Goal: Task Accomplishment & Management: Use online tool/utility

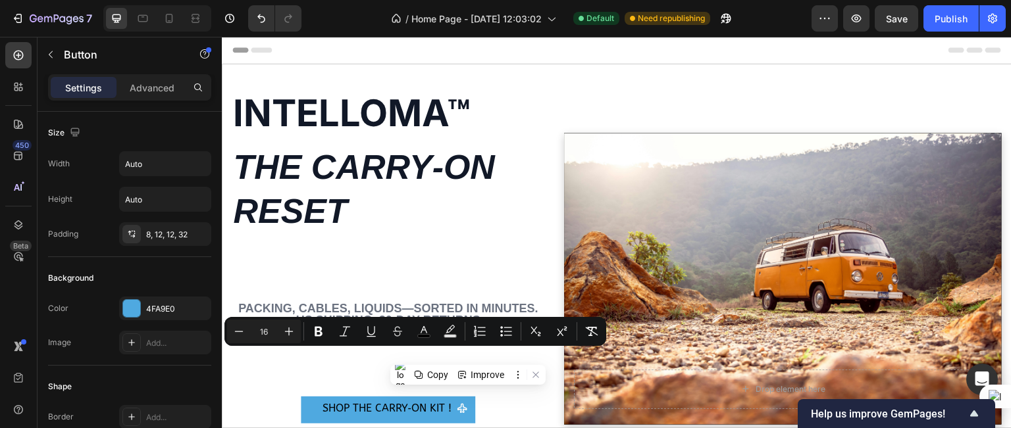
scroll to position [50, 0]
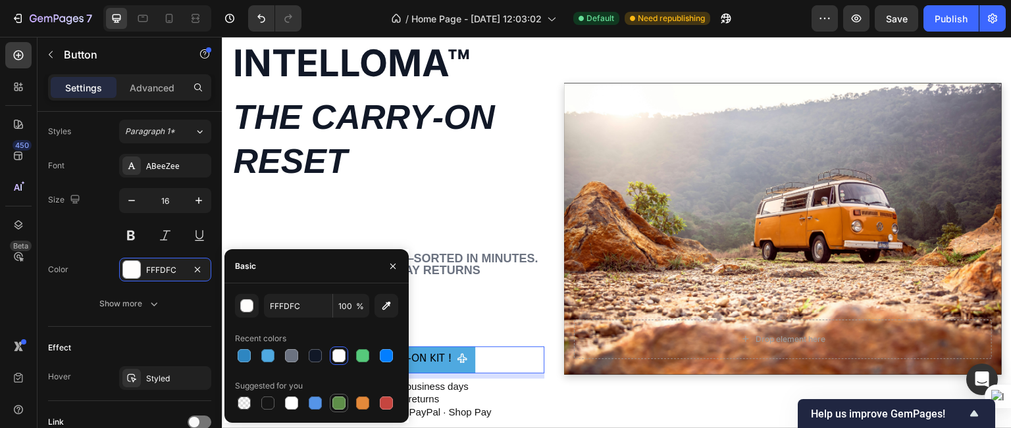
click at [342, 397] on div at bounding box center [338, 403] width 13 height 13
click at [345, 348] on div at bounding box center [339, 356] width 18 height 18
type input "FFFDFC"
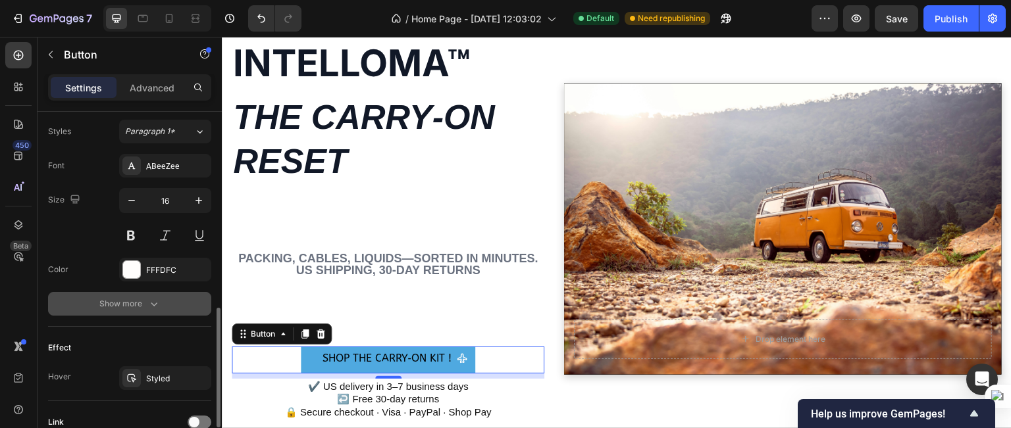
click at [189, 301] on button "Show more" at bounding box center [129, 304] width 163 height 24
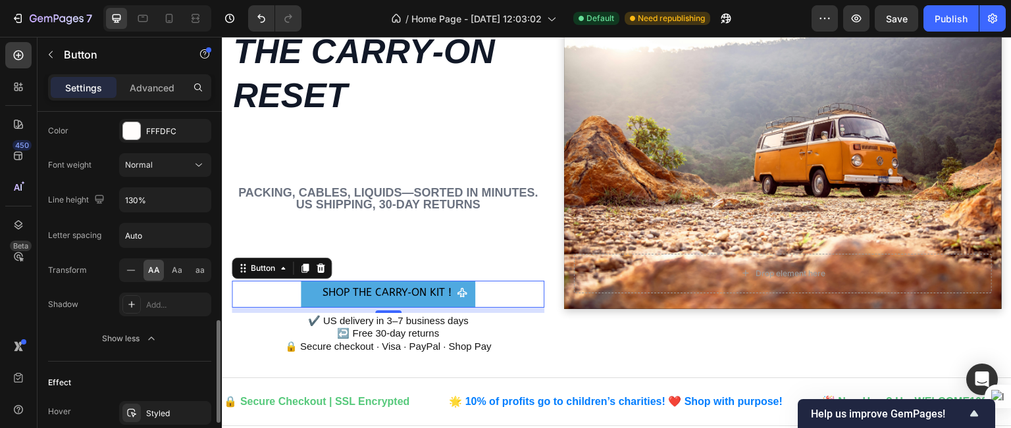
scroll to position [864, 0]
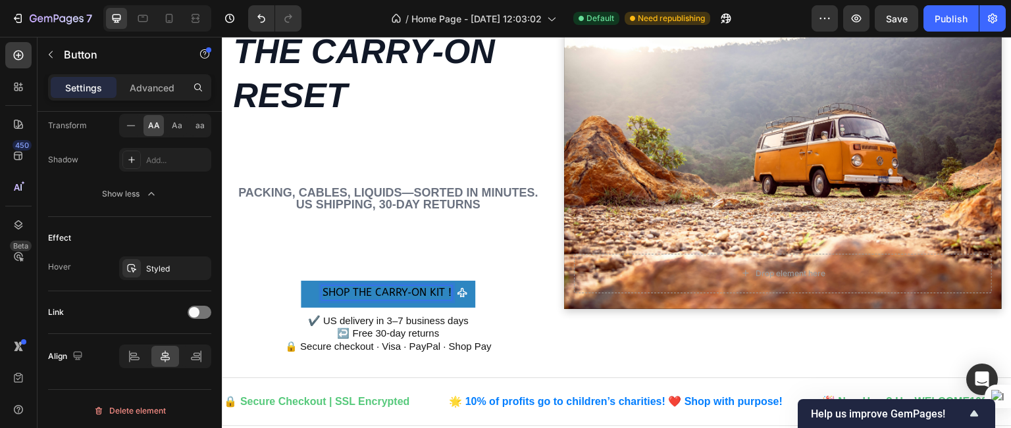
click at [367, 295] on span "Shop the Carry‑On Kit !" at bounding box center [386, 292] width 129 height 13
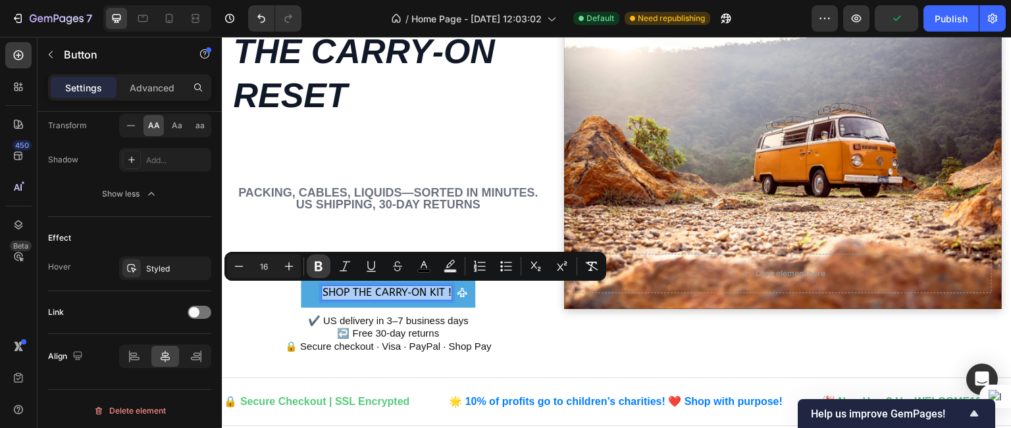
click at [318, 266] on icon "Editor contextual toolbar" at bounding box center [319, 267] width 8 height 10
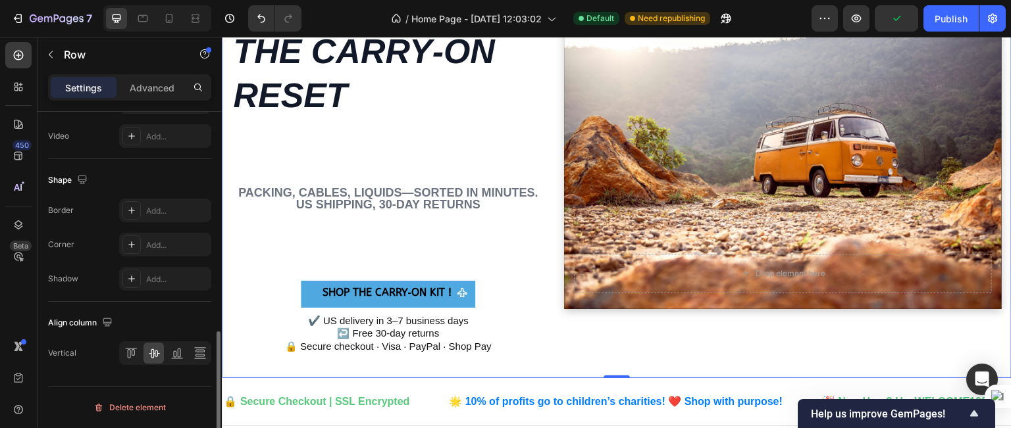
scroll to position [0, 0]
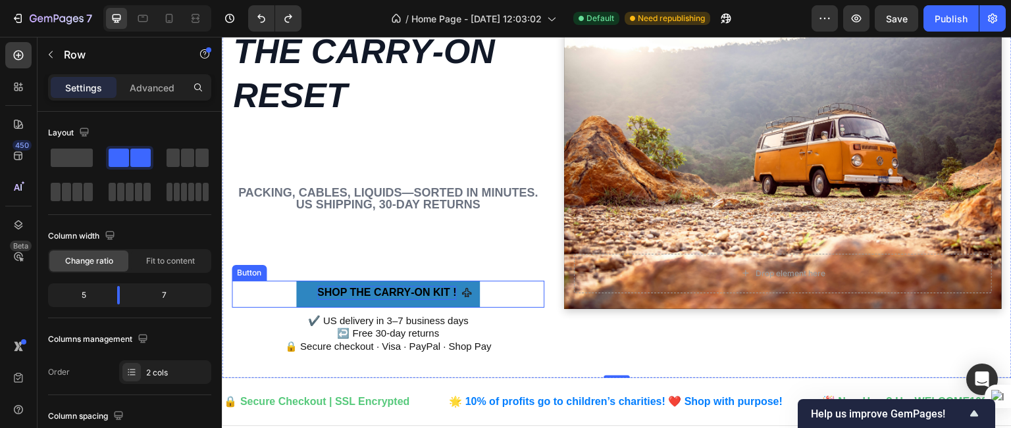
click at [321, 290] on span "Shop the Carry‑On Kit !" at bounding box center [386, 292] width 139 height 11
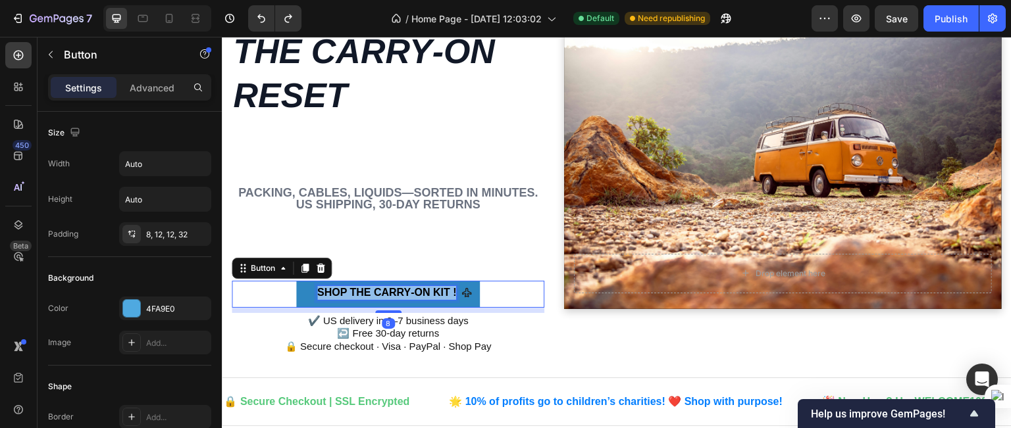
click at [321, 290] on span "Shop the Carry‑On Kit !" at bounding box center [386, 292] width 139 height 11
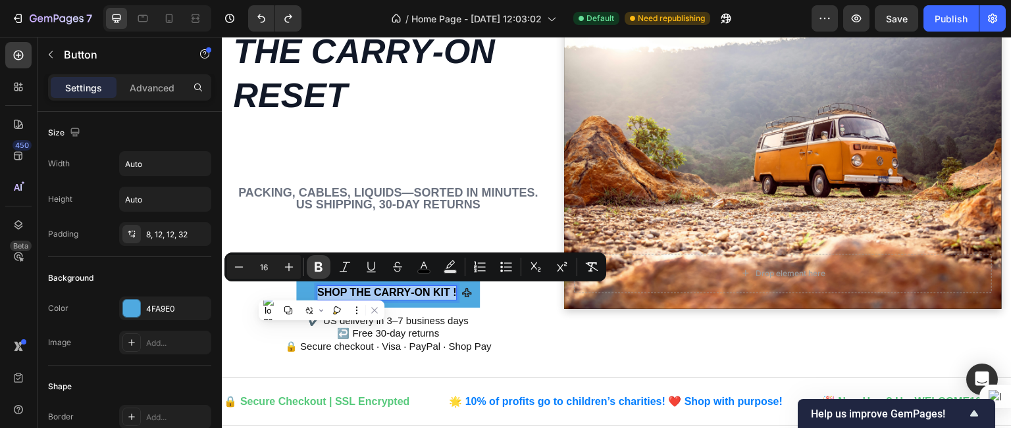
click at [324, 263] on icon "Editor contextual toolbar" at bounding box center [318, 267] width 13 height 13
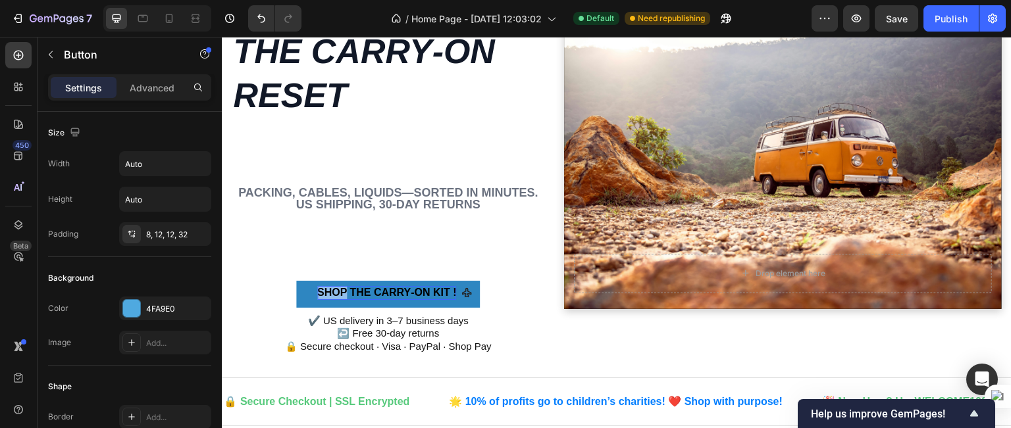
click at [317, 293] on strong "Shop the Carry‑On Kit !" at bounding box center [386, 292] width 139 height 11
click at [338, 290] on strong "Shop the Carry‑On Kit !" at bounding box center [386, 292] width 139 height 11
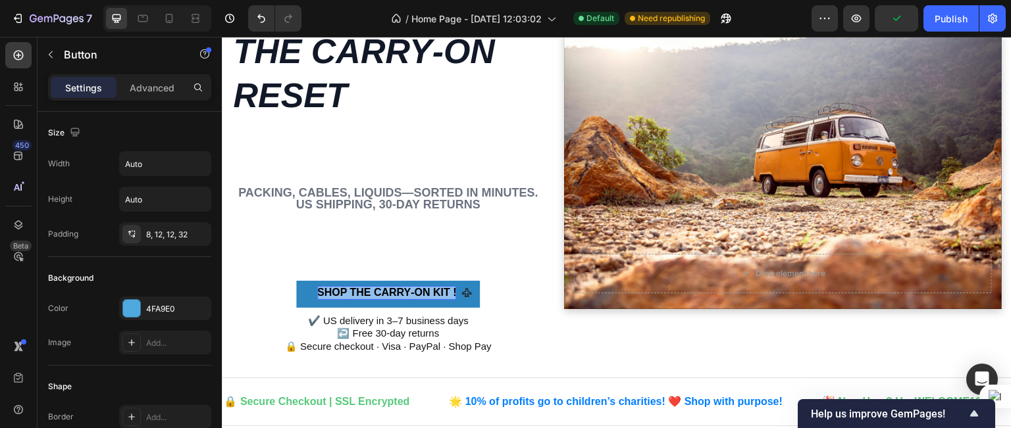
drag, startPoint x: 458, startPoint y: 287, endPoint x: 423, endPoint y: 288, distance: 34.9
click at [423, 288] on div "Shop the Carry‑On Kit !" at bounding box center [394, 293] width 155 height 14
click at [334, 290] on strong "Shop the Carry‑On Kit !" at bounding box center [386, 292] width 139 height 11
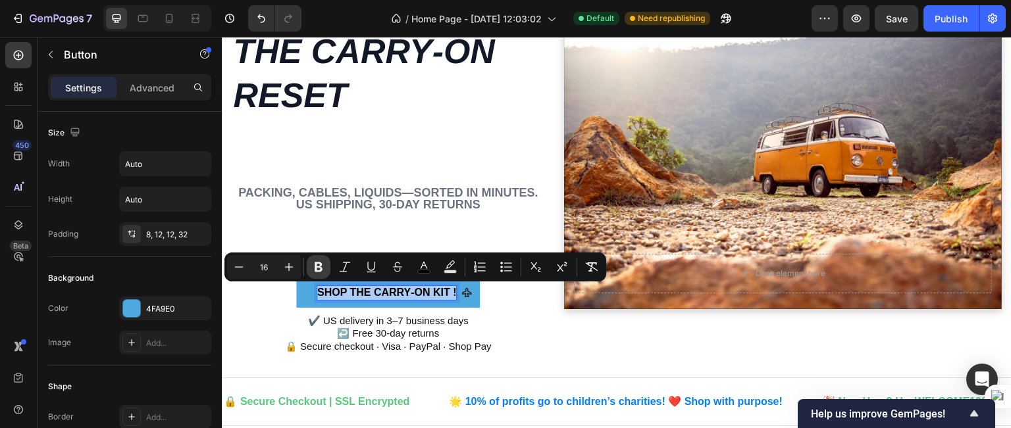
click at [324, 270] on icon "Editor contextual toolbar" at bounding box center [318, 267] width 13 height 13
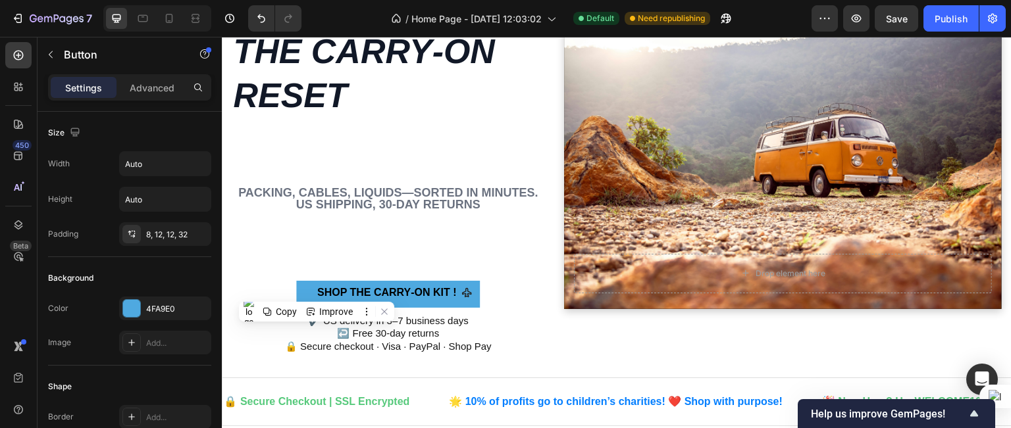
click at [318, 292] on span "Shop the Carry‑On Kit !" at bounding box center [386, 292] width 139 height 11
click at [436, 292] on span "Shop the Carry‑On Kit !" at bounding box center [386, 292] width 139 height 11
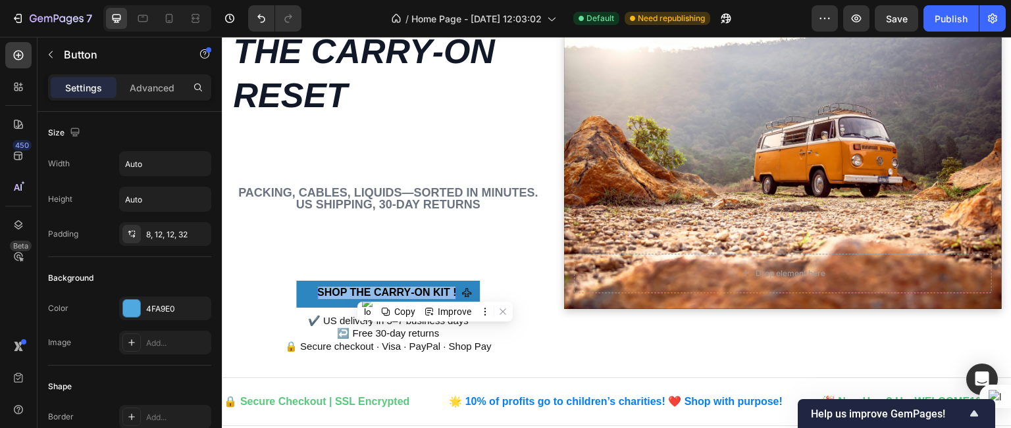
click at [436, 292] on span "Shop the Carry‑On Kit !" at bounding box center [386, 292] width 139 height 11
click at [442, 296] on span "Shop the Carry‑On Kit !" at bounding box center [386, 292] width 139 height 11
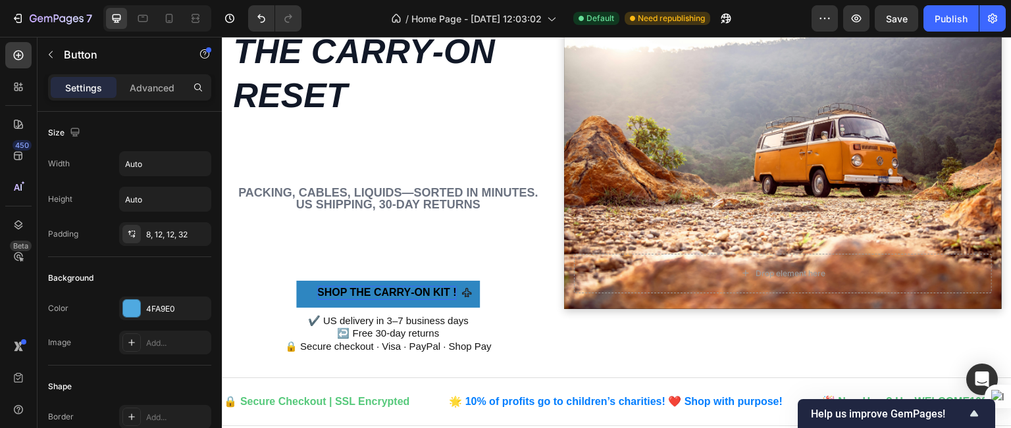
click at [442, 296] on span "Shop the Carry‑On Kit !" at bounding box center [386, 292] width 139 height 11
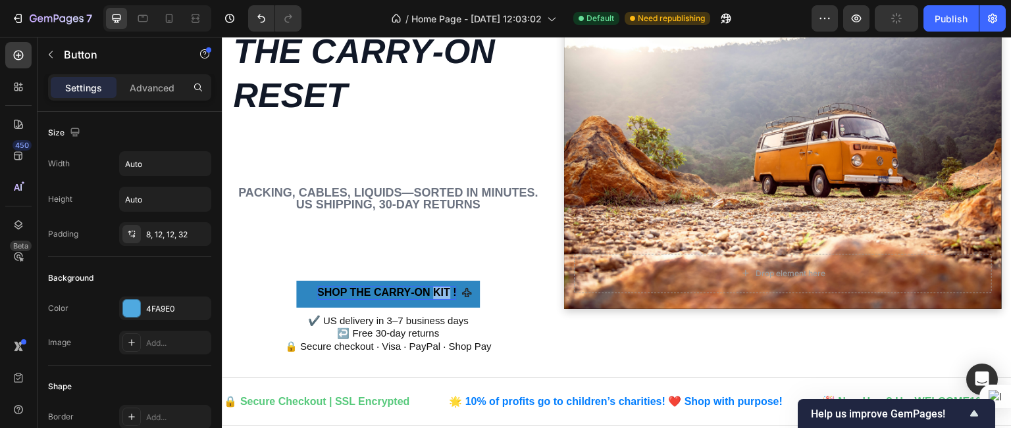
click at [442, 296] on span "Shop the Carry‑On Kit !" at bounding box center [386, 292] width 139 height 11
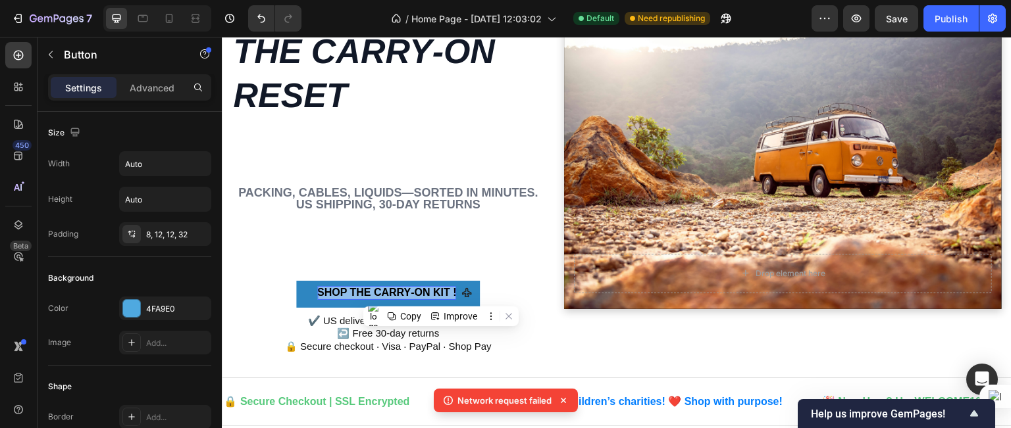
click at [442, 296] on span "Shop the Carry‑On Kit !" at bounding box center [386, 292] width 139 height 11
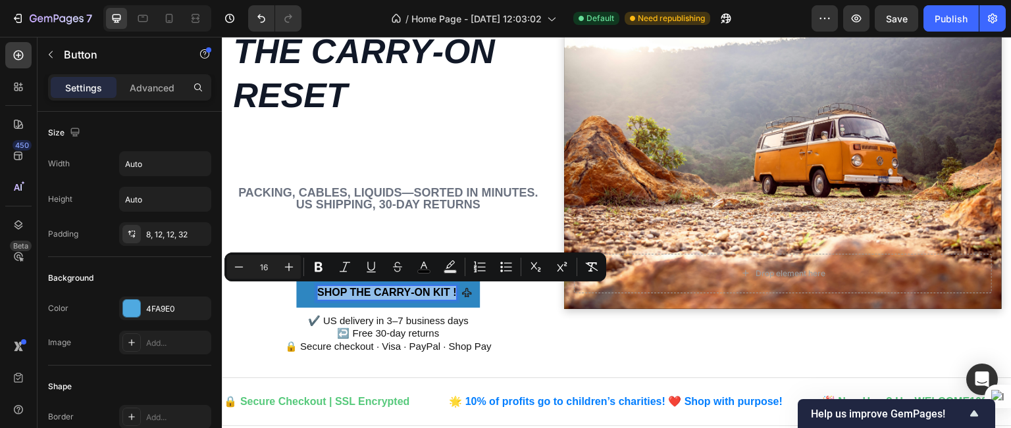
drag, startPoint x: 316, startPoint y: 297, endPoint x: 459, endPoint y: 302, distance: 142.9
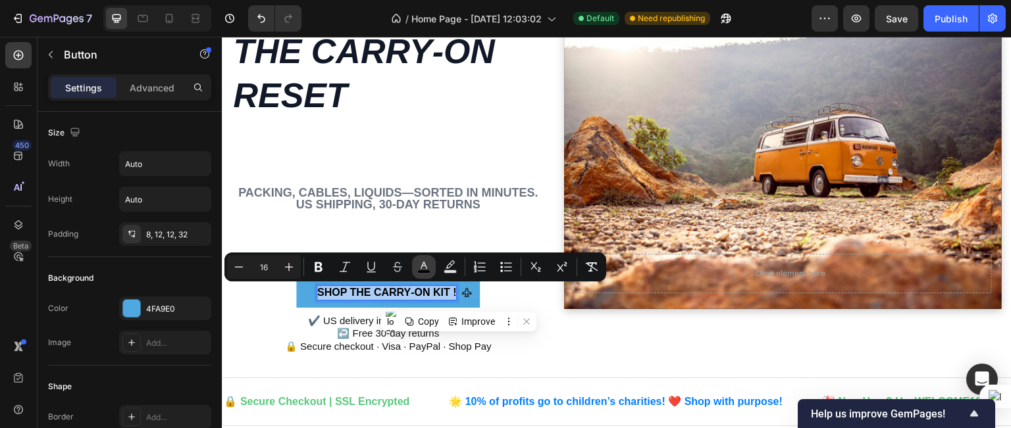
click at [426, 265] on icon "Editor contextual toolbar" at bounding box center [423, 267] width 13 height 13
type input "000000"
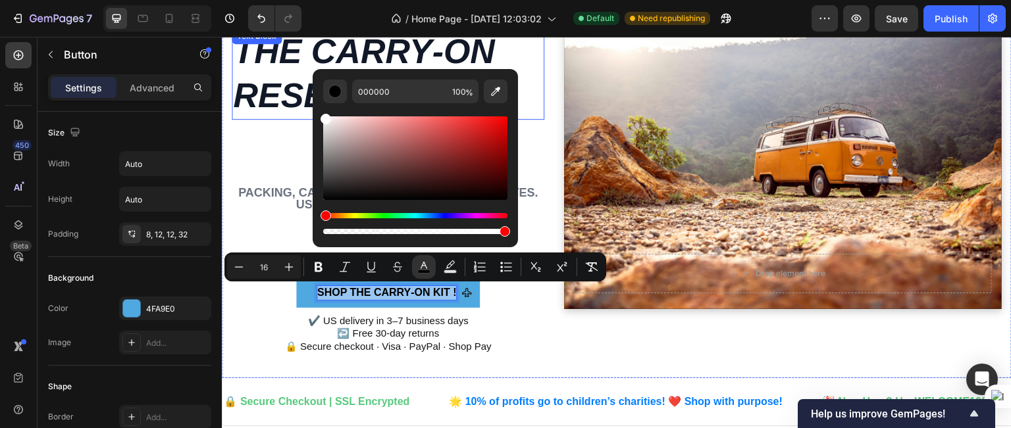
type input "FFFFFF"
drag, startPoint x: 550, startPoint y: 159, endPoint x: 308, endPoint y: 105, distance: 248.1
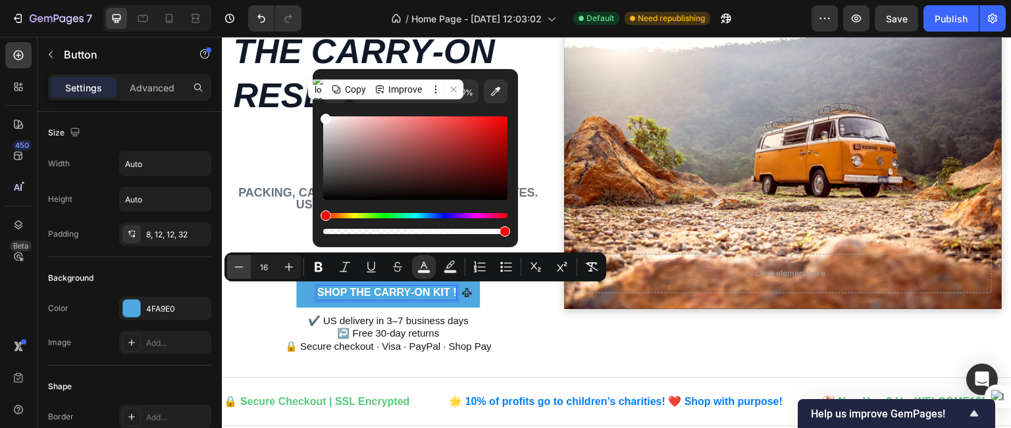
click at [239, 265] on icon "Editor contextual toolbar" at bounding box center [238, 267] width 13 height 13
type input "16"
click at [321, 276] on button "Bold" at bounding box center [319, 267] width 24 height 24
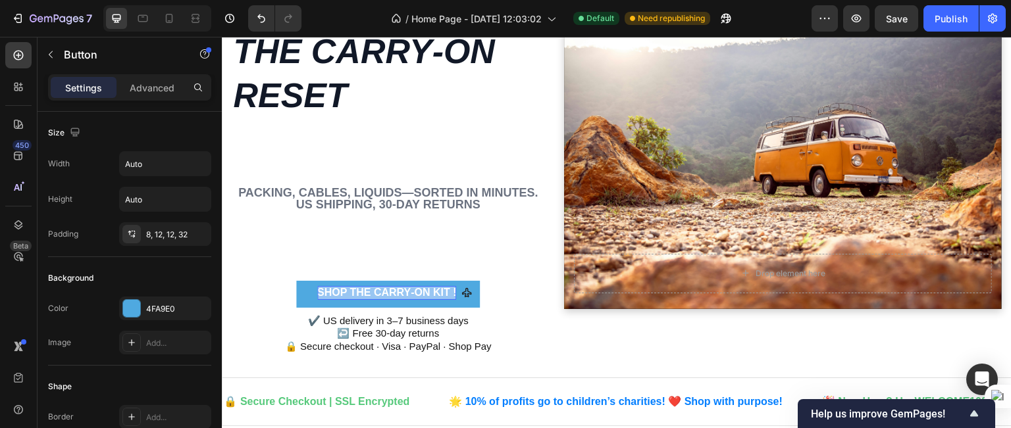
drag, startPoint x: 317, startPoint y: 286, endPoint x: 456, endPoint y: 291, distance: 138.9
click at [456, 291] on div "Shop the Carry‑On Kit !" at bounding box center [394, 293] width 155 height 14
click at [466, 291] on icon at bounding box center [466, 293] width 11 height 11
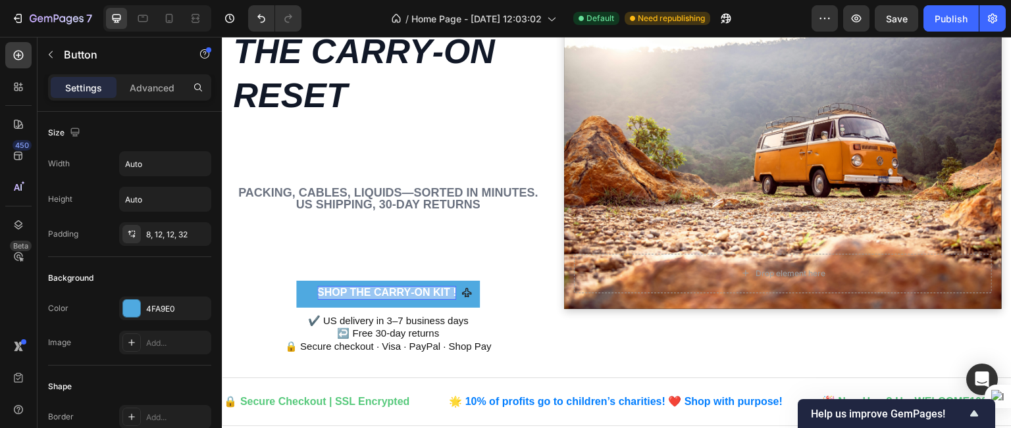
click at [466, 291] on icon at bounding box center [466, 293] width 11 height 11
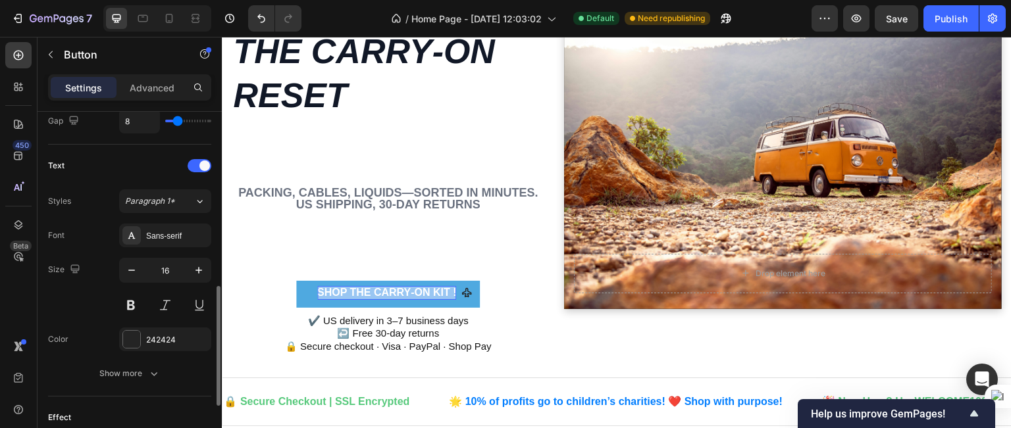
scroll to position [518, 0]
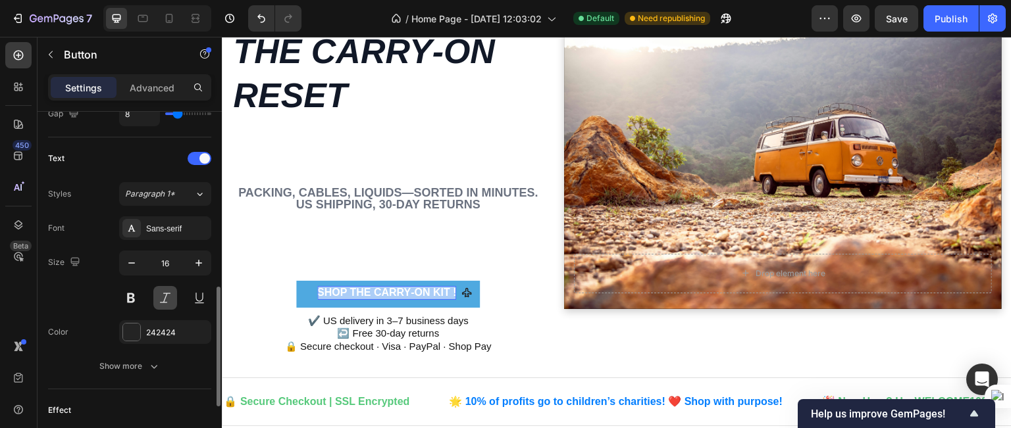
click at [161, 295] on button at bounding box center [165, 298] width 24 height 24
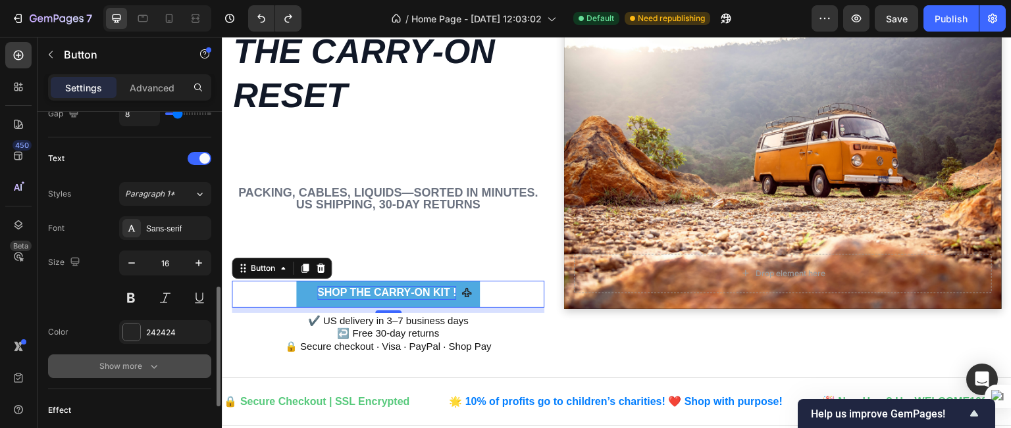
click at [150, 360] on icon "button" at bounding box center [153, 366] width 13 height 13
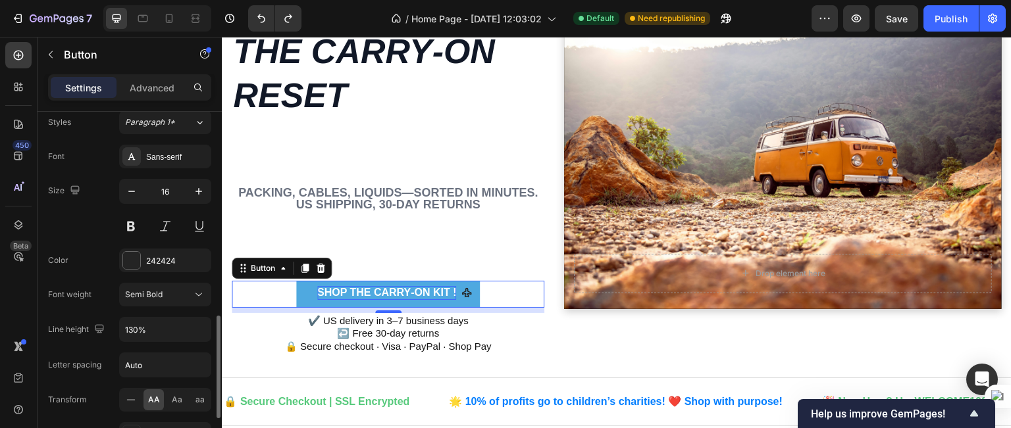
scroll to position [626, 0]
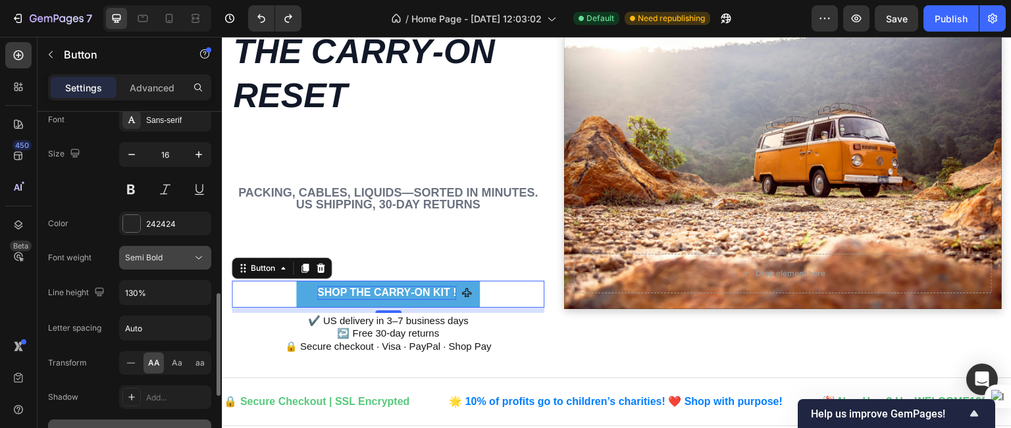
click at [176, 261] on div "Semi Bold" at bounding box center [158, 258] width 67 height 12
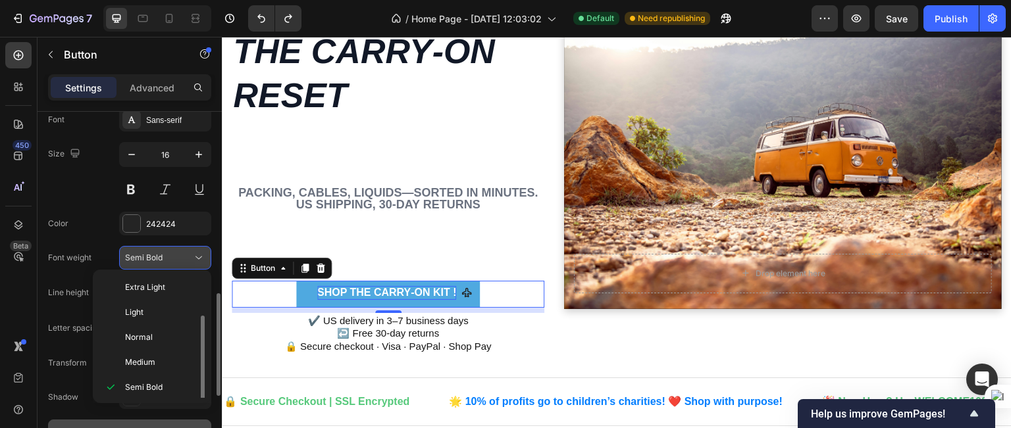
scroll to position [24, 0]
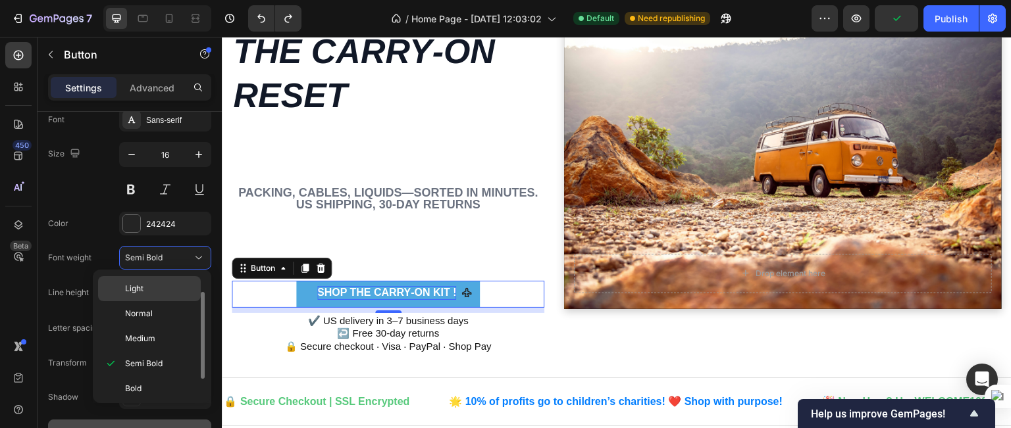
click at [151, 284] on p "Light" at bounding box center [160, 289] width 70 height 12
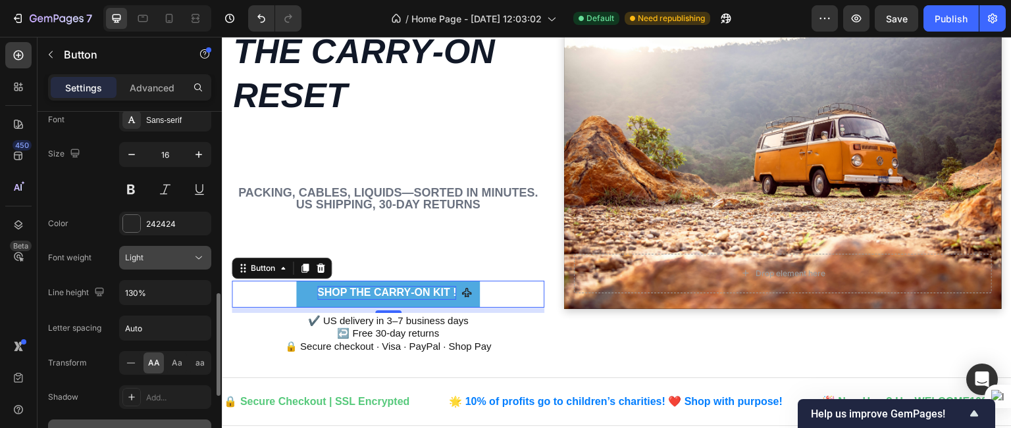
click at [179, 263] on button "Light" at bounding box center [165, 258] width 92 height 24
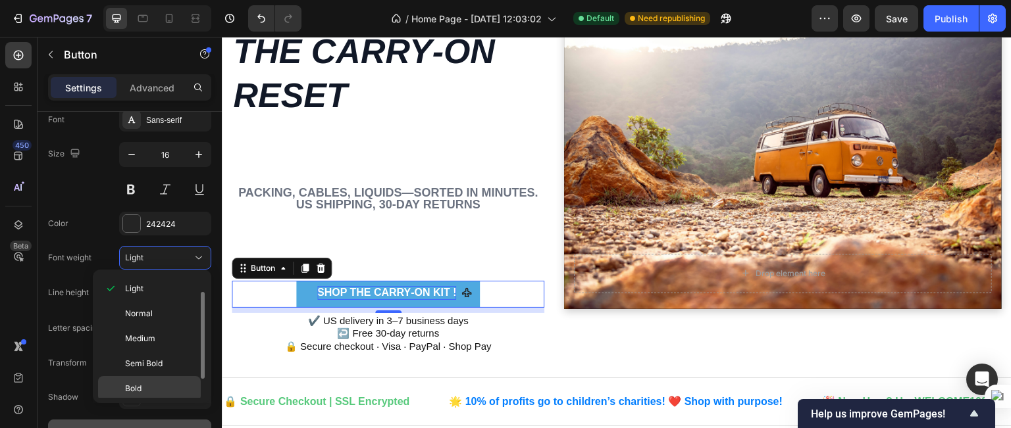
click at [151, 383] on p "Bold" at bounding box center [160, 389] width 70 height 12
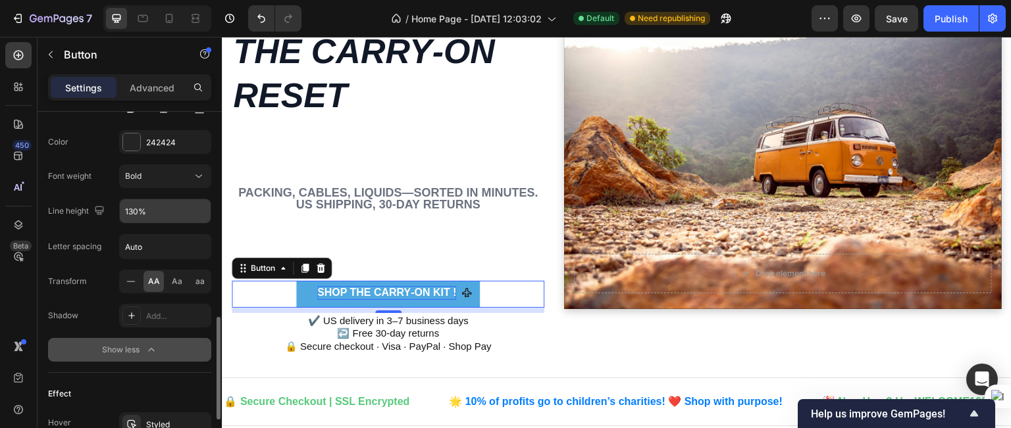
scroll to position [709, 0]
click at [176, 274] on span "Aa" at bounding box center [177, 280] width 11 height 12
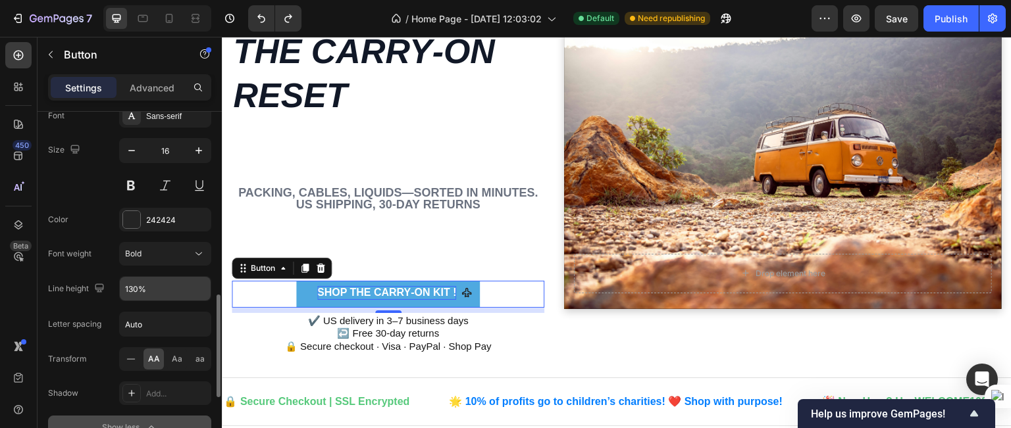
scroll to position [630, 0]
click at [151, 225] on div "242424" at bounding box center [165, 220] width 92 height 24
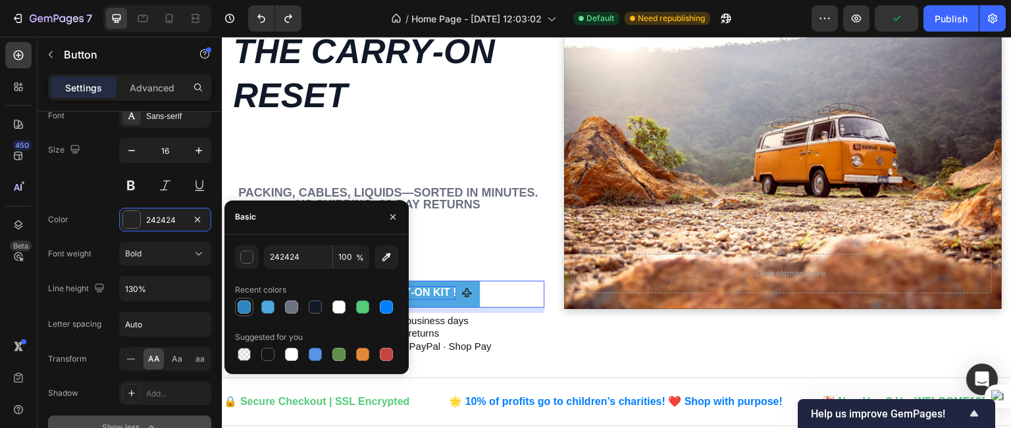
click at [247, 307] on div at bounding box center [244, 307] width 13 height 13
click at [340, 302] on div at bounding box center [338, 307] width 13 height 13
type input "FFFDFC"
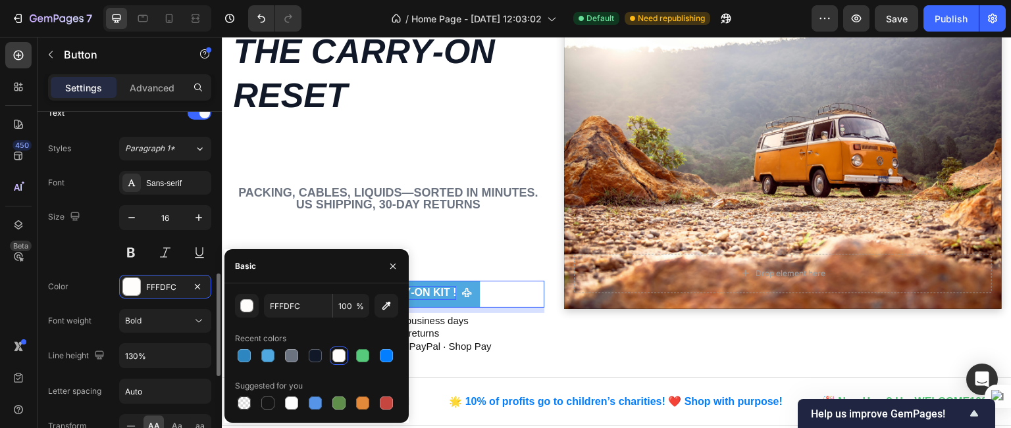
scroll to position [558, 0]
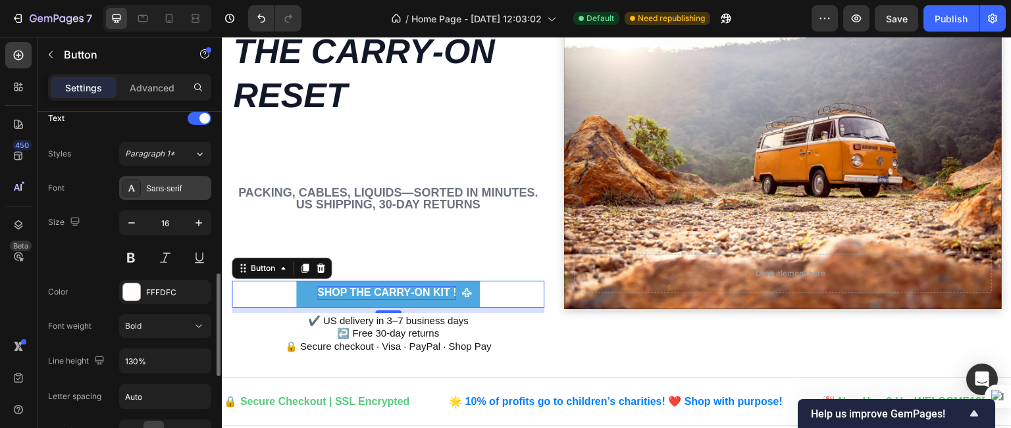
click at [170, 183] on div "Sans-serif" at bounding box center [177, 189] width 62 height 12
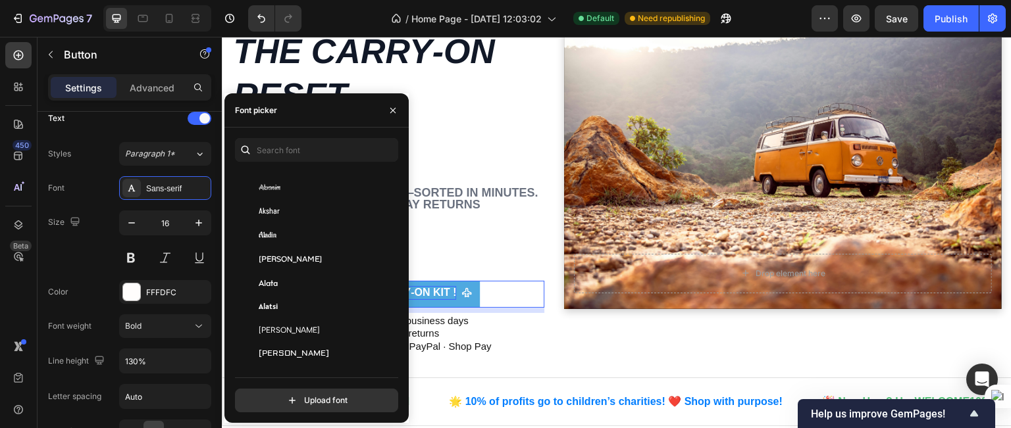
scroll to position [663, 0]
click at [282, 145] on input "text" at bounding box center [316, 150] width 163 height 24
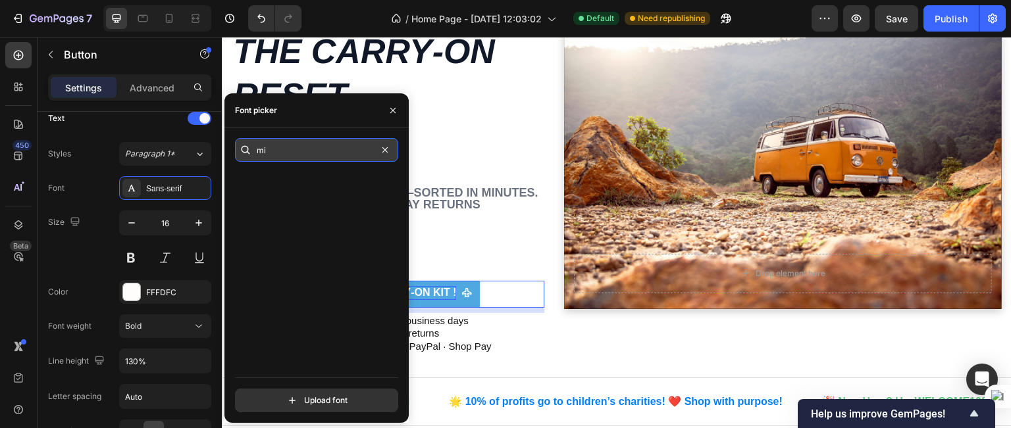
scroll to position [0, 0]
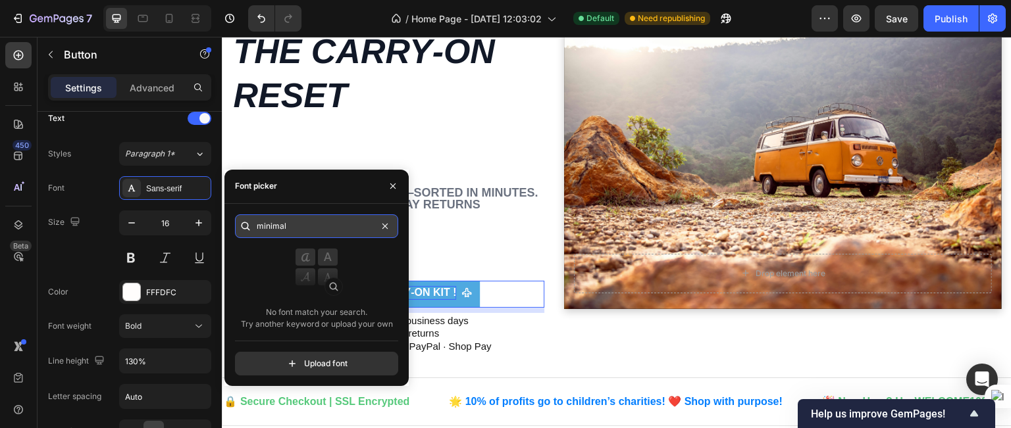
type input "minimal"
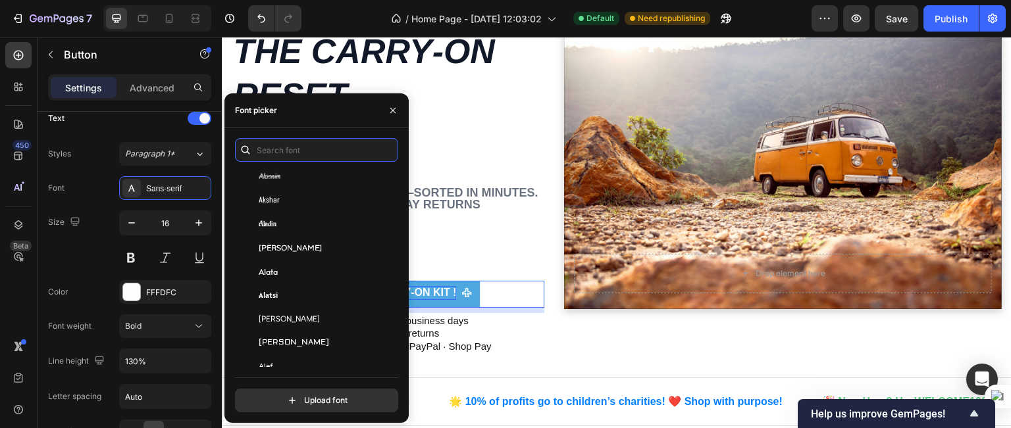
scroll to position [721, 0]
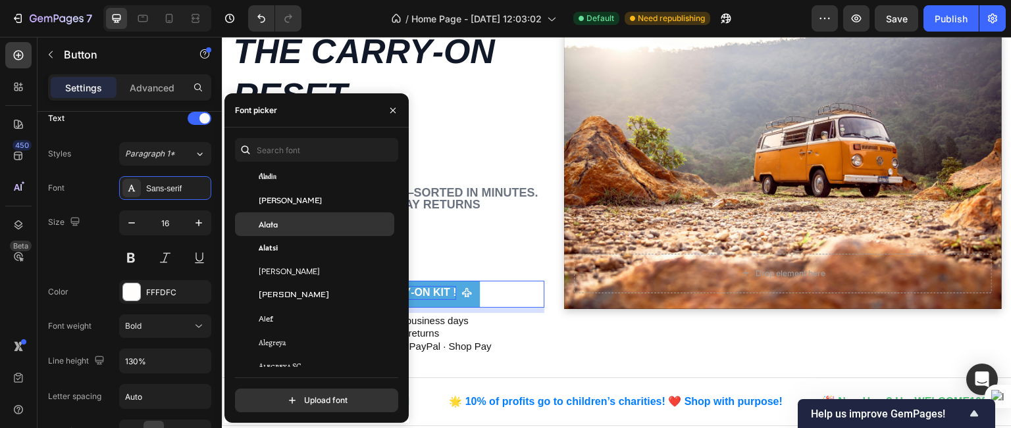
click at [284, 228] on div "Alata" at bounding box center [325, 224] width 133 height 12
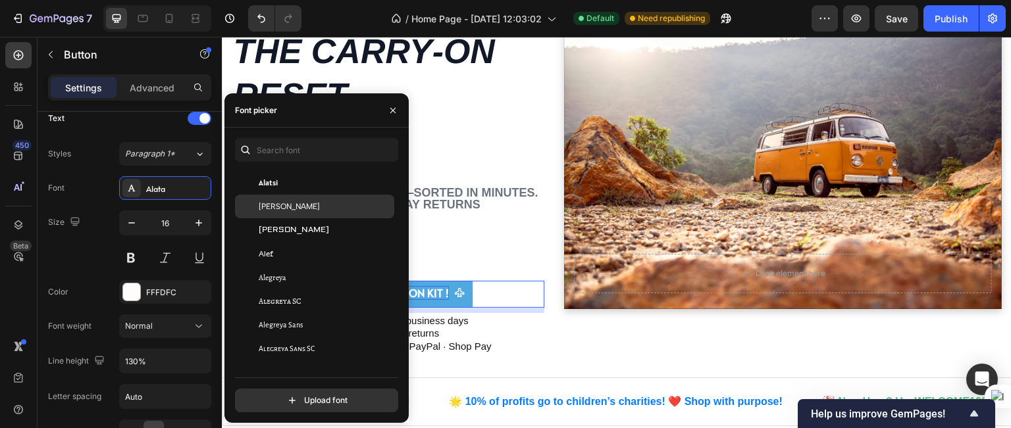
scroll to position [787, 0]
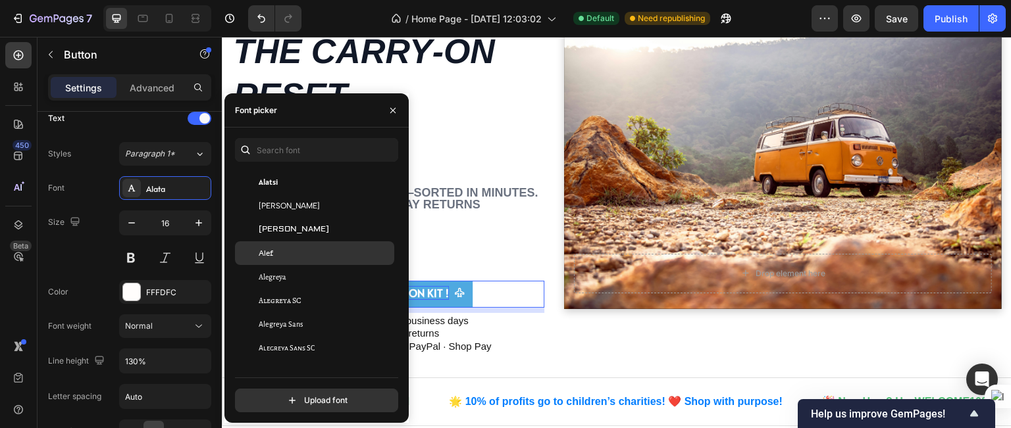
click at [273, 251] on span "Alef" at bounding box center [266, 253] width 14 height 12
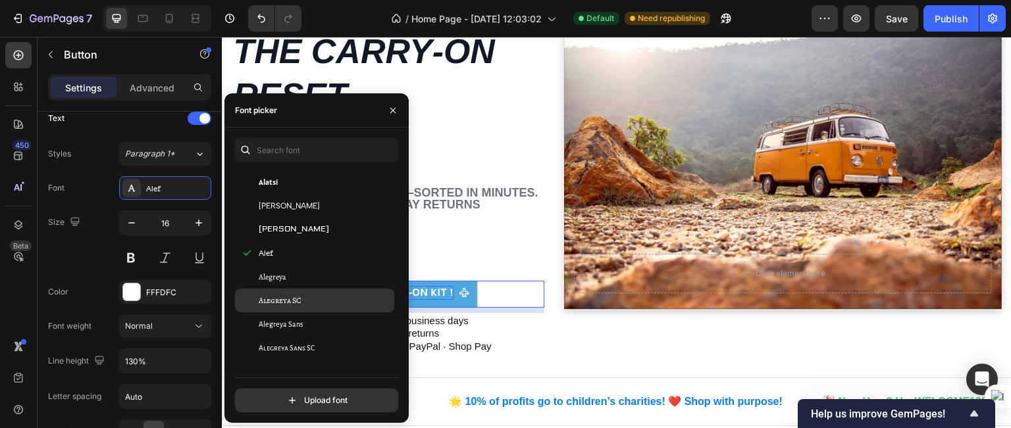
scroll to position [832, 0]
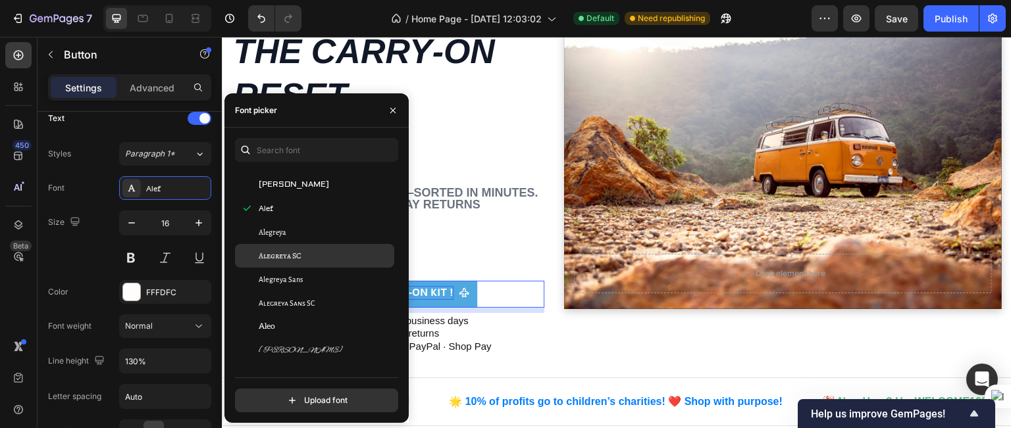
click at [265, 299] on span "Alegreya Sans SC" at bounding box center [287, 303] width 56 height 12
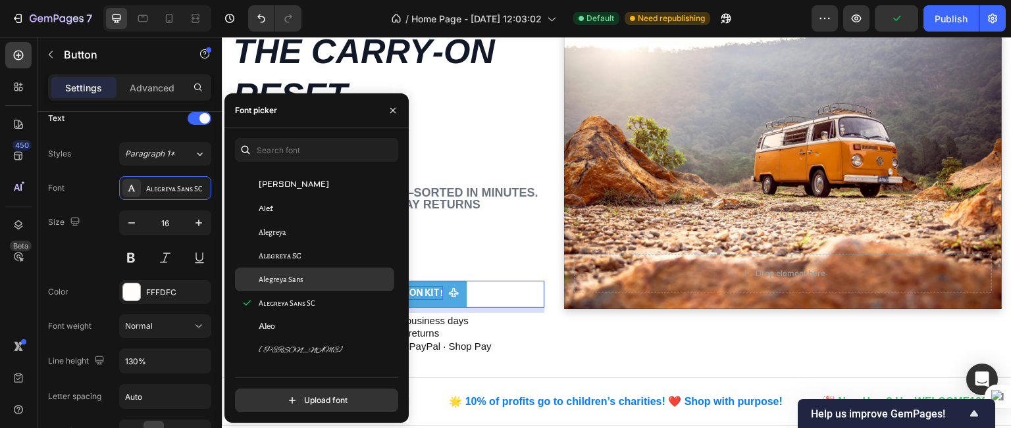
click at [279, 280] on span "Alegreya Sans" at bounding box center [281, 280] width 44 height 12
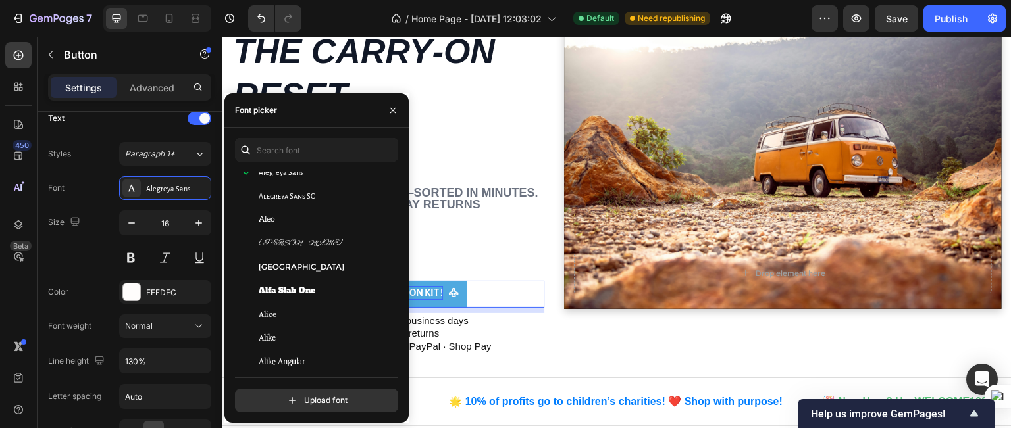
scroll to position [984, 0]
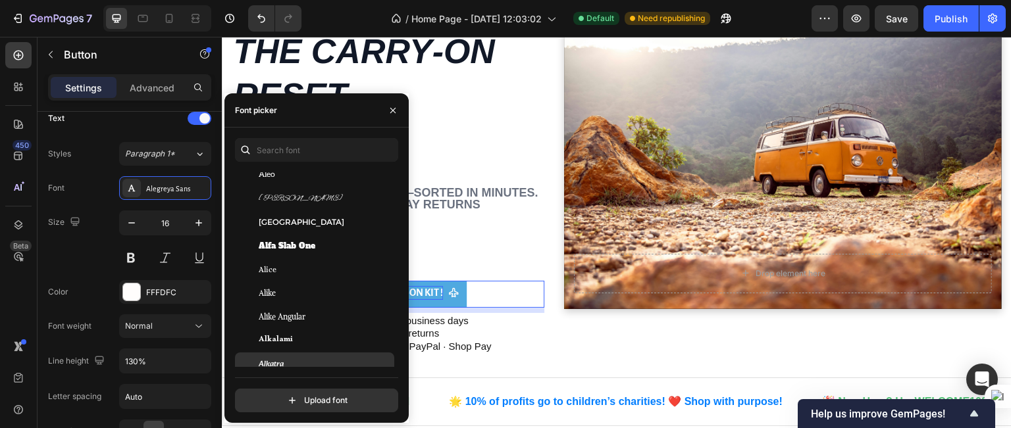
click at [280, 364] on span "Alkatra" at bounding box center [271, 365] width 25 height 12
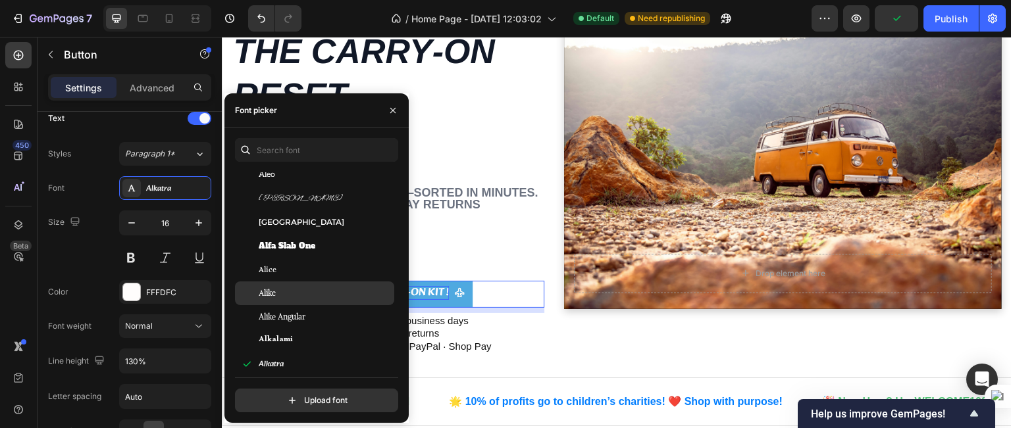
click at [290, 297] on div "Alike" at bounding box center [325, 294] width 133 height 12
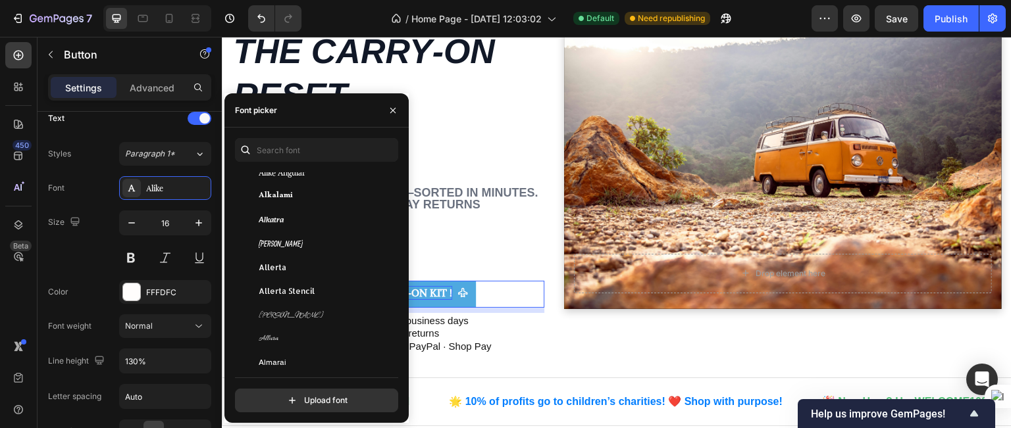
scroll to position [1128, 0]
click at [290, 297] on div "Allerta Stencil" at bounding box center [314, 291] width 159 height 24
click at [295, 265] on div "Allerta" at bounding box center [325, 267] width 133 height 12
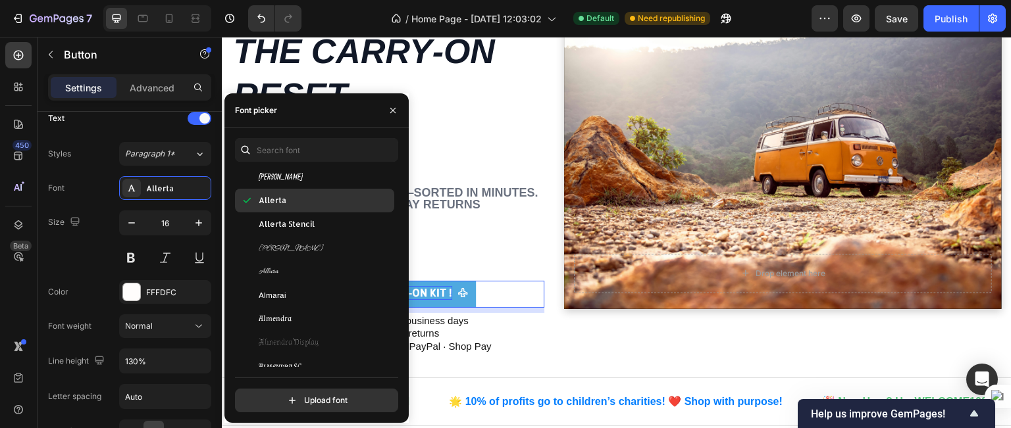
scroll to position [1208, 0]
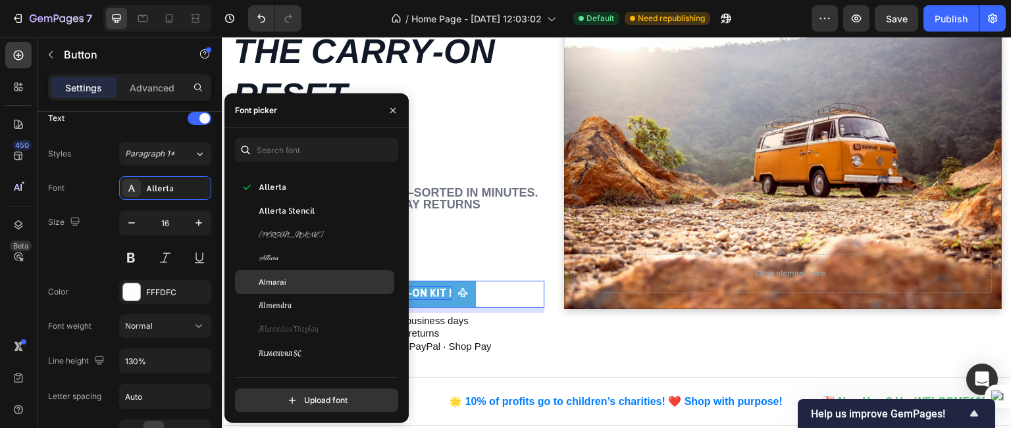
click at [287, 282] on div "Almarai" at bounding box center [325, 282] width 133 height 12
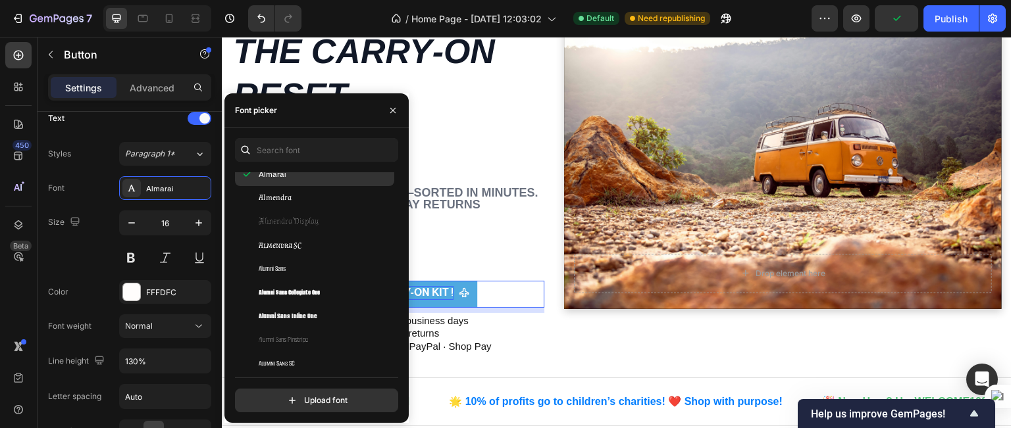
scroll to position [1320, 0]
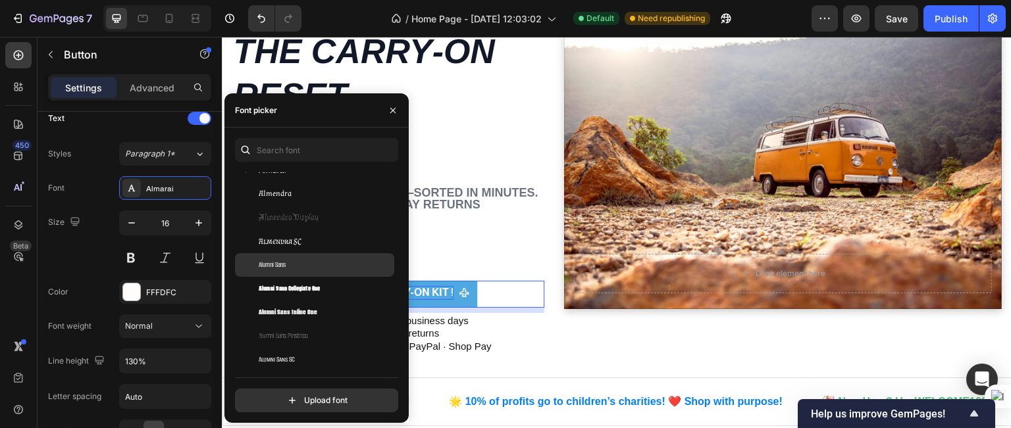
click at [286, 268] on span "Alumni Sans" at bounding box center [272, 265] width 27 height 12
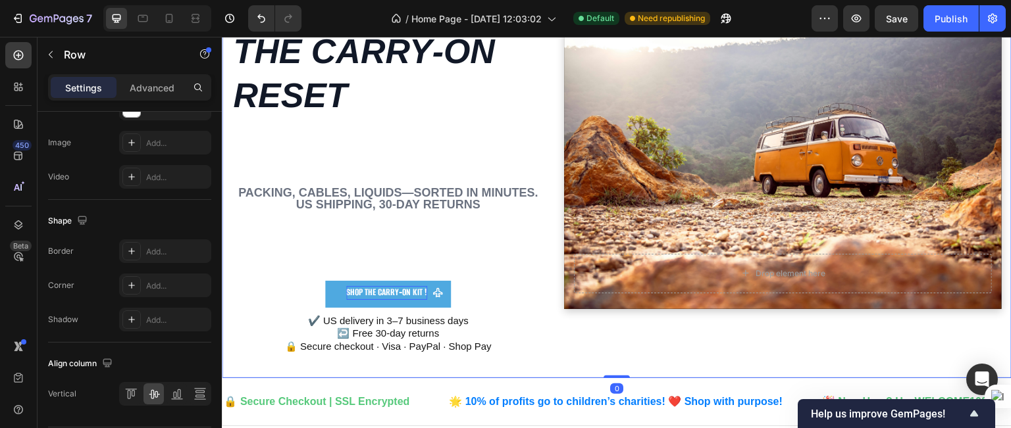
scroll to position [0, 0]
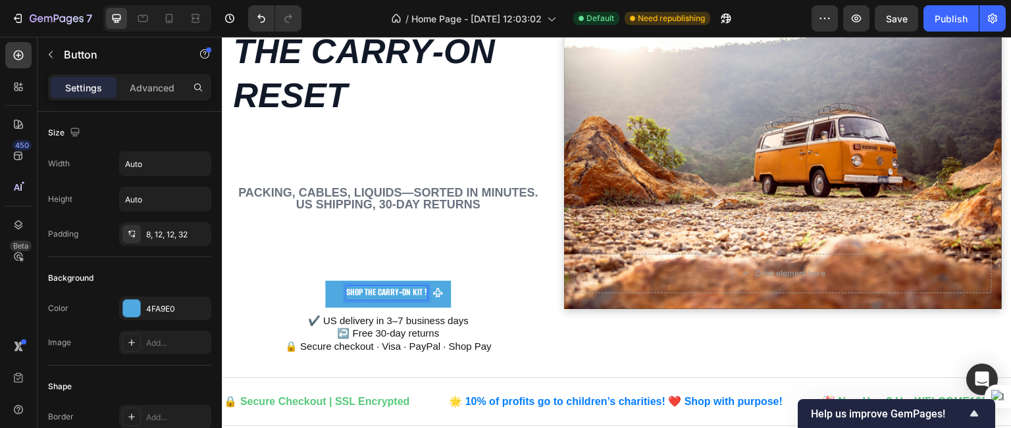
click at [368, 294] on strong "Shop the Carry‑On Kit !" at bounding box center [386, 292] width 81 height 13
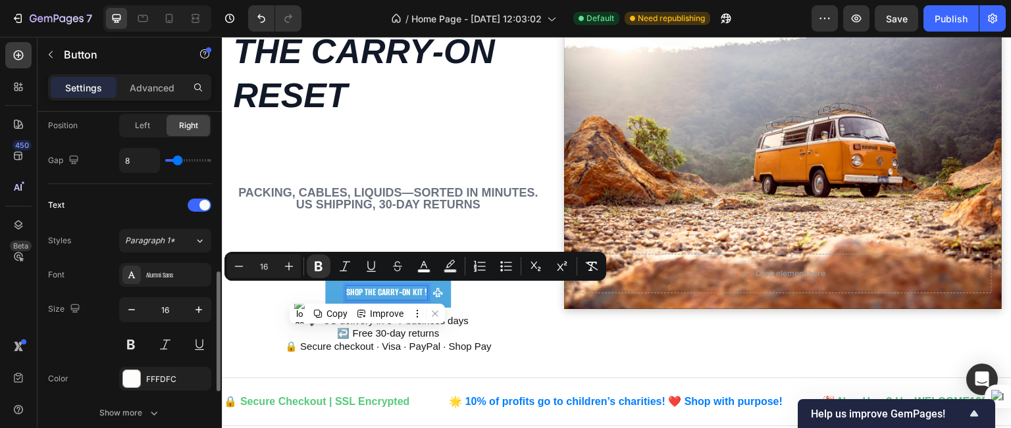
scroll to position [472, 0]
click at [197, 309] on icon "button" at bounding box center [198, 309] width 13 height 13
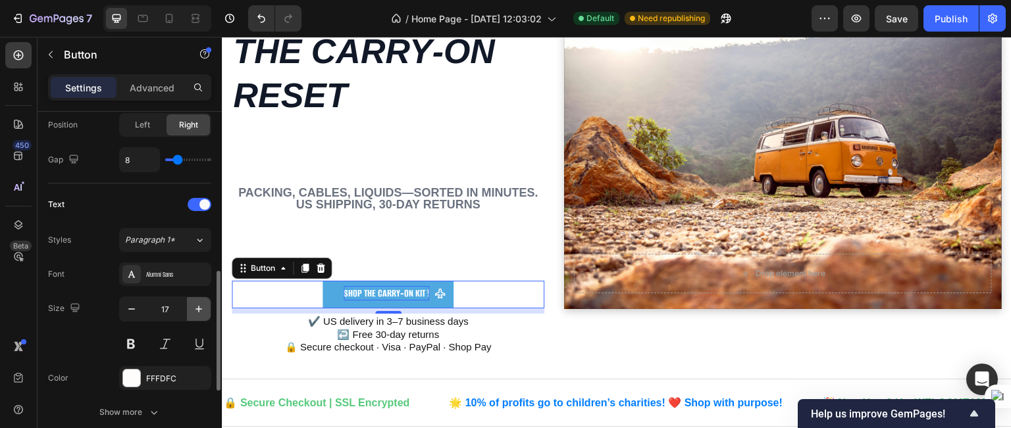
click at [197, 309] on icon "button" at bounding box center [198, 309] width 13 height 13
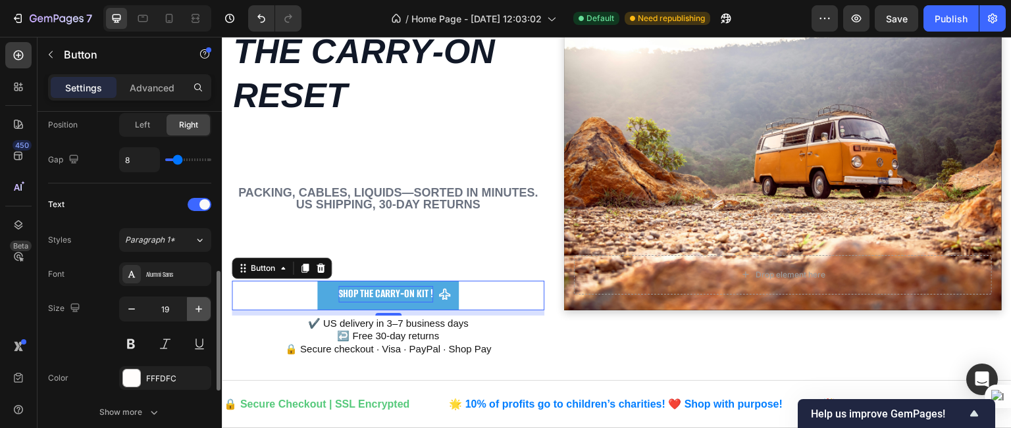
click at [197, 309] on icon "button" at bounding box center [198, 309] width 13 height 13
click at [129, 303] on icon "button" at bounding box center [131, 309] width 13 height 13
type input "18"
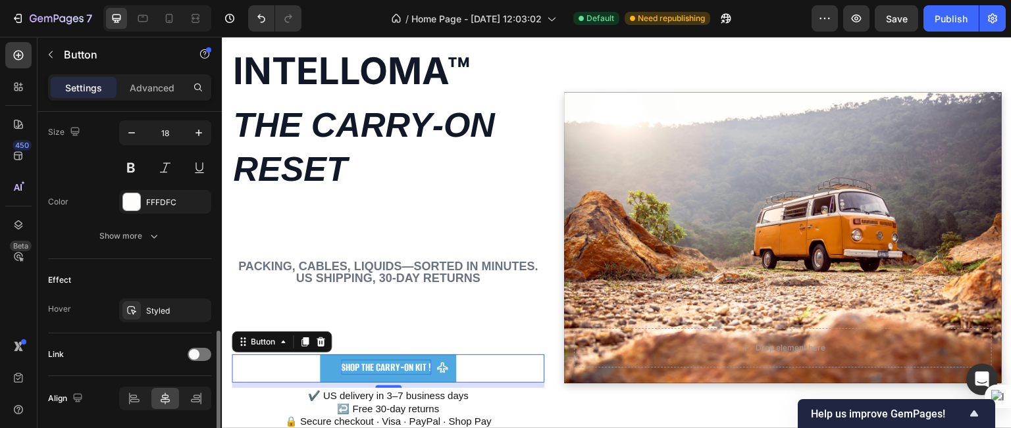
scroll to position [691, 0]
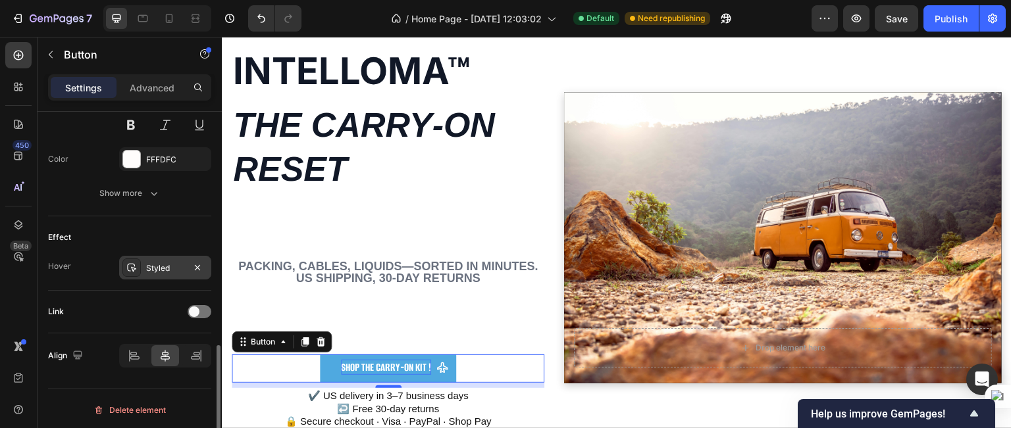
click at [151, 264] on div "Styled" at bounding box center [165, 269] width 38 height 12
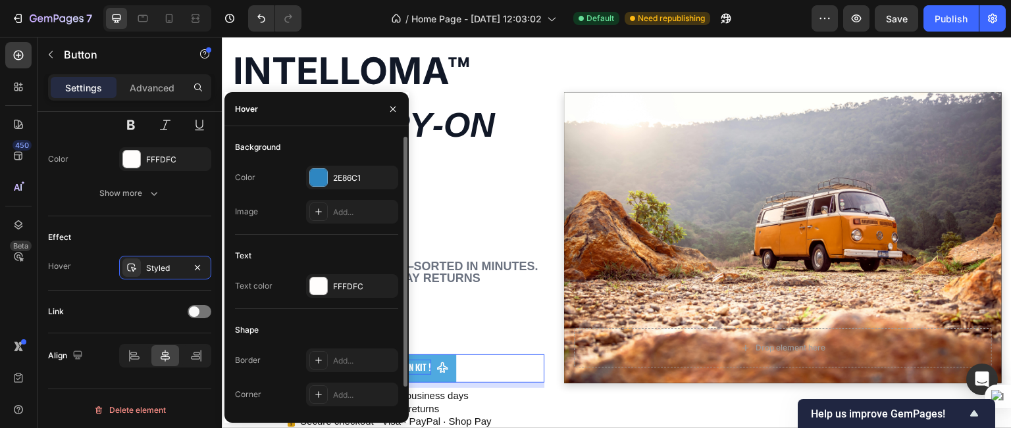
scroll to position [28, 0]
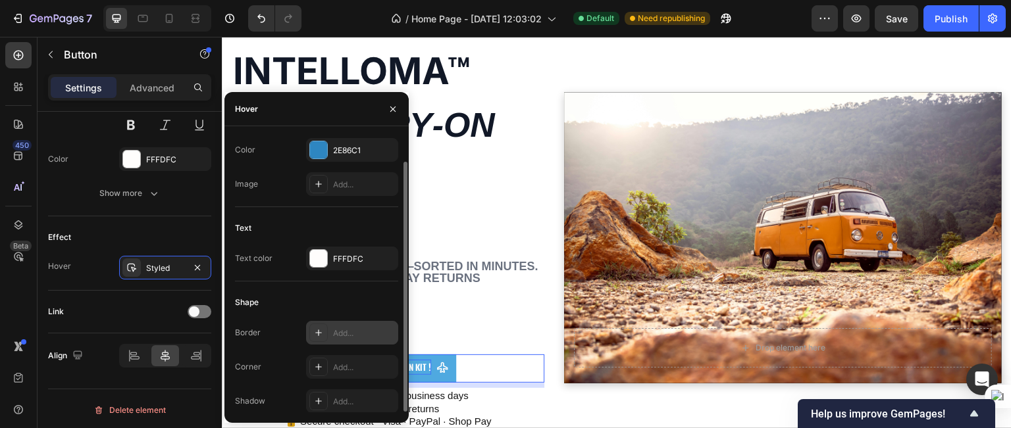
click at [321, 334] on icon at bounding box center [318, 333] width 11 height 11
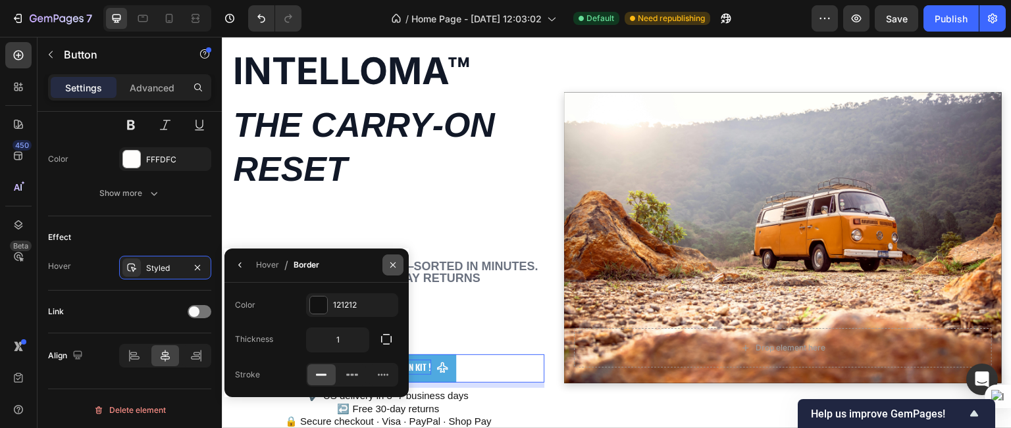
click at [392, 268] on icon "button" at bounding box center [393, 265] width 11 height 11
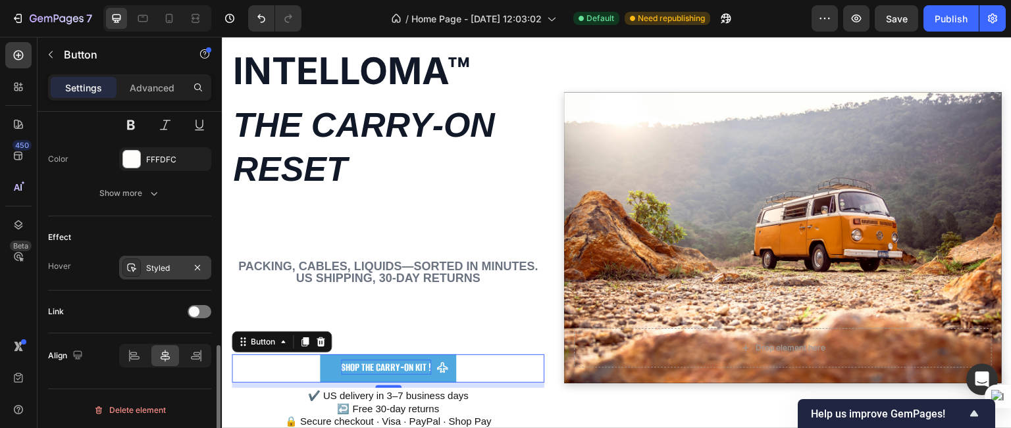
click at [166, 268] on div "Styled" at bounding box center [165, 269] width 38 height 12
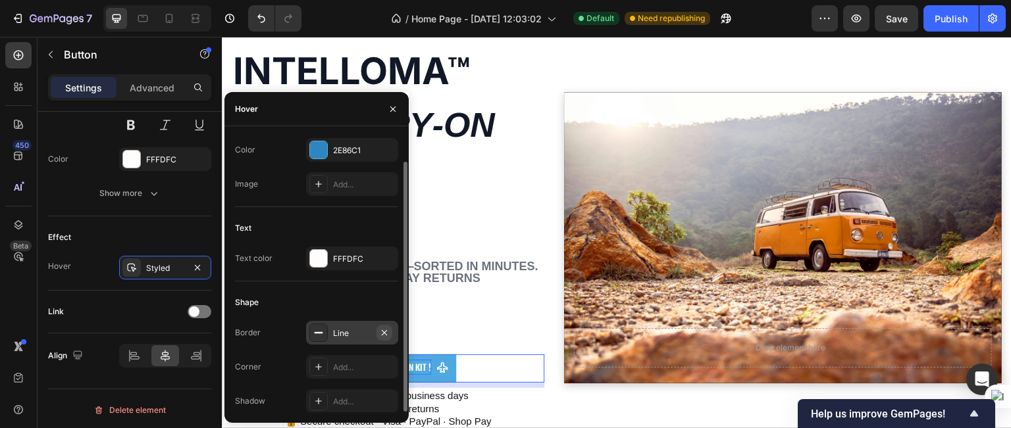
click at [384, 336] on icon "button" at bounding box center [384, 333] width 11 height 11
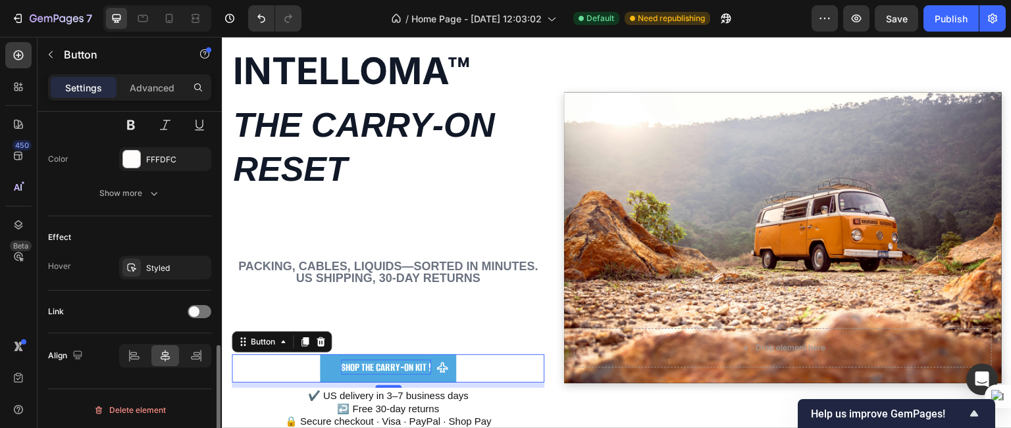
click at [143, 301] on div "Link" at bounding box center [129, 311] width 163 height 21
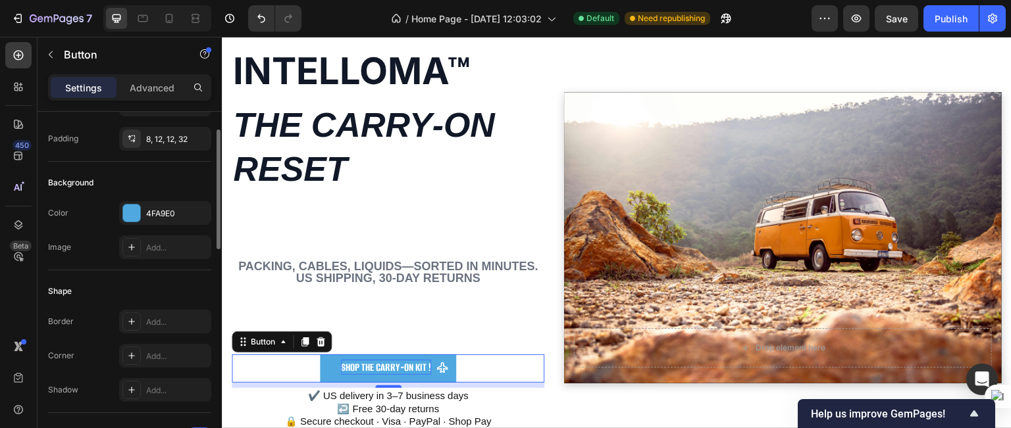
scroll to position [21, 0]
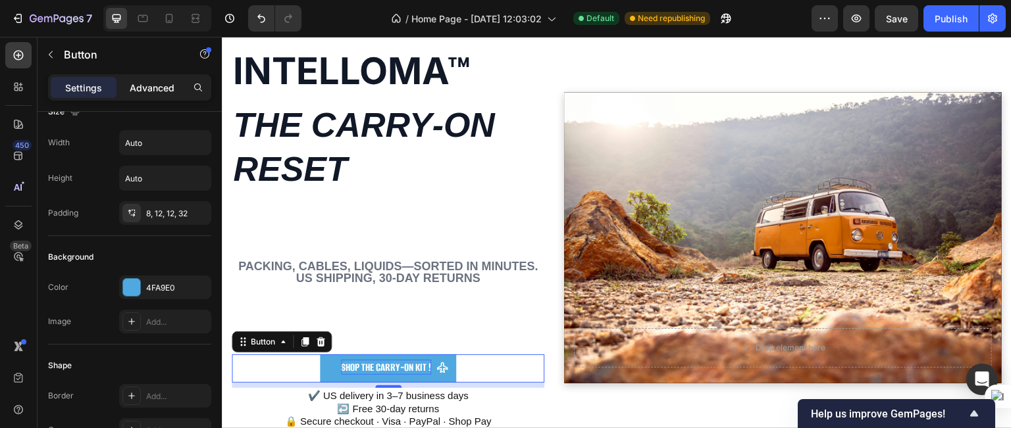
click at [164, 82] on p "Advanced" at bounding box center [152, 88] width 45 height 14
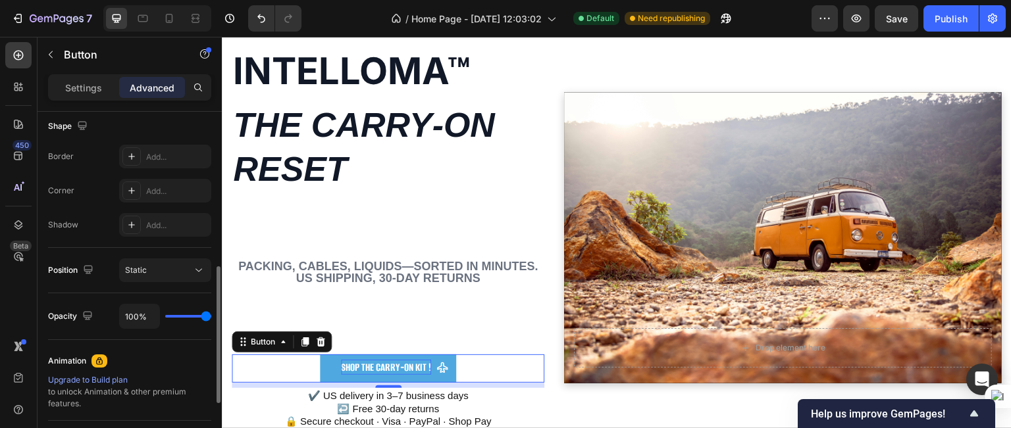
scroll to position [360, 0]
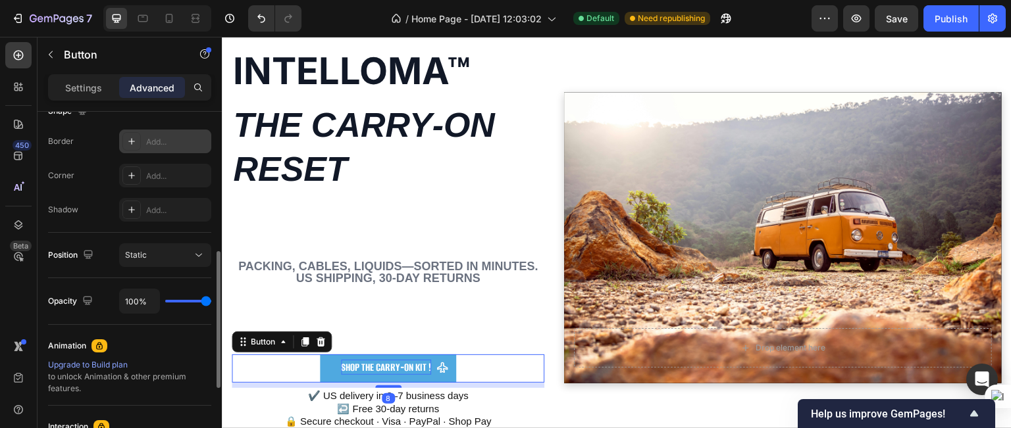
click at [163, 146] on div "Add..." at bounding box center [177, 142] width 62 height 12
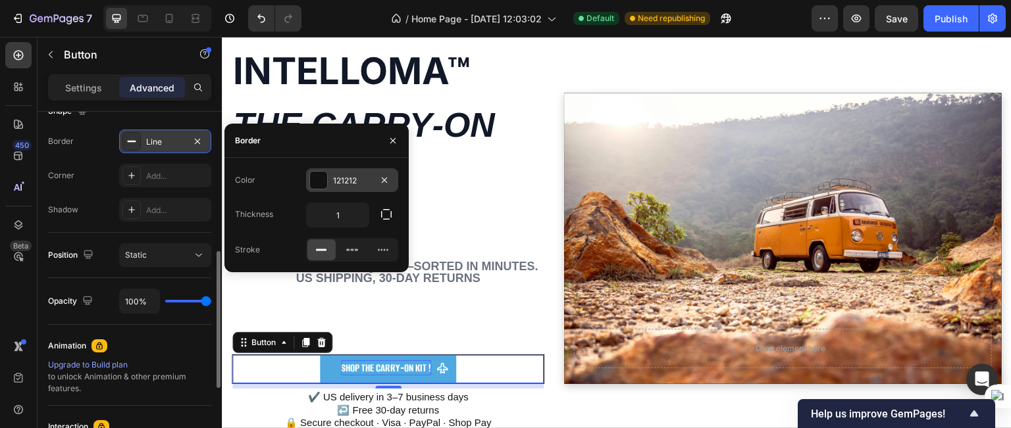
click at [358, 186] on div "121212" at bounding box center [352, 180] width 92 height 24
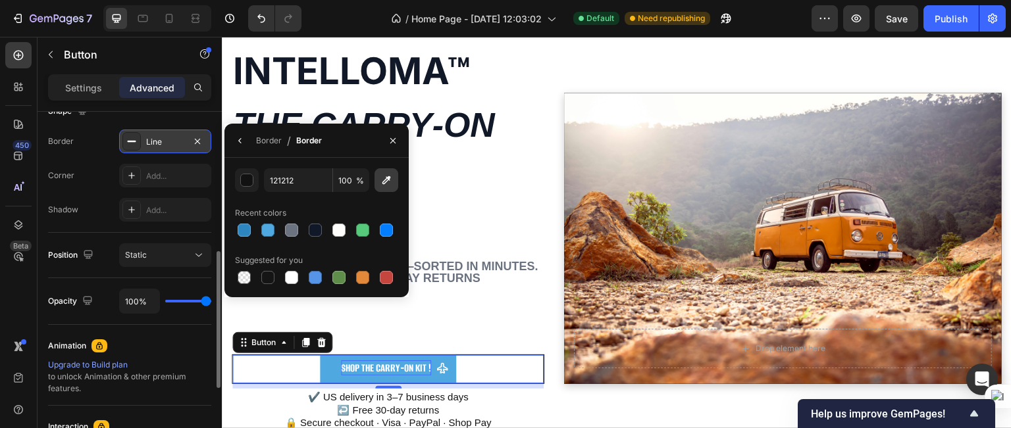
click at [387, 178] on icon "button" at bounding box center [386, 180] width 9 height 9
type input "4FA9E0"
click at [239, 142] on icon "button" at bounding box center [239, 140] width 3 height 5
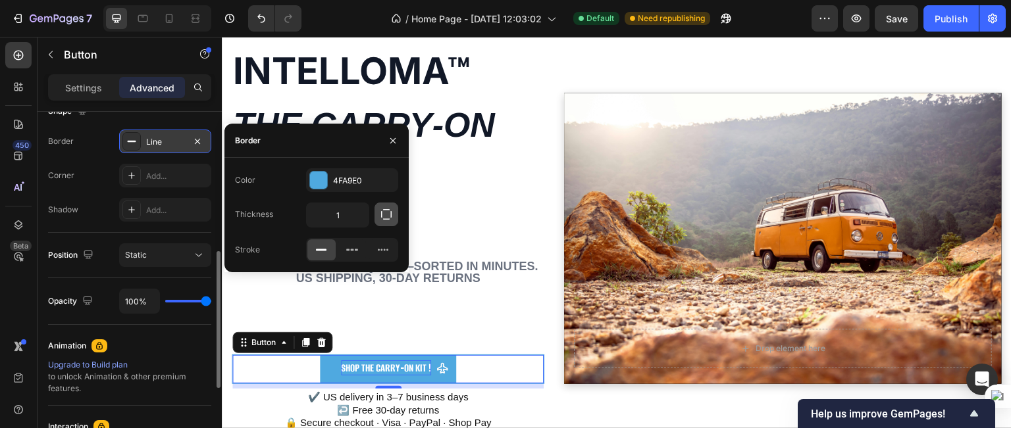
click at [388, 222] on button "button" at bounding box center [386, 215] width 24 height 24
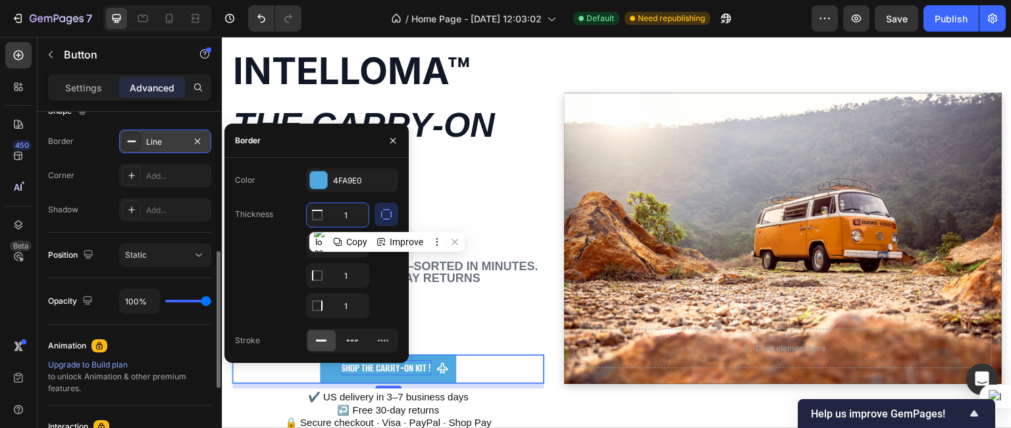
click at [357, 205] on input "1" at bounding box center [338, 215] width 62 height 24
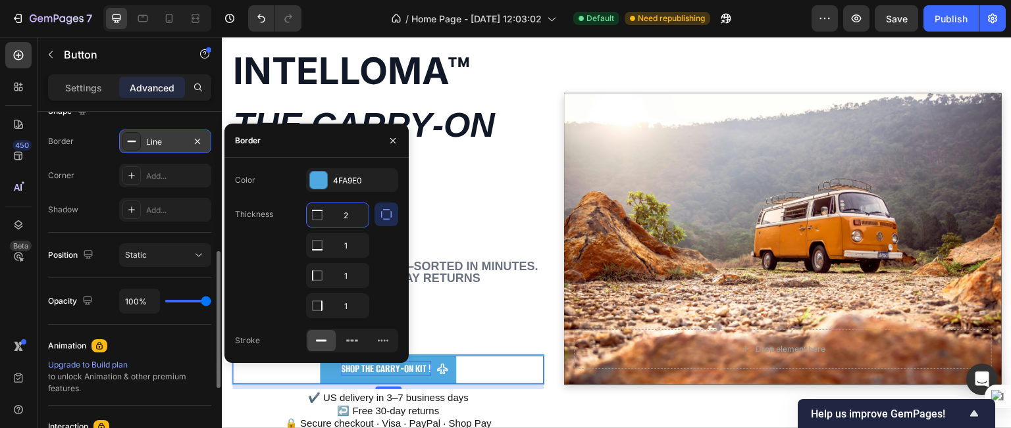
type input "1"
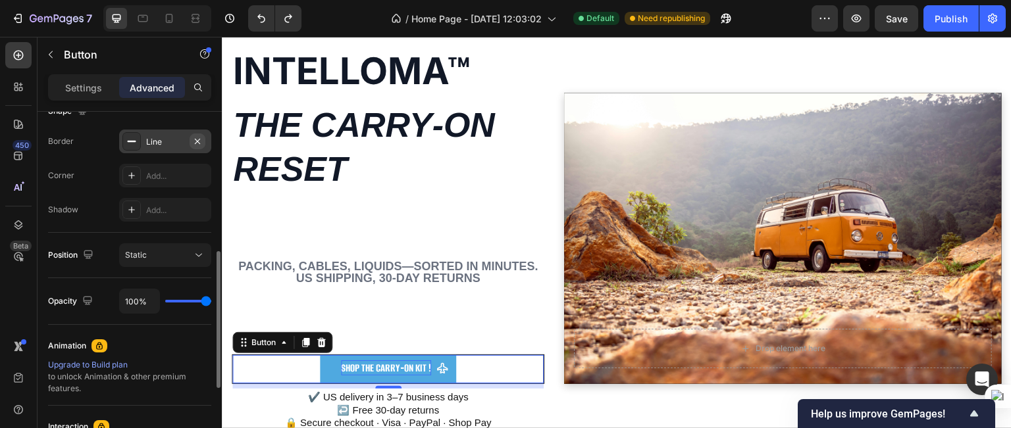
click at [199, 143] on icon "button" at bounding box center [197, 141] width 11 height 11
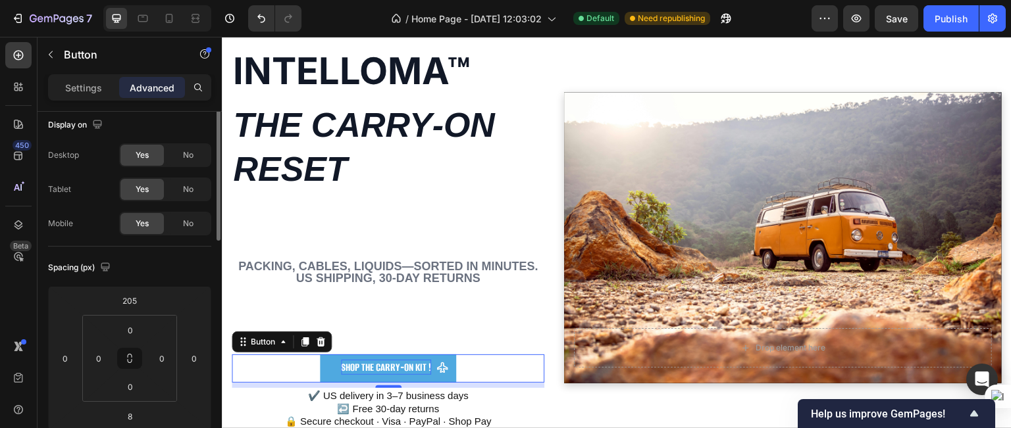
scroll to position [0, 0]
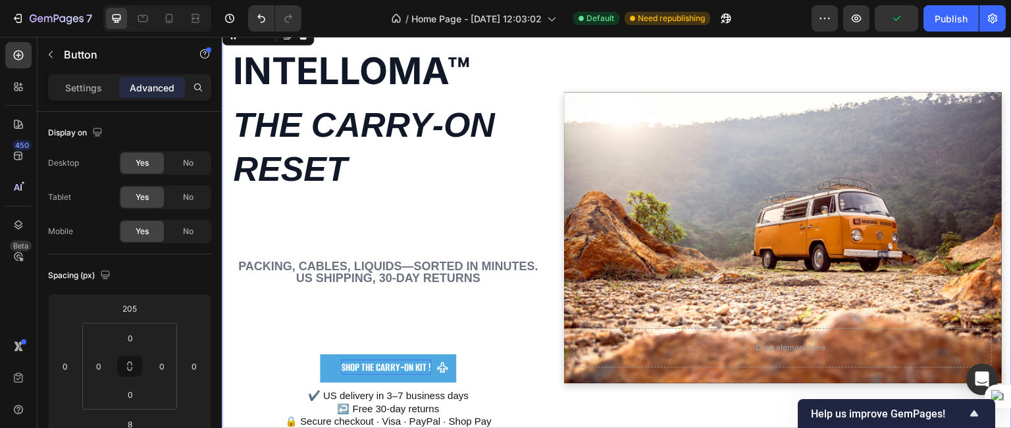
click at [449, 337] on div "Shop the Carry‑On Kit ! Button" at bounding box center [388, 304] width 313 height 168
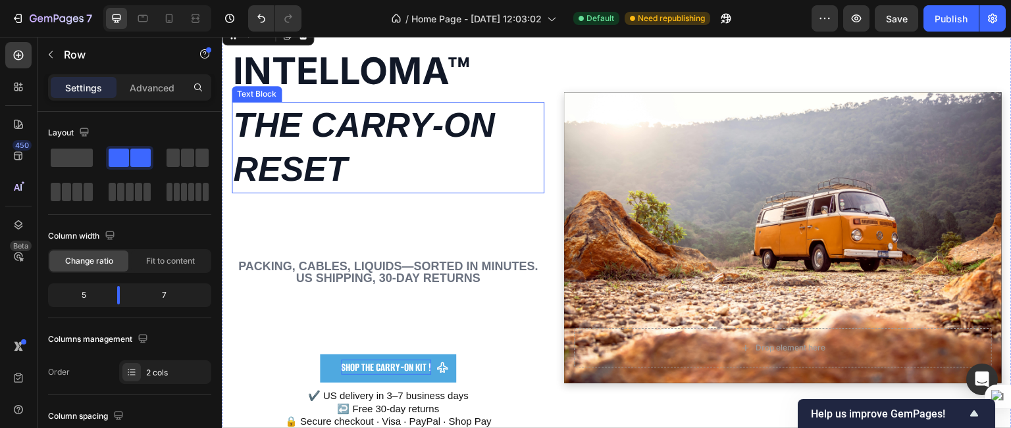
click at [340, 122] on strong "The carry‑on reset" at bounding box center [364, 147] width 262 height 83
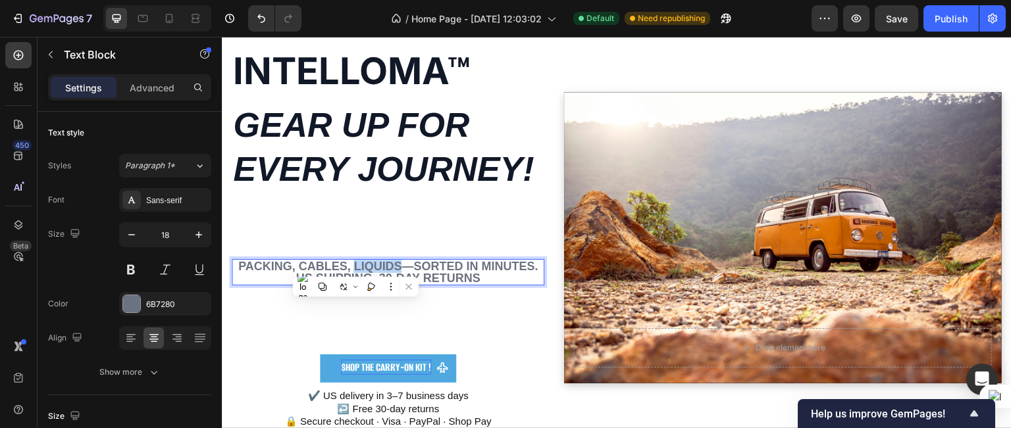
click at [355, 266] on p "Packing, cables, liquids—sorted in minutes. US shipping, 30‑day returns" at bounding box center [388, 273] width 310 height 24
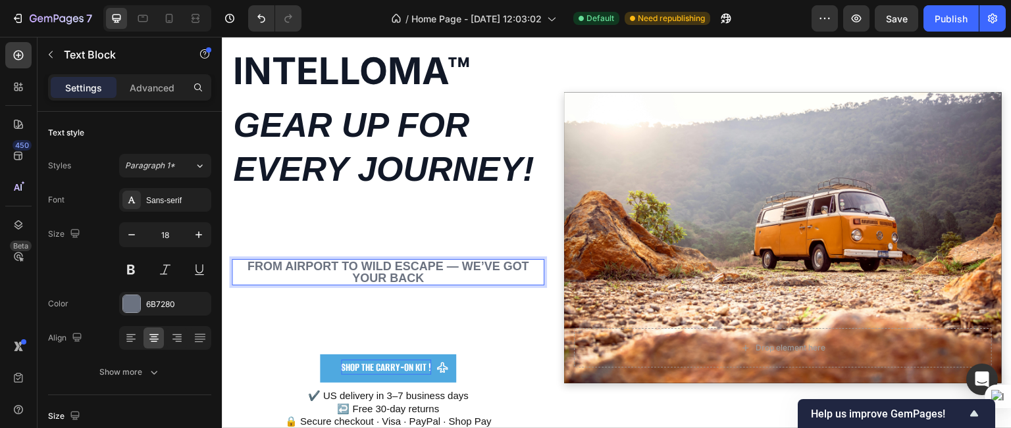
click at [461, 265] on p "From airport to wild escape — we’ve got your back" at bounding box center [388, 273] width 310 height 24
click at [461, 278] on p "we’ve got your back" at bounding box center [388, 278] width 310 height 12
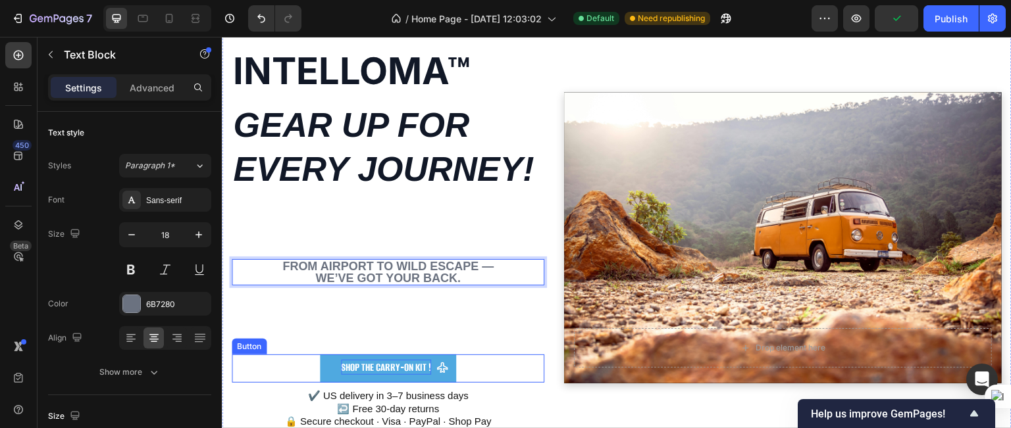
click at [416, 368] on strong "Shop the Carry‑On Kit !" at bounding box center [386, 368] width 90 height 14
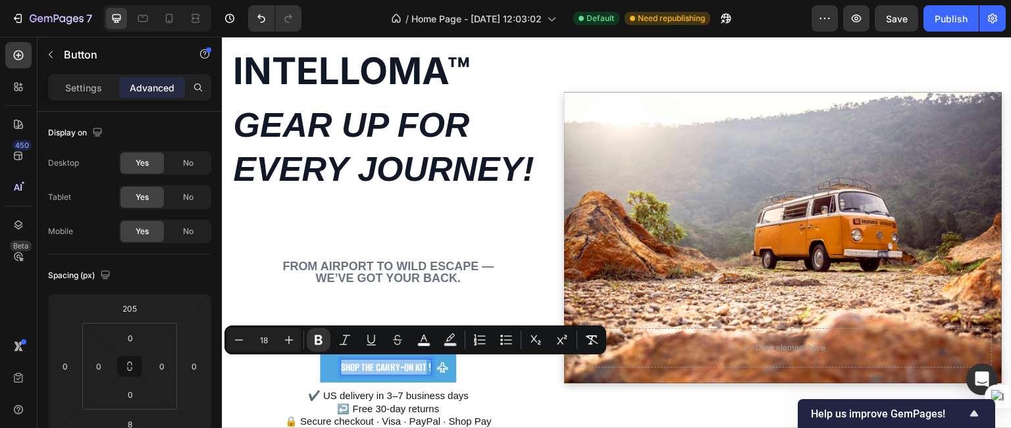
drag, startPoint x: 339, startPoint y: 365, endPoint x: 423, endPoint y: 365, distance: 84.2
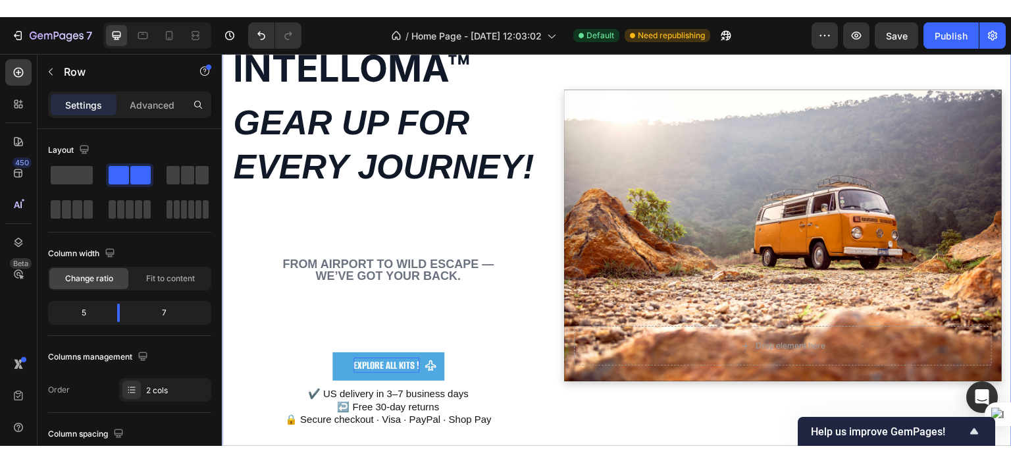
scroll to position [66, 0]
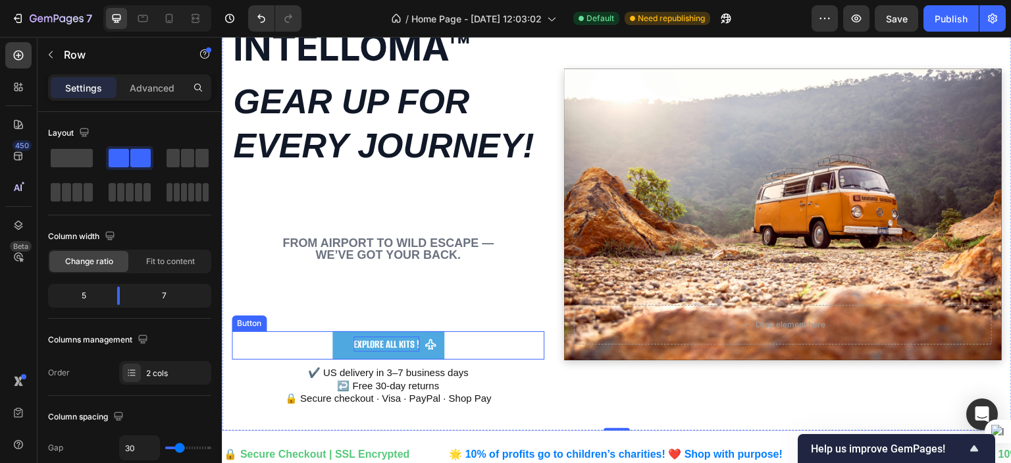
click at [388, 347] on strong "Explore All Kits !" at bounding box center [386, 344] width 66 height 14
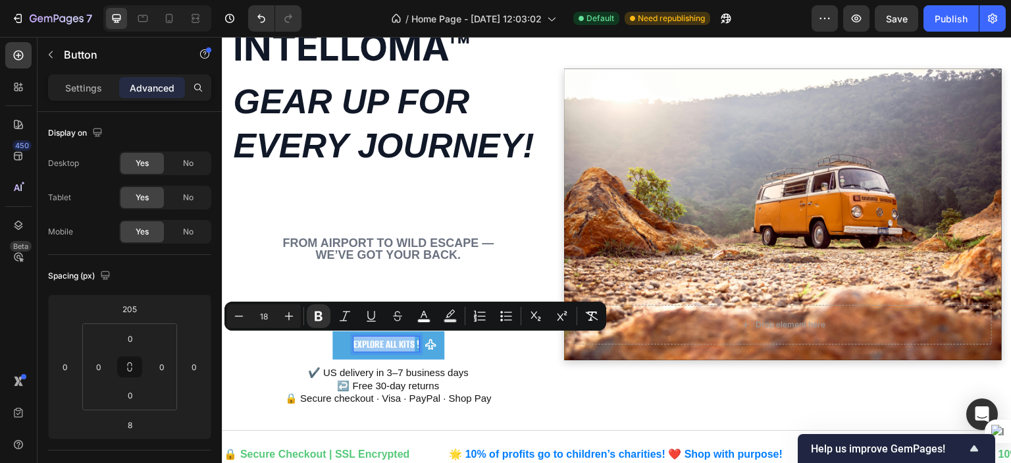
drag, startPoint x: 351, startPoint y: 341, endPoint x: 411, endPoint y: 346, distance: 60.1
click at [411, 346] on strong "Explore All Kits !" at bounding box center [386, 344] width 66 height 14
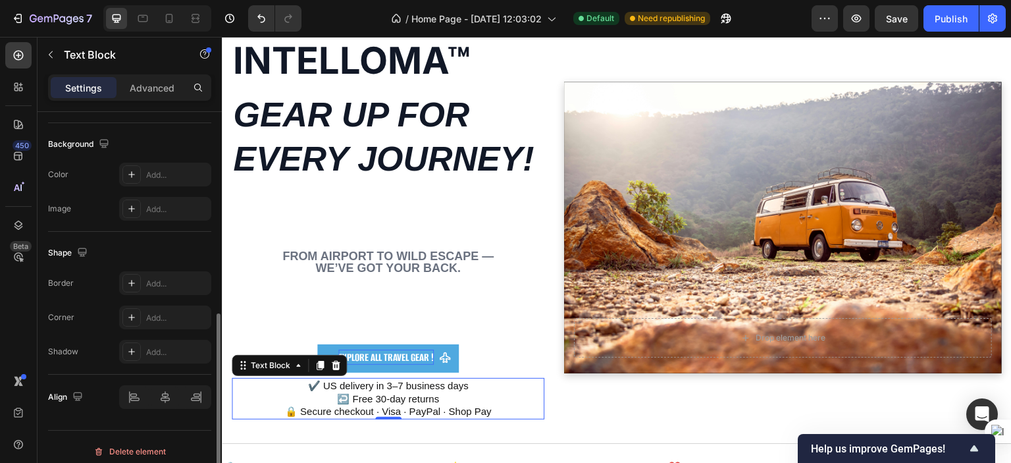
scroll to position [390, 0]
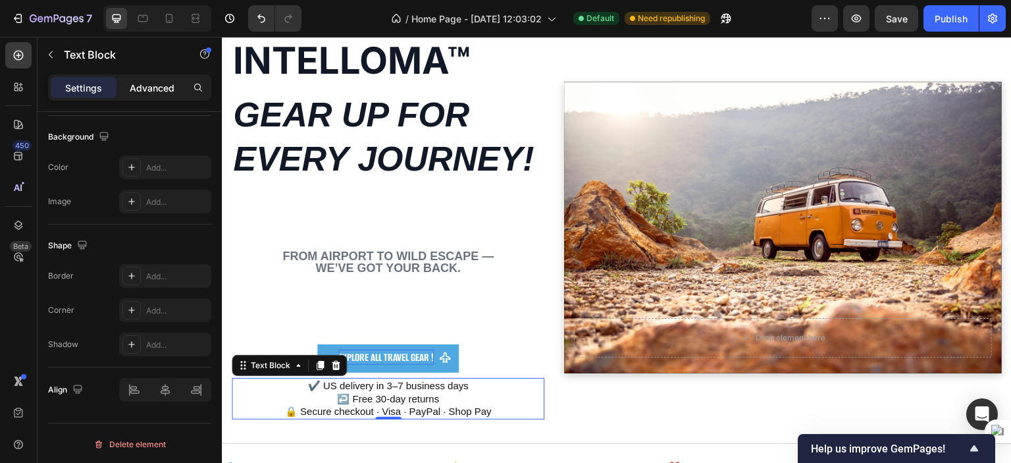
click at [161, 84] on p "Advanced" at bounding box center [152, 88] width 45 height 14
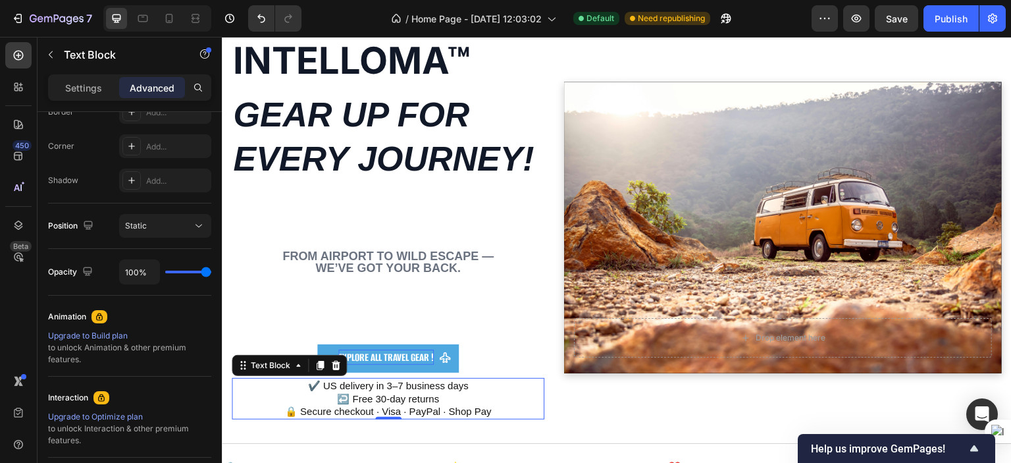
scroll to position [524, 0]
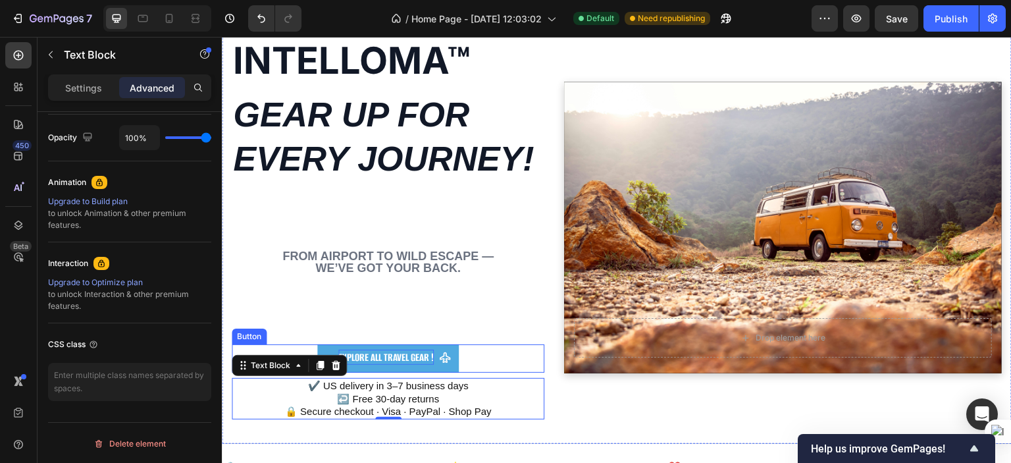
click at [493, 359] on div "Explore All Travel Gear ! Button" at bounding box center [388, 358] width 313 height 28
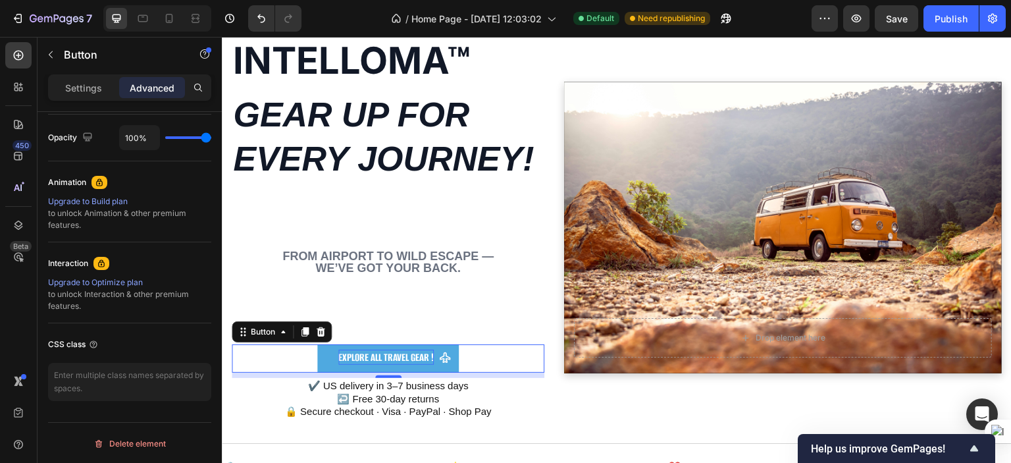
scroll to position [0, 0]
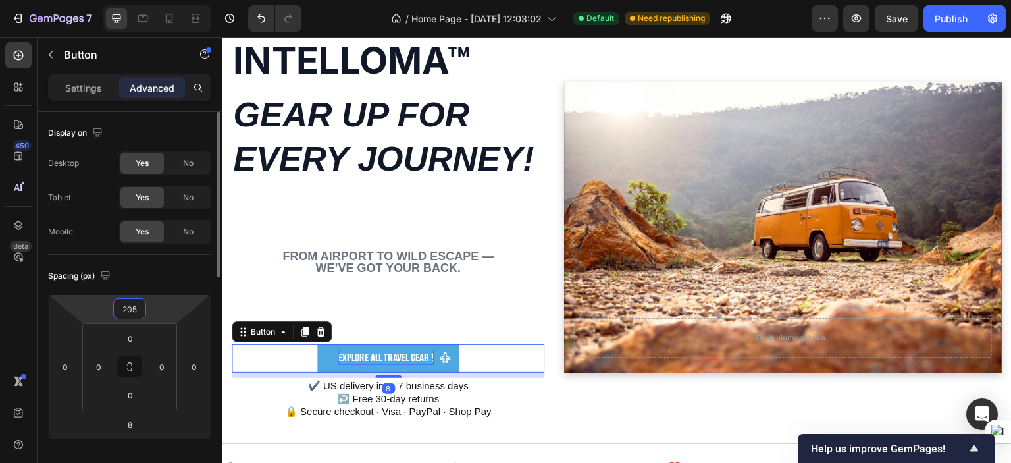
click at [142, 312] on input "205" at bounding box center [129, 309] width 26 height 20
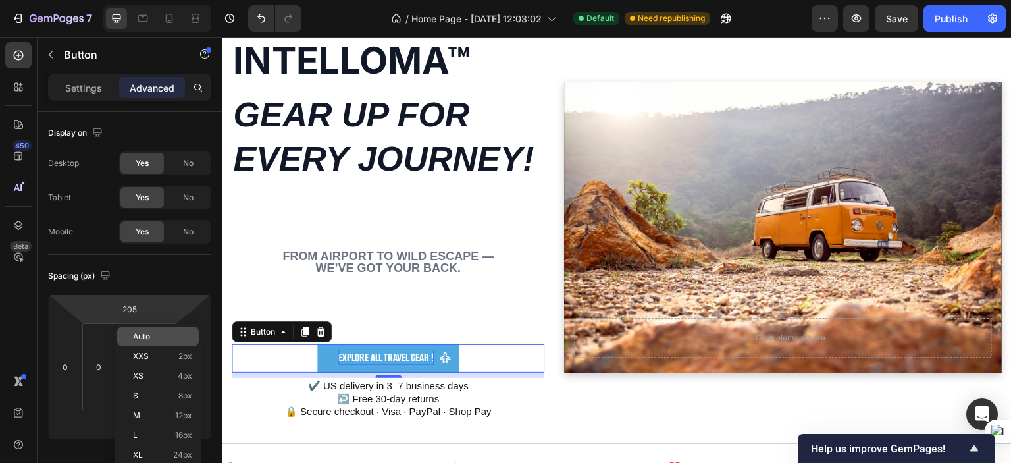
click at [149, 336] on span "Auto" at bounding box center [141, 336] width 17 height 9
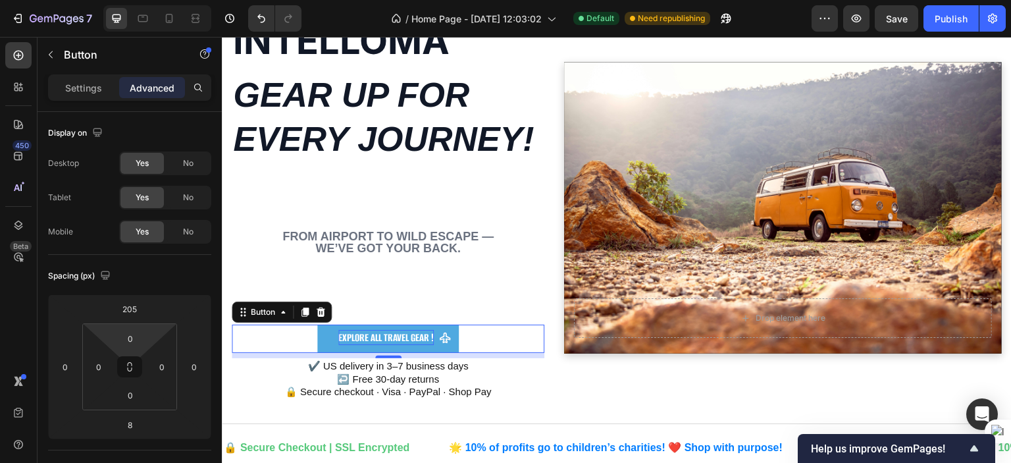
scroll to position [53, 0]
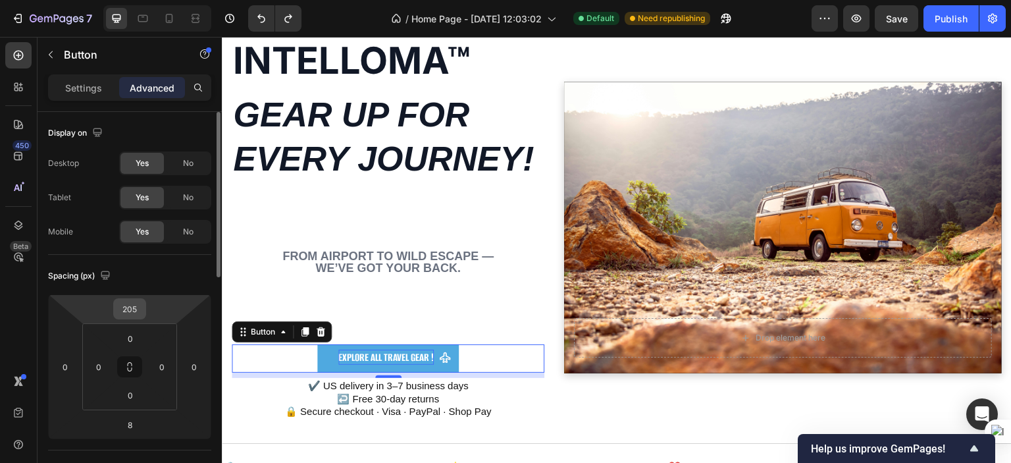
click at [143, 306] on div "205" at bounding box center [129, 308] width 33 height 21
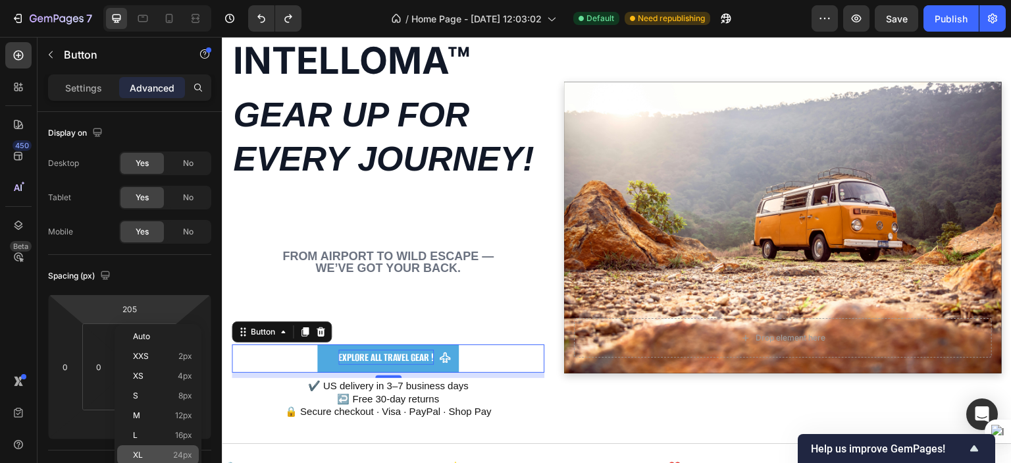
click at [159, 428] on p "XL 24px" at bounding box center [162, 454] width 59 height 9
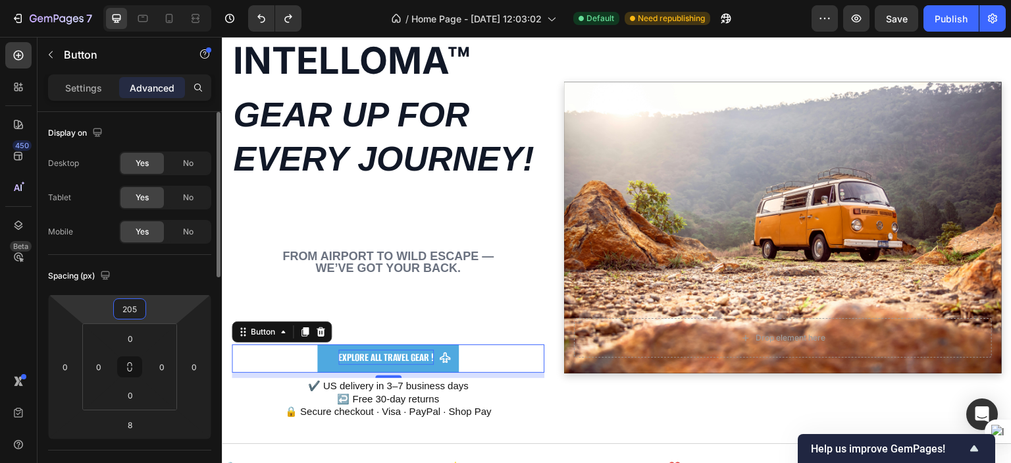
click at [139, 305] on input "205" at bounding box center [129, 309] width 26 height 20
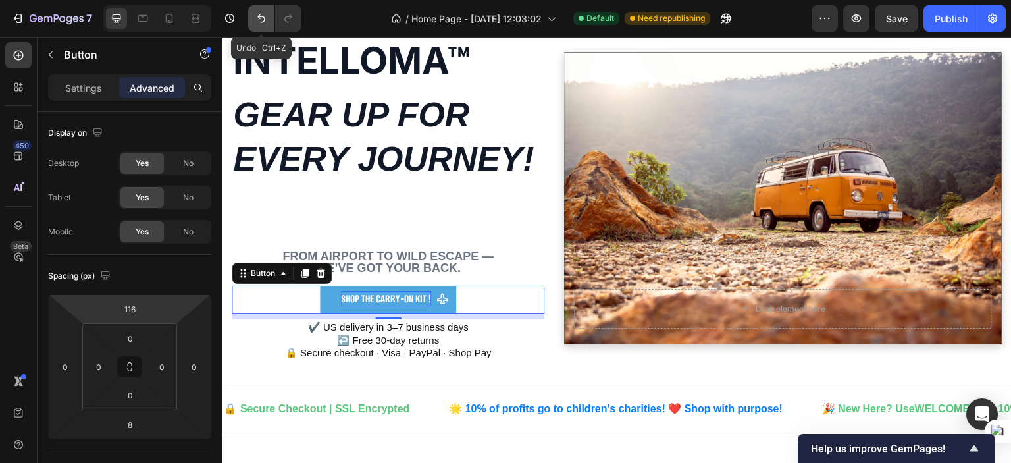
click at [268, 19] on button "Undo/Redo" at bounding box center [261, 18] width 26 height 26
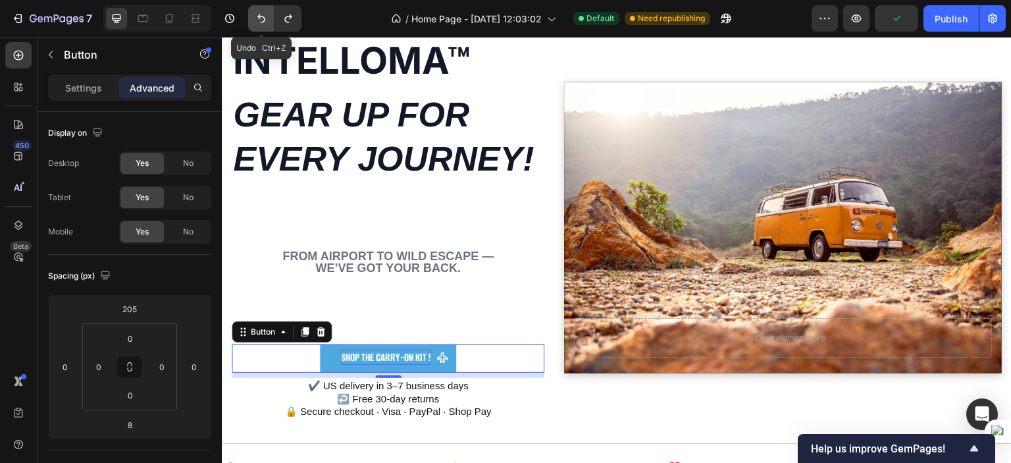
click at [268, 19] on button "Undo/Redo" at bounding box center [261, 18] width 26 height 26
click at [289, 20] on icon "Undo/Redo" at bounding box center [288, 18] width 13 height 13
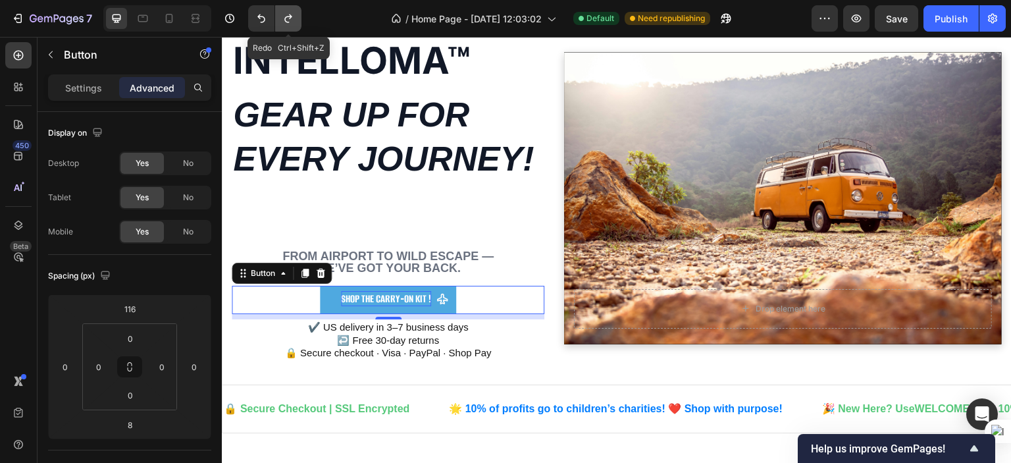
click at [289, 20] on icon "Undo/Redo" at bounding box center [288, 18] width 13 height 13
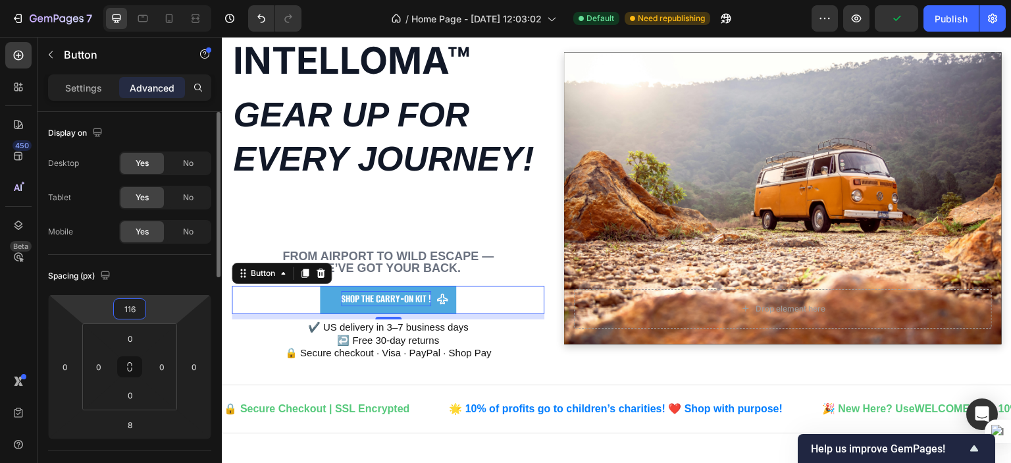
click at [126, 303] on input "116" at bounding box center [129, 309] width 26 height 20
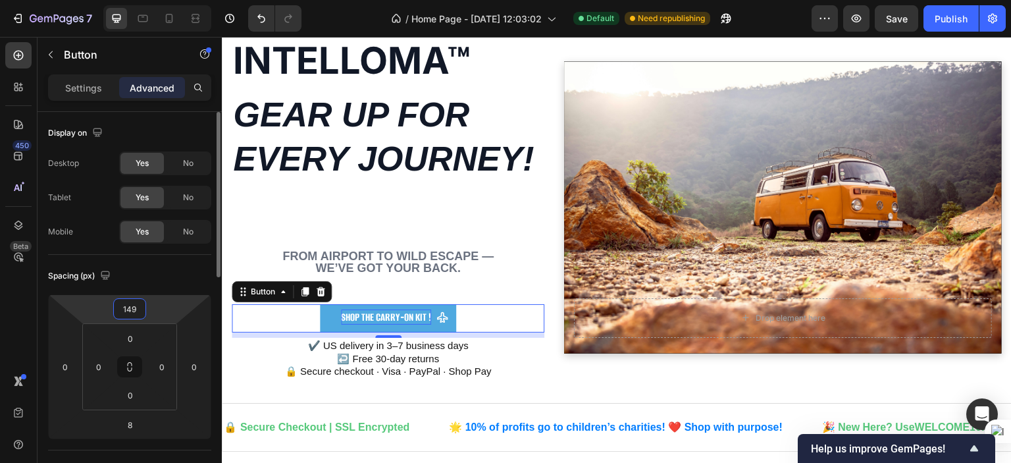
type input "150"
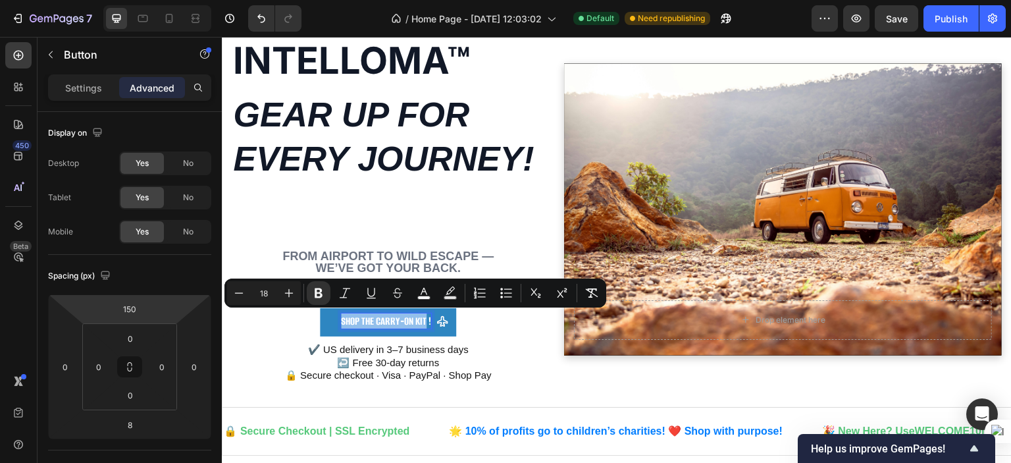
drag, startPoint x: 424, startPoint y: 318, endPoint x: 318, endPoint y: 311, distance: 106.2
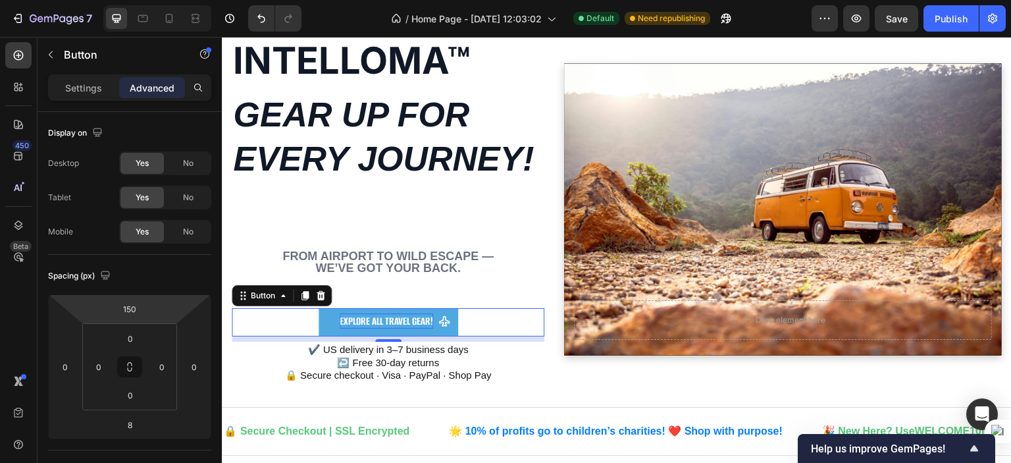
click at [529, 327] on div "Explore All Travel Gear ! Button 8" at bounding box center [388, 322] width 313 height 28
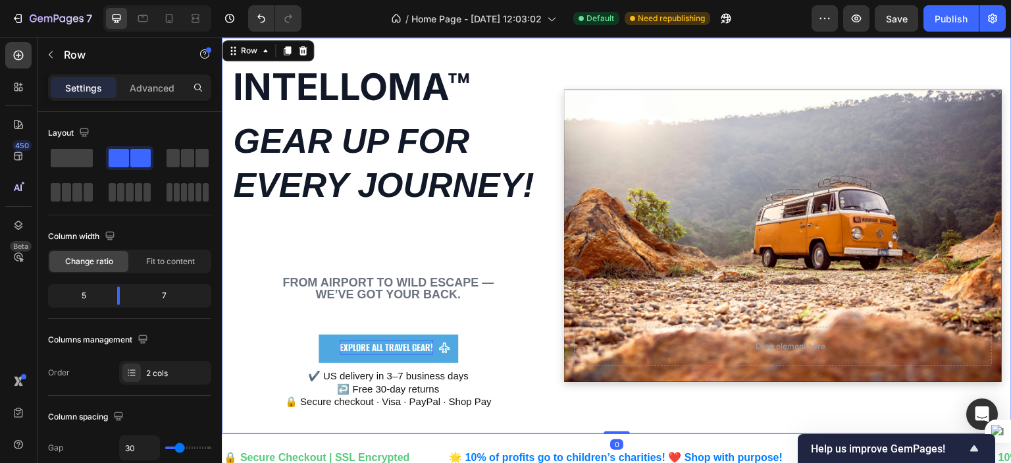
scroll to position [0, 0]
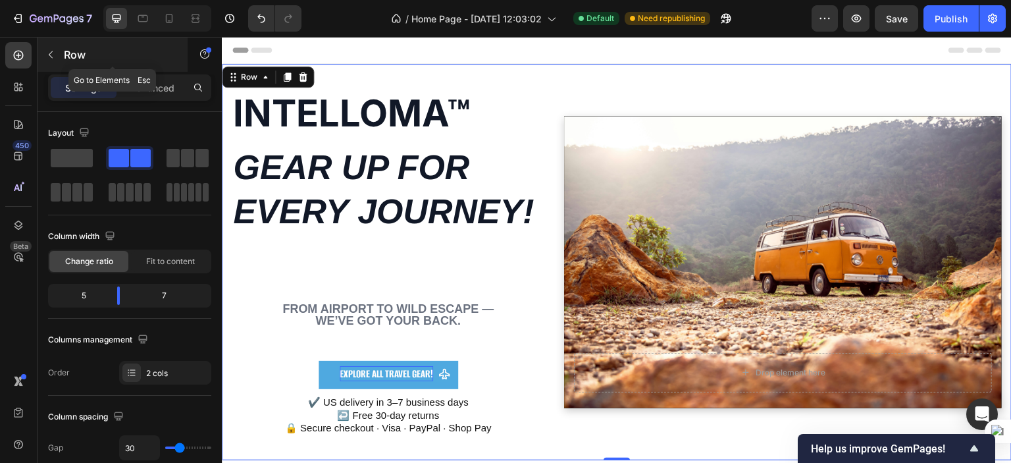
click at [51, 53] on icon "button" at bounding box center [50, 54] width 11 height 11
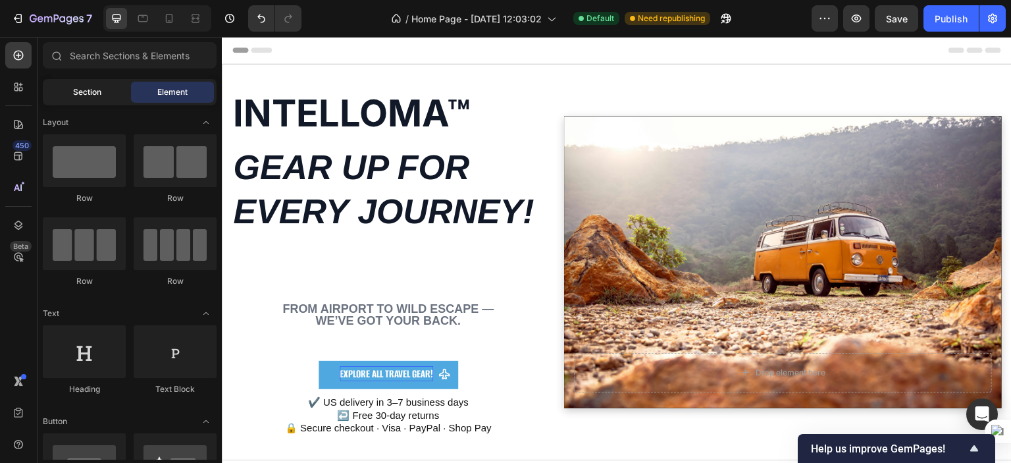
click at [74, 91] on span "Section" at bounding box center [87, 92] width 28 height 12
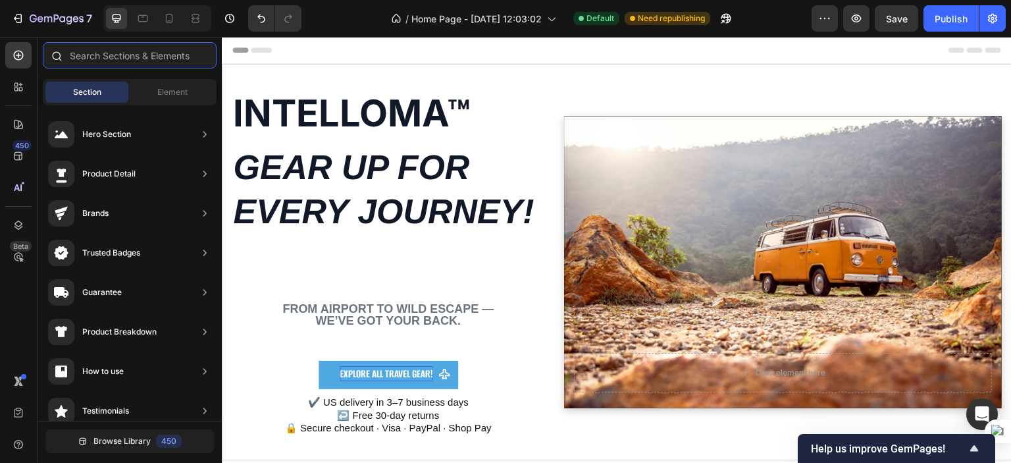
click at [160, 55] on input "text" at bounding box center [130, 55] width 174 height 26
type input "5"
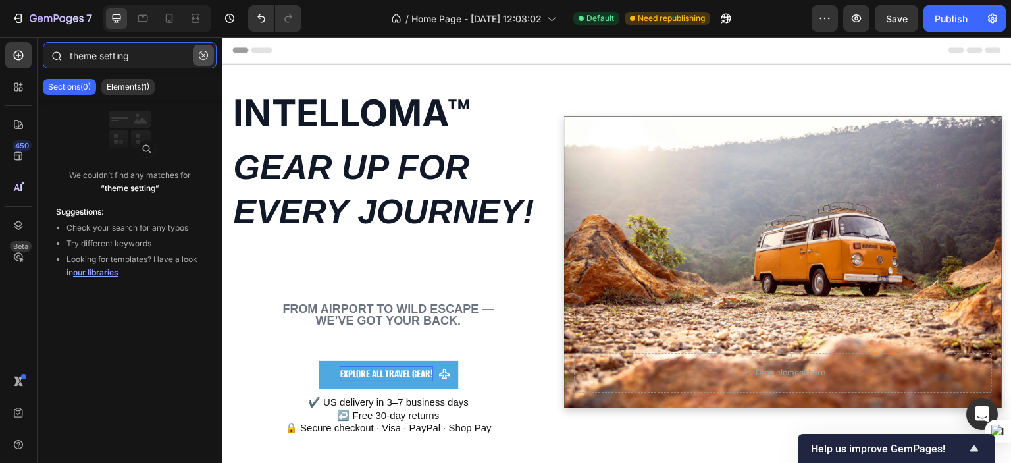
type input "theme setting"
click at [205, 54] on icon "button" at bounding box center [203, 55] width 9 height 9
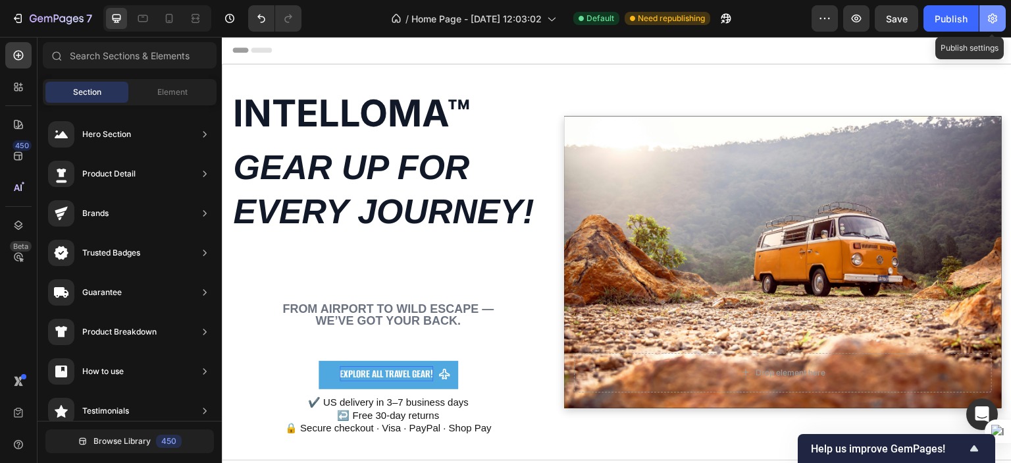
click at [985, 27] on button "button" at bounding box center [992, 18] width 26 height 26
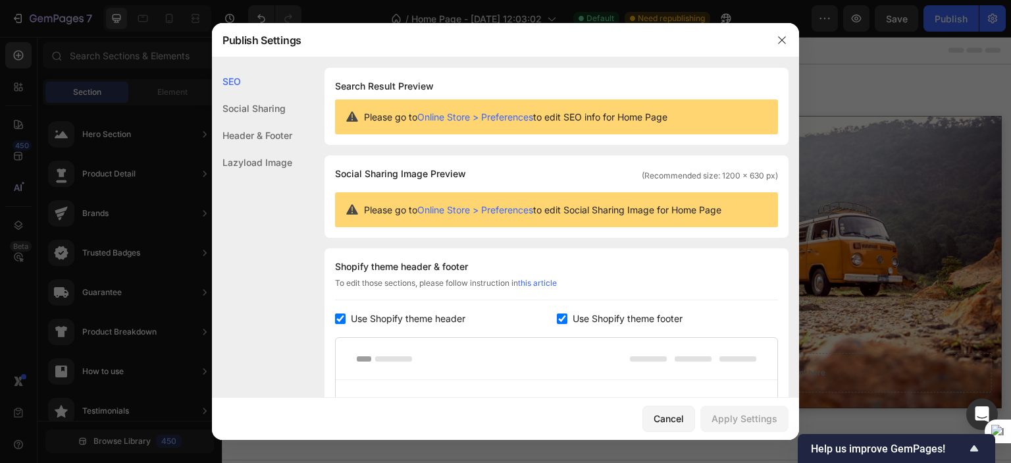
scroll to position [50, 0]
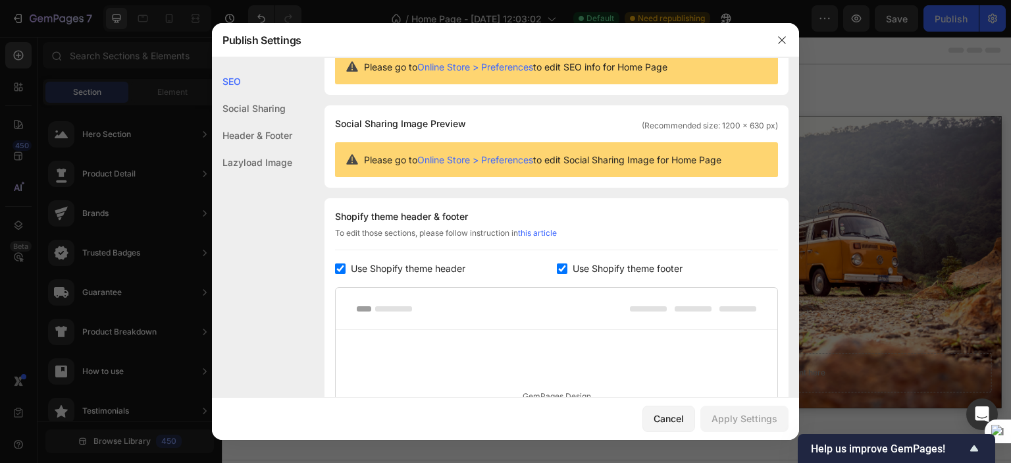
click at [334, 266] on div "Shopify theme header & footer To edit those sections, please follow instruction…" at bounding box center [556, 356] width 464 height 317
click at [340, 266] on input "checkbox" at bounding box center [340, 268] width 11 height 11
checkbox input "false"
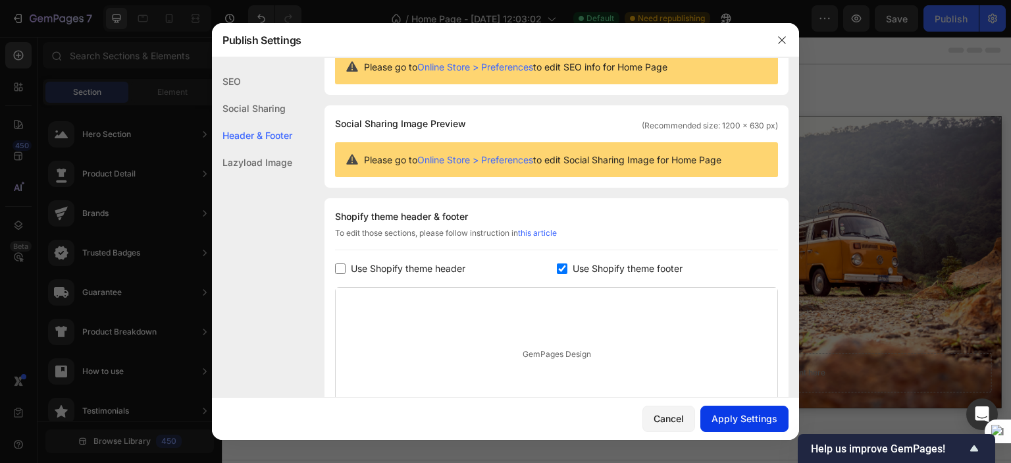
click at [722, 417] on div "Apply Settings" at bounding box center [744, 418] width 66 height 14
click at [236, 84] on div "SEO" at bounding box center [252, 81] width 80 height 27
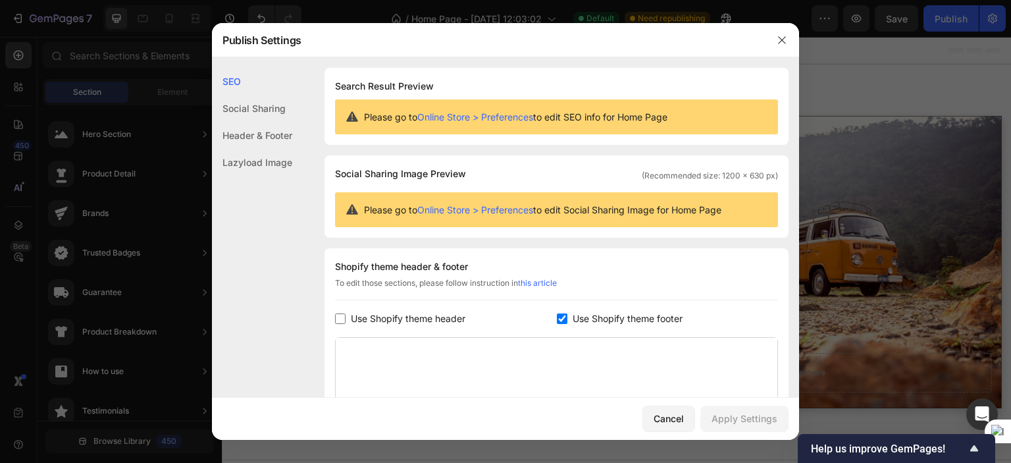
click at [490, 119] on link "Online Store > Preferences" at bounding box center [475, 116] width 116 height 11
click at [174, 160] on div at bounding box center [505, 231] width 1011 height 463
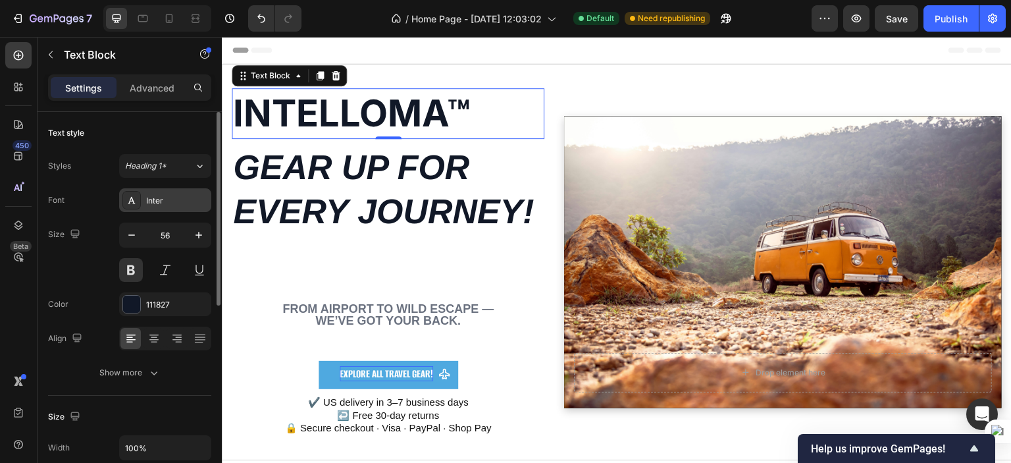
click at [162, 211] on div "Inter" at bounding box center [165, 200] width 92 height 24
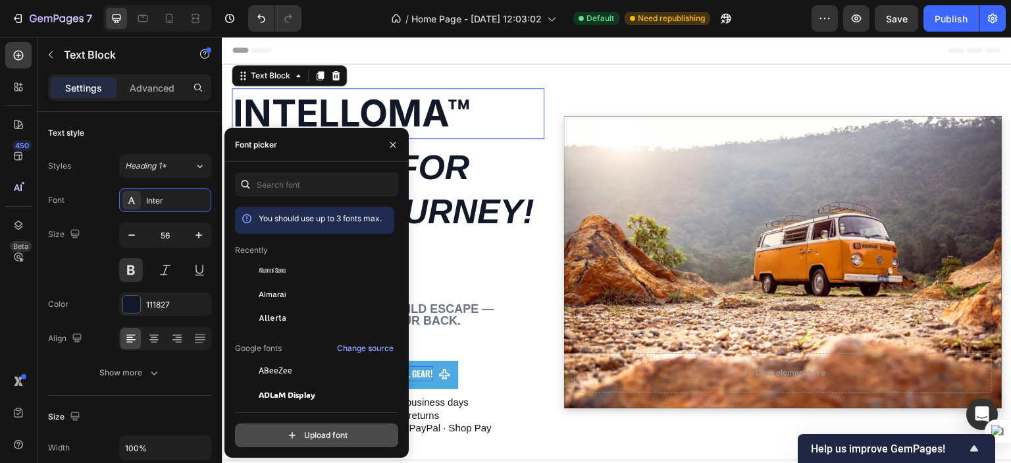
click at [288, 428] on input "file" at bounding box center [344, 435] width 329 height 22
type input "C:\fakepath\PlusJakartaSans-Italic-VariableFont_wght.ttf"
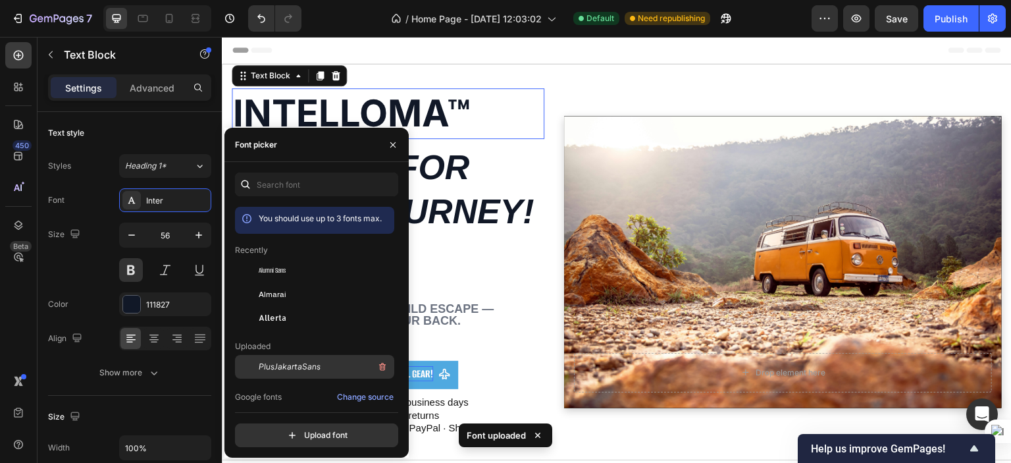
click at [332, 361] on div "PlusJakartaSans" at bounding box center [325, 367] width 133 height 16
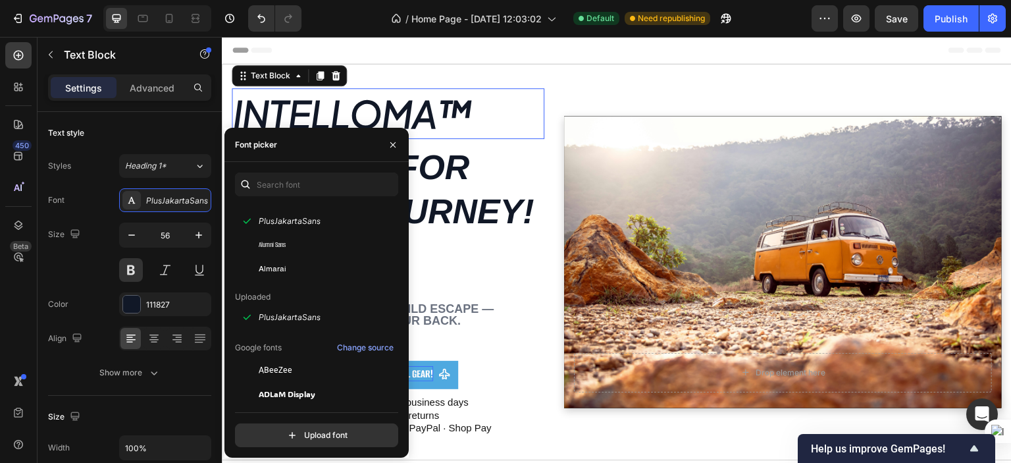
scroll to position [3, 0]
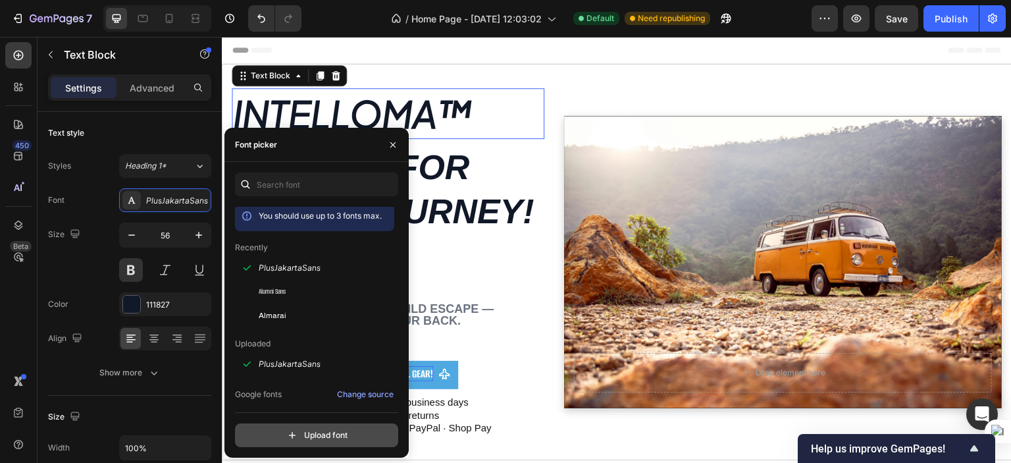
click at [305, 428] on input "file" at bounding box center [344, 435] width 329 height 22
type input "C:\fakepath\PlusJakartaSans-VariableFont_wght.ttf"
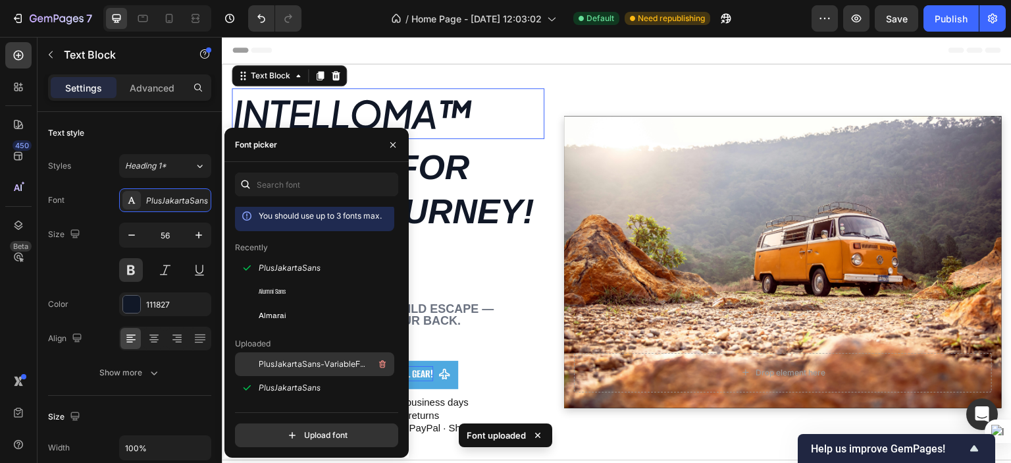
click at [325, 361] on span "PlusJakartaSans-VariableFont_wght" at bounding box center [313, 364] width 109 height 12
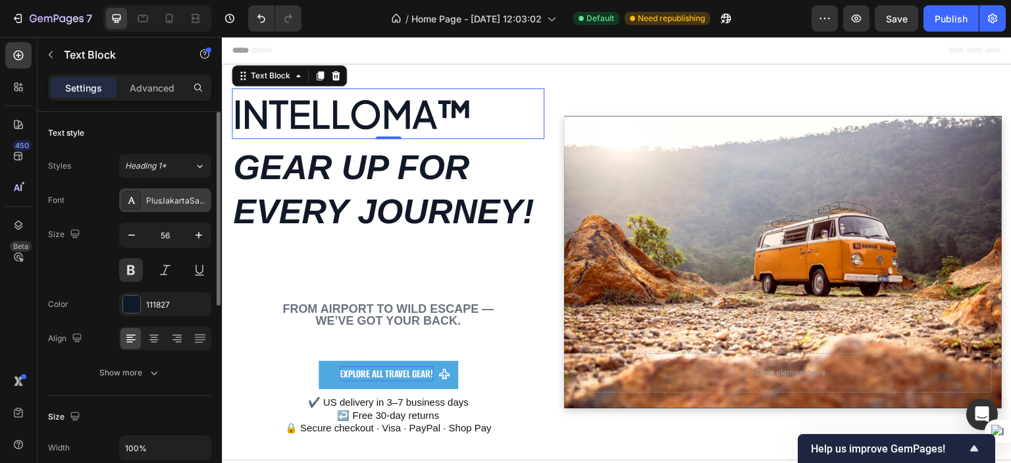
click at [174, 204] on div "PlusJakartaSans-VariableFont_wght" at bounding box center [177, 201] width 62 height 12
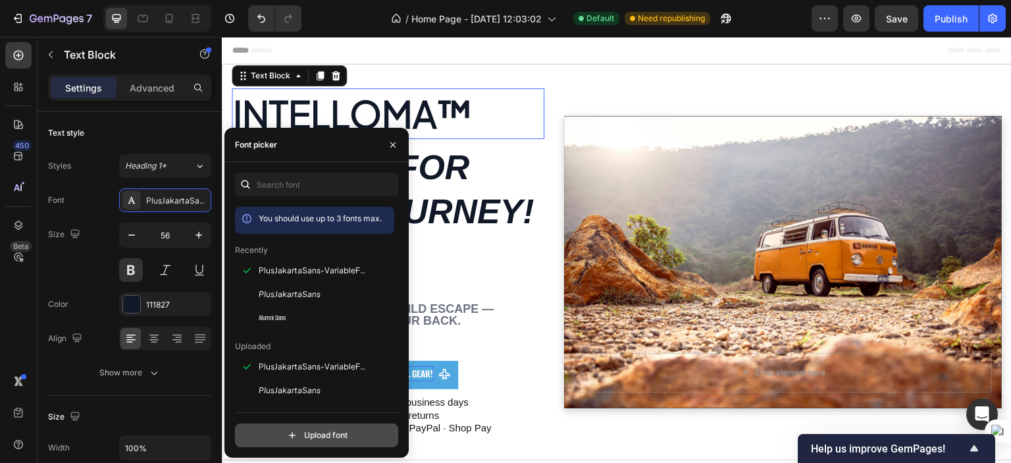
click at [309, 428] on input "file" at bounding box center [344, 435] width 329 height 22
type input "C:\fakepath\Plus-Jakarta-Sans-ExtraBold.ttf"
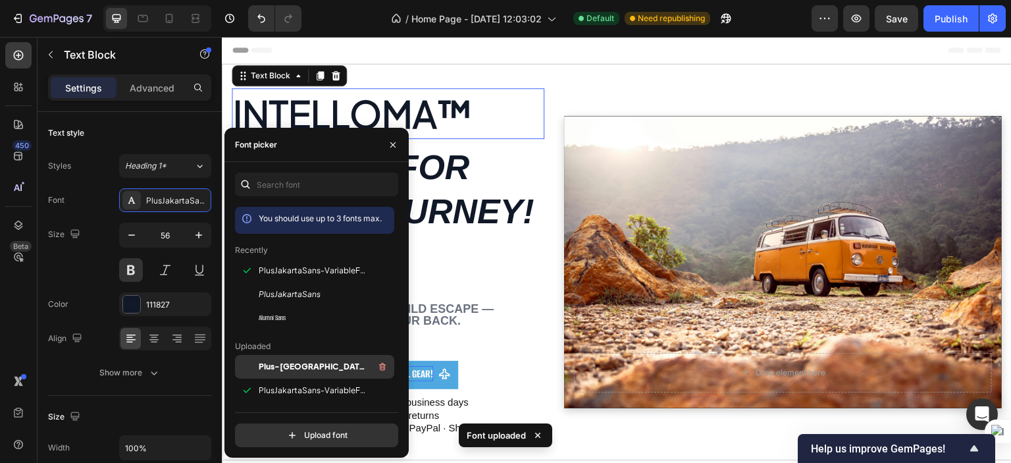
click at [320, 365] on span "Plus-[GEOGRAPHIC_DATA]-Sans-ExtraBold" at bounding box center [313, 367] width 109 height 12
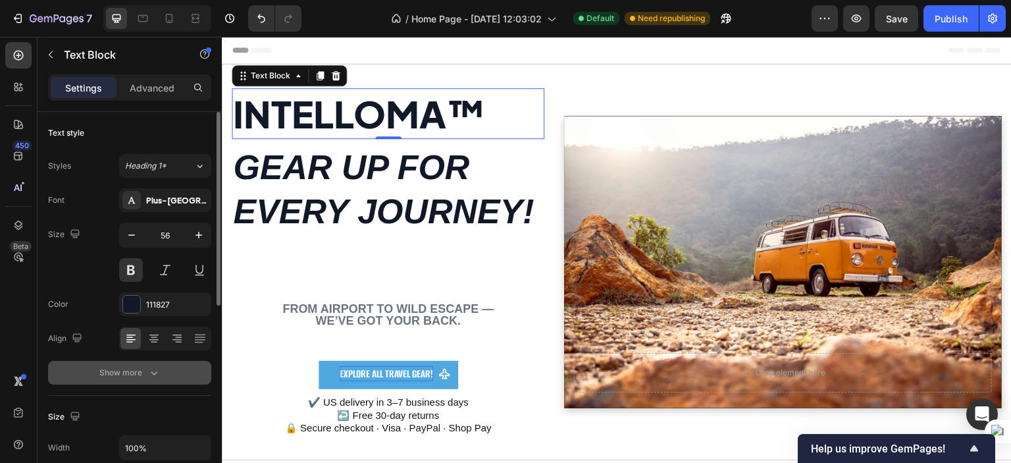
click at [159, 366] on icon "button" at bounding box center [153, 372] width 13 height 13
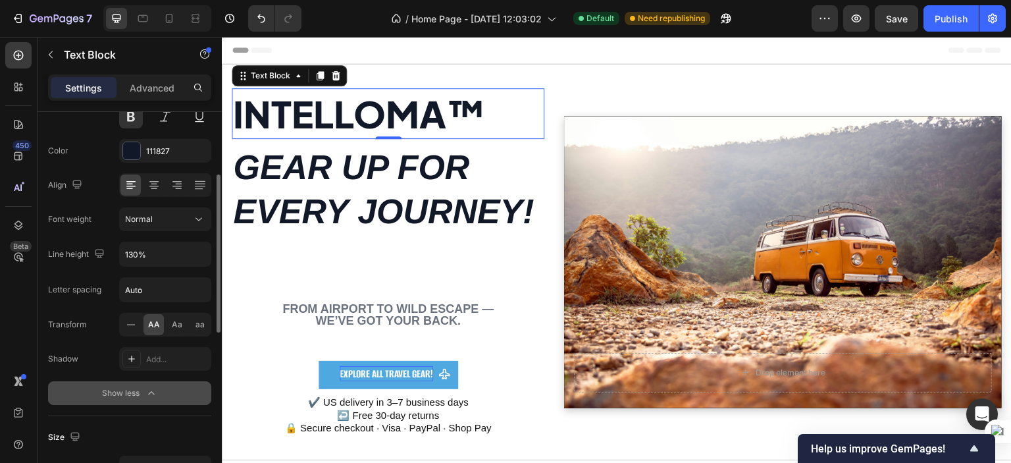
scroll to position [154, 0]
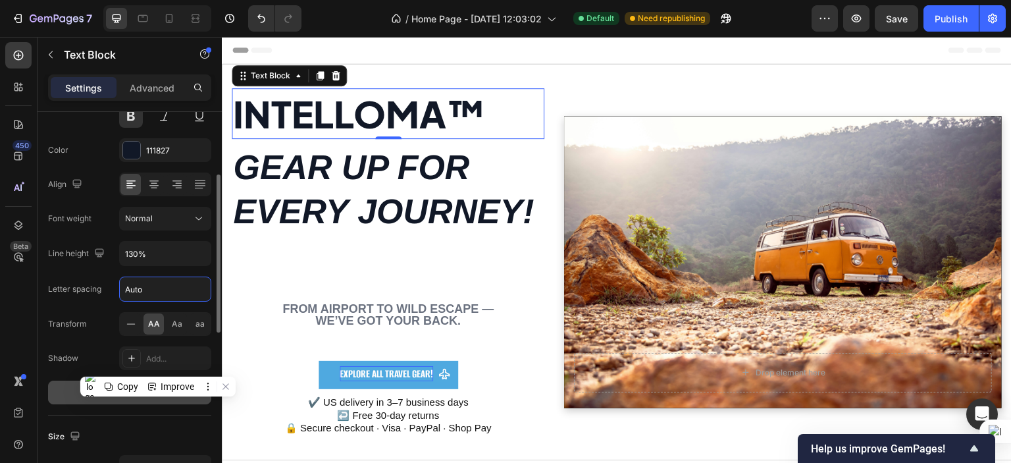
click at [143, 286] on input "Auto" at bounding box center [165, 289] width 91 height 24
type input "4"
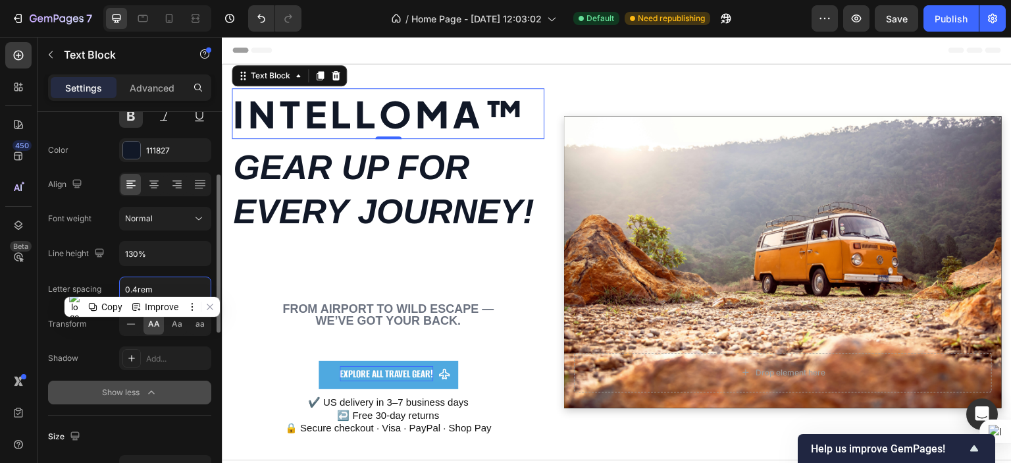
click at [145, 282] on input "0.4rem" at bounding box center [165, 289] width 91 height 24
paste input "04"
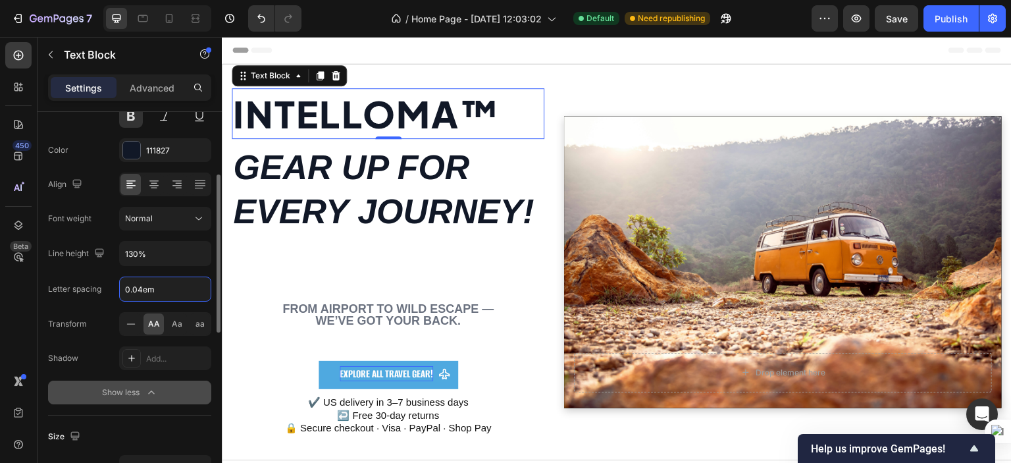
type input "0.04em"
click at [203, 378] on div "Font Plus-Jakarta-Sans-ExtraBold Size 56 Color 111827 Align Font weight Normal …" at bounding box center [129, 219] width 163 height 370
click at [142, 286] on input "0.04em" at bounding box center [165, 289] width 91 height 24
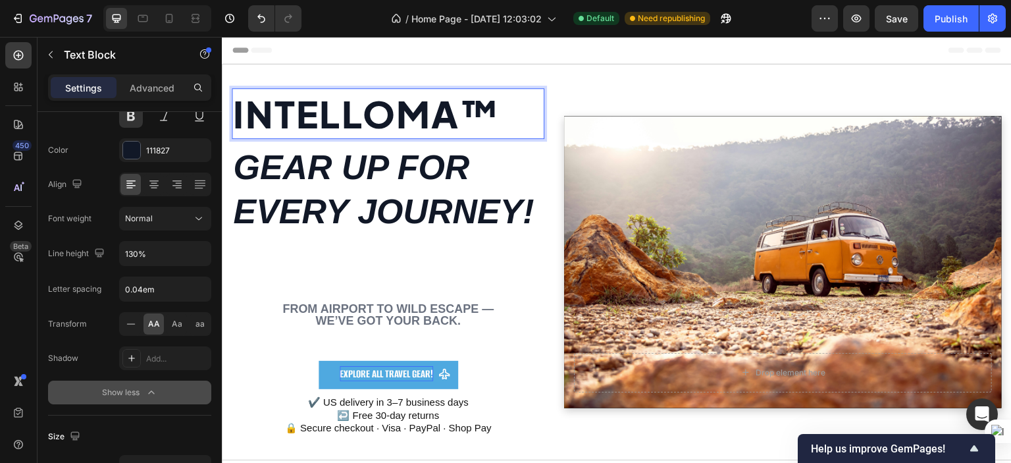
click at [443, 106] on strong "INTELLOMA™" at bounding box center [367, 113] width 268 height 46
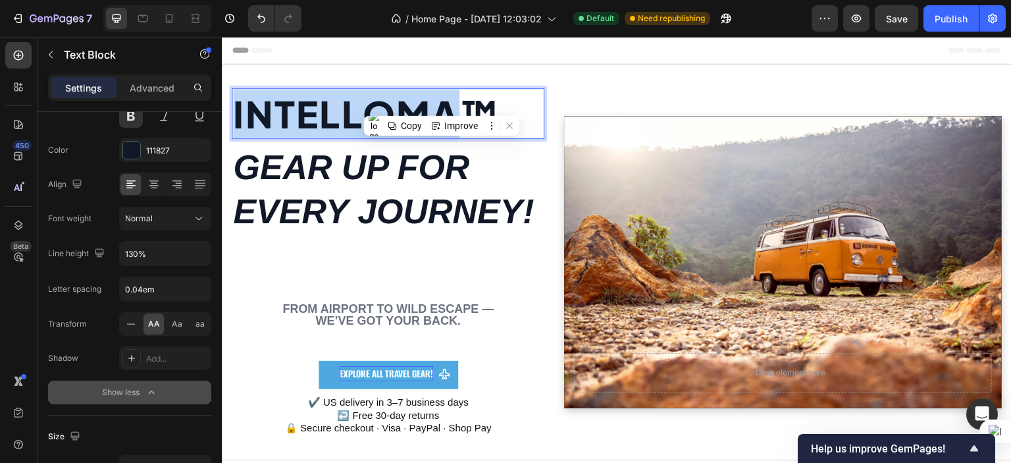
click at [443, 106] on strong "INTELLOMA™" at bounding box center [367, 113] width 268 height 46
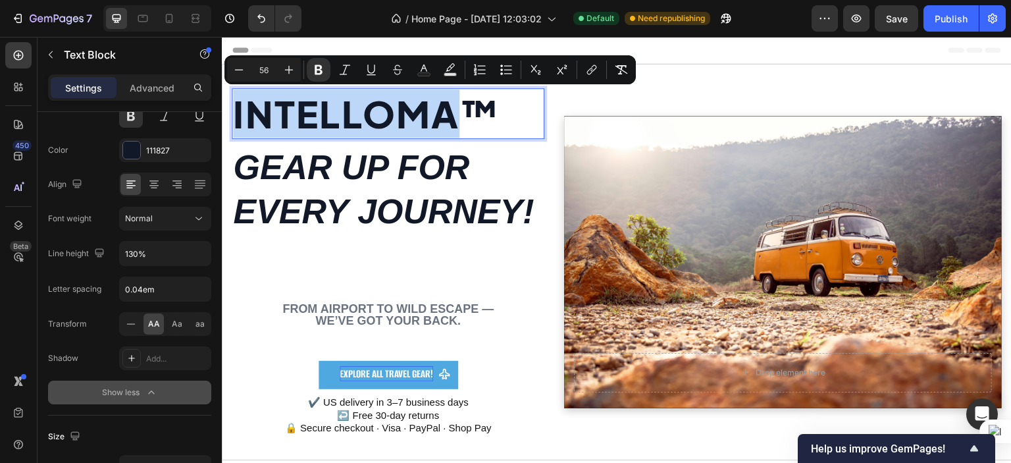
click at [443, 106] on strong "INTELLOMA™" at bounding box center [367, 113] width 268 height 46
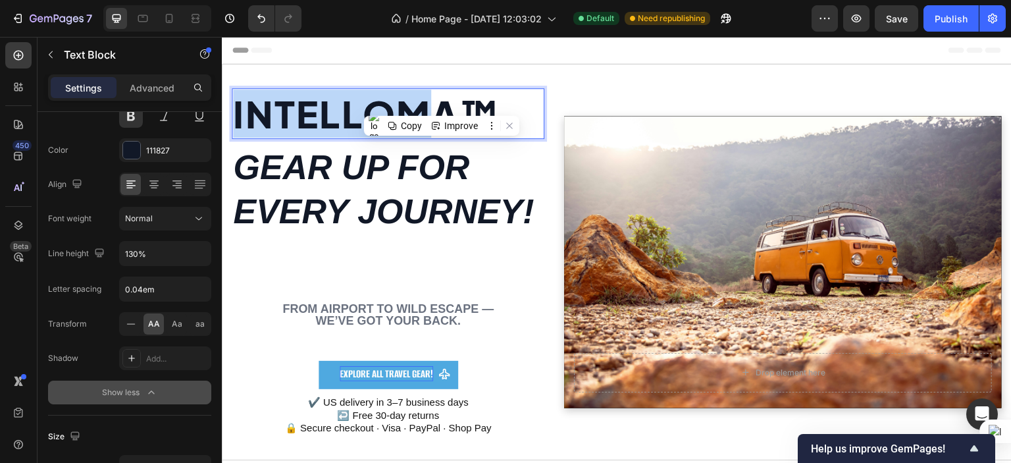
click at [443, 106] on strong "INTELLOMA™" at bounding box center [367, 113] width 268 height 46
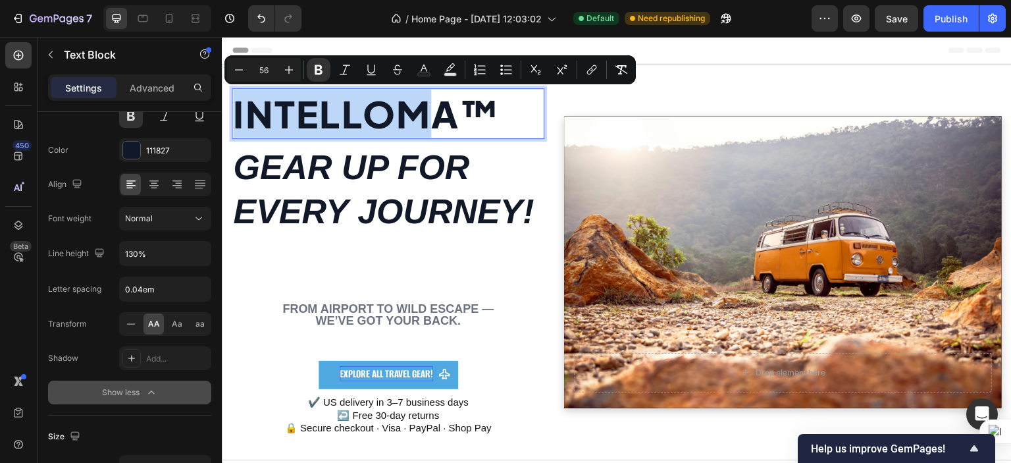
click at [443, 106] on strong "INTELLOMA™" at bounding box center [367, 113] width 268 height 46
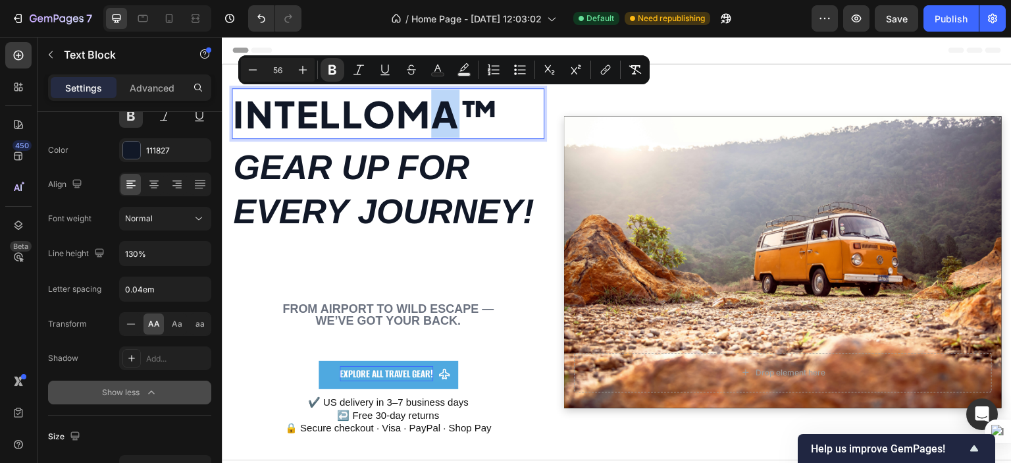
drag, startPoint x: 453, startPoint y: 113, endPoint x: 438, endPoint y: 113, distance: 15.8
click at [438, 113] on strong "INTELLOMA™" at bounding box center [367, 113] width 268 height 46
click at [405, 66] on icon "Editor contextual toolbar" at bounding box center [411, 69] width 13 height 13
click at [441, 69] on icon "Editor contextual toolbar" at bounding box center [437, 69] width 13 height 13
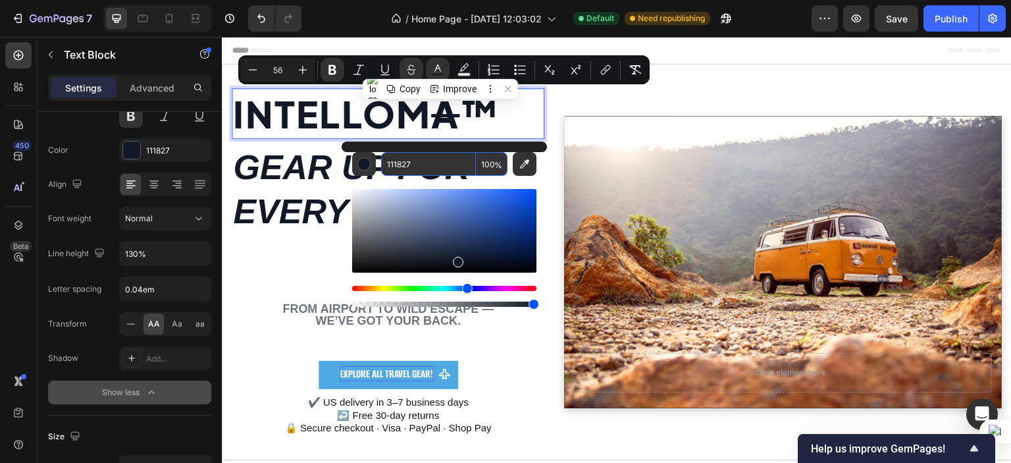
click at [407, 165] on input "111827" at bounding box center [428, 164] width 95 height 24
paste input "4FA9E0"
type input "4FA9E0"
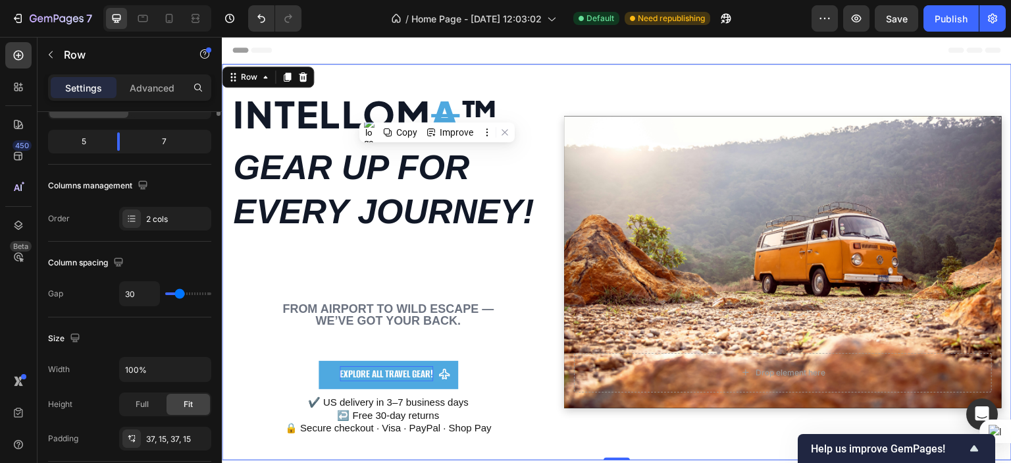
scroll to position [0, 0]
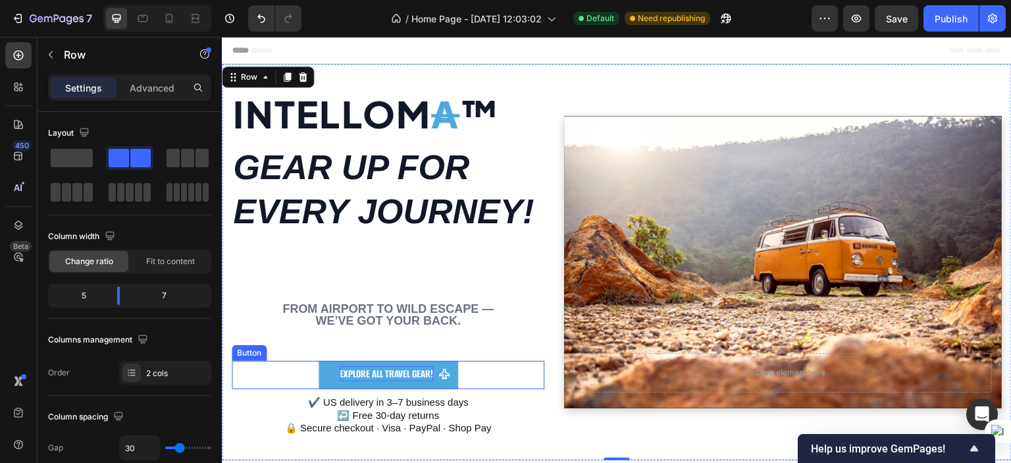
click at [536, 363] on div "Explore All Travel Gear ! Button" at bounding box center [388, 375] width 313 height 28
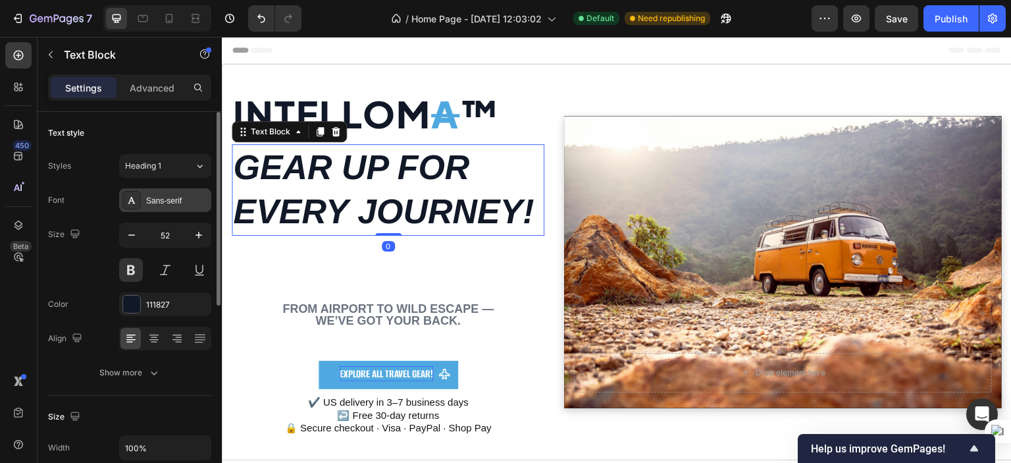
click at [165, 205] on div "Sans-serif" at bounding box center [177, 201] width 62 height 12
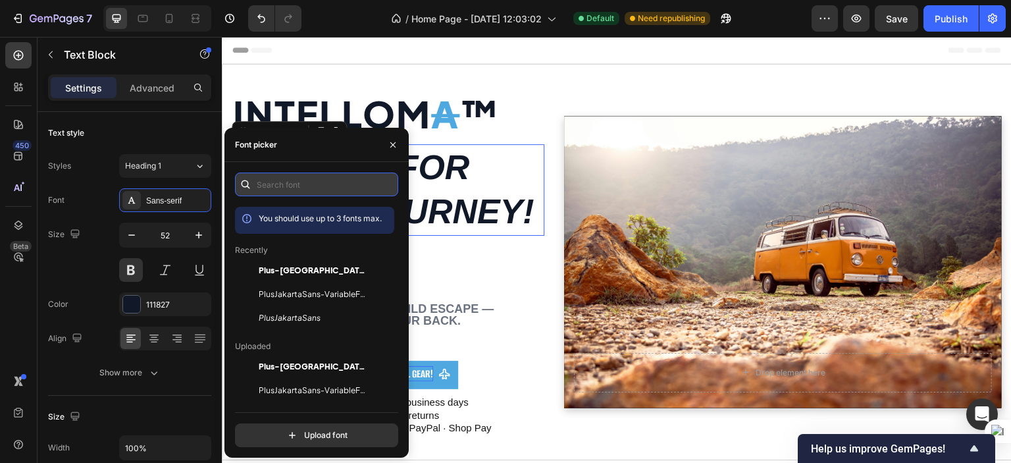
click at [285, 186] on input "text" at bounding box center [316, 184] width 163 height 24
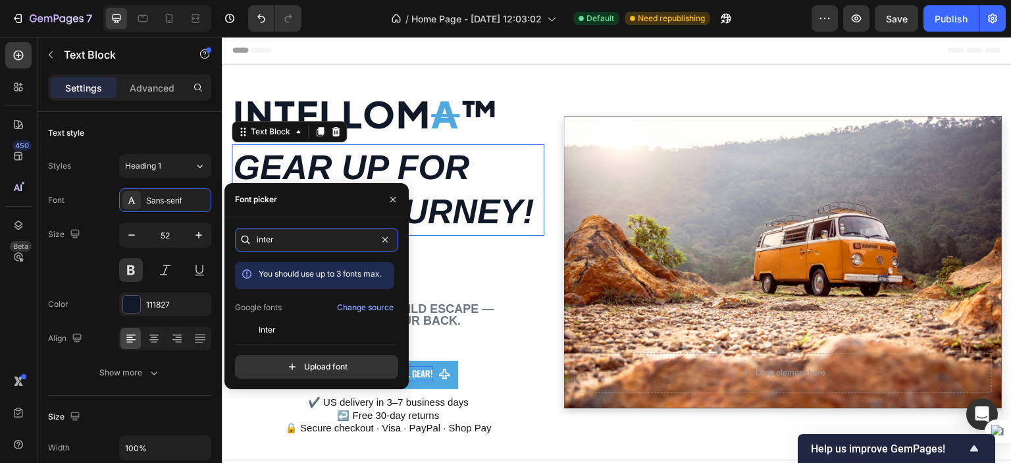
type input "inter"
click at [272, 333] on div "inter You should use up to 3 fonts max. Google fonts Change source Inter Inter …" at bounding box center [316, 303] width 163 height 151
click at [276, 326] on div "Inter" at bounding box center [325, 330] width 133 height 12
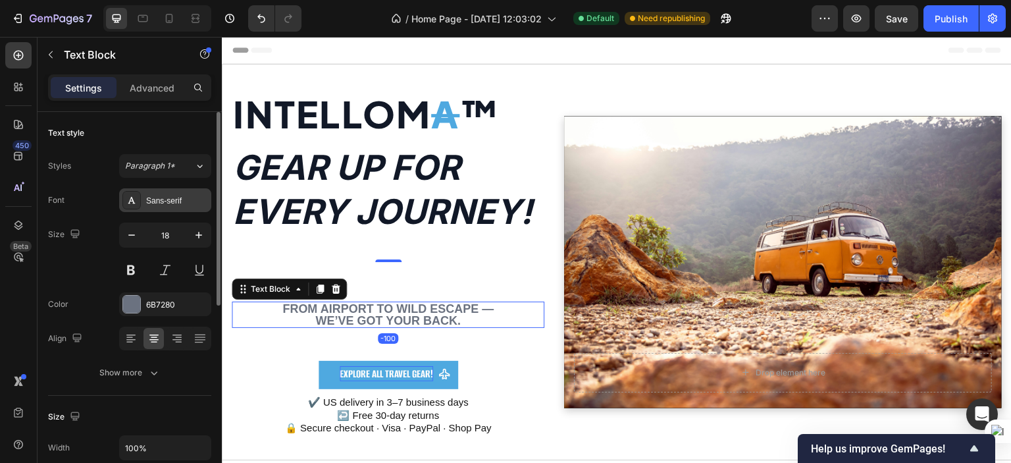
click at [165, 192] on div "Sans-serif" at bounding box center [165, 200] width 92 height 24
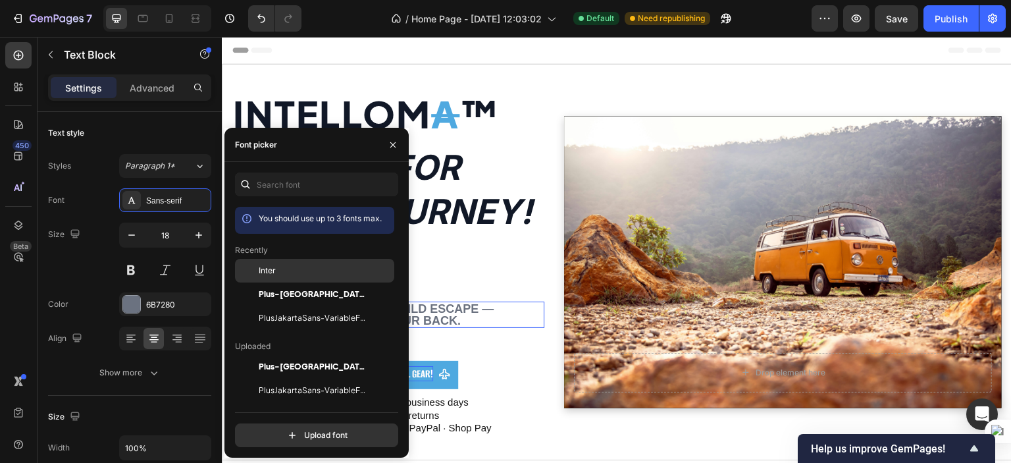
click at [259, 266] on span "Inter" at bounding box center [267, 270] width 17 height 12
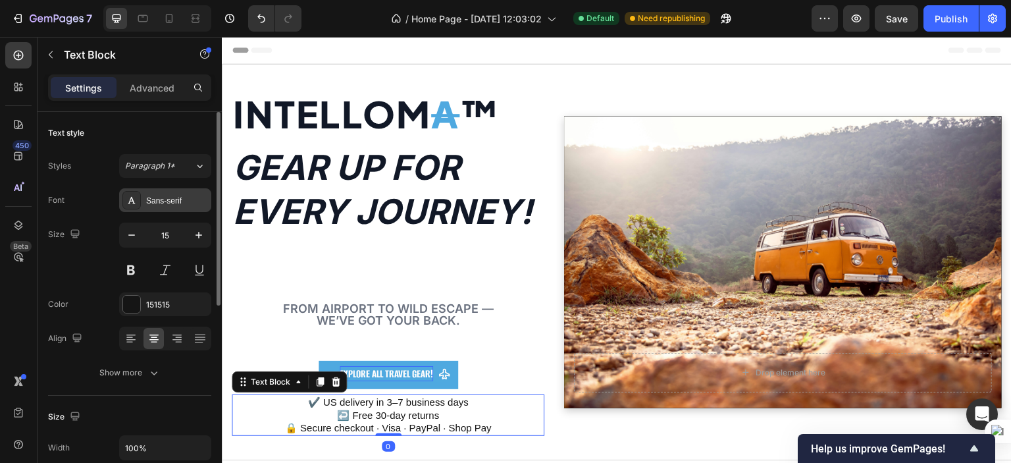
click at [167, 209] on div "Sans-serif" at bounding box center [165, 200] width 92 height 24
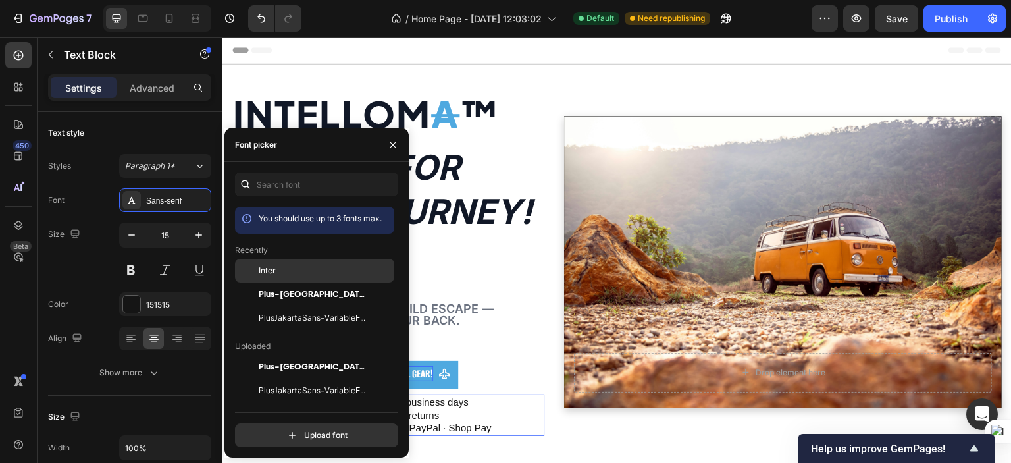
click at [295, 278] on div "Inter" at bounding box center [314, 271] width 159 height 24
click at [430, 370] on strong "!" at bounding box center [431, 373] width 3 height 14
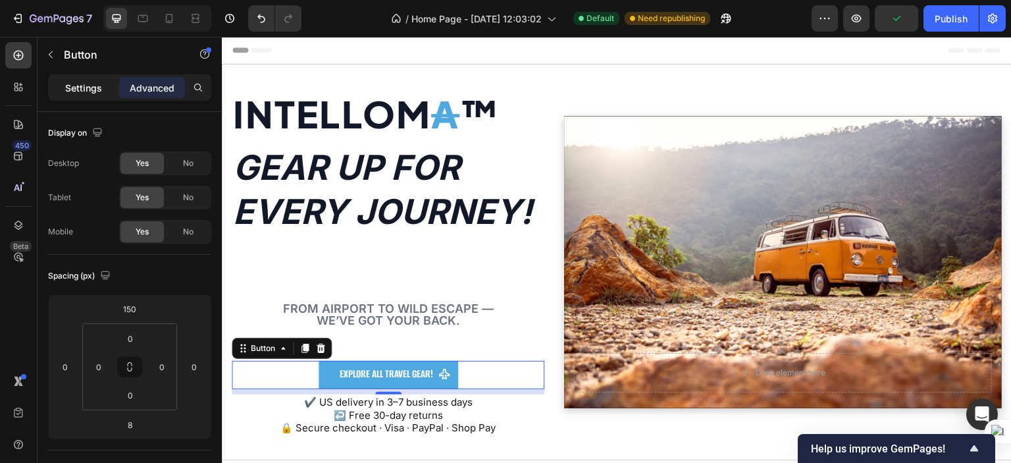
click at [80, 94] on p "Settings" at bounding box center [83, 88] width 37 height 14
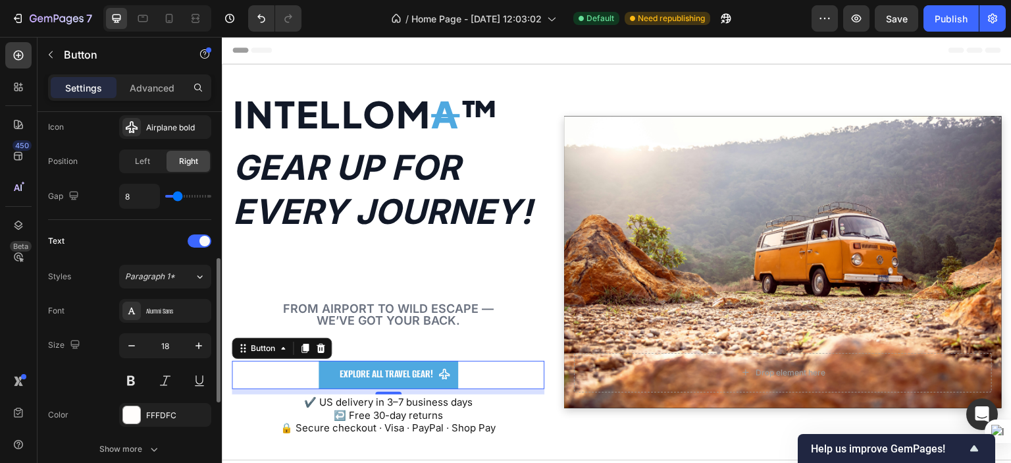
scroll to position [453, 0]
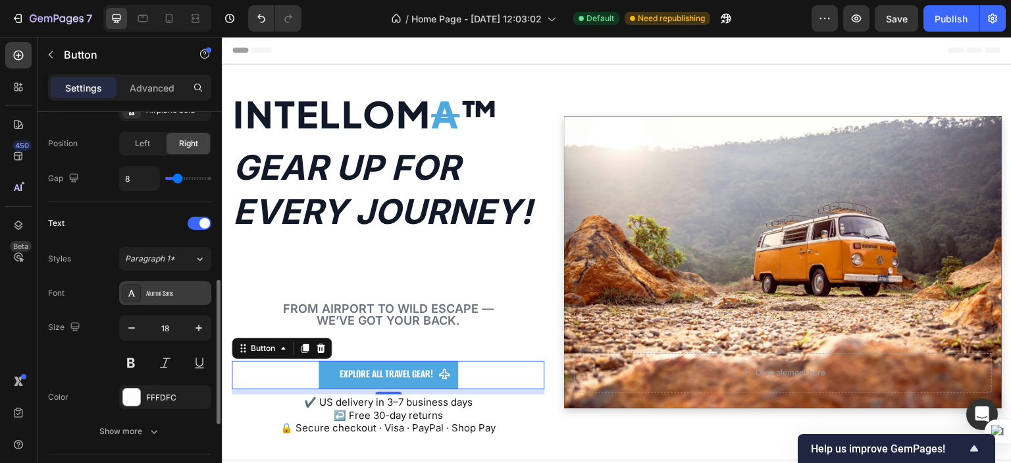
click at [163, 291] on div "Alumni Sans" at bounding box center [177, 294] width 62 height 12
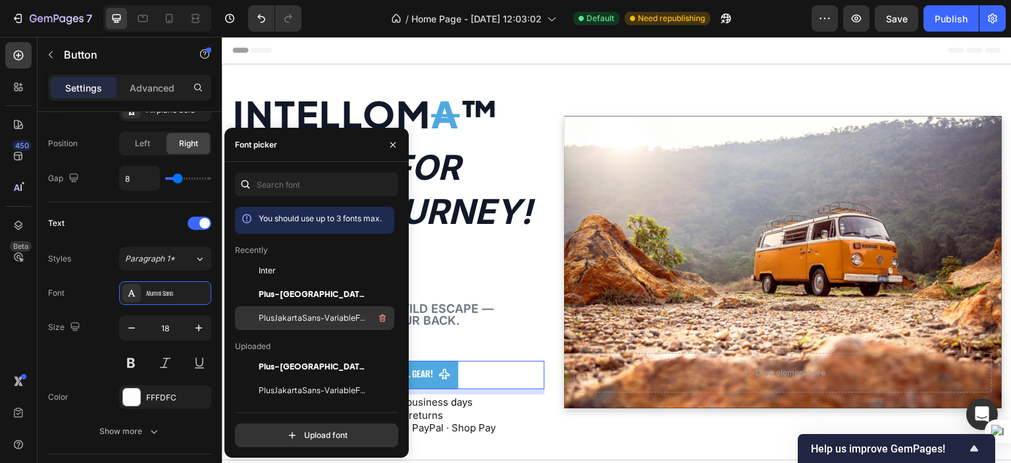
click at [295, 313] on span "PlusJakartaSans-VariableFont_wght" at bounding box center [313, 318] width 109 height 12
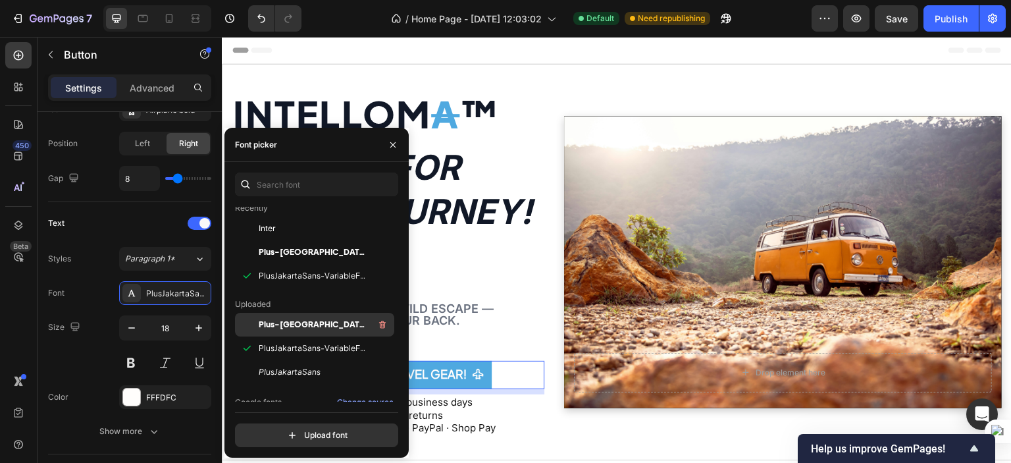
scroll to position [43, 0]
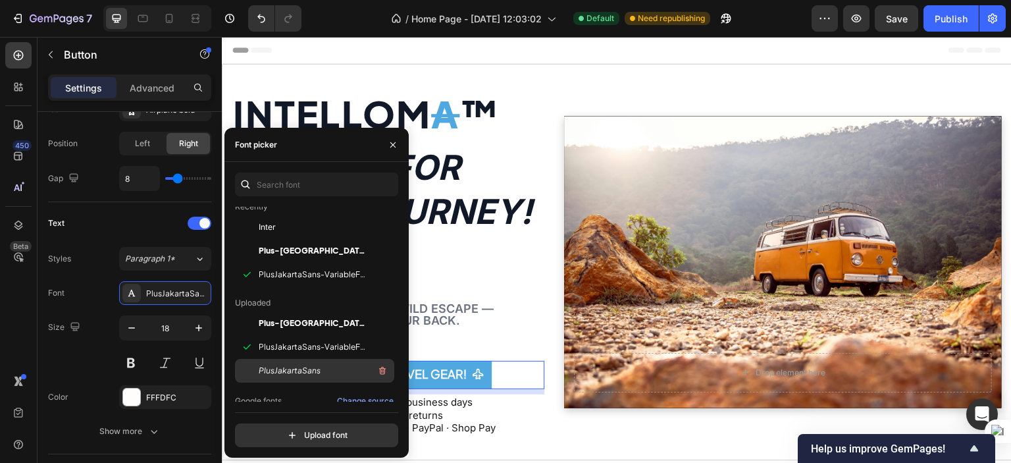
click at [297, 366] on span "PlusJakartaSans" at bounding box center [290, 371] width 62 height 12
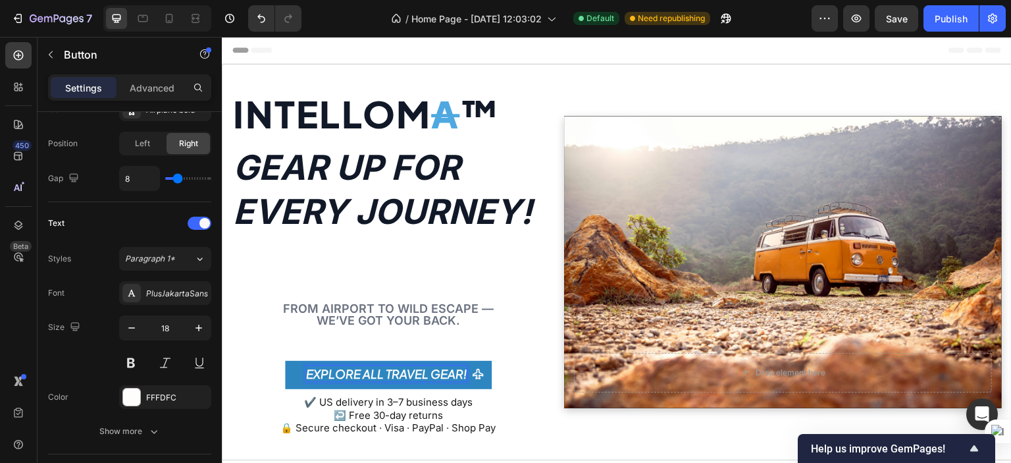
click at [426, 368] on strong "Explore All Travel Gear" at bounding box center [384, 373] width 157 height 15
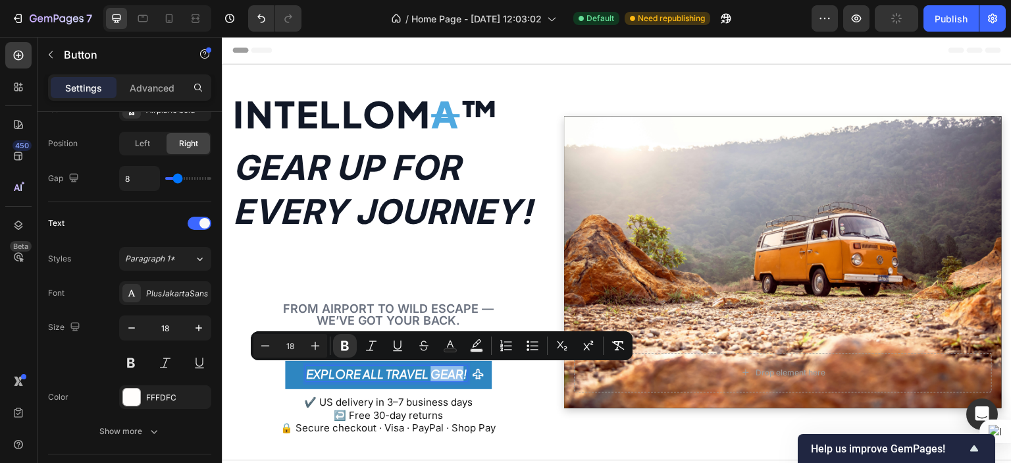
click at [426, 368] on strong "Explore All Travel Gear" at bounding box center [384, 373] width 157 height 15
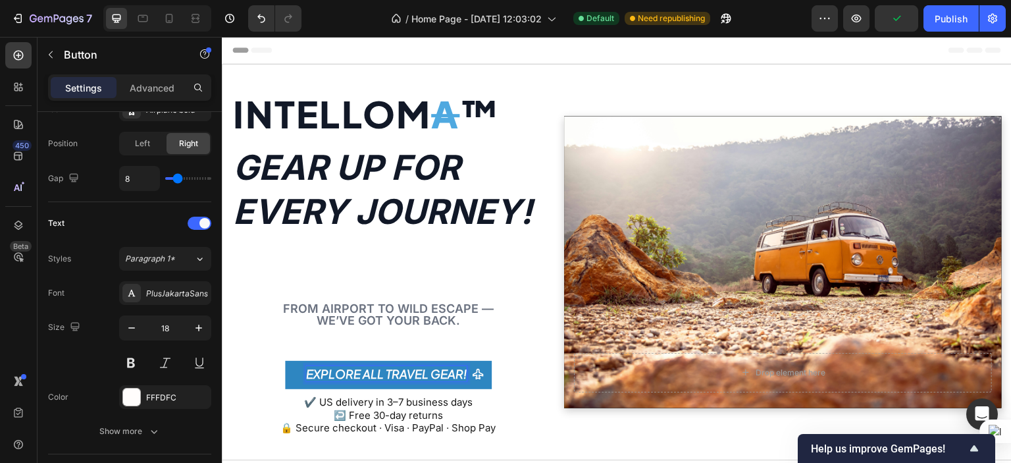
click at [426, 368] on strong "Explore All Travel Gear" at bounding box center [384, 373] width 157 height 15
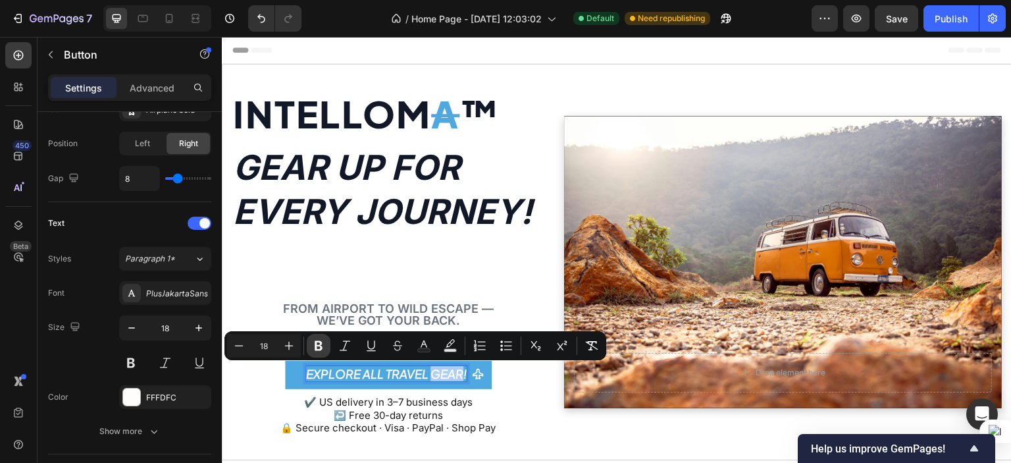
click at [322, 351] on icon "Editor contextual toolbar" at bounding box center [318, 345] width 13 height 13
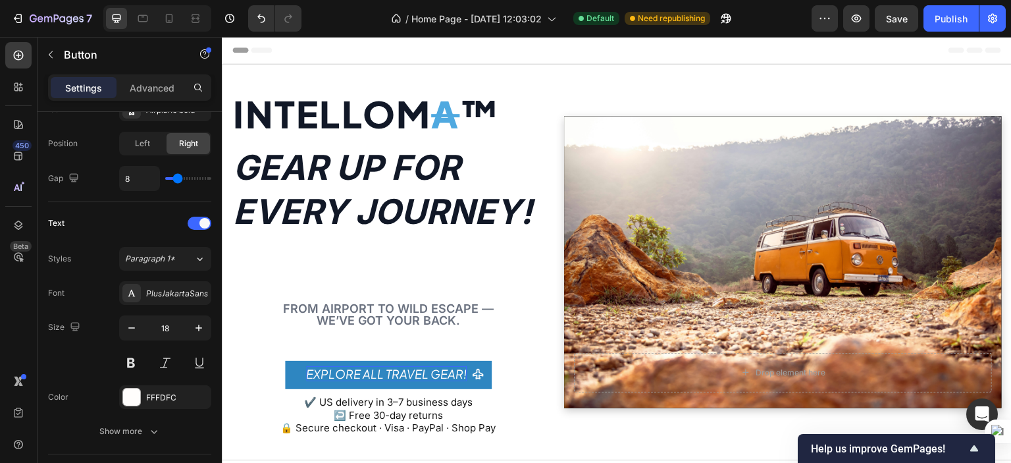
click at [326, 369] on p "Explore All Travel Gear !" at bounding box center [386, 373] width 161 height 15
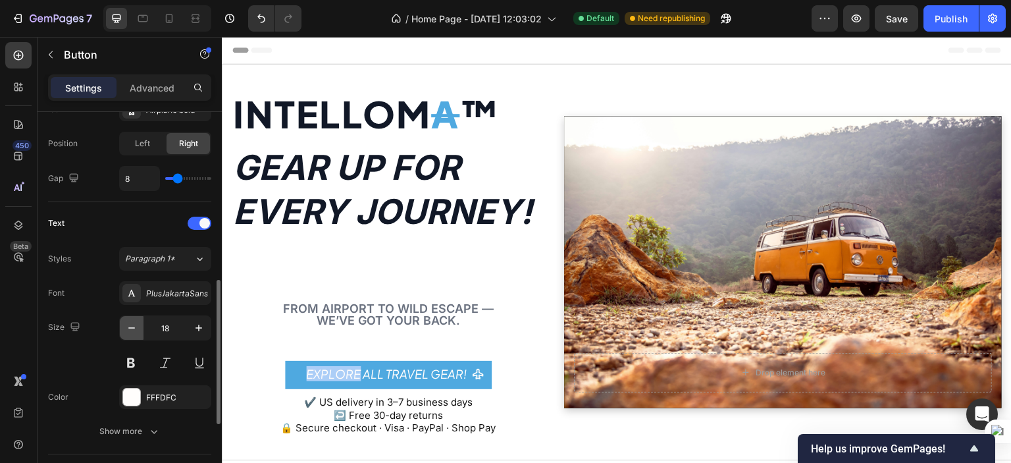
click at [133, 330] on icon "button" at bounding box center [131, 327] width 13 height 13
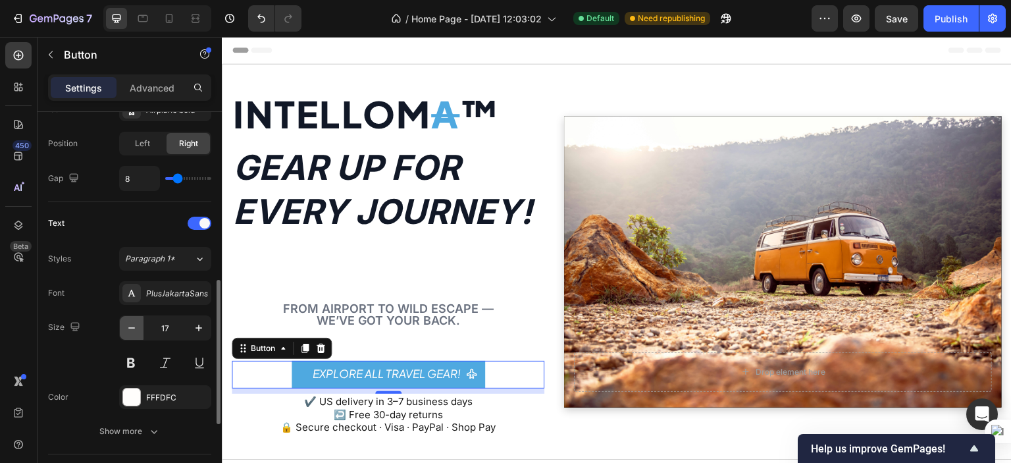
click at [133, 330] on icon "button" at bounding box center [131, 327] width 13 height 13
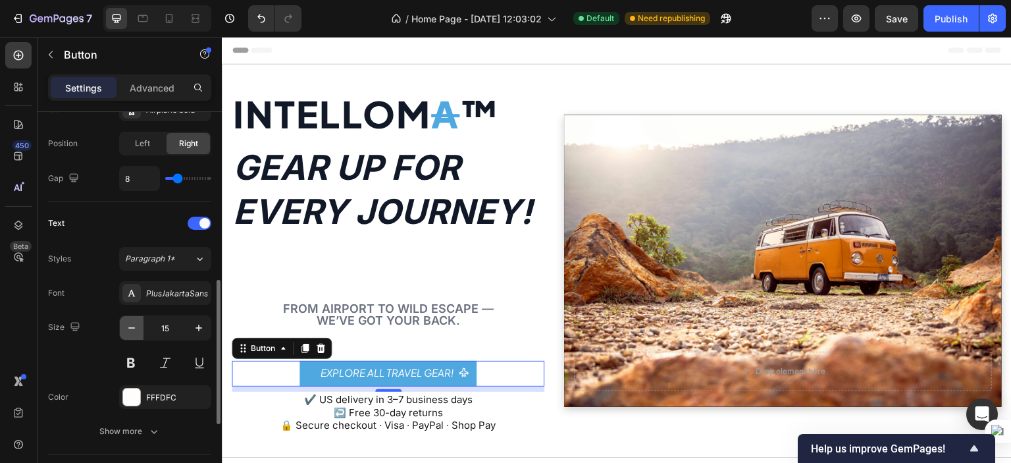
click at [133, 330] on icon "button" at bounding box center [131, 327] width 13 height 13
type input "14"
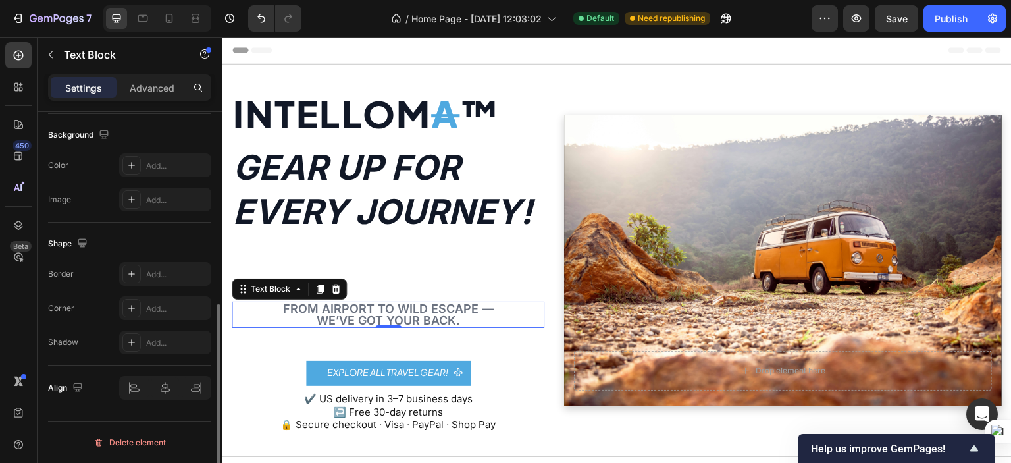
scroll to position [0, 0]
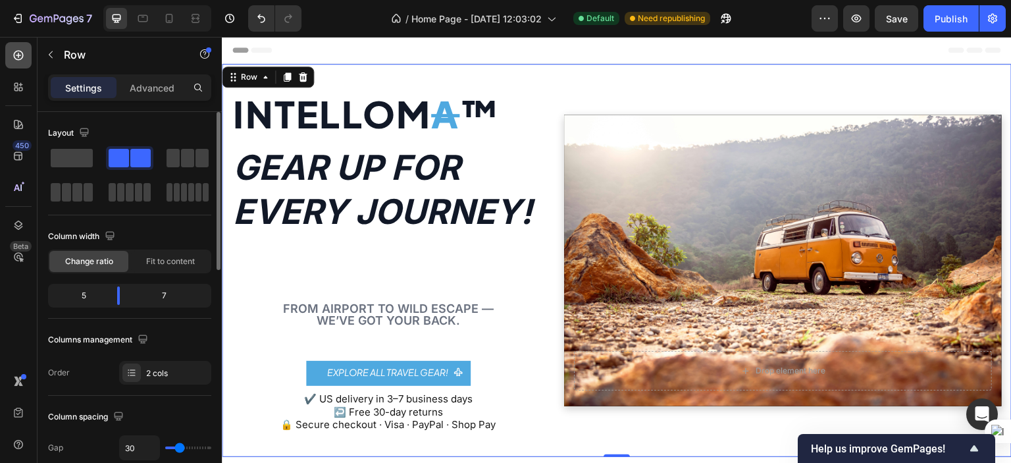
click at [21, 61] on icon at bounding box center [18, 55] width 13 height 13
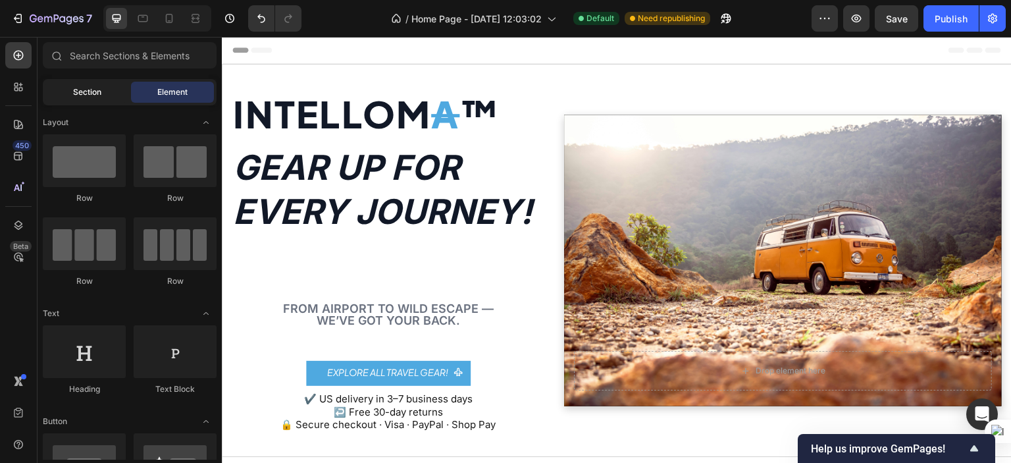
click at [103, 100] on div "Section" at bounding box center [86, 92] width 83 height 21
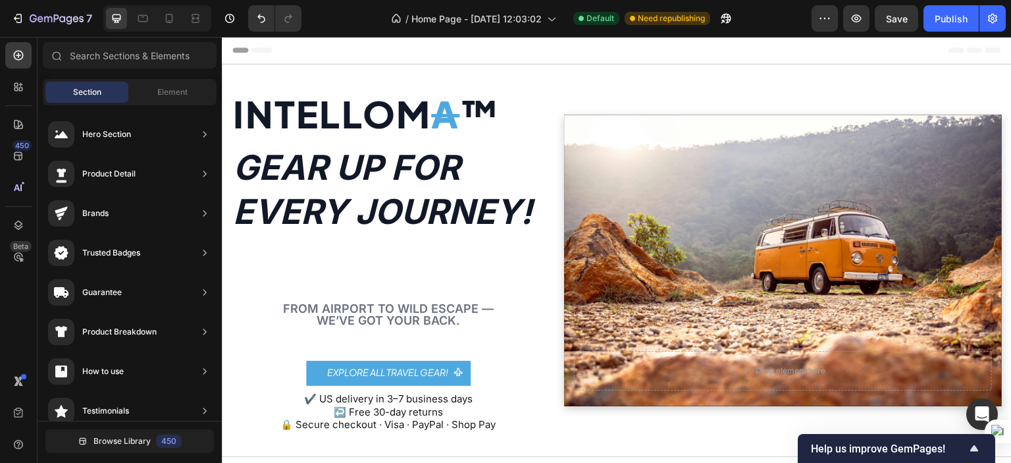
click at [159, 80] on div "Section Element" at bounding box center [130, 92] width 174 height 26
click at [145, 60] on input "text" at bounding box center [130, 55] width 174 height 26
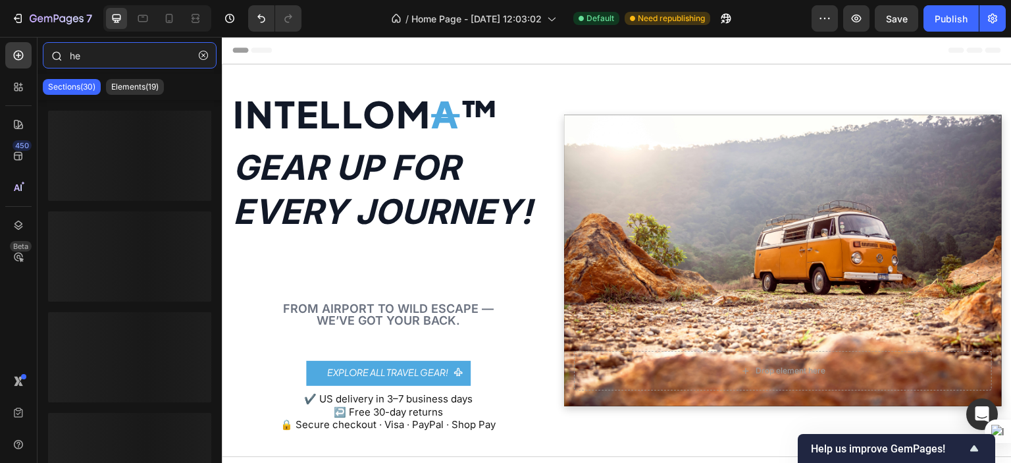
type input "h"
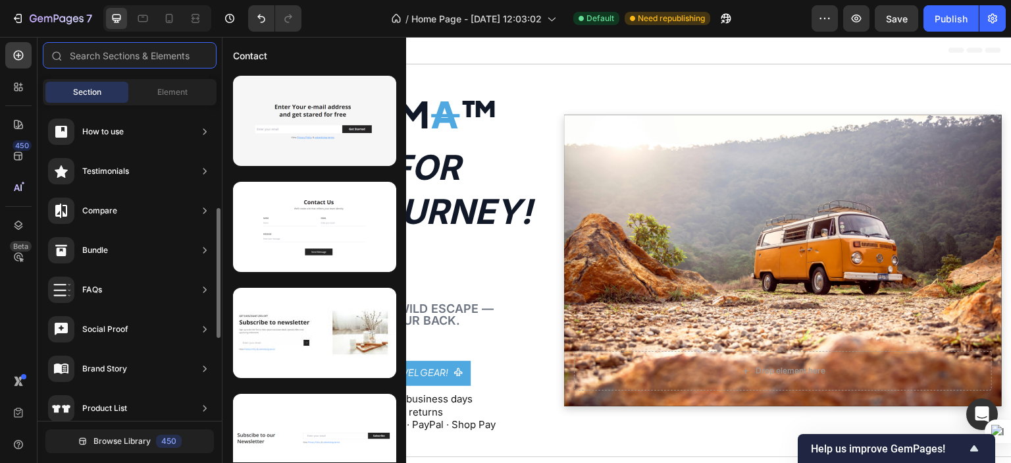
scroll to position [213, 0]
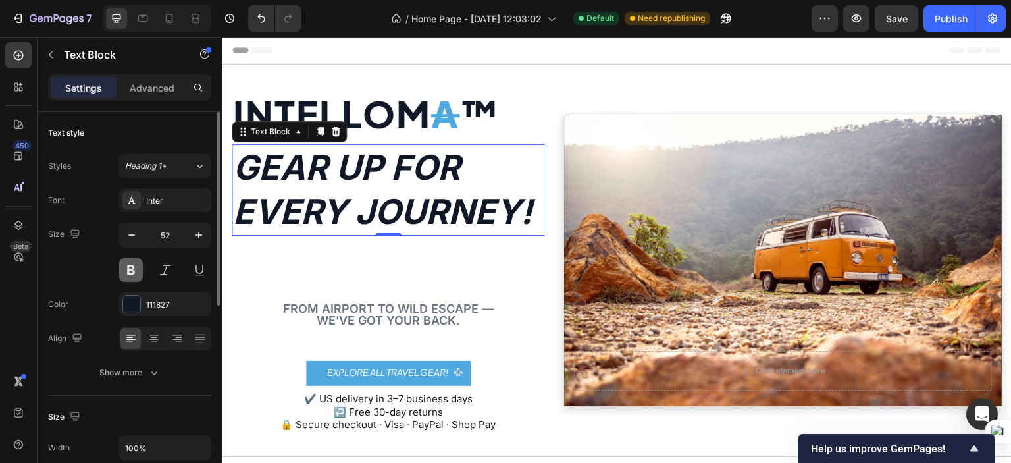
click at [132, 273] on button at bounding box center [131, 270] width 24 height 24
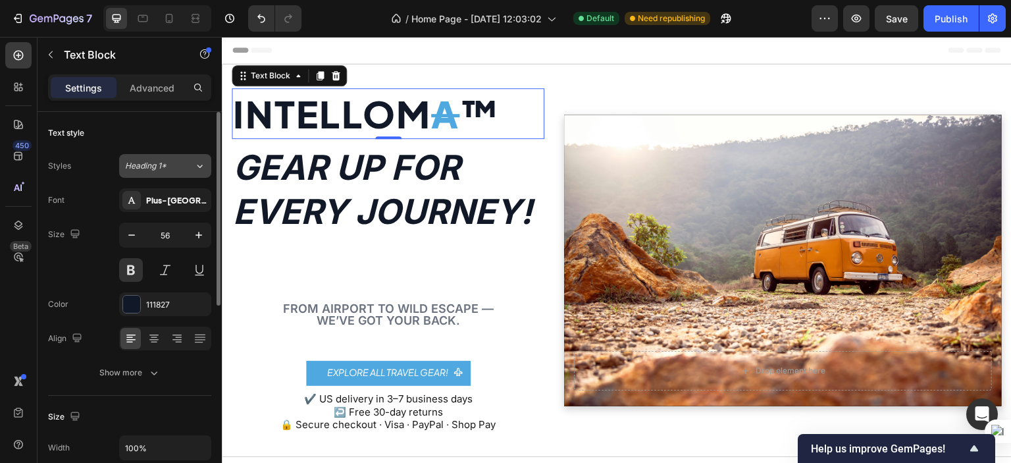
click at [171, 164] on div "Heading 1*" at bounding box center [151, 166] width 53 height 12
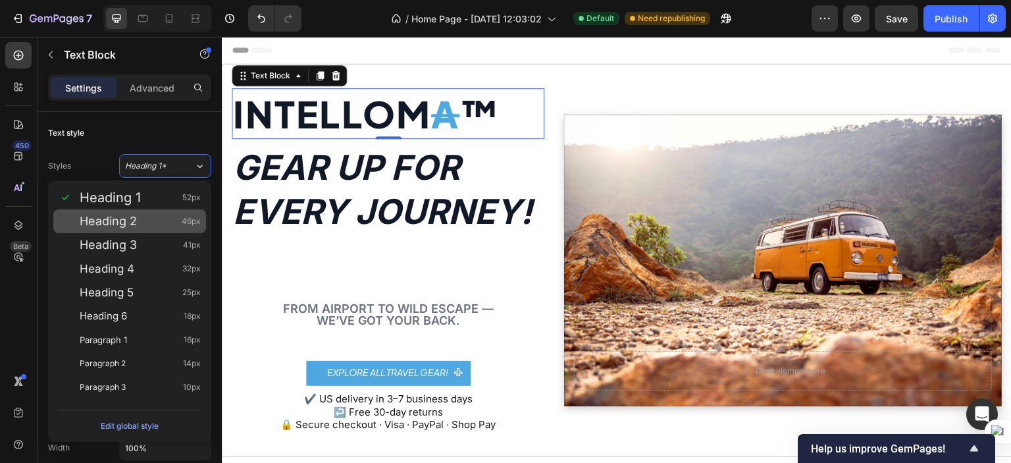
click at [149, 226] on div "Heading 2 46px" at bounding box center [140, 220] width 121 height 13
type input "46"
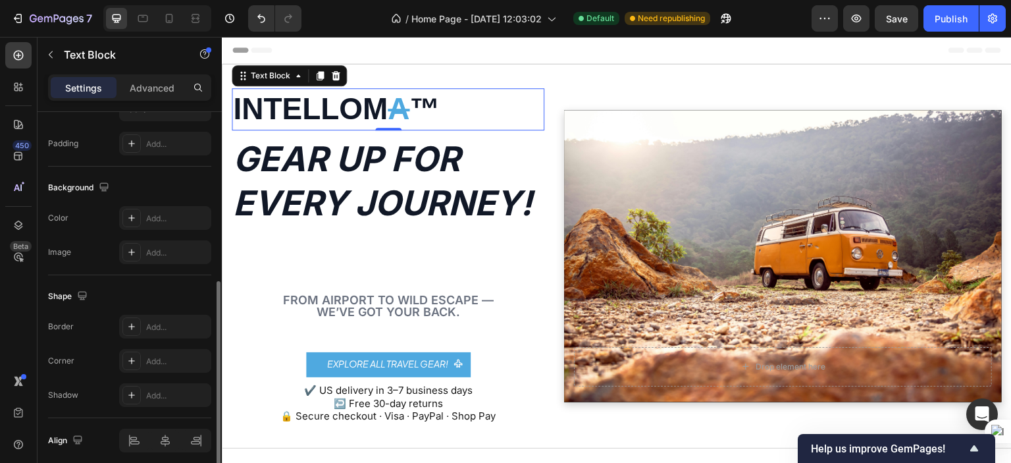
scroll to position [390, 0]
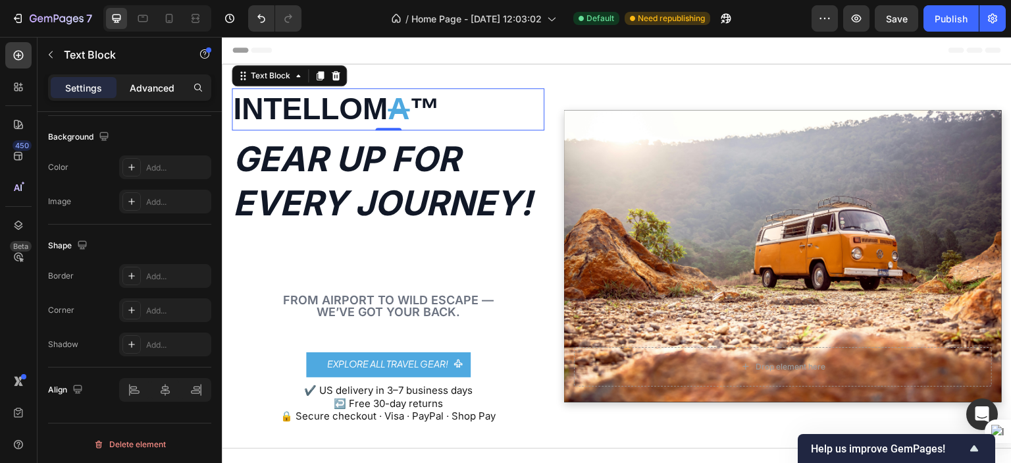
click at [142, 89] on p "Advanced" at bounding box center [152, 88] width 45 height 14
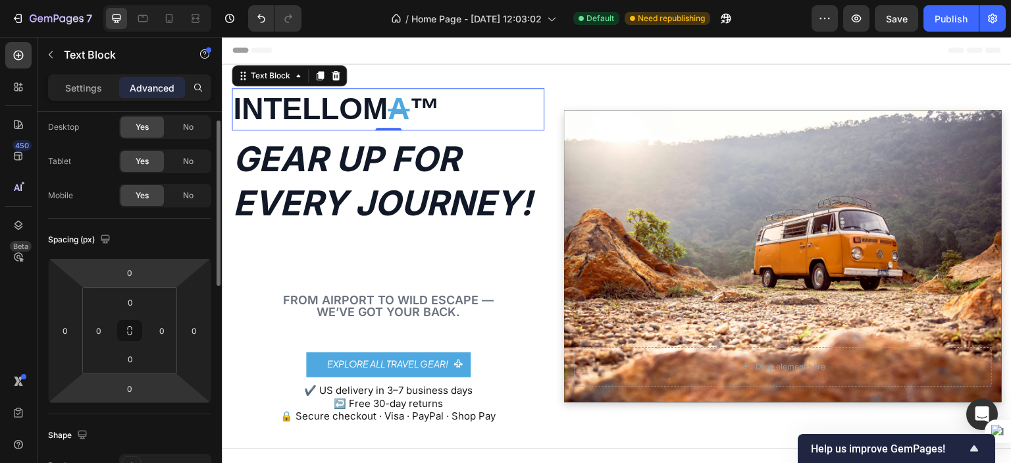
scroll to position [32, 0]
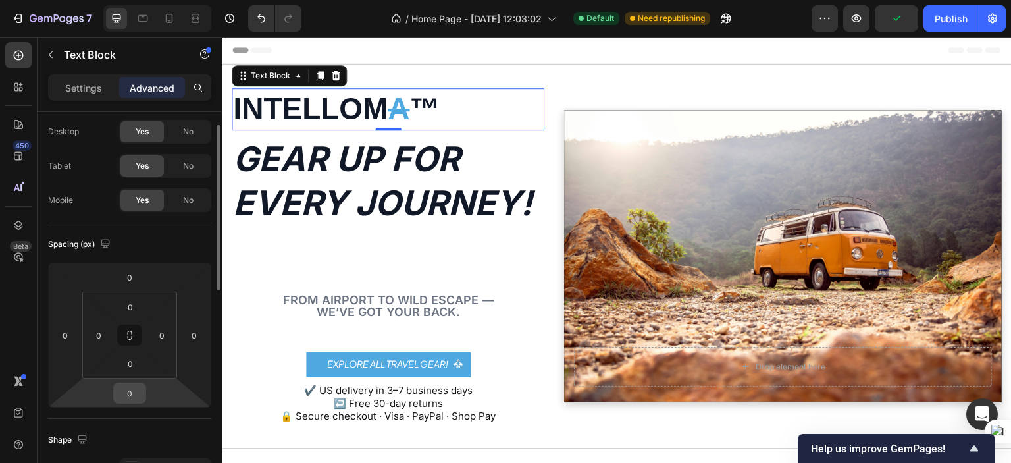
click at [137, 385] on input "0" at bounding box center [129, 393] width 26 height 20
type input "3"
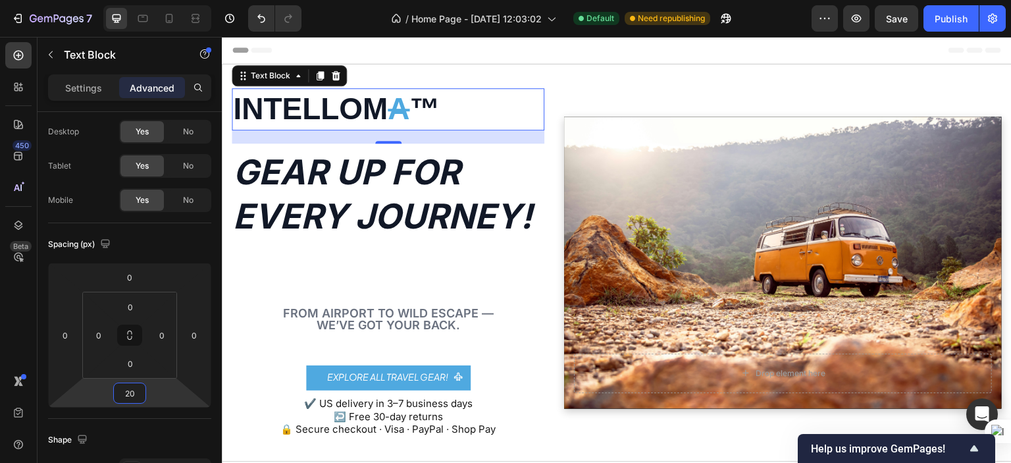
type input "20"
click at [385, 227] on strong "Gear up for every journey!" at bounding box center [382, 194] width 299 height 86
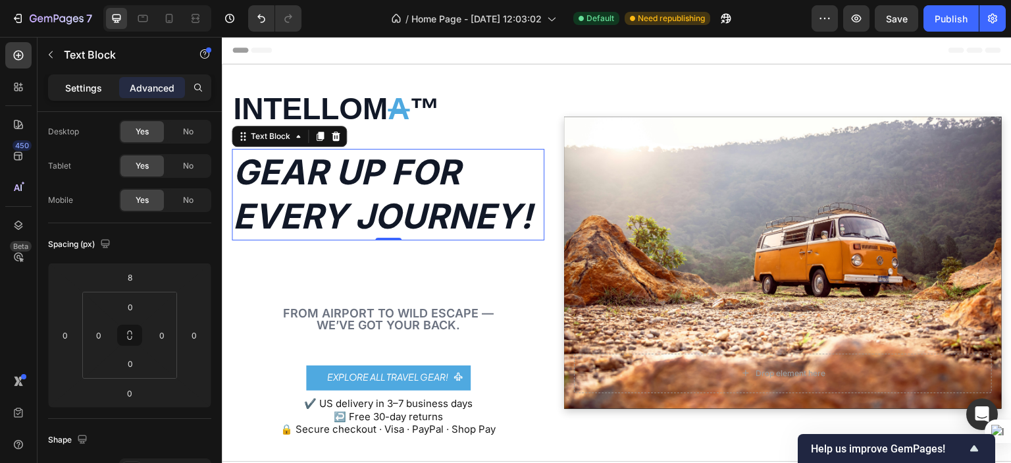
click at [70, 96] on div "Settings" at bounding box center [84, 87] width 66 height 21
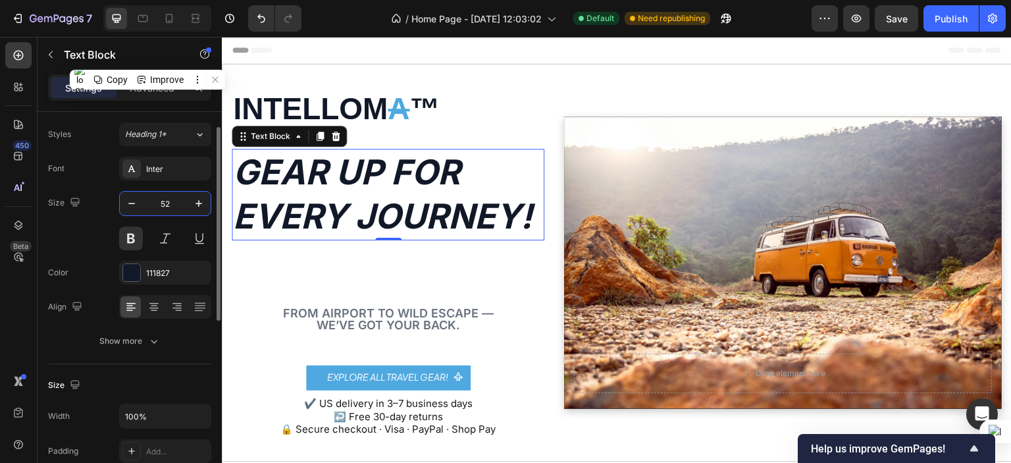
click at [168, 205] on input "52" at bounding box center [164, 203] width 43 height 24
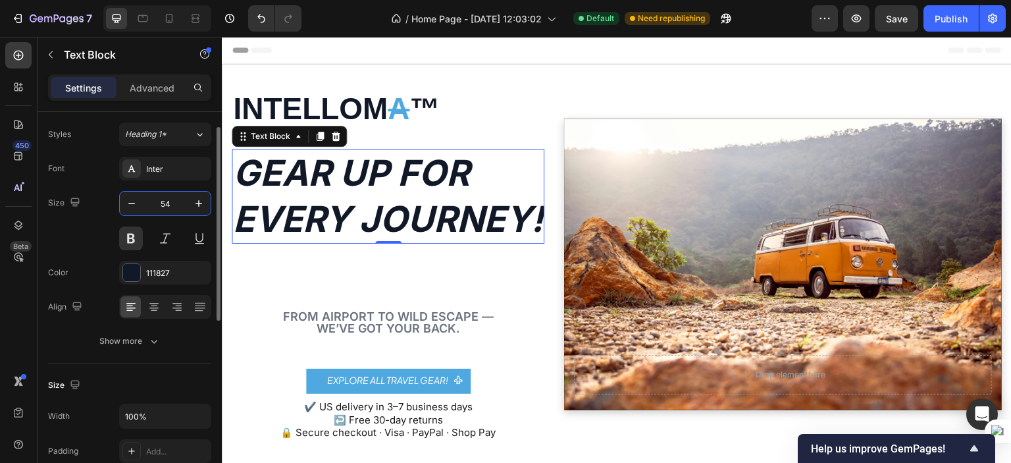
type input "53"
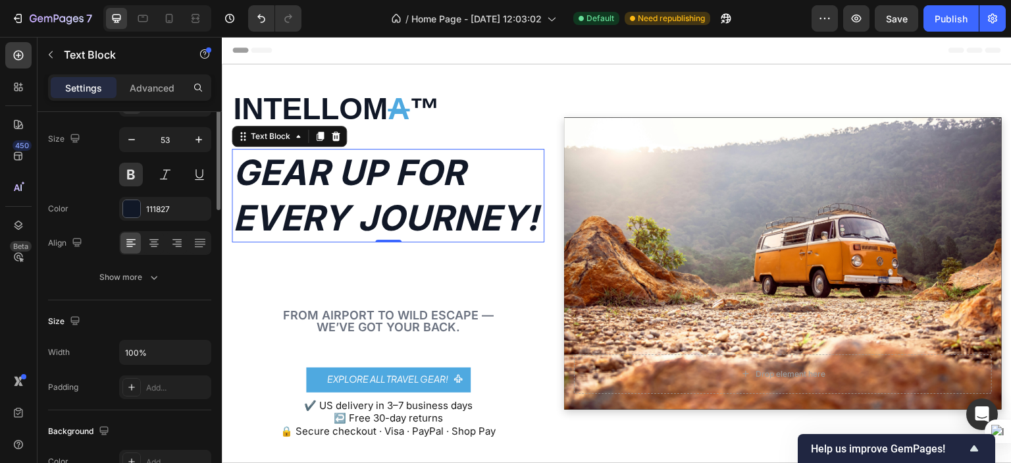
scroll to position [0, 0]
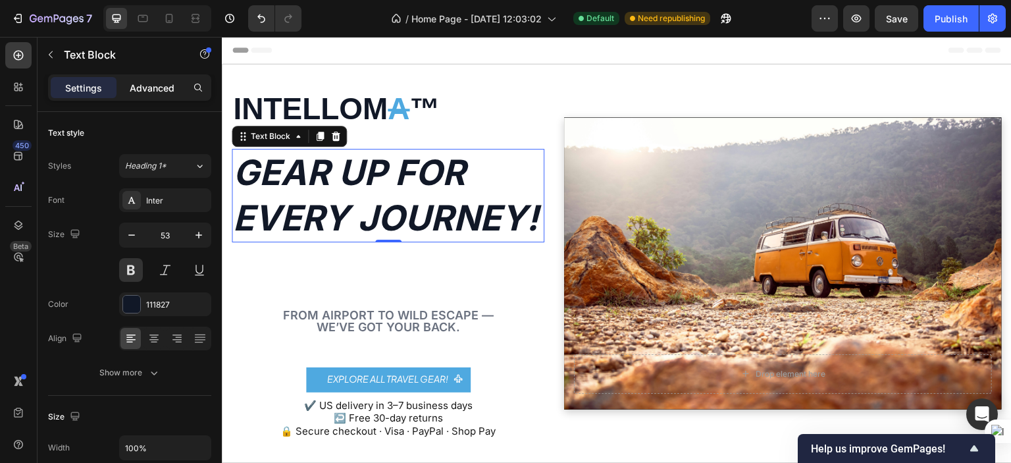
click at [149, 83] on p "Advanced" at bounding box center [152, 88] width 45 height 14
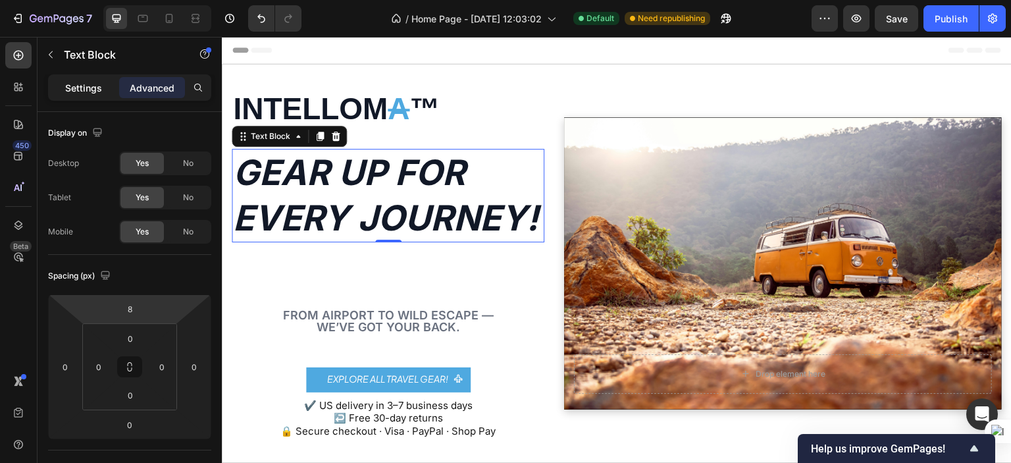
click at [92, 89] on p "Settings" at bounding box center [83, 88] width 37 height 14
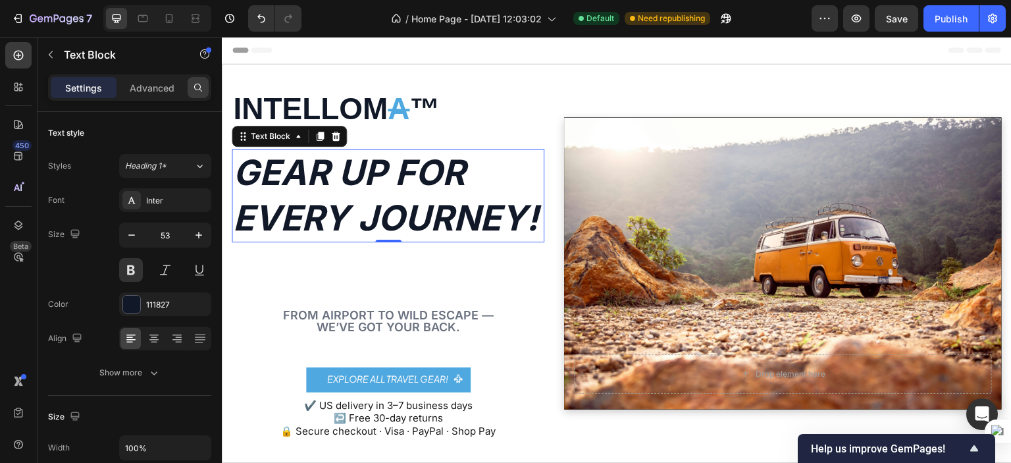
click at [193, 86] on icon at bounding box center [198, 87] width 11 height 11
type input "k"
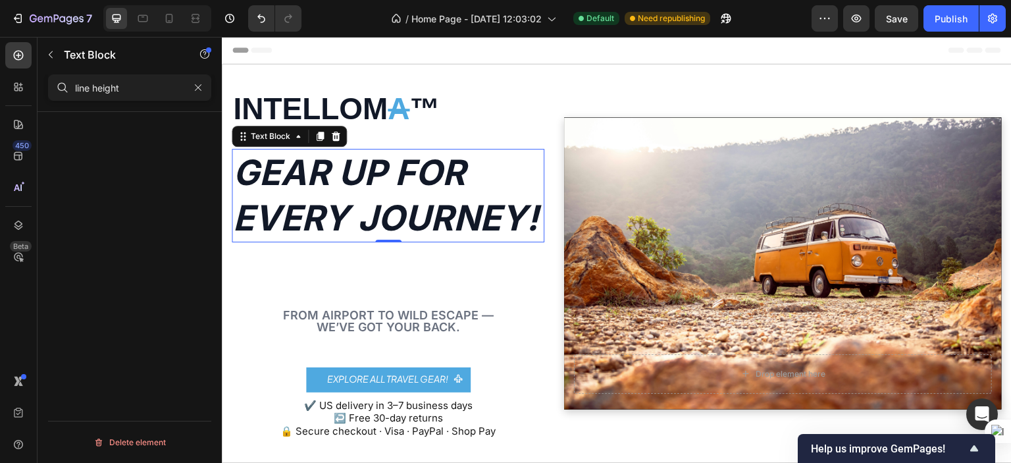
type input "line height"
click at [193, 86] on icon "button" at bounding box center [197, 87] width 9 height 9
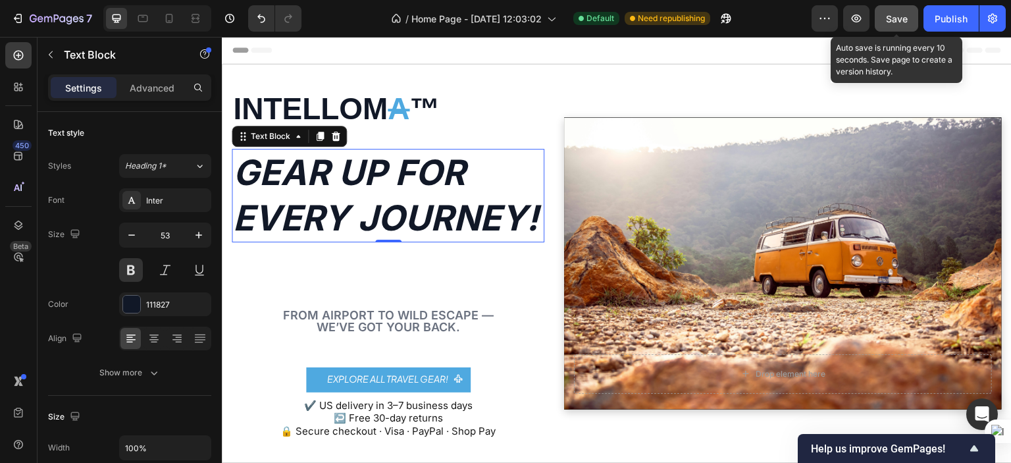
click at [900, 13] on span "Save" at bounding box center [897, 18] width 22 height 11
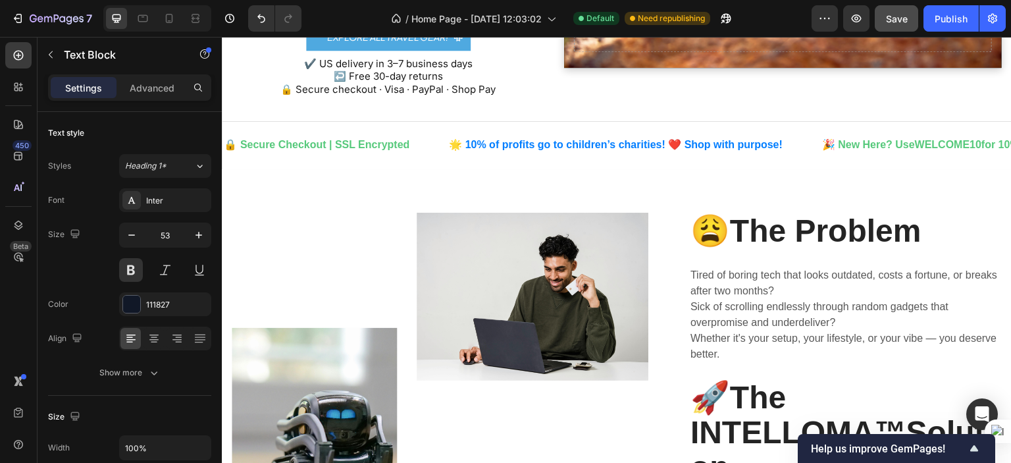
scroll to position [392, 0]
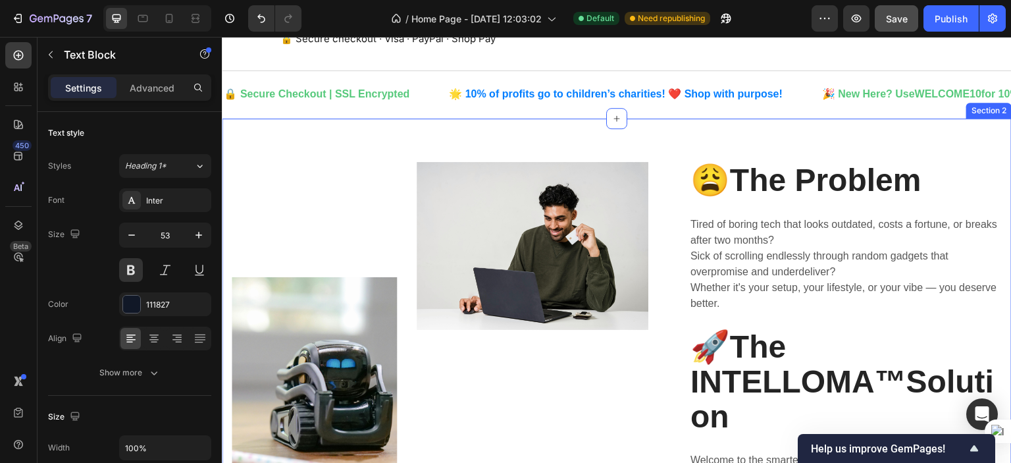
click at [372, 155] on div "Image Image Row 😩The Problem Heading Tired of boring tech that looks outdated, …" at bounding box center [617, 406] width 790 height 577
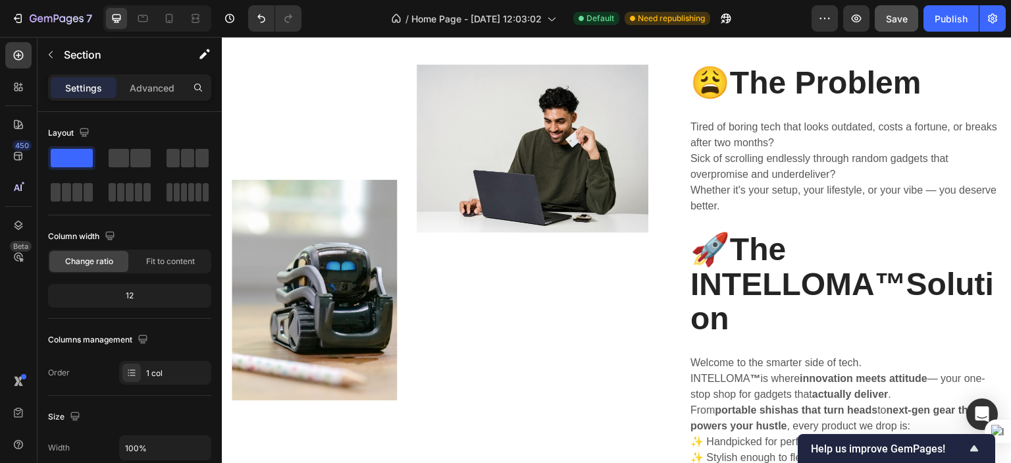
scroll to position [491, 0]
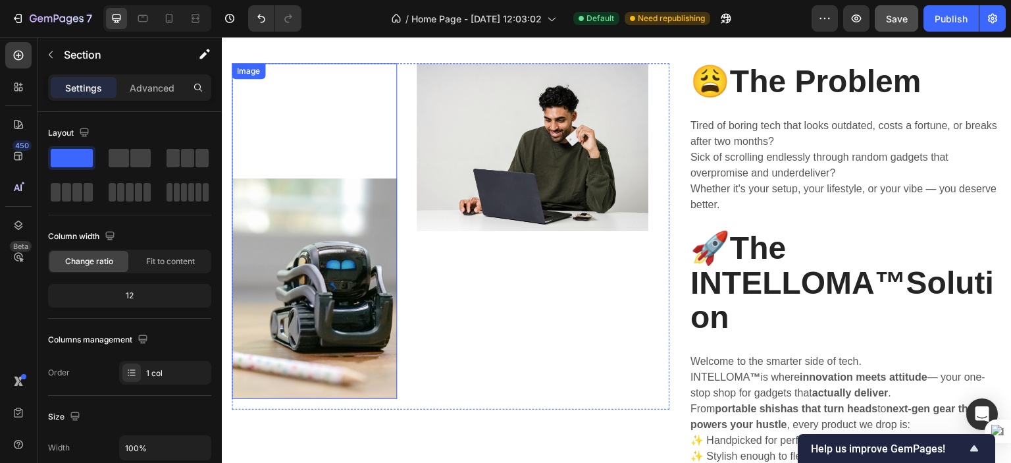
click at [350, 127] on div "Image" at bounding box center [314, 231] width 165 height 336
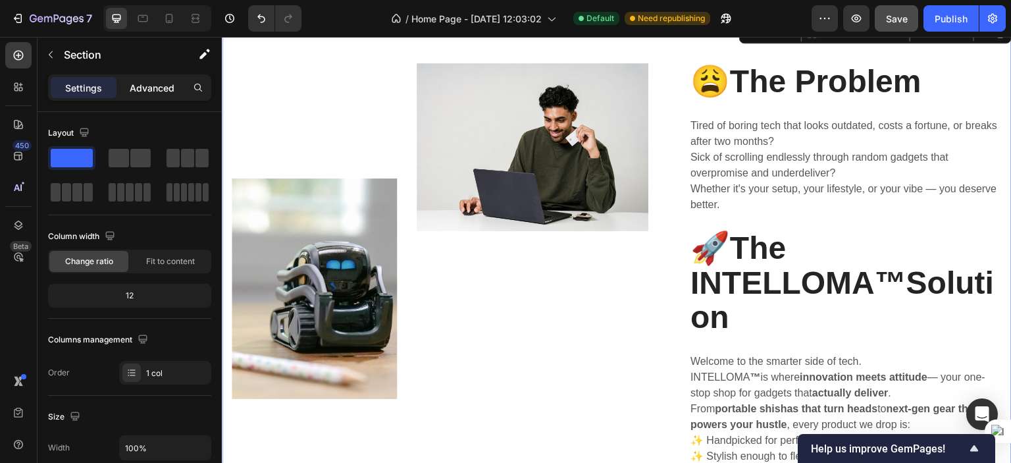
click at [126, 82] on div "Advanced" at bounding box center [152, 87] width 66 height 21
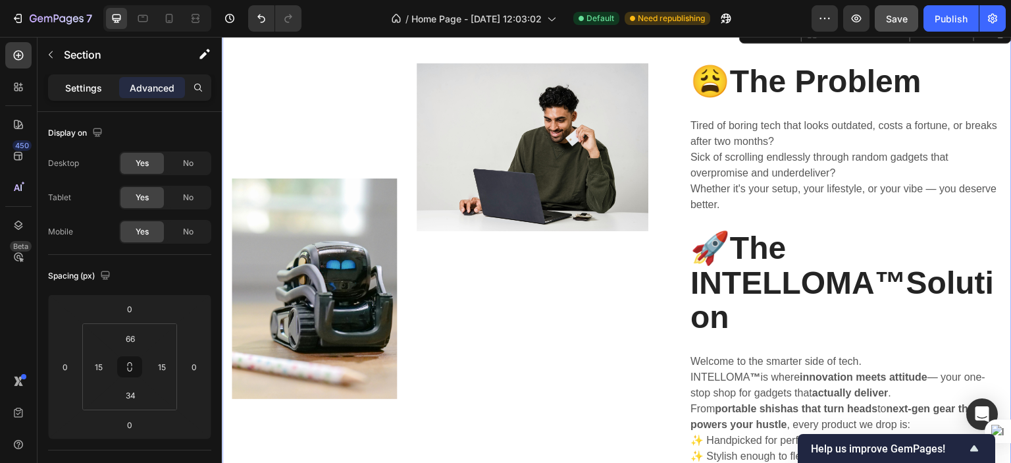
click at [83, 83] on p "Settings" at bounding box center [83, 88] width 37 height 14
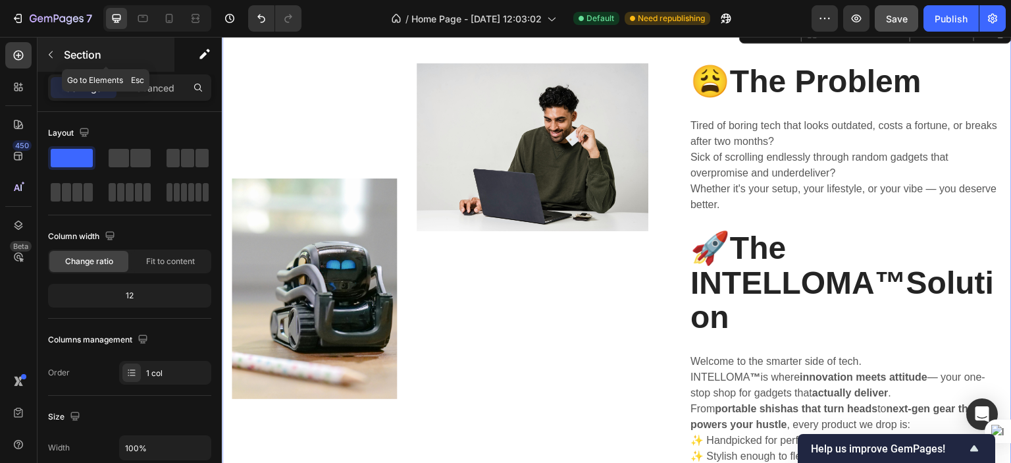
click at [56, 57] on button "button" at bounding box center [50, 54] width 21 height 21
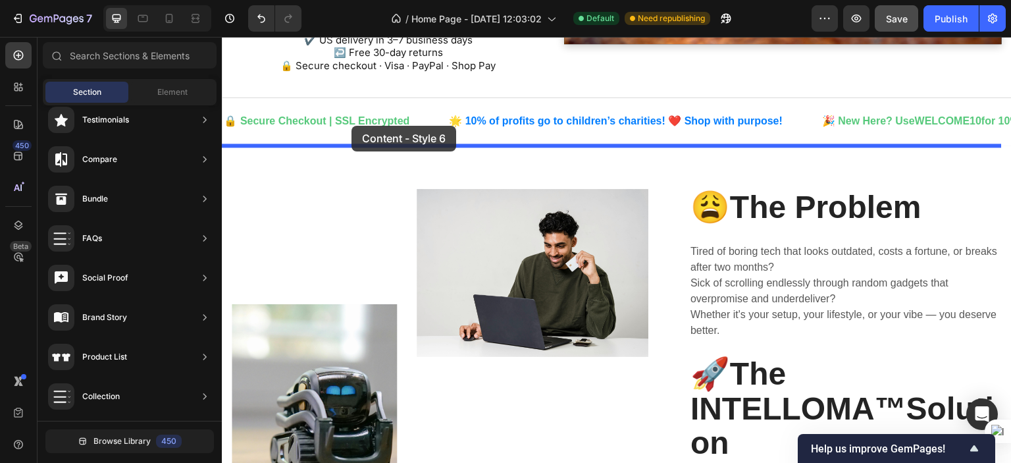
scroll to position [320, 0]
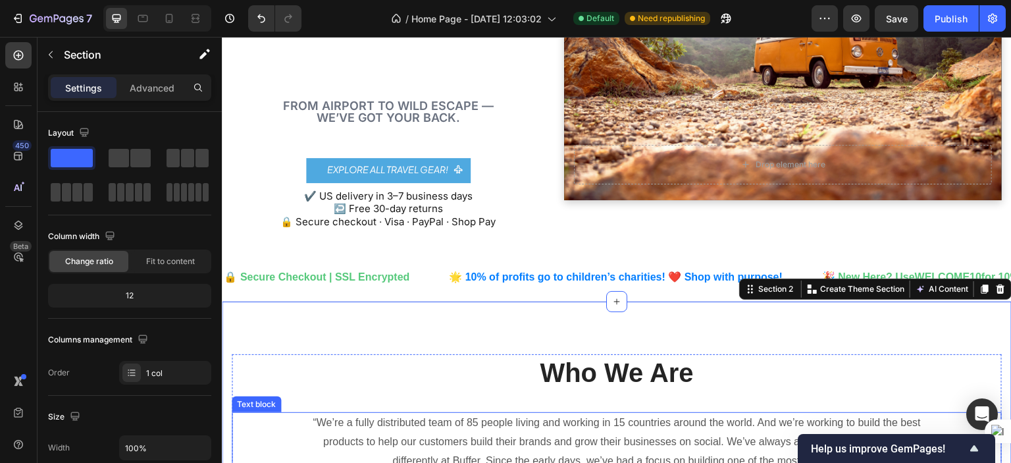
scroll to position [207, 0]
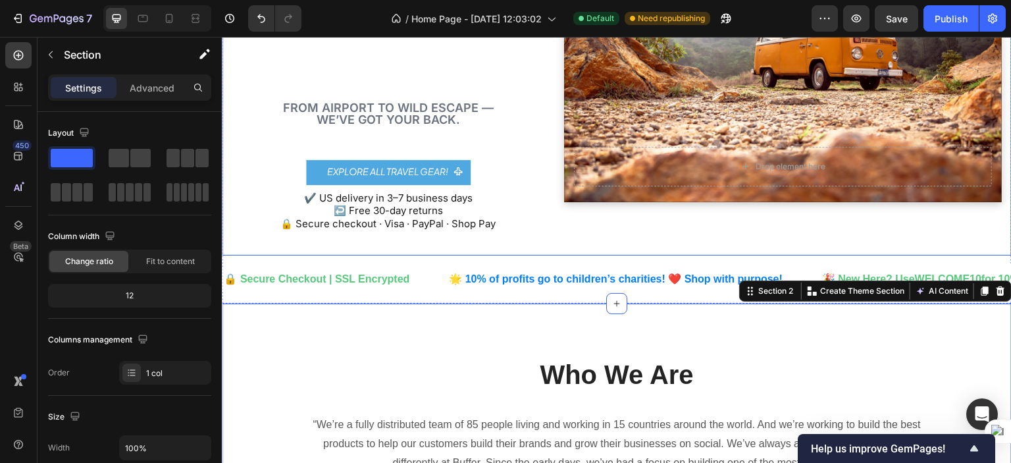
click at [534, 232] on div "INTELLOM A ™ Text Block Gear up for every journey! Text Block From airport to w…" at bounding box center [617, 56] width 790 height 399
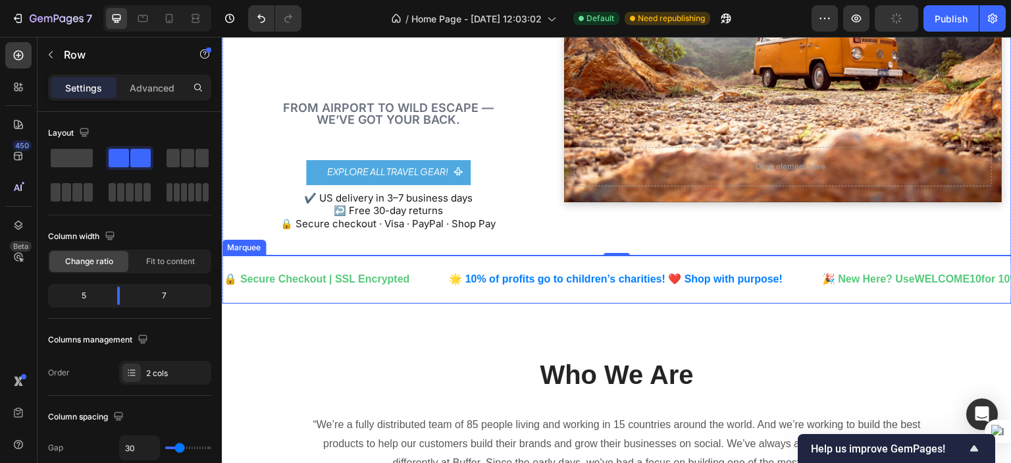
click at [794, 293] on div "🔒 Secure Checkout | SSL Encrypted Text Block 🌟 10% of profits go to children’s …" at bounding box center [769, 279] width 1095 height 32
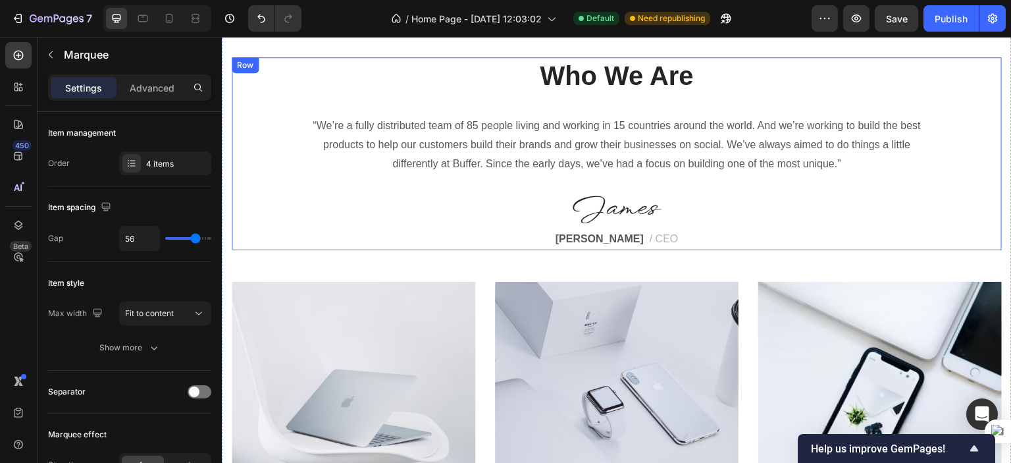
scroll to position [356, 0]
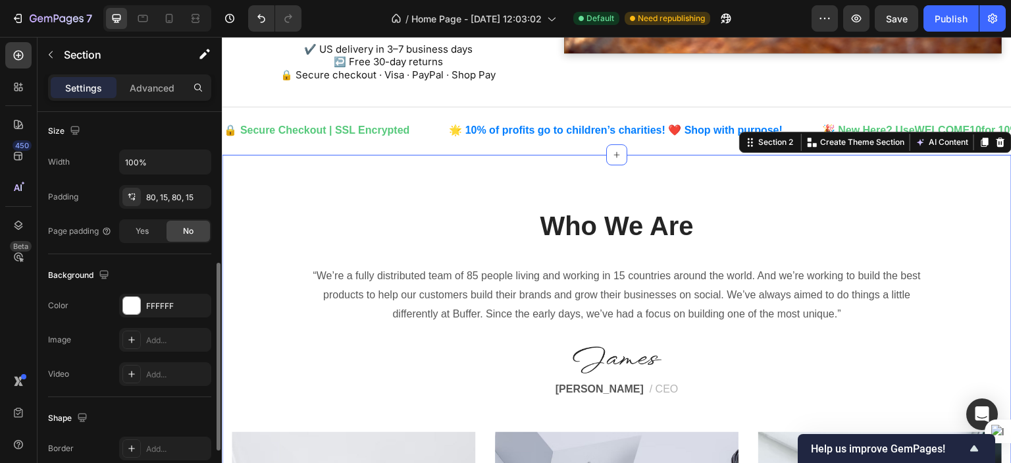
scroll to position [294, 0]
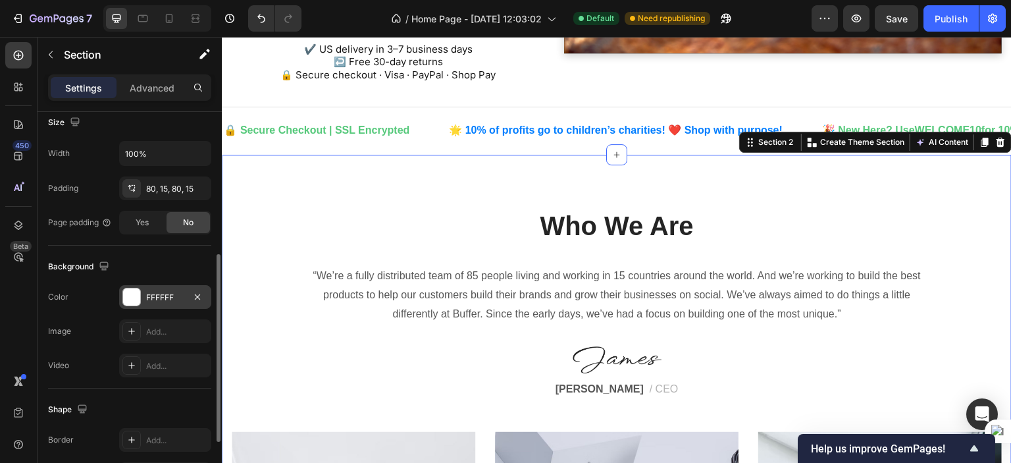
click at [170, 288] on div "FFFFFF" at bounding box center [165, 297] width 92 height 24
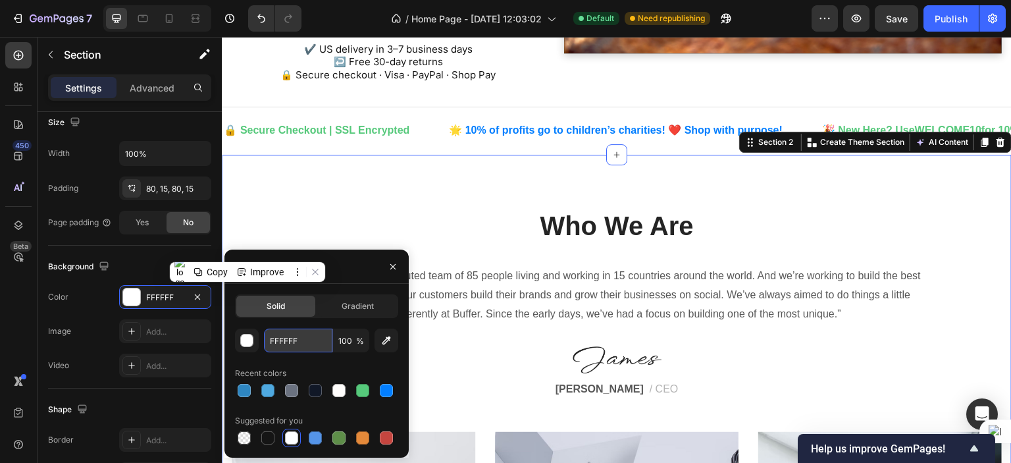
click at [297, 336] on input "FFFFFF" at bounding box center [298, 340] width 68 height 24
paste input "7F7F5"
type input "F7F7F5"
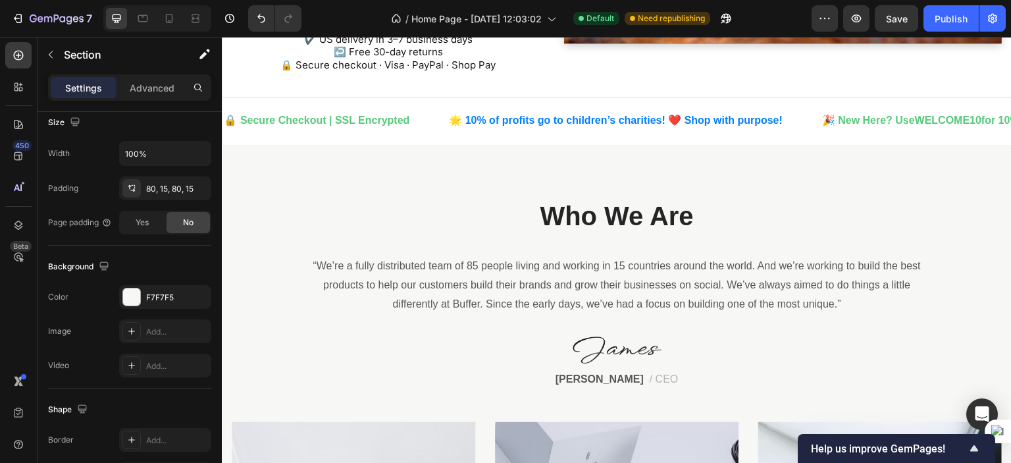
scroll to position [370, 0]
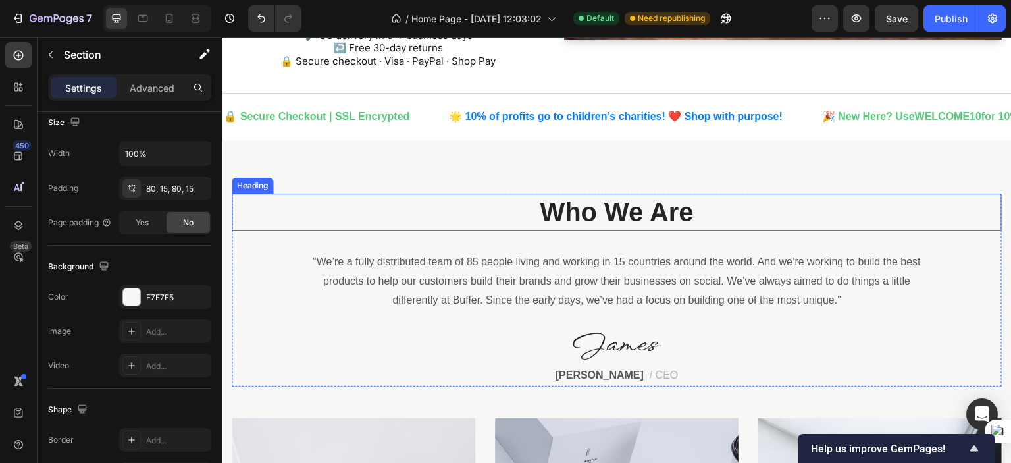
click at [588, 199] on p "Who We Are" at bounding box center [616, 212] width 767 height 34
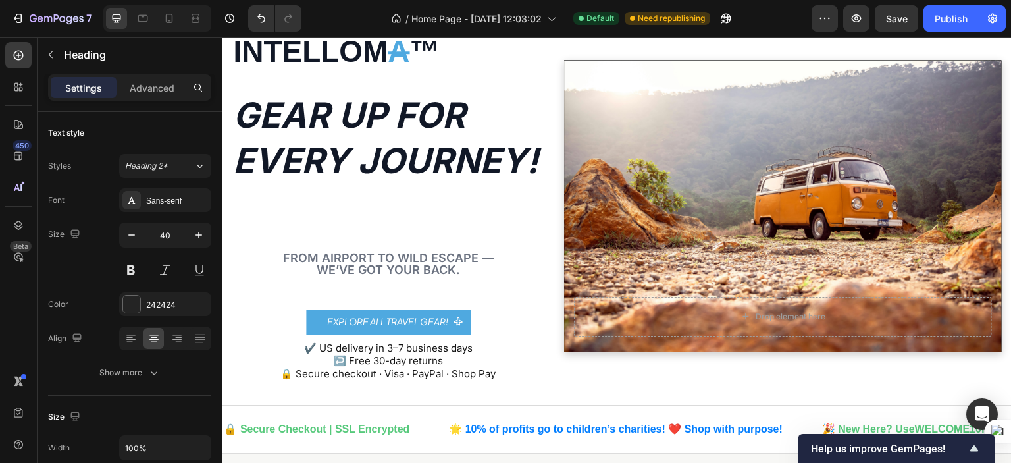
scroll to position [0, 0]
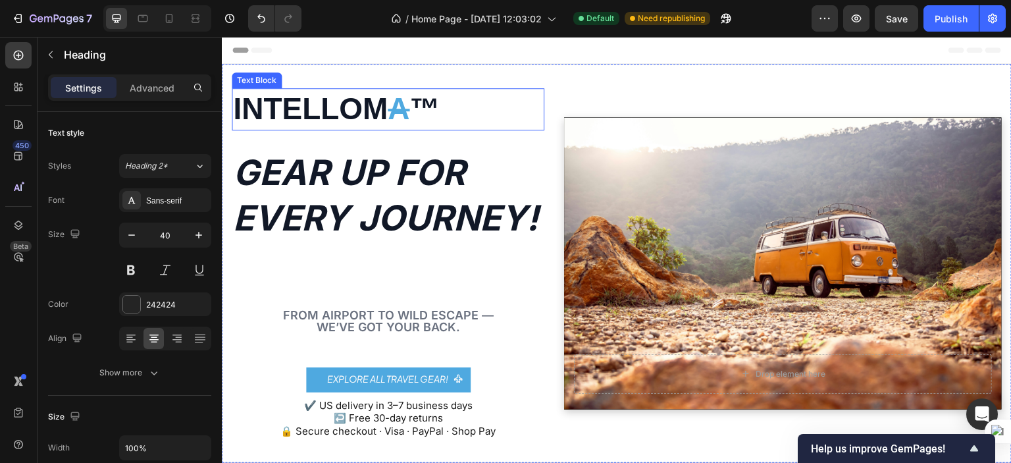
click at [443, 109] on p "INTELLOM A ™" at bounding box center [388, 108] width 310 height 39
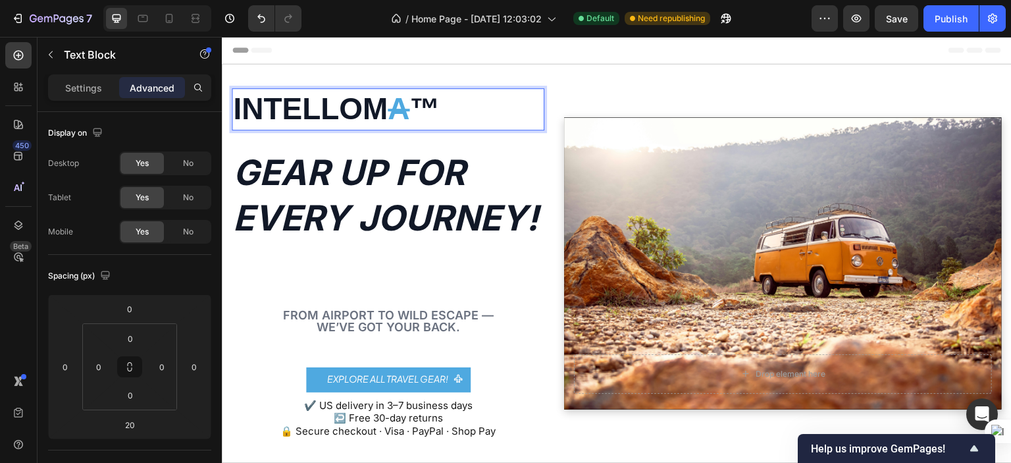
click at [443, 109] on p "INTELLOM A ™" at bounding box center [388, 108] width 310 height 39
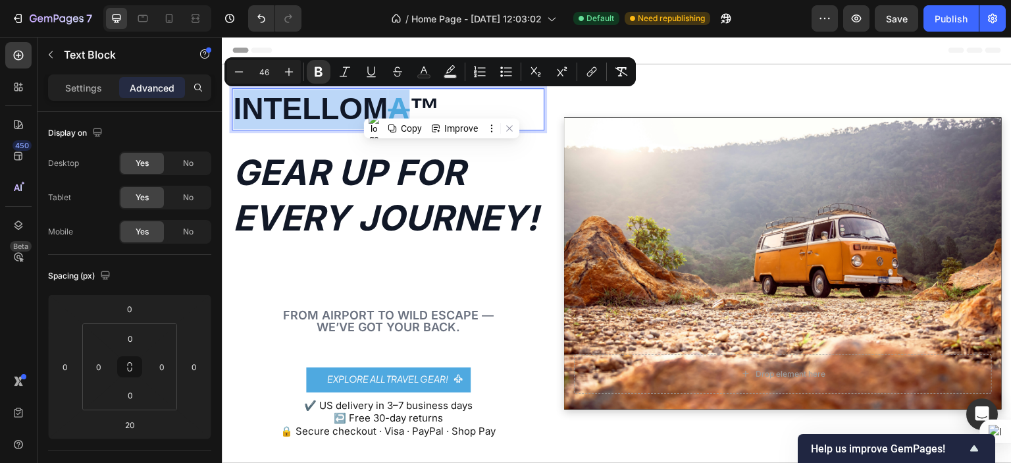
copy p "INTELLOM A"
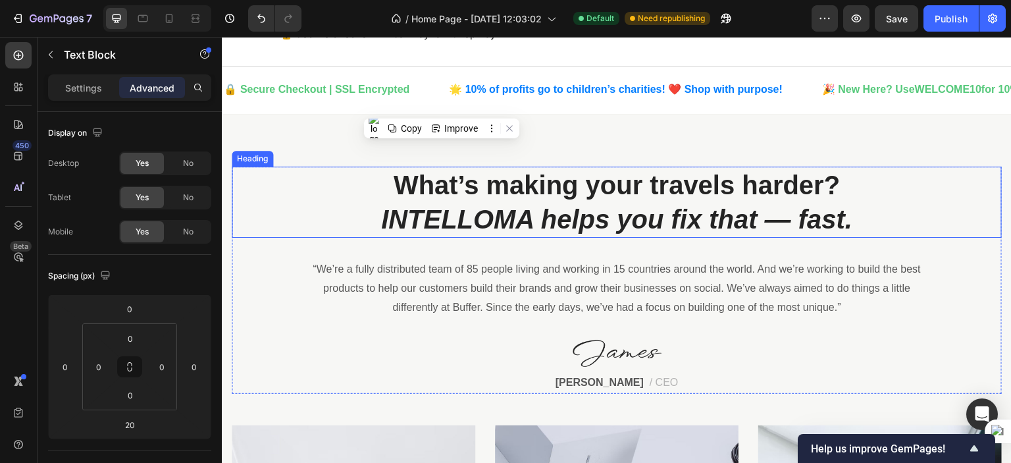
scroll to position [397, 0]
click at [472, 209] on icon "INTELLOMA helps you fix that — fast." at bounding box center [616, 218] width 471 height 29
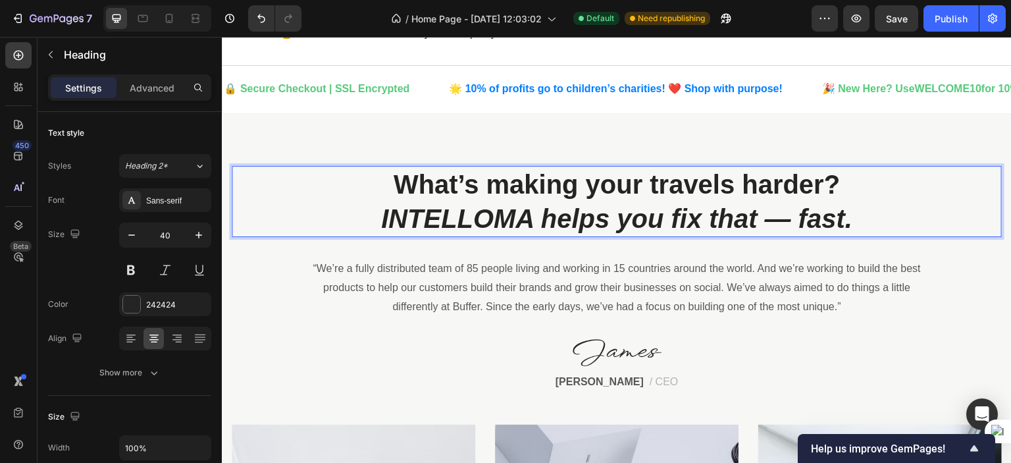
click at [472, 209] on icon "INTELLOMA helps you fix that — fast." at bounding box center [616, 218] width 471 height 29
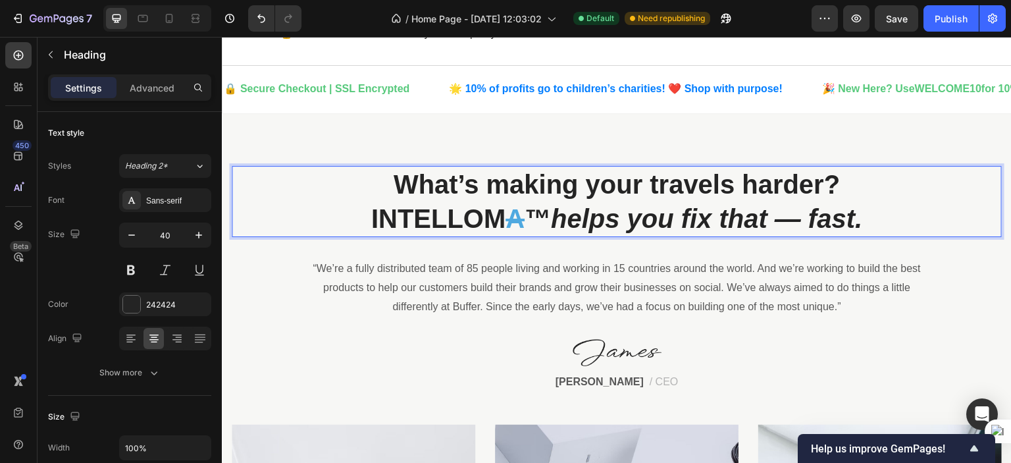
click at [872, 219] on p "What’s making your travels harder? INTELLOM A ™ helps you fix that — fast." at bounding box center [616, 201] width 767 height 68
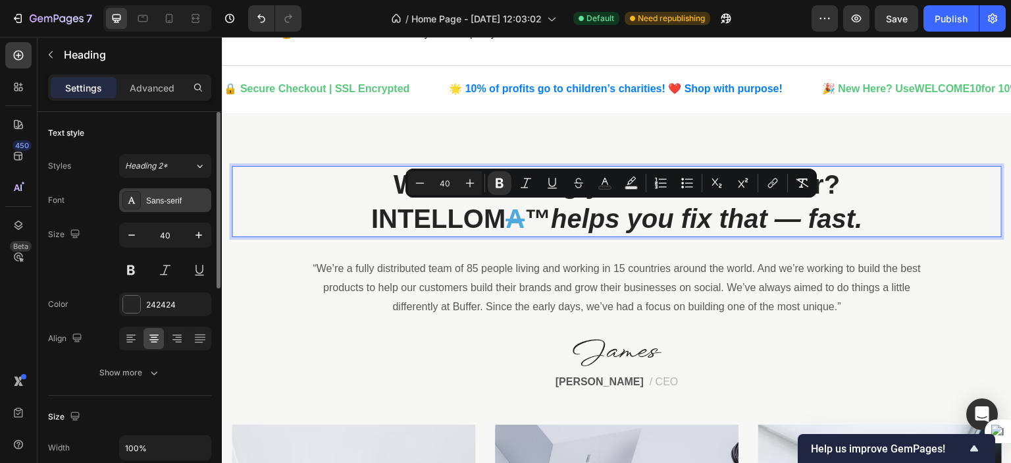
click at [181, 201] on div "Sans-serif" at bounding box center [177, 201] width 62 height 12
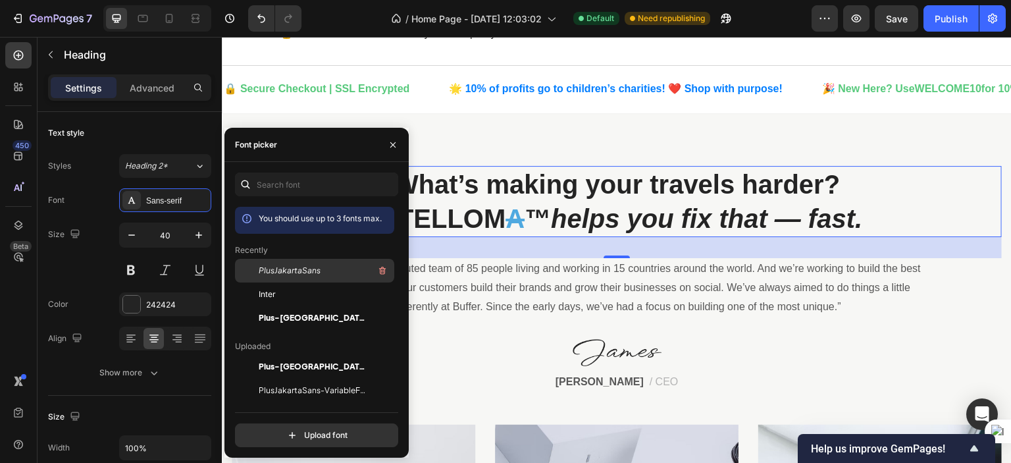
click at [316, 276] on span "PlusJakartaSans" at bounding box center [290, 270] width 62 height 12
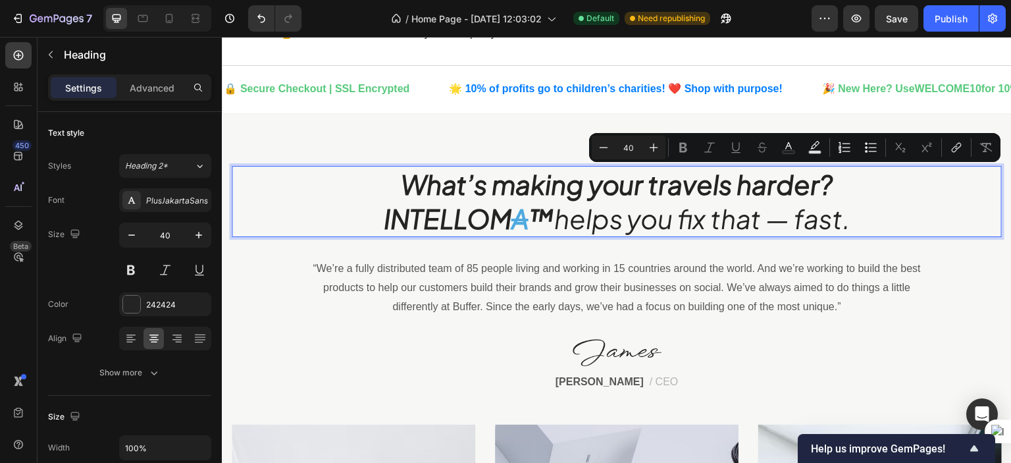
click at [834, 181] on p "What’s making your travels harder? INTELLOM A ™ helps you fix that — fast." at bounding box center [616, 201] width 767 height 68
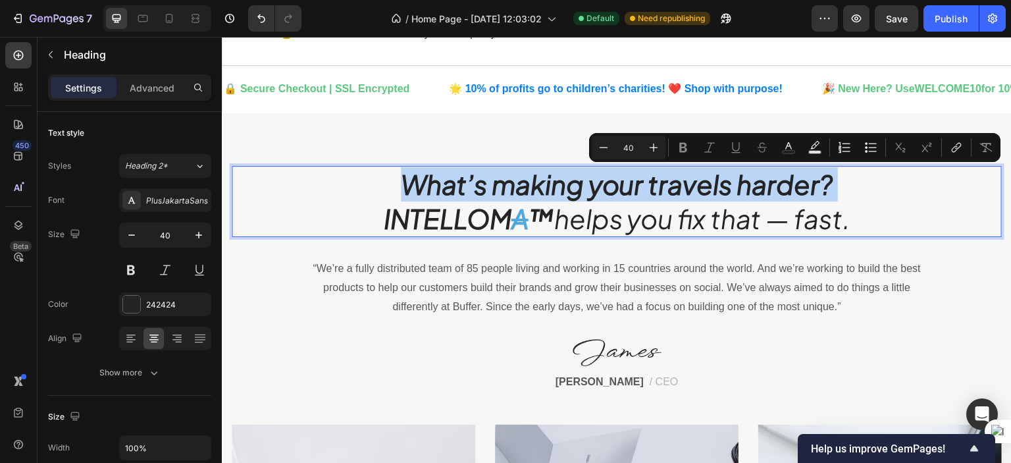
click at [834, 181] on p "What’s making your travels harder? INTELLOM A ™ helps you fix that — fast." at bounding box center [616, 201] width 767 height 68
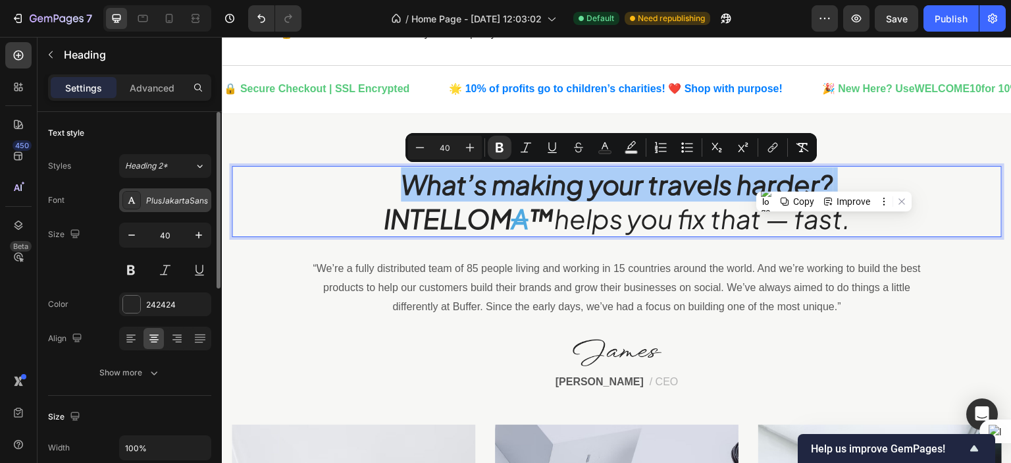
click at [175, 207] on div "PlusJakartaSans" at bounding box center [165, 200] width 92 height 24
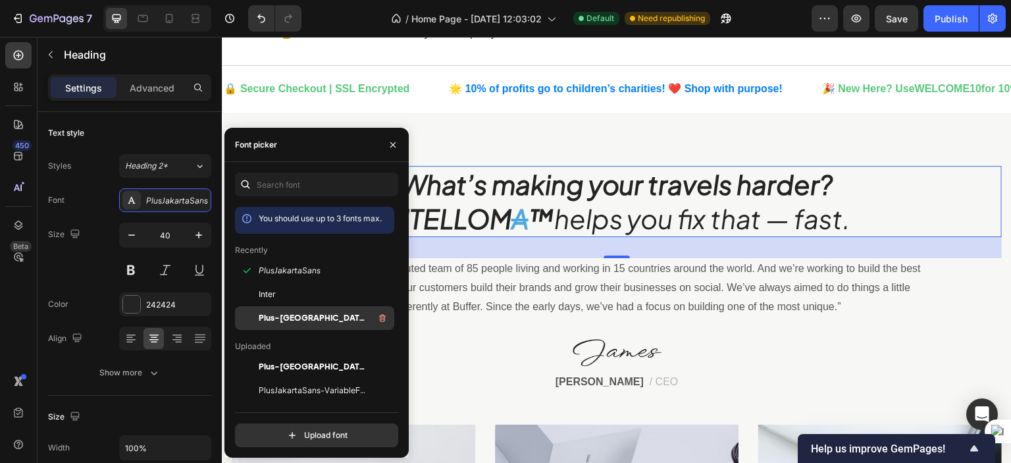
click at [286, 318] on span "Plus-[GEOGRAPHIC_DATA]-Sans-ExtraBold" at bounding box center [313, 318] width 109 height 12
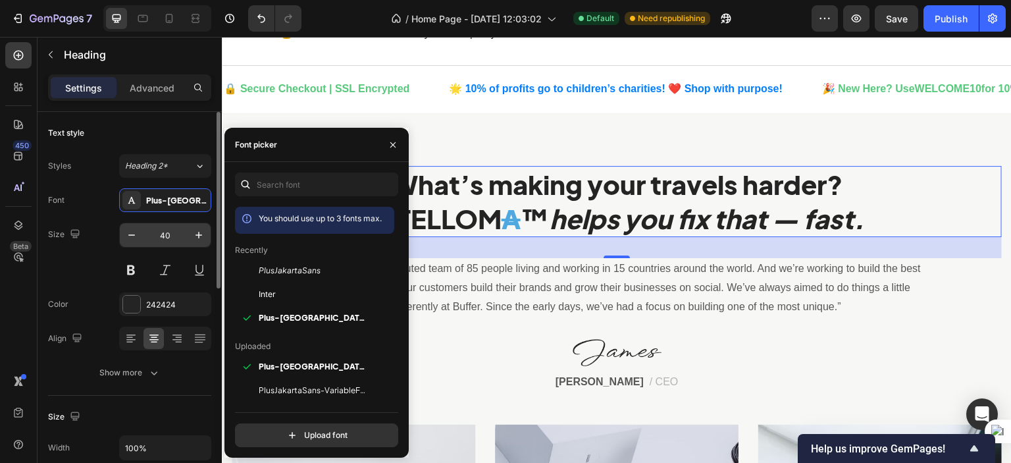
click at [161, 232] on input "40" at bounding box center [164, 235] width 43 height 24
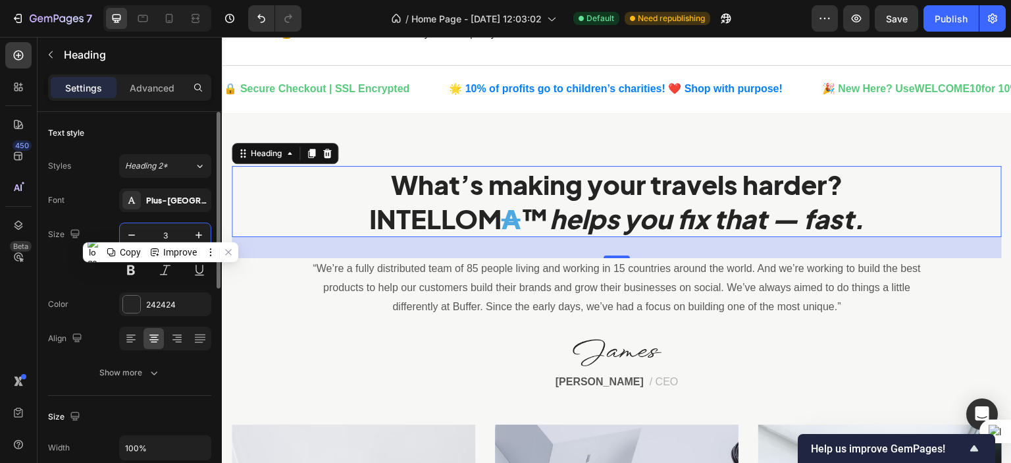
type input "32"
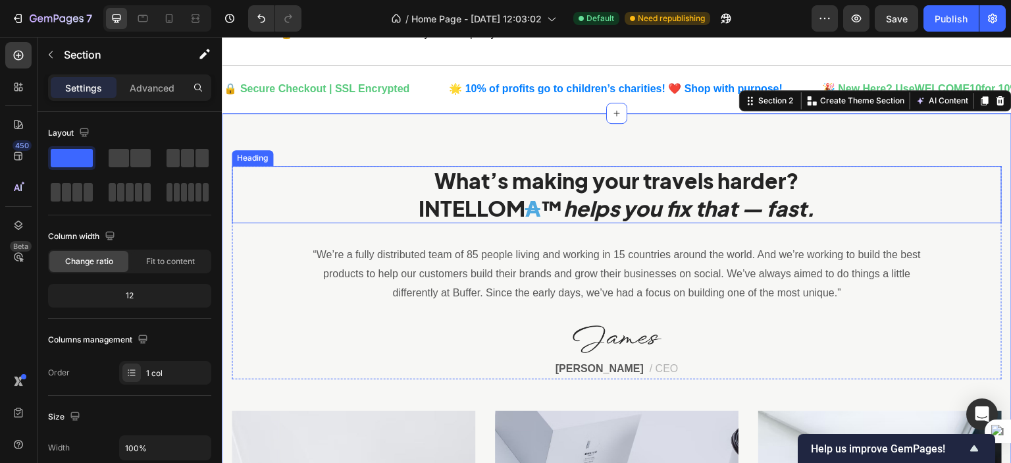
click at [462, 195] on strong "INTELLOM" at bounding box center [471, 208] width 107 height 26
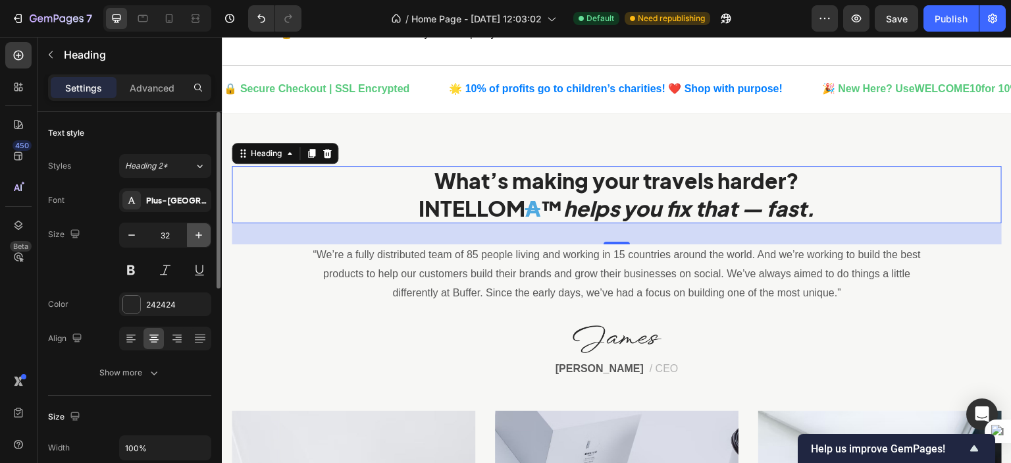
click at [200, 240] on icon "button" at bounding box center [198, 234] width 13 height 13
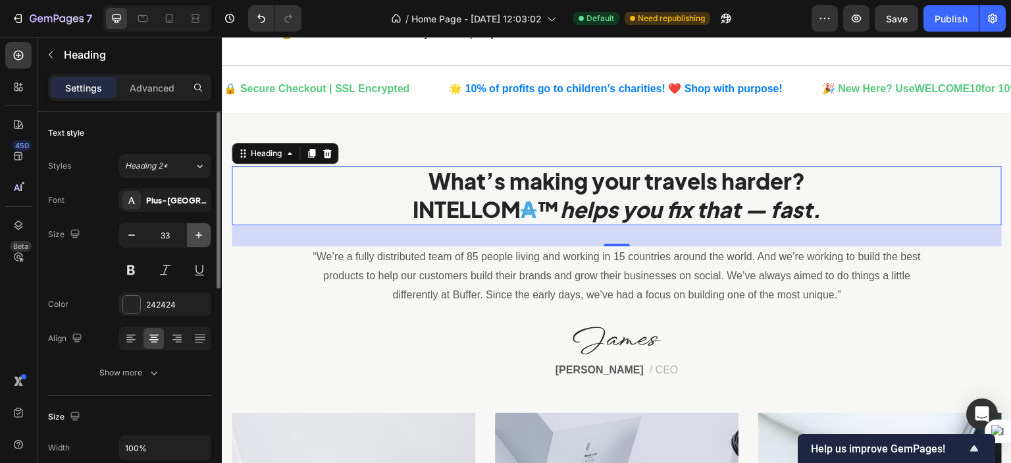
click at [200, 240] on icon "button" at bounding box center [198, 234] width 13 height 13
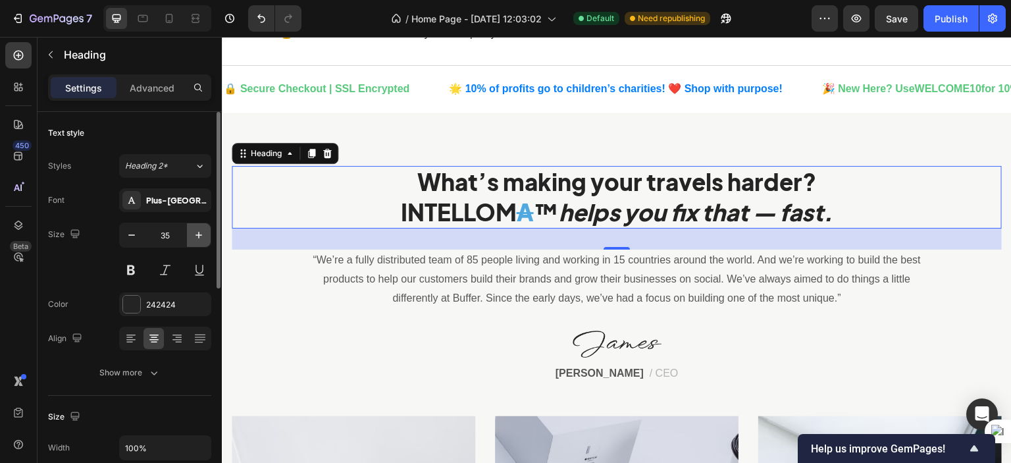
click at [200, 240] on icon "button" at bounding box center [198, 234] width 13 height 13
type input "36"
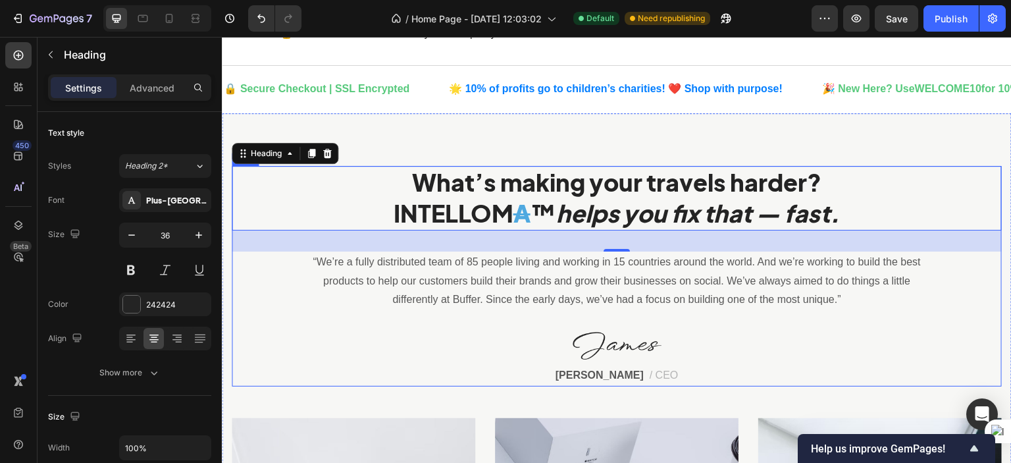
click at [270, 328] on div "⁠⁠⁠⁠⁠⁠⁠ What’s making your travels harder? INTELLOM A ™ helps you fix that — fa…" at bounding box center [617, 276] width 770 height 220
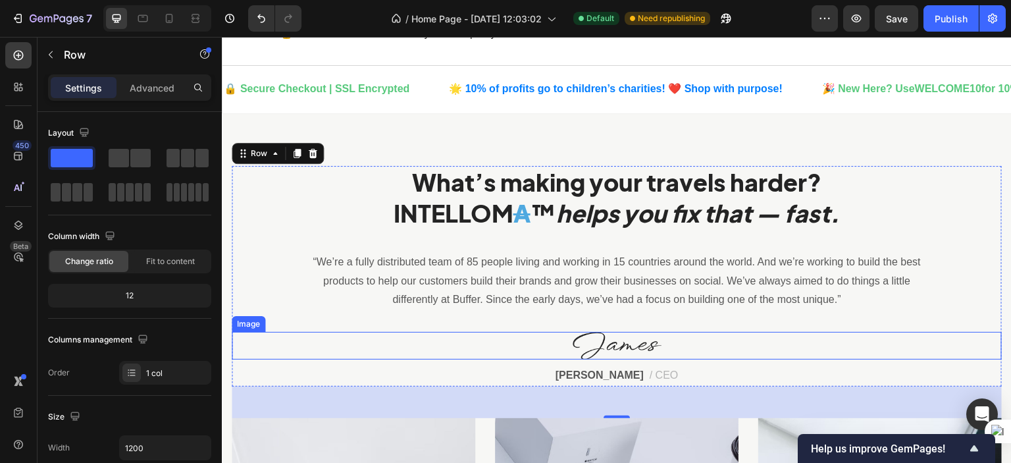
click at [622, 353] on img at bounding box center [616, 346] width 89 height 28
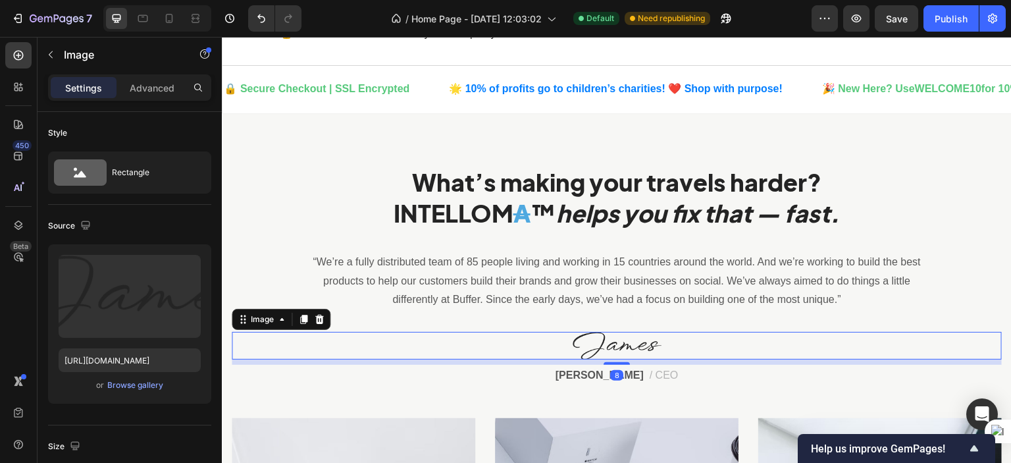
click at [622, 353] on img at bounding box center [616, 346] width 89 height 28
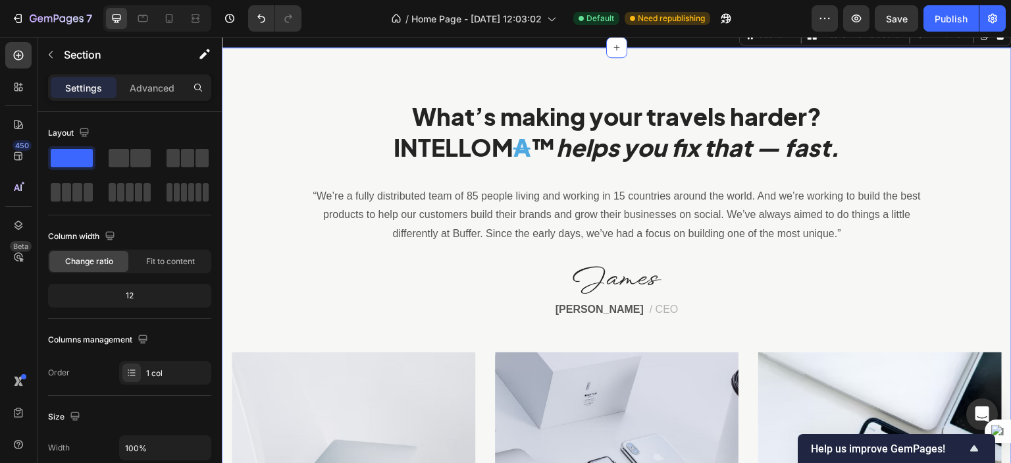
scroll to position [499, 0]
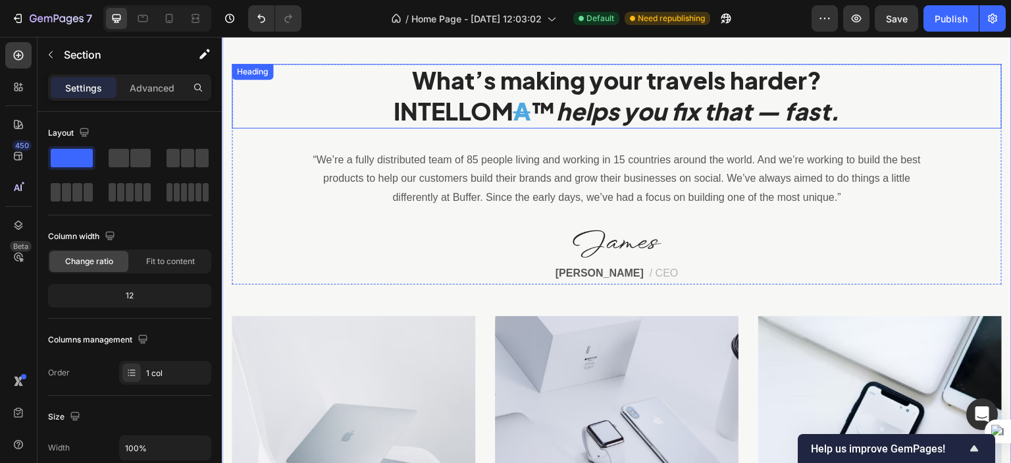
click at [418, 87] on strong "What’s making your travels harder?" at bounding box center [616, 80] width 409 height 30
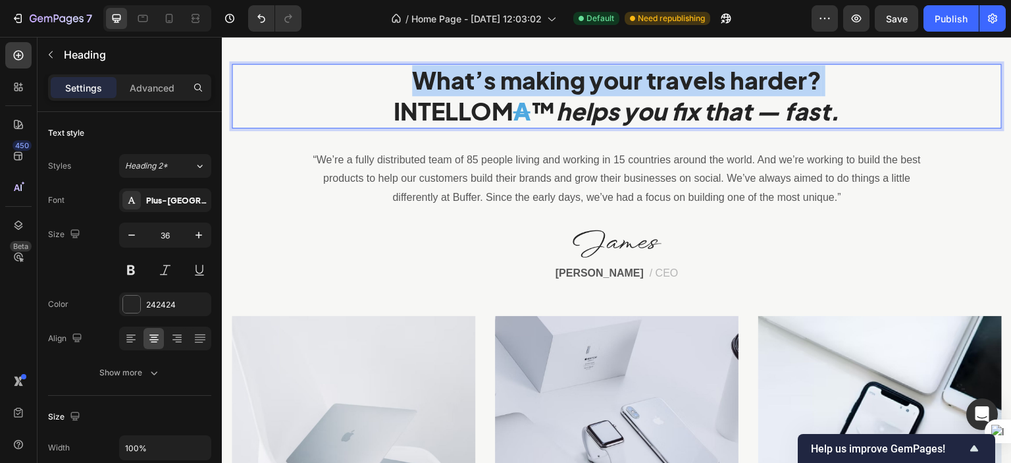
click at [418, 87] on strong "What’s making your travels harder?" at bounding box center [616, 80] width 409 height 30
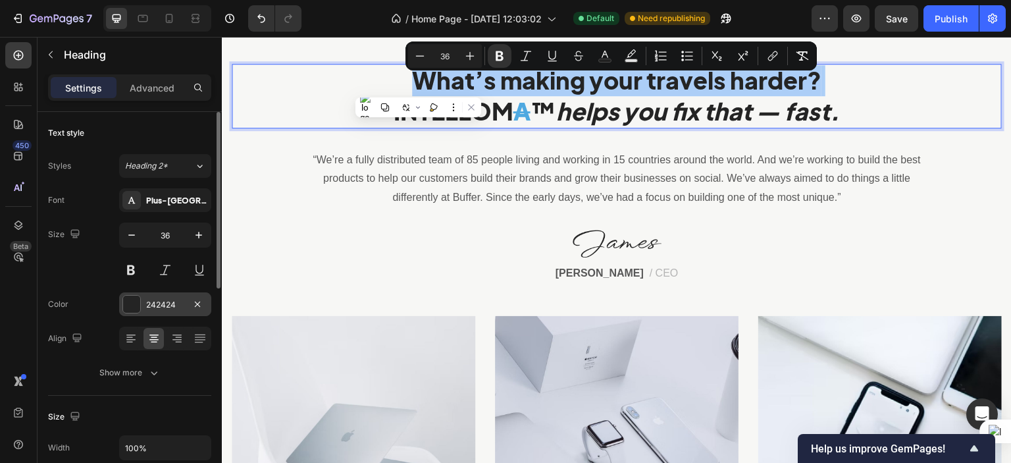
click at [166, 297] on div "242424" at bounding box center [165, 304] width 92 height 24
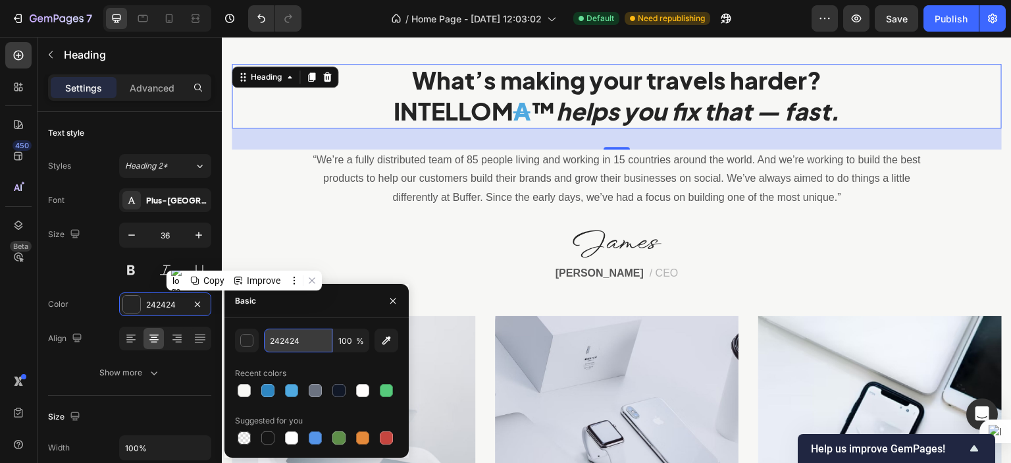
click at [276, 336] on input "242424" at bounding box center [298, 340] width 68 height 24
paste input "111827"
type input "111827"
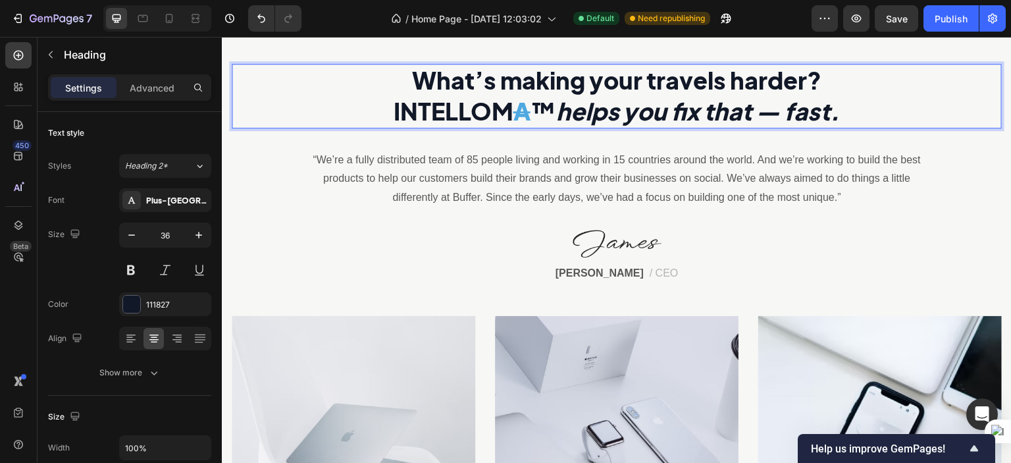
click at [675, 107] on icon "helps you fix that — fast." at bounding box center [698, 111] width 284 height 30
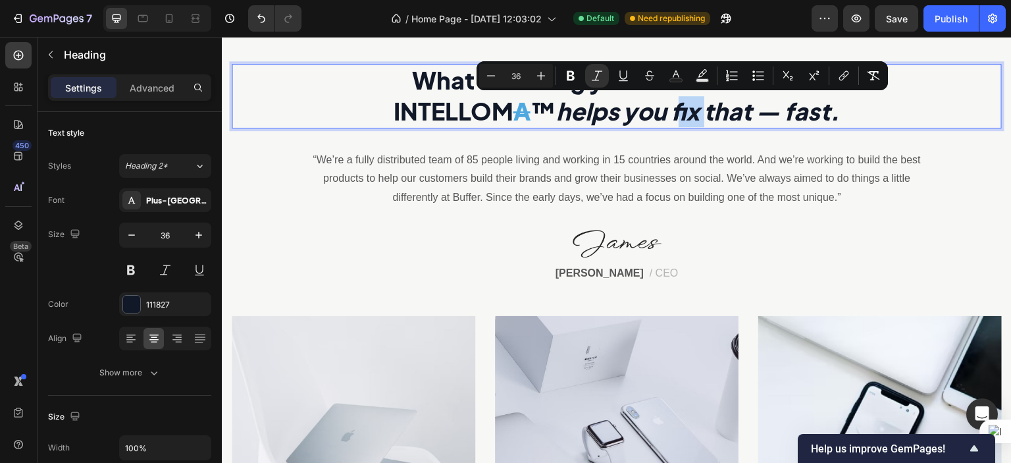
click at [675, 107] on icon "helps you fix that — fast." at bounding box center [698, 111] width 284 height 30
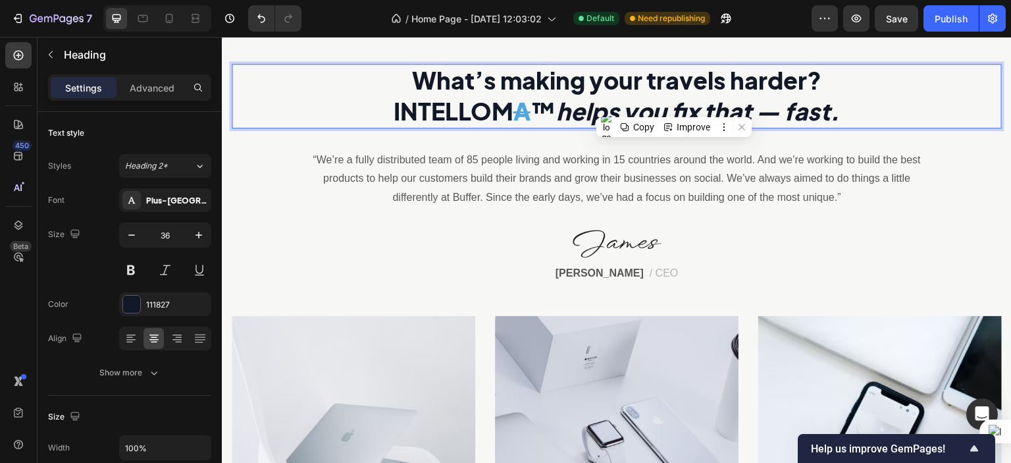
click at [518, 107] on strong "A" at bounding box center [521, 111] width 17 height 30
click at [515, 107] on strong "A" at bounding box center [521, 111] width 17 height 30
click at [513, 109] on strong "A" at bounding box center [521, 111] width 17 height 30
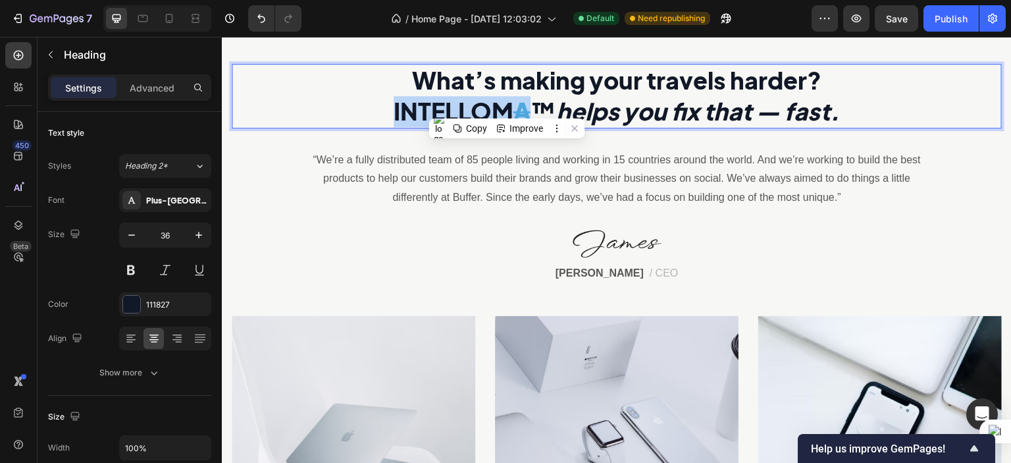
click at [513, 109] on strong "A" at bounding box center [521, 111] width 17 height 30
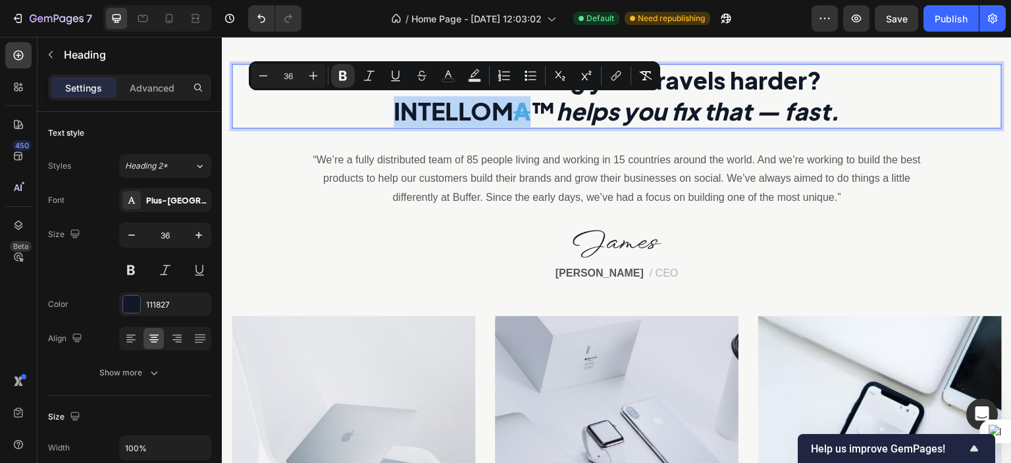
click at [513, 109] on strong "A" at bounding box center [521, 111] width 17 height 30
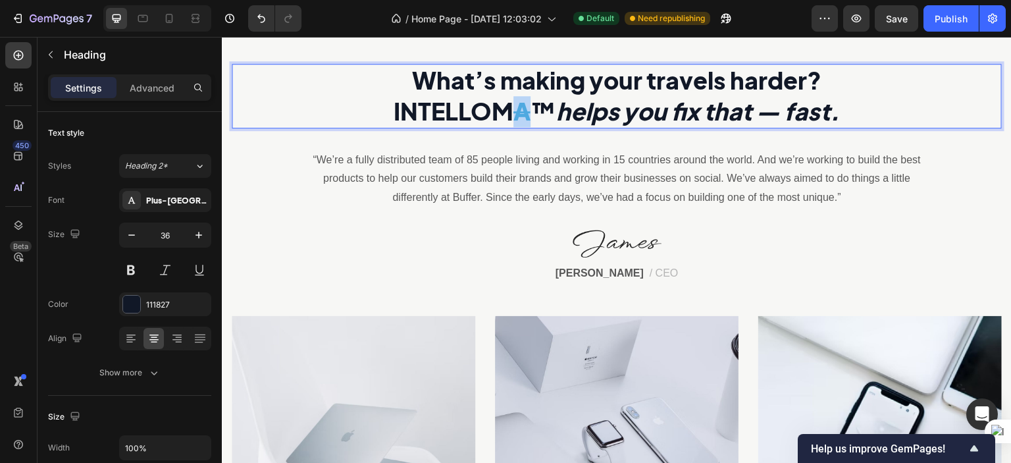
drag, startPoint x: 507, startPoint y: 109, endPoint x: 516, endPoint y: 110, distance: 9.3
click at [516, 110] on strong "A" at bounding box center [521, 111] width 17 height 30
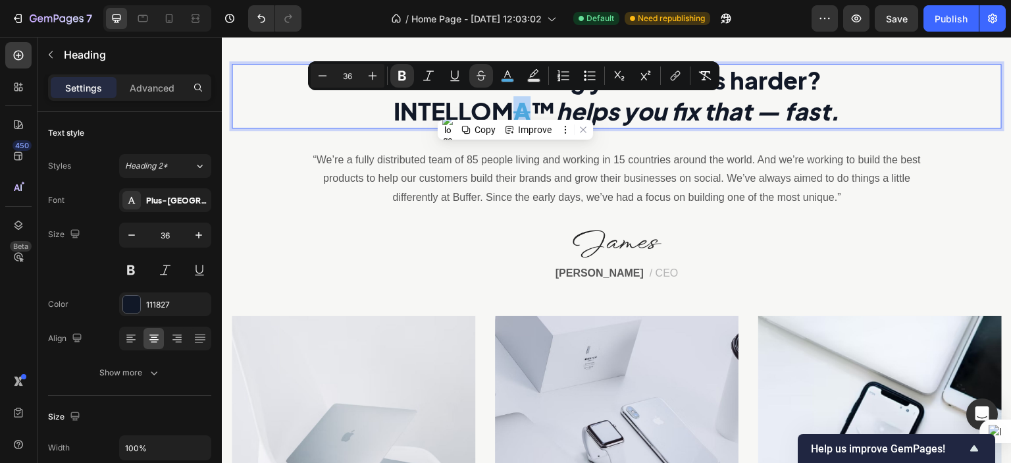
click at [393, 105] on strong "INTELLOM" at bounding box center [453, 111] width 120 height 30
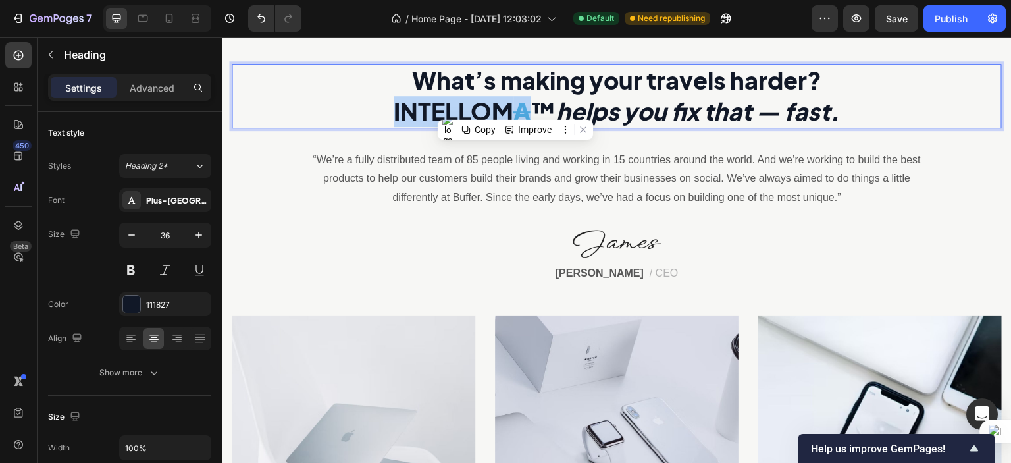
click at [393, 105] on strong "INTELLOM" at bounding box center [453, 111] width 120 height 30
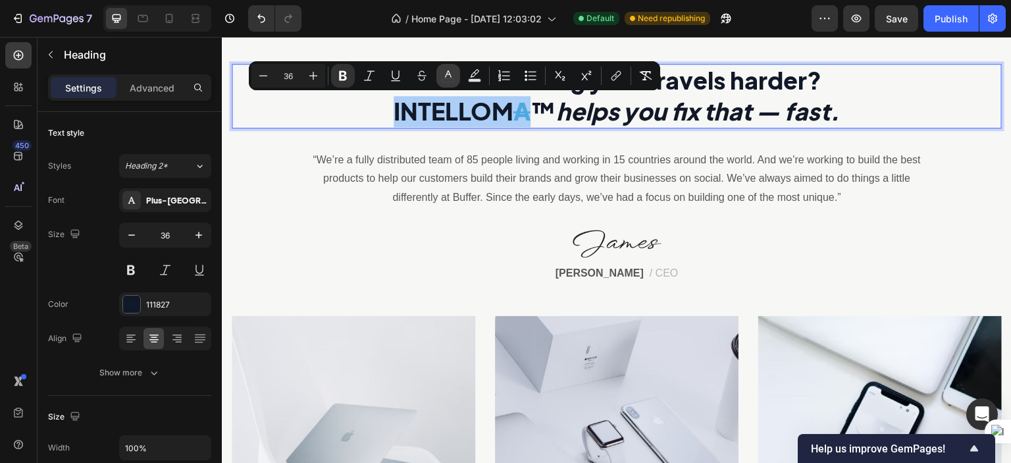
click at [456, 74] on button "color" at bounding box center [448, 76] width 24 height 24
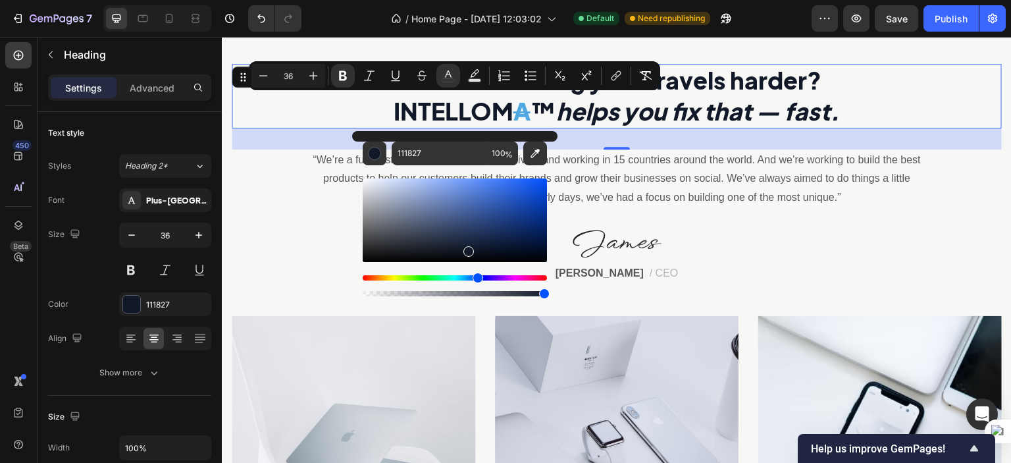
click at [739, 105] on icon "helps you fix that — fast." at bounding box center [698, 111] width 284 height 30
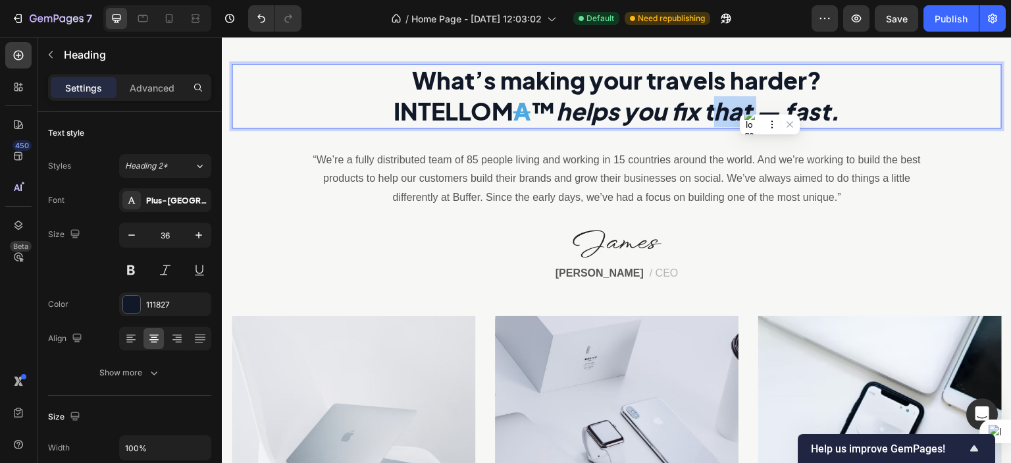
click at [739, 105] on icon "helps you fix that — fast." at bounding box center [698, 111] width 284 height 30
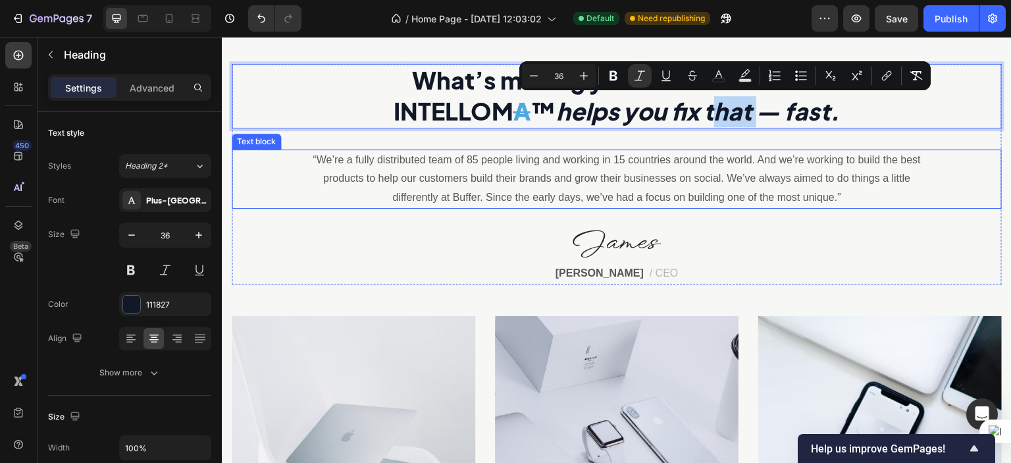
click at [830, 209] on div "What’s making your travels harder? INTELLOM A ™ helps you fix that — fast. Head…" at bounding box center [617, 174] width 770 height 220
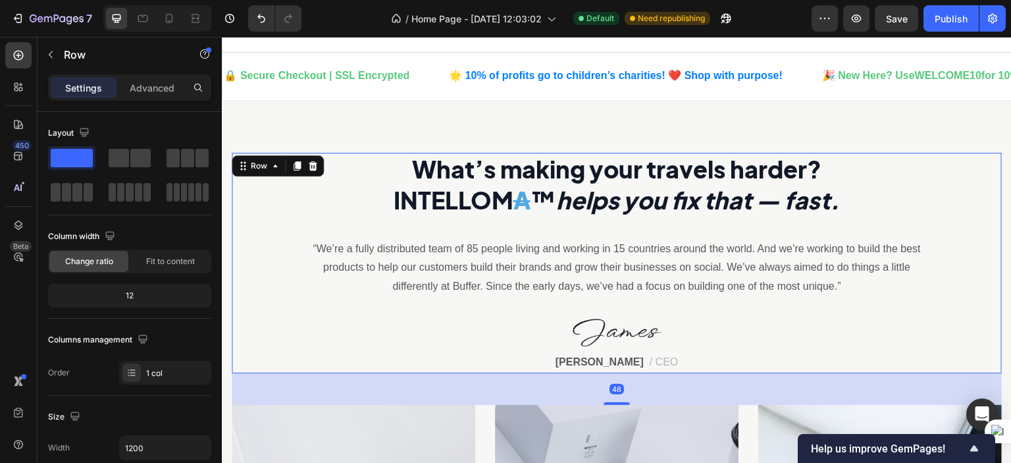
scroll to position [397, 0]
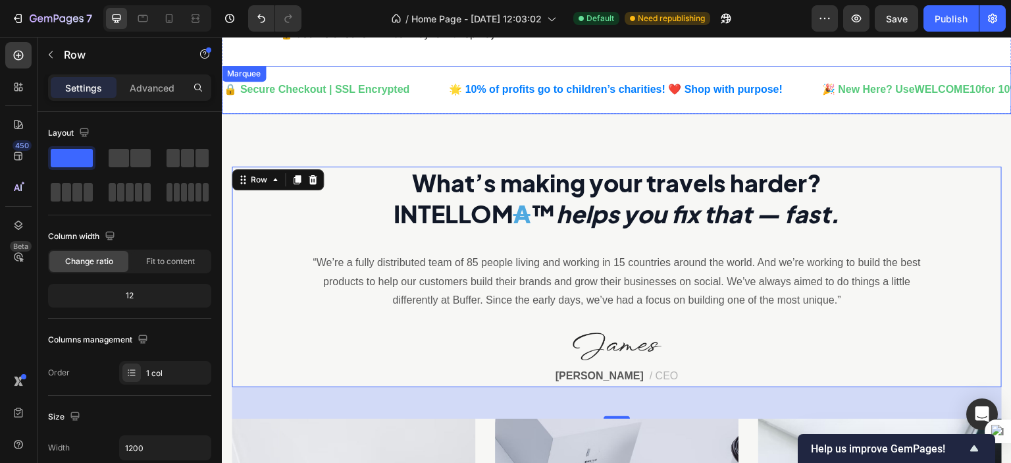
click at [884, 107] on div "🔒 Secure Checkout | SSL Encrypted Text Block 🌟 10% of profits go to children’s …" at bounding box center [617, 90] width 790 height 48
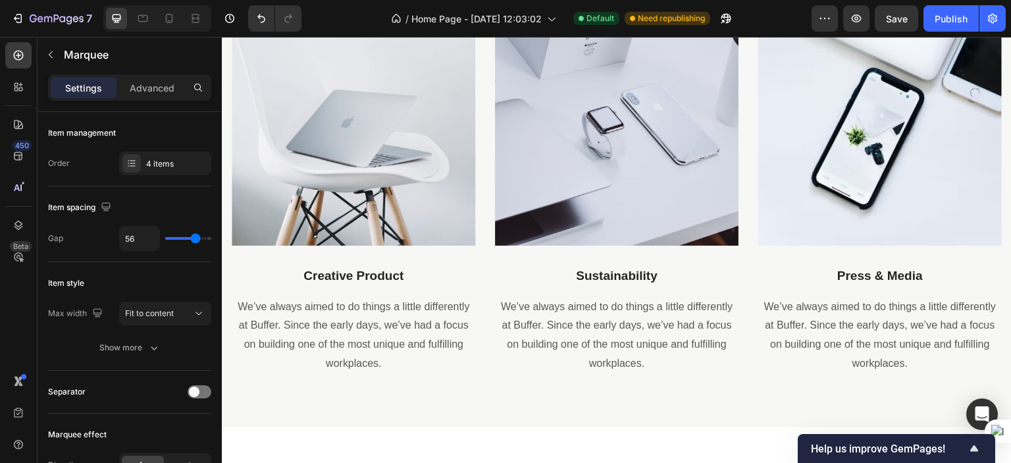
scroll to position [815, 0]
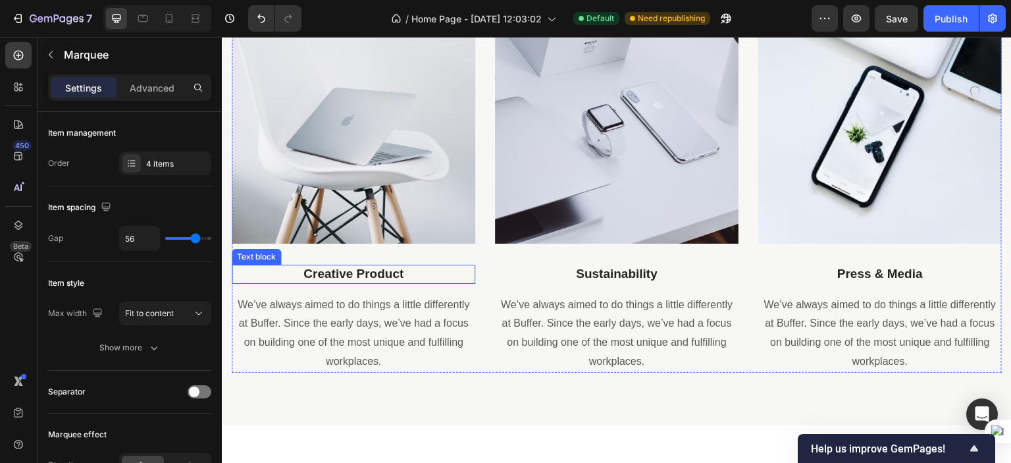
click at [375, 272] on p "Creative Product" at bounding box center [353, 274] width 241 height 16
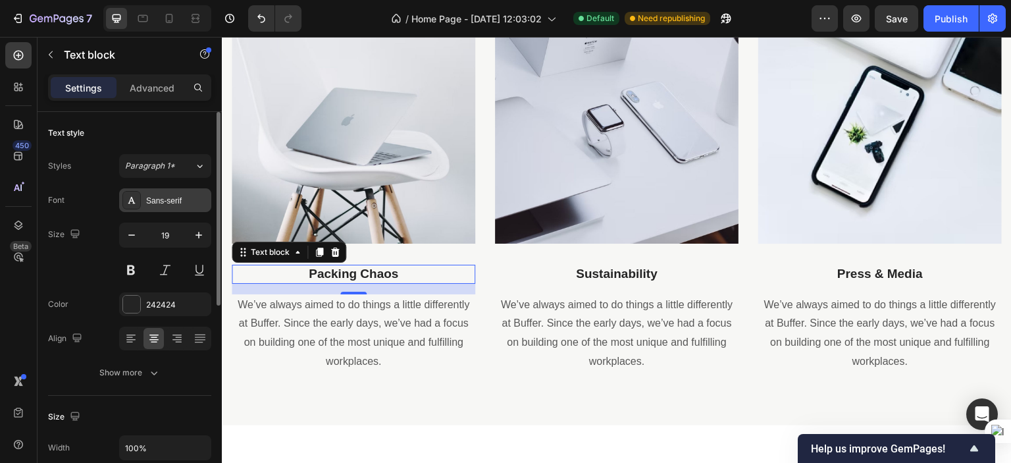
click at [181, 193] on div "Sans-serif" at bounding box center [165, 200] width 92 height 24
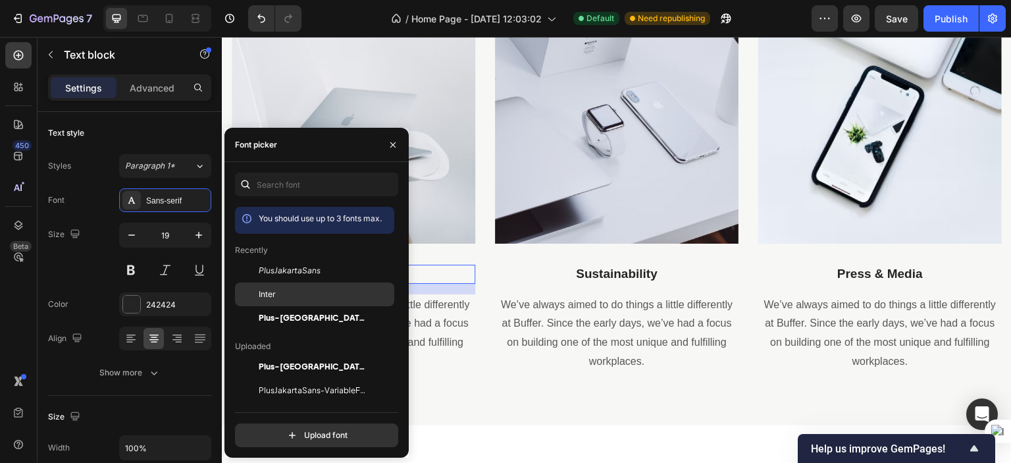
click at [280, 297] on div "Inter" at bounding box center [325, 294] width 133 height 12
click at [565, 272] on p "Sustainability" at bounding box center [616, 274] width 241 height 16
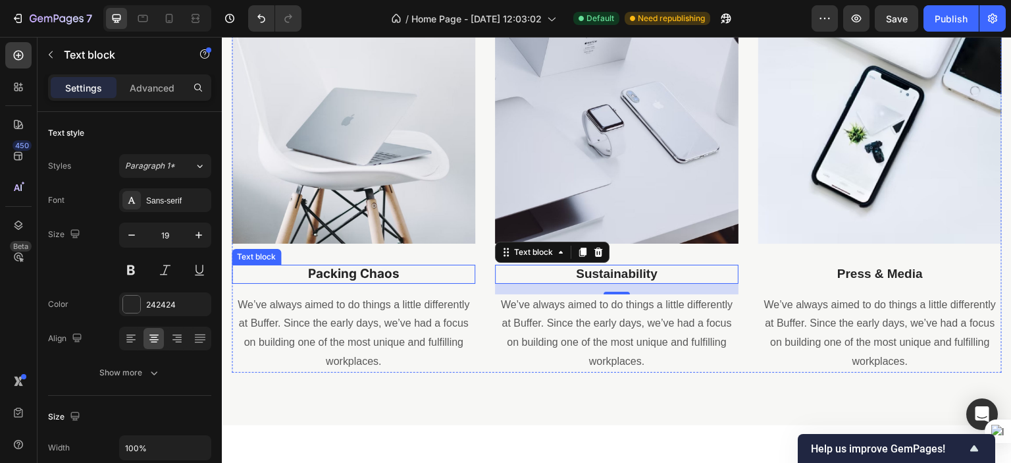
click at [408, 274] on p "Packing Chaos" at bounding box center [353, 274] width 241 height 16
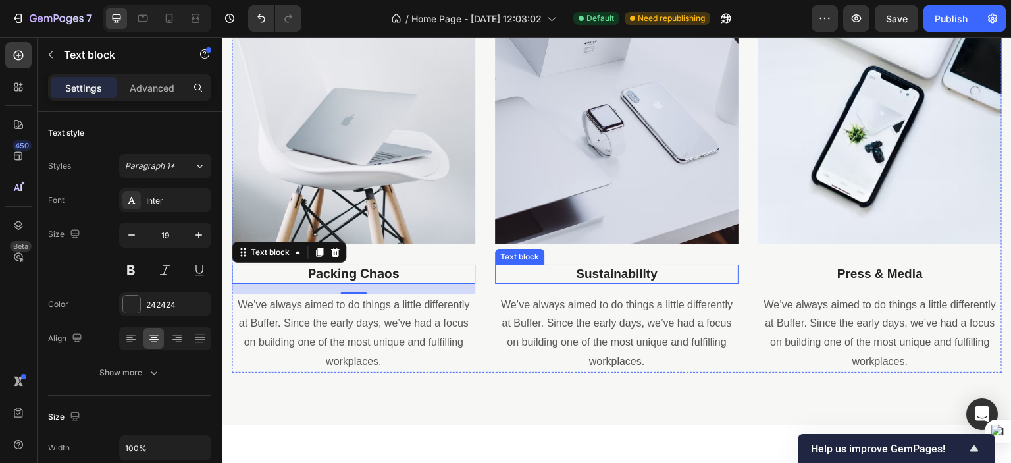
click at [601, 266] on p "Sustainability" at bounding box center [616, 274] width 241 height 16
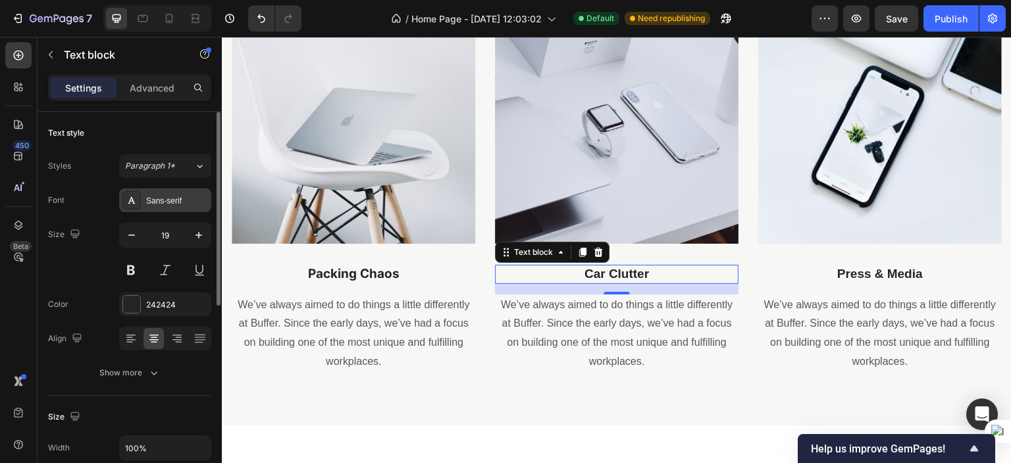
click at [182, 195] on div "Sans-serif" at bounding box center [177, 201] width 62 height 12
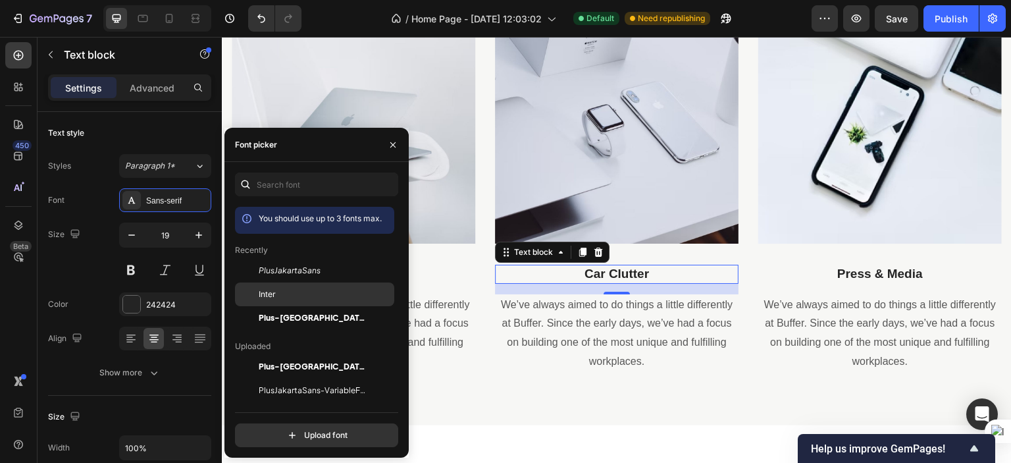
click at [274, 292] on span "Inter" at bounding box center [267, 294] width 17 height 12
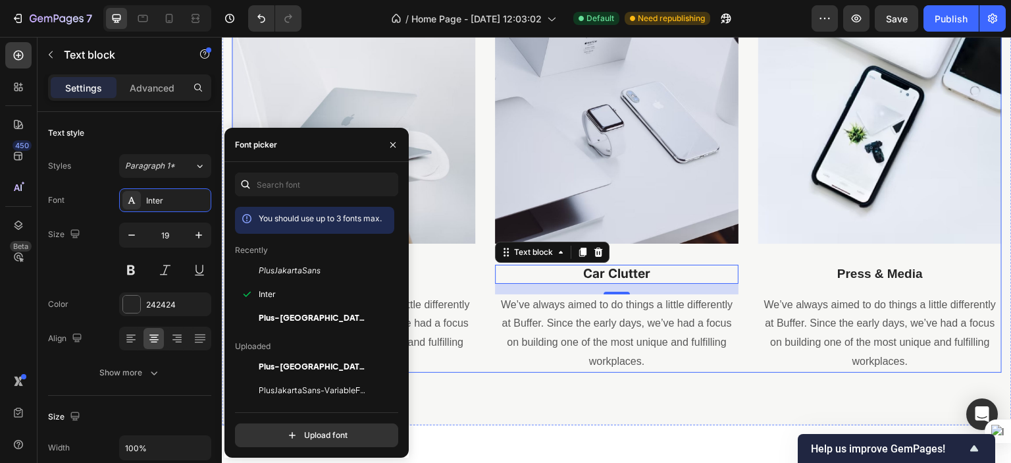
click at [740, 276] on div "Image Packing Chaos Text block We’ve always aimed to do things a little differe…" at bounding box center [617, 186] width 770 height 372
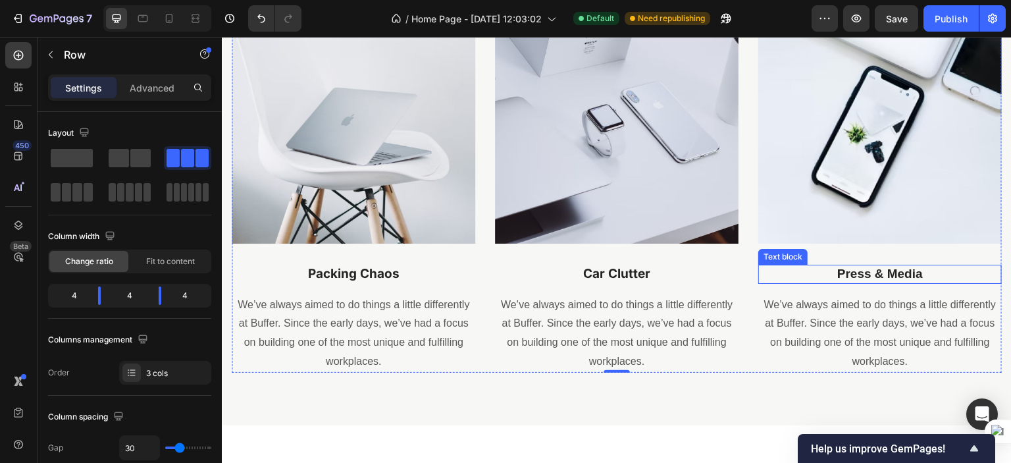
click at [843, 277] on p "Press & Media" at bounding box center [879, 274] width 241 height 16
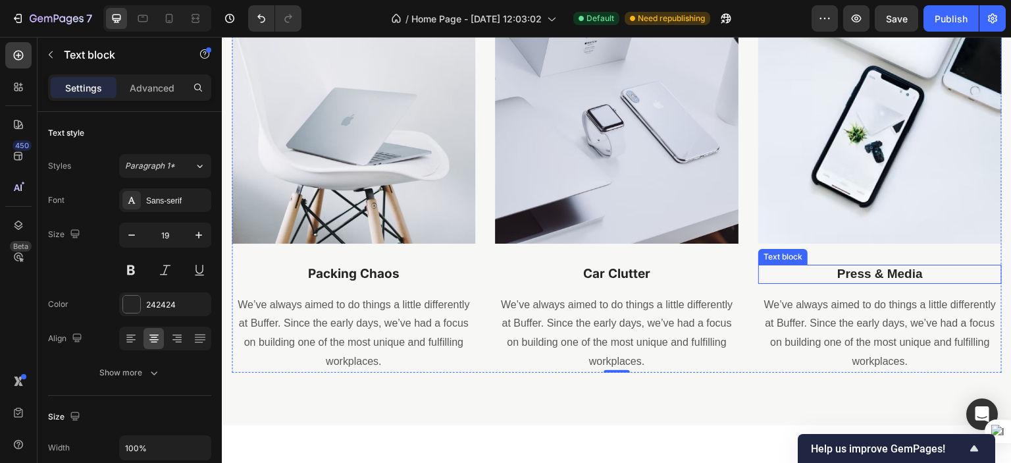
click at [843, 277] on p "Press & Media" at bounding box center [879, 274] width 241 height 16
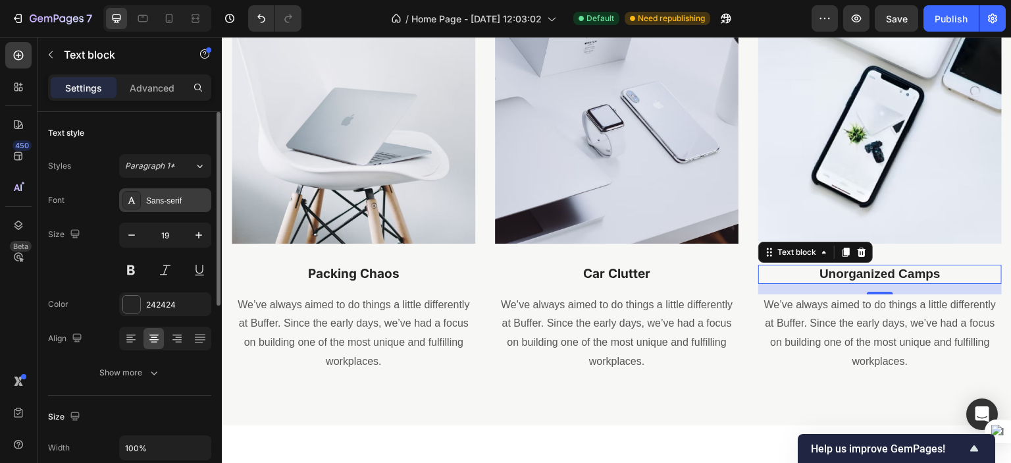
click at [188, 195] on div "Sans-serif" at bounding box center [177, 201] width 62 height 12
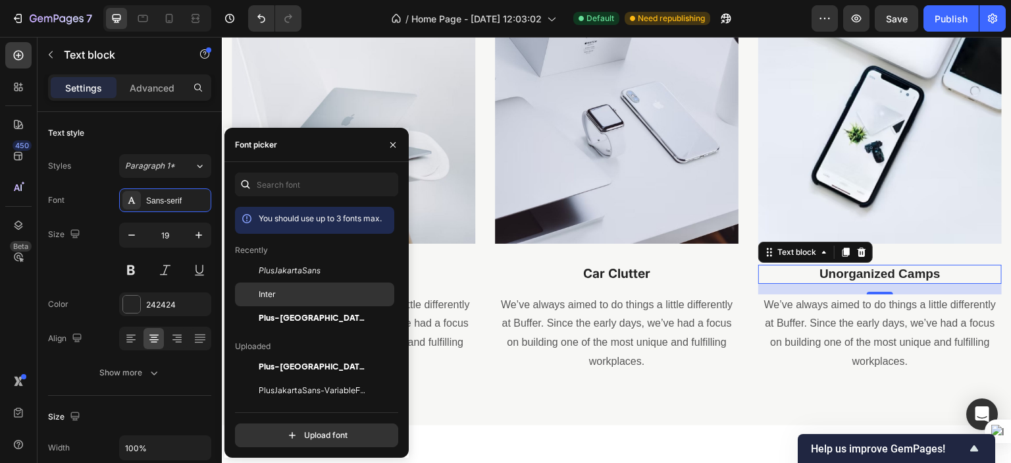
click at [284, 289] on div "Inter" at bounding box center [325, 294] width 133 height 12
click at [593, 278] on p "Car Clutter" at bounding box center [616, 274] width 241 height 16
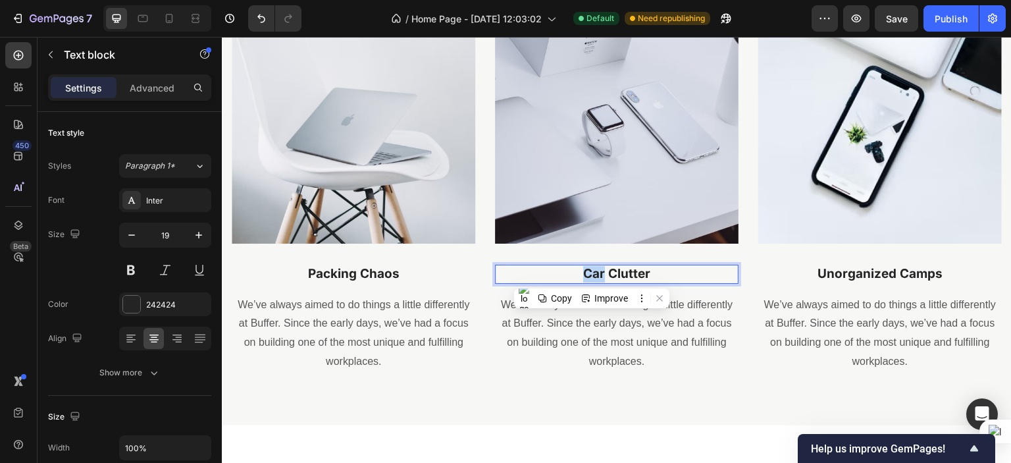
click at [593, 278] on p "Car Clutter" at bounding box center [616, 274] width 241 height 16
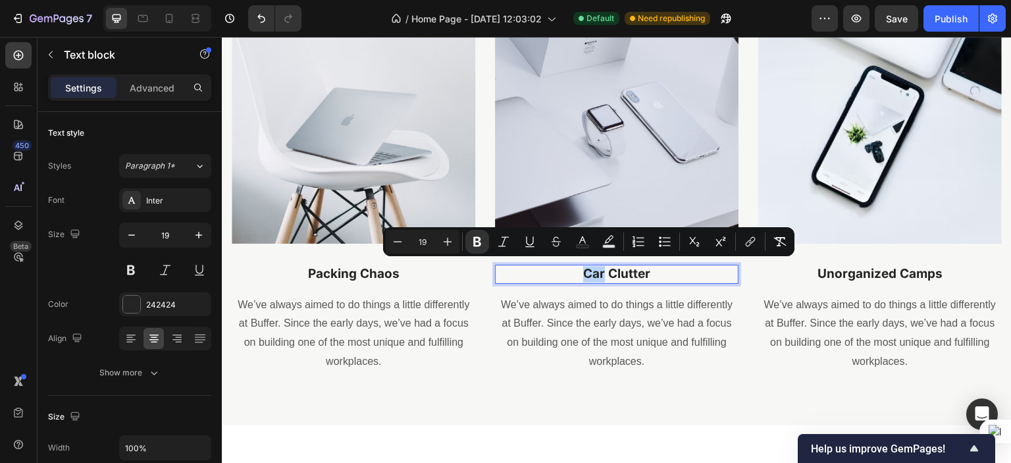
click at [593, 278] on p "Car Clutter" at bounding box center [616, 274] width 241 height 16
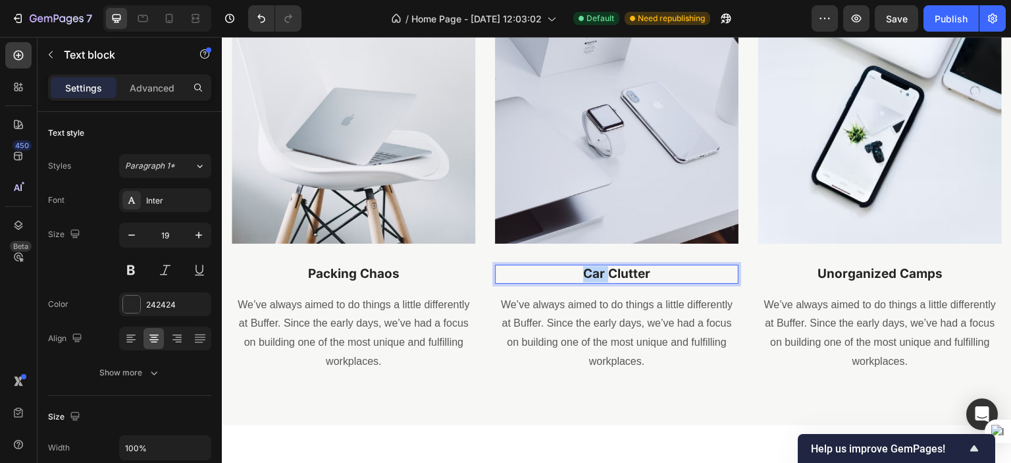
click at [593, 278] on p "Car Clutter" at bounding box center [616, 274] width 241 height 16
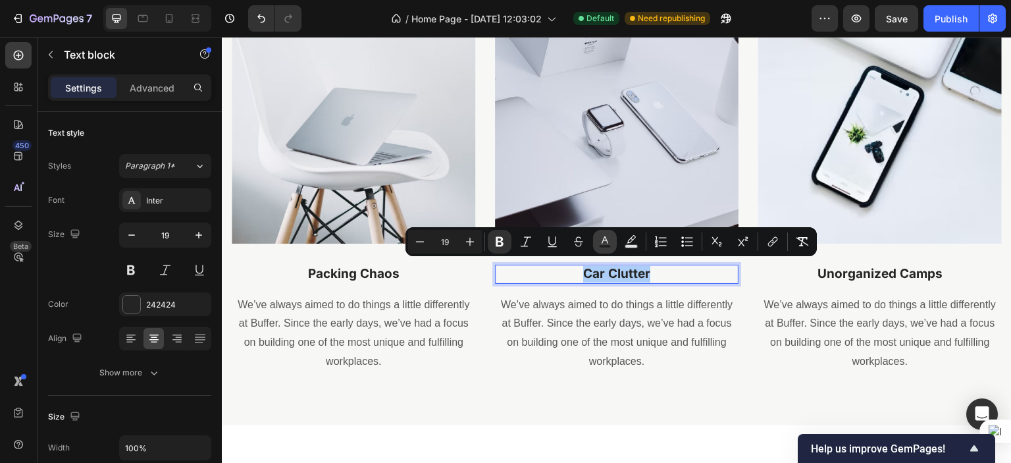
click at [593, 232] on button "Text Color" at bounding box center [605, 242] width 24 height 24
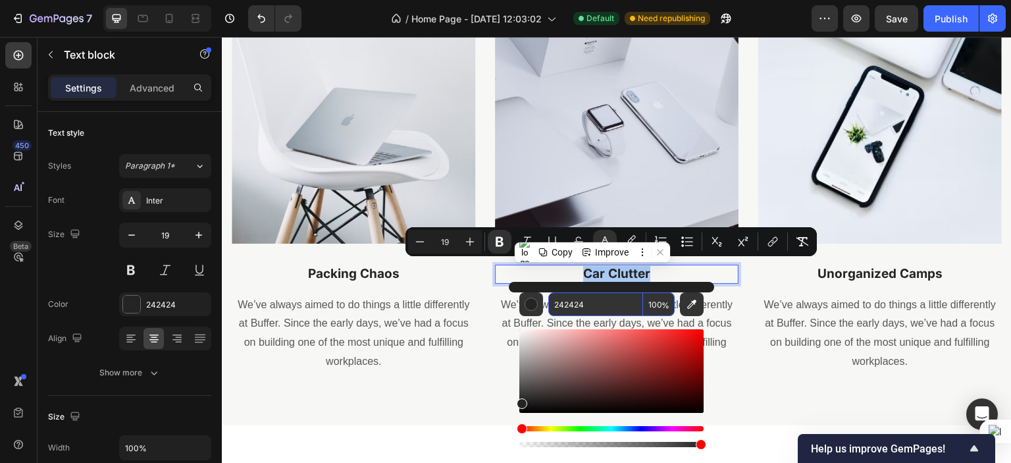
click at [578, 299] on input "242424" at bounding box center [595, 304] width 95 height 24
paste input "6B7280"
type input "6B7280"
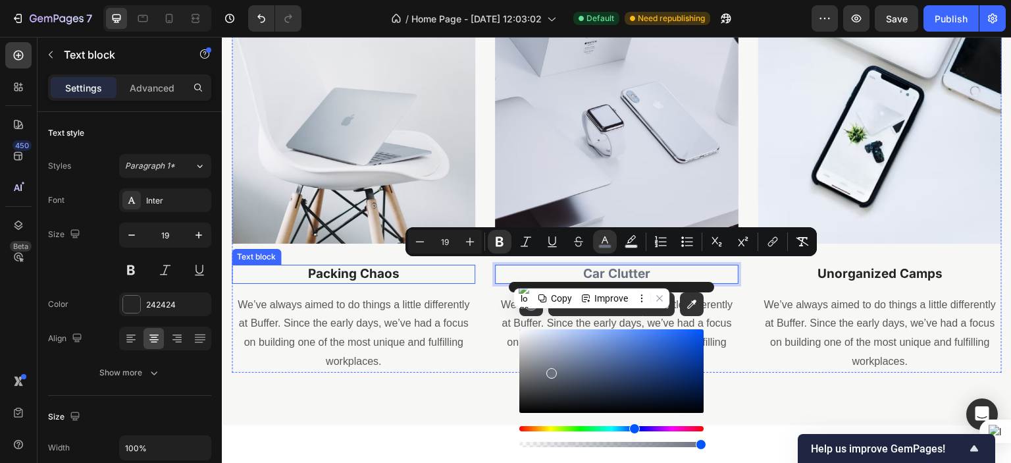
click at [331, 266] on strong "Packing Chaos" at bounding box center [353, 273] width 91 height 15
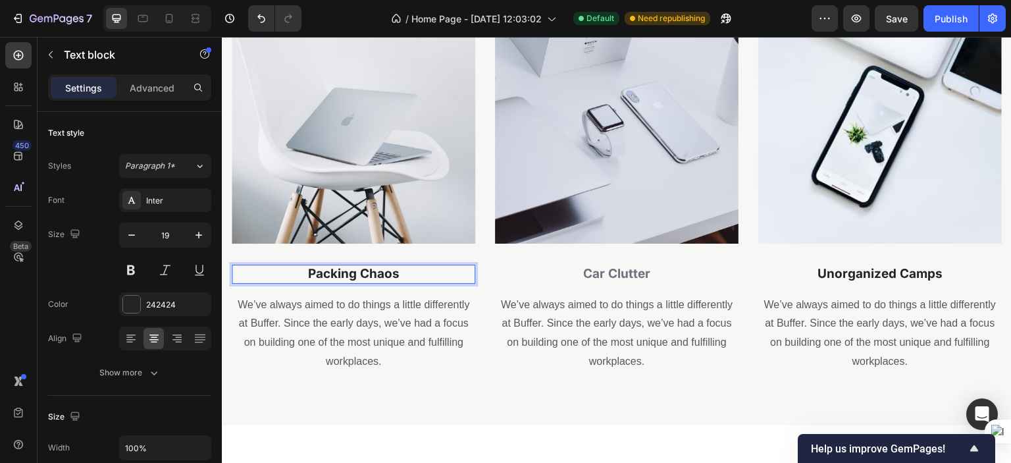
click at [331, 266] on strong "Packing Chaos" at bounding box center [353, 273] width 91 height 15
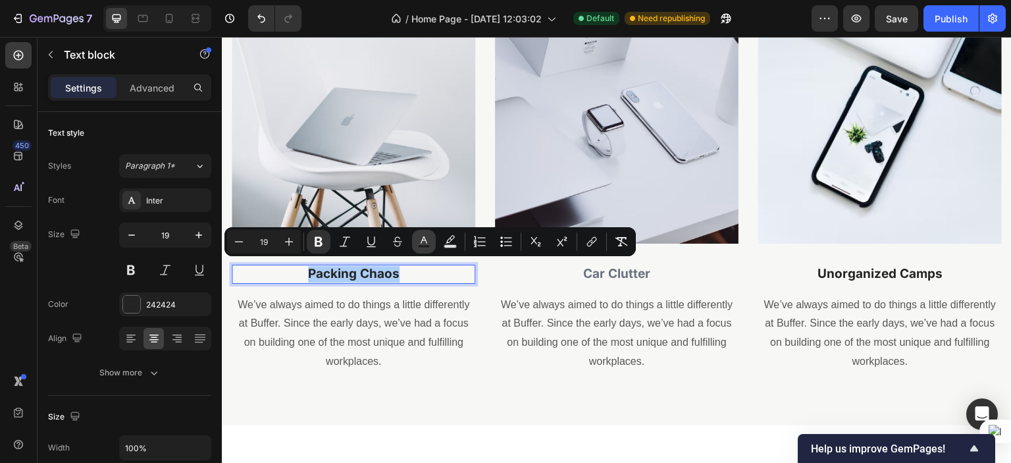
click at [418, 235] on icon "Editor contextual toolbar" at bounding box center [423, 241] width 13 height 13
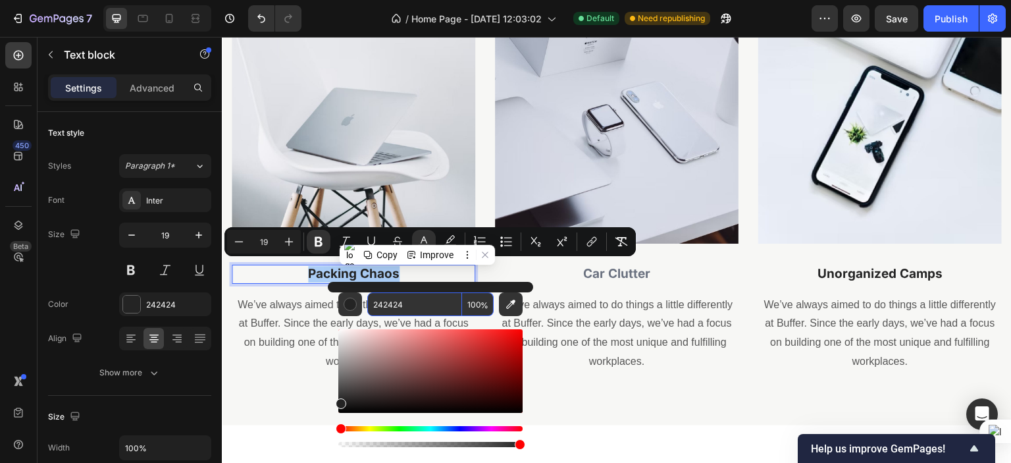
click at [414, 293] on input "242424" at bounding box center [414, 304] width 95 height 24
paste input "6B7280"
type input "6B7280"
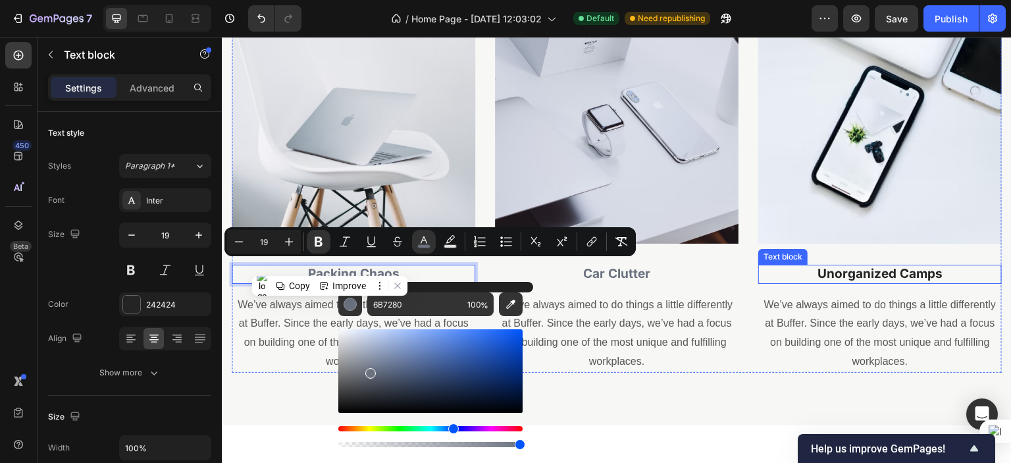
click at [820, 275] on strong "Unorganized Camps" at bounding box center [879, 273] width 125 height 15
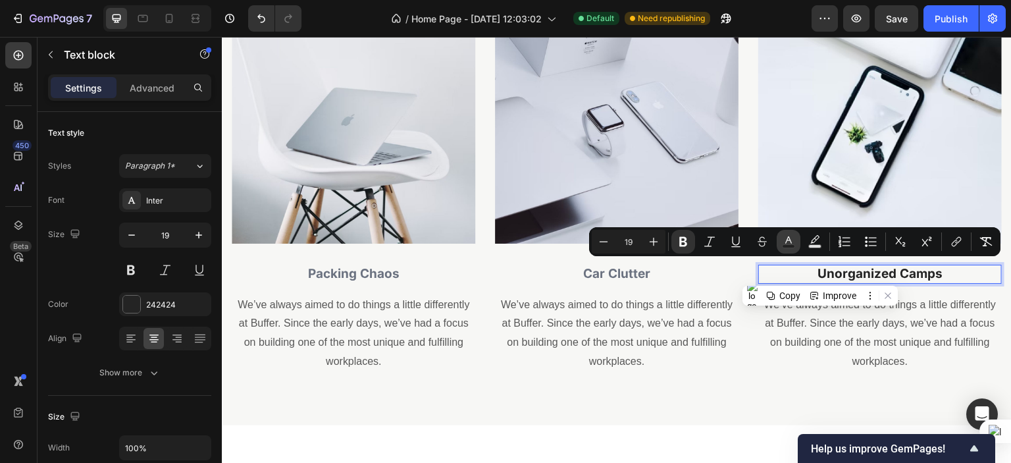
click at [787, 249] on button "Text Color" at bounding box center [788, 242] width 24 height 24
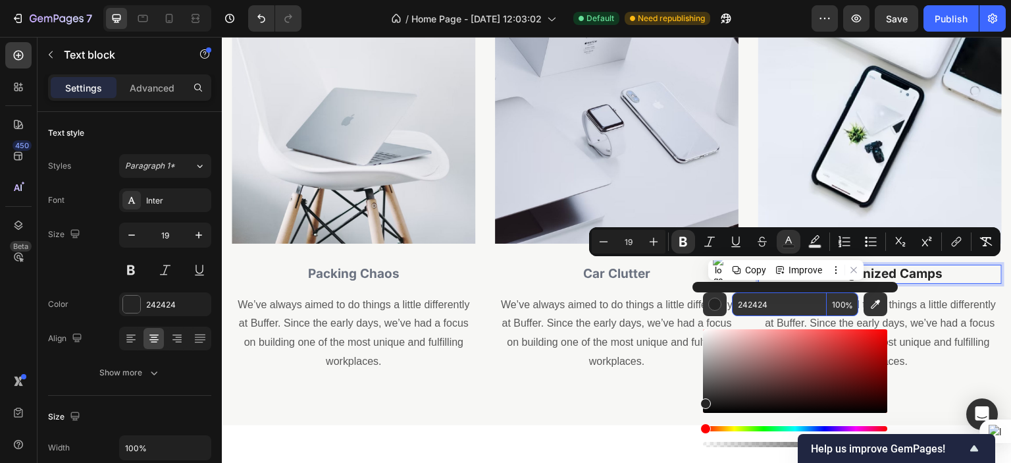
click at [764, 299] on input "242424" at bounding box center [779, 304] width 95 height 24
paste input "6B7280"
type input "6B7280"
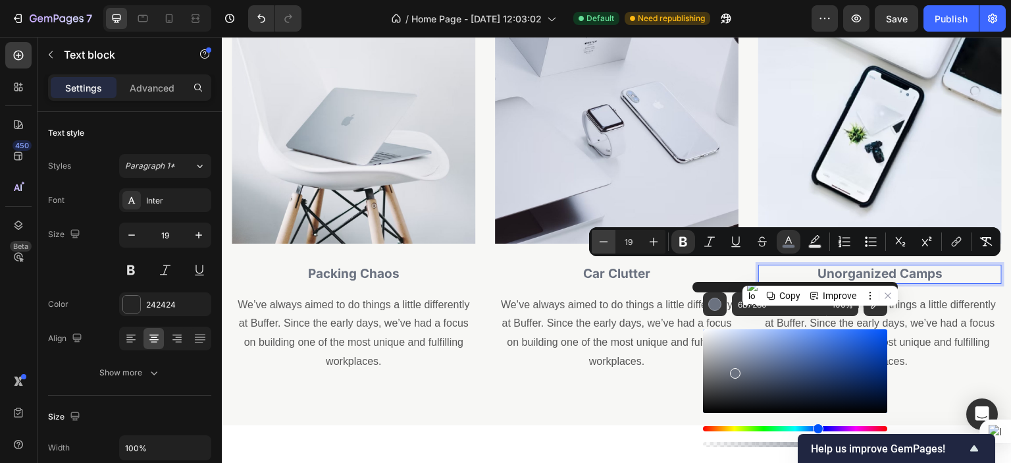
click at [607, 243] on icon "Editor contextual toolbar" at bounding box center [603, 241] width 13 height 13
type input "18"
click at [604, 268] on strong "Car Clutter" at bounding box center [616, 273] width 67 height 15
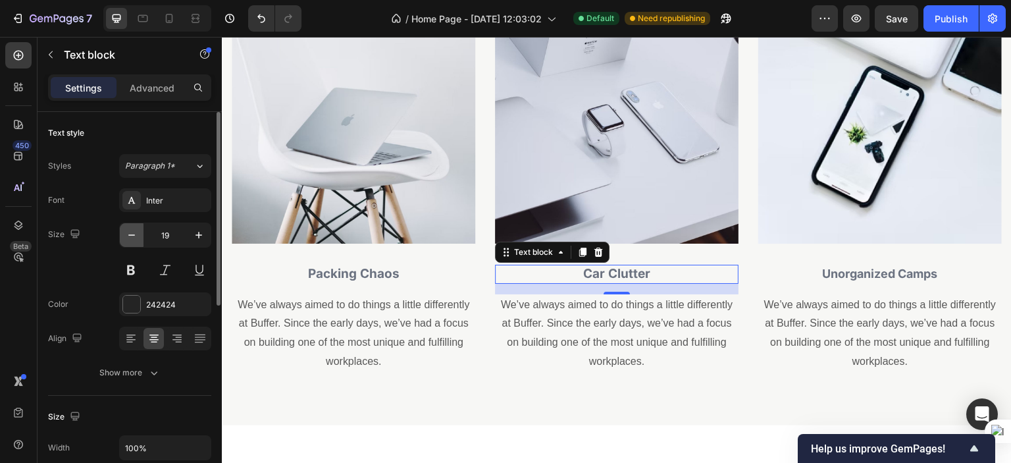
click at [132, 231] on icon "button" at bounding box center [131, 234] width 13 height 13
type input "18"
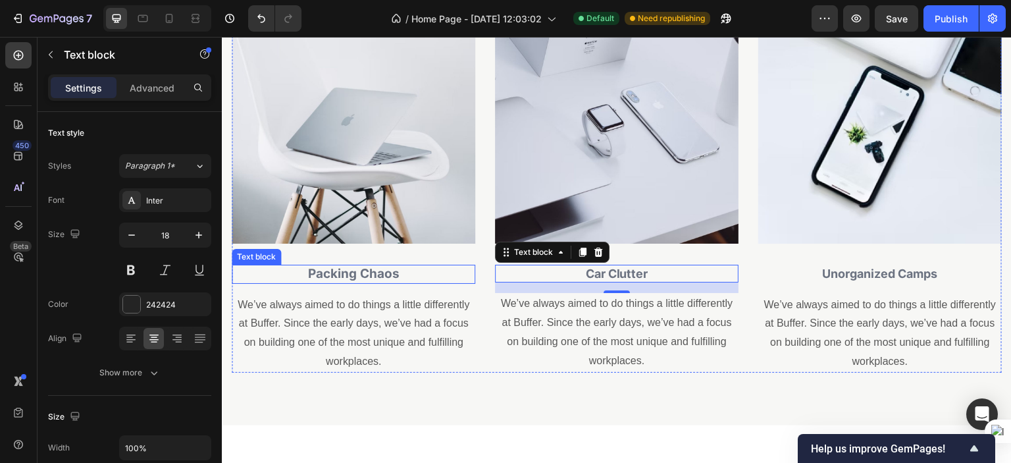
click at [341, 272] on strong "Packing Chaos" at bounding box center [353, 273] width 91 height 15
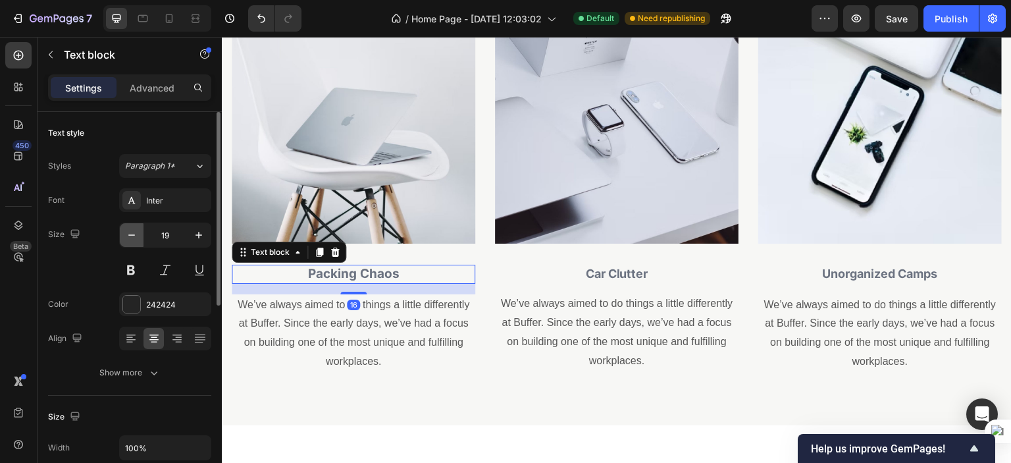
click at [135, 239] on icon "button" at bounding box center [131, 234] width 13 height 13
type input "18"
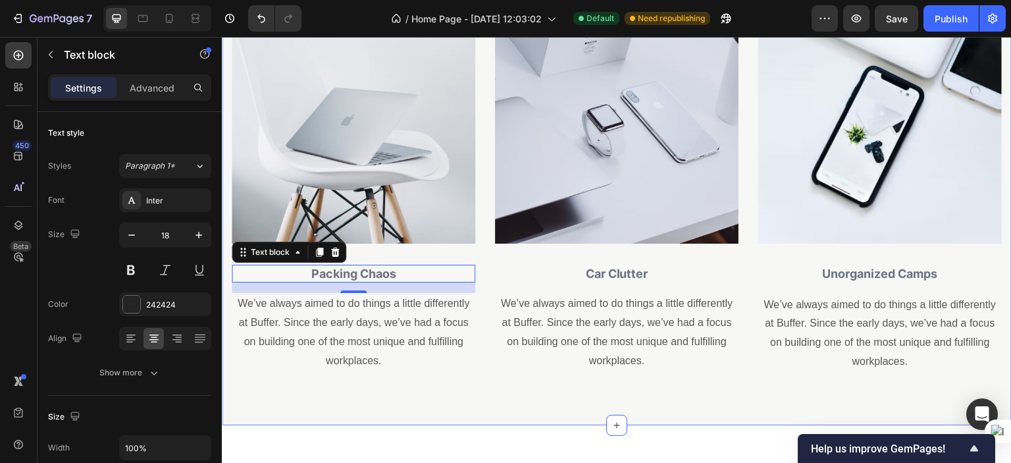
click at [480, 409] on div "⁠⁠⁠⁠⁠⁠⁠ What’s making your travels harder? INTELLOM A ™ helps you fix that — fa…" at bounding box center [617, 60] width 790 height 730
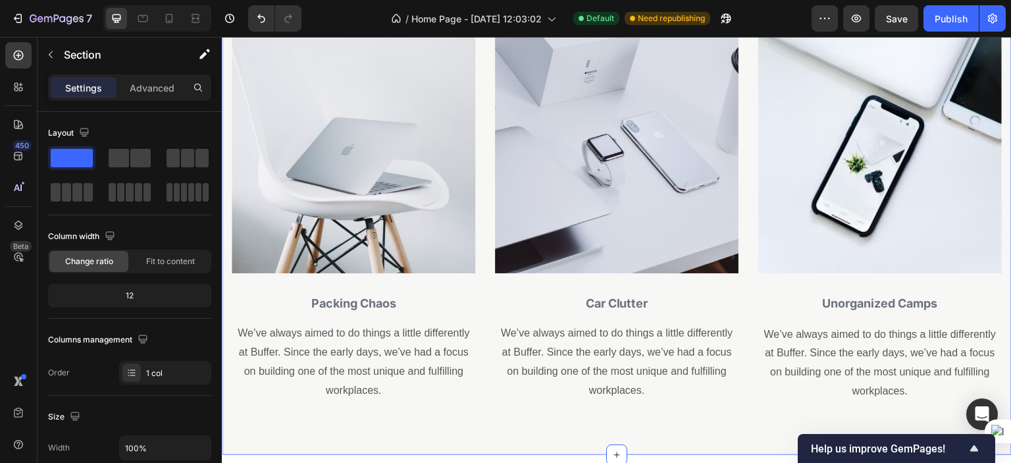
scroll to position [751, 0]
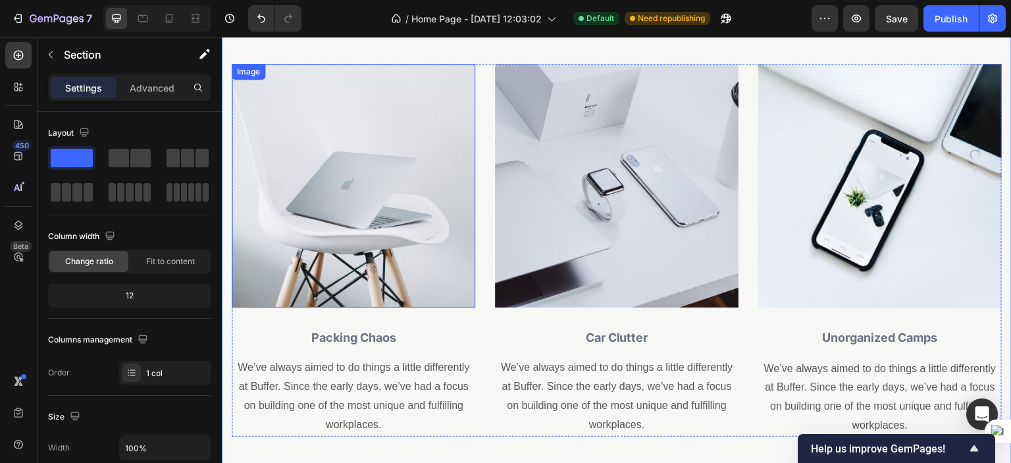
click at [395, 192] on img at bounding box center [353, 185] width 243 height 243
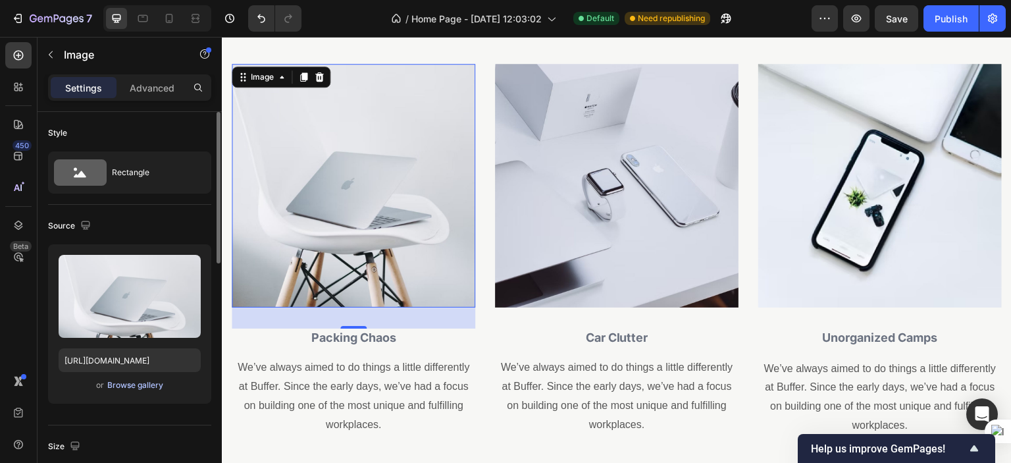
click at [137, 389] on div "Browse gallery" at bounding box center [135, 385] width 56 height 12
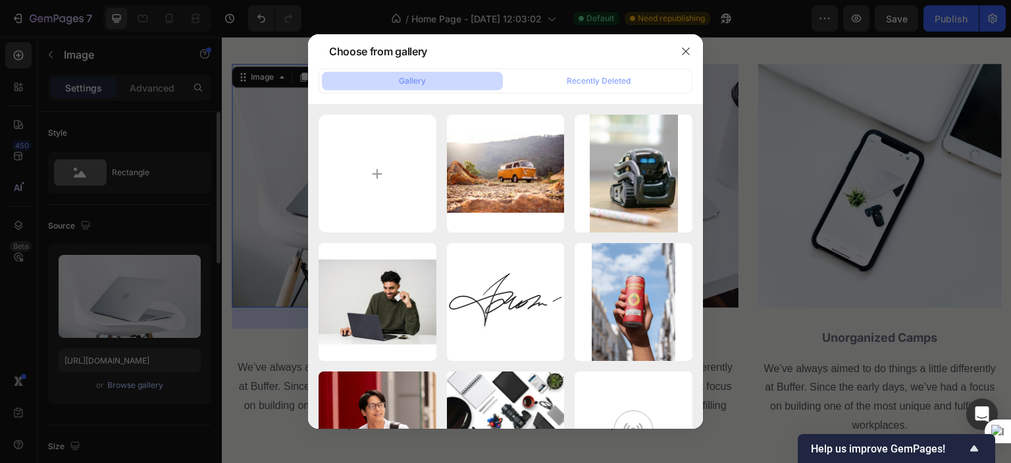
click at [393, 181] on input "file" at bounding box center [377, 173] width 118 height 118
type input "C:\fakepath\pexels-[PERSON_NAME]-7368219.jpg"
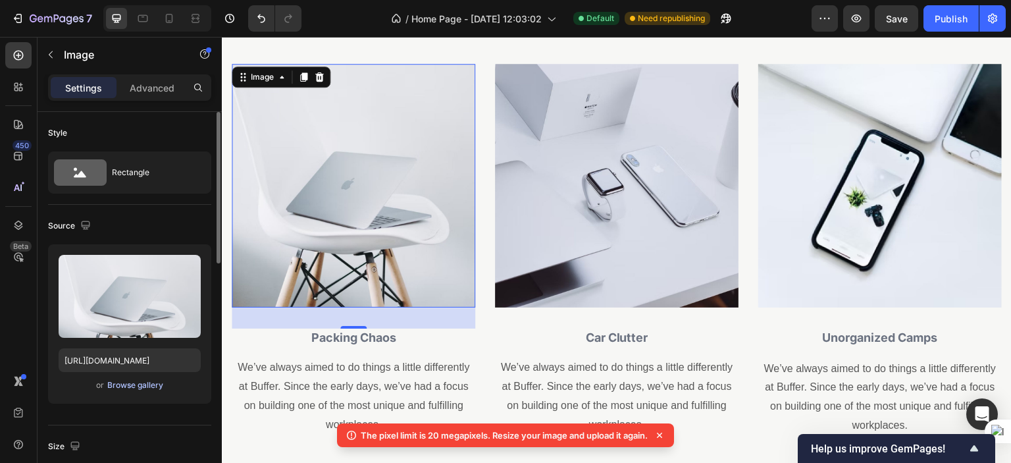
click at [135, 382] on div "Browse gallery" at bounding box center [135, 385] width 56 height 12
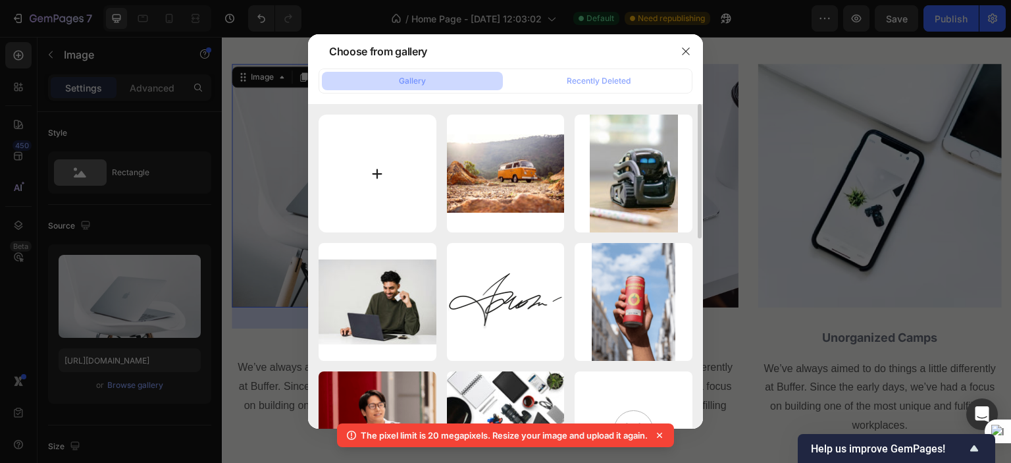
click at [386, 171] on input "file" at bounding box center [377, 173] width 118 height 118
type input "C:\fakepath\pexels-timur-[PERSON_NAME]-9185880.jpg"
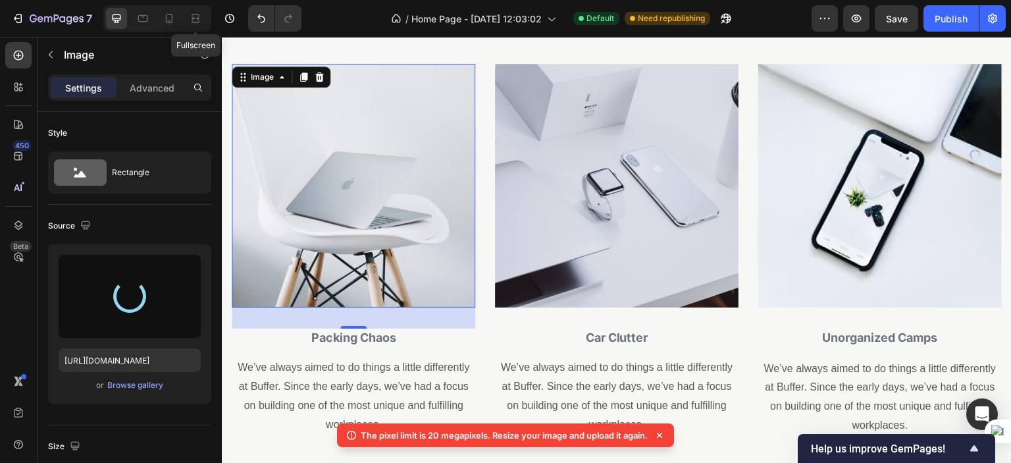
type input "[URL][DOMAIN_NAME]"
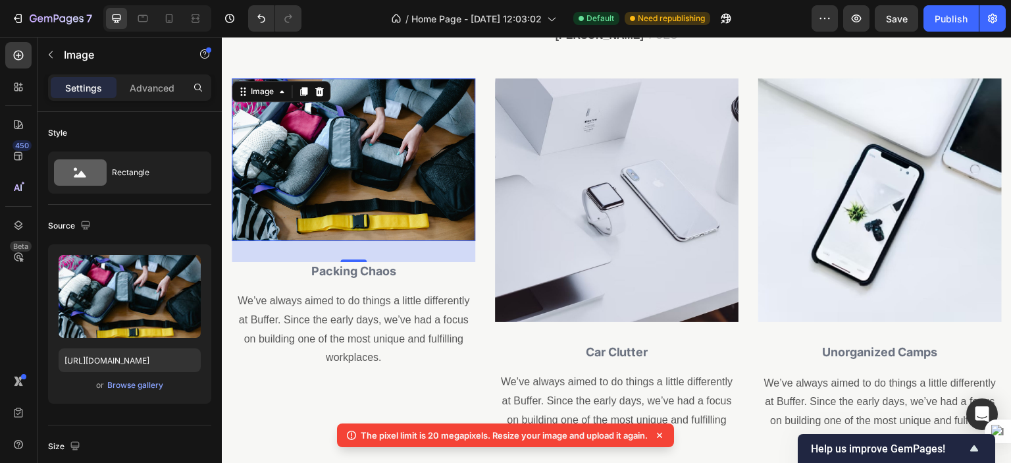
scroll to position [661, 0]
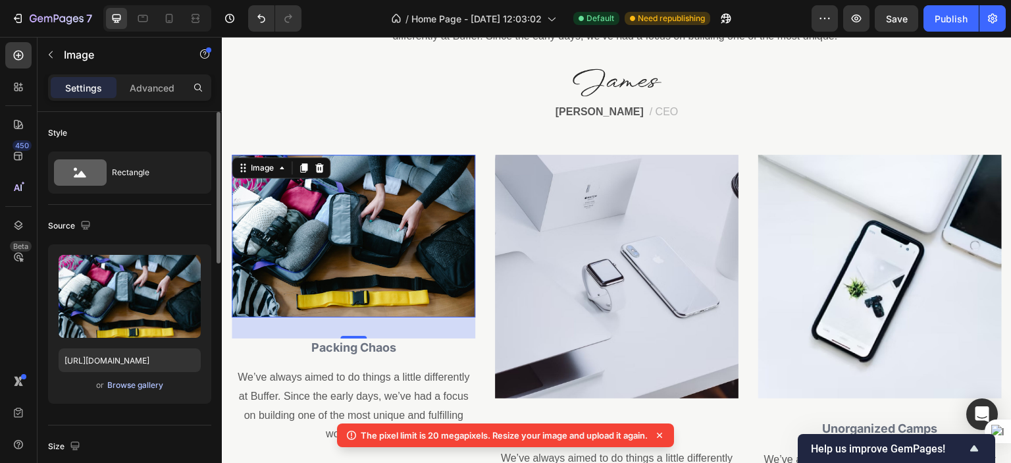
click at [145, 388] on div "Browse gallery" at bounding box center [135, 385] width 56 height 12
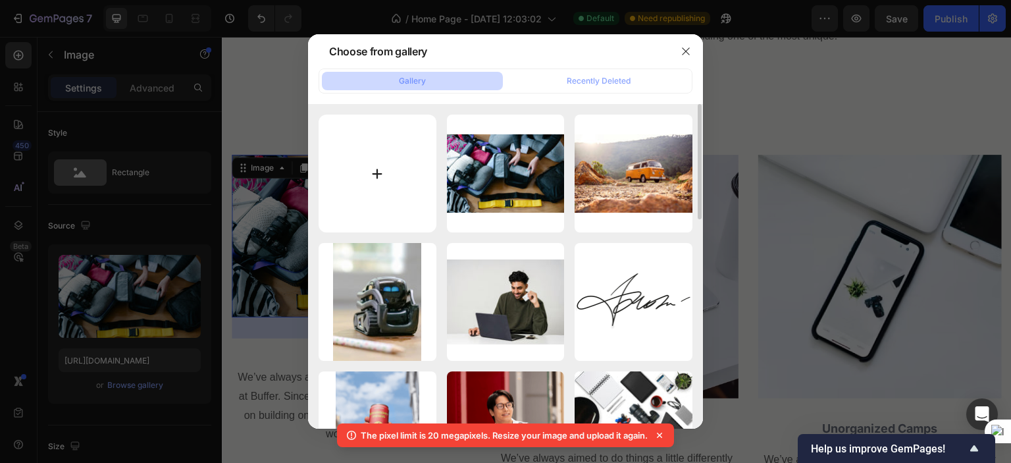
click at [372, 182] on input "file" at bounding box center [377, 173] width 118 height 118
type input "C:\fakepath\pexels-cottonbro-6551706.jpg"
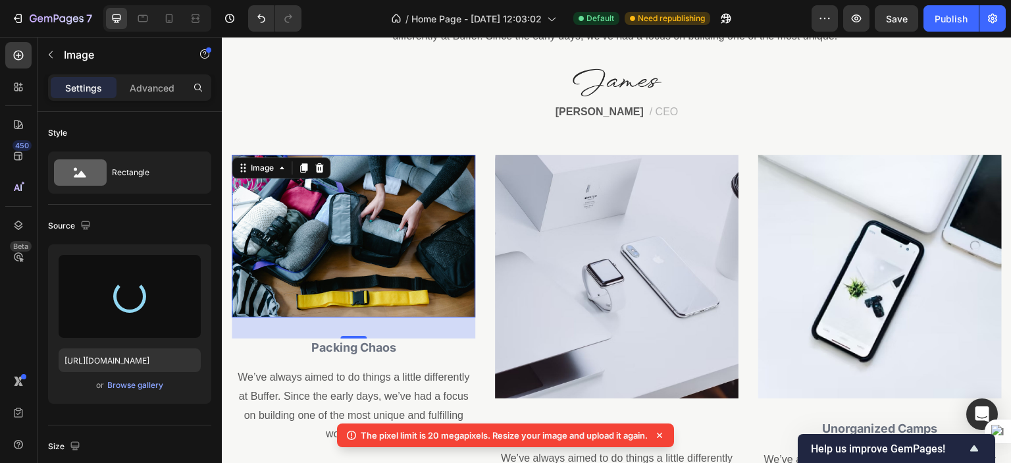
type input "[URL][DOMAIN_NAME]"
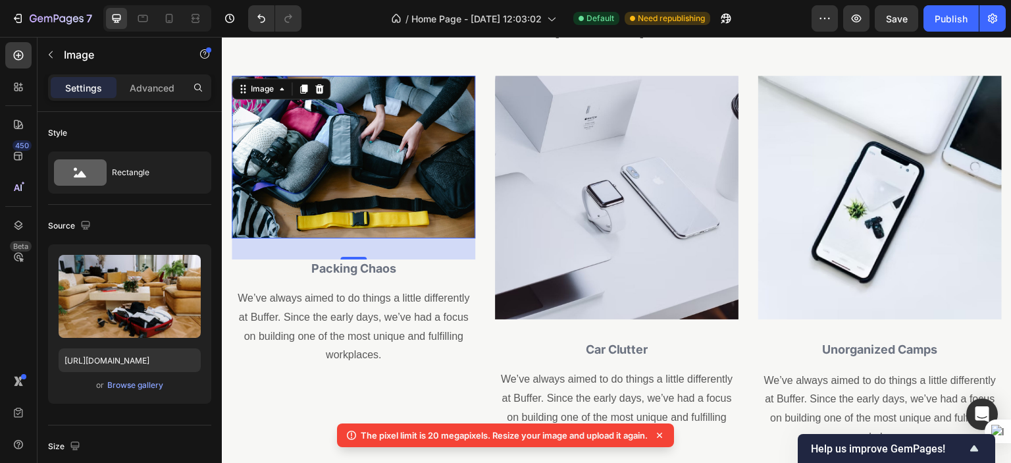
scroll to position [750, 0]
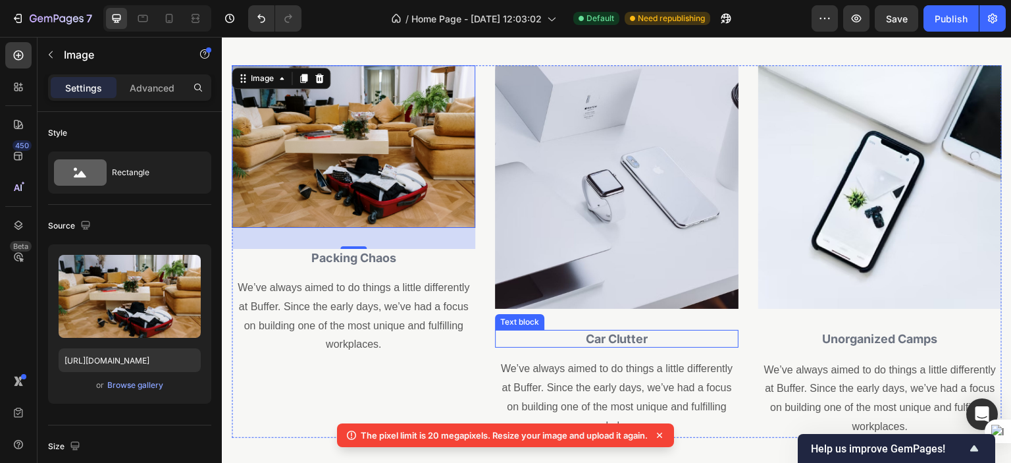
click at [605, 332] on strong "Car Clutter" at bounding box center [617, 339] width 63 height 14
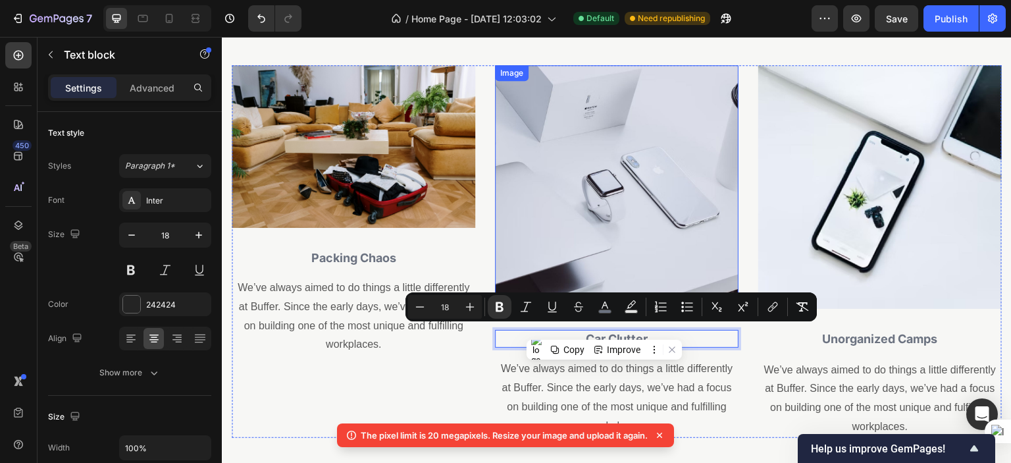
click at [515, 145] on img at bounding box center [616, 186] width 243 height 243
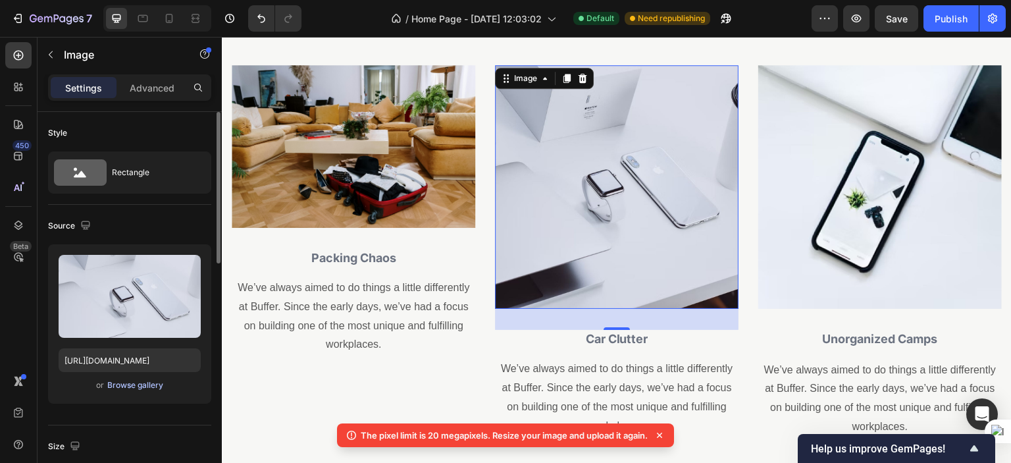
click at [143, 384] on div "Browse gallery" at bounding box center [135, 385] width 56 height 12
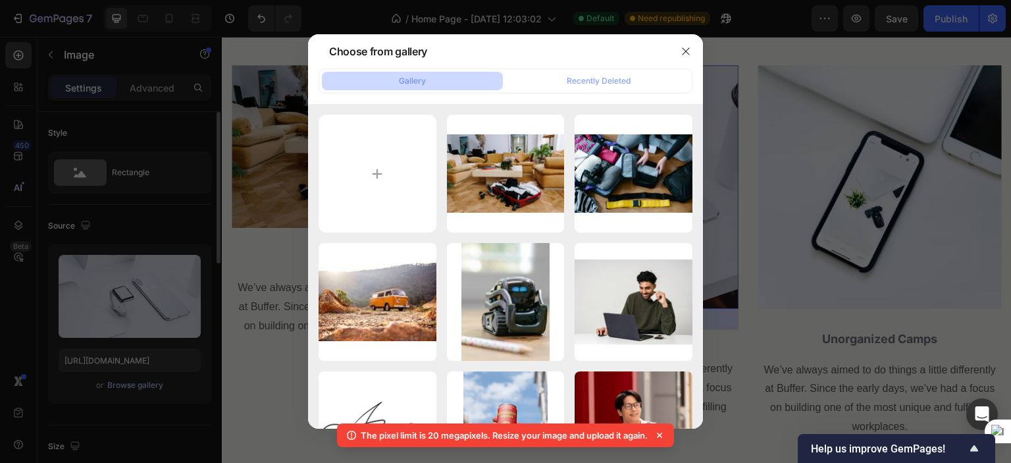
click at [373, 162] on input "file" at bounding box center [377, 173] width 118 height 118
type input "C:\fakepath\luggage-seen-from-rear-car-window.jpg"
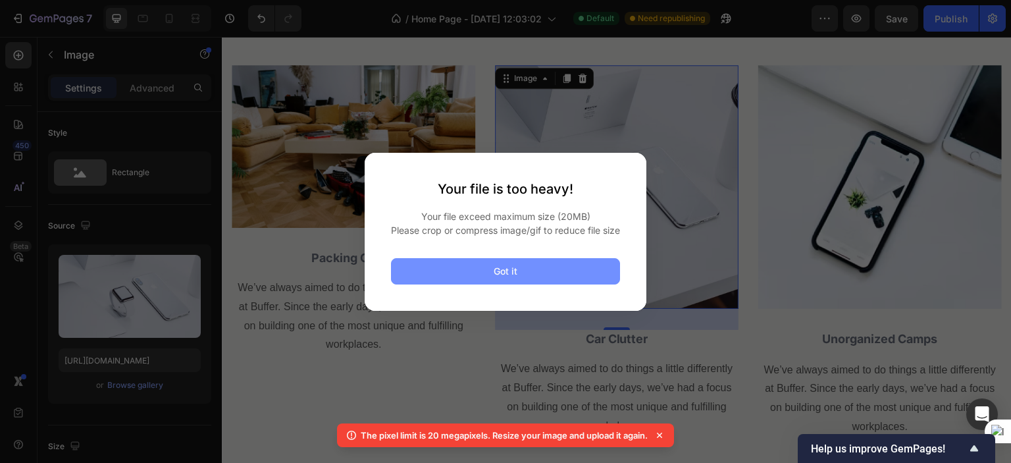
click at [497, 276] on div "Got it" at bounding box center [505, 271] width 24 height 14
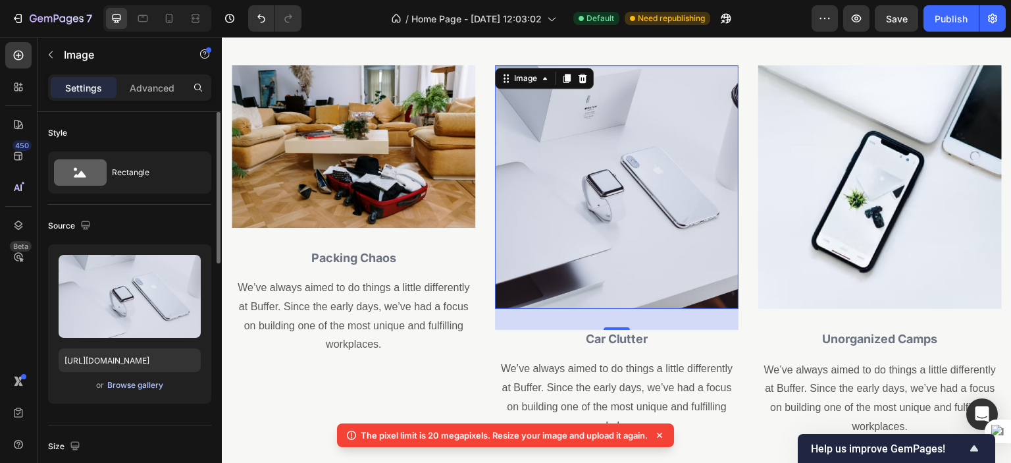
click at [134, 384] on div "Browse gallery" at bounding box center [135, 385] width 56 height 12
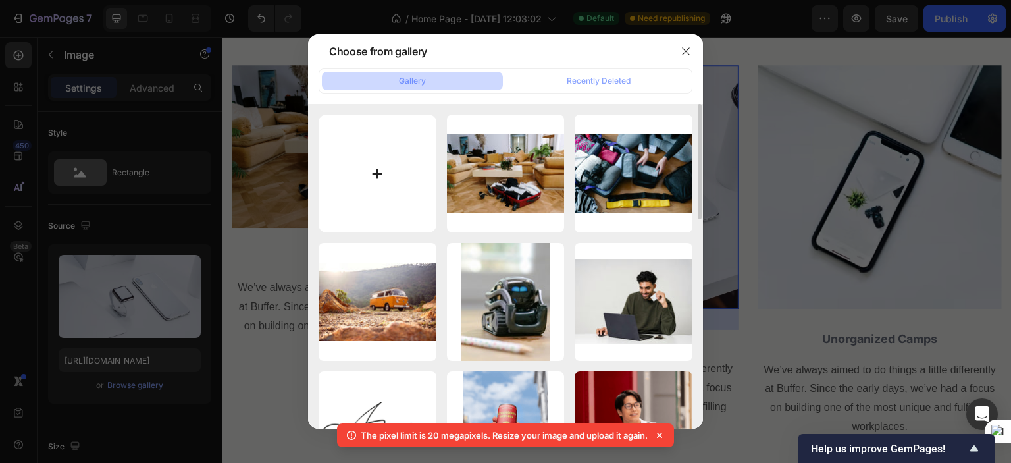
click at [345, 197] on input "file" at bounding box center [377, 173] width 118 height 118
type input "C:\fakepath\luggage-seen-from-rear-car-window (1).jpg"
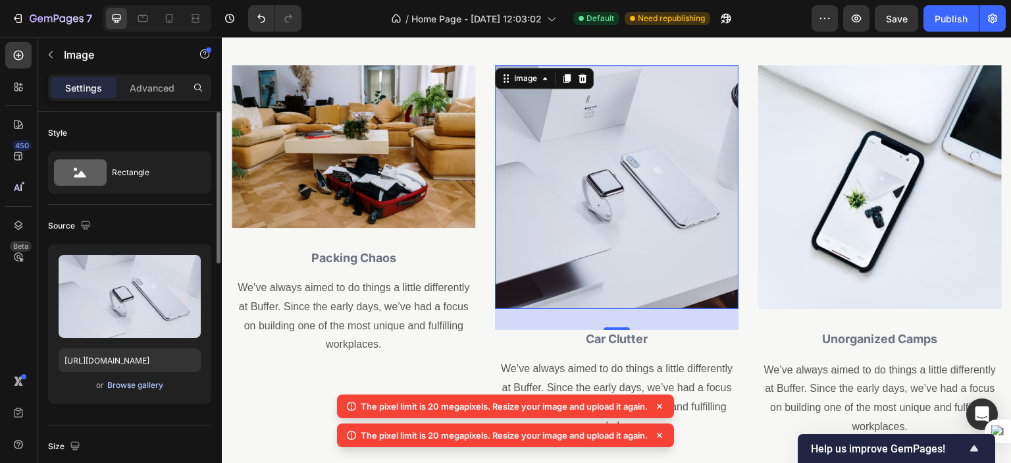
click at [147, 388] on div "Browse gallery" at bounding box center [135, 385] width 56 height 12
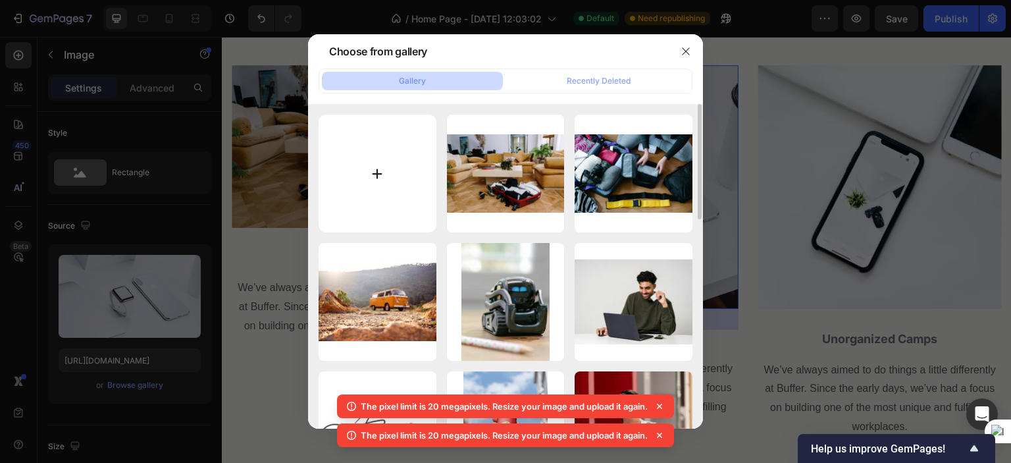
click at [384, 186] on input "file" at bounding box center [377, 173] width 118 height 118
type input "C:\fakepath\high-angle-baggage-car-trunk.jpg"
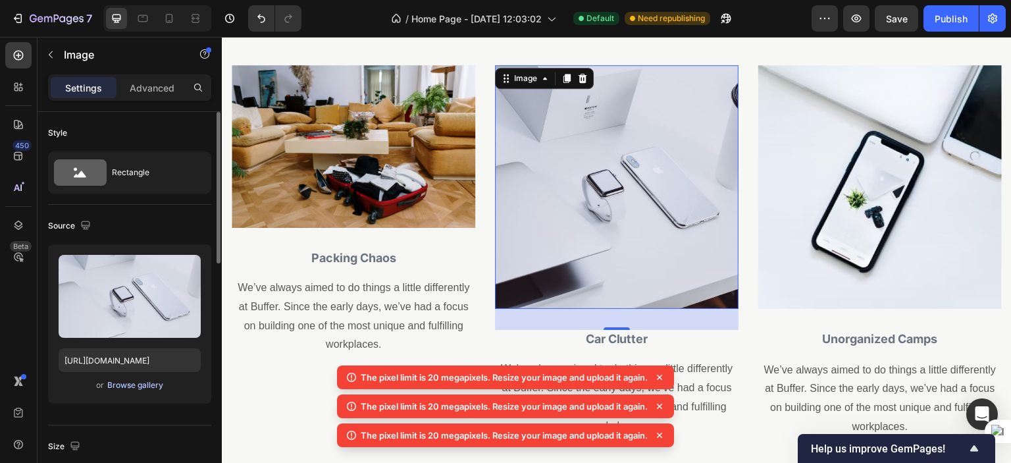
click at [153, 388] on div "Browse gallery" at bounding box center [135, 385] width 56 height 12
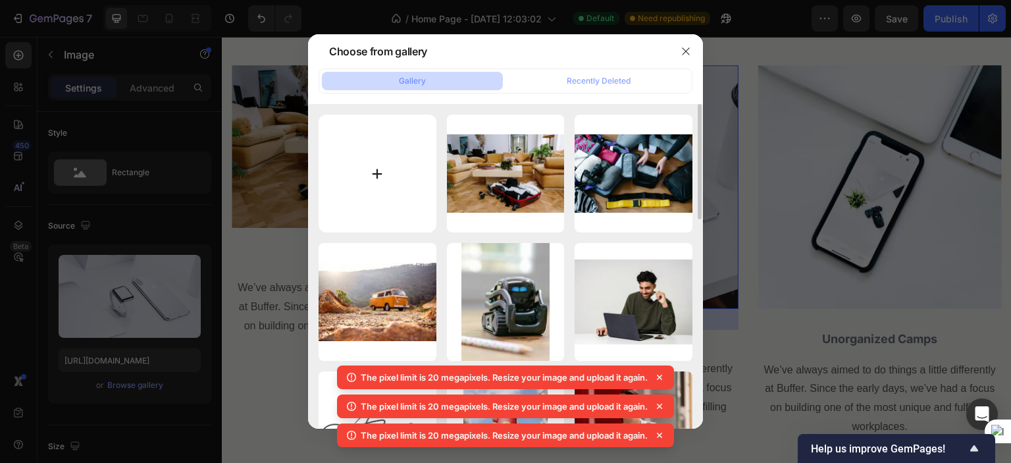
click at [374, 184] on input "file" at bounding box center [377, 173] width 118 height 118
type input "C:\fakepath\close-up-woman-front-clothing-pile.jpg"
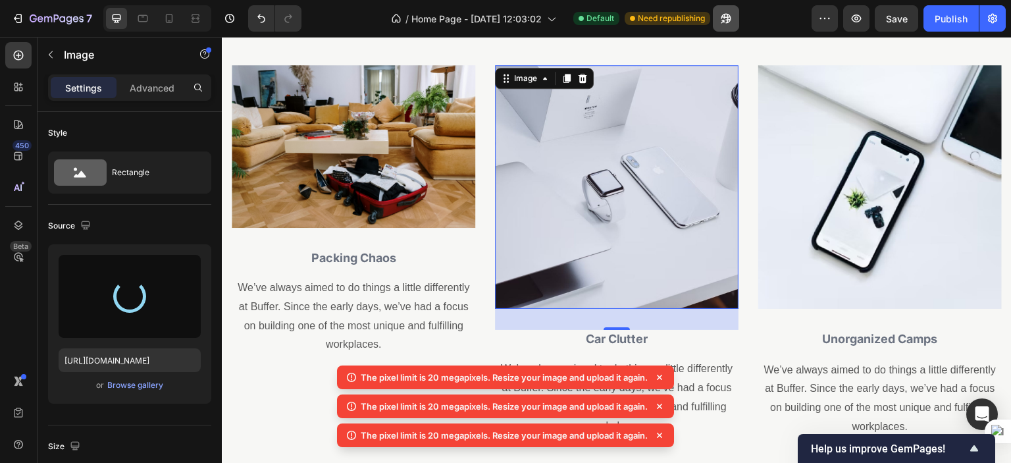
type input "[URL][DOMAIN_NAME]"
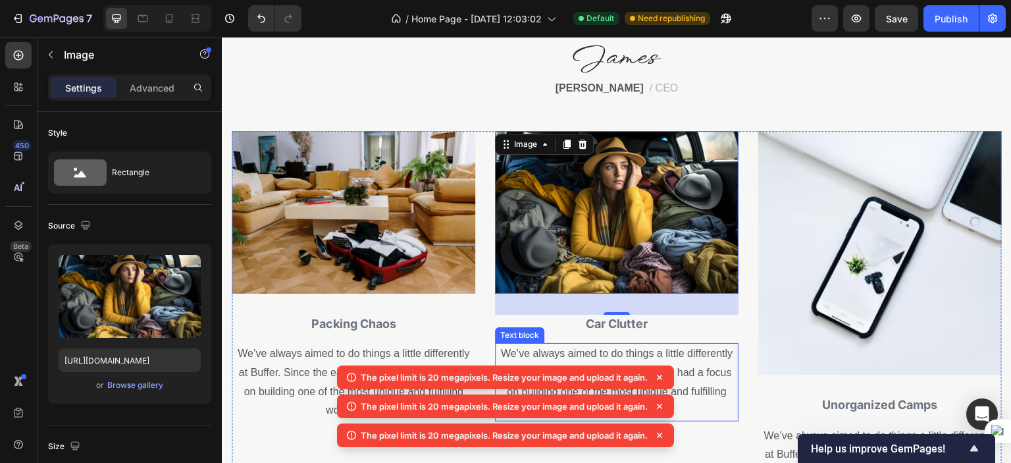
scroll to position [684, 0]
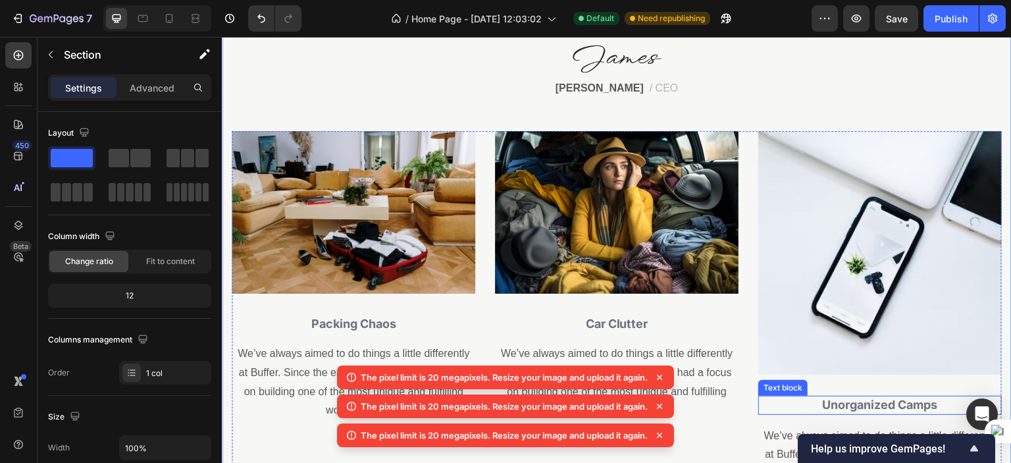
click at [869, 401] on strong "Unorganized Camps" at bounding box center [879, 404] width 115 height 14
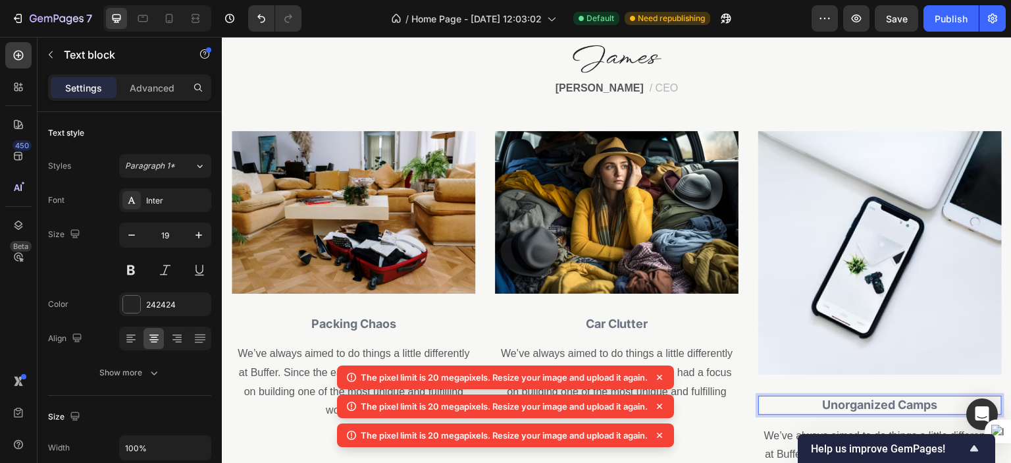
click at [869, 401] on strong "Unorganized Camps" at bounding box center [879, 404] width 115 height 14
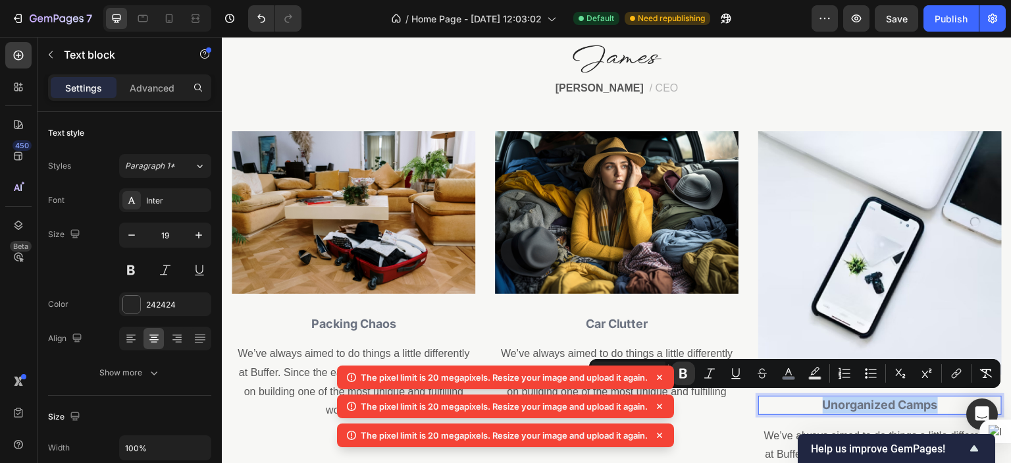
copy strong "Unorganized Camps"
click at [874, 237] on img at bounding box center [879, 252] width 243 height 243
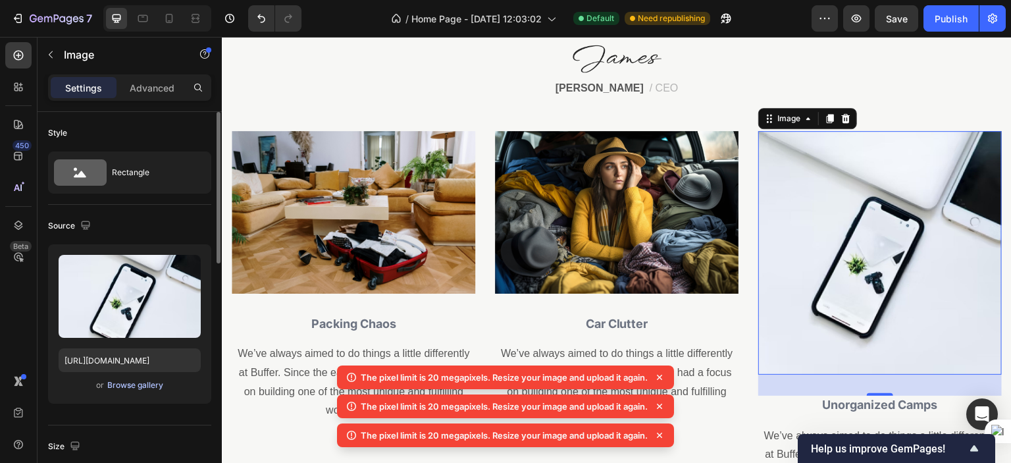
click at [152, 384] on div "Browse gallery" at bounding box center [135, 385] width 56 height 12
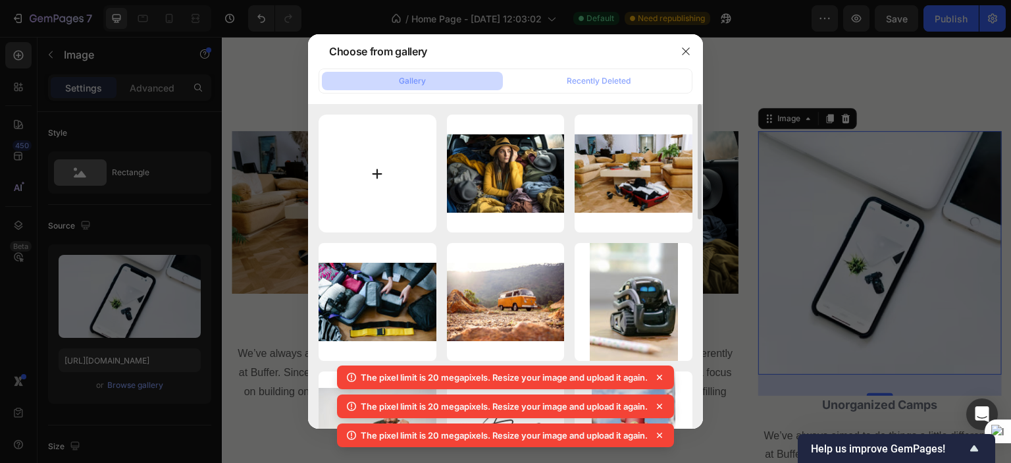
click at [373, 173] on input "file" at bounding box center [377, 173] width 118 height 118
type input "C:\fakepath\pexels-[PERSON_NAME]-1260133-6212576.jpg"
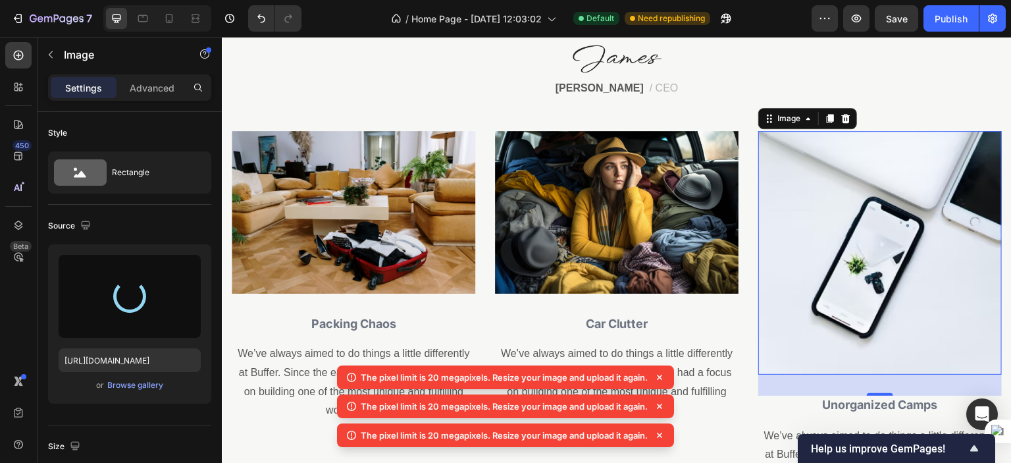
click at [657, 376] on icon at bounding box center [659, 376] width 13 height 13
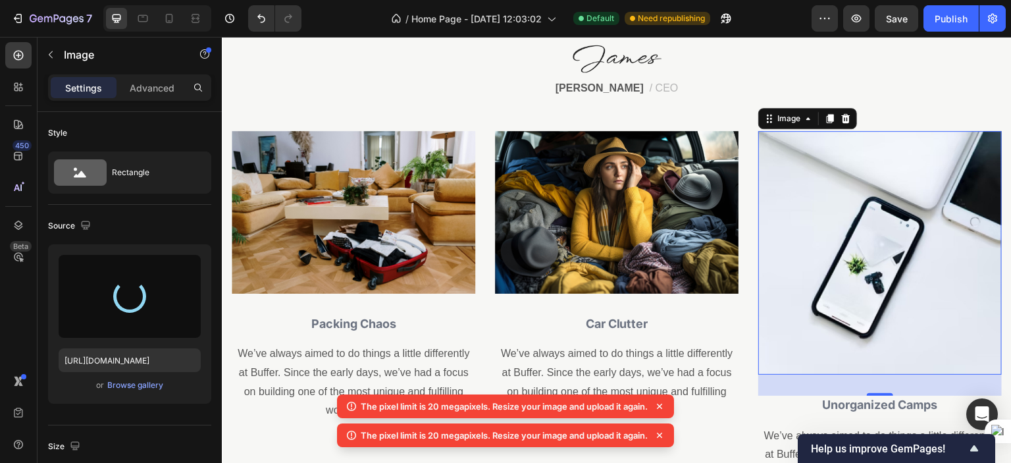
click at [662, 403] on icon at bounding box center [659, 405] width 13 height 13
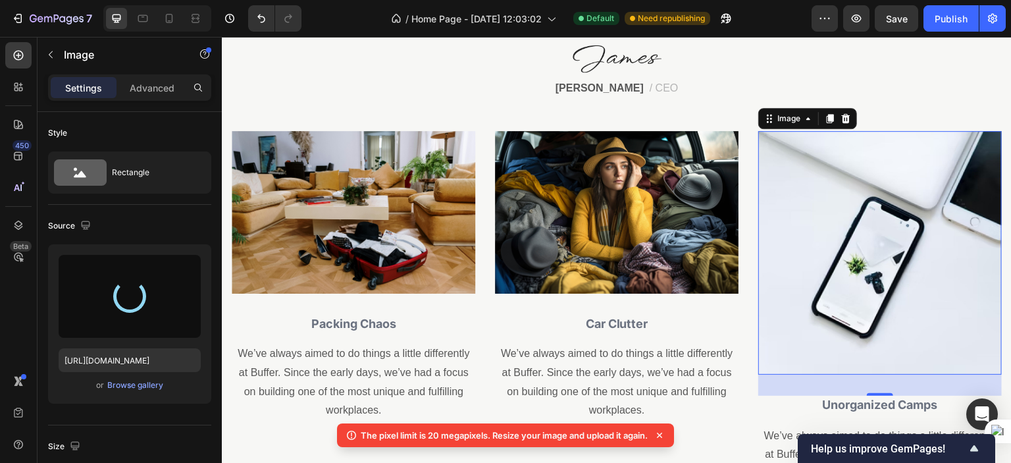
click at [663, 431] on icon at bounding box center [659, 434] width 13 height 13
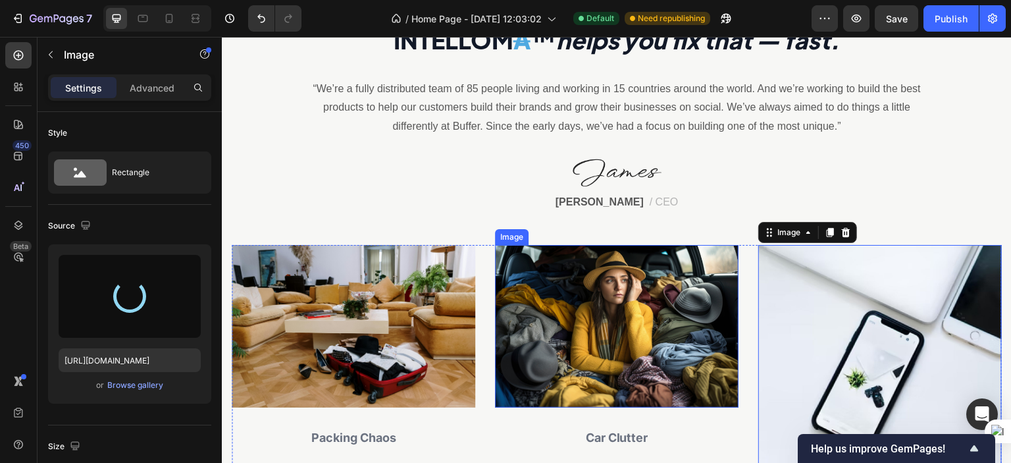
scroll to position [557, 0]
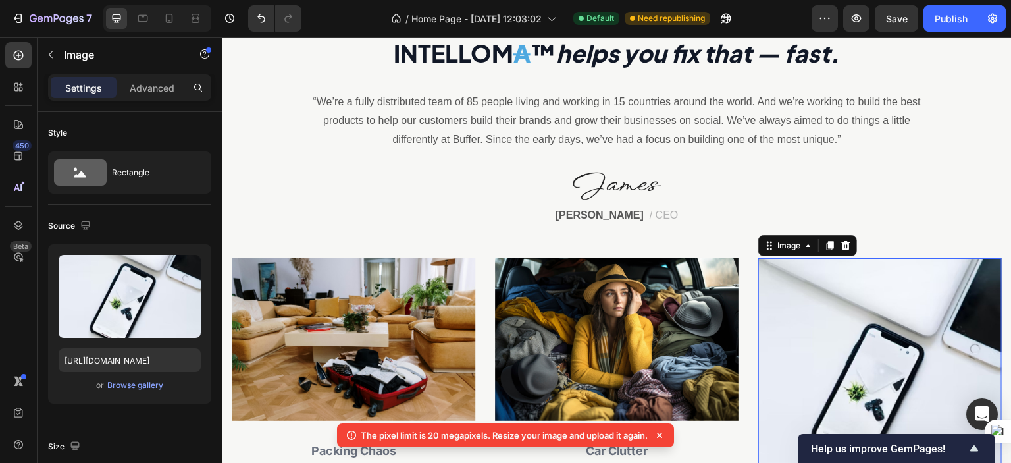
click at [662, 432] on icon at bounding box center [659, 434] width 13 height 13
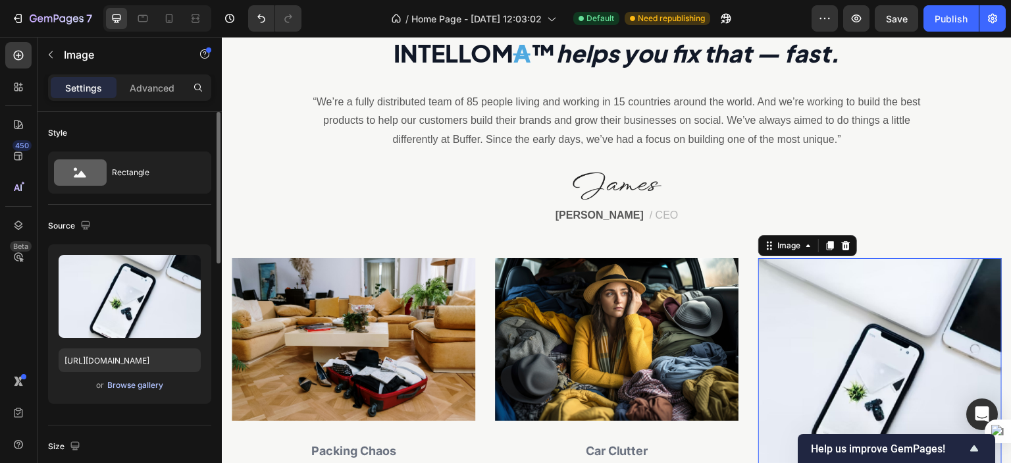
click at [147, 384] on div "Browse gallery" at bounding box center [135, 385] width 56 height 12
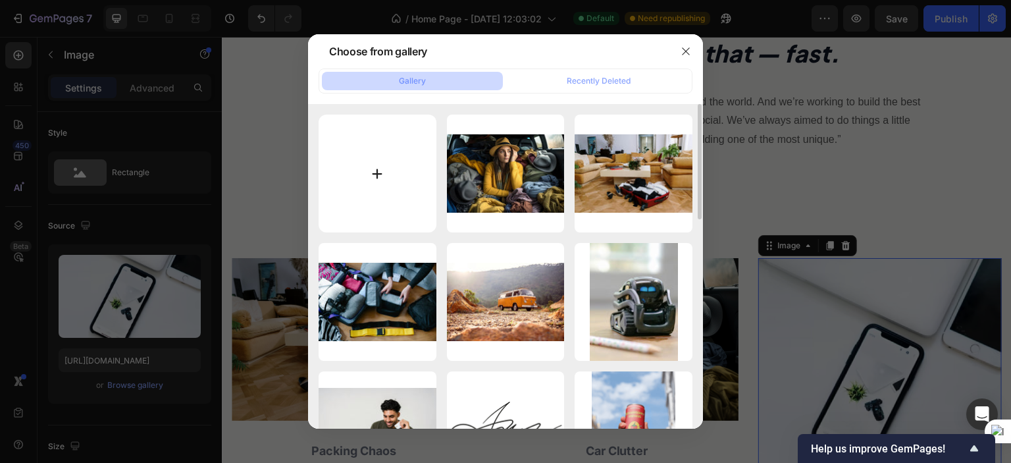
click at [399, 172] on input "file" at bounding box center [377, 173] width 118 height 118
type input "C:\fakepath\full-shot-people-working-together.jpg"
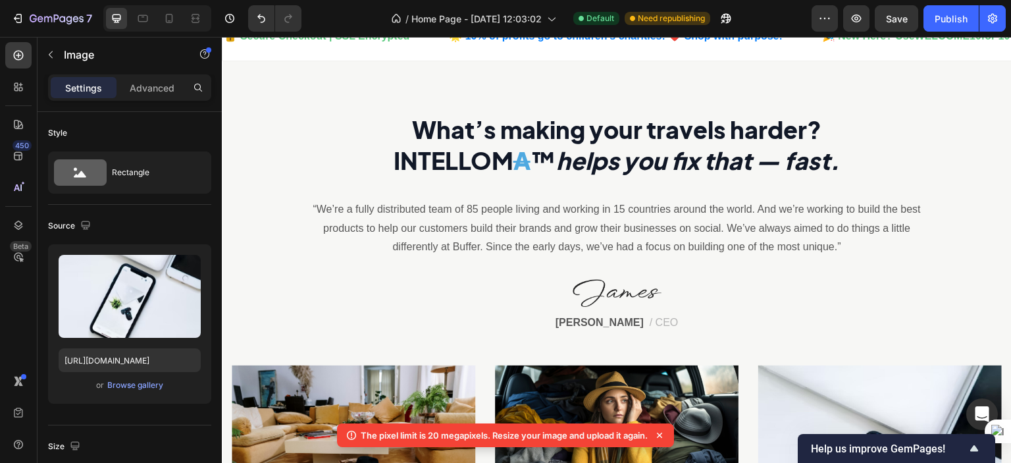
scroll to position [451, 0]
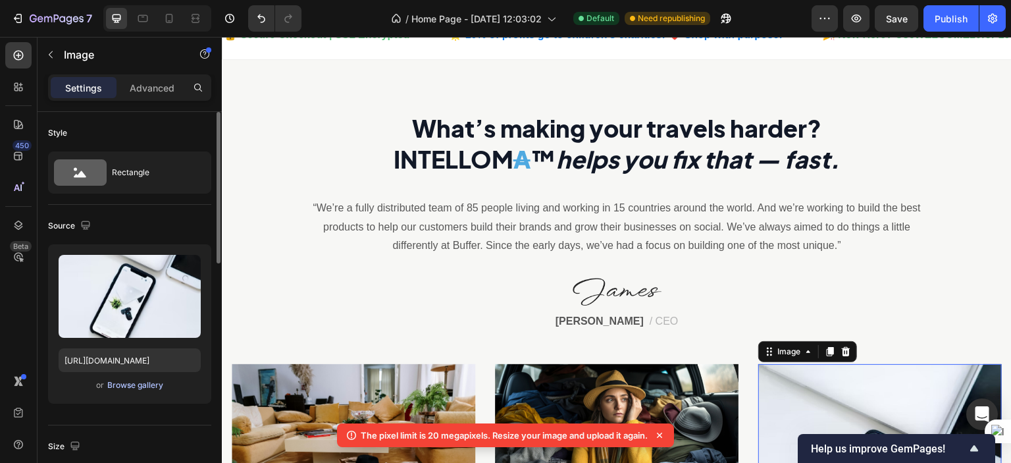
click at [153, 382] on div "Browse gallery" at bounding box center [135, 385] width 56 height 12
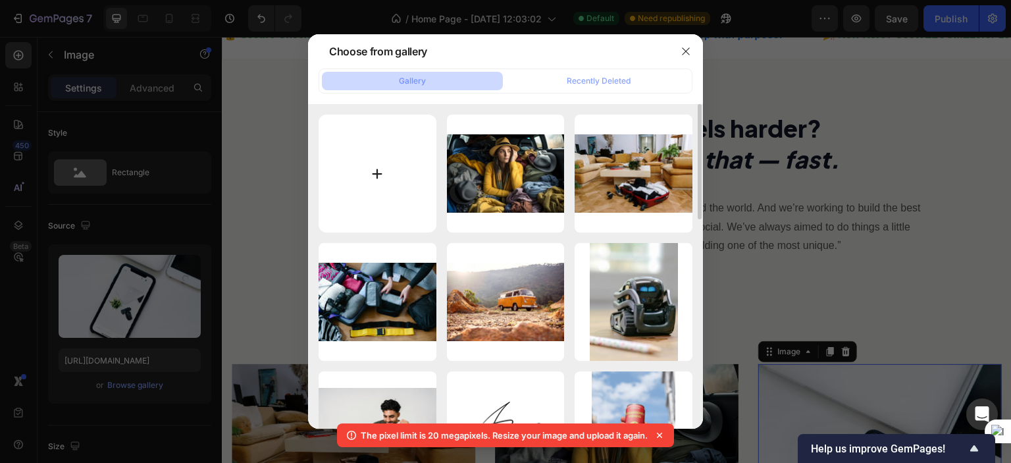
click at [371, 167] on input "file" at bounding box center [377, 173] width 118 height 118
type input "C:\fakepath\worming-up-drink-process-fire.jpg"
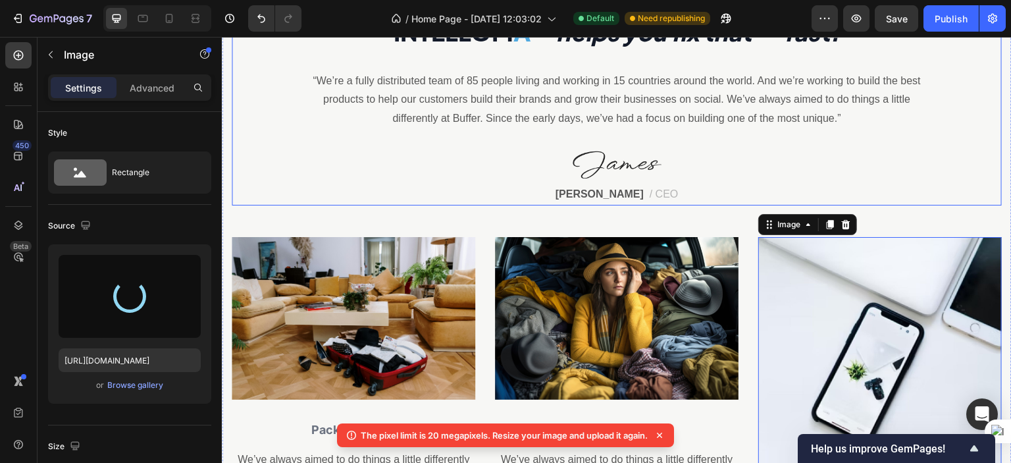
scroll to position [579, 0]
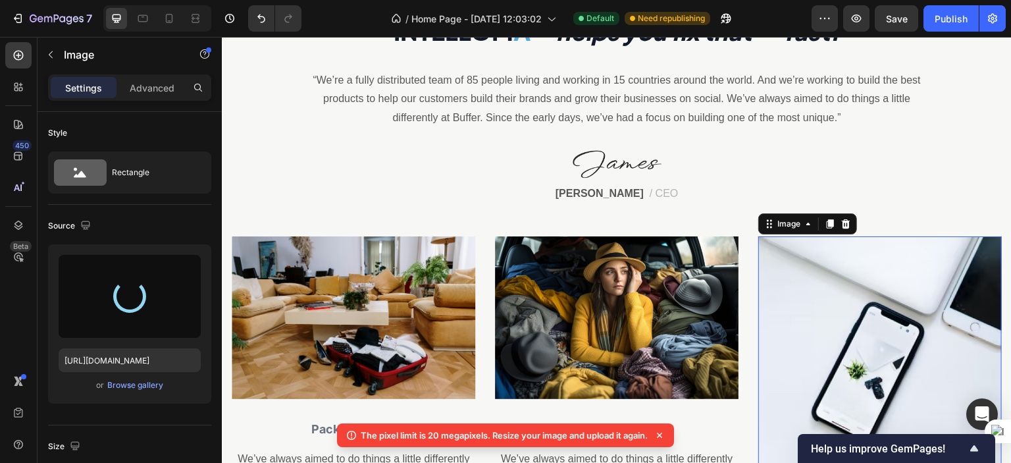
click at [661, 436] on icon at bounding box center [659, 434] width 5 height 5
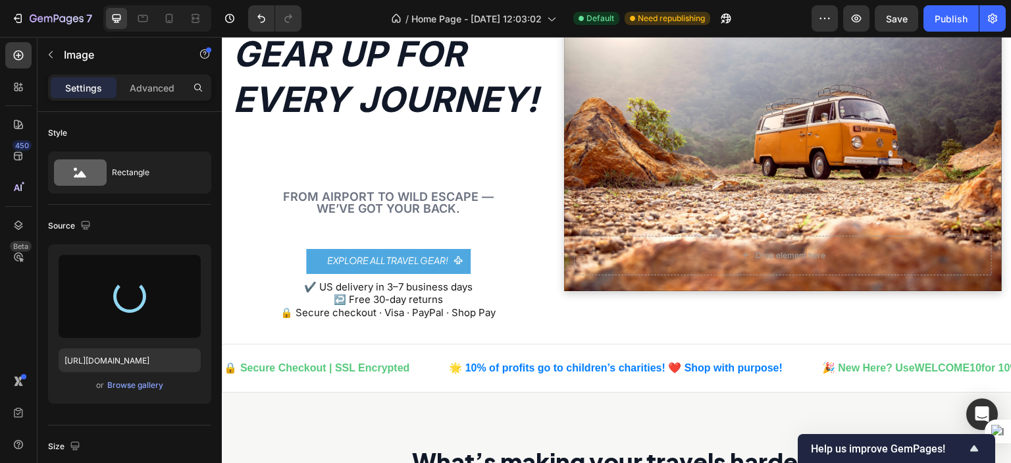
scroll to position [184, 0]
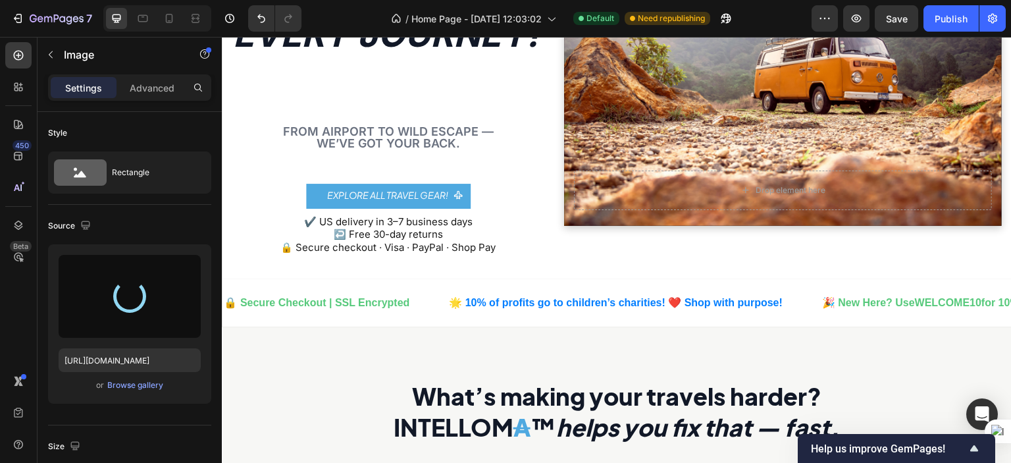
type input "[URL][DOMAIN_NAME]"
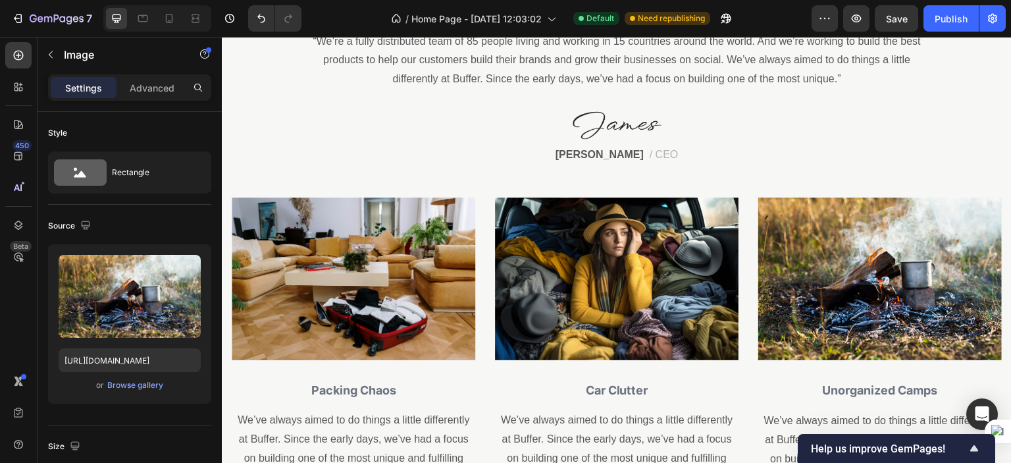
scroll to position [617, 0]
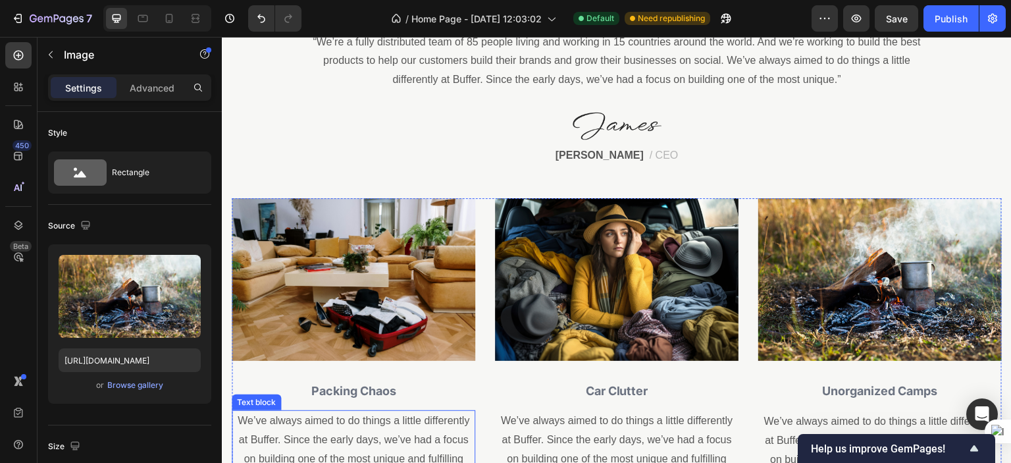
click at [405, 421] on p "We’ve always aimed to do things a little differently at Buffer. Since the early…" at bounding box center [353, 449] width 241 height 76
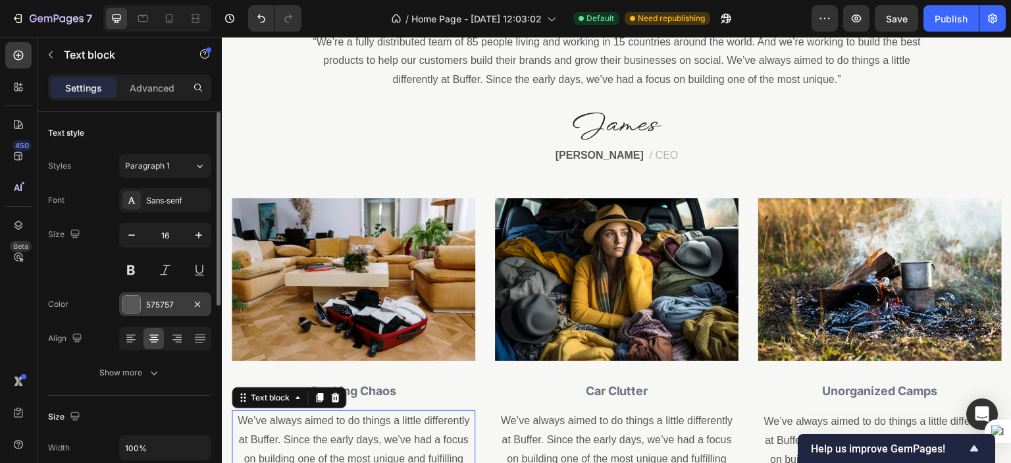
click at [146, 304] on div "575757" at bounding box center [165, 305] width 38 height 12
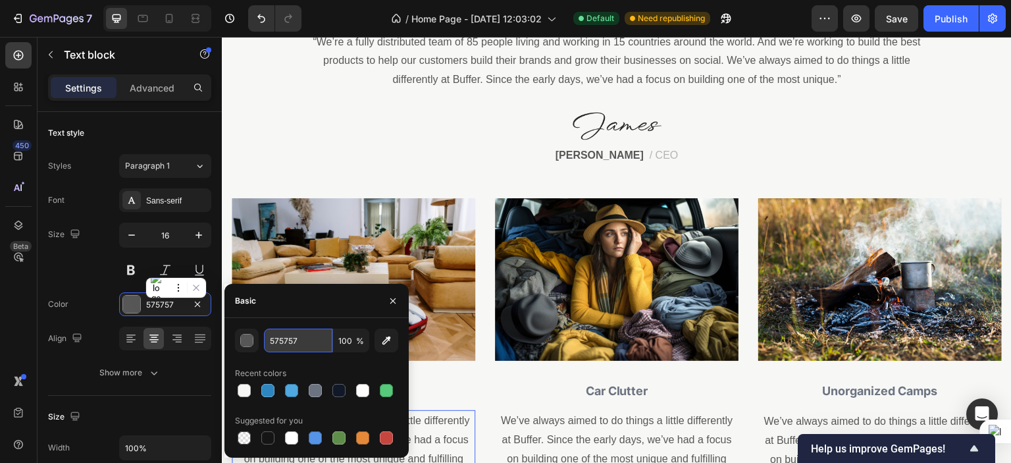
click at [288, 332] on input "575757" at bounding box center [298, 340] width 68 height 24
paste input "6B7280"
type input "6B7280"
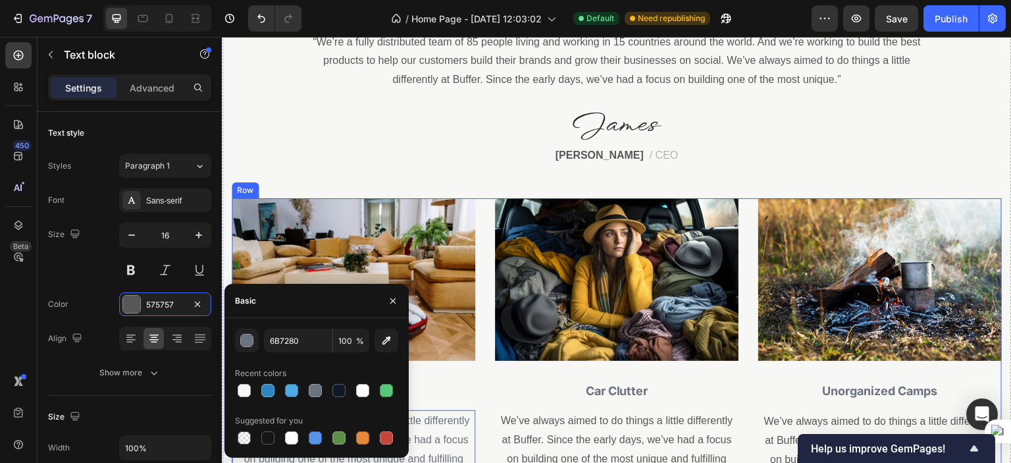
click at [475, 395] on div "Image Packing Chaos Text block We’ve always aimed to do things a little differe…" at bounding box center [617, 343] width 770 height 291
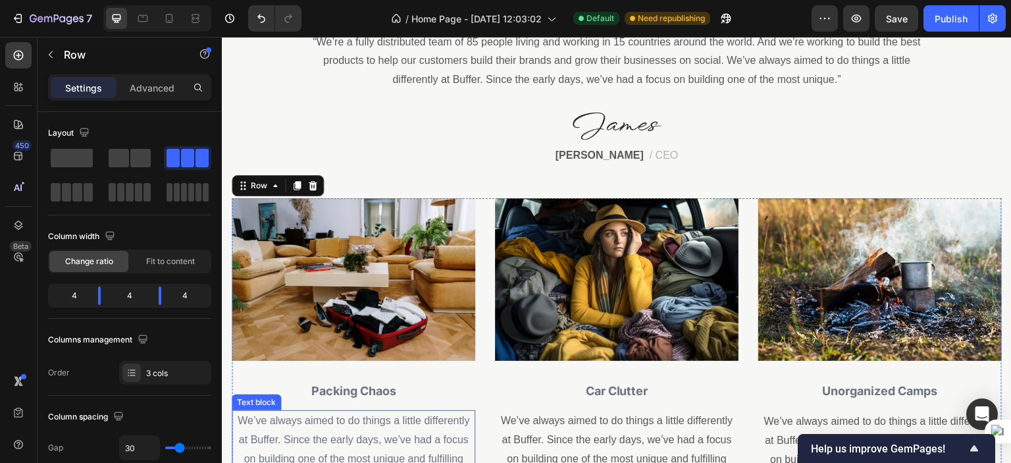
click at [393, 428] on p "We’ve always aimed to do things a little differently at Buffer. Since the early…" at bounding box center [353, 449] width 241 height 76
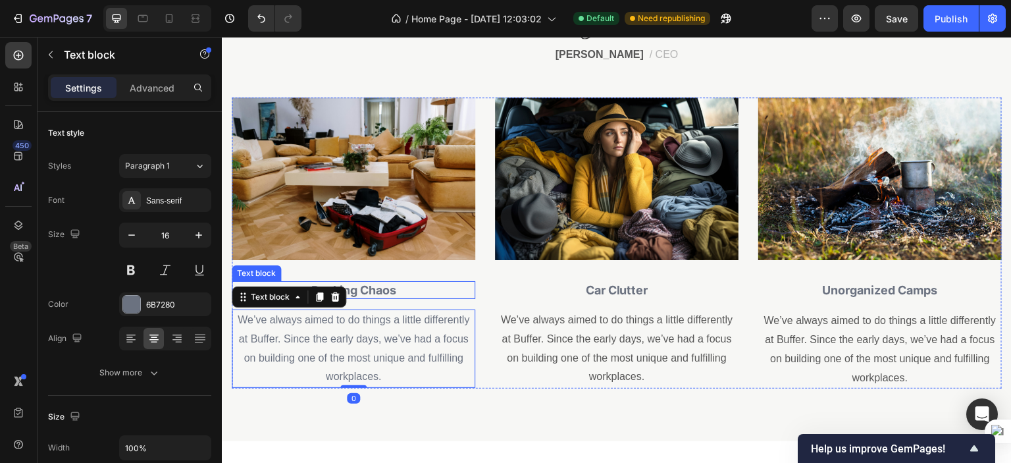
scroll to position [728, 0]
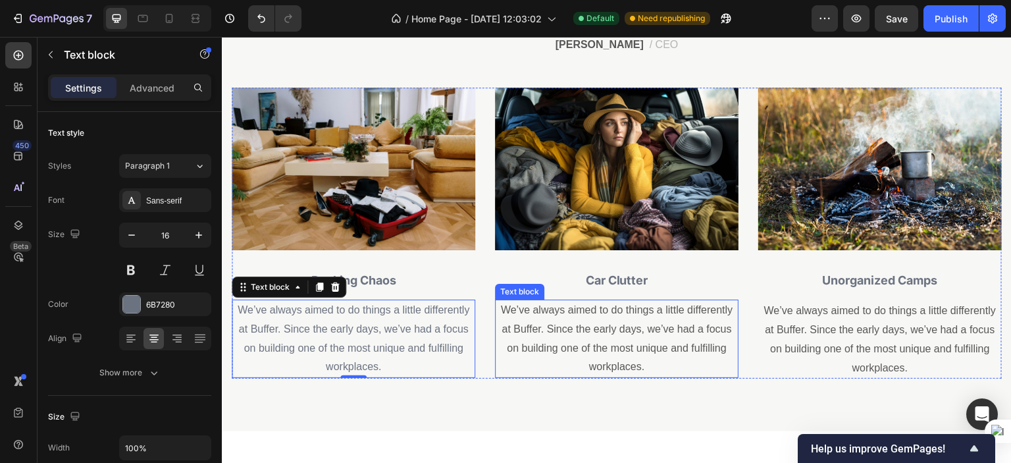
click at [573, 346] on p "We’ve always aimed to do things a little differently at Buffer. Since the early…" at bounding box center [616, 339] width 241 height 76
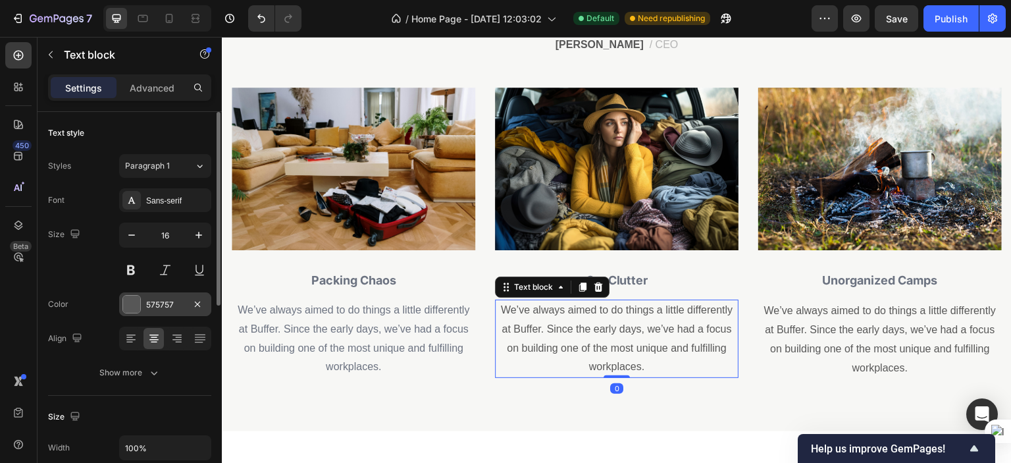
click at [157, 305] on div "575757" at bounding box center [165, 305] width 38 height 12
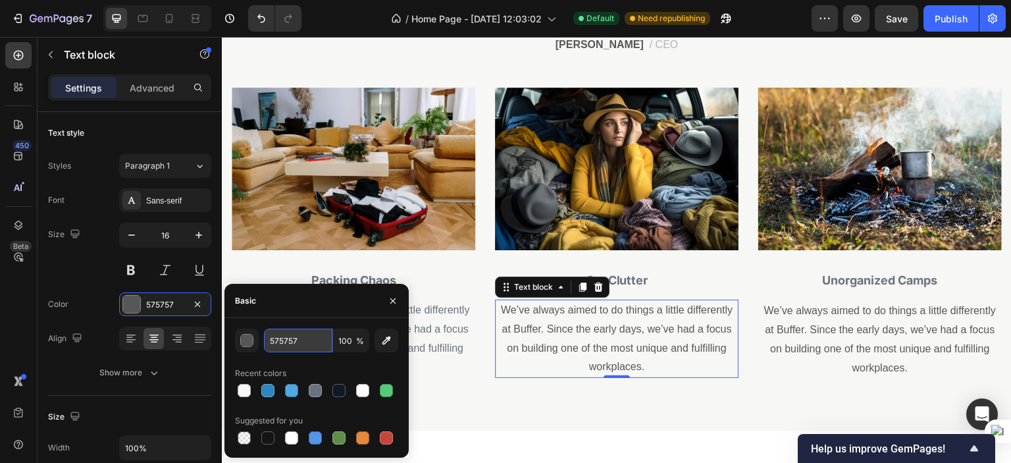
click at [284, 338] on input "575757" at bounding box center [298, 340] width 68 height 24
paste input "6B7280"
type input "6B7280"
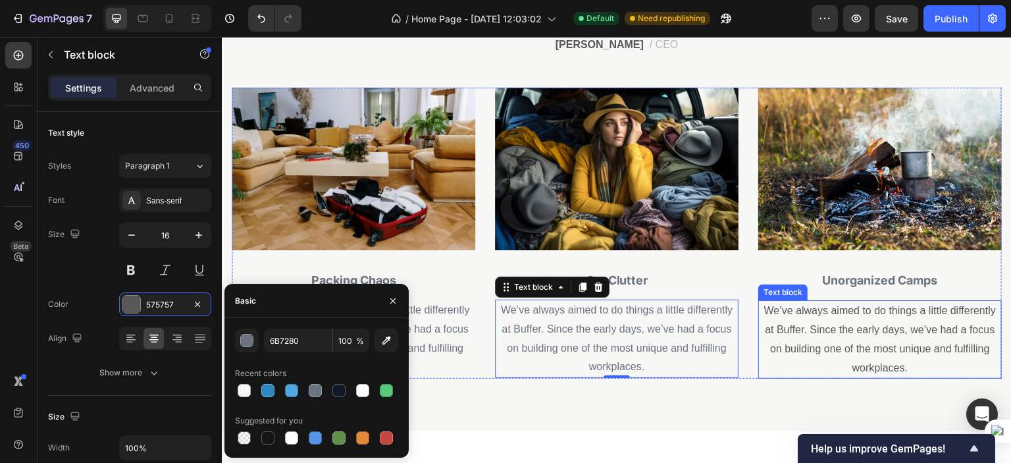
click at [763, 344] on p "We’ve always aimed to do things a little differently at Buffer. Since the early…" at bounding box center [879, 339] width 241 height 76
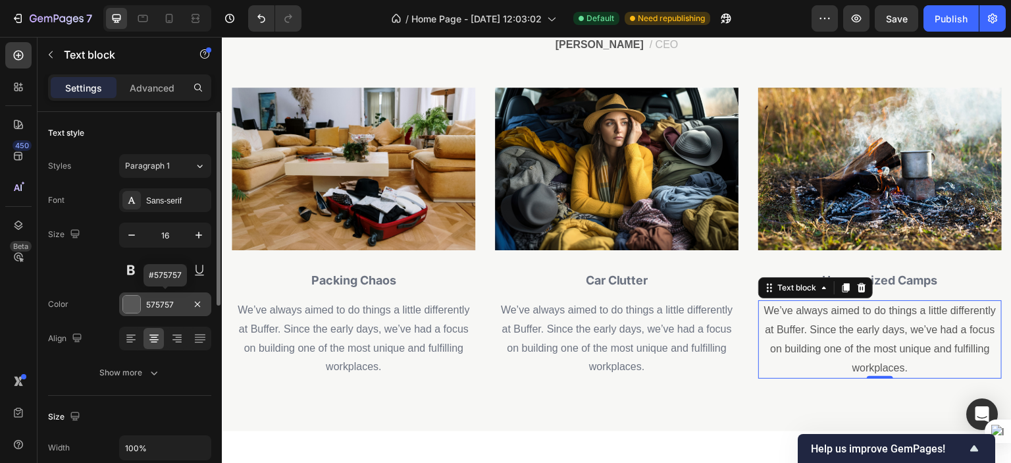
click at [167, 299] on div "575757" at bounding box center [165, 305] width 38 height 12
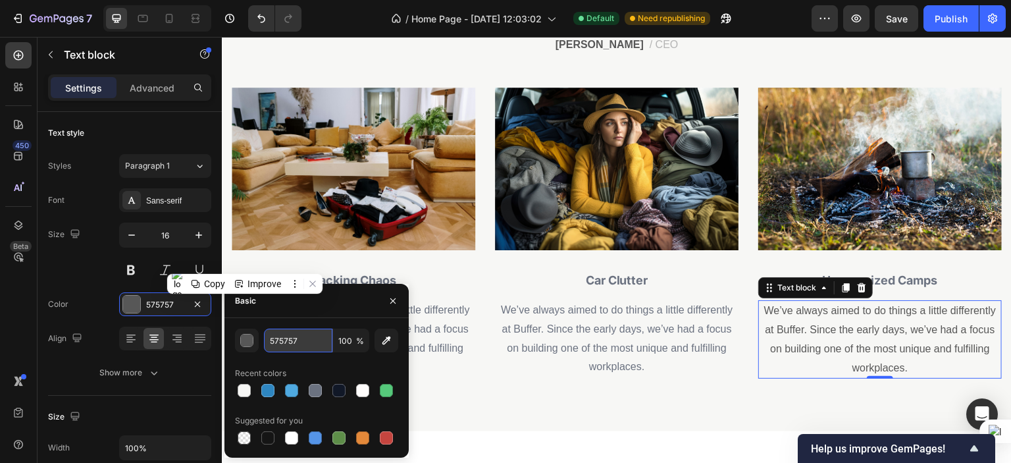
click at [288, 340] on input "575757" at bounding box center [298, 340] width 68 height 24
paste input "6B7280"
type input "6B7280"
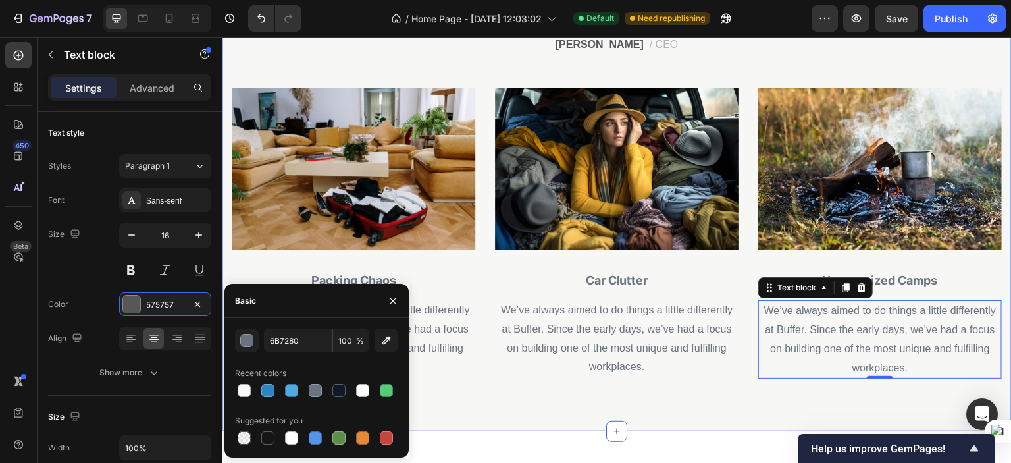
click at [443, 382] on div "What’s making your travels harder? INTELLOM A ™ helps you fix that — fast. Head…" at bounding box center [617, 107] width 790 height 648
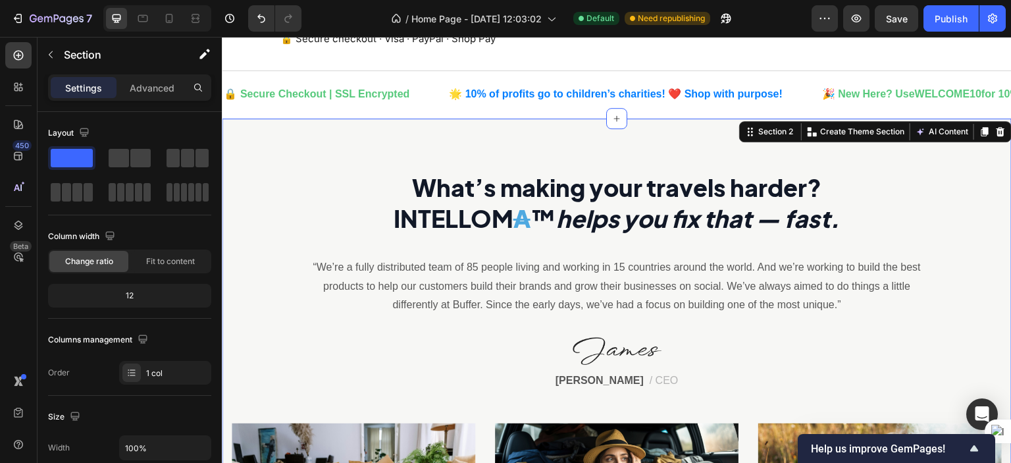
scroll to position [391, 0]
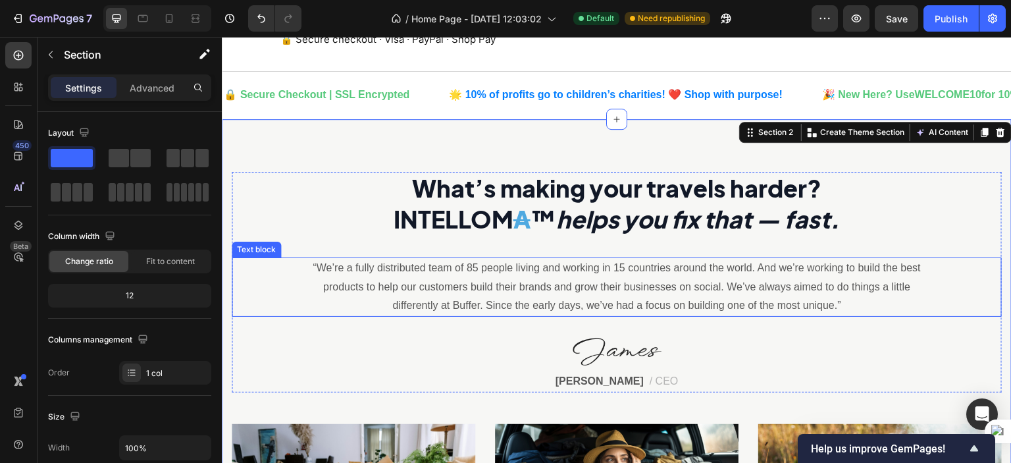
click at [436, 270] on p "“We’re a fully distributed team of 85 people living and working in 15 countries…" at bounding box center [617, 287] width 636 height 57
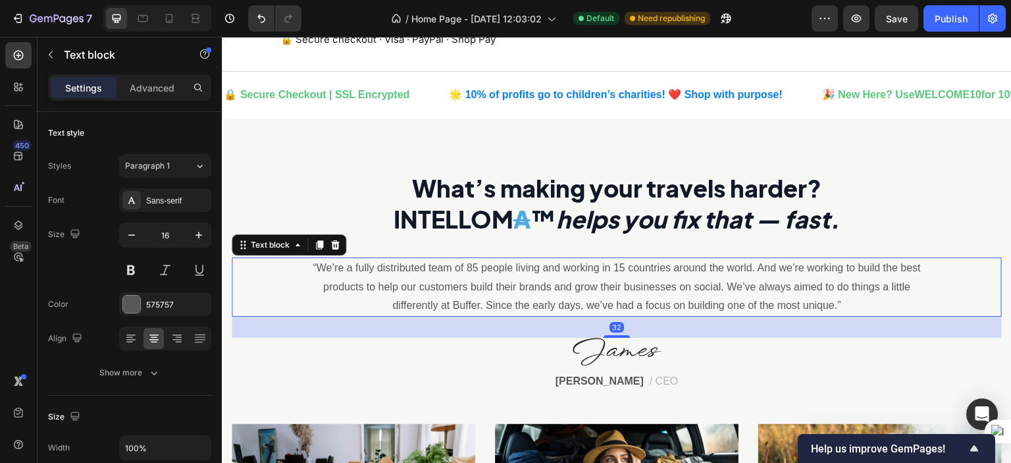
click at [436, 270] on p "“We’re a fully distributed team of 85 people living and working in 15 countries…" at bounding box center [617, 287] width 636 height 57
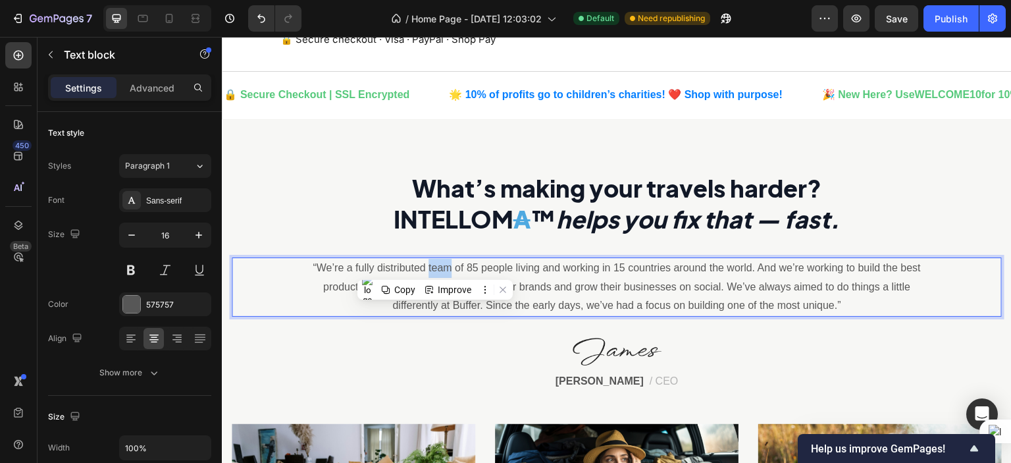
click at [436, 270] on p "“We’re a fully distributed team of 85 people living and working in 15 countries…" at bounding box center [617, 287] width 636 height 57
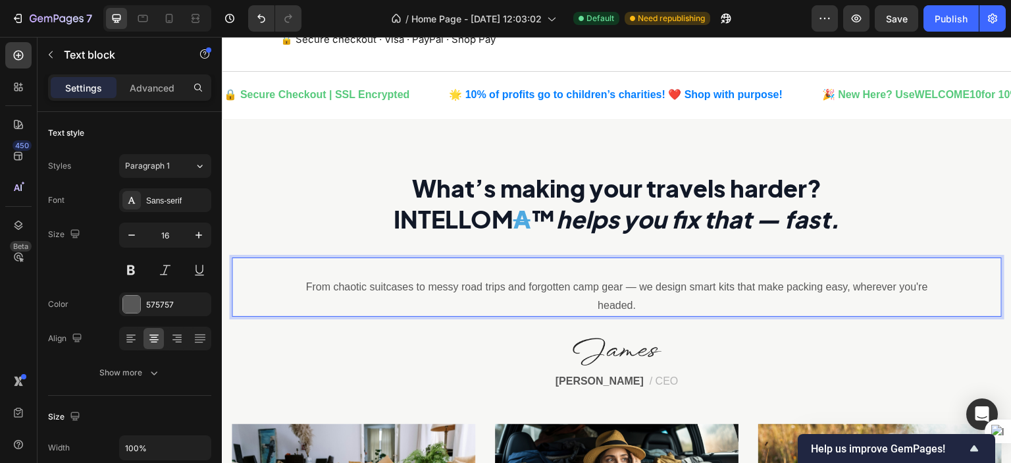
click at [303, 283] on p "From chaotic suitcases to messy road trips and forgotten camp gear — we design …" at bounding box center [617, 287] width 636 height 57
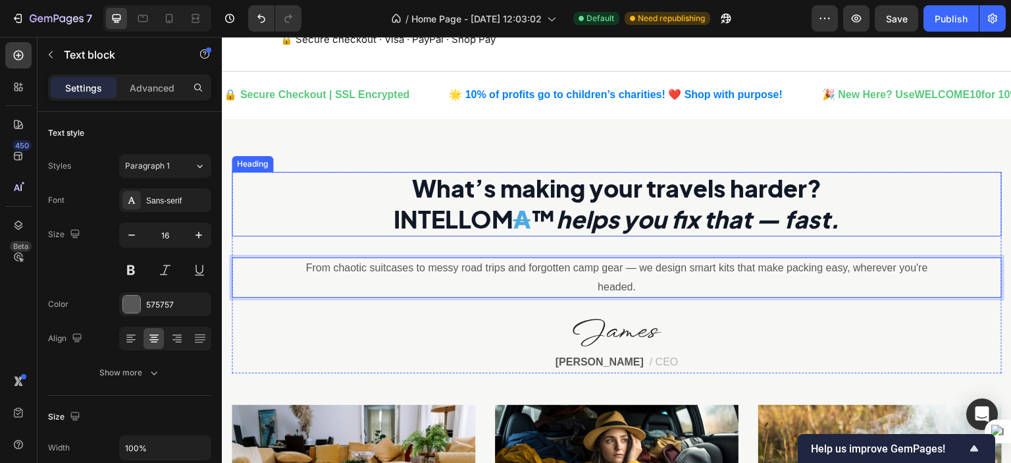
click at [899, 218] on h2 "What’s making your travels harder? INTELLOM A ™ helps you fix that — fast." at bounding box center [617, 204] width 770 height 64
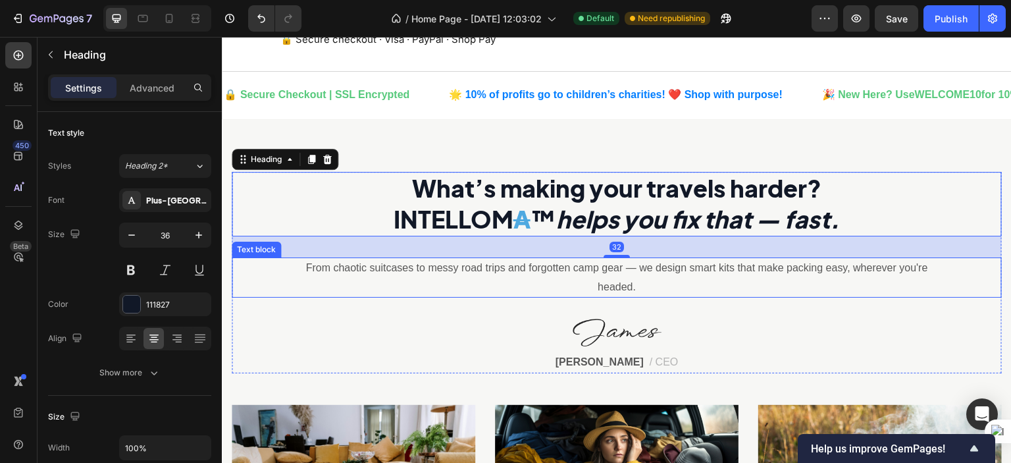
click at [915, 280] on p "From chaotic suitcases to messy road trips and forgotten camp gear — we design …" at bounding box center [617, 278] width 636 height 38
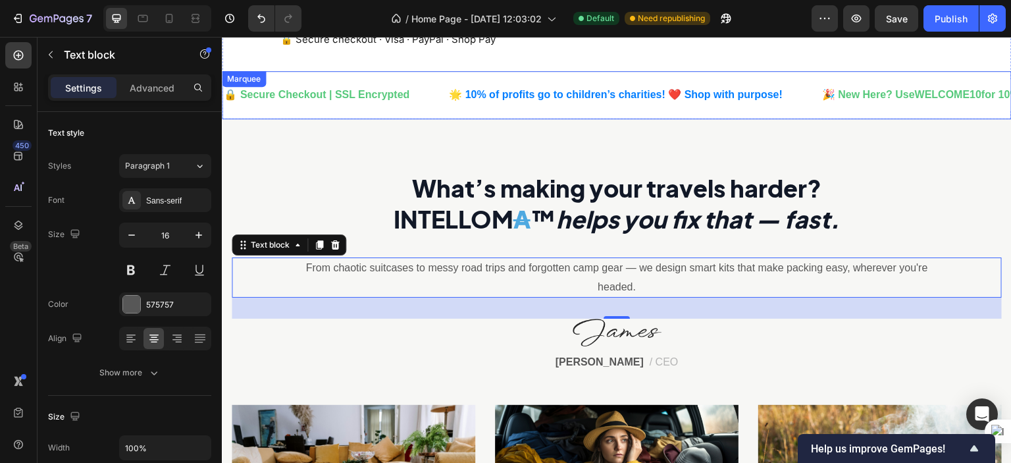
click at [457, 81] on div "🔒 Secure Checkout | SSL Encrypted Text Block 🌟 10% of profits go to children’s …" at bounding box center [769, 95] width 1095 height 32
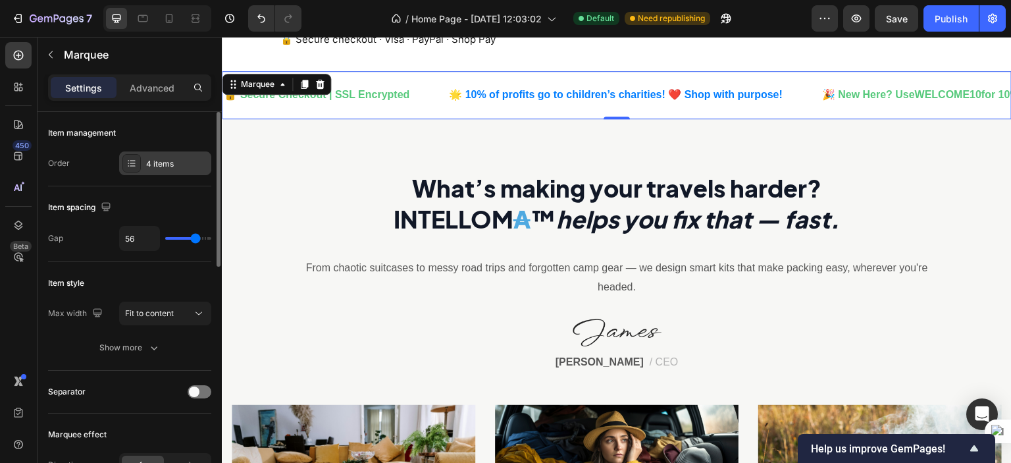
click at [162, 168] on div "4 items" at bounding box center [177, 164] width 62 height 12
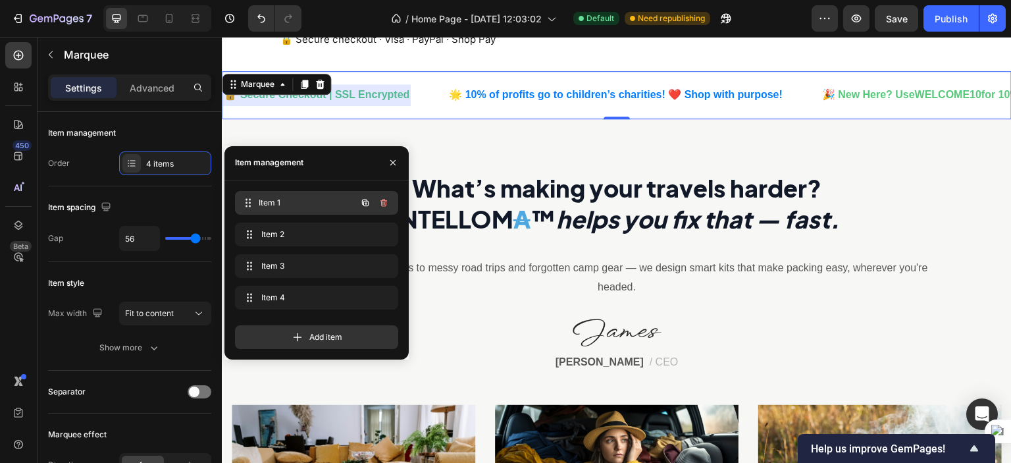
click at [263, 197] on span "Item 1" at bounding box center [307, 203] width 97 height 12
click at [370, 95] on strong "🔒 Secure Checkout | SSL Encrypted" at bounding box center [317, 94] width 186 height 11
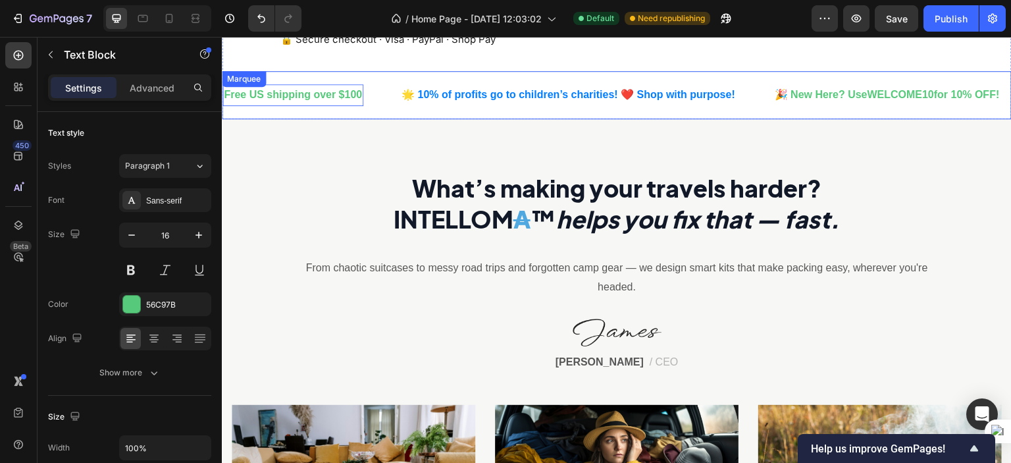
click at [374, 88] on div "Free US shipping over $100 Text Block 0" at bounding box center [311, 95] width 178 height 22
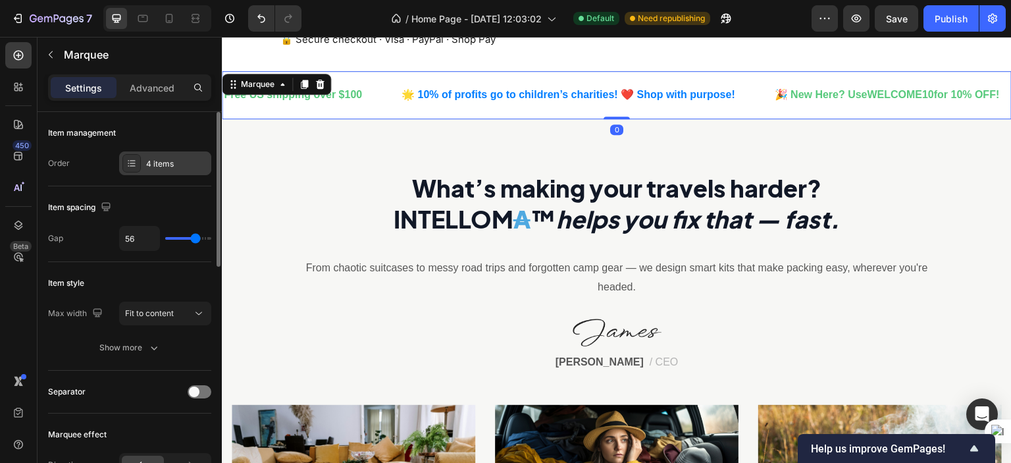
click at [166, 165] on div "4 items" at bounding box center [177, 164] width 62 height 12
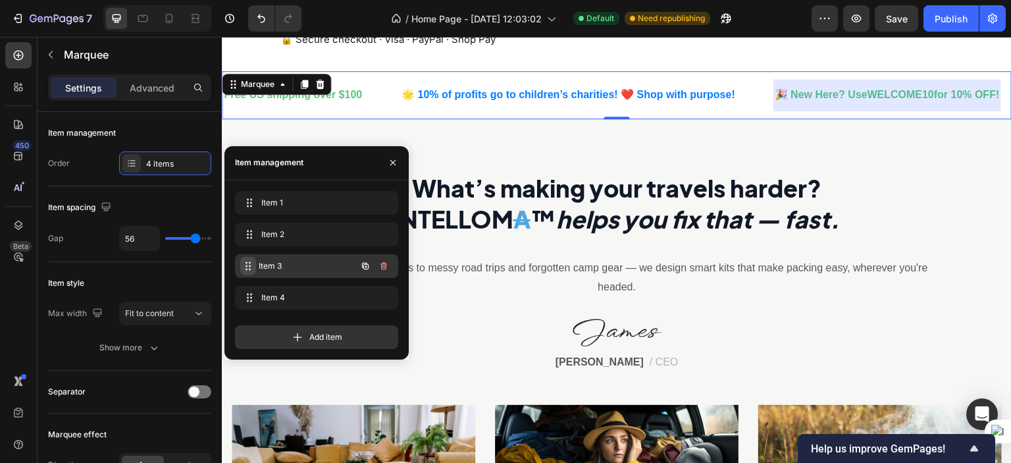
click at [255, 259] on span at bounding box center [248, 266] width 16 height 18
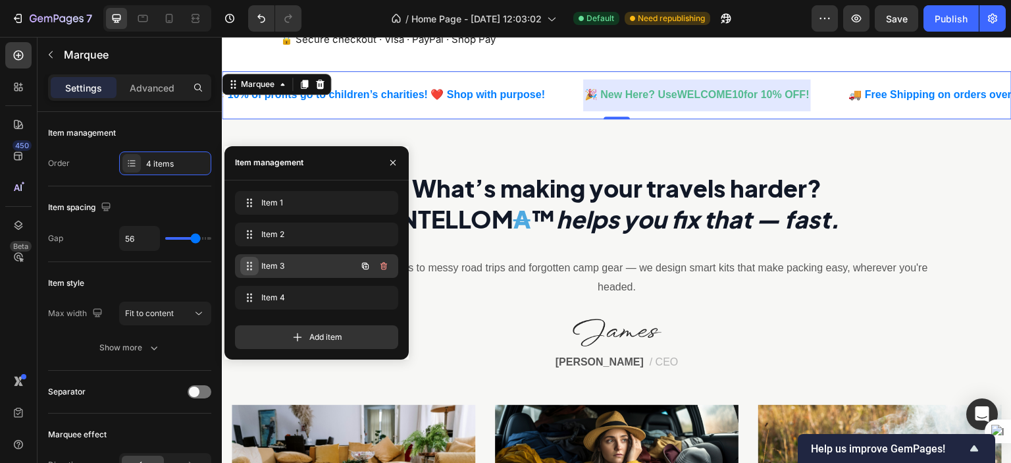
scroll to position [0, 281]
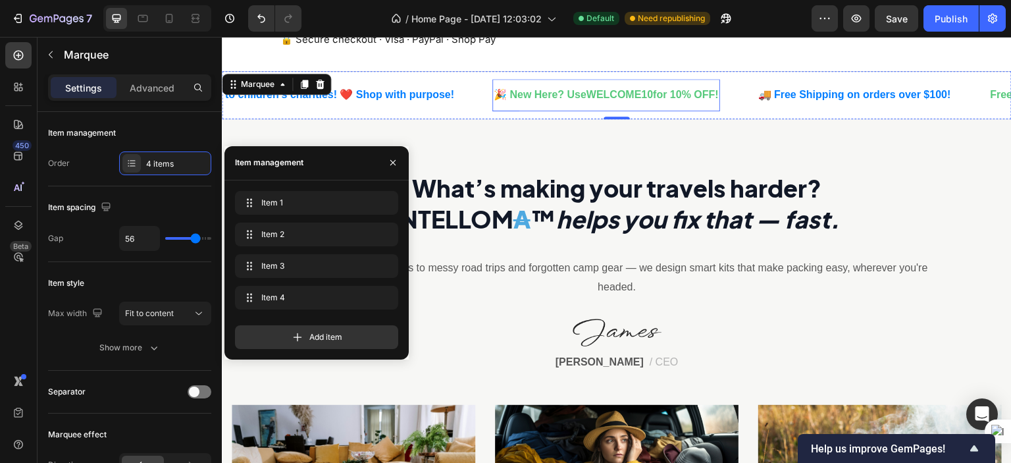
click at [538, 91] on p "🎉 New Here? Use WELCOME10 for 10% OFF!" at bounding box center [605, 95] width 225 height 19
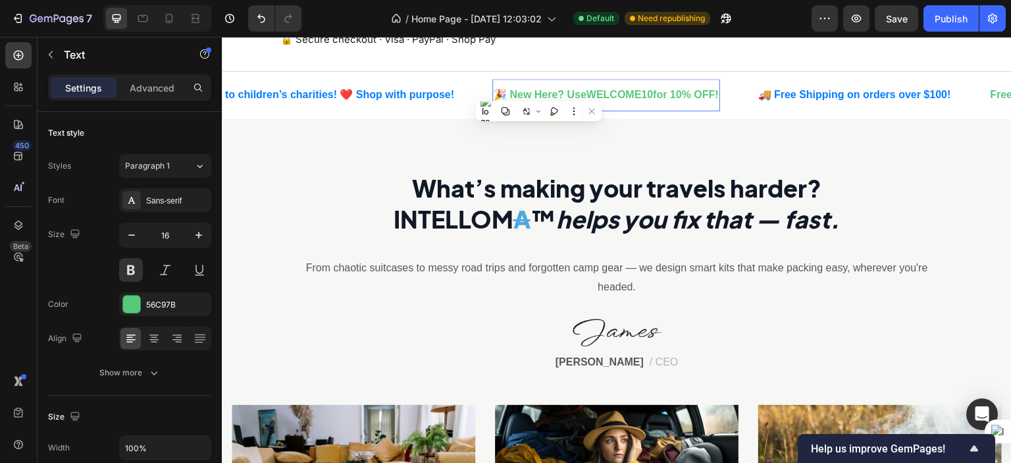
click at [507, 97] on p "🎉 New Here? Use WELCOME10 for 10% OFF!" at bounding box center [605, 95] width 225 height 19
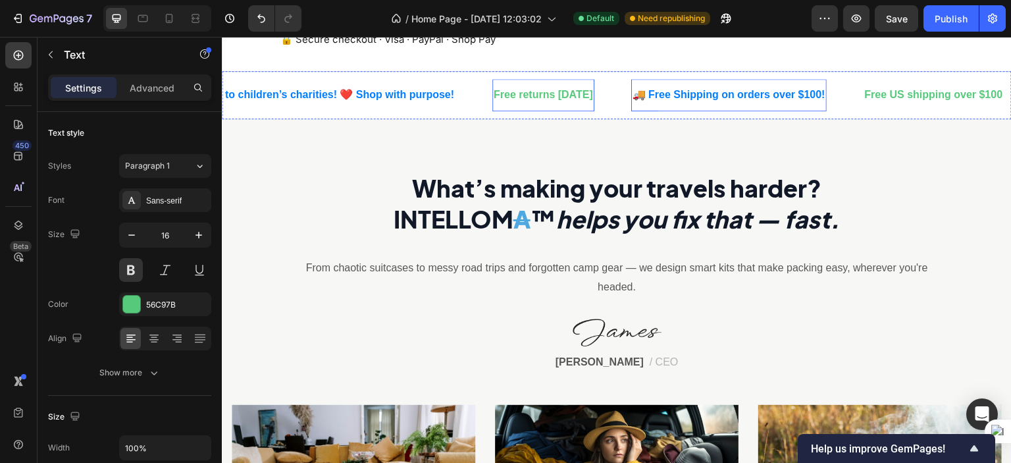
click at [699, 94] on p "🚚 Free Shipping on orders over $100!" at bounding box center [728, 95] width 193 height 19
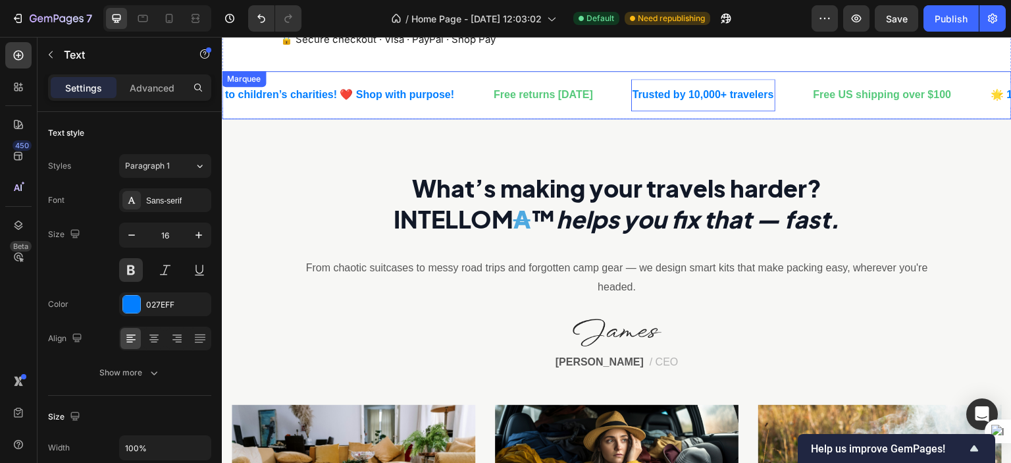
click at [809, 99] on div "Trusted by 10,000+ travelers Text 0" at bounding box center [721, 95] width 181 height 32
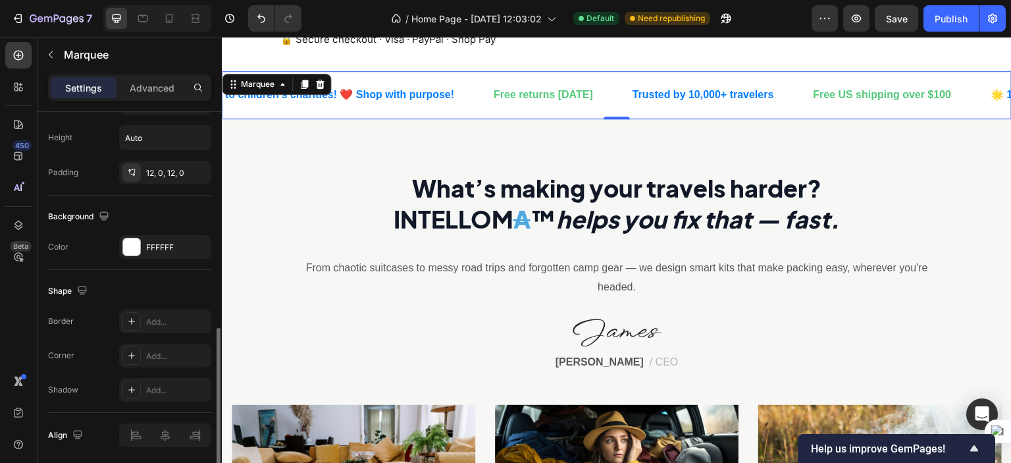
scroll to position [538, 0]
click at [166, 241] on div "FFFFFF" at bounding box center [165, 247] width 38 height 12
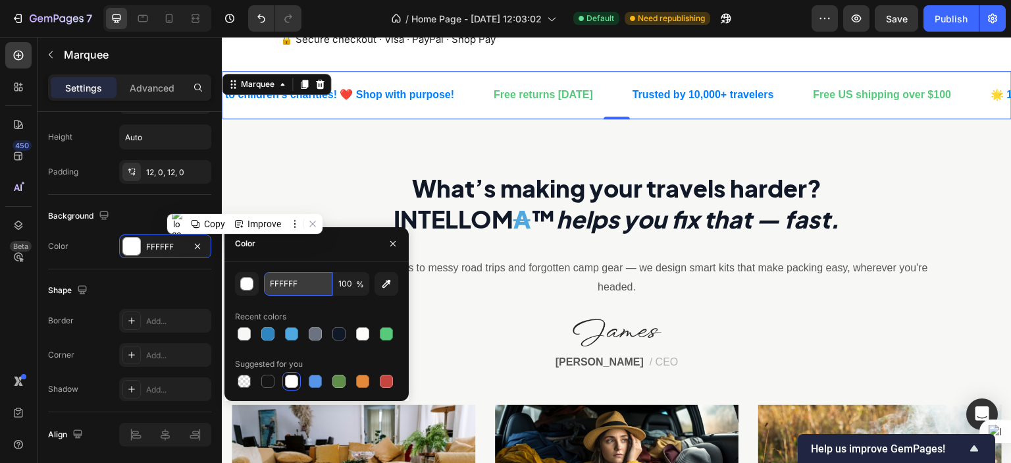
click at [286, 286] on input "FFFFFF" at bounding box center [298, 284] width 68 height 24
paste input "7F7F5"
type input "F7F7F5"
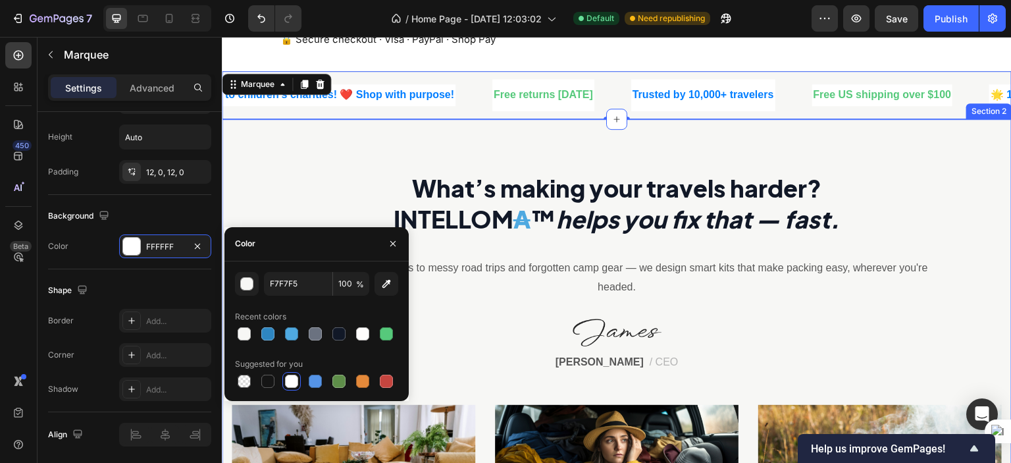
click at [909, 159] on div "What’s making your travels harder? INTELLOM A ™ helps you fix that — fast. Head…" at bounding box center [617, 434] width 790 height 630
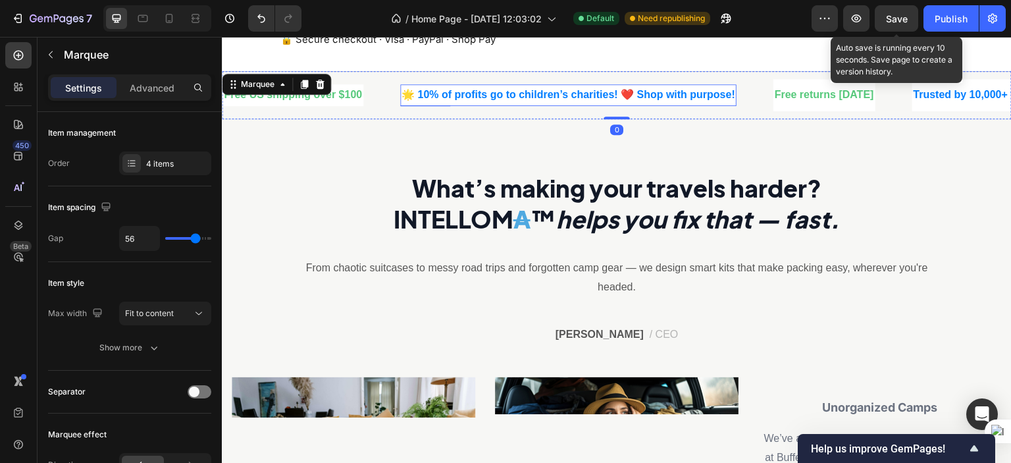
scroll to position [0, 281]
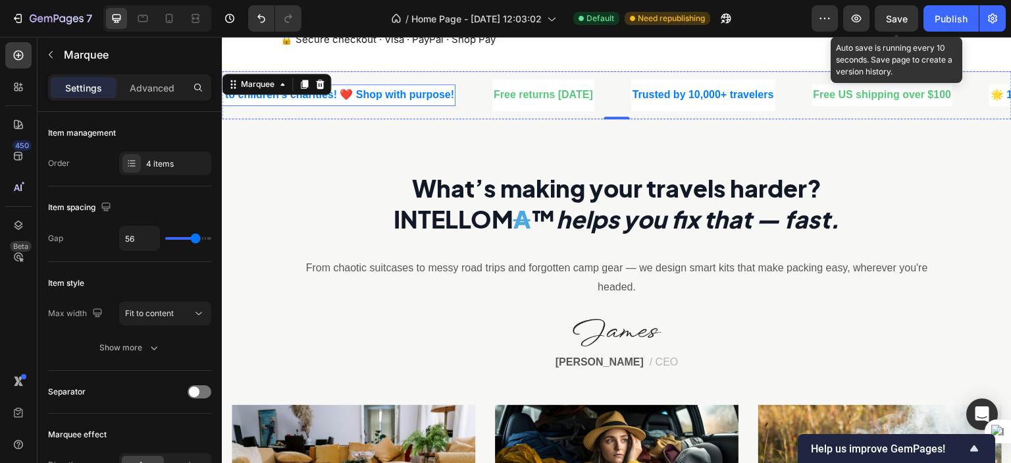
click at [424, 92] on span "🌟 10% of profits go to children’s charities! ❤️ Shop with purpose!" at bounding box center [287, 94] width 334 height 11
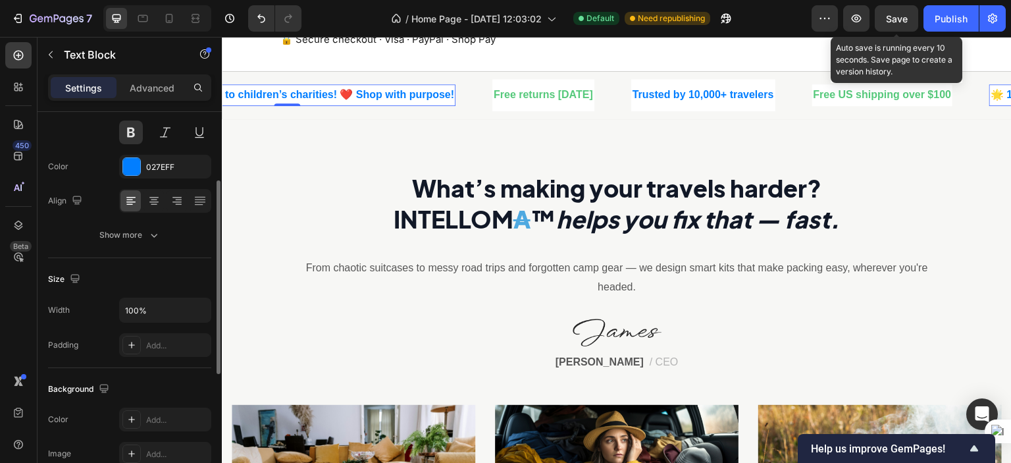
scroll to position [138, 0]
click at [200, 232] on button "Show more" at bounding box center [129, 234] width 163 height 24
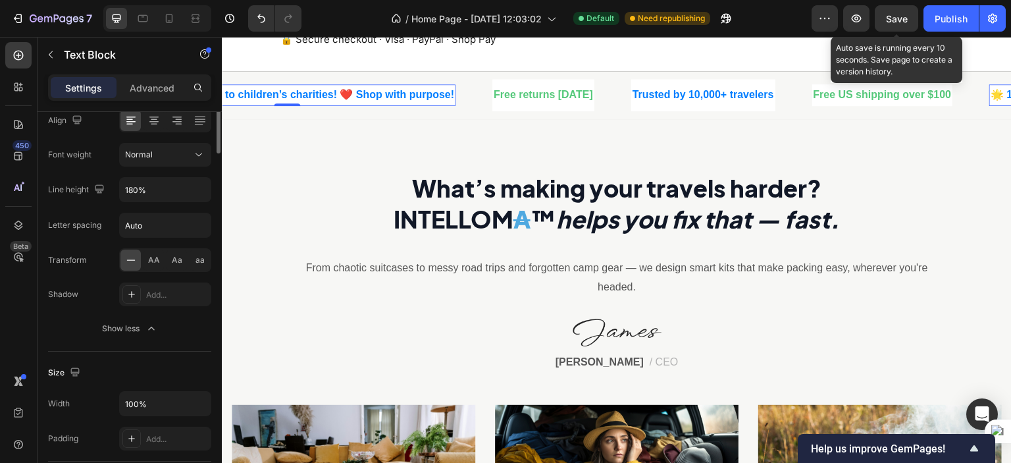
scroll to position [0, 0]
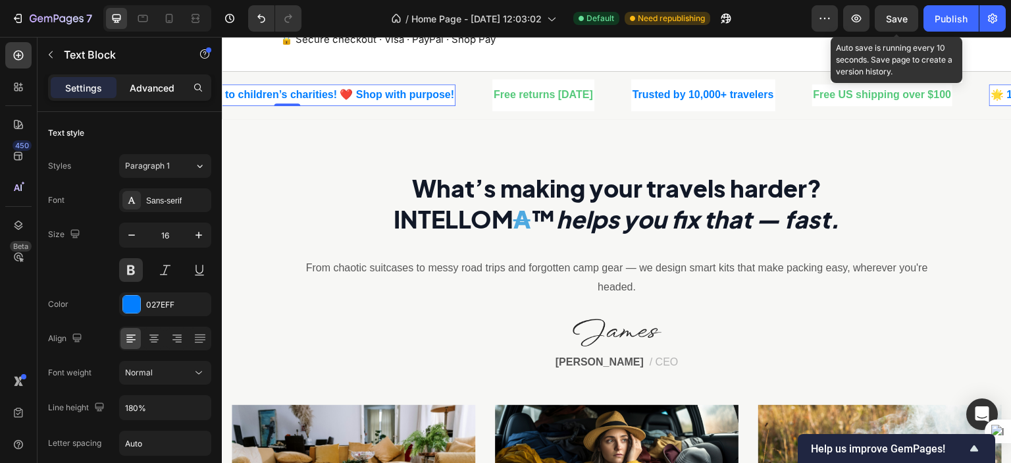
click at [170, 81] on p "Advanced" at bounding box center [152, 88] width 45 height 14
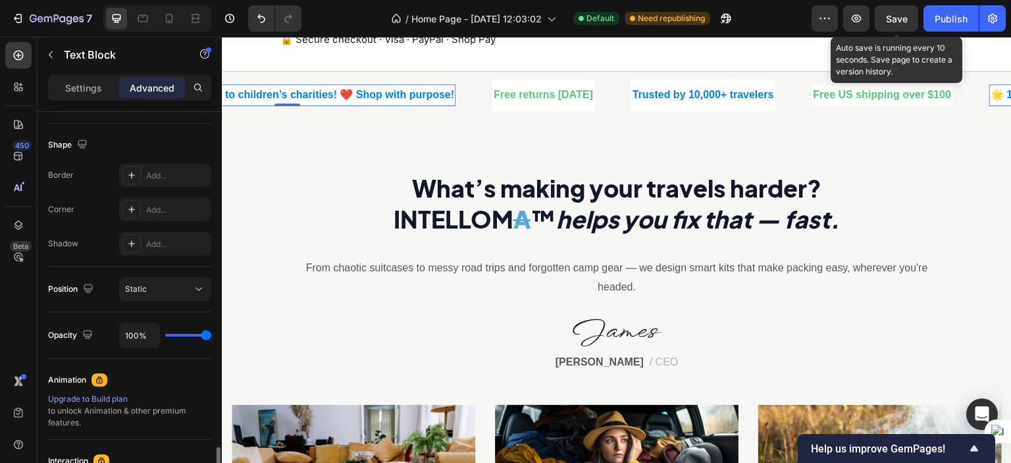
scroll to position [524, 0]
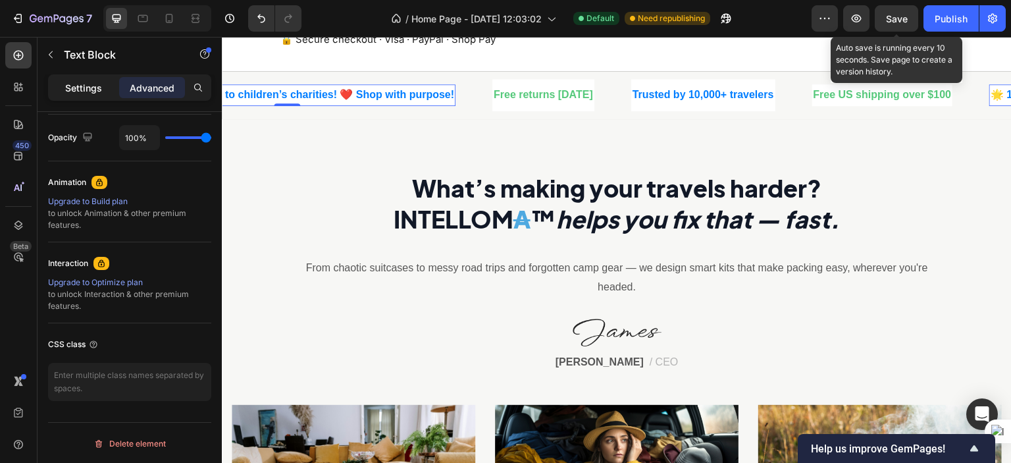
click at [104, 80] on div "Settings" at bounding box center [84, 87] width 66 height 21
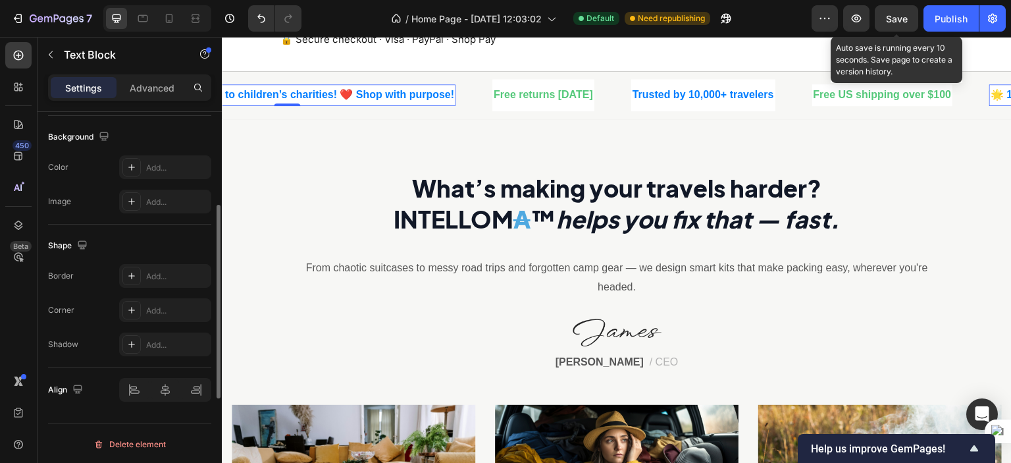
scroll to position [322, 0]
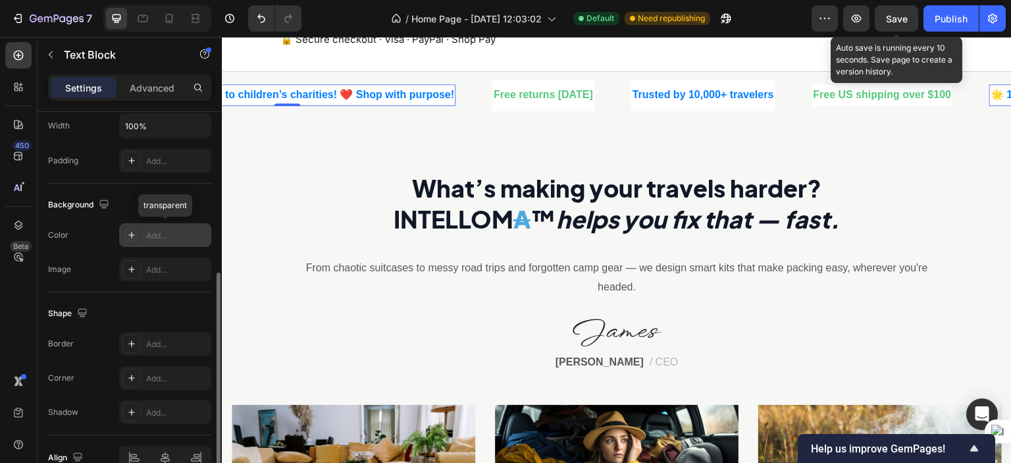
click at [151, 230] on div "Add..." at bounding box center [177, 236] width 62 height 12
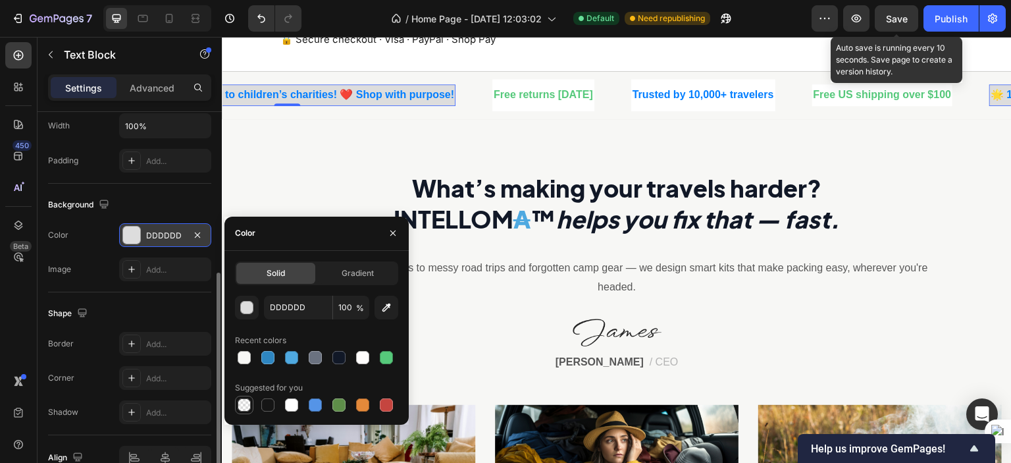
click at [248, 403] on div at bounding box center [244, 404] width 13 height 13
type input "000000"
type input "0"
click at [387, 303] on icon "button" at bounding box center [386, 307] width 13 height 13
type input "F7F7F5"
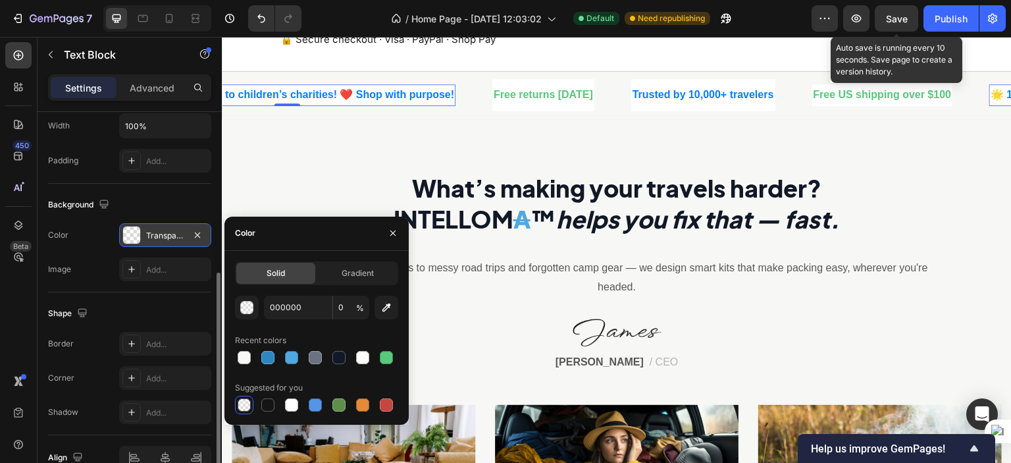
type input "100"
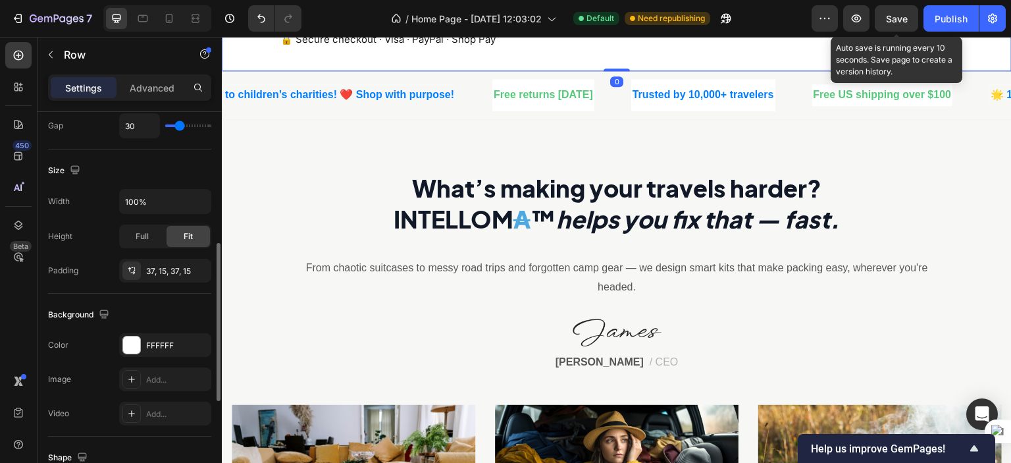
scroll to position [0, 0]
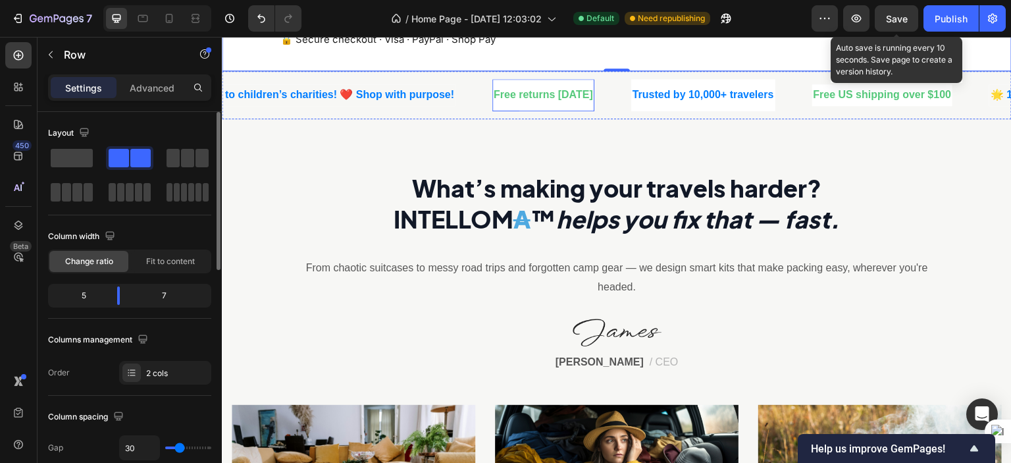
click at [534, 106] on div "Free returns in 30 days Text" at bounding box center [543, 95] width 102 height 32
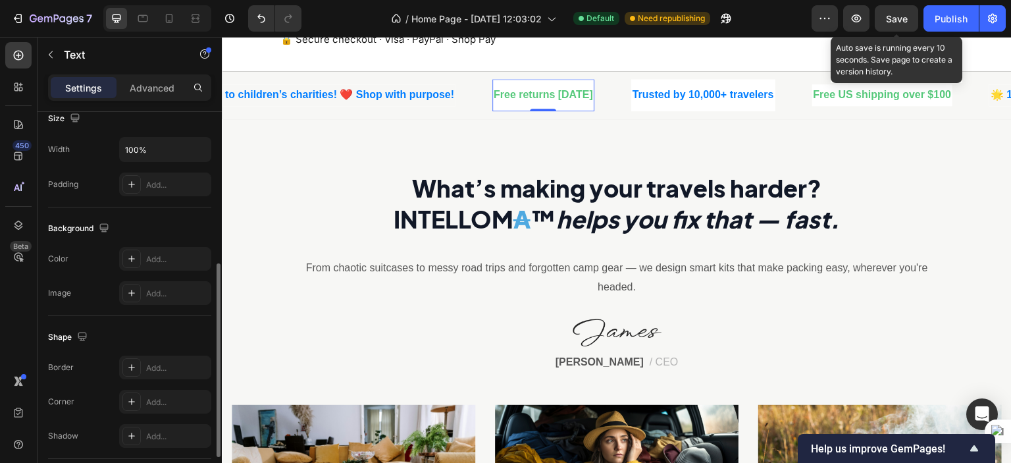
scroll to position [300, 0]
click at [146, 257] on div "Add..." at bounding box center [177, 257] width 62 height 12
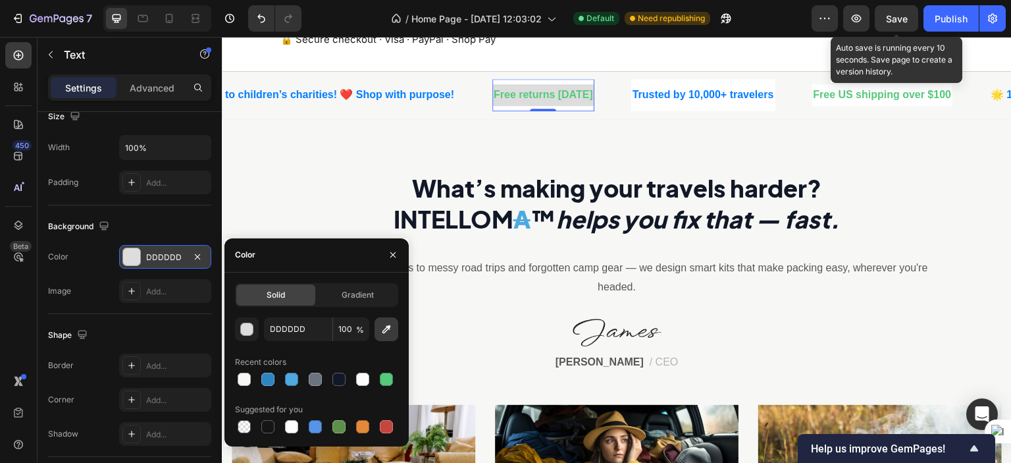
click at [384, 332] on icon "button" at bounding box center [386, 328] width 9 height 9
type input "F7F7F5"
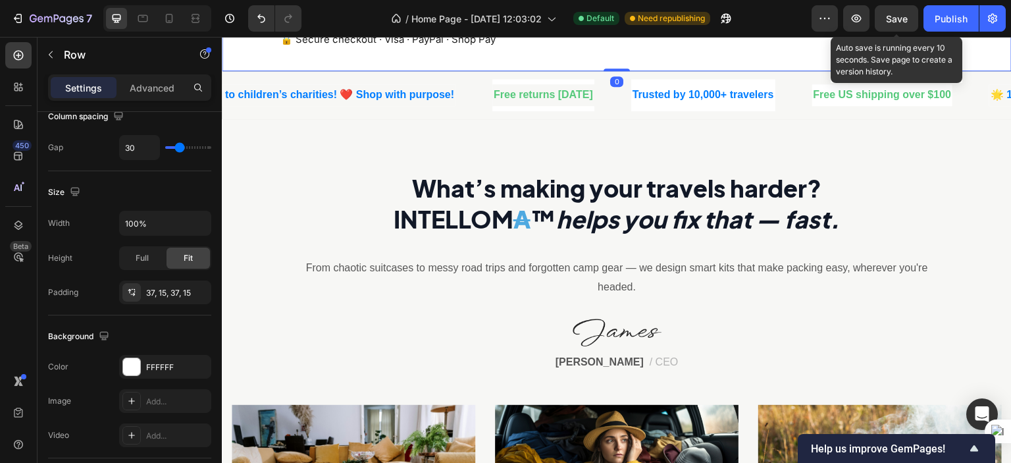
scroll to position [0, 0]
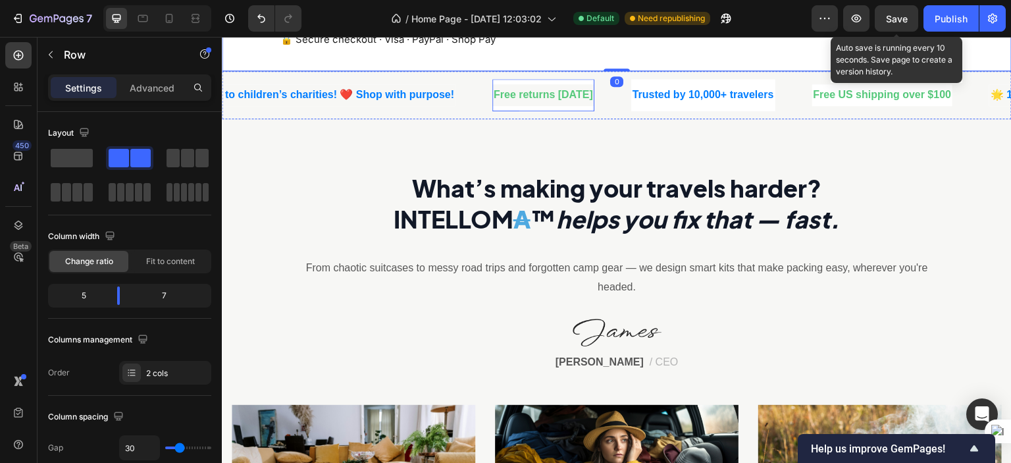
click at [540, 81] on div "Free returns in 30 days Text" at bounding box center [543, 95] width 102 height 32
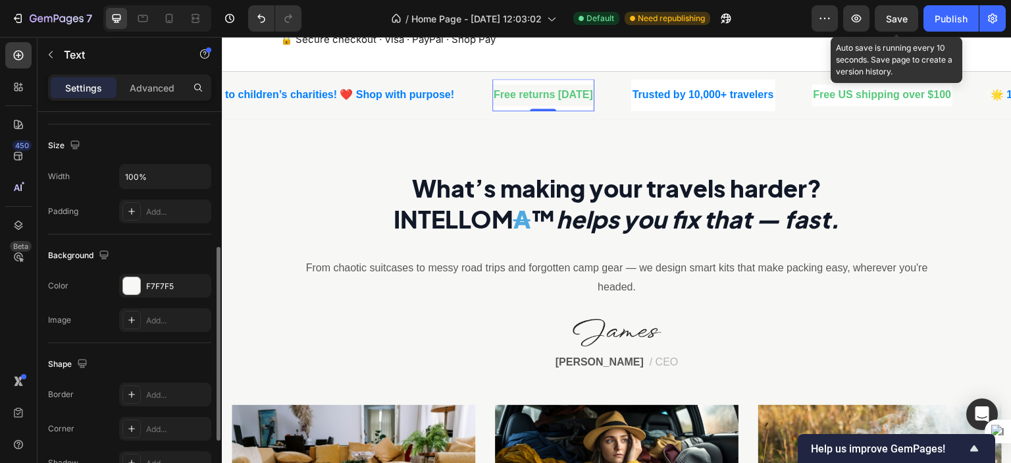
scroll to position [271, 0]
click at [157, 320] on div "Add..." at bounding box center [177, 321] width 62 height 12
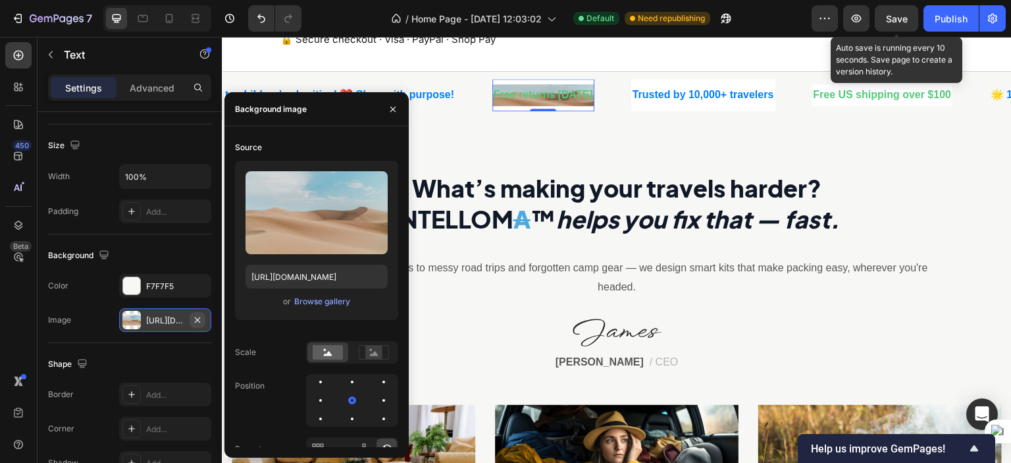
click at [199, 315] on icon "button" at bounding box center [197, 320] width 11 height 11
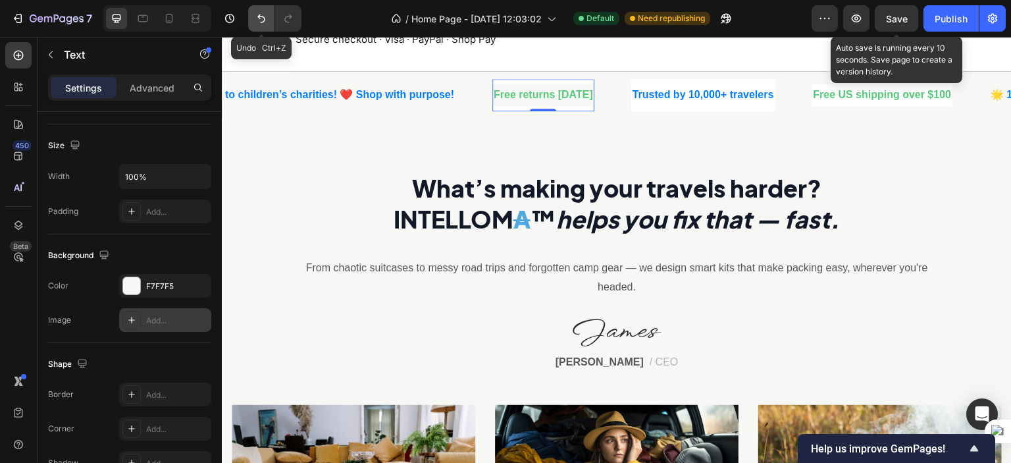
click at [264, 24] on icon "Undo/Redo" at bounding box center [261, 18] width 13 height 13
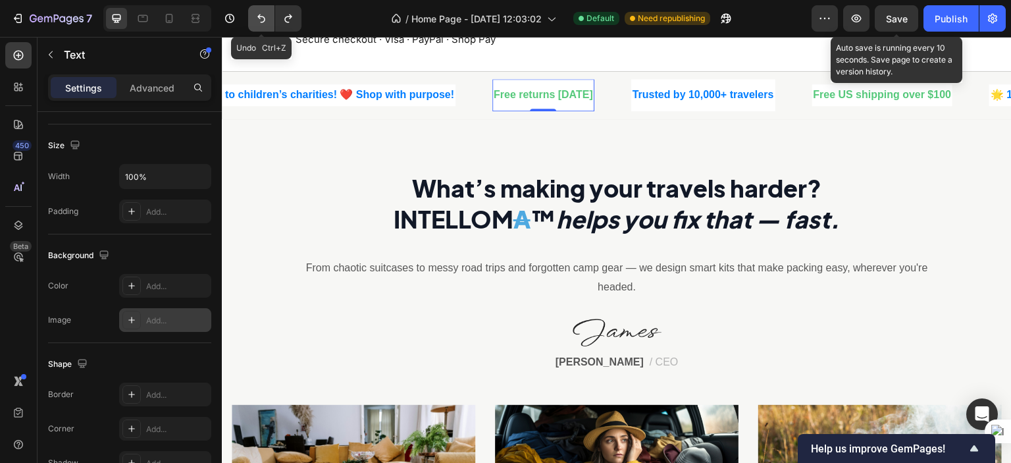
click at [264, 24] on icon "Undo/Redo" at bounding box center [261, 18] width 13 height 13
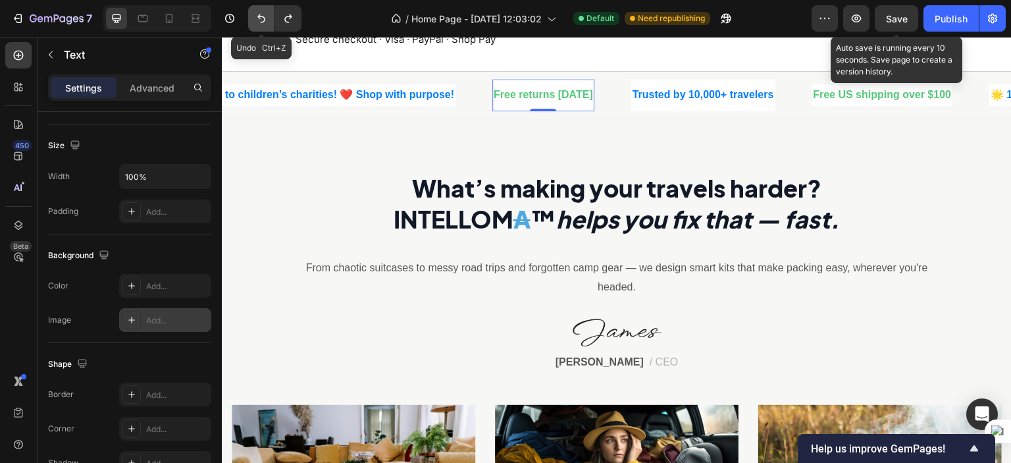
click at [264, 24] on icon "Undo/Redo" at bounding box center [261, 18] width 13 height 13
click at [263, 28] on button "Undo/Redo" at bounding box center [261, 18] width 26 height 26
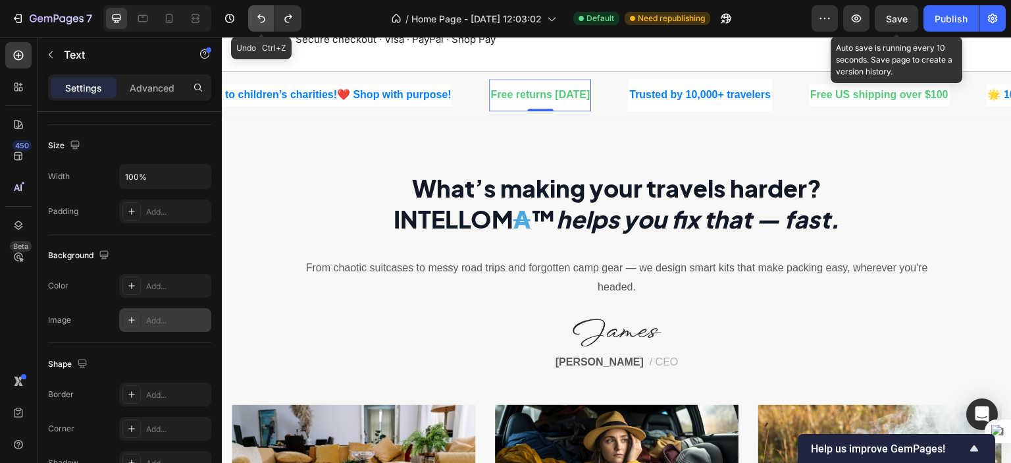
click at [263, 28] on button "Undo/Redo" at bounding box center [261, 18] width 26 height 26
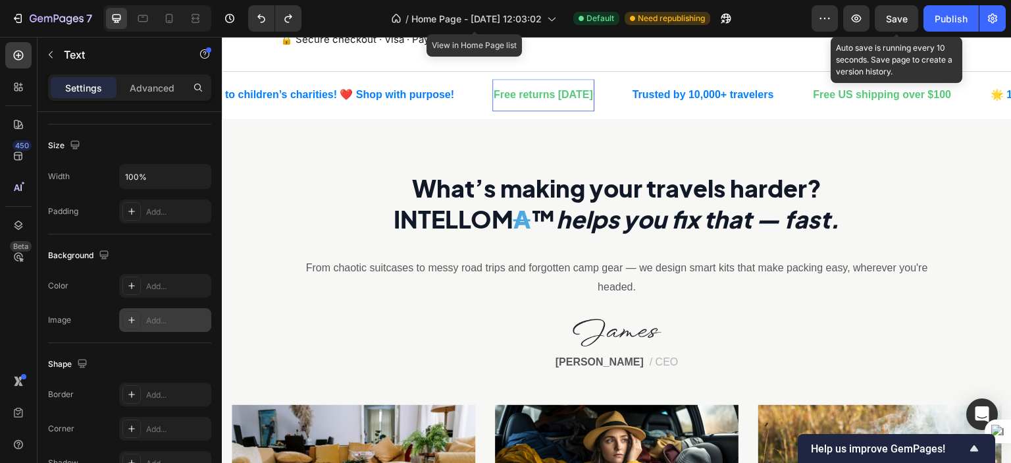
click at [530, 96] on p "Free returns [DATE]" at bounding box center [542, 95] width 99 height 19
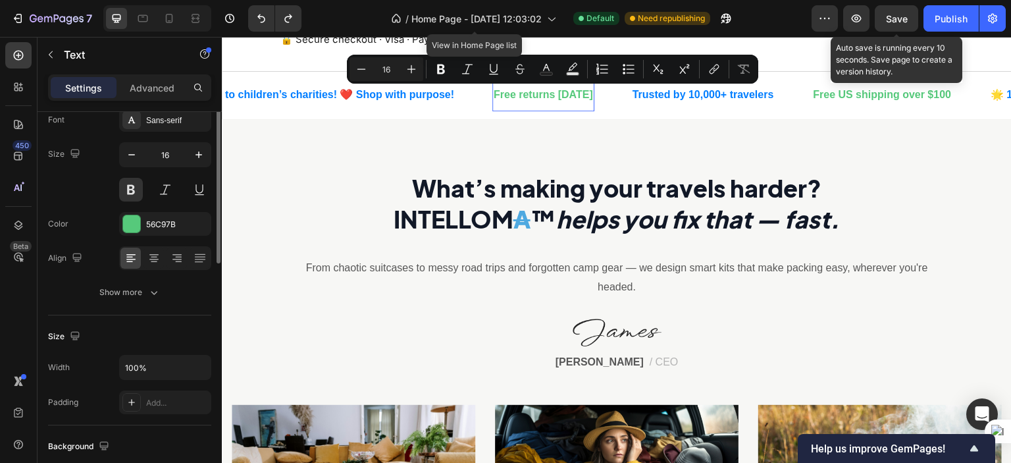
scroll to position [22, 0]
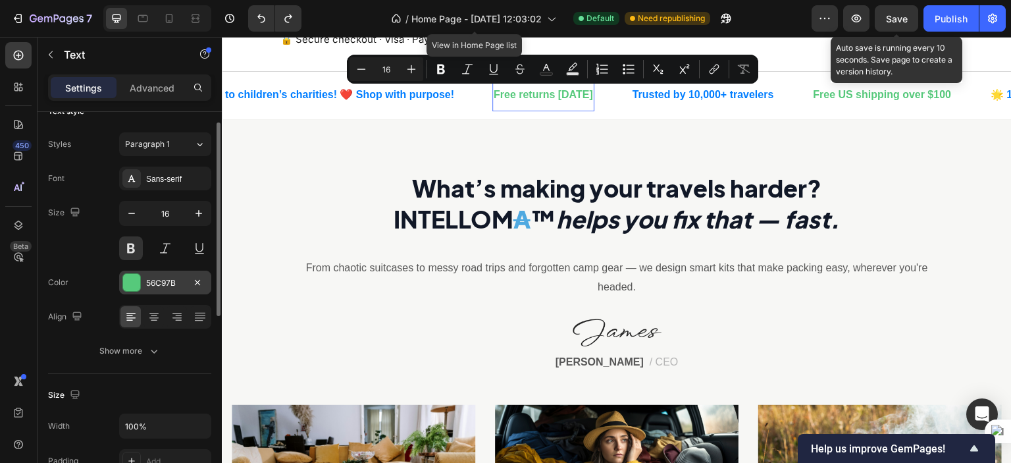
click at [153, 281] on div "56C97B" at bounding box center [165, 283] width 38 height 12
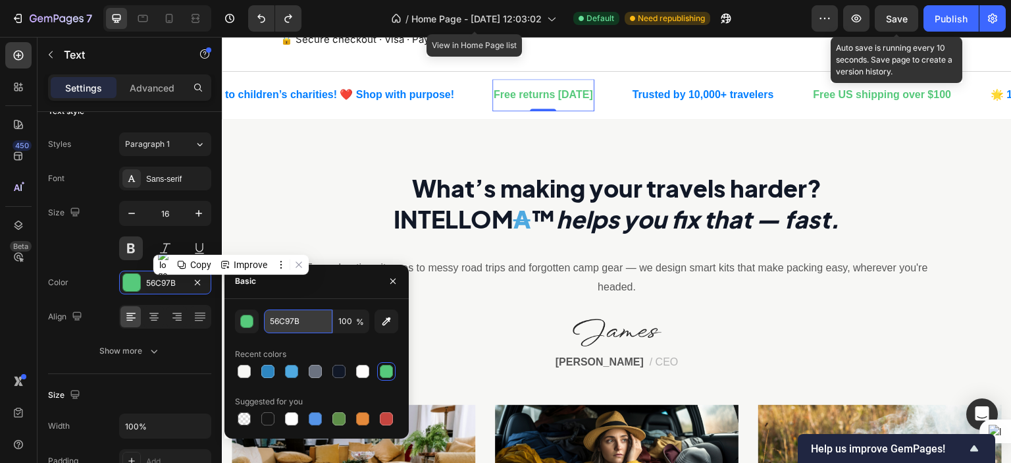
click at [292, 319] on input "56C97B" at bounding box center [298, 321] width 68 height 24
paste input "78C45C"
type input "78C45C"
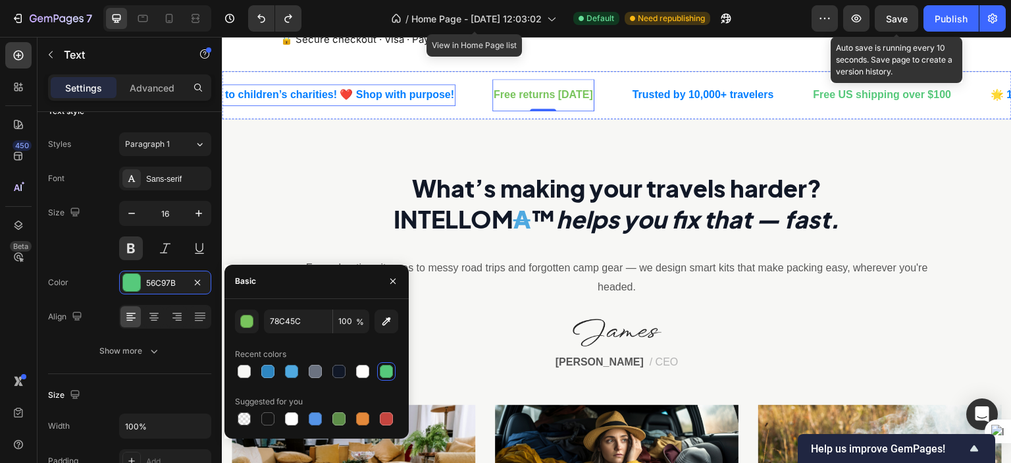
click at [374, 94] on p "🌟 10% of profits go to children’s charities! ❤️ Shop with purpose!" at bounding box center [287, 95] width 334 height 19
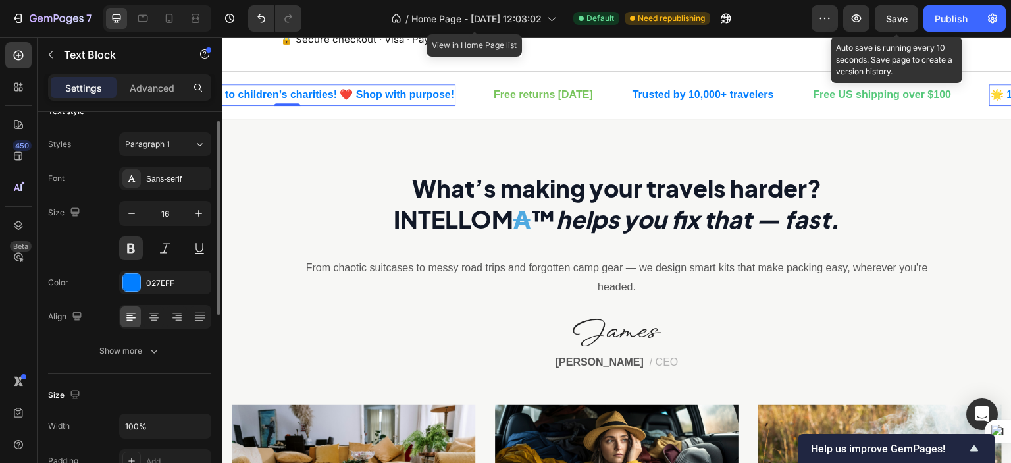
scroll to position [21, 0]
click at [161, 284] on div "027EFF" at bounding box center [165, 284] width 38 height 12
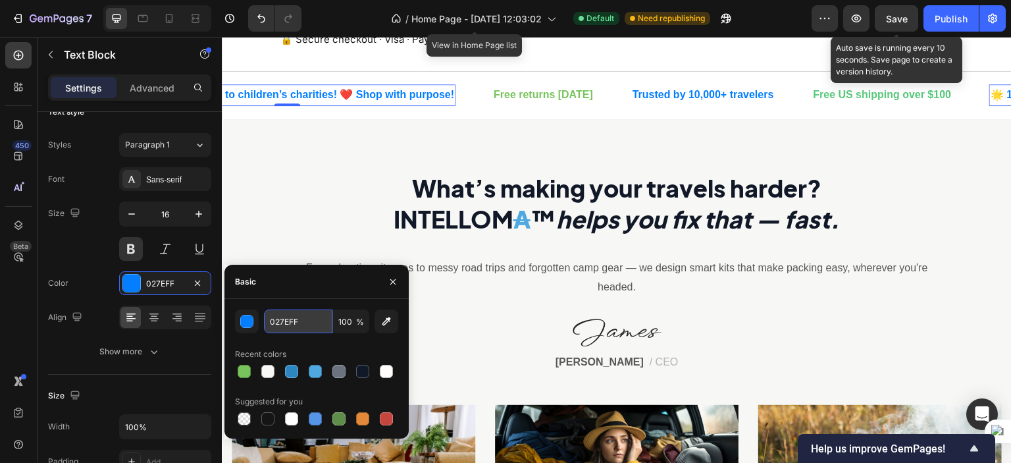
click at [280, 322] on input "027EFF" at bounding box center [298, 321] width 68 height 24
paste input "78C45C"
type input "78C45C"
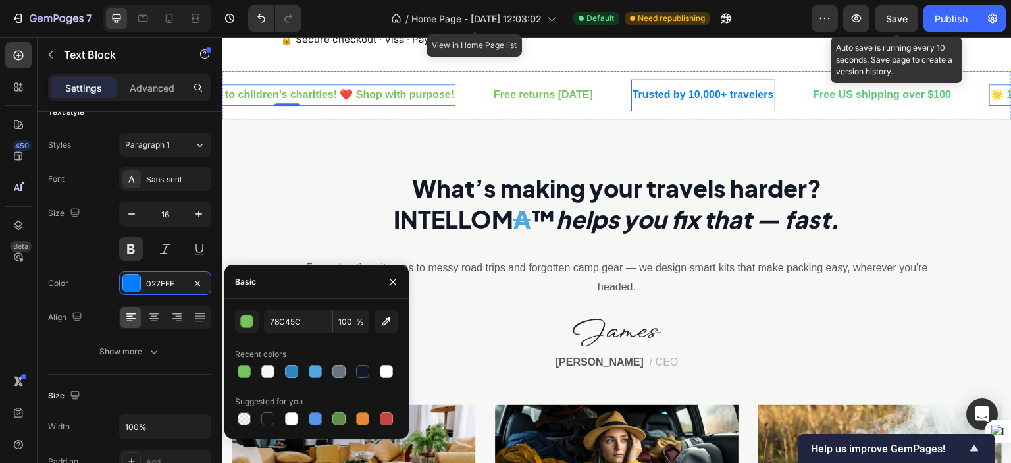
click at [772, 86] on p "Trusted by 10,000+ travelers" at bounding box center [702, 95] width 141 height 19
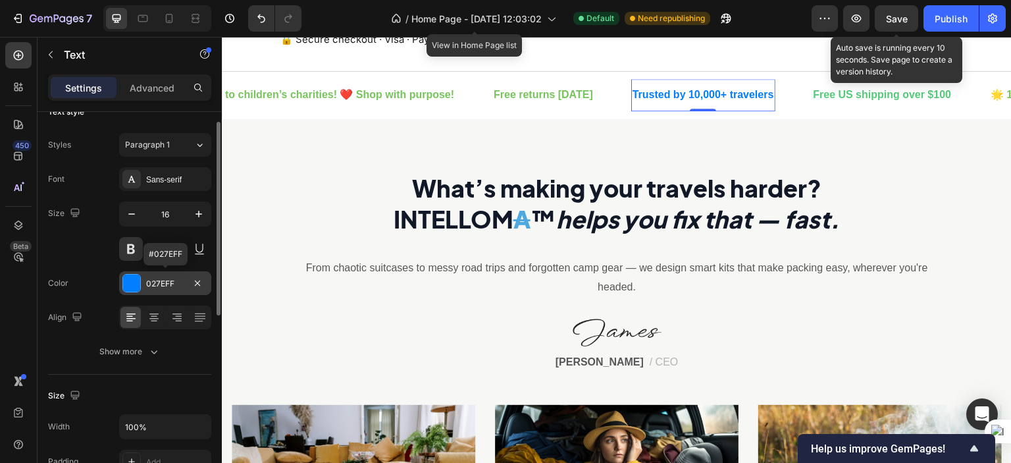
click at [153, 284] on div "027EFF" at bounding box center [165, 284] width 38 height 12
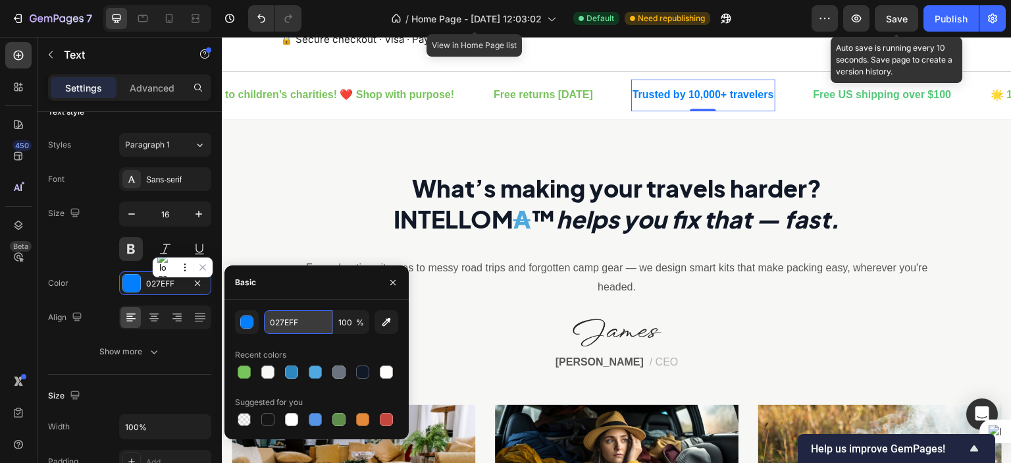
click at [288, 324] on input "027EFF" at bounding box center [298, 322] width 68 height 24
paste input "78C45C"
type input "78C45C"
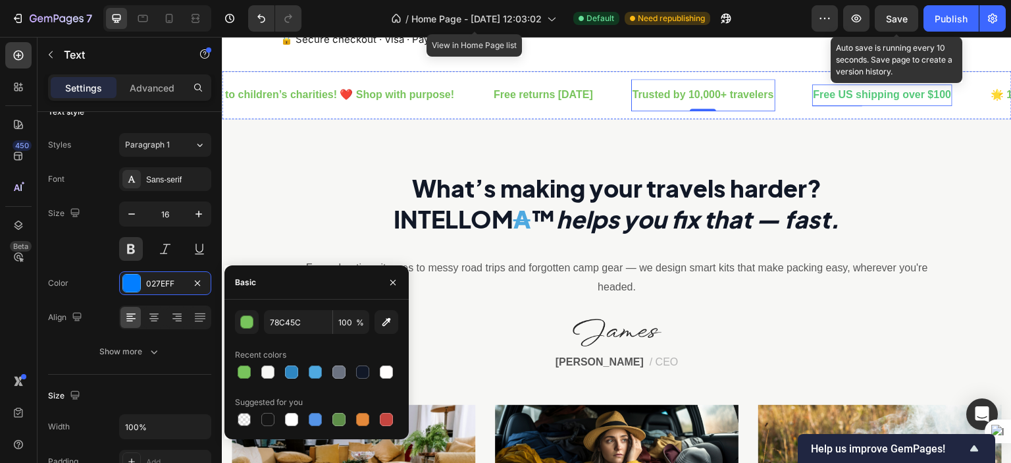
click at [924, 95] on strong "Free US shipping over $100" at bounding box center [882, 94] width 138 height 11
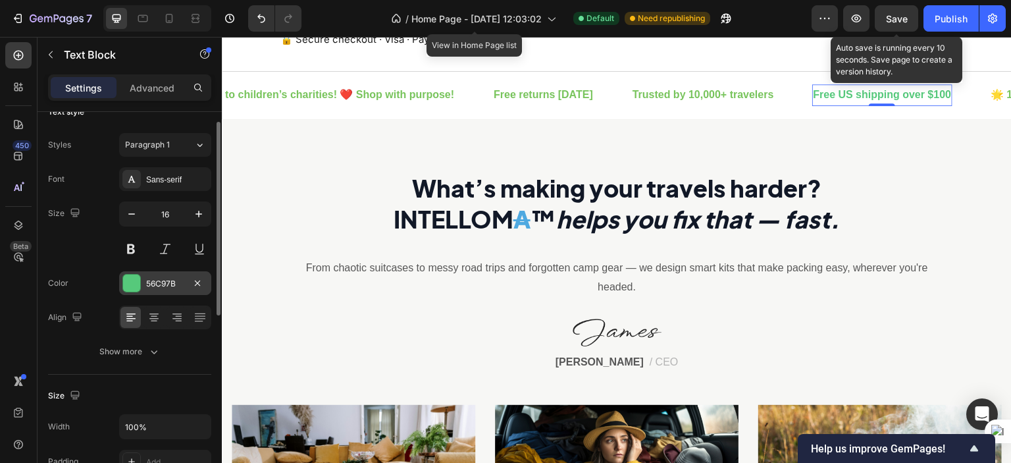
click at [174, 279] on div "56C97B" at bounding box center [165, 284] width 38 height 12
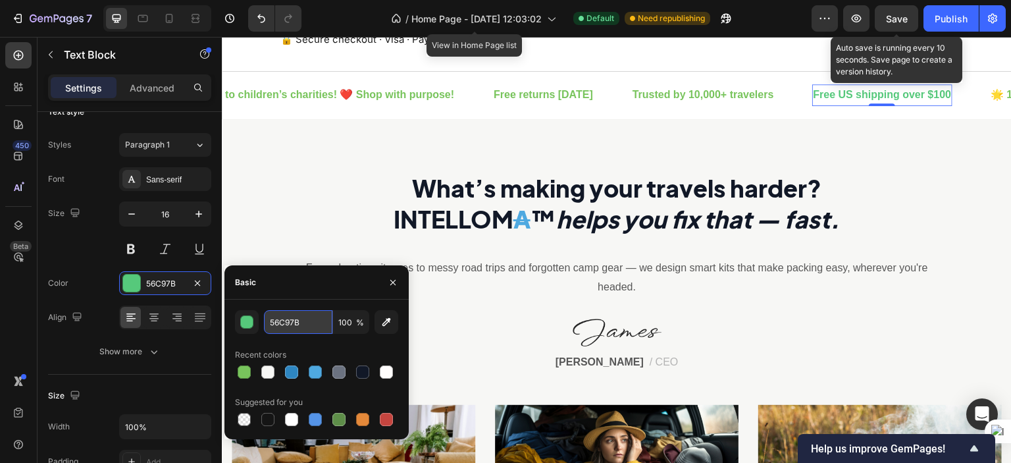
click at [290, 318] on input "56C97B" at bounding box center [298, 322] width 68 height 24
paste input "78C45C"
type input "78C45C"
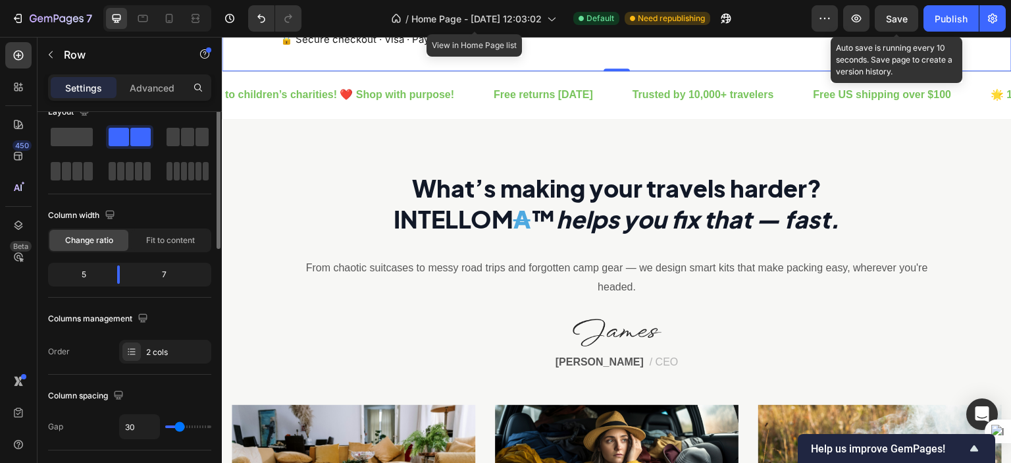
scroll to position [0, 0]
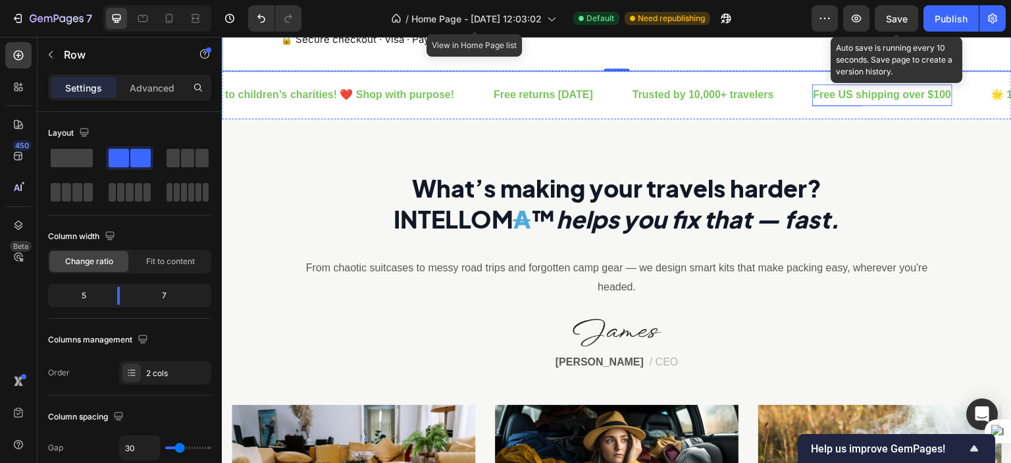
click at [832, 97] on strong "Free US shipping over $100" at bounding box center [882, 94] width 138 height 11
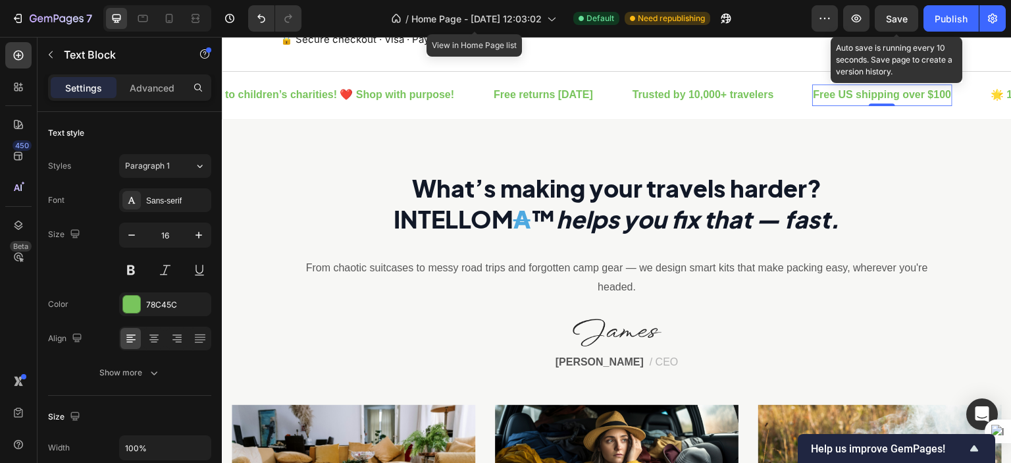
click at [832, 97] on strong "Free US shipping over $100" at bounding box center [882, 94] width 138 height 11
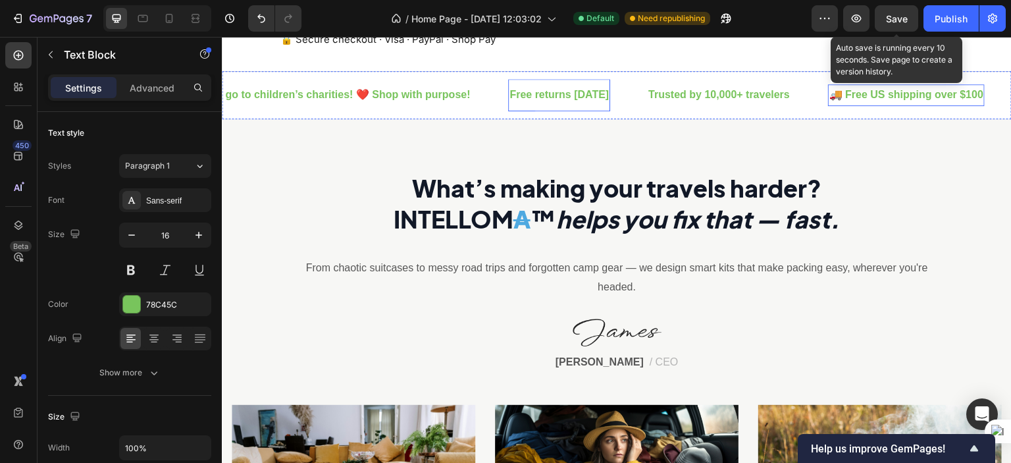
click at [562, 103] on p "Free returns [DATE]" at bounding box center [558, 95] width 99 height 19
click at [303, 80] on div "🚚 Free US shipping over $100 Text Block 🌟 10% of profits go to children’s chari…" at bounding box center [617, 95] width 790 height 48
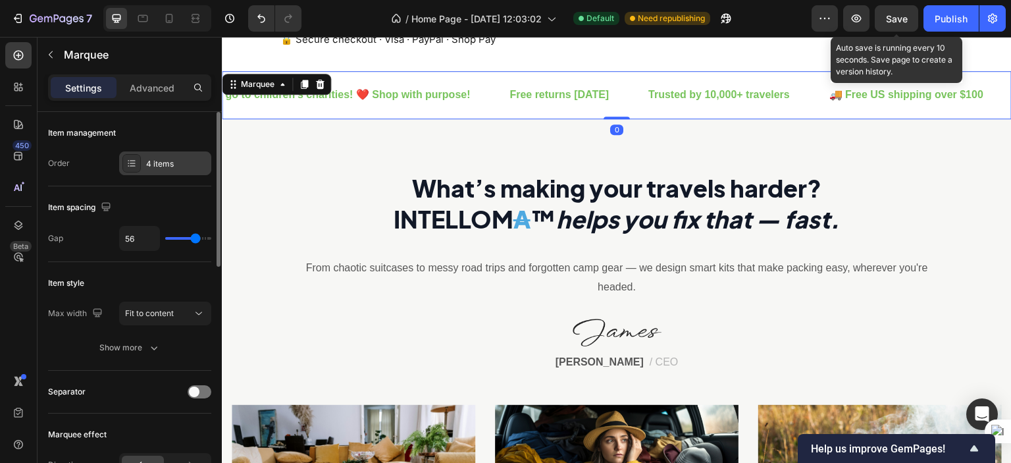
click at [174, 159] on div "4 items" at bounding box center [177, 164] width 62 height 12
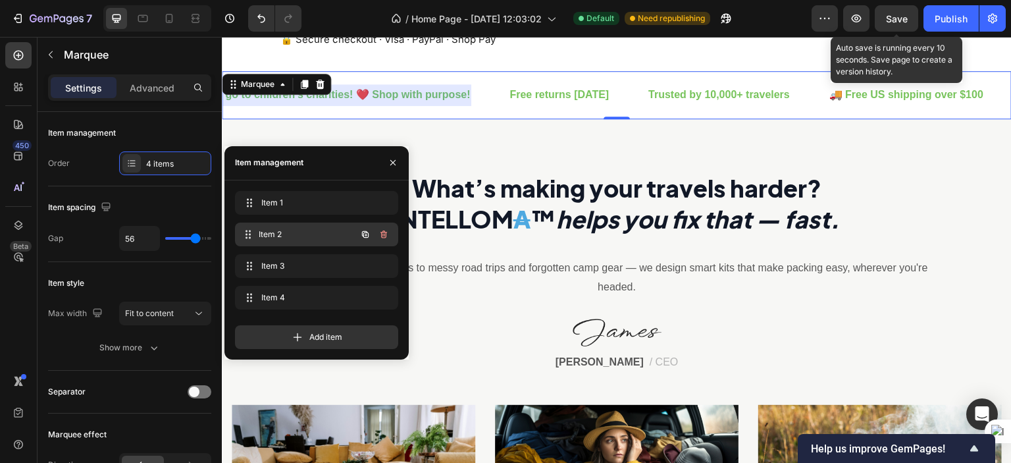
click at [274, 226] on div "Item 2 Item 2" at bounding box center [298, 234] width 116 height 18
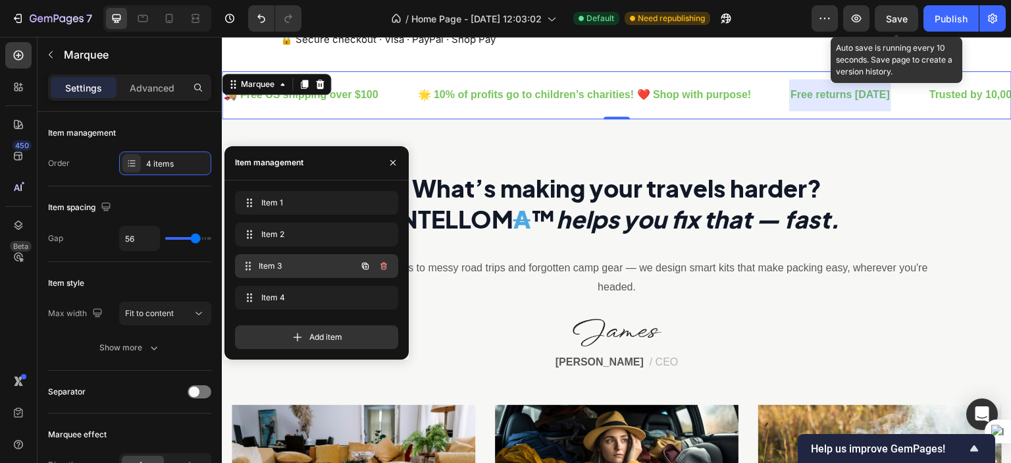
click at [292, 264] on span "Item 3" at bounding box center [307, 266] width 97 height 12
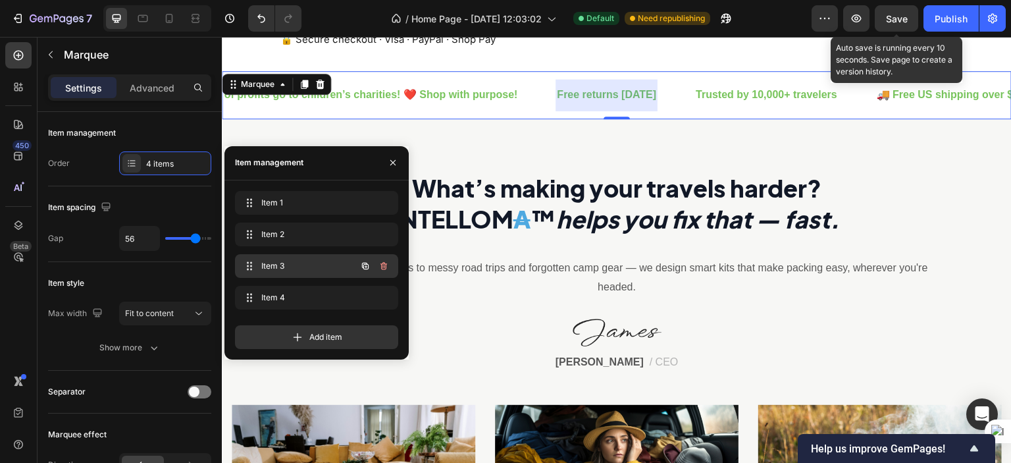
scroll to position [0, 243]
click at [385, 261] on icon "button" at bounding box center [383, 266] width 11 height 11
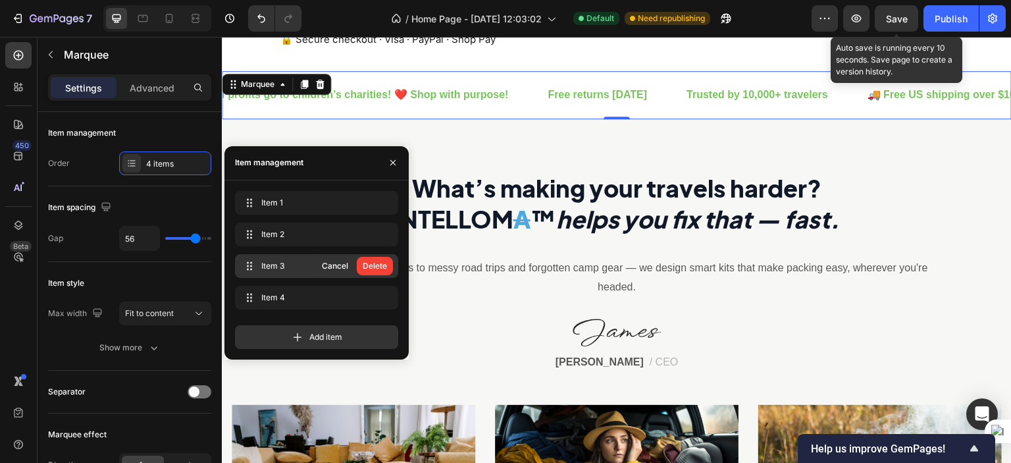
click at [385, 261] on div "Delete" at bounding box center [375, 266] width 24 height 12
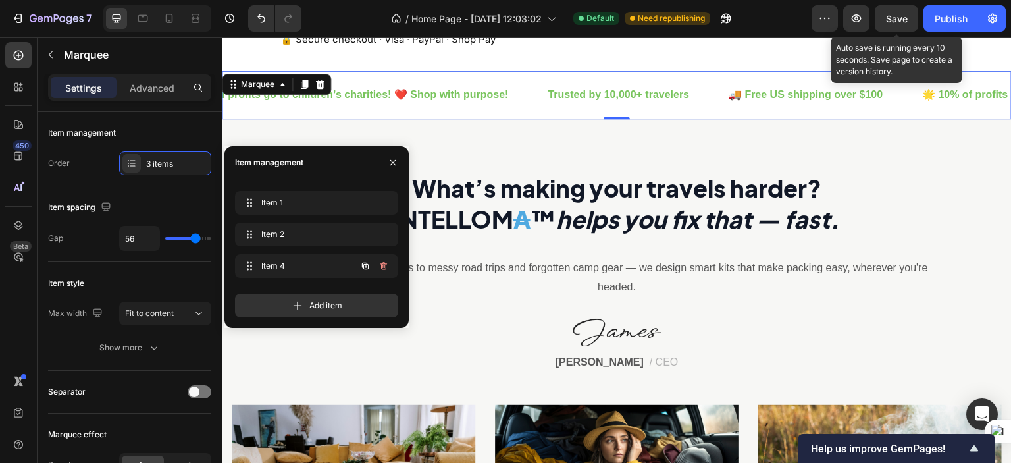
click at [385, 261] on icon "button" at bounding box center [383, 266] width 11 height 11
click at [341, 258] on button "Cancel" at bounding box center [335, 266] width 38 height 18
click at [556, 93] on p "Trusted by 10,000+ travelers" at bounding box center [617, 95] width 141 height 19
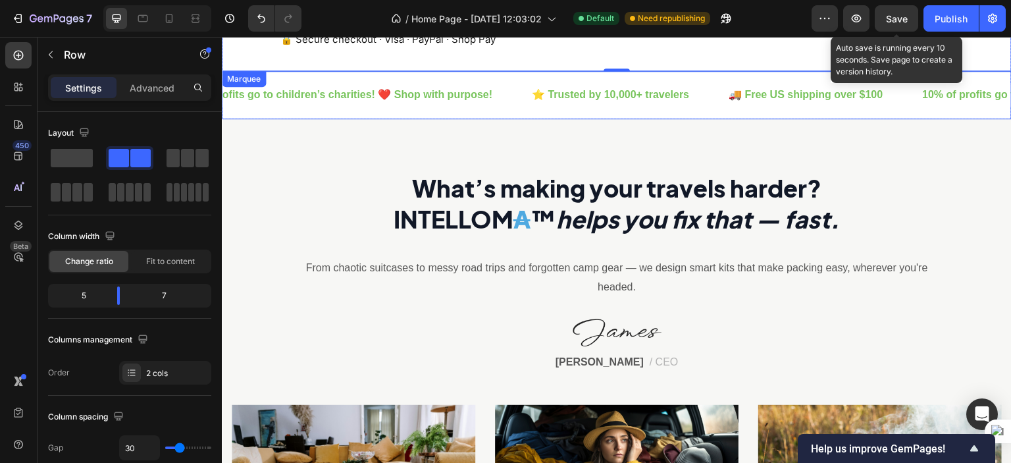
click at [472, 79] on div "🚚 Free US shipping over $100 Text Block 10% of profits go to children’s chariti…" at bounding box center [353, 95] width 747 height 32
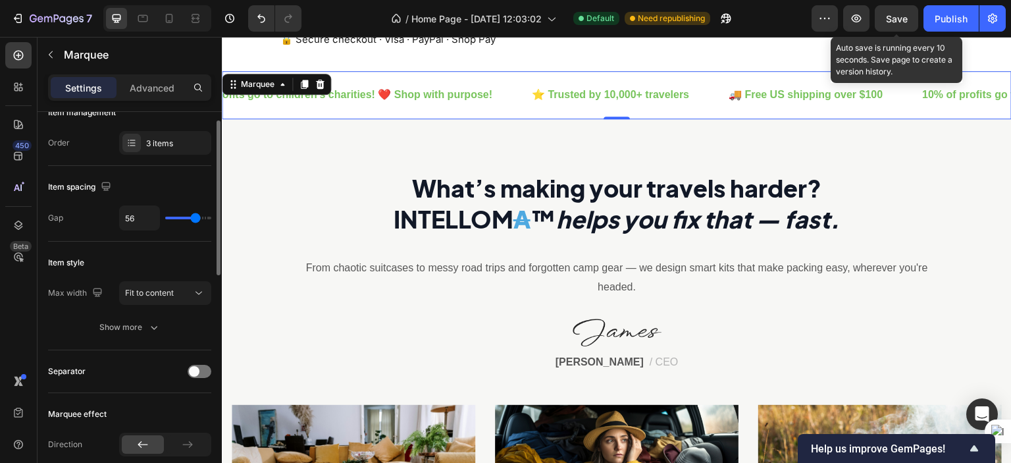
scroll to position [21, 0]
click at [325, 103] on p "10% of profits go to children’s charities! ❤️ Shop with purpose!" at bounding box center [333, 95] width 318 height 19
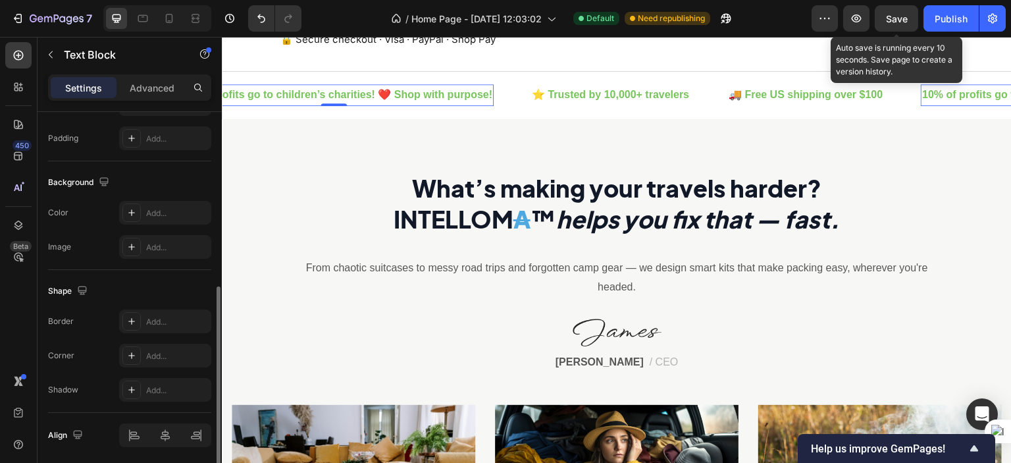
scroll to position [347, 0]
click at [128, 209] on icon at bounding box center [131, 210] width 7 height 7
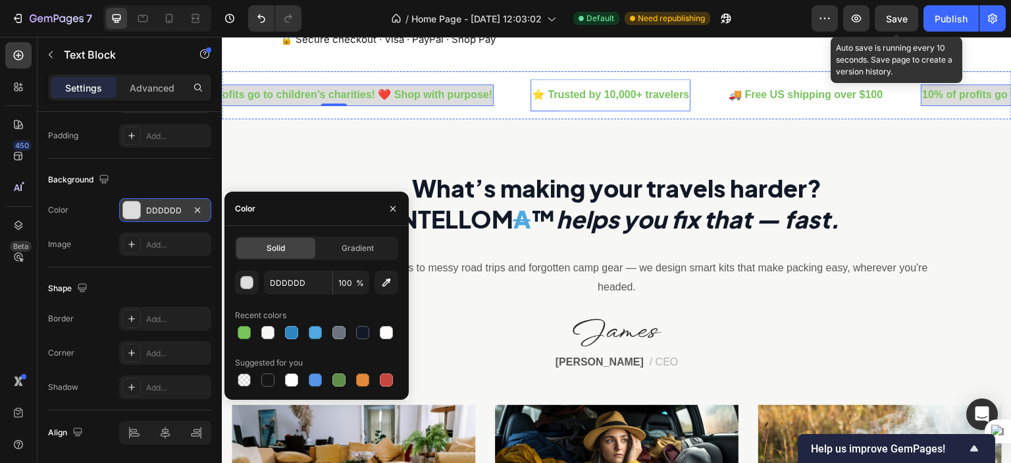
click at [597, 105] on div "⭐ Trusted by 10,000+ travelers" at bounding box center [610, 95] width 160 height 22
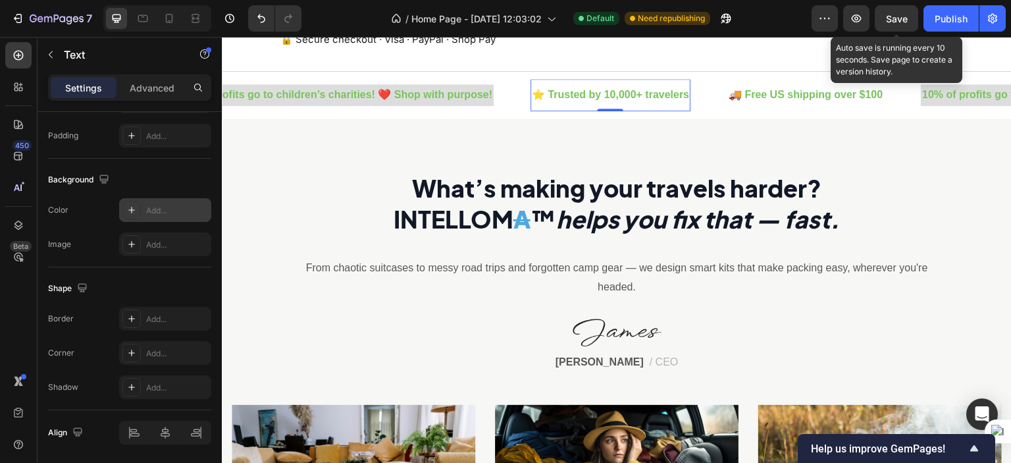
click at [132, 210] on icon at bounding box center [131, 210] width 7 height 7
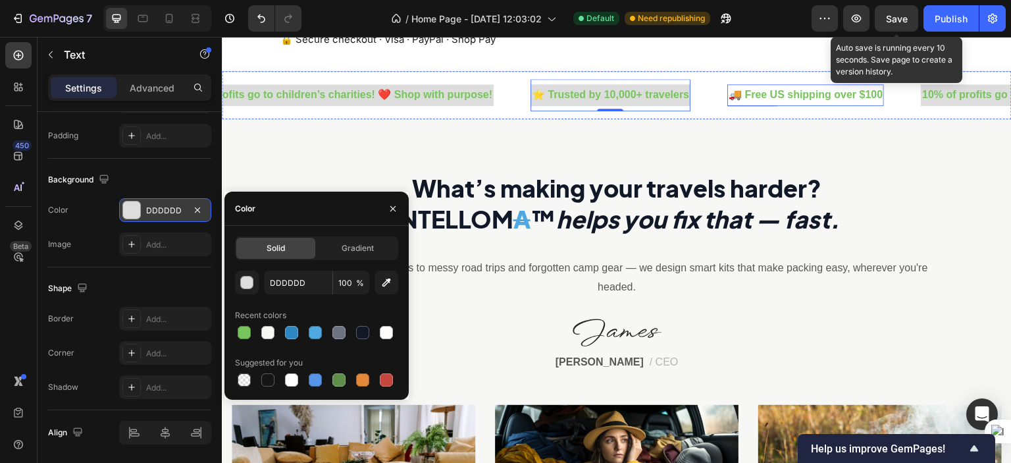
click at [759, 103] on p "🚚 Free US shipping over $100" at bounding box center [805, 95] width 154 height 19
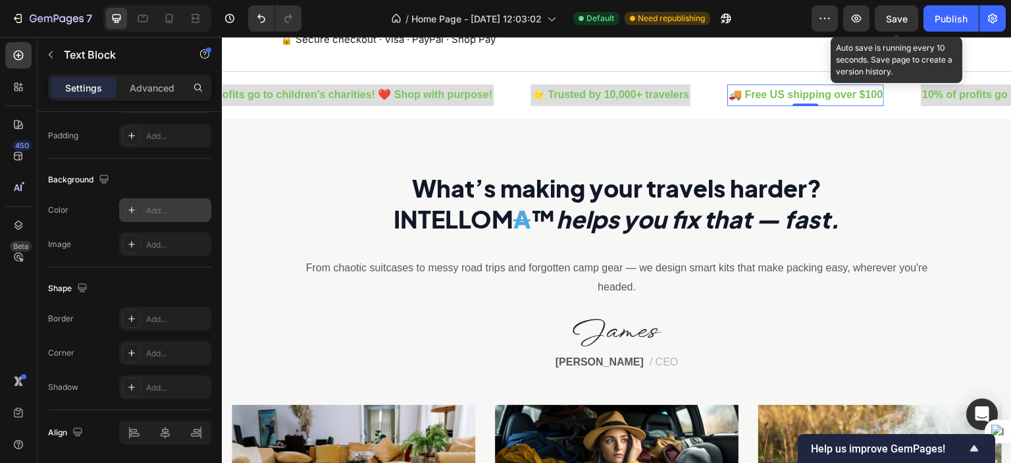
click at [128, 213] on icon at bounding box center [131, 210] width 11 height 11
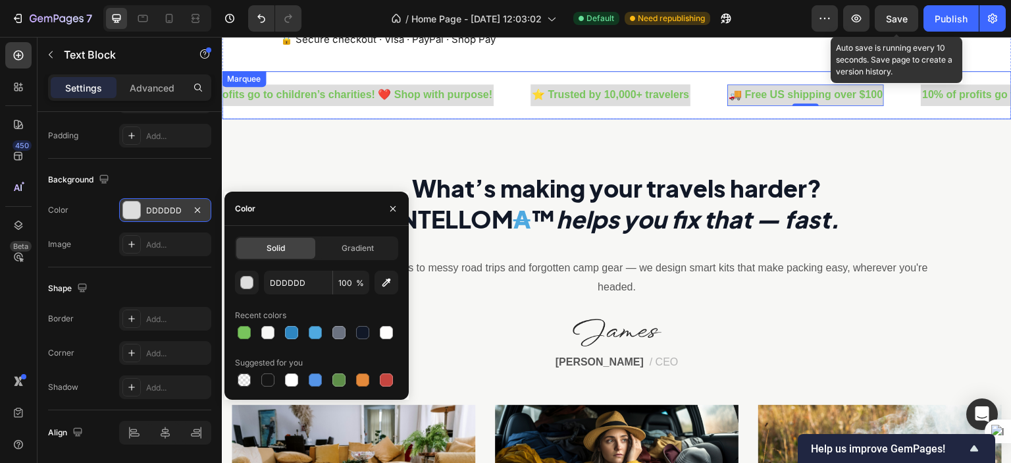
click at [517, 86] on div "10% of profits go to children’s charities! ❤️ Shop with purpose! Text Block" at bounding box center [351, 95] width 357 height 22
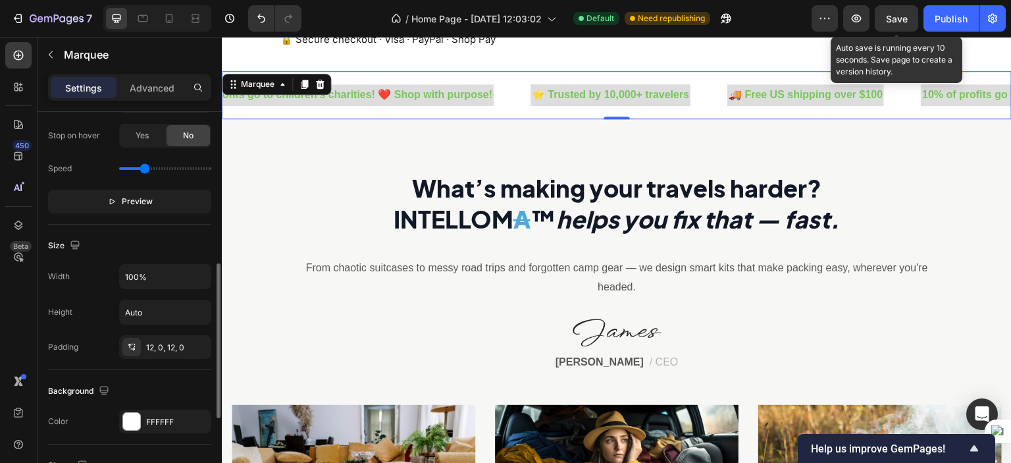
scroll to position [368, 0]
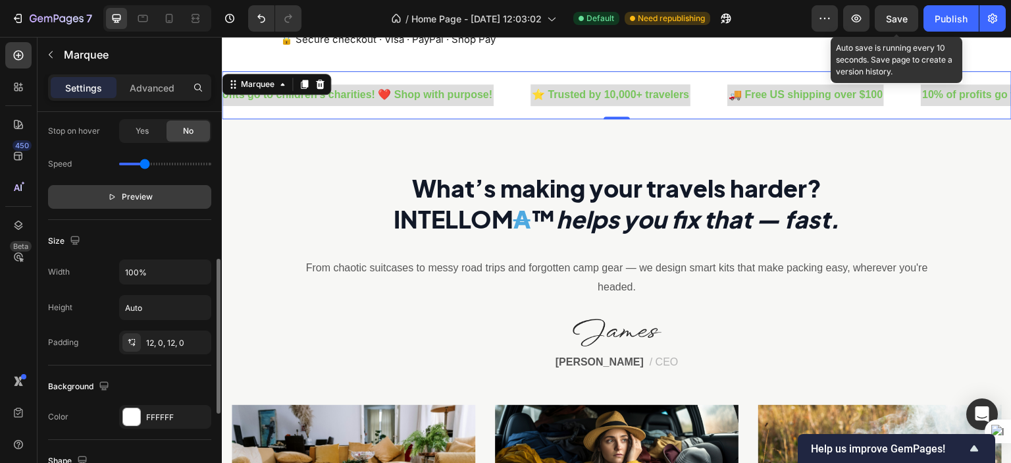
click at [138, 193] on span "Preview" at bounding box center [137, 196] width 31 height 13
click at [138, 193] on span "Pause" at bounding box center [137, 196] width 23 height 13
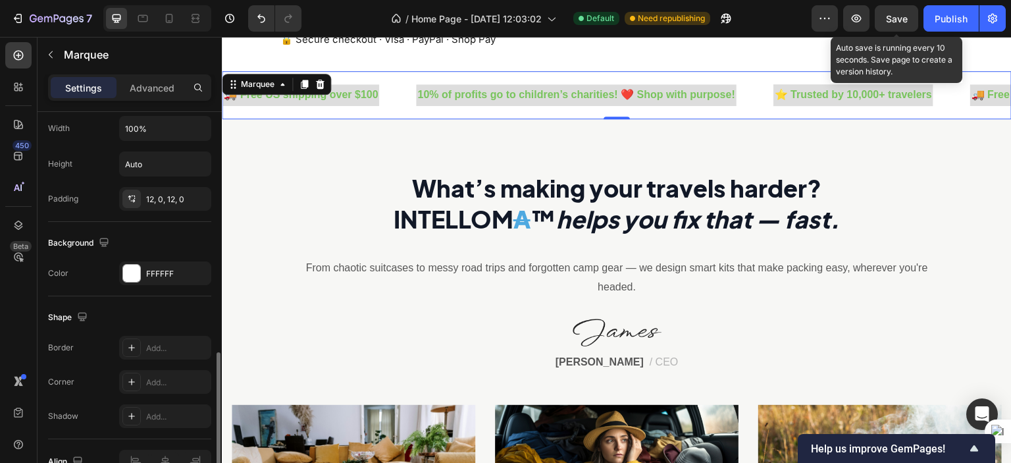
scroll to position [582, 0]
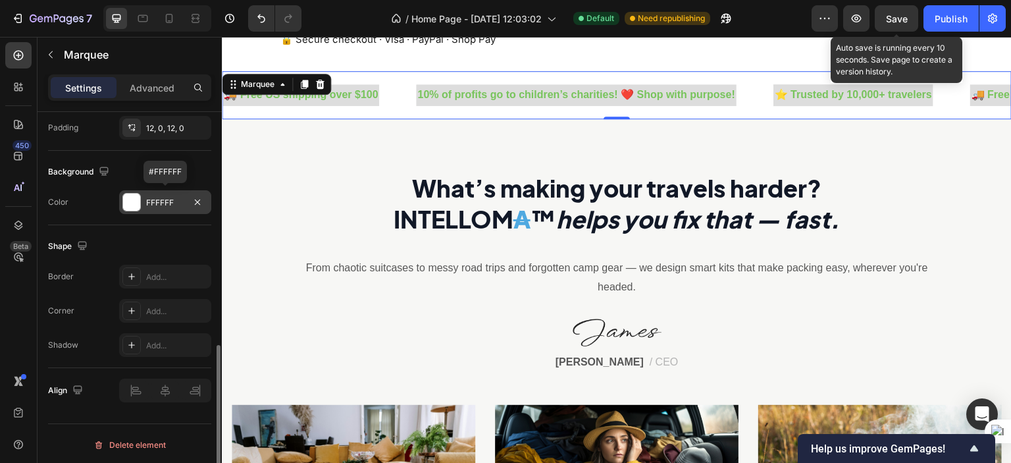
click at [158, 198] on div "FFFFFF" at bounding box center [165, 203] width 38 height 12
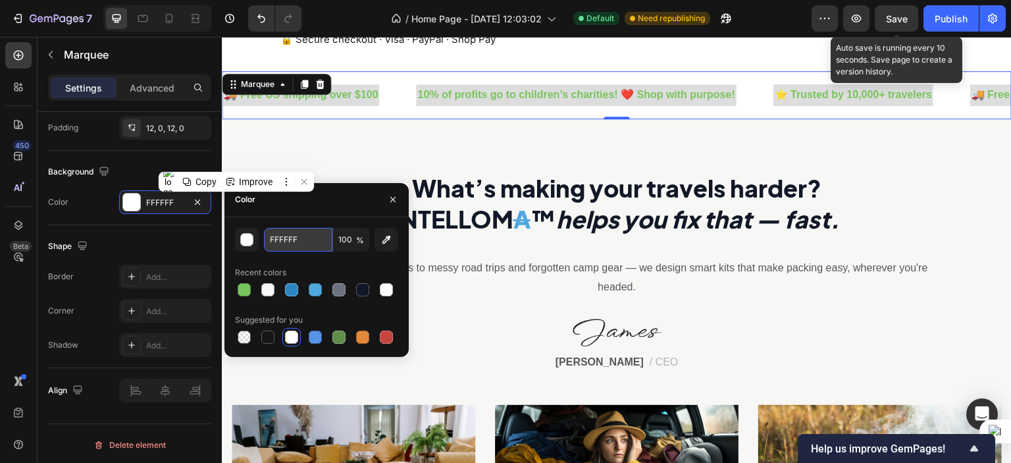
click at [287, 234] on input "FFFFFF" at bounding box center [298, 240] width 68 height 24
paste input "EDE6DA"
type input "EDE6DA"
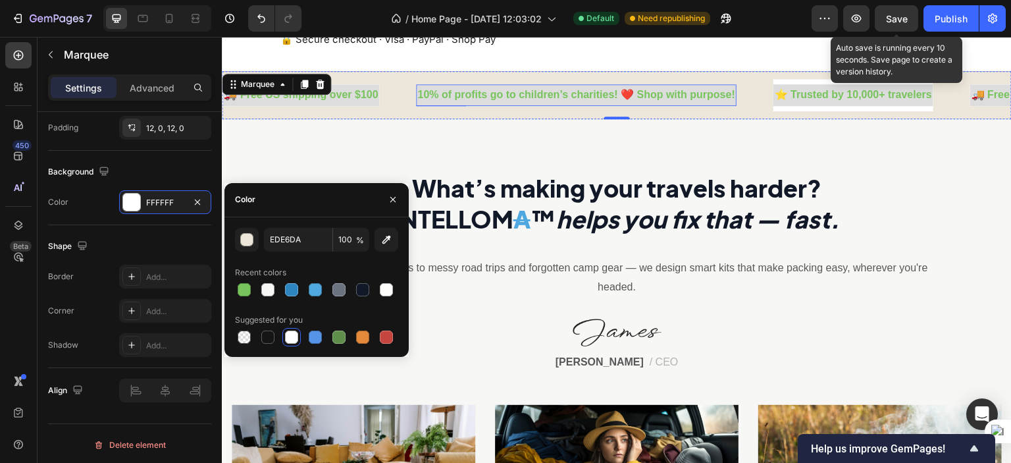
click at [669, 102] on p "10% of profits go to children’s charities! ❤️ Shop with purpose!" at bounding box center [564, 95] width 318 height 19
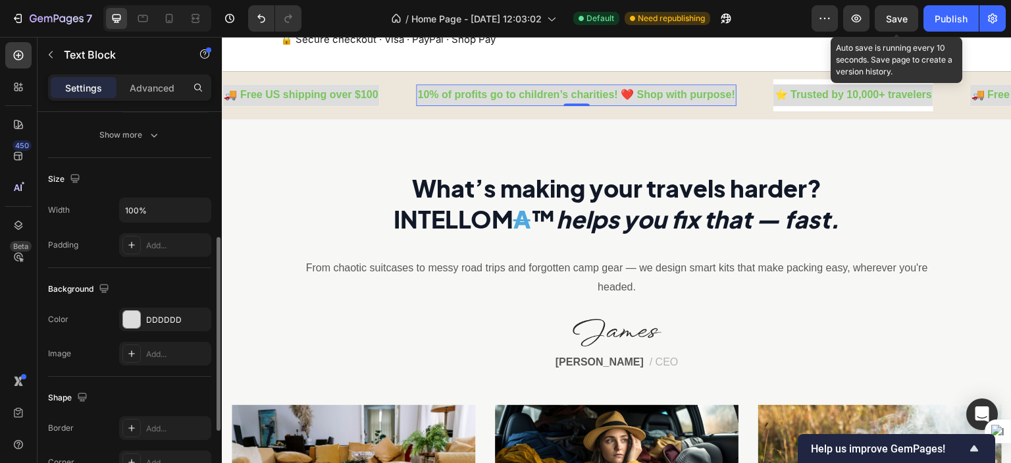
scroll to position [247, 0]
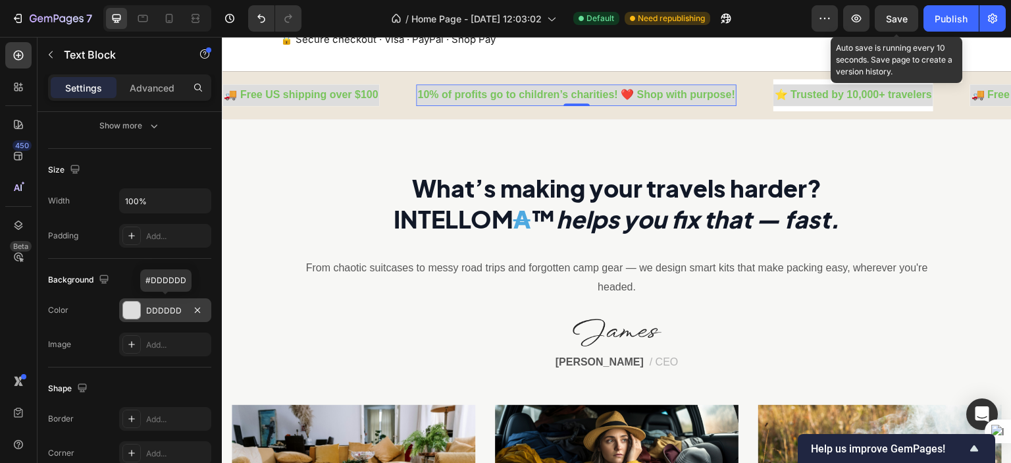
click at [168, 312] on div "DDDDDD" at bounding box center [165, 311] width 38 height 12
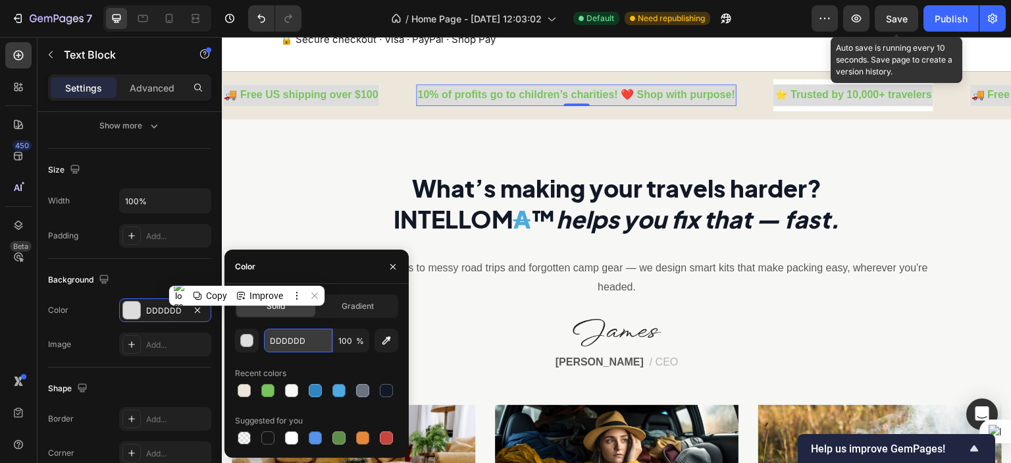
click at [298, 340] on input "DDDDDD" at bounding box center [298, 340] width 68 height 24
paste input "EDE6DA"
type input "EDE6DA"
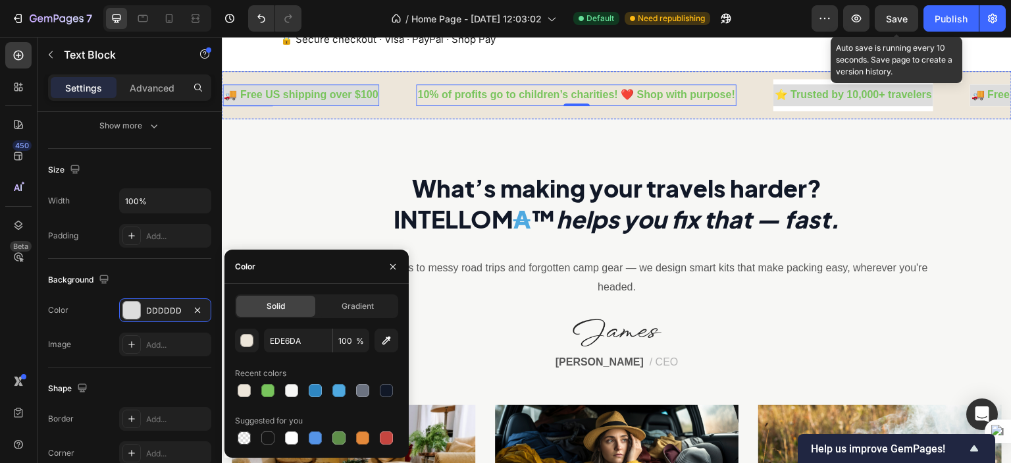
click at [368, 104] on p "🚚 Free US shipping over $100" at bounding box center [291, 95] width 154 height 19
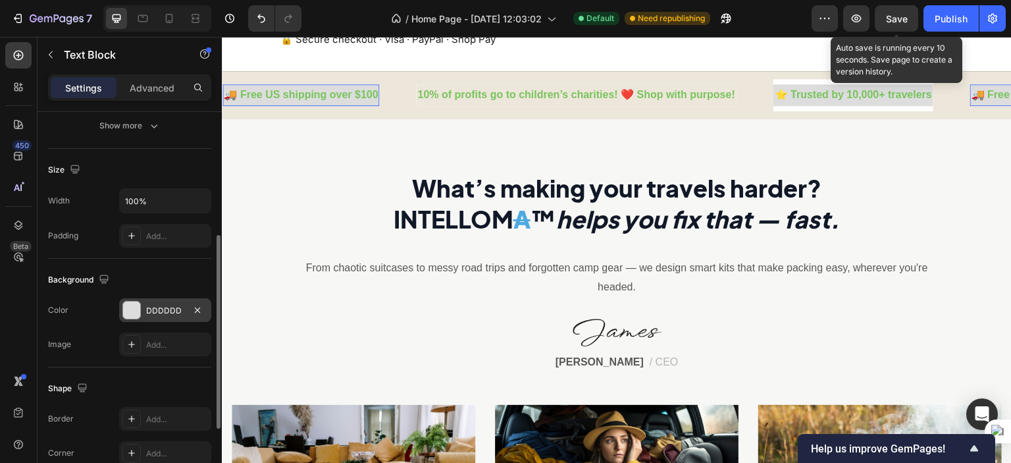
click at [151, 308] on div "DDDDDD" at bounding box center [165, 311] width 38 height 12
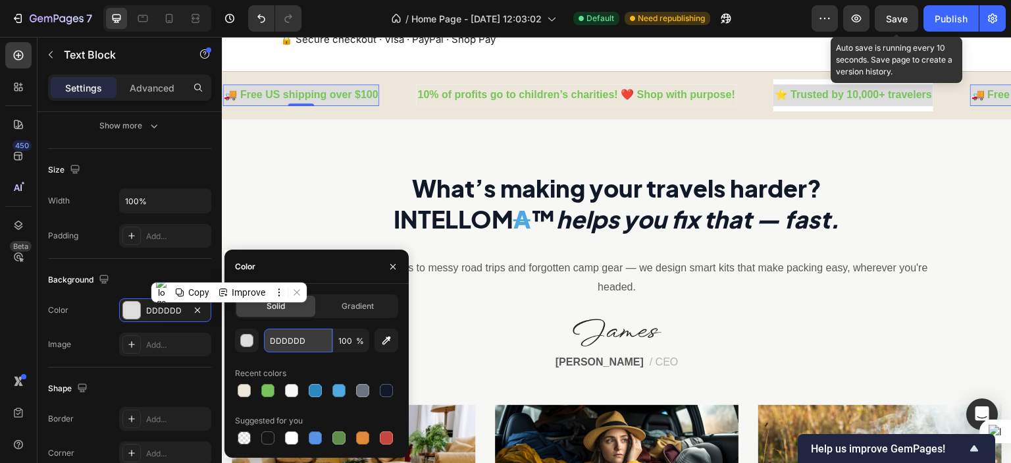
click at [283, 340] on input "DDDDDD" at bounding box center [298, 340] width 68 height 24
paste input "EDE6DA"
type input "EDE6DA"
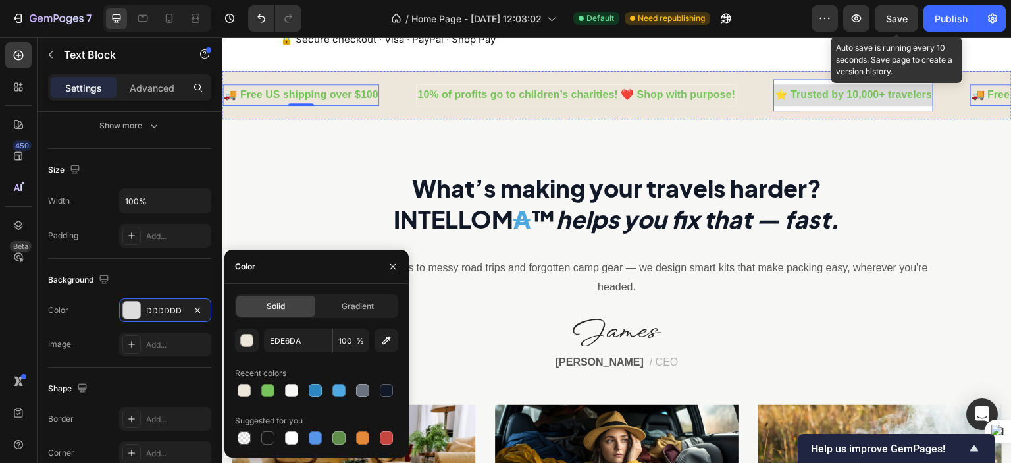
click at [817, 108] on div "⭐ Trusted by 10,000+ travelers Text" at bounding box center [835, 95] width 160 height 32
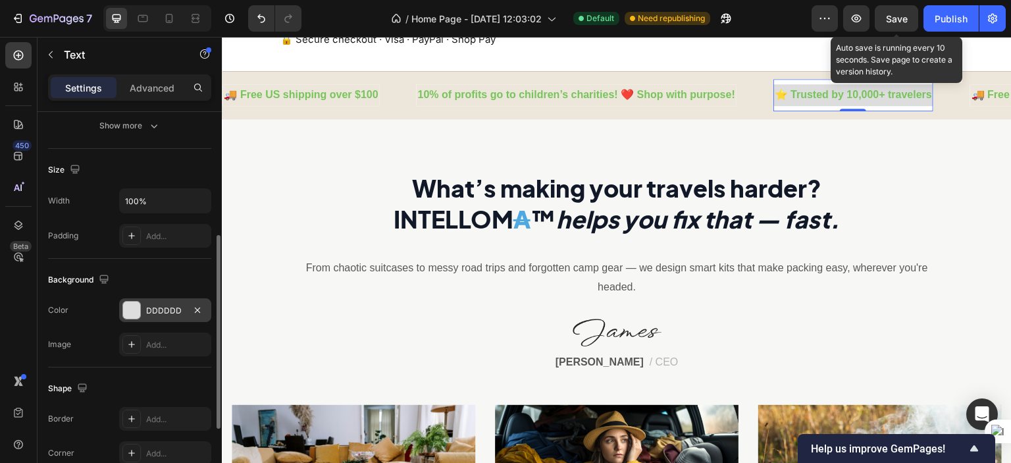
click at [162, 314] on div "DDDDDD" at bounding box center [165, 311] width 38 height 12
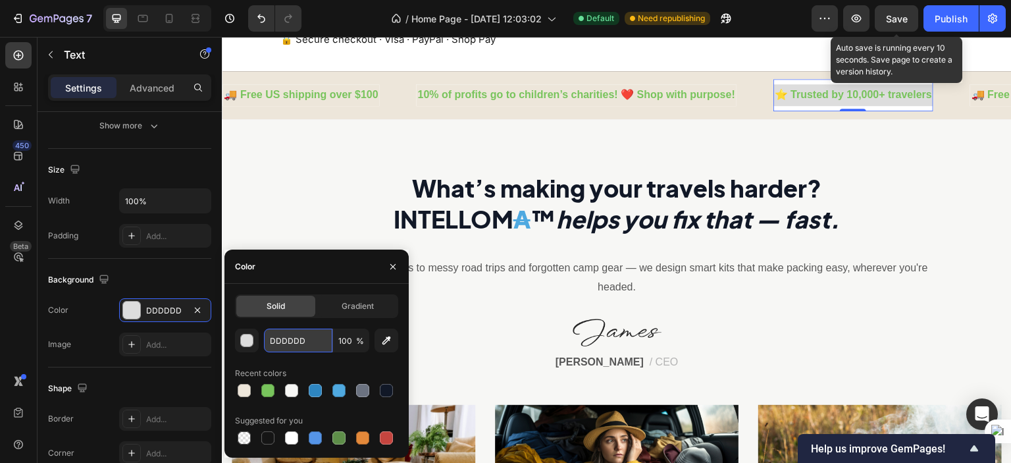
click at [292, 334] on input "DDDDDD" at bounding box center [298, 340] width 68 height 24
paste input "EDE6DA"
type input "EDE6DA"
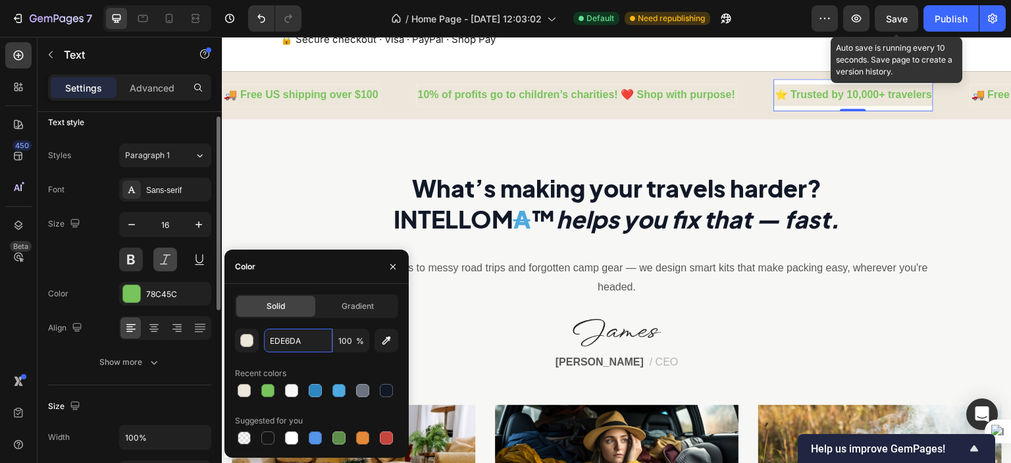
scroll to position [0, 0]
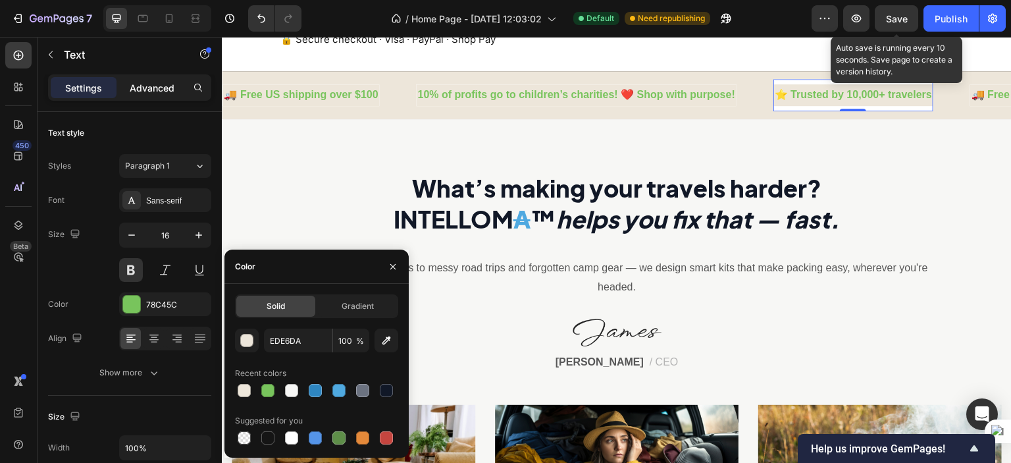
click at [174, 84] on p "Advanced" at bounding box center [152, 88] width 45 height 14
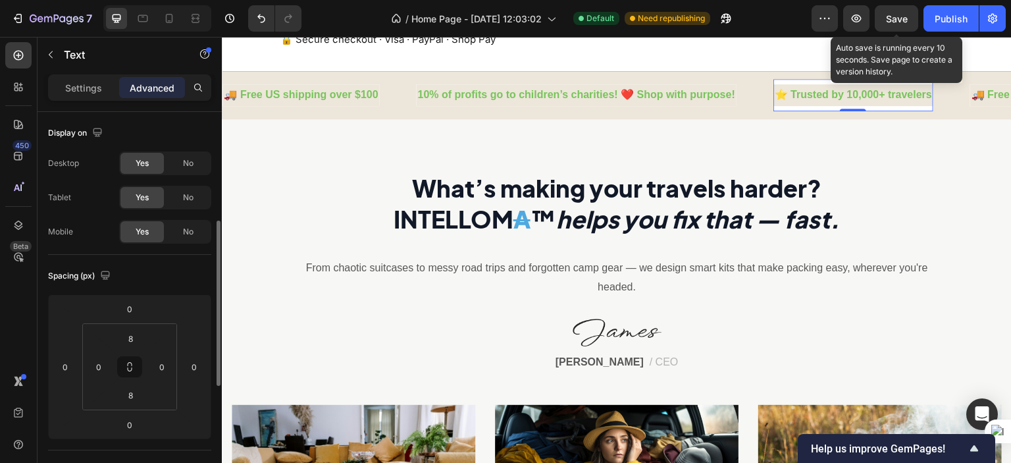
scroll to position [77, 0]
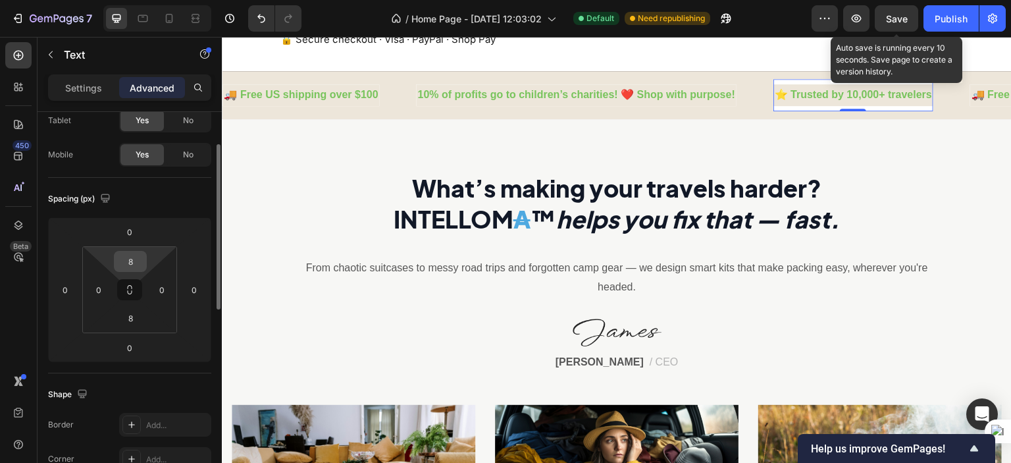
click at [139, 262] on input "8" at bounding box center [130, 261] width 26 height 20
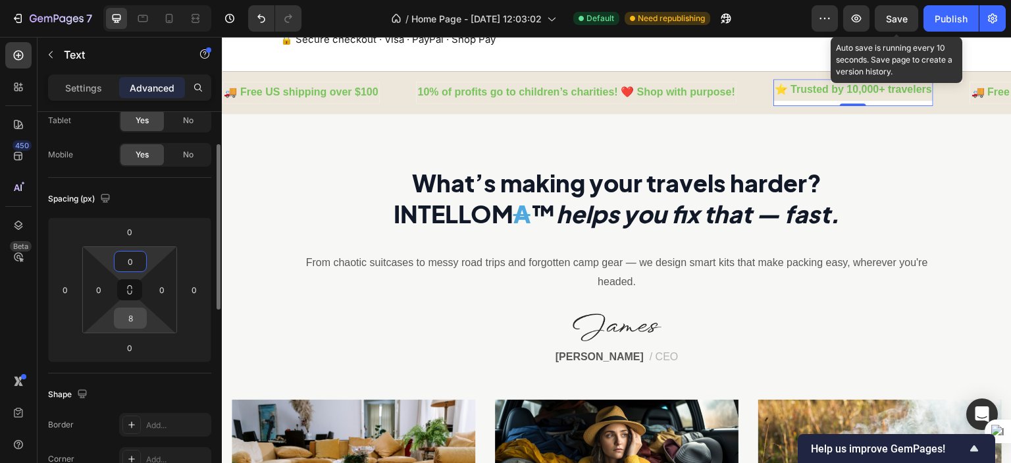
type input "0"
click at [126, 324] on input "8" at bounding box center [130, 318] width 26 height 20
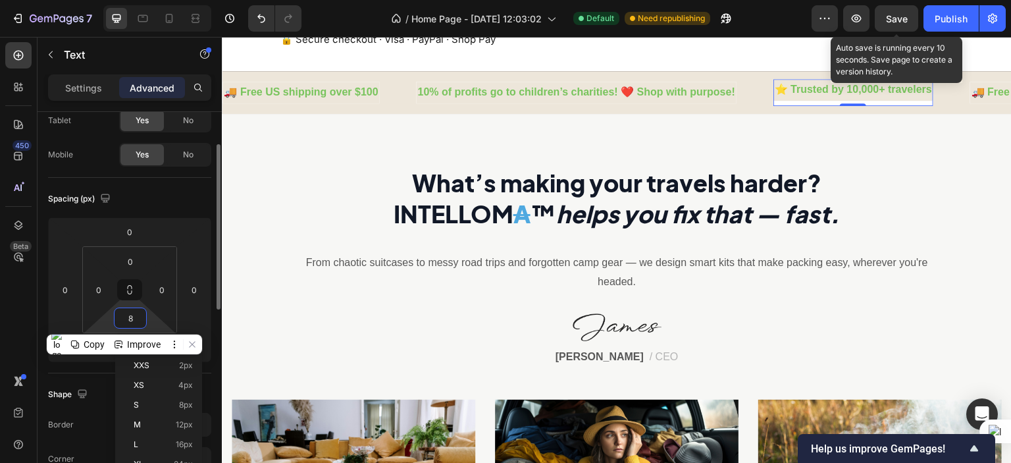
type input "0"
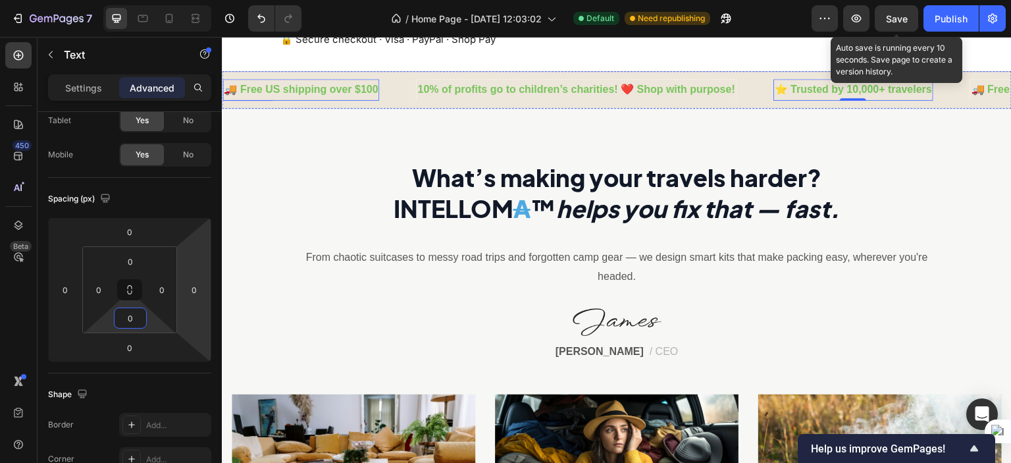
click at [361, 86] on strong "🚚 Free US shipping over $100" at bounding box center [284, 89] width 154 height 11
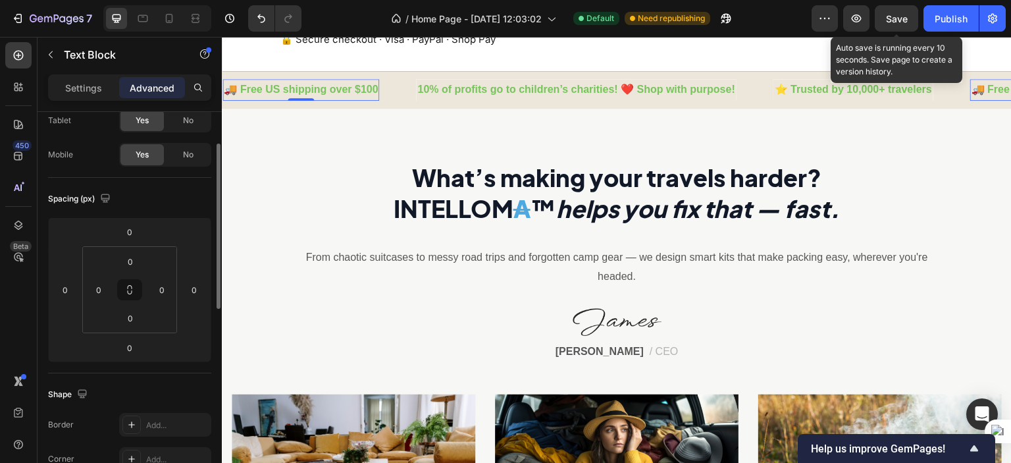
scroll to position [76, 0]
click at [97, 94] on p "Settings" at bounding box center [83, 88] width 37 height 14
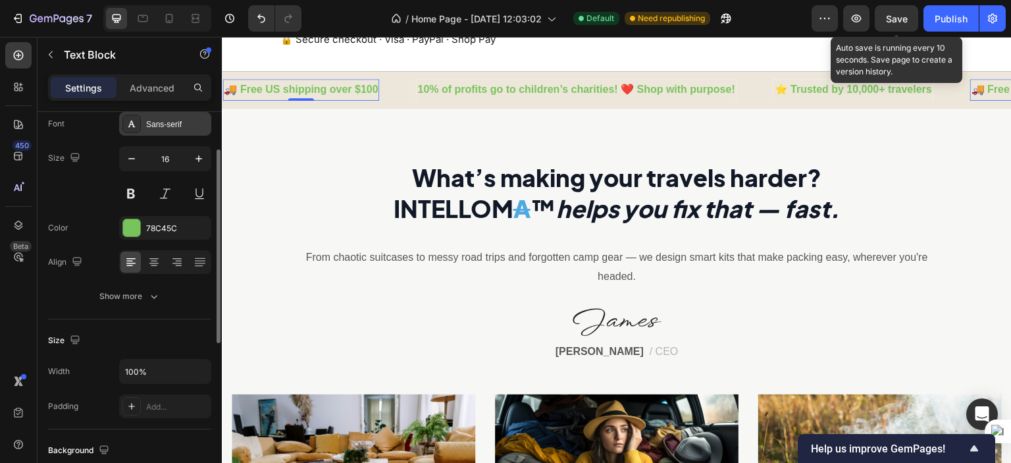
click at [183, 126] on div "Sans-serif" at bounding box center [177, 124] width 62 height 12
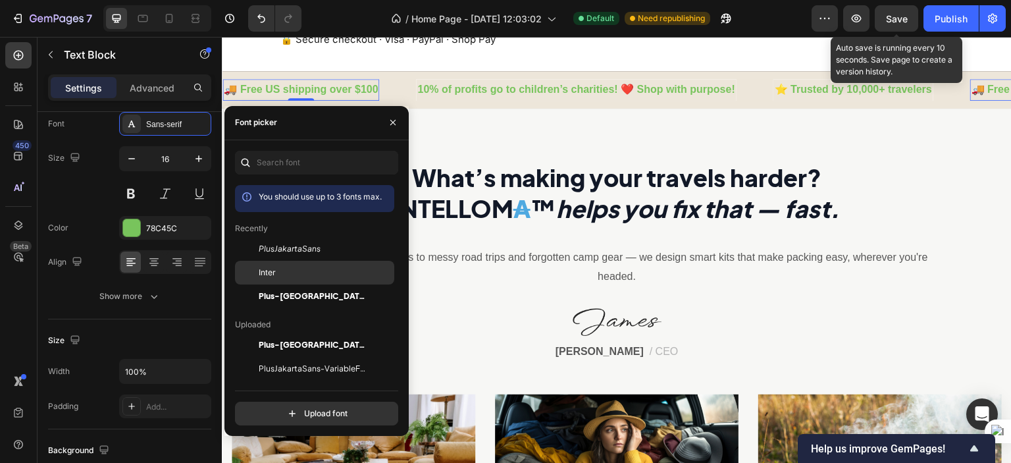
click at [266, 266] on span "Inter" at bounding box center [267, 272] width 17 height 12
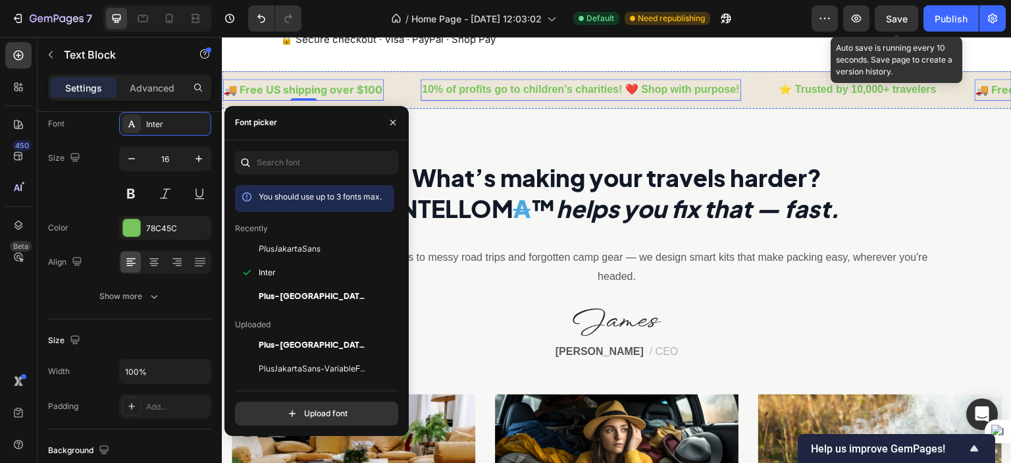
click at [518, 93] on p "10% of profits go to children’s charities! ❤️ Shop with purpose!" at bounding box center [573, 89] width 318 height 19
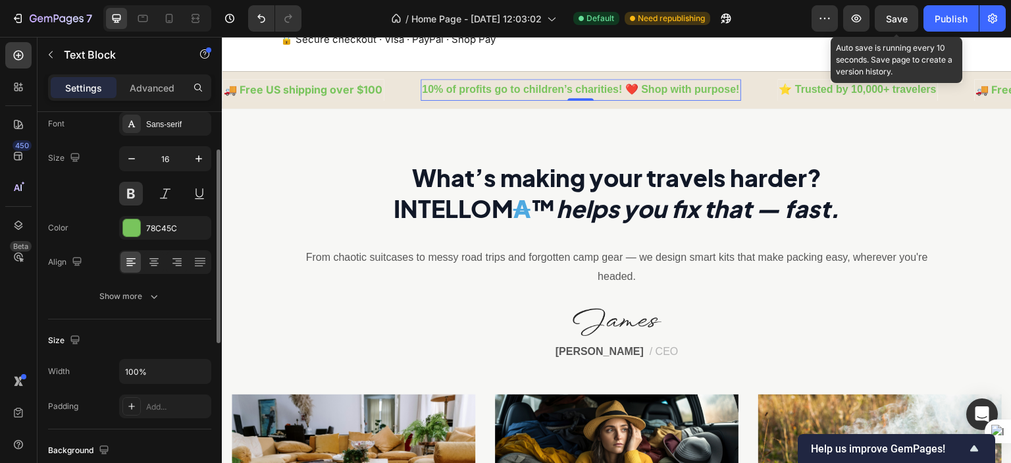
click at [173, 136] on div "Font Sans-serif Size 16 Color 78C45C Align Show more" at bounding box center [129, 210] width 163 height 196
click at [174, 132] on div "Sans-serif" at bounding box center [165, 124] width 92 height 24
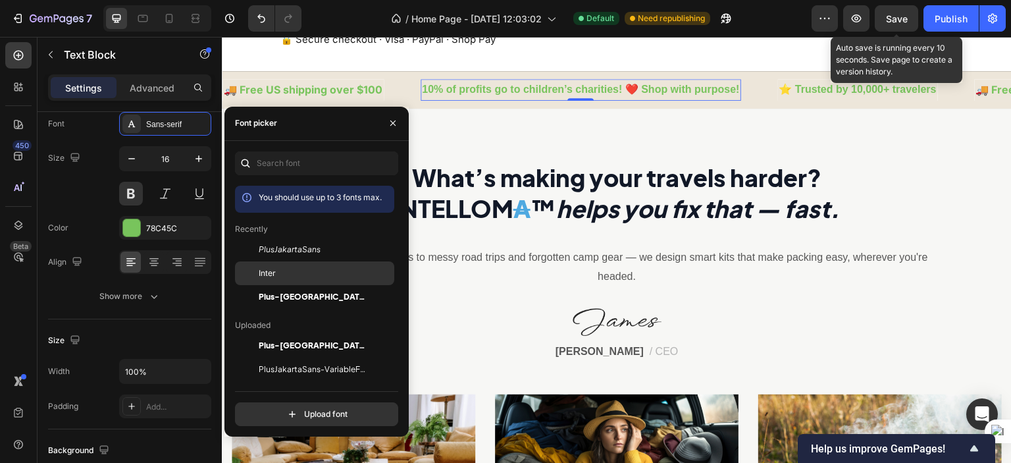
click at [274, 270] on span "Inter" at bounding box center [267, 273] width 17 height 12
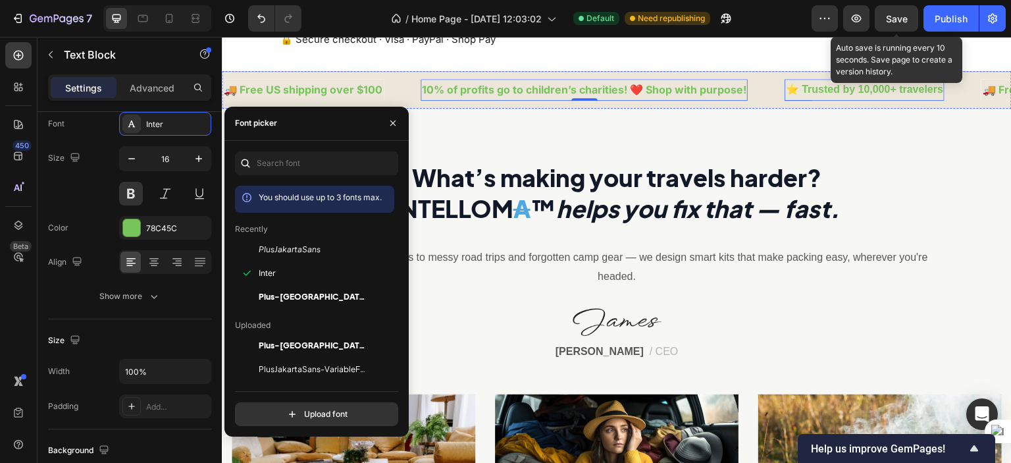
click at [818, 97] on p "⭐ Trusted by 10,000+ travelers" at bounding box center [859, 89] width 157 height 19
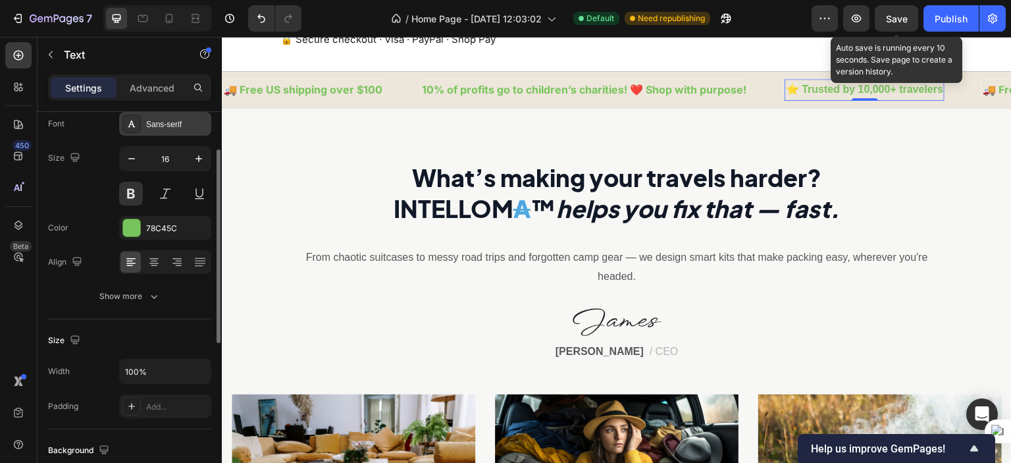
click at [188, 134] on div "Font Sans-serif Size 16 Color 78C45C Align Show more" at bounding box center [129, 210] width 163 height 196
click at [188, 134] on div "Sans-serif" at bounding box center [165, 124] width 92 height 24
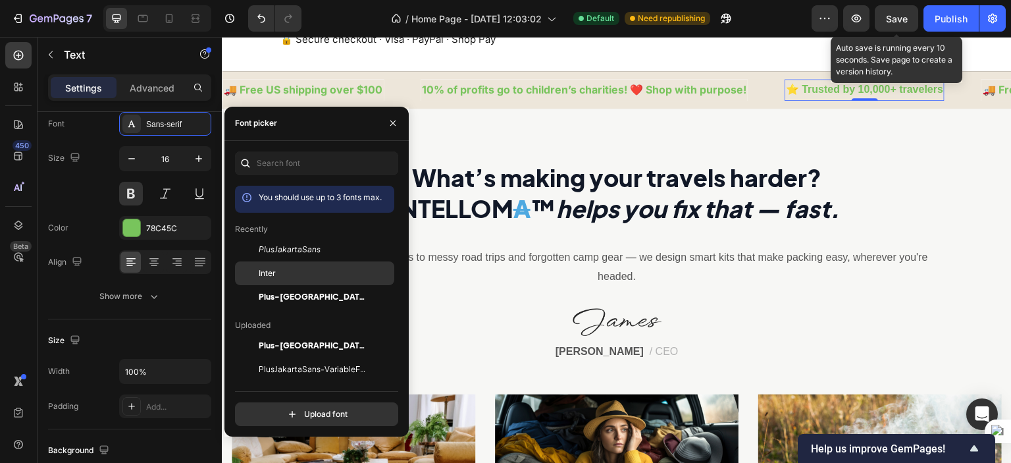
click at [300, 272] on div "Inter" at bounding box center [325, 273] width 133 height 12
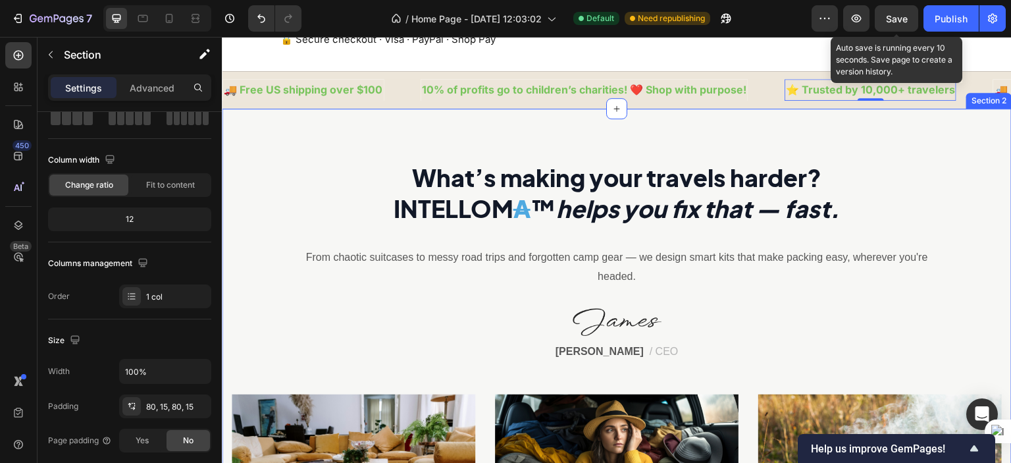
click at [554, 131] on div "What’s making your travels harder? INTELLOM A ™ helps you fix that — fast. Head…" at bounding box center [617, 424] width 790 height 630
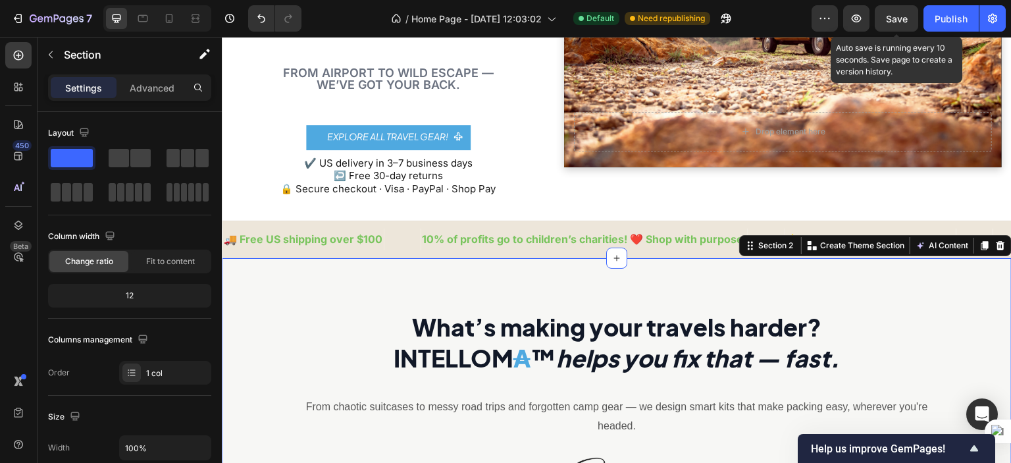
scroll to position [153, 0]
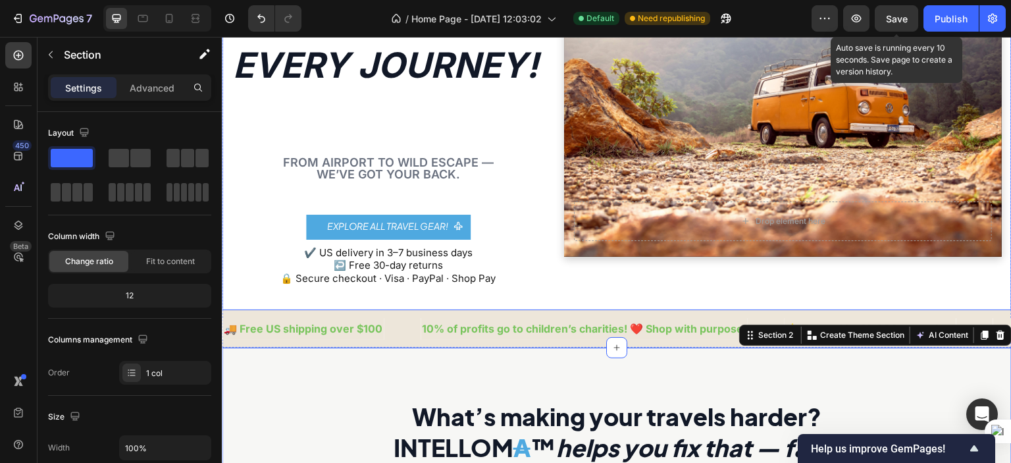
click at [584, 276] on div "Drop element here Hero Banner" at bounding box center [783, 111] width 438 height 350
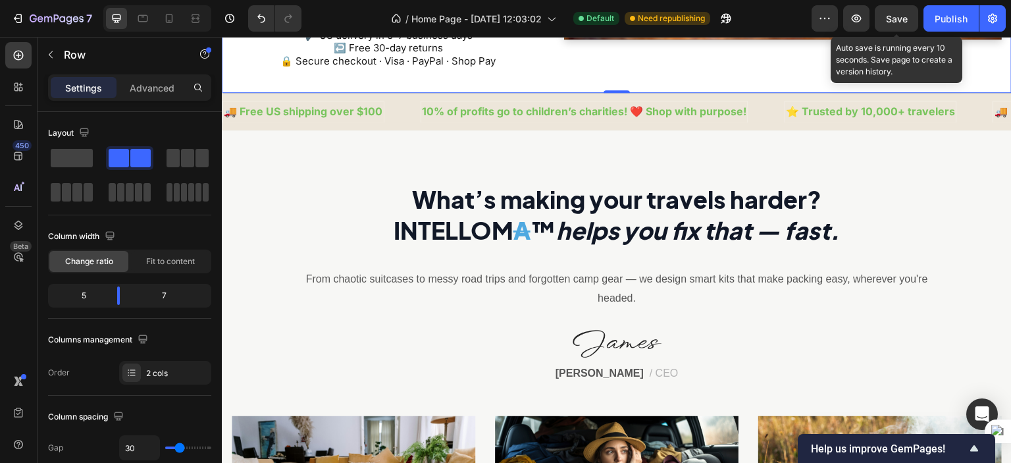
scroll to position [416, 0]
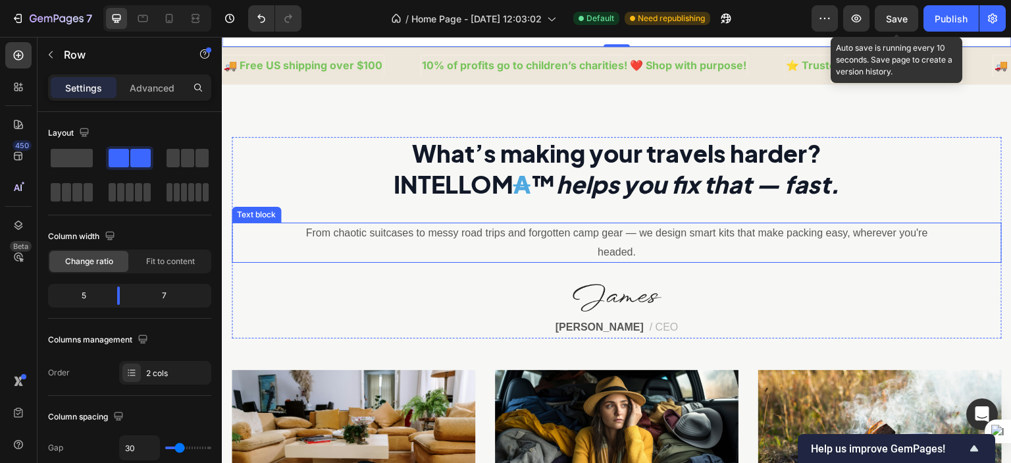
click at [636, 232] on p "From chaotic suitcases to messy road trips and forgotten camp gear — we design …" at bounding box center [617, 243] width 636 height 38
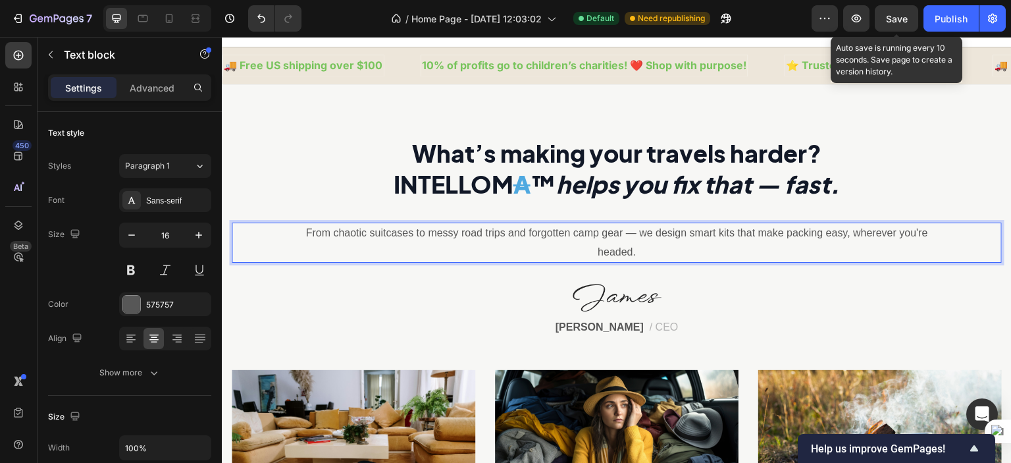
click at [636, 232] on p "From chaotic suitcases to messy road trips and forgotten camp gear — we design …" at bounding box center [617, 243] width 636 height 38
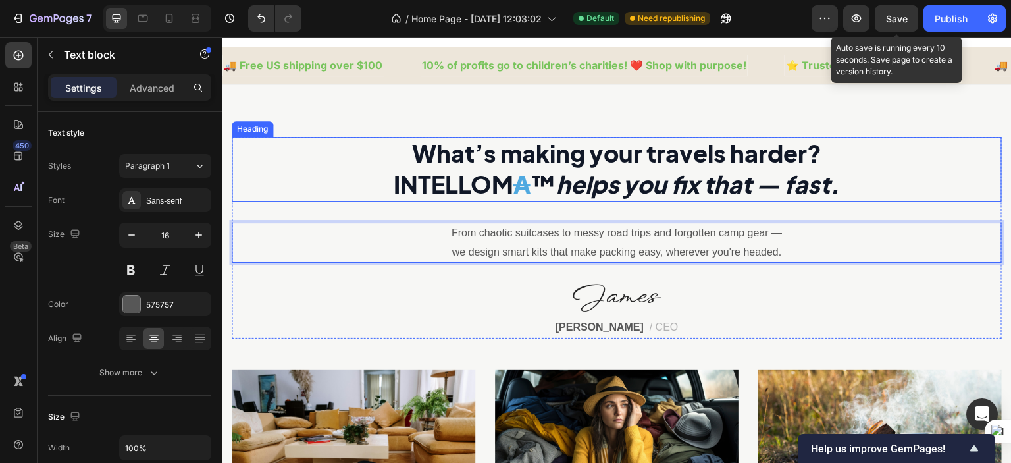
click at [940, 163] on h2 "What’s making your travels harder? INTELLOM A ™ helps you fix that — fast." at bounding box center [617, 169] width 770 height 64
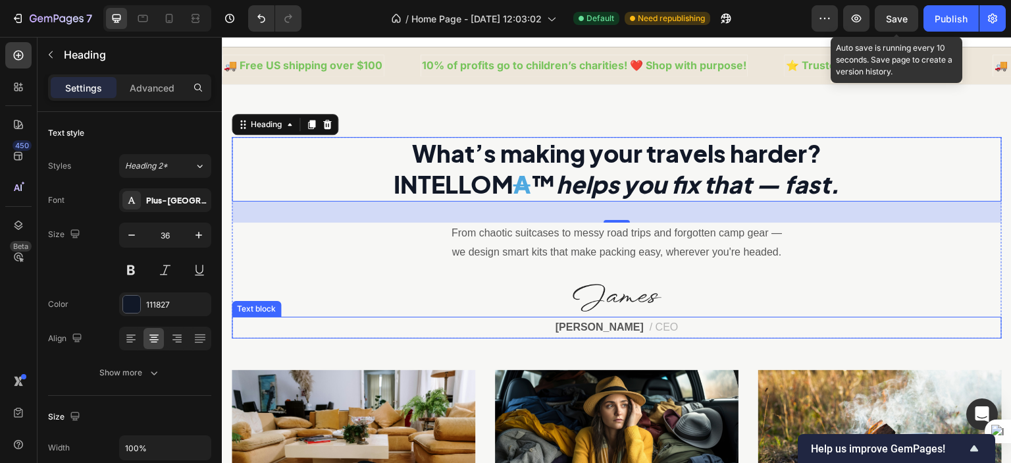
click at [622, 326] on strong "[PERSON_NAME]" at bounding box center [599, 326] width 88 height 11
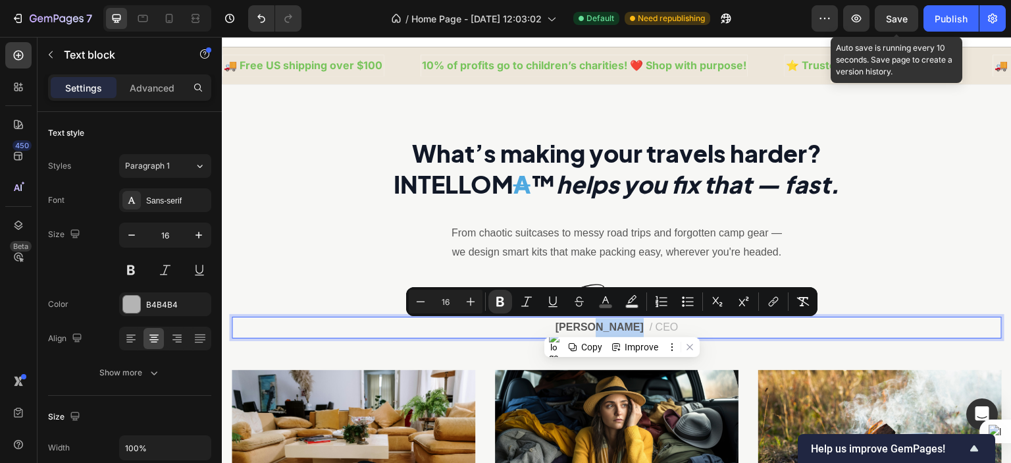
click at [589, 326] on strong "[PERSON_NAME]" at bounding box center [599, 326] width 88 height 11
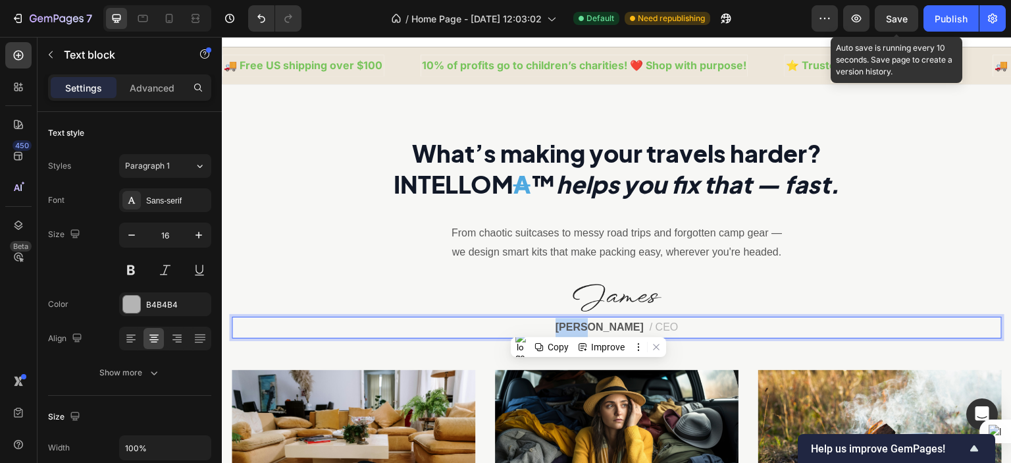
click at [589, 326] on strong "[PERSON_NAME]" at bounding box center [599, 326] width 88 height 11
click at [610, 332] on strong "Nikan Frank" at bounding box center [599, 326] width 88 height 11
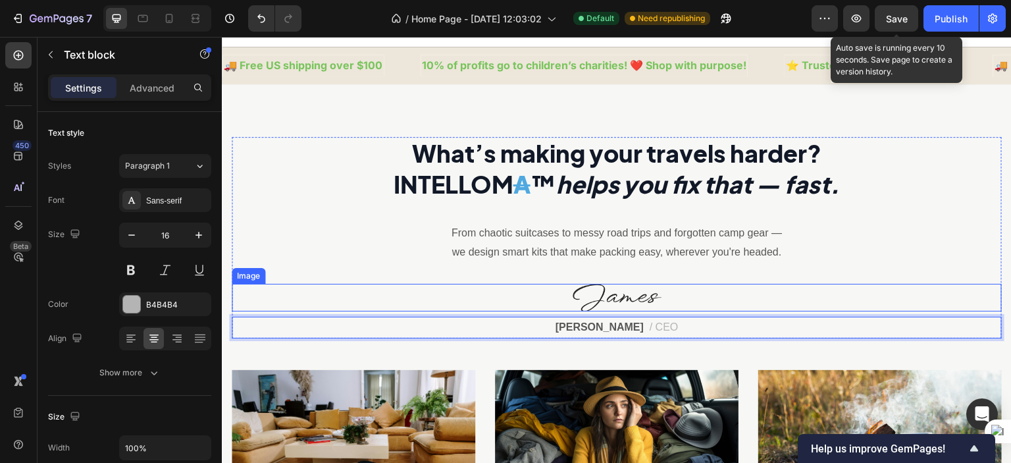
click at [636, 286] on img at bounding box center [616, 298] width 89 height 28
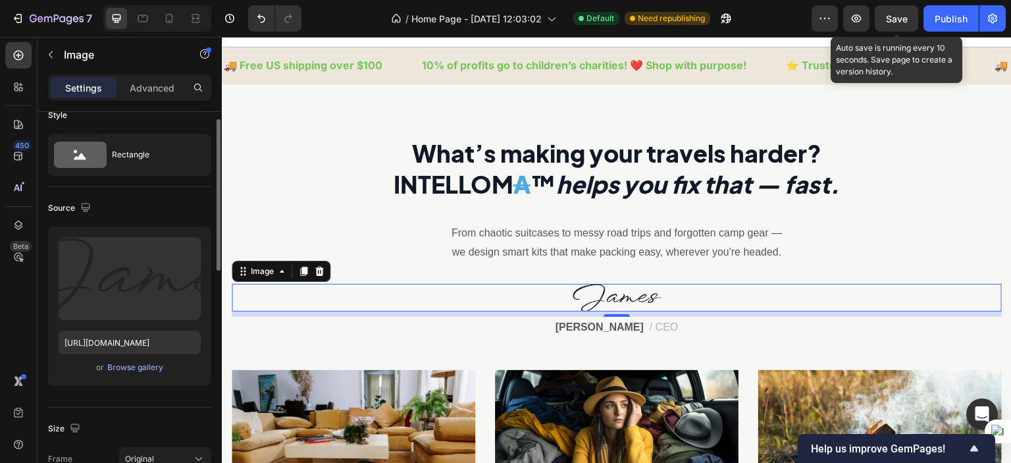
scroll to position [21, 0]
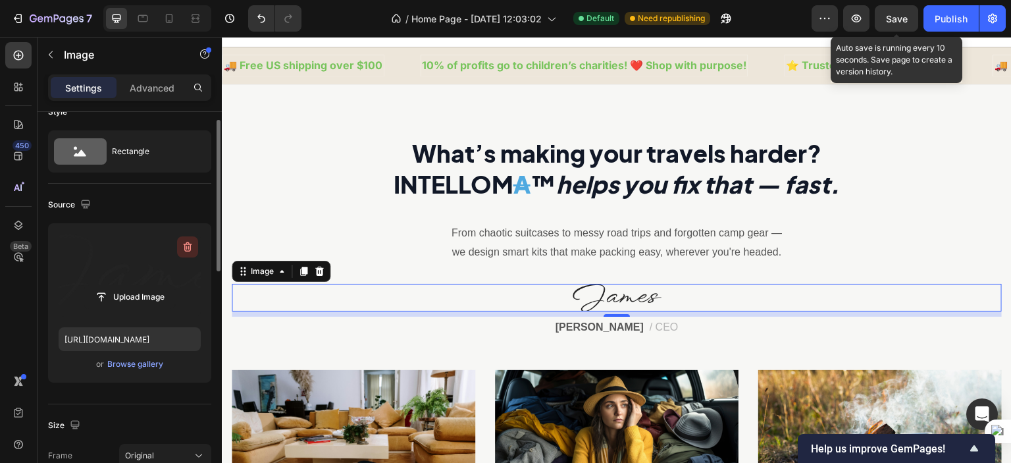
click at [190, 245] on icon "button" at bounding box center [188, 247] width 9 height 10
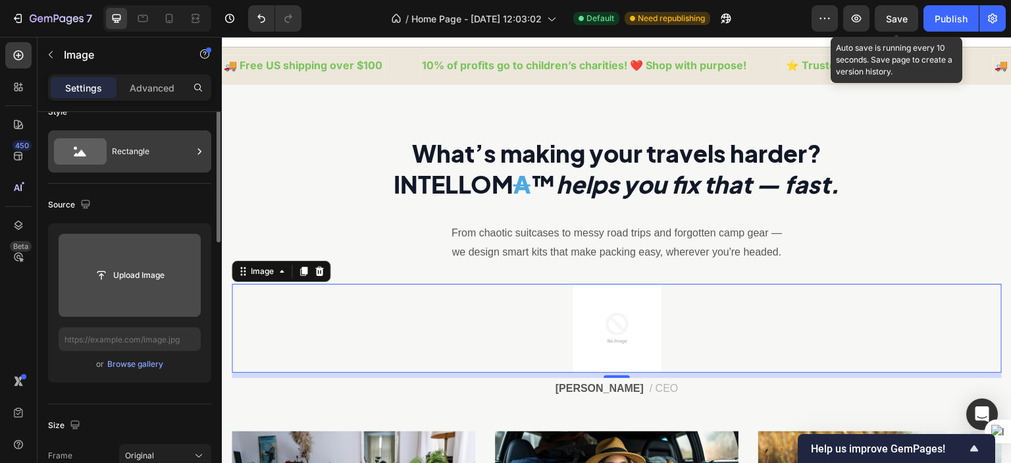
scroll to position [0, 0]
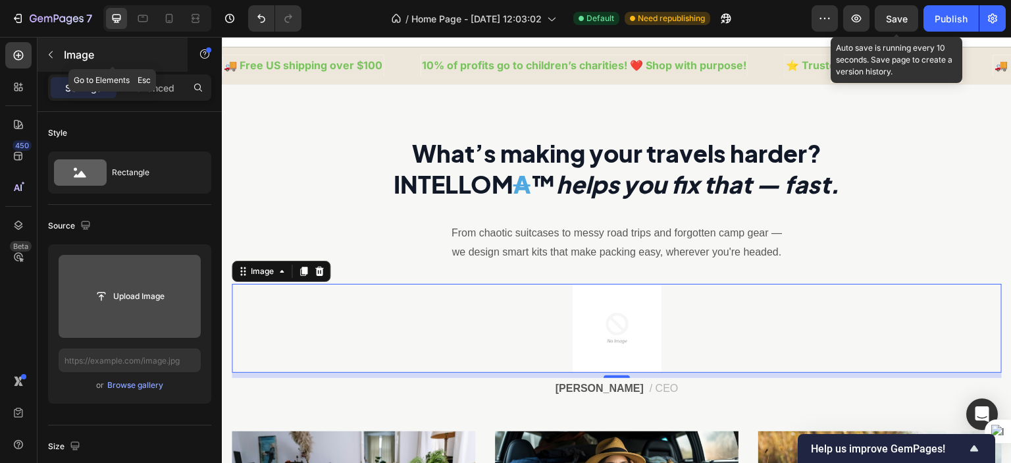
click at [47, 49] on icon "button" at bounding box center [50, 54] width 11 height 11
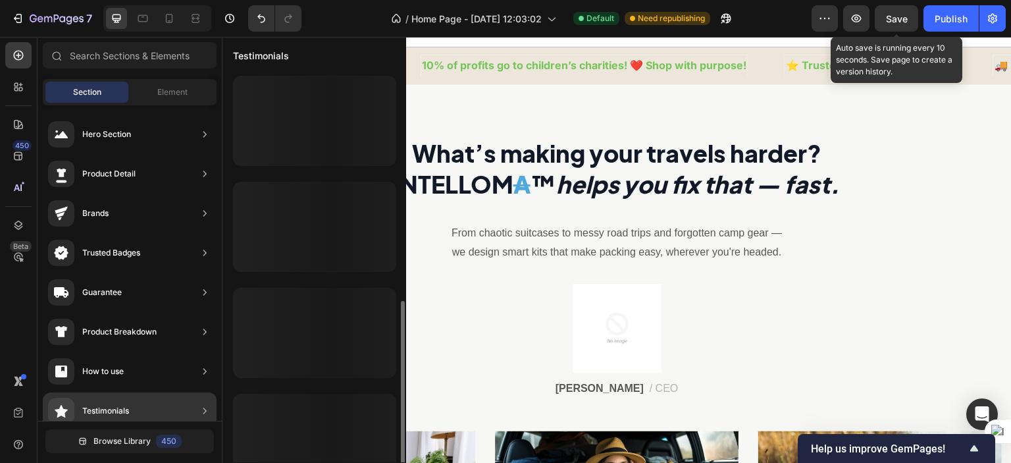
scroll to position [131, 0]
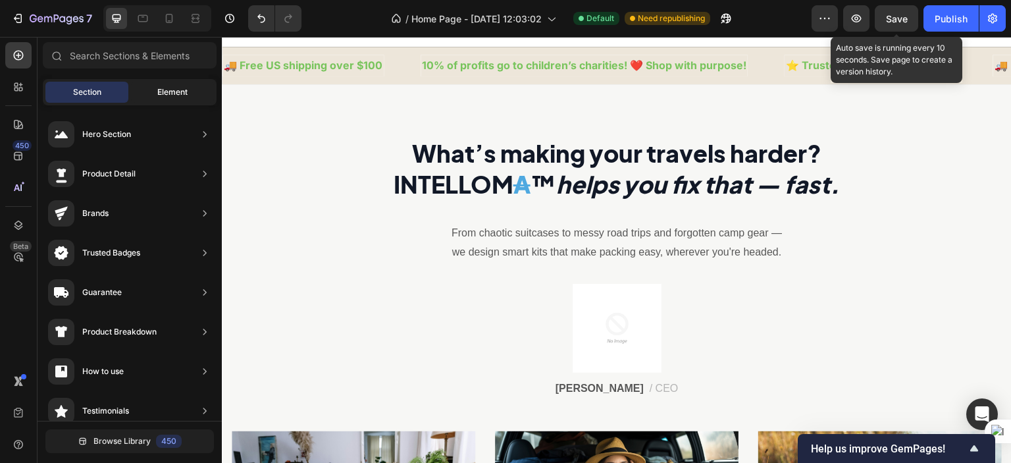
click at [160, 94] on span "Element" at bounding box center [172, 92] width 30 height 12
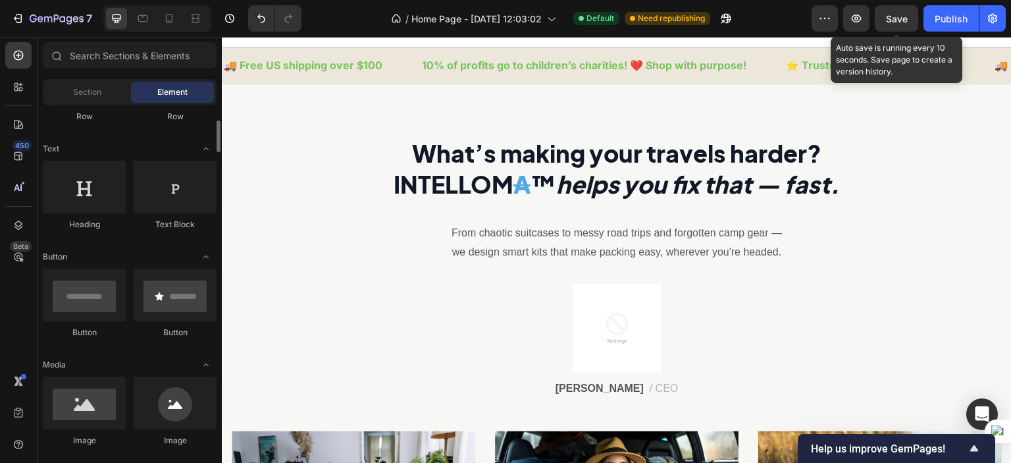
scroll to position [165, 0]
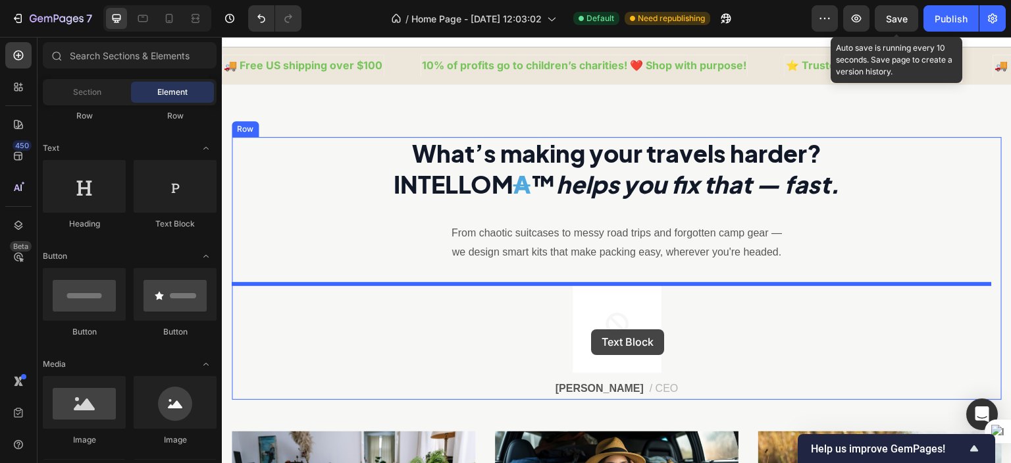
drag, startPoint x: 399, startPoint y: 241, endPoint x: 591, endPoint y: 329, distance: 211.4
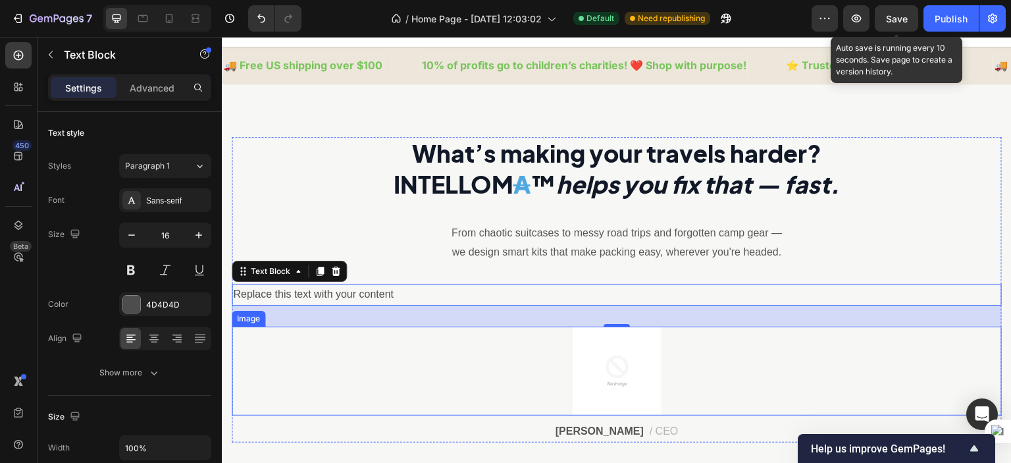
click at [608, 350] on img at bounding box center [616, 370] width 89 height 89
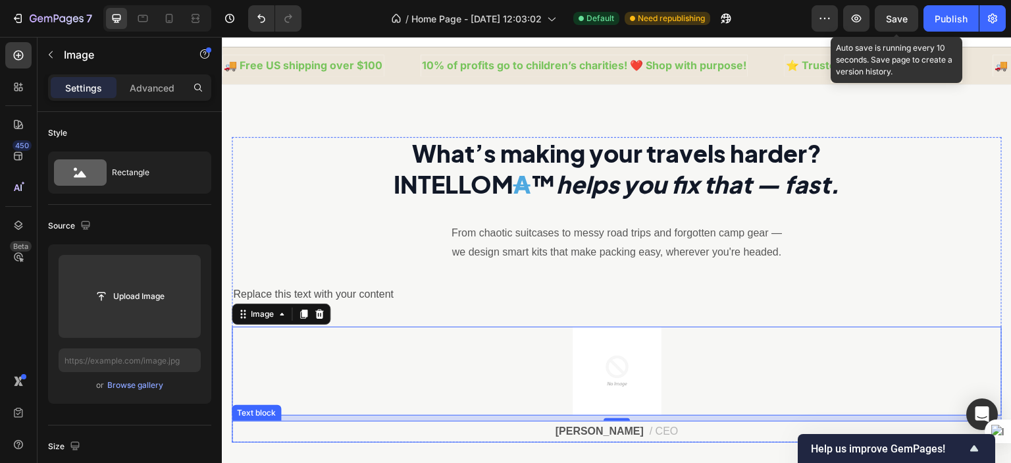
click at [557, 426] on p "Nikan Niaki / CEO" at bounding box center [616, 431] width 767 height 19
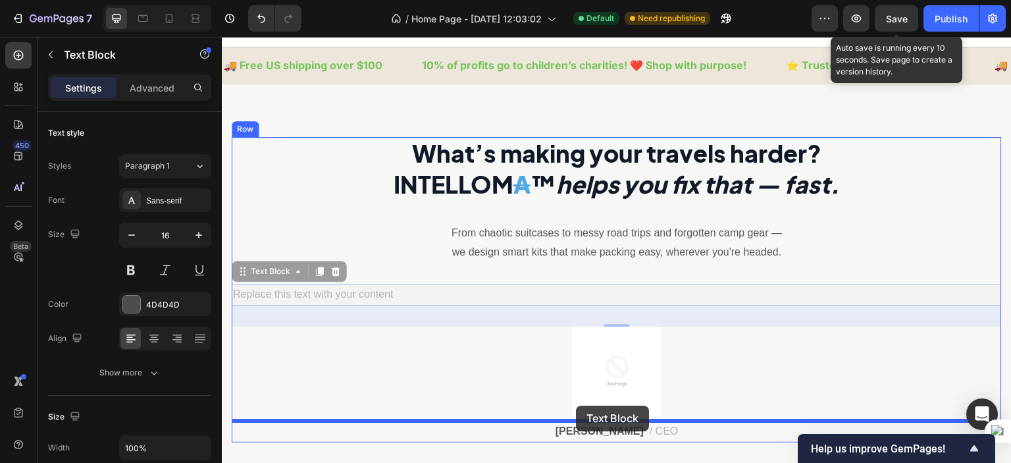
drag, startPoint x: 391, startPoint y: 303, endPoint x: 581, endPoint y: 409, distance: 217.7
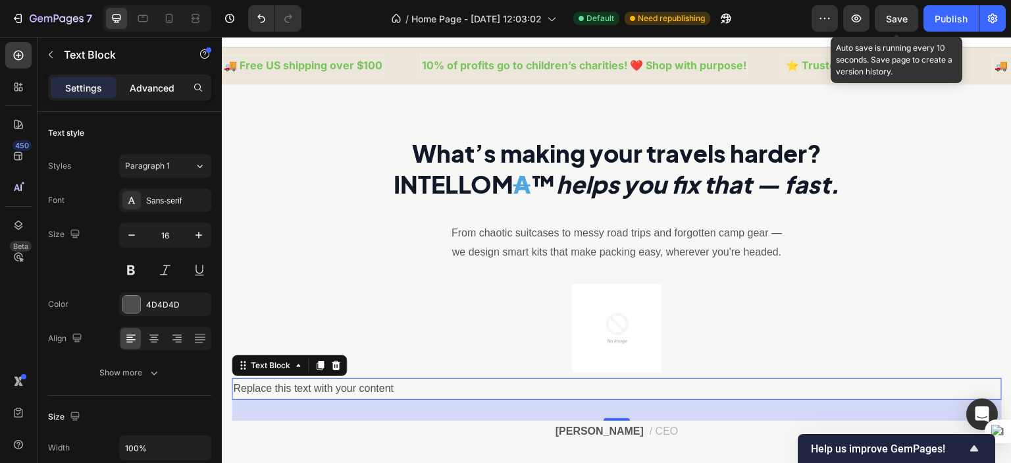
click at [149, 91] on p "Advanced" at bounding box center [152, 88] width 45 height 14
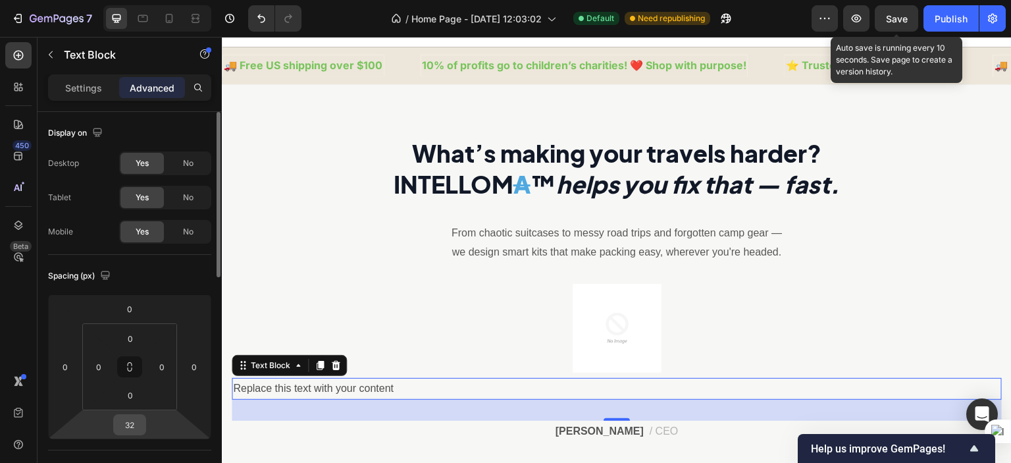
click at [129, 420] on input "32" at bounding box center [129, 425] width 26 height 20
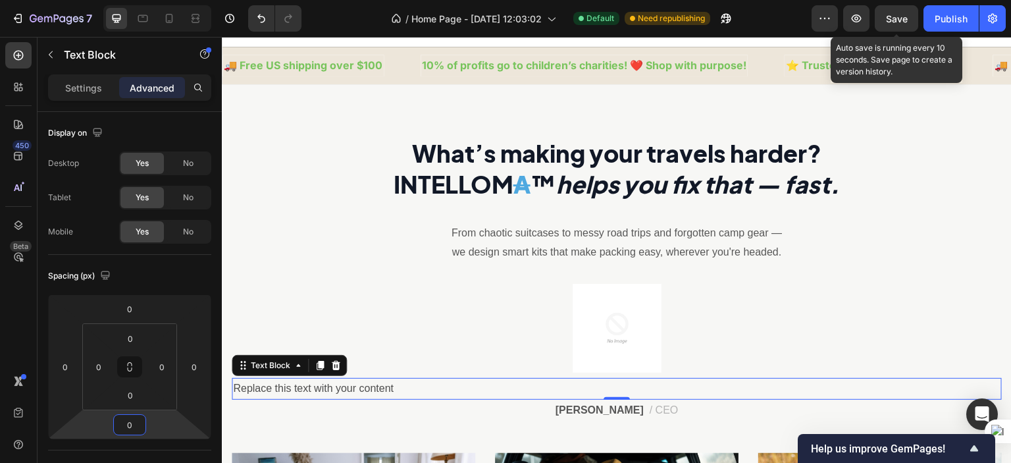
type input "0"
click at [390, 386] on div "Replace this text with your content" at bounding box center [617, 389] width 770 height 22
click at [390, 386] on p "Replace this text with your content" at bounding box center [616, 388] width 767 height 19
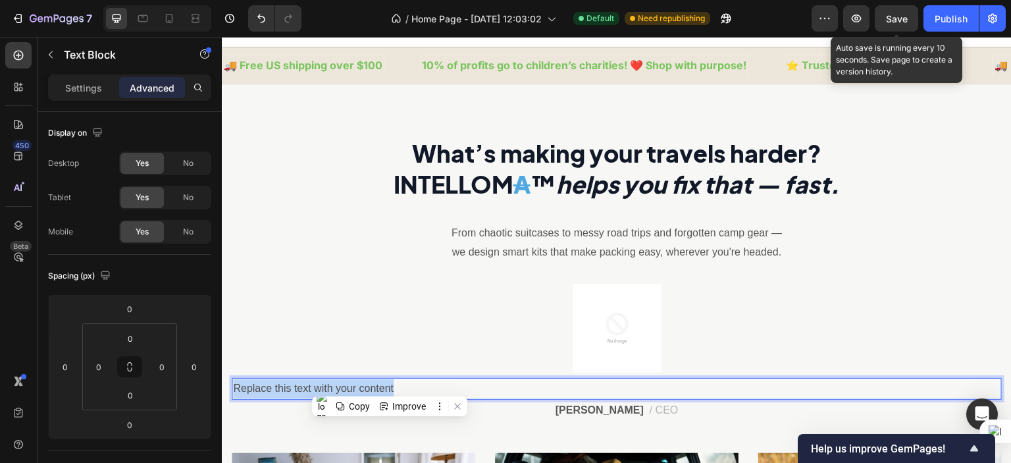
click at [390, 386] on p "Replace this text with your content" at bounding box center [616, 388] width 767 height 19
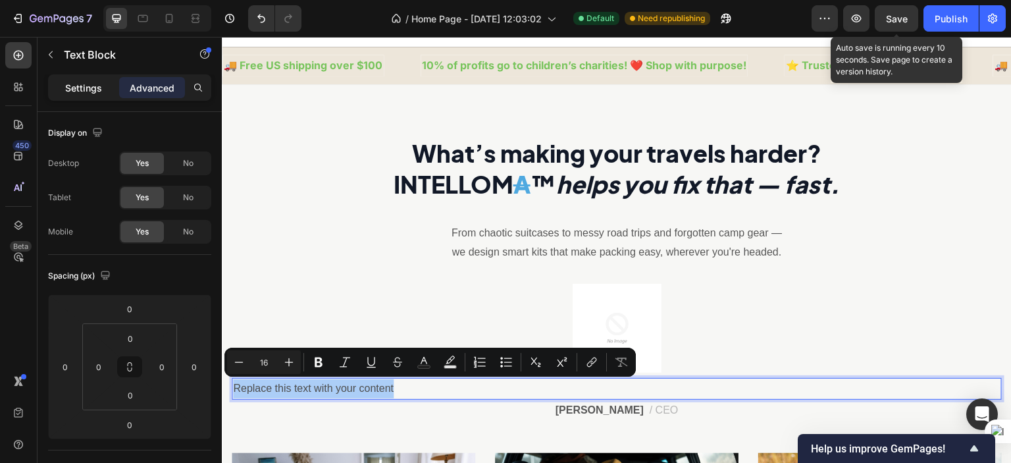
click at [106, 77] on div "Settings" at bounding box center [84, 87] width 66 height 21
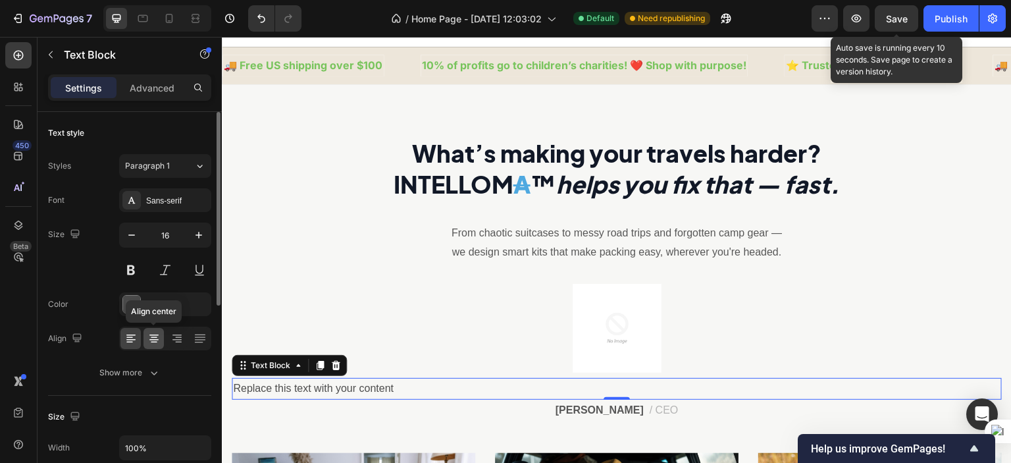
click at [158, 341] on icon at bounding box center [153, 338] width 13 height 13
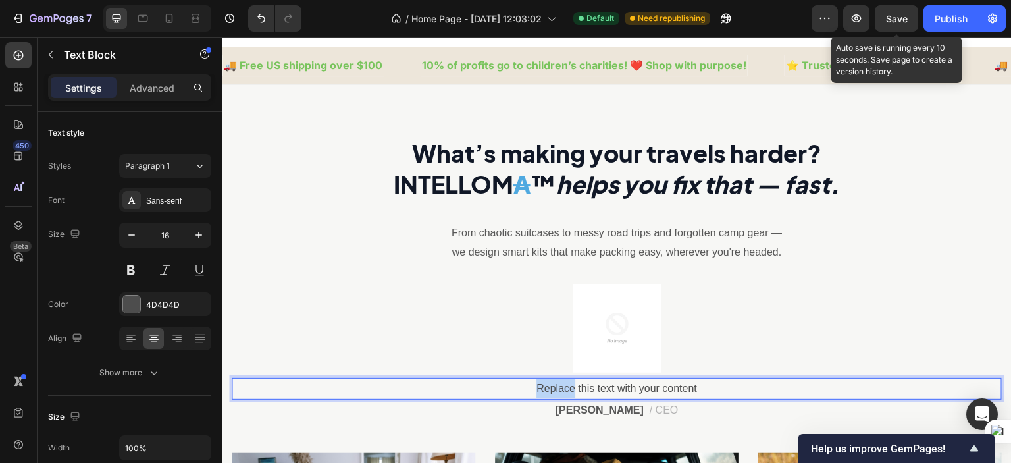
click at [546, 387] on p "Replace this text with your content" at bounding box center [616, 388] width 767 height 19
click at [622, 393] on p "A this text with your content" at bounding box center [616, 388] width 767 height 19
click at [622, 393] on p "Nikan" at bounding box center [616, 388] width 767 height 19
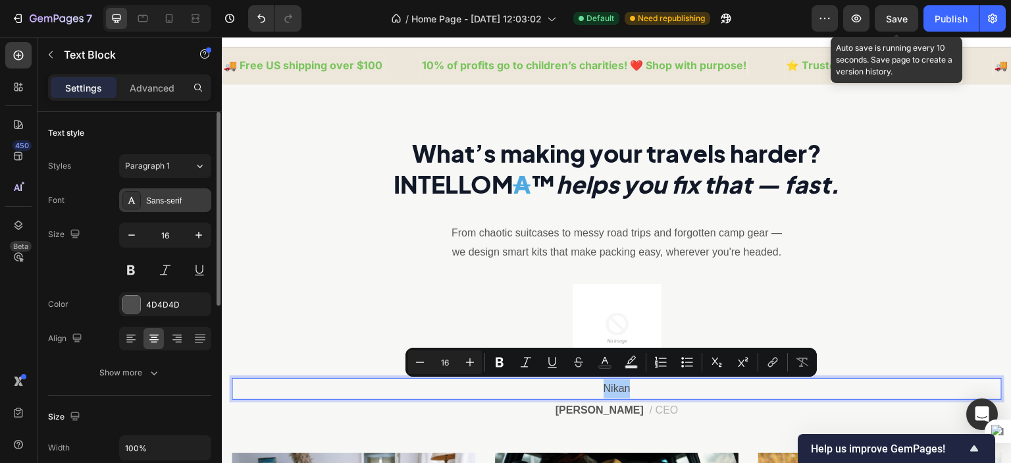
click at [184, 197] on div "Sans-serif" at bounding box center [177, 201] width 62 height 12
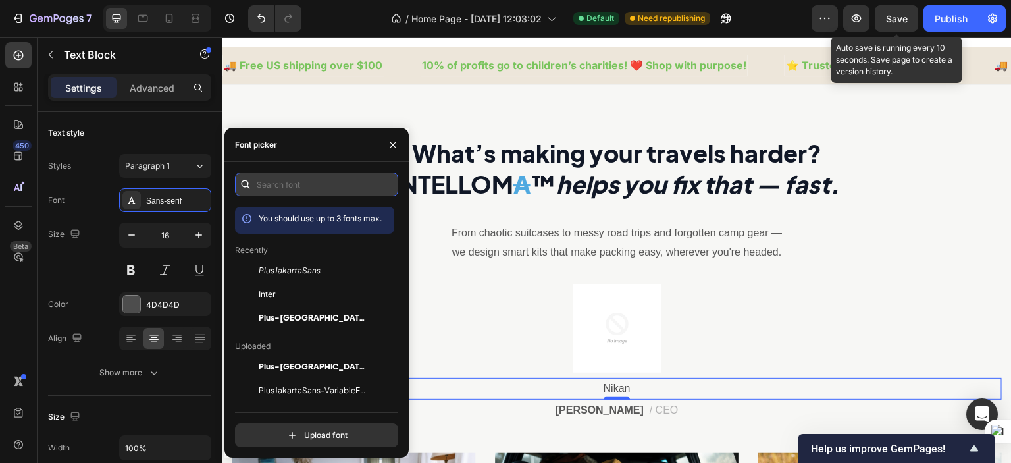
click at [285, 189] on input "text" at bounding box center [316, 184] width 163 height 24
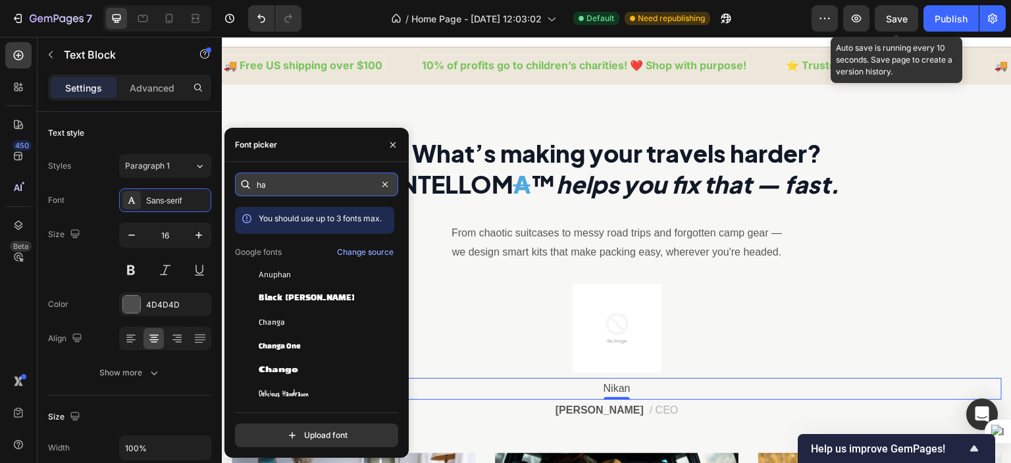
type input "h"
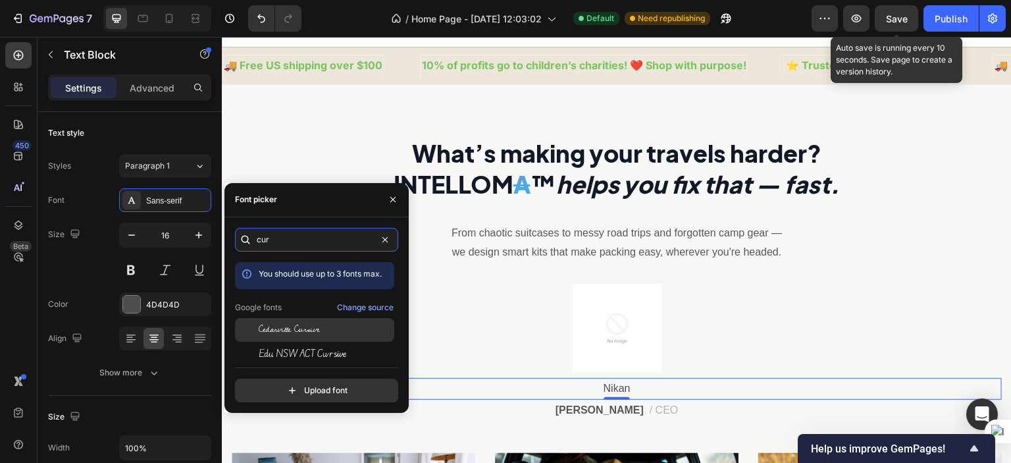
scroll to position [32, 0]
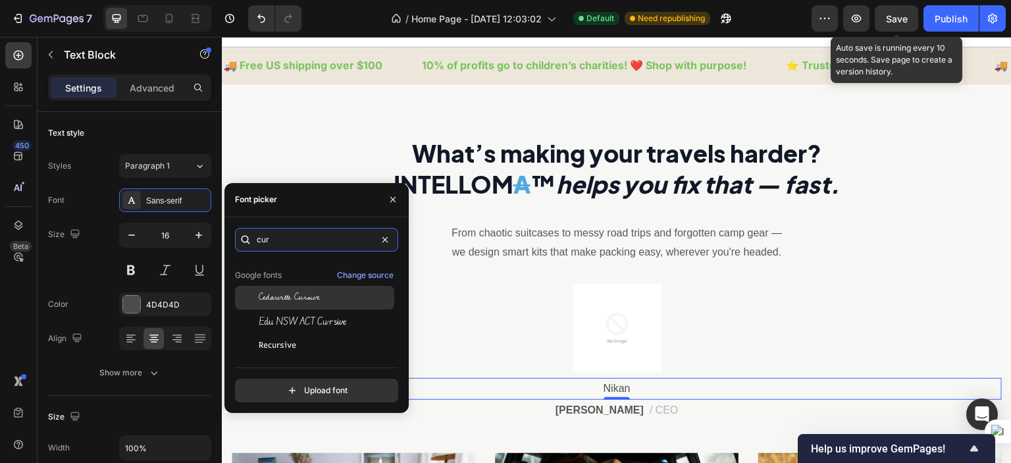
type input "cur"
click at [320, 288] on div "Cedarville Cursive" at bounding box center [314, 298] width 159 height 24
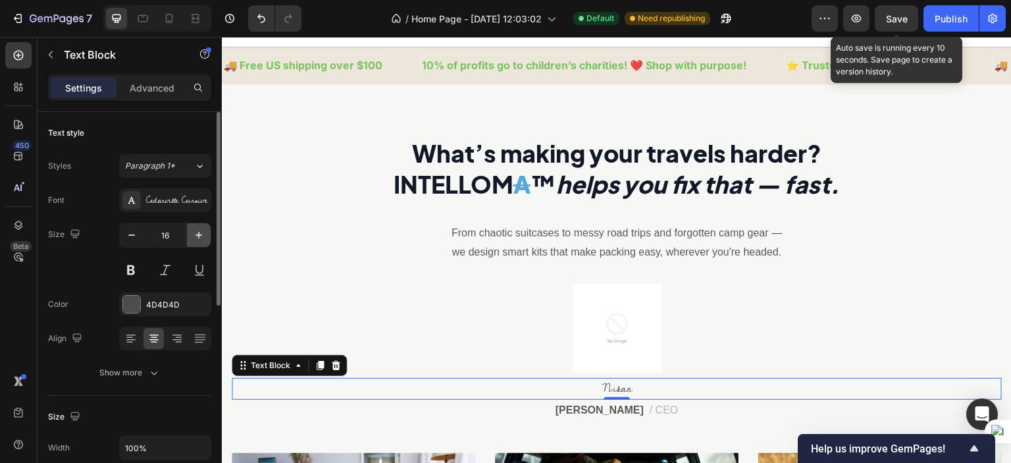
click at [193, 241] on icon "button" at bounding box center [198, 234] width 13 height 13
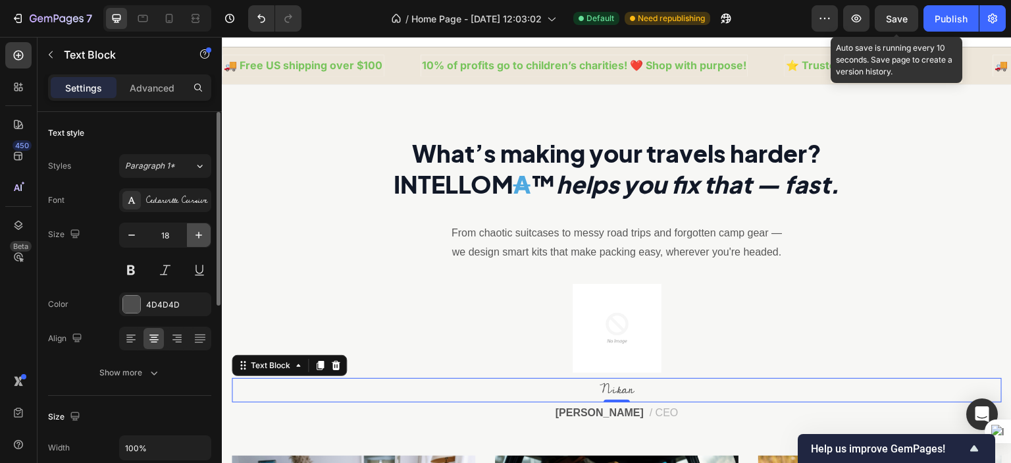
click at [193, 241] on icon "button" at bounding box center [198, 234] width 13 height 13
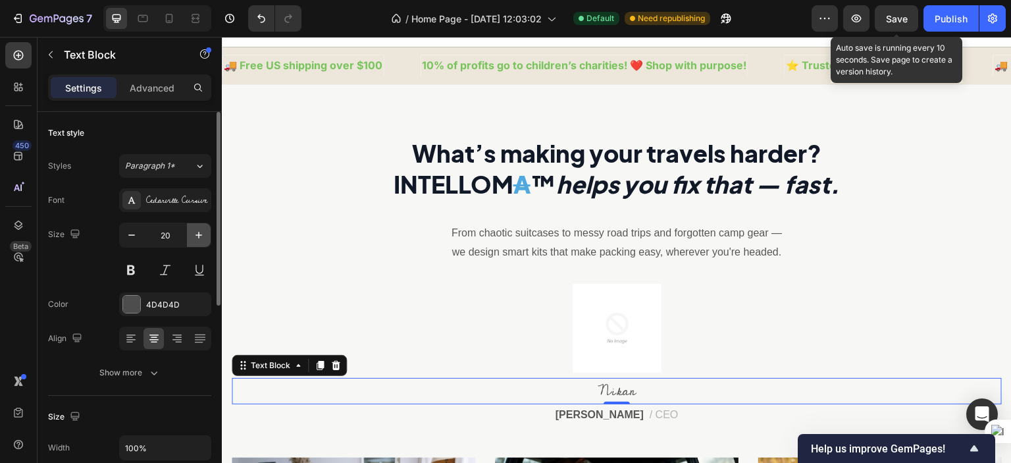
click at [193, 241] on icon "button" at bounding box center [198, 234] width 13 height 13
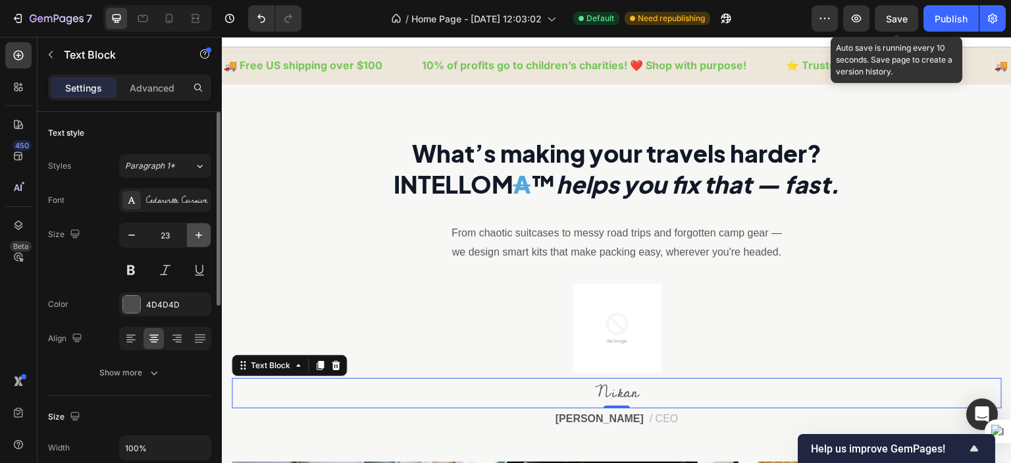
click at [193, 241] on icon "button" at bounding box center [198, 234] width 13 height 13
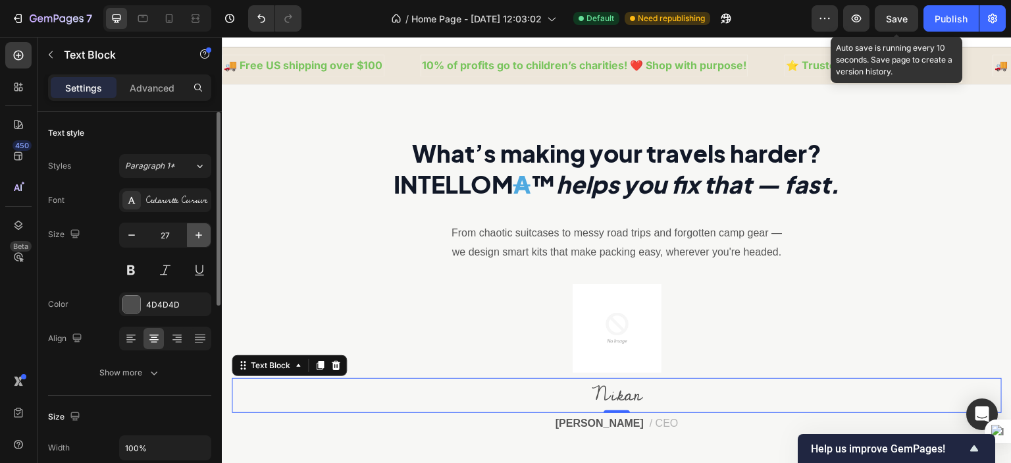
click at [193, 241] on icon "button" at bounding box center [198, 234] width 13 height 13
type input "30"
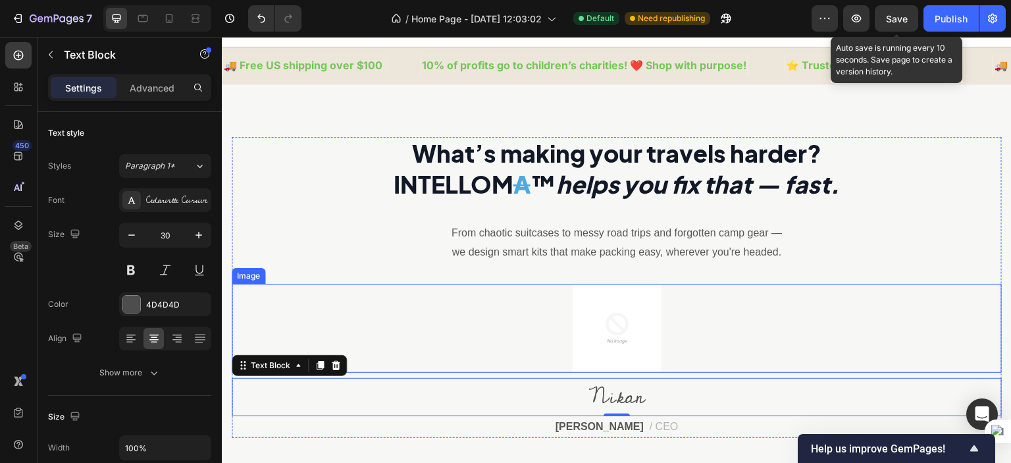
click at [642, 316] on img at bounding box center [616, 328] width 89 height 89
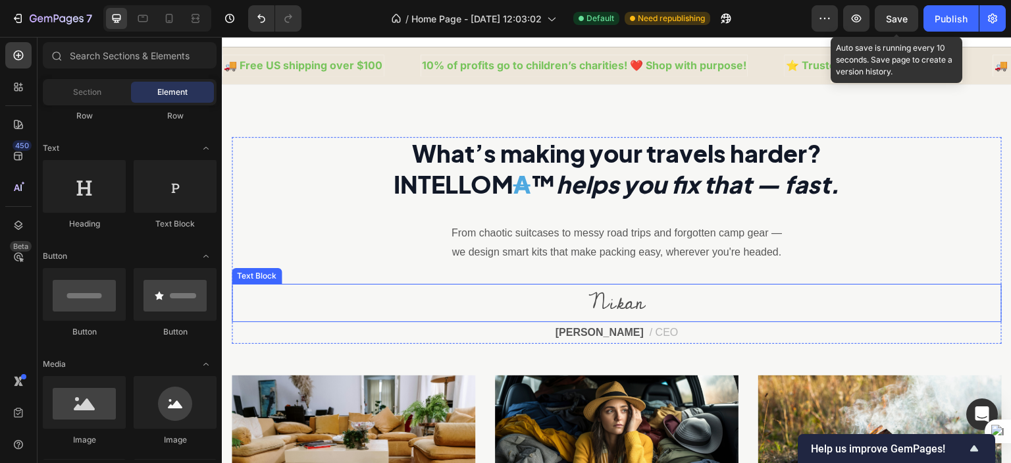
click at [638, 305] on p "Nikan" at bounding box center [616, 303] width 767 height 36
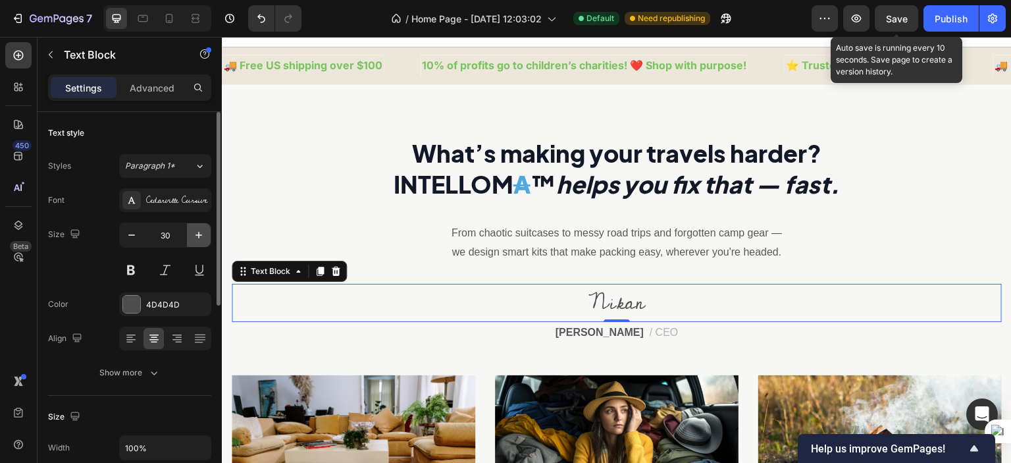
click at [199, 239] on icon "button" at bounding box center [198, 234] width 13 height 13
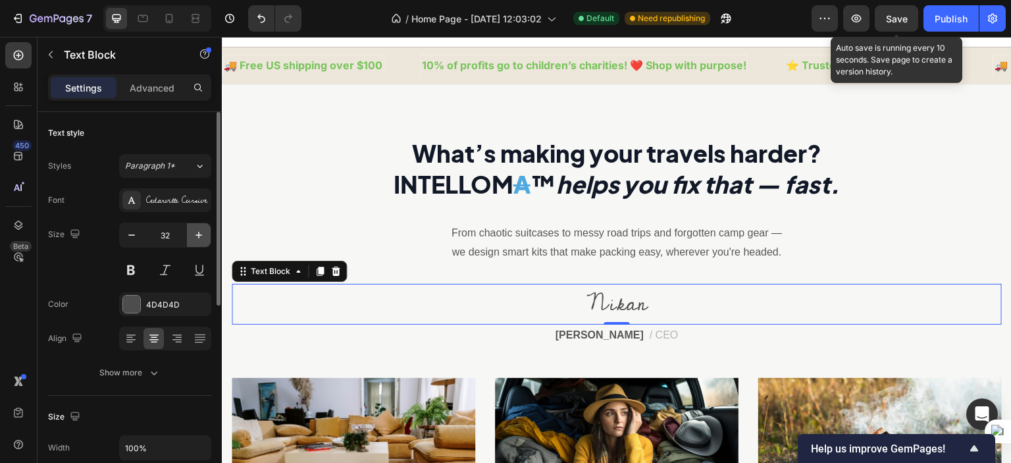
click at [199, 239] on icon "button" at bounding box center [198, 234] width 13 height 13
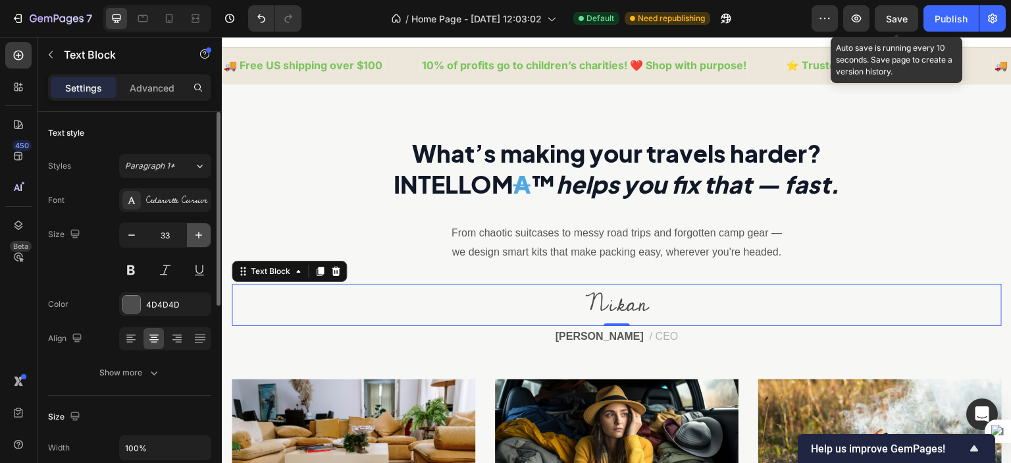
click at [208, 231] on button "button" at bounding box center [199, 235] width 24 height 24
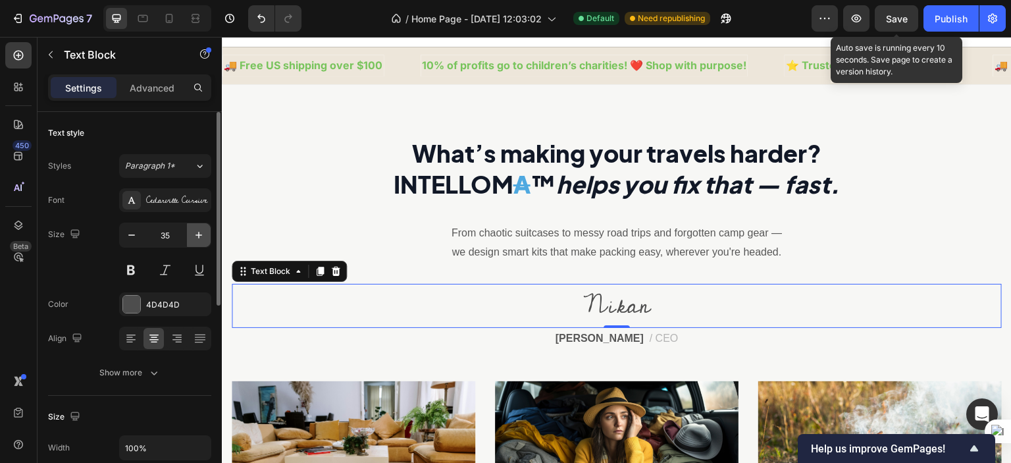
click at [208, 231] on button "button" at bounding box center [199, 235] width 24 height 24
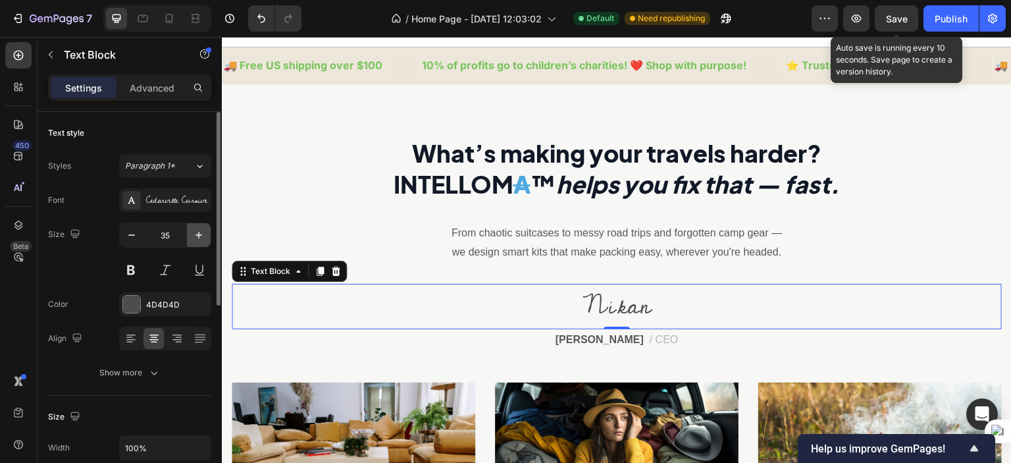
type input "36"
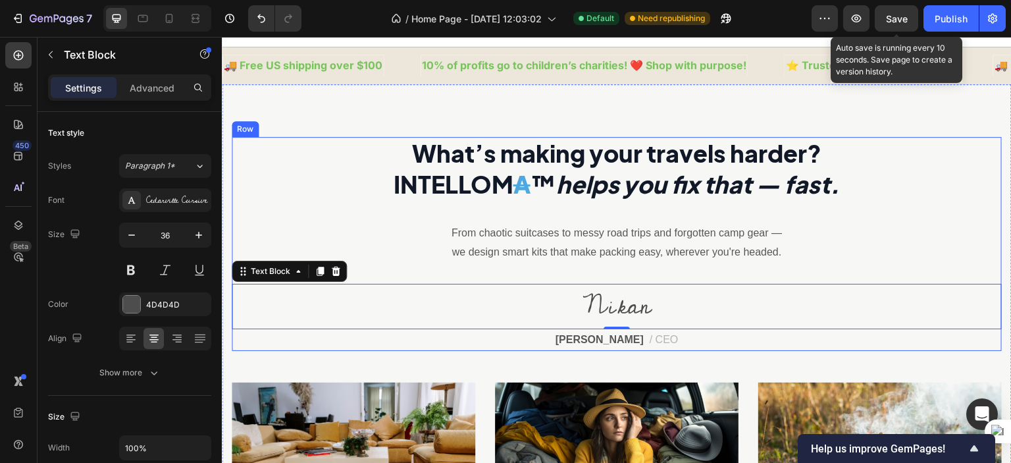
click at [919, 211] on div "What’s making your travels harder? INTELLOM A ™ helps you fix that — fast. Head…" at bounding box center [617, 244] width 770 height 214
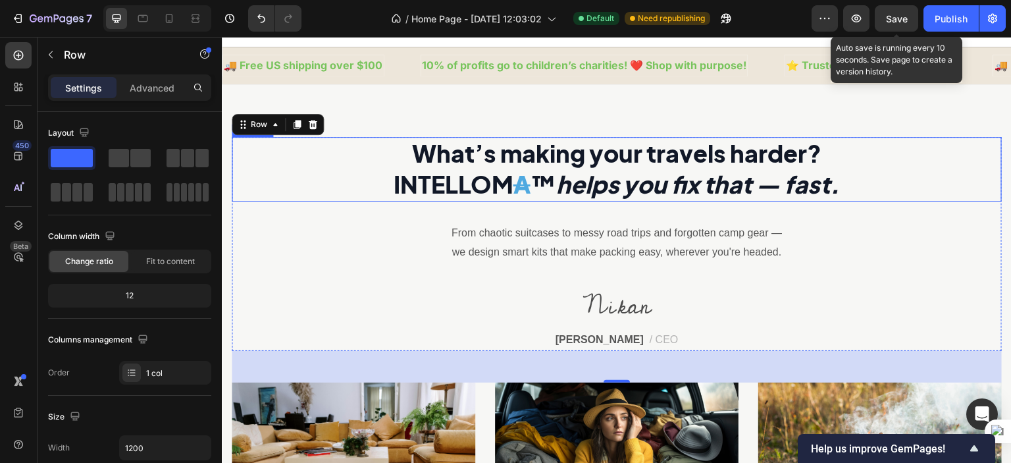
click at [928, 173] on h2 "What’s making your travels harder? INTELLOM A ™ helps you fix that — fast." at bounding box center [617, 169] width 770 height 64
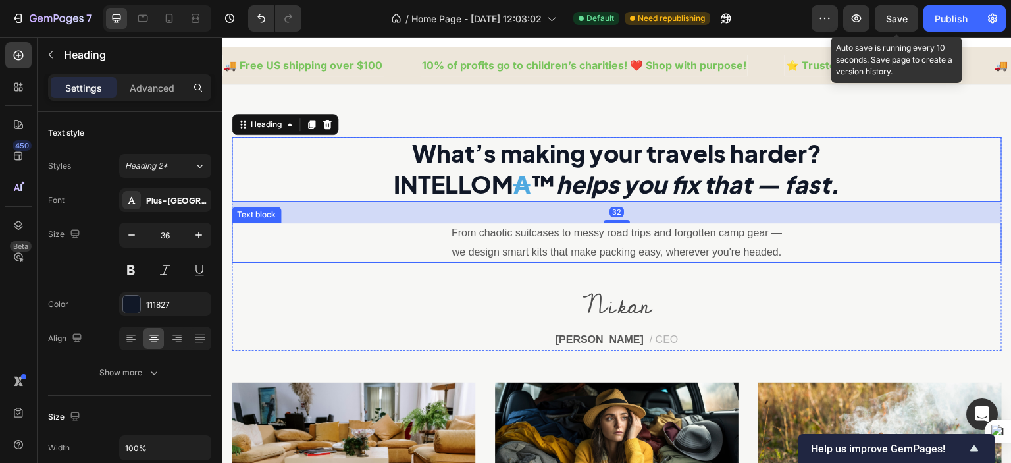
click at [955, 238] on div "From chaotic suitcases to messy road trips and forgotten camp gear — we design …" at bounding box center [617, 242] width 770 height 41
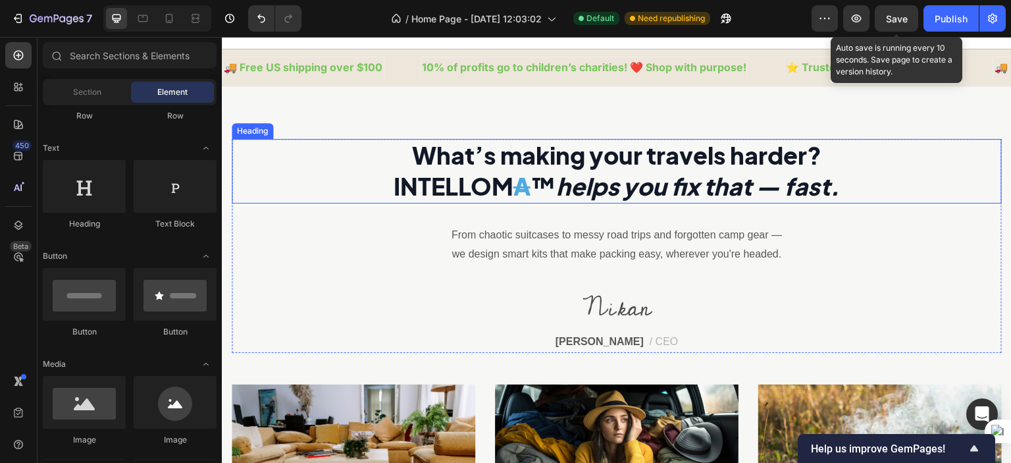
scroll to position [453, 0]
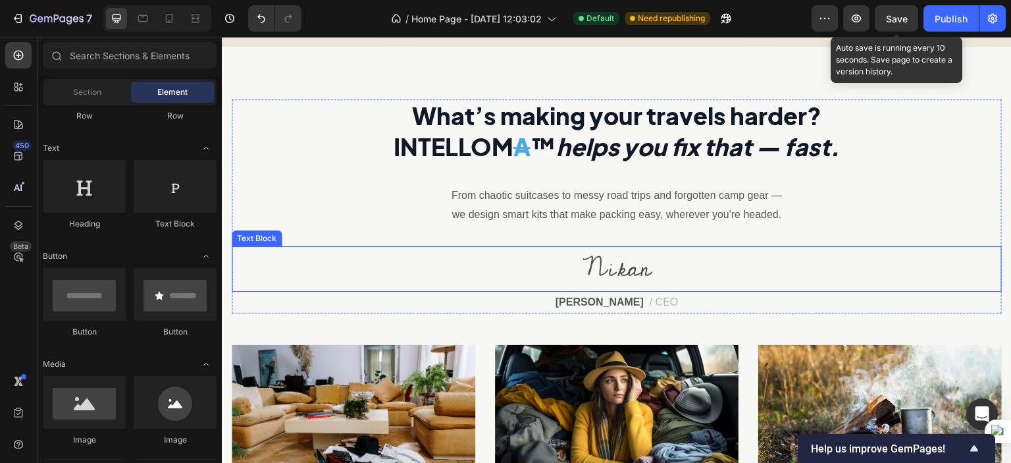
click at [596, 271] on p "Nikan" at bounding box center [616, 268] width 767 height 43
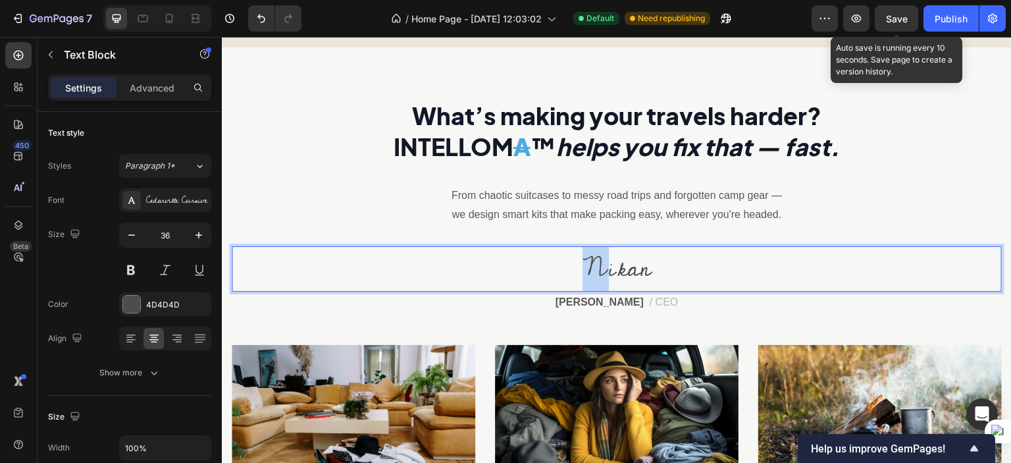
drag, startPoint x: 600, startPoint y: 266, endPoint x: 586, endPoint y: 266, distance: 14.5
click at [586, 266] on p "Nikan" at bounding box center [616, 268] width 767 height 43
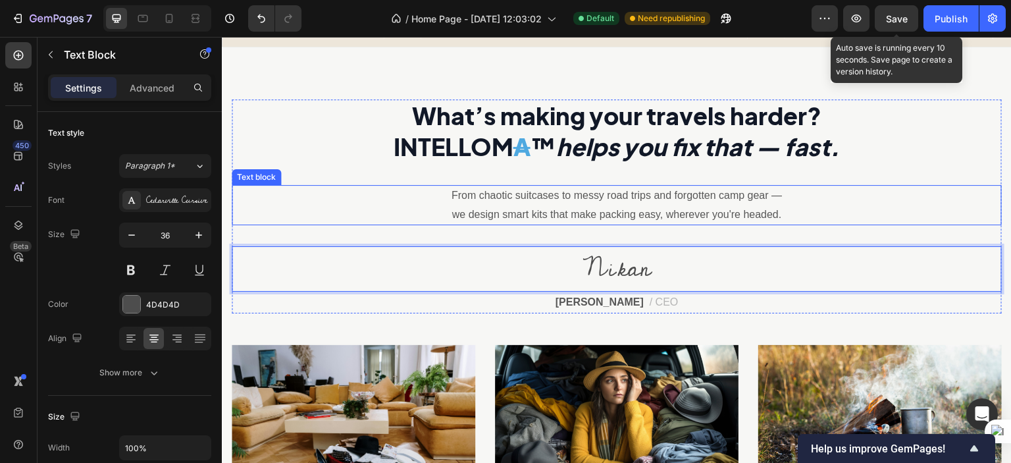
click at [852, 200] on p "From chaotic suitcases to messy road trips and forgotten camp gear —" at bounding box center [617, 195] width 636 height 19
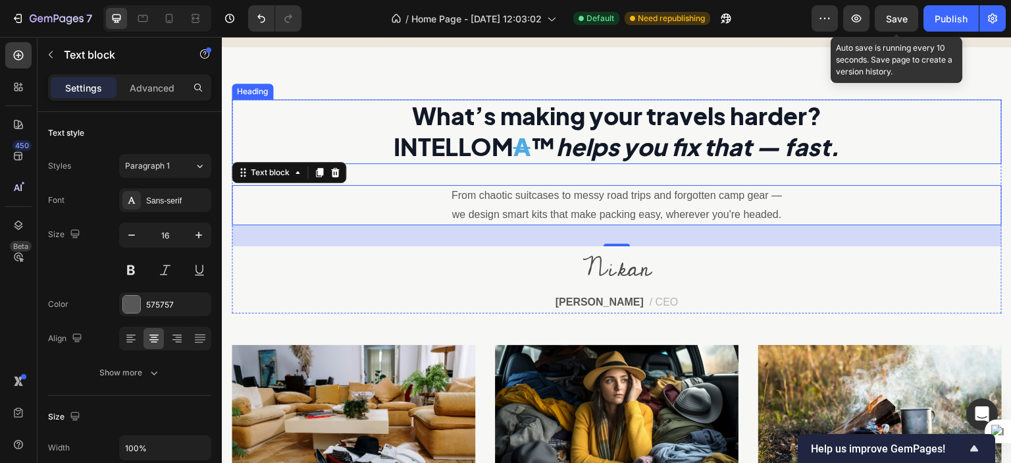
click at [917, 124] on h2 "What’s making your travels harder? INTELLOM A ™ helps you fix that — fast." at bounding box center [617, 131] width 770 height 64
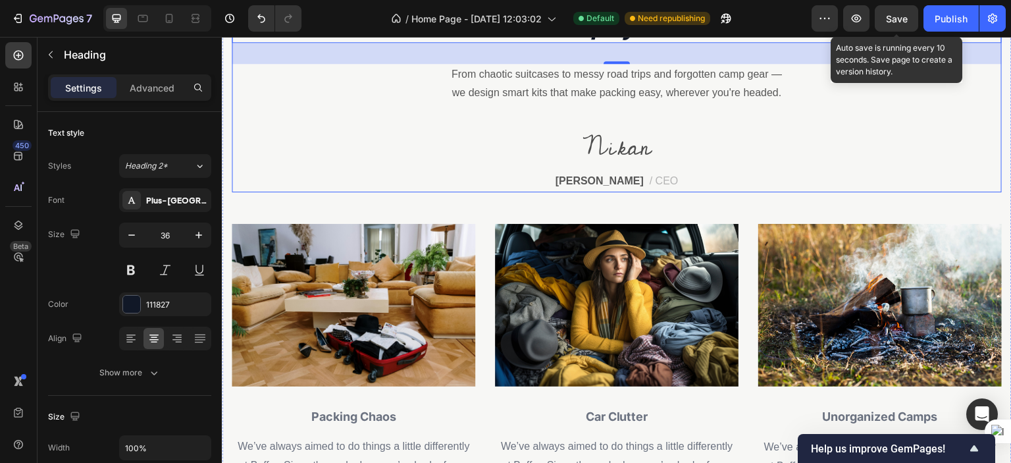
scroll to position [576, 0]
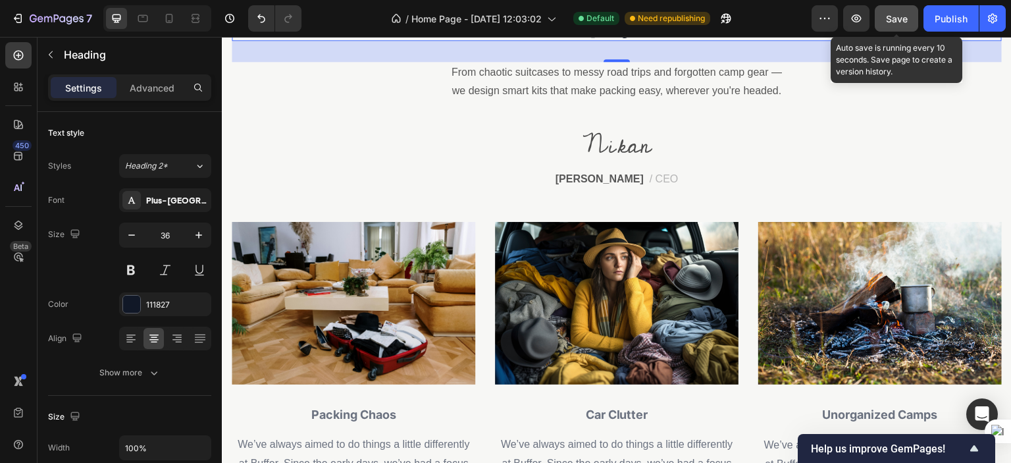
click at [882, 18] on button "Save" at bounding box center [895, 18] width 43 height 26
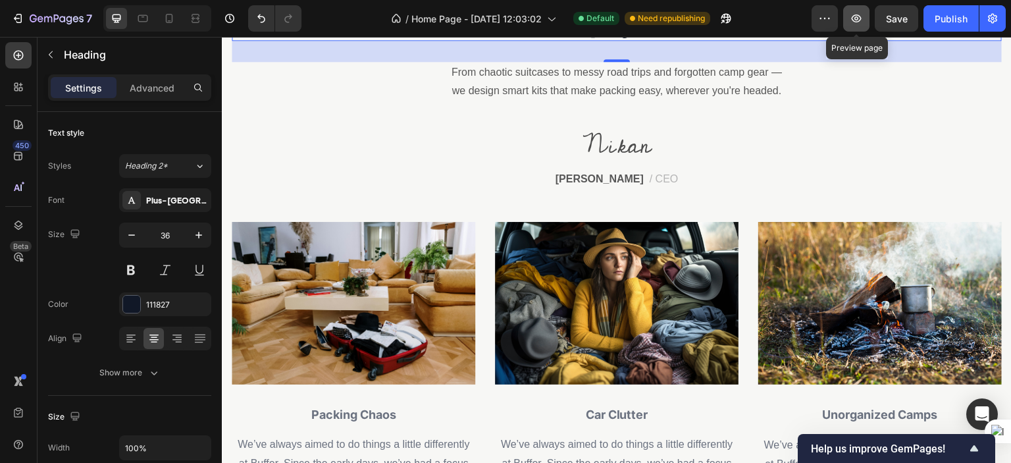
click at [859, 20] on icon "button" at bounding box center [855, 18] width 13 height 13
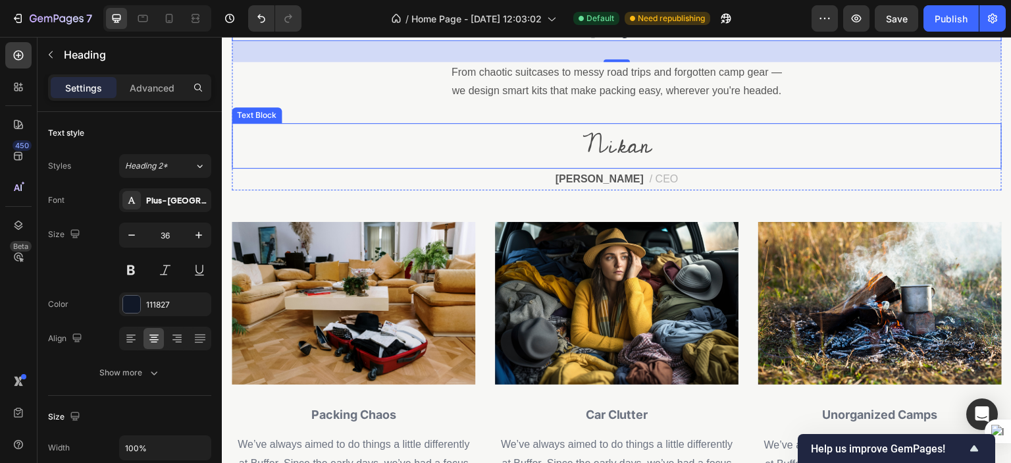
scroll to position [528, 0]
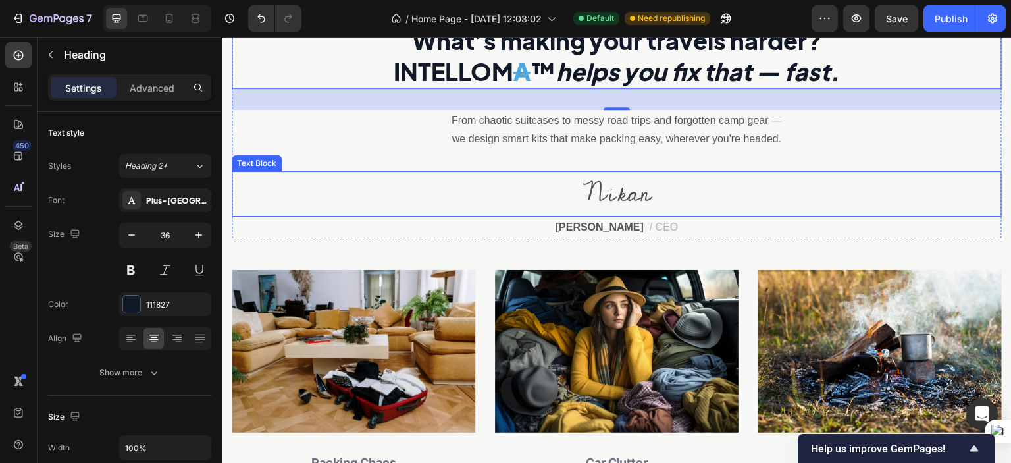
click at [607, 186] on p "Nikan" at bounding box center [616, 193] width 767 height 43
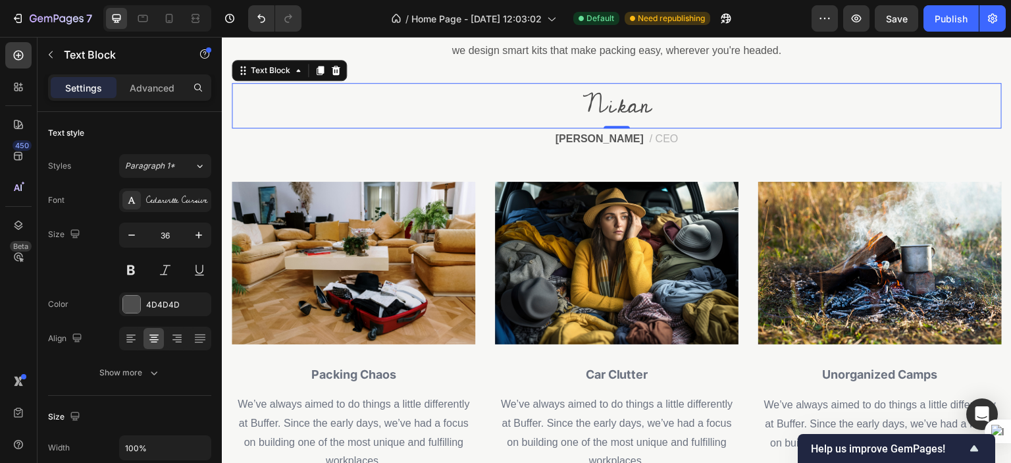
scroll to position [617, 0]
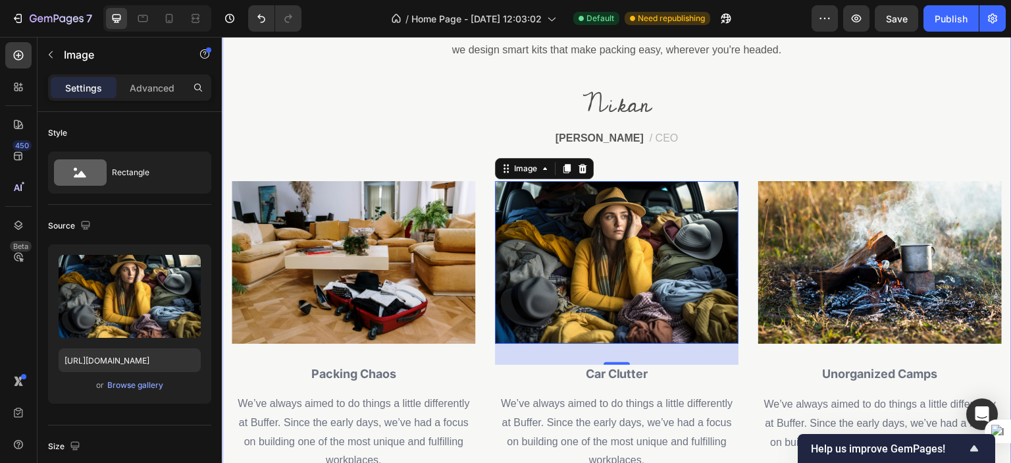
drag, startPoint x: 728, startPoint y: 182, endPoint x: 742, endPoint y: 163, distance: 23.6
click at [742, 163] on div "What’s making your travels harder? INTELLOM A ™ helps you fix that — fast. Head…" at bounding box center [617, 204] width 770 height 536
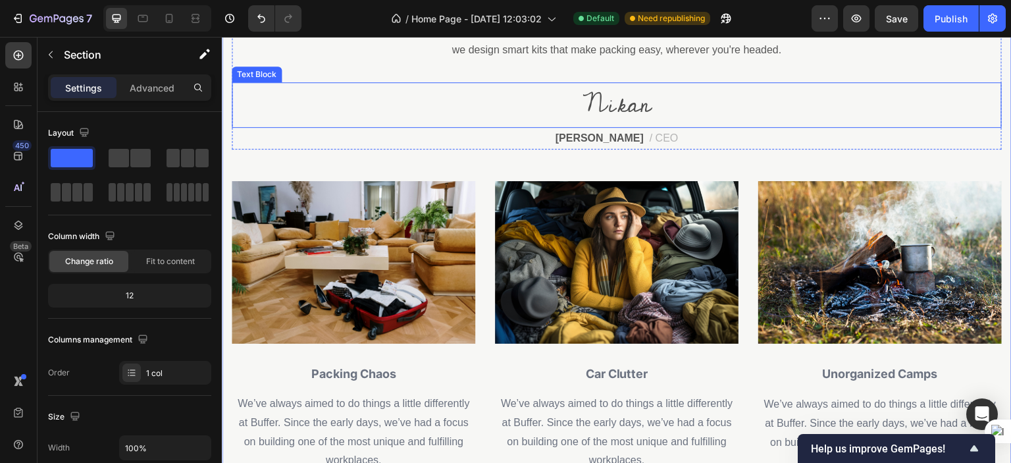
click at [747, 103] on p "Nikan" at bounding box center [616, 105] width 767 height 43
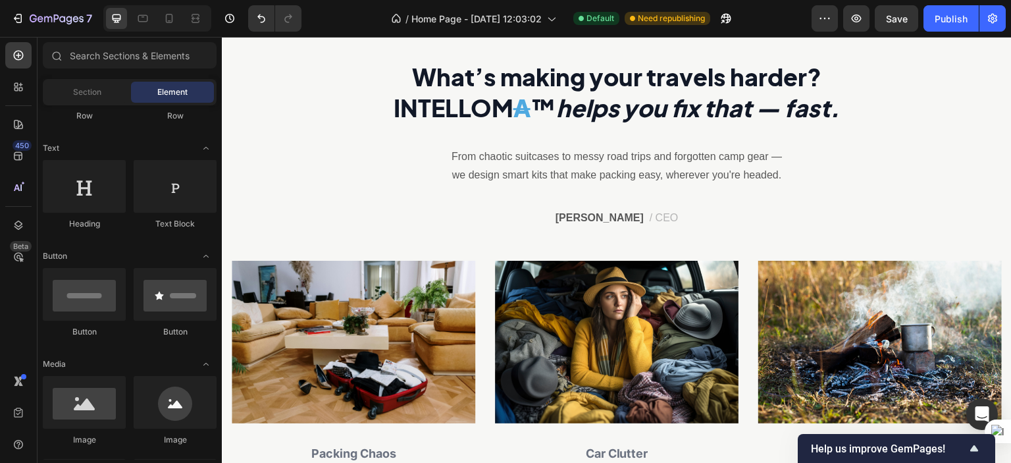
scroll to position [491, 0]
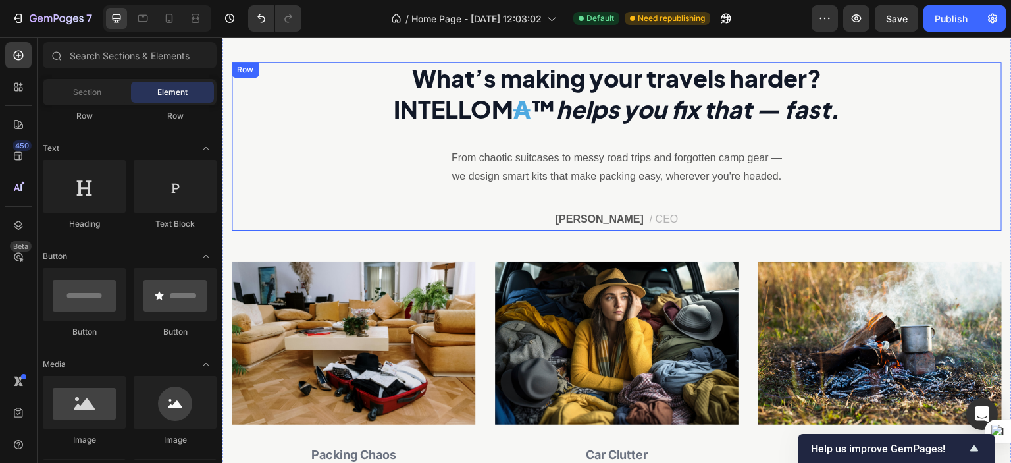
click at [630, 197] on div "What’s making your travels harder? INTELLOM A ™ helps you fix that — fast. Head…" at bounding box center [617, 146] width 770 height 168
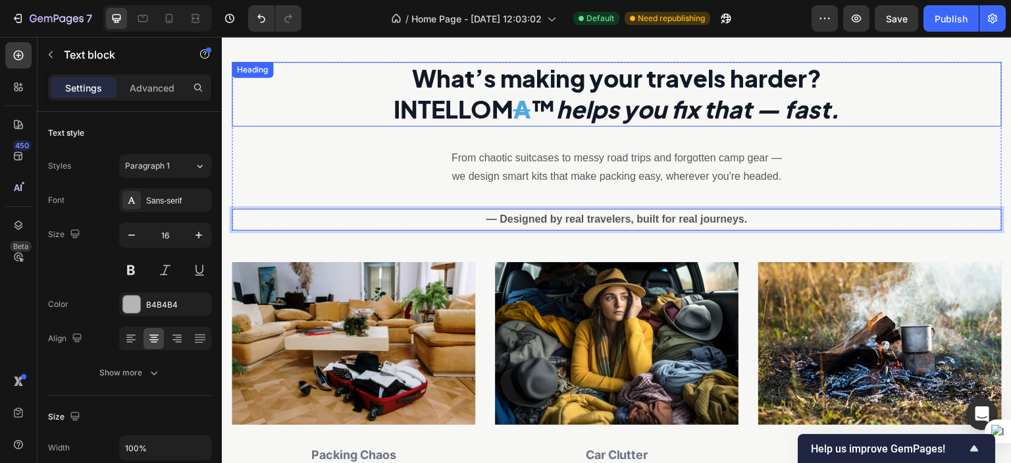
click at [866, 124] on h2 "What’s making your travels harder? INTELLOM A ™ helps you fix that — fast." at bounding box center [617, 94] width 770 height 64
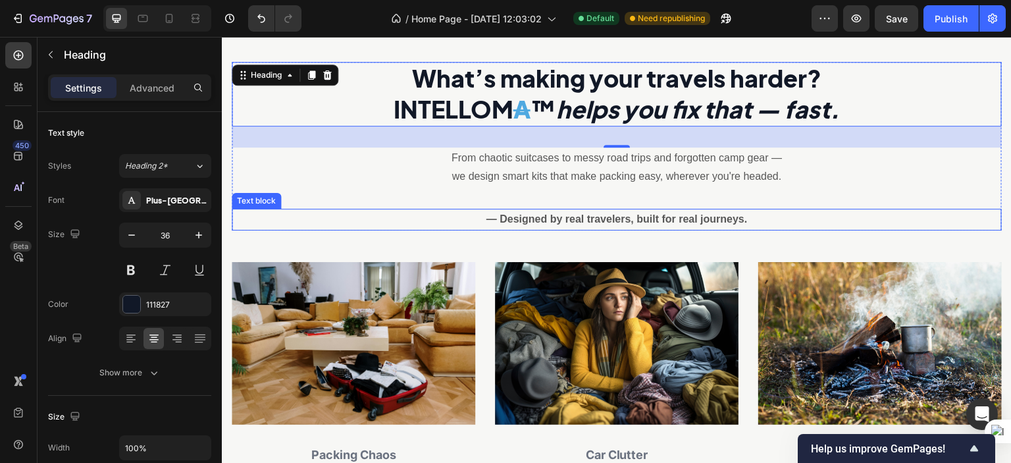
click at [749, 222] on p "— Designed by real travelers, built for real journeys." at bounding box center [616, 219] width 767 height 19
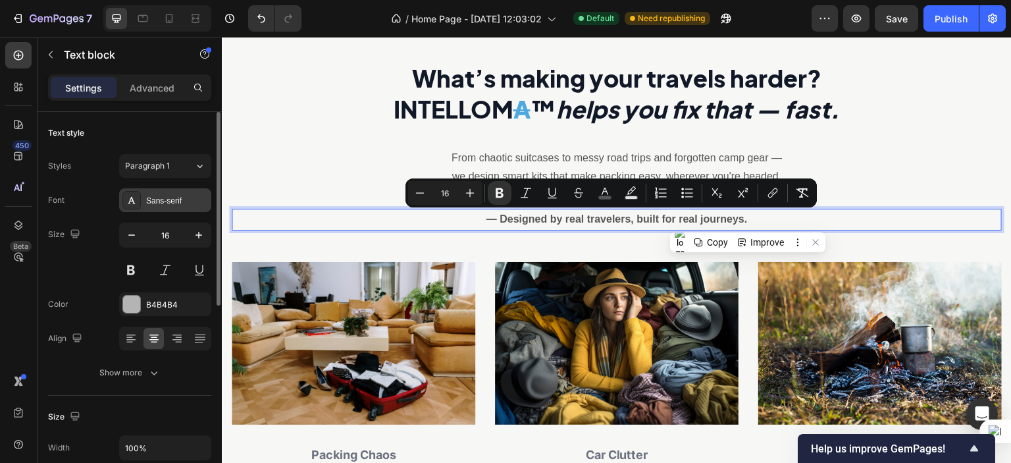
click at [152, 204] on div "Sans-serif" at bounding box center [177, 201] width 62 height 12
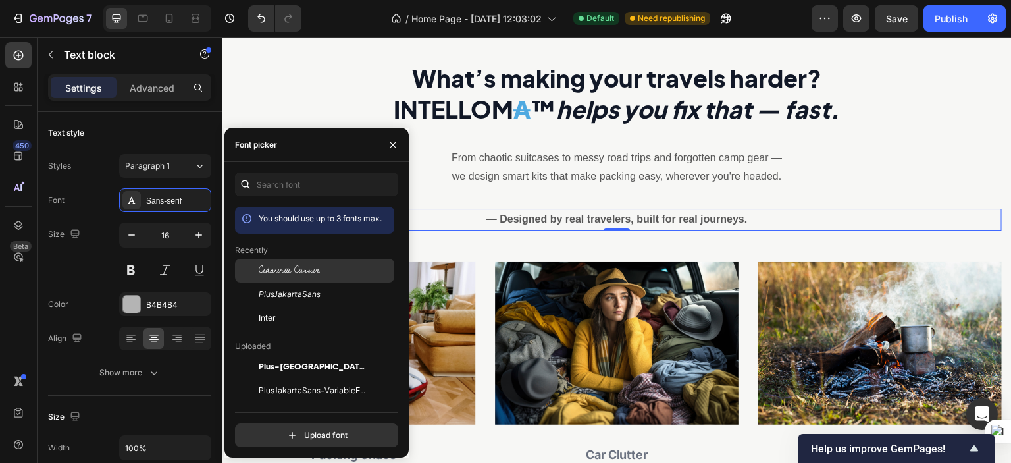
click at [269, 274] on span "Cedarville Cursive" at bounding box center [289, 270] width 61 height 12
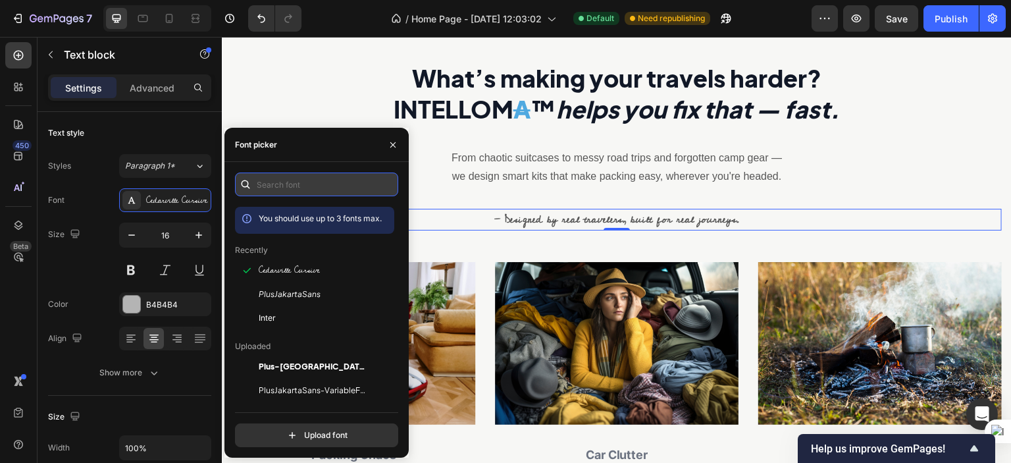
click at [311, 186] on input "text" at bounding box center [316, 184] width 163 height 24
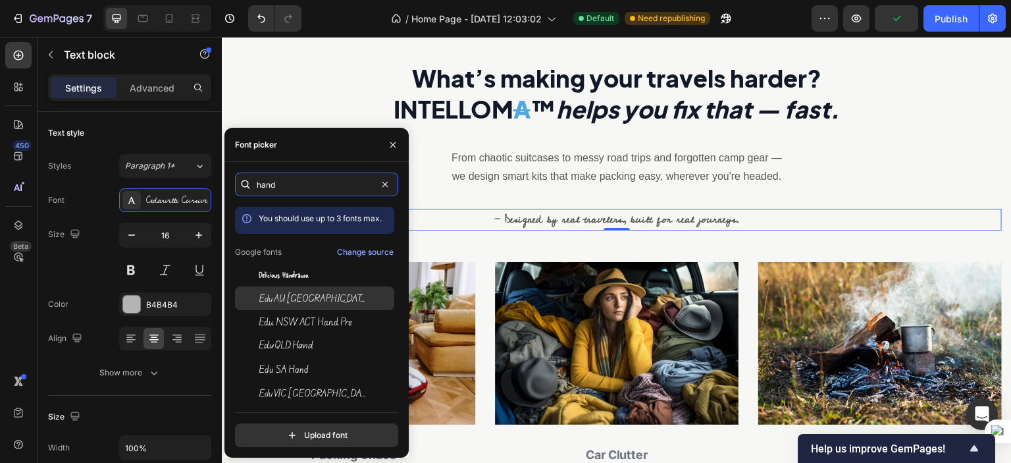
type input "hand"
click at [285, 299] on span "Edu AU VIC WA NT Hand" at bounding box center [313, 298] width 109 height 12
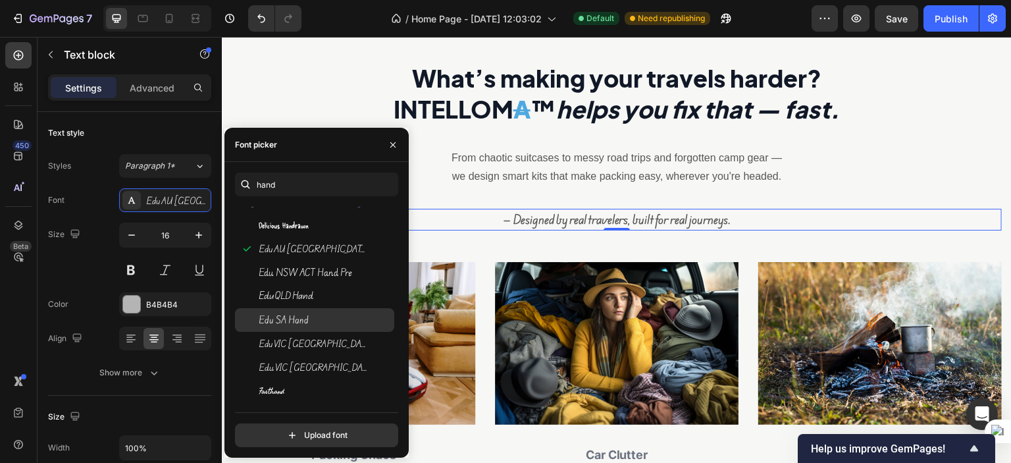
scroll to position [128, 0]
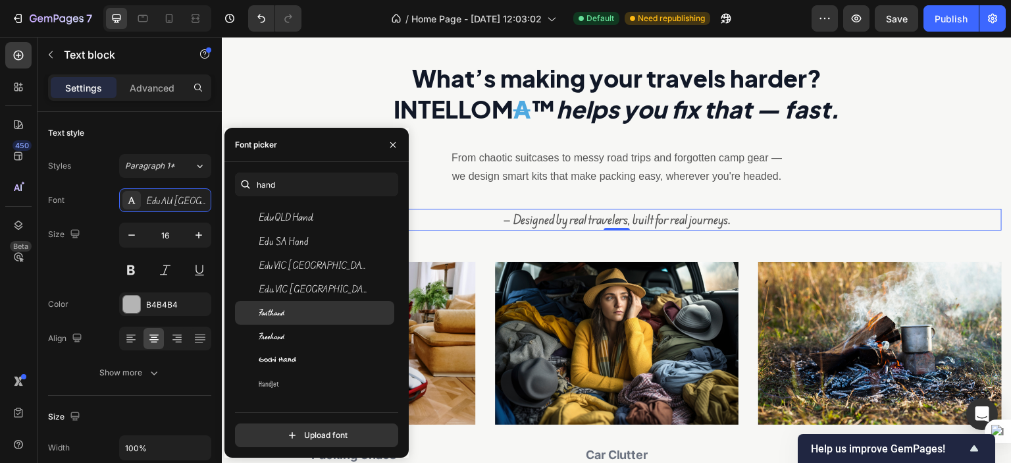
click at [295, 313] on div "Fasthand" at bounding box center [325, 313] width 133 height 12
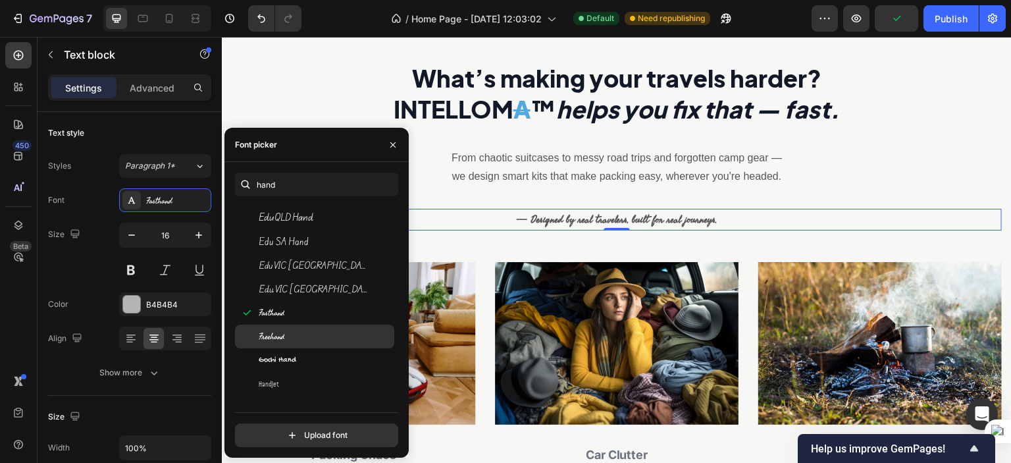
click at [293, 330] on div "Freehand" at bounding box center [314, 336] width 159 height 24
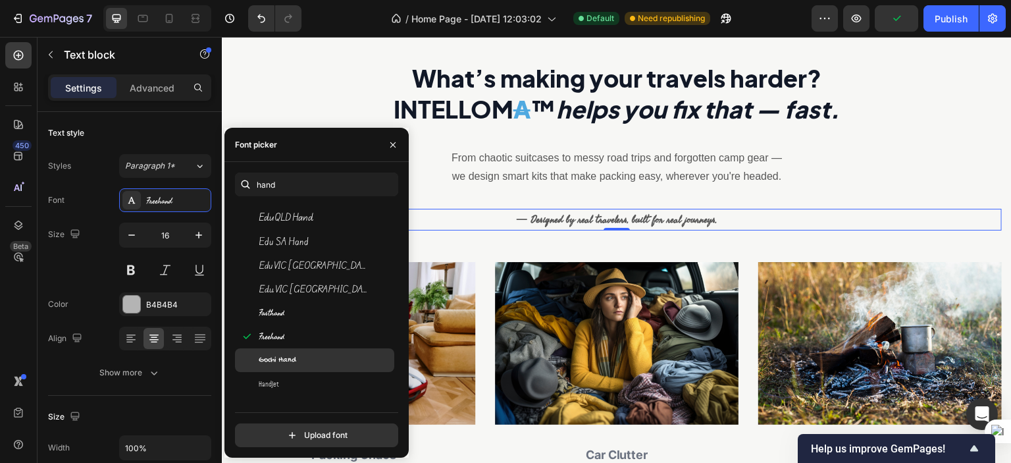
click at [294, 353] on div "Gochi Hand" at bounding box center [314, 360] width 159 height 24
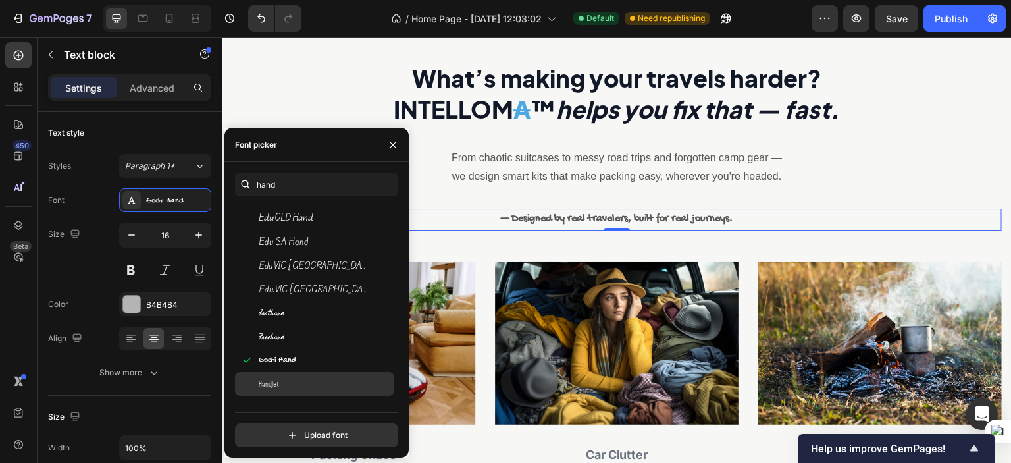
click at [292, 380] on div "Handjet" at bounding box center [325, 384] width 133 height 12
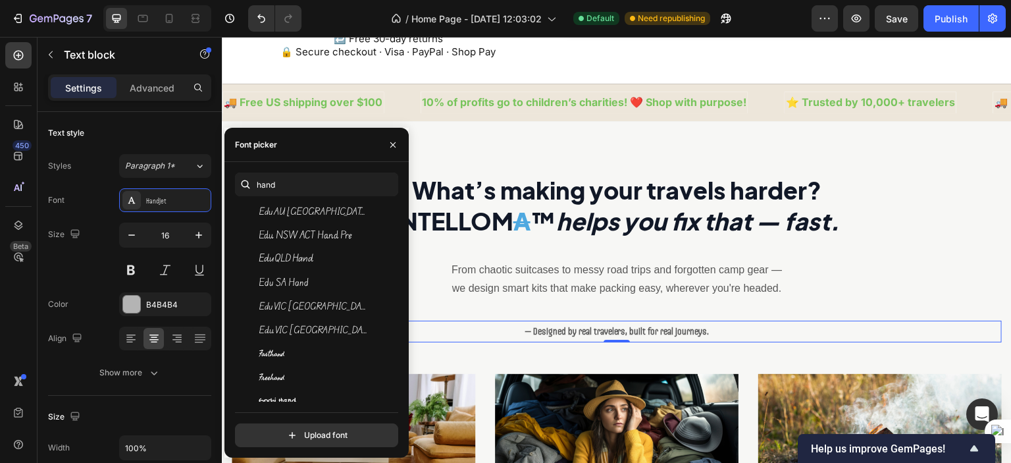
scroll to position [379, 0]
click at [308, 207] on span "Edu AU VIC WA NT Hand" at bounding box center [313, 211] width 109 height 12
click at [309, 234] on span "Edu NSW ACT Hand Pre" at bounding box center [305, 235] width 93 height 12
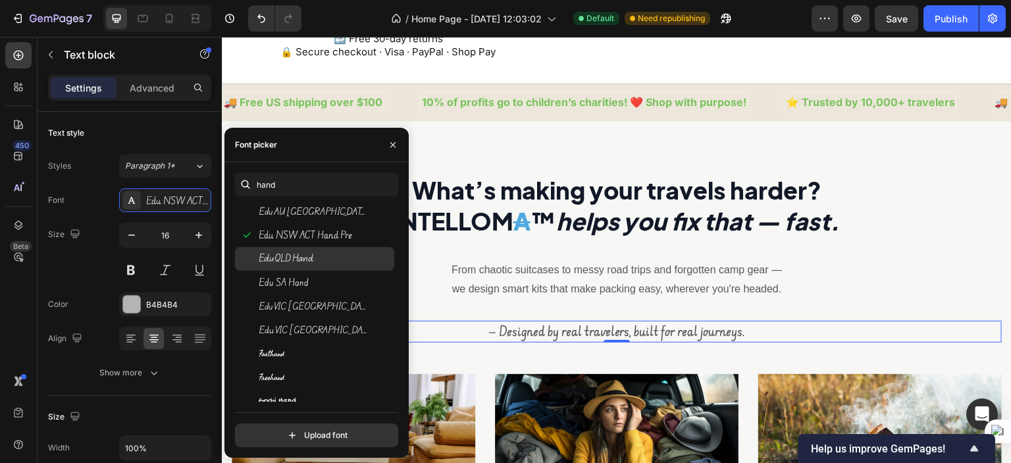
click at [312, 255] on span "Edu QLD Hand" at bounding box center [286, 259] width 55 height 12
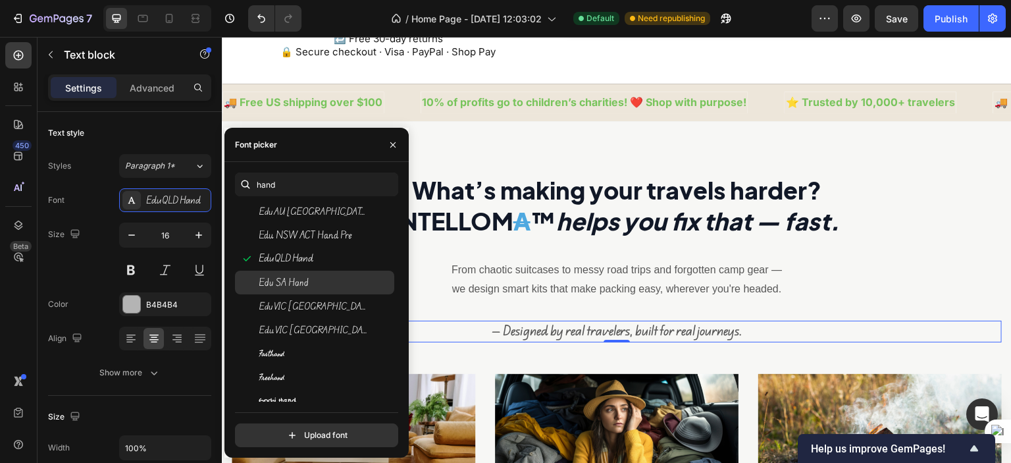
click at [316, 284] on div "Edu SA Hand" at bounding box center [325, 282] width 133 height 12
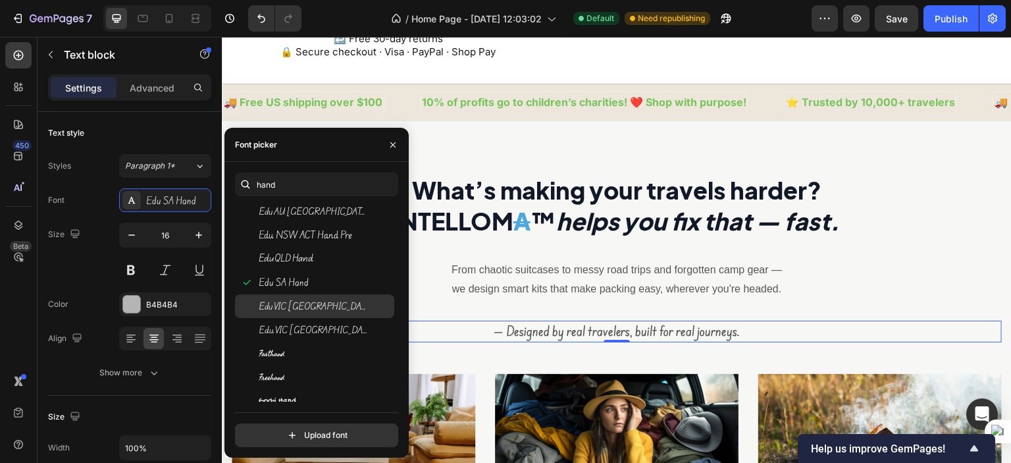
click at [318, 304] on span "Edu VIC WA NT Hand" at bounding box center [313, 306] width 109 height 12
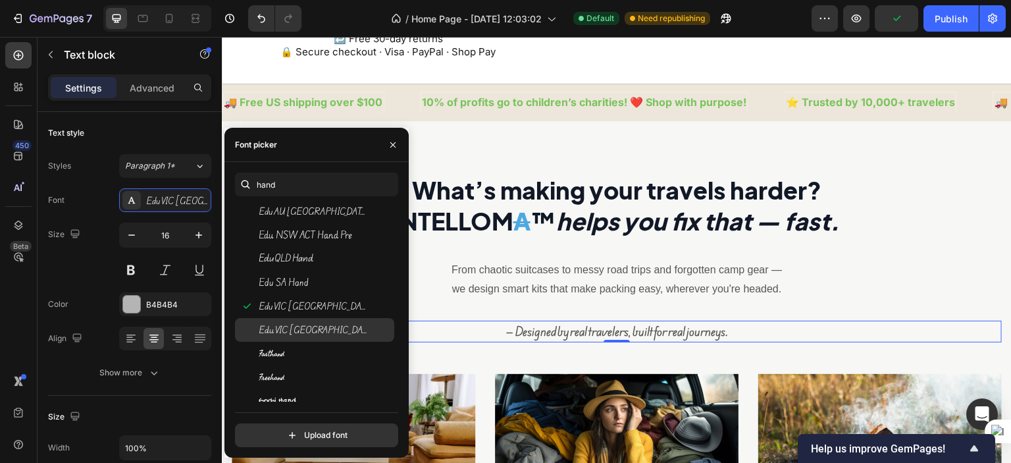
click at [318, 333] on span "Edu VIC WA NT Hand Pre" at bounding box center [313, 330] width 109 height 12
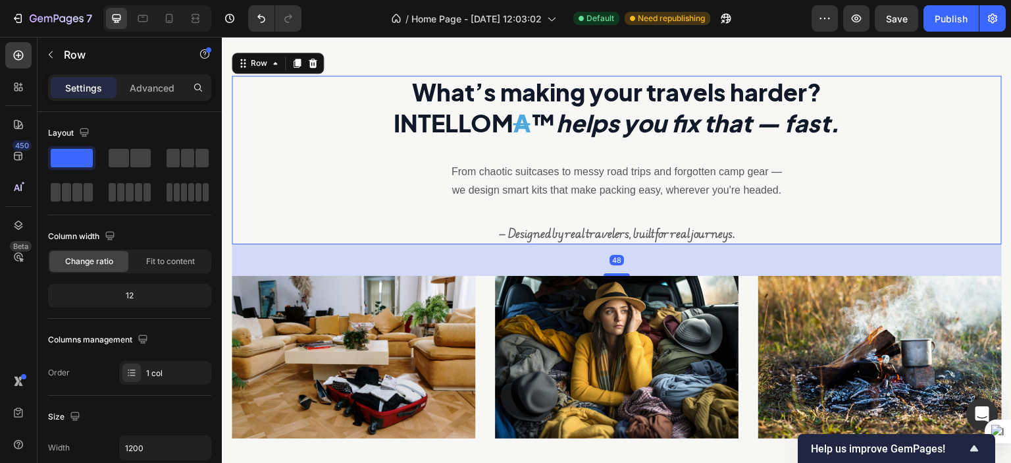
scroll to position [492, 0]
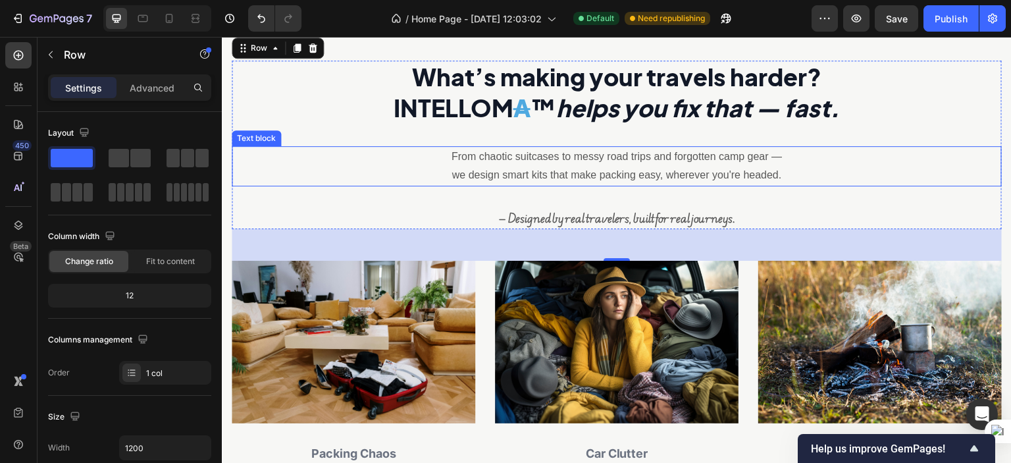
click at [901, 161] on p "From chaotic suitcases to messy road trips and forgotten camp gear —" at bounding box center [617, 156] width 636 height 19
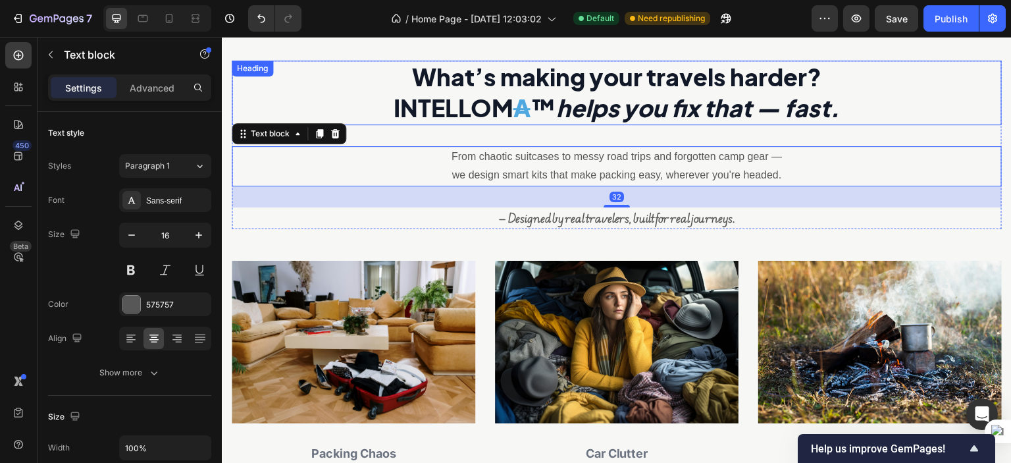
click at [923, 107] on h2 "What’s making your travels harder? INTELLOM A ™ helps you fix that — fast." at bounding box center [617, 93] width 770 height 64
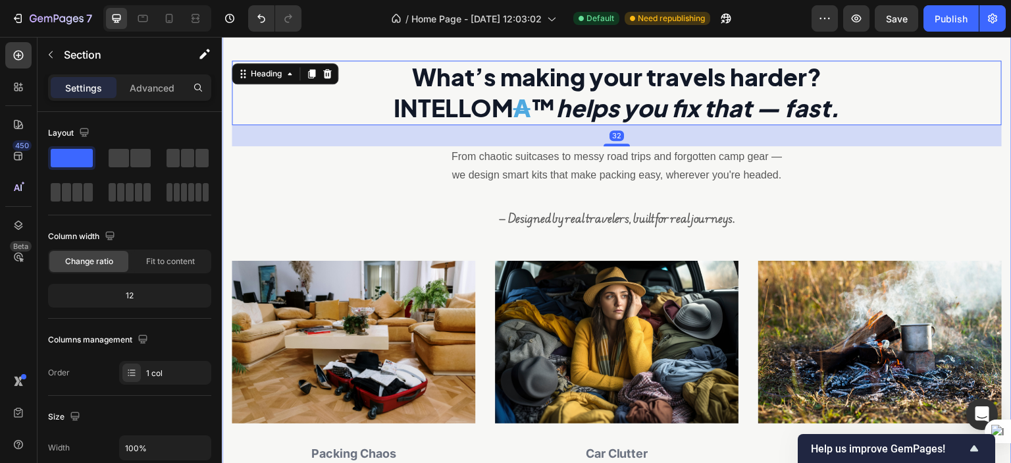
click at [912, 43] on div "What’s making your travels harder? INTELLOM A ™ helps you fix that — fast. Head…" at bounding box center [617, 306] width 790 height 597
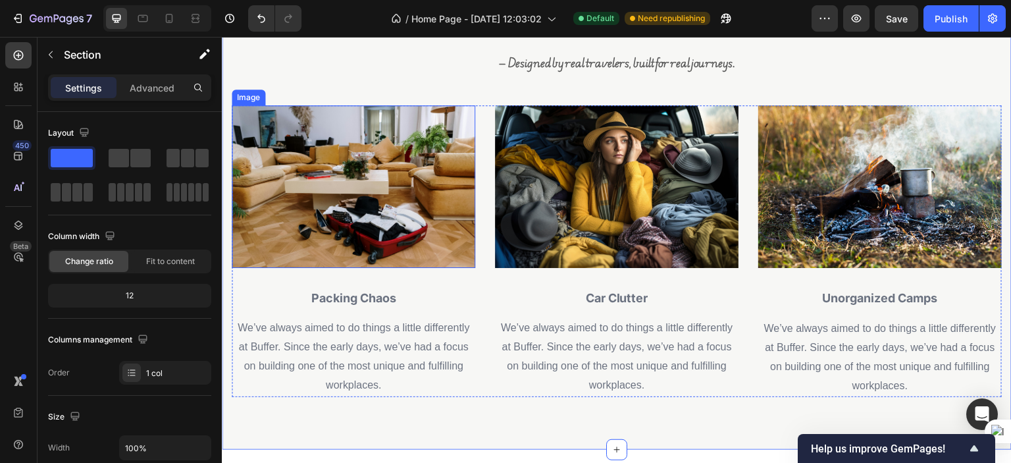
scroll to position [655, 0]
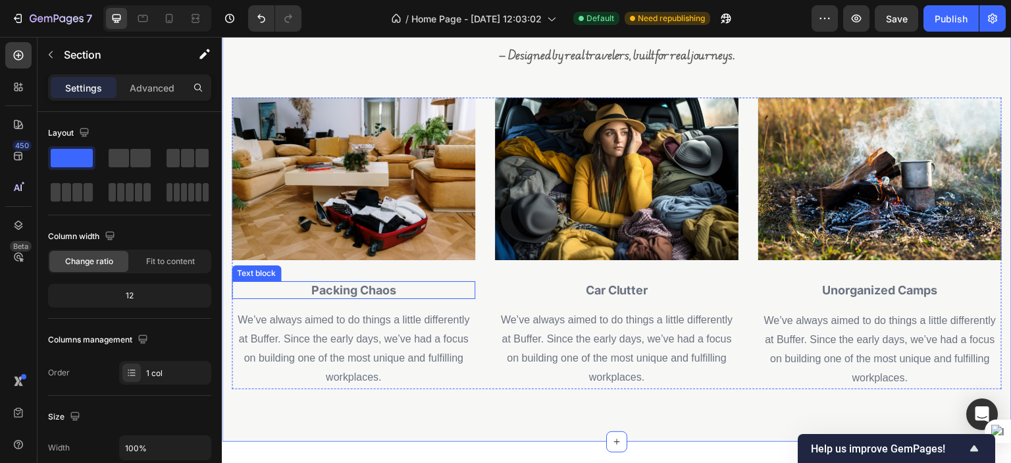
click at [376, 292] on strong "Packing Chaos" at bounding box center [353, 290] width 85 height 14
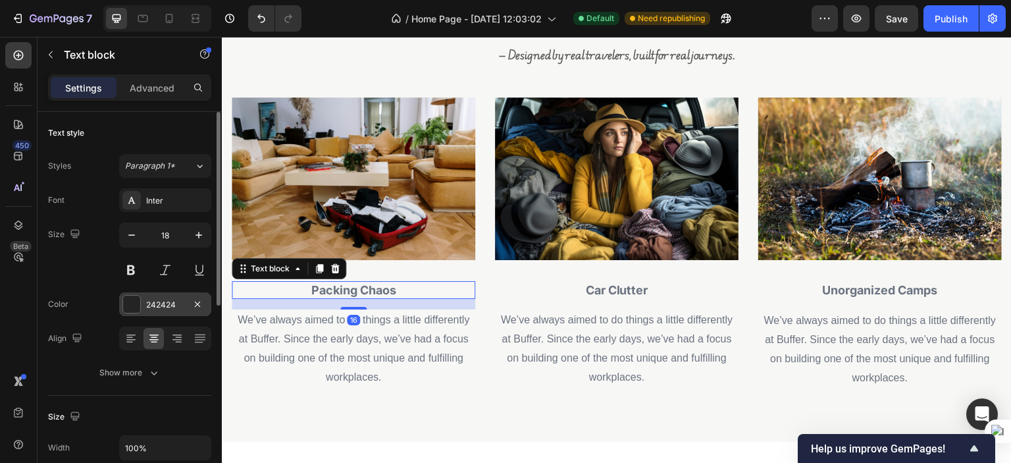
click at [176, 303] on div "242424" at bounding box center [165, 305] width 38 height 12
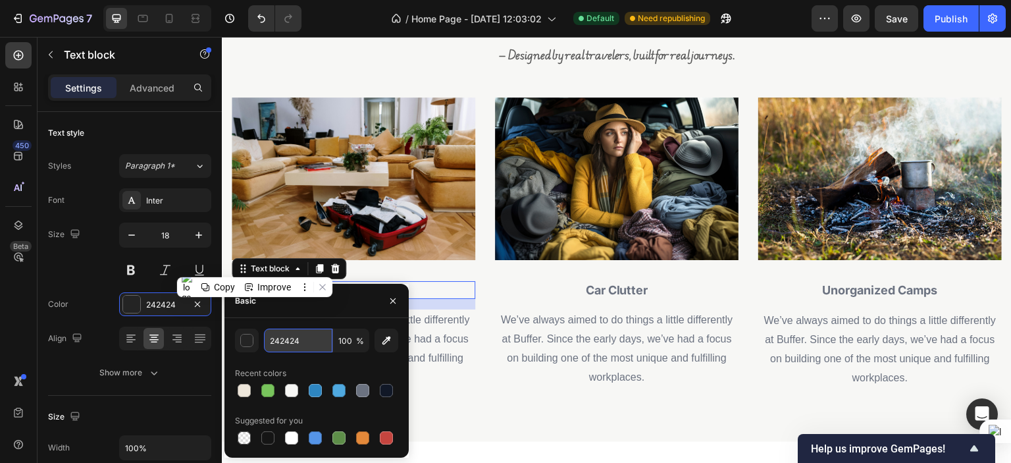
click at [275, 338] on input "242424" at bounding box center [298, 340] width 68 height 24
paste input "111827"
type input "111827"
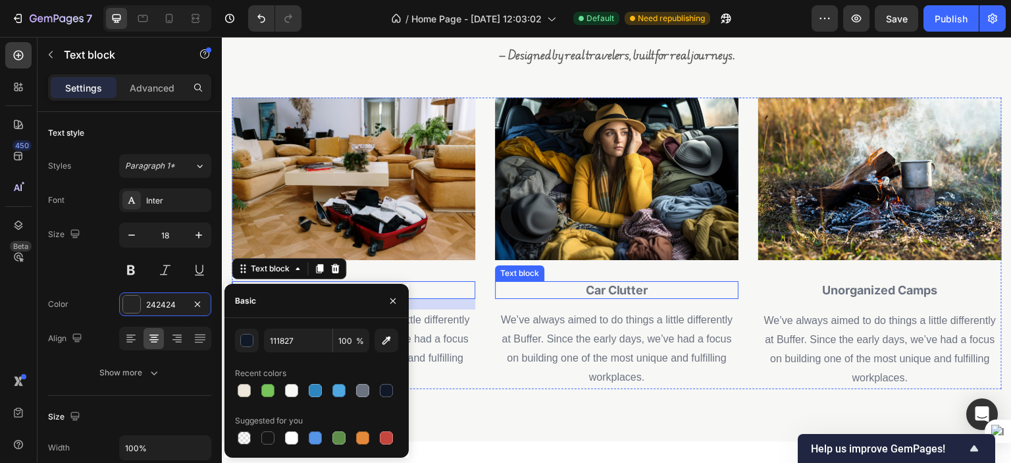
click at [599, 288] on strong "Car Clutter" at bounding box center [617, 290] width 63 height 14
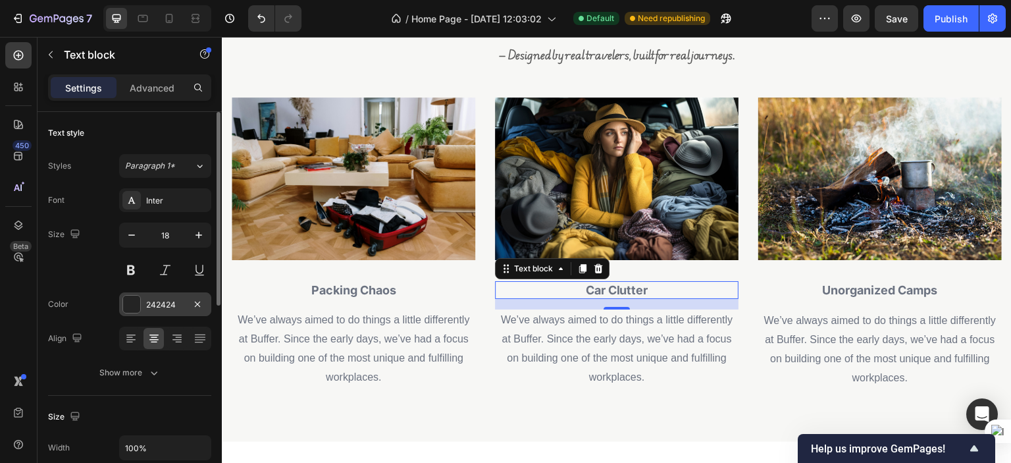
click at [170, 305] on div "242424" at bounding box center [165, 305] width 38 height 12
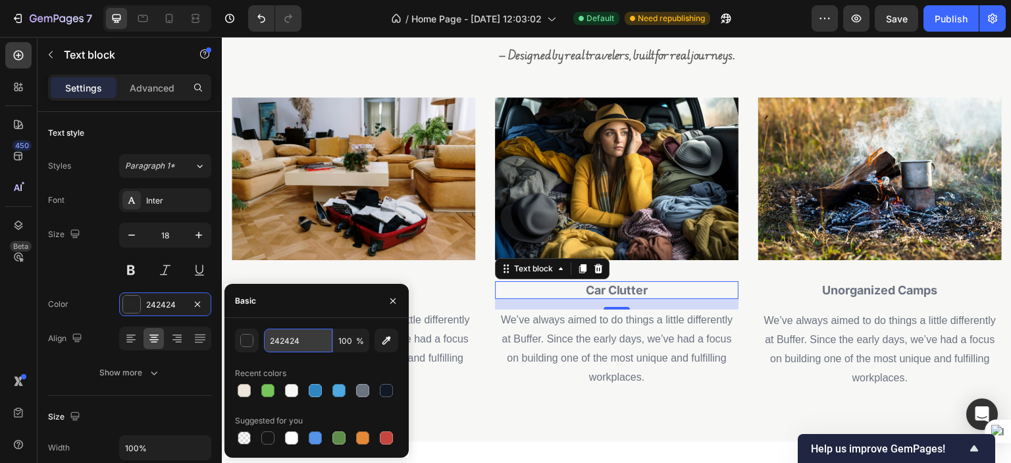
scroll to position [655, 0]
click at [284, 338] on input "242424" at bounding box center [298, 340] width 68 height 24
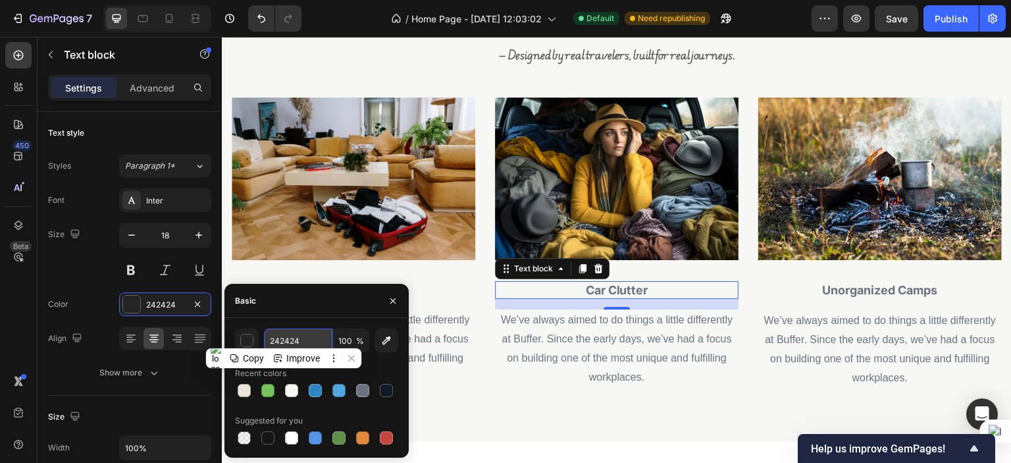
paste input "111827"
type input "111827"
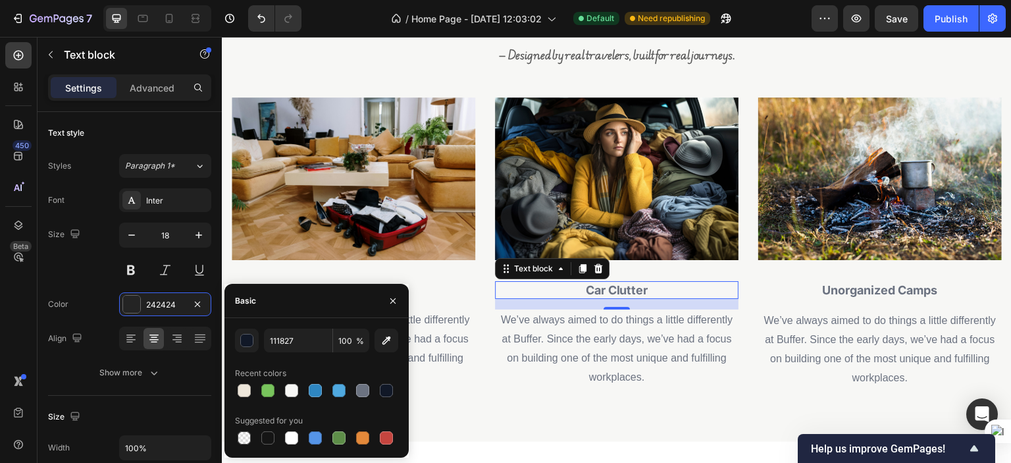
click at [654, 285] on p "Car Clutter" at bounding box center [616, 289] width 241 height 15
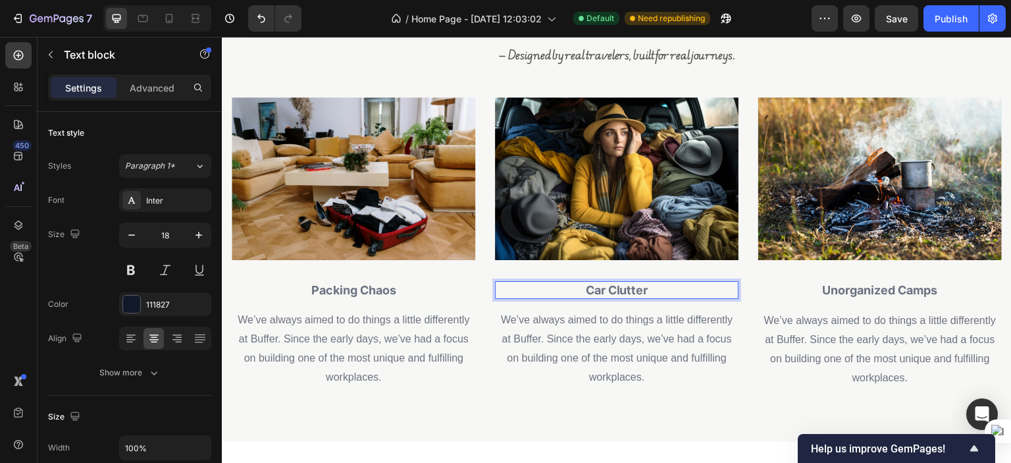
click at [654, 285] on p "Car Clutter" at bounding box center [616, 289] width 241 height 15
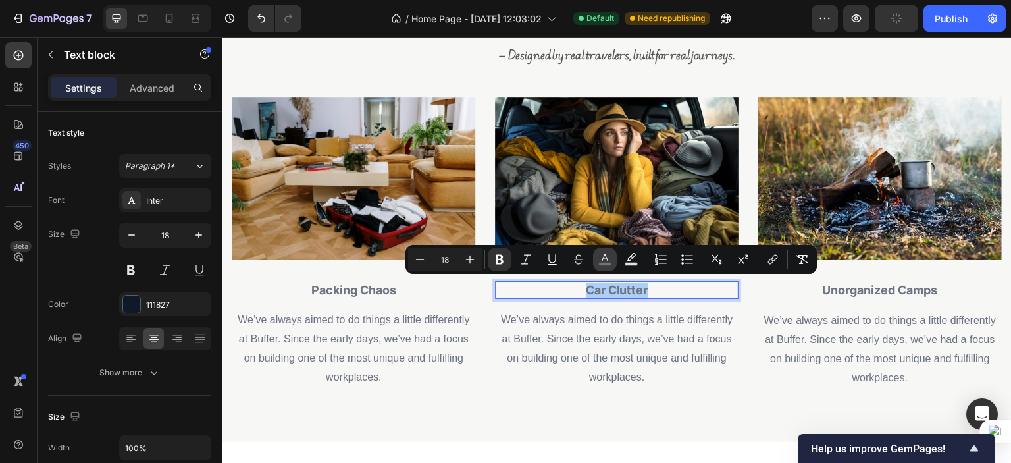
click at [611, 260] on icon "Editor contextual toolbar" at bounding box center [604, 259] width 13 height 13
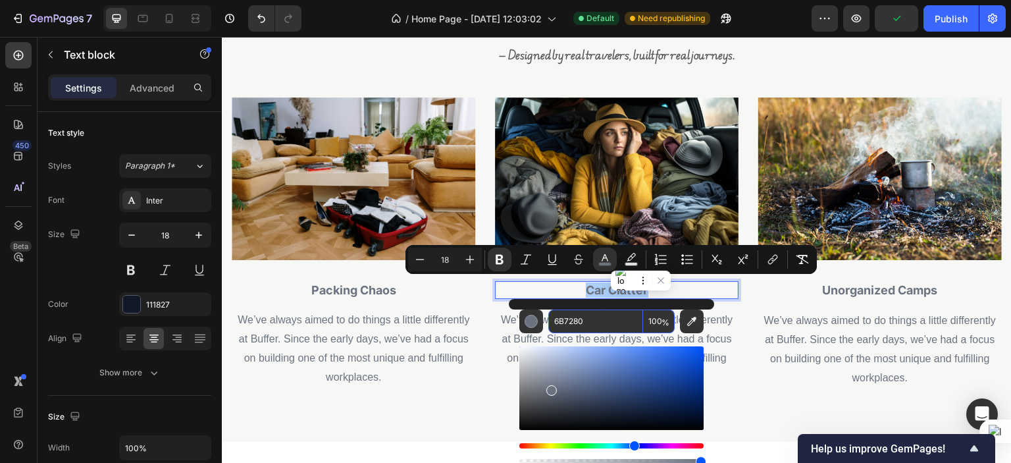
click at [580, 315] on input "6B7280" at bounding box center [595, 321] width 95 height 24
paste input "111827"
type input "111827"
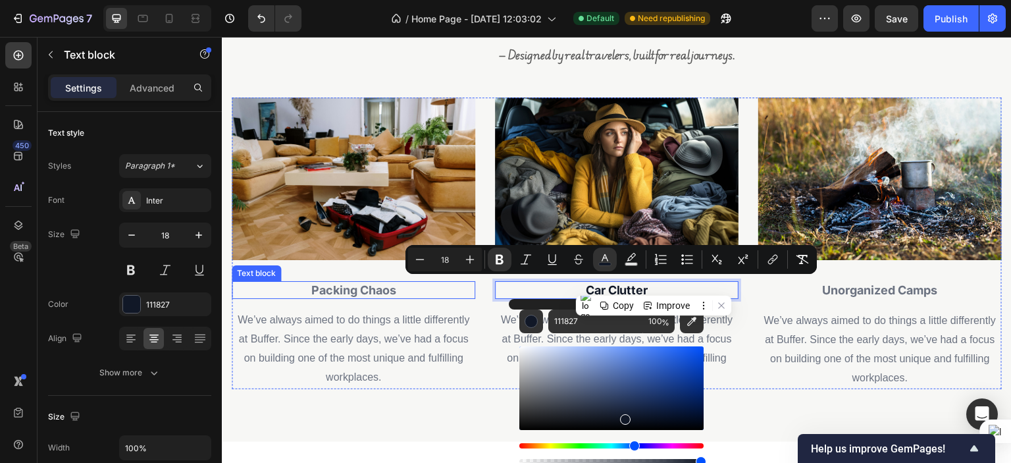
click at [361, 290] on strong "Packing Chaos" at bounding box center [353, 290] width 85 height 14
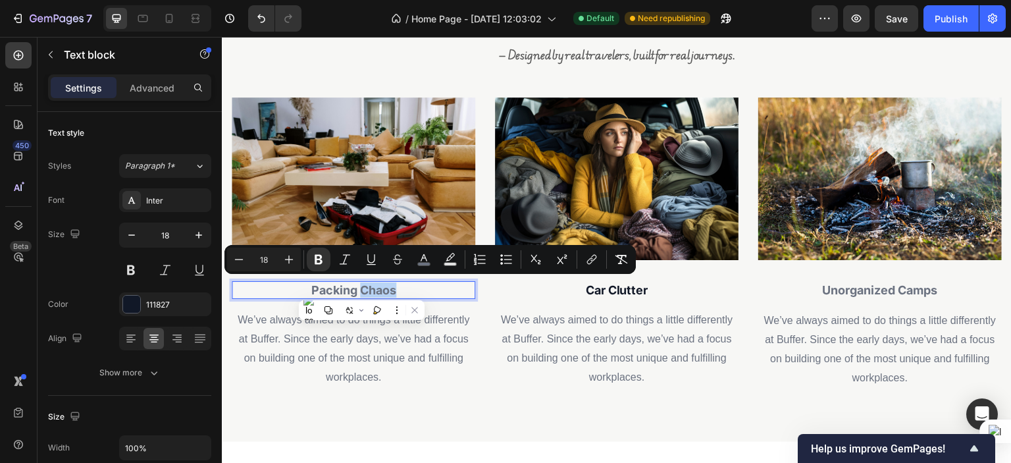
click at [361, 290] on strong "Packing Chaos" at bounding box center [353, 290] width 85 height 14
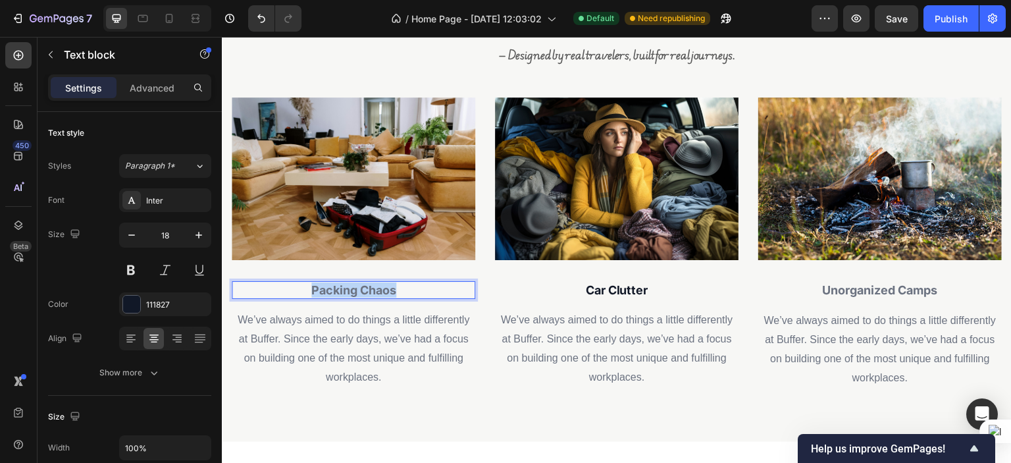
click at [361, 290] on strong "Packing Chaos" at bounding box center [353, 290] width 85 height 14
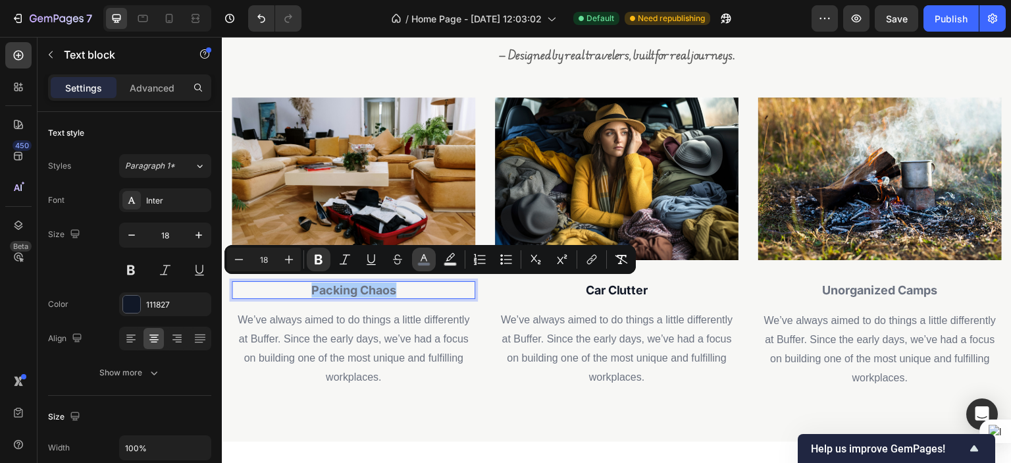
click at [426, 255] on icon "Editor contextual toolbar" at bounding box center [423, 259] width 13 height 13
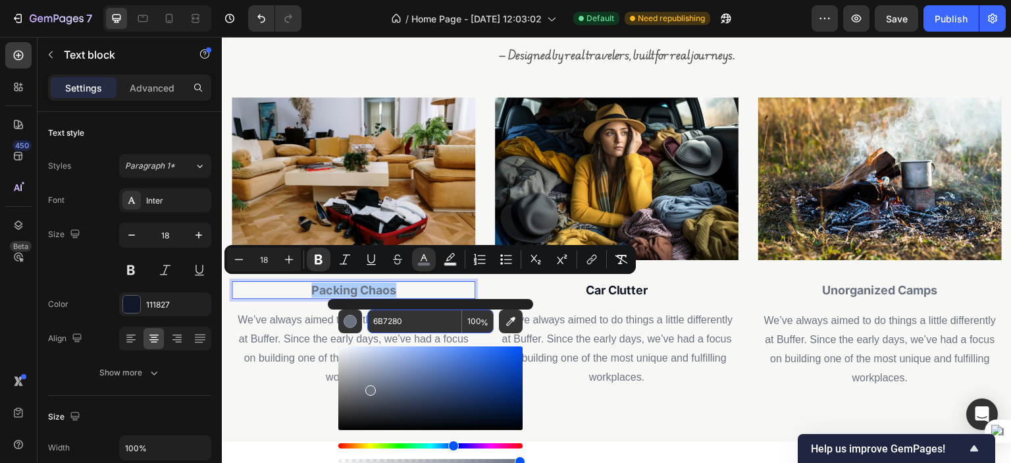
click at [429, 320] on input "6B7280" at bounding box center [414, 321] width 95 height 24
paste input "111827"
type input "111827"
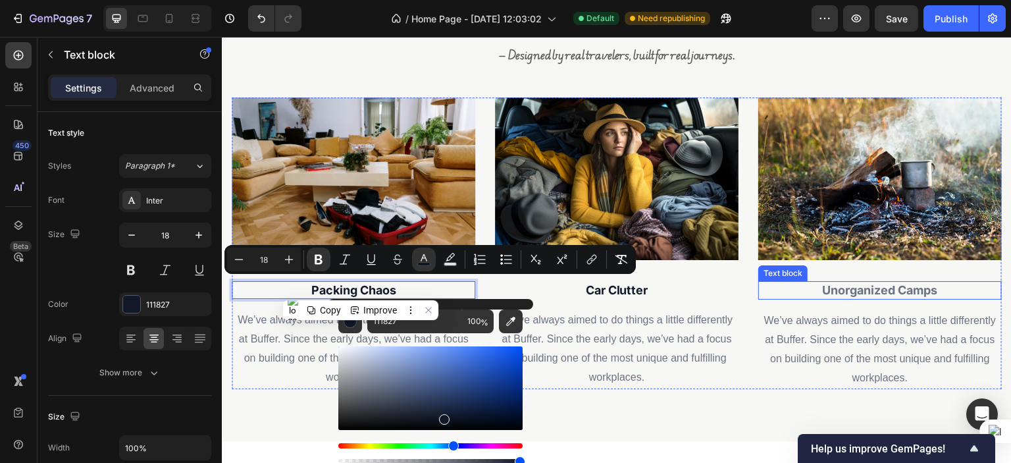
click at [841, 293] on strong "Unorganized Camps" at bounding box center [879, 290] width 115 height 14
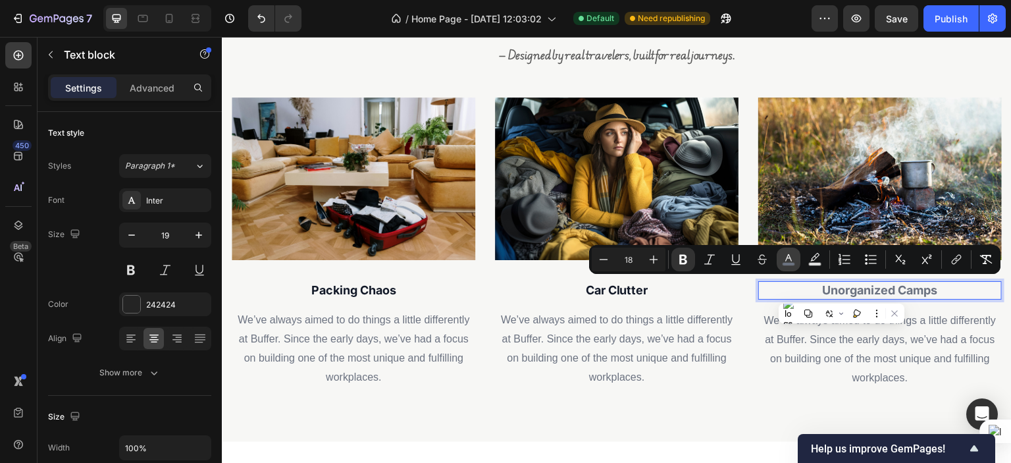
click at [787, 260] on icon "Editor contextual toolbar" at bounding box center [788, 259] width 13 height 13
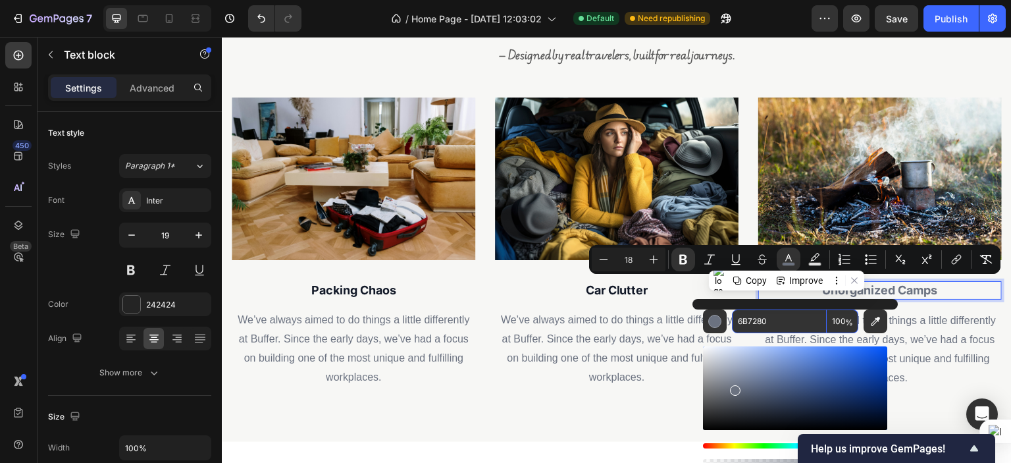
click at [747, 321] on input "6B7280" at bounding box center [779, 321] width 95 height 24
paste input "111827"
type input "111827"
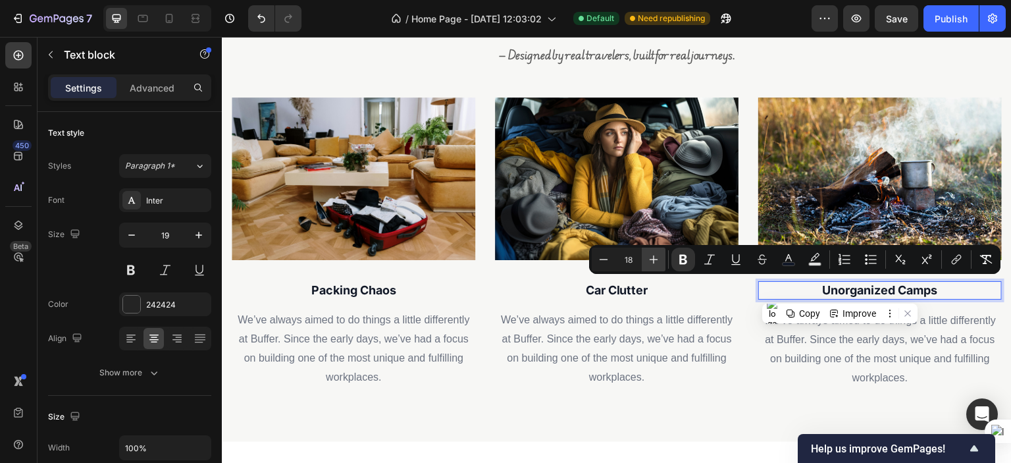
click at [650, 257] on icon "Editor contextual toolbar" at bounding box center [653, 259] width 13 height 13
type input "22"
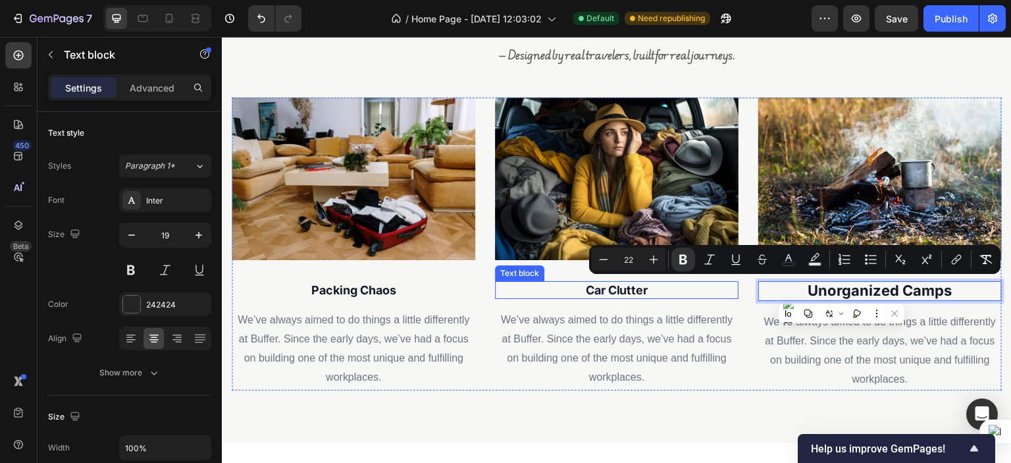
click at [649, 287] on p "Car Clutter" at bounding box center [616, 289] width 241 height 15
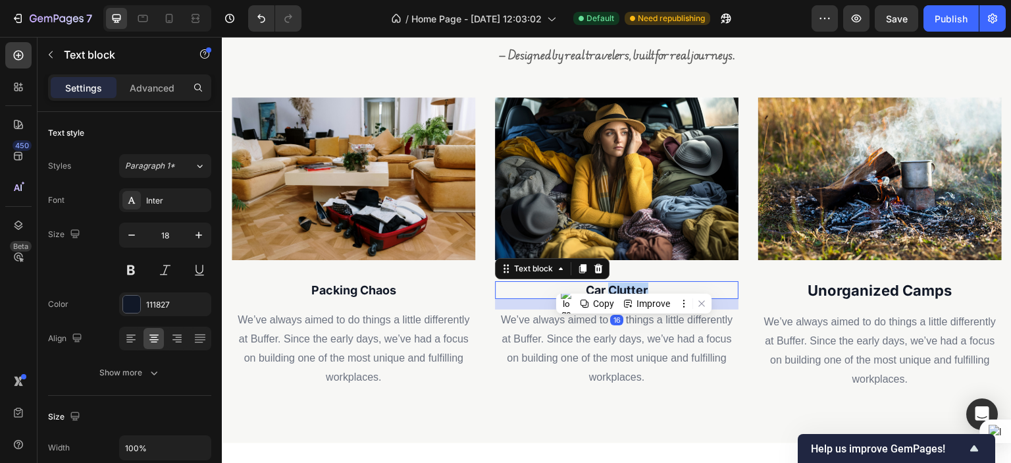
click at [635, 283] on strong "Car Clutter" at bounding box center [617, 290] width 63 height 14
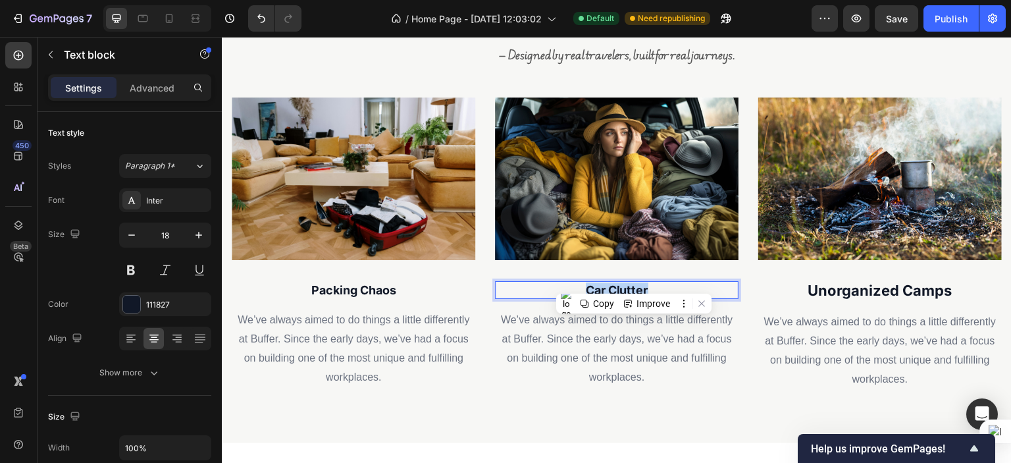
click at [635, 283] on strong "Car Clutter" at bounding box center [617, 290] width 63 height 14
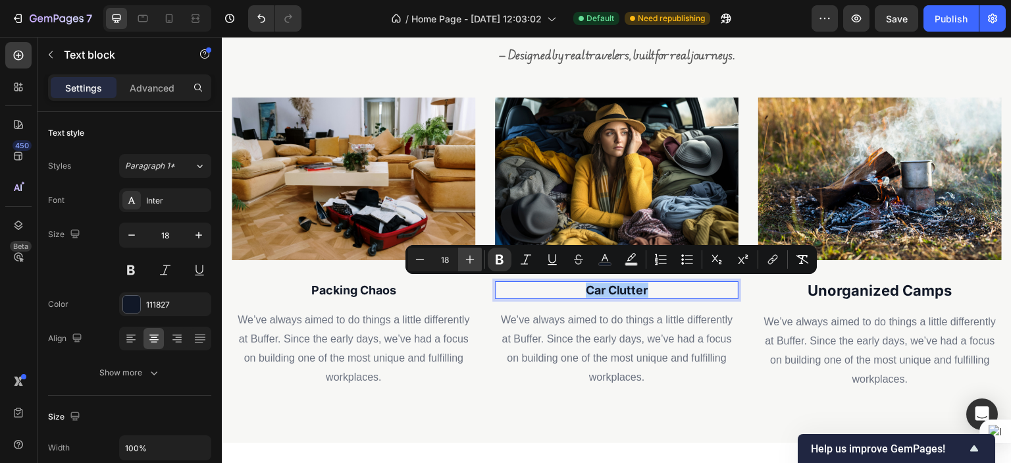
click at [466, 255] on icon "Editor contextual toolbar" at bounding box center [469, 259] width 13 height 13
type input "22"
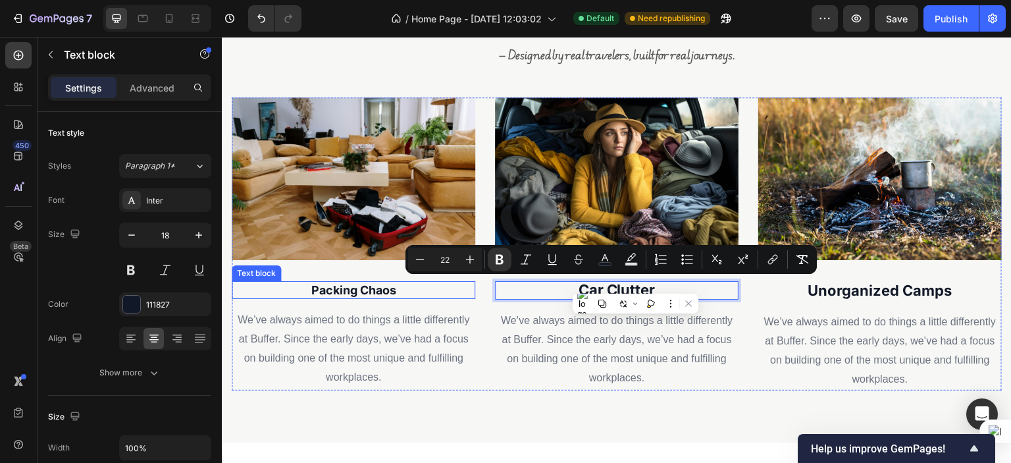
click at [353, 289] on strong "Packing Chaos" at bounding box center [353, 290] width 85 height 14
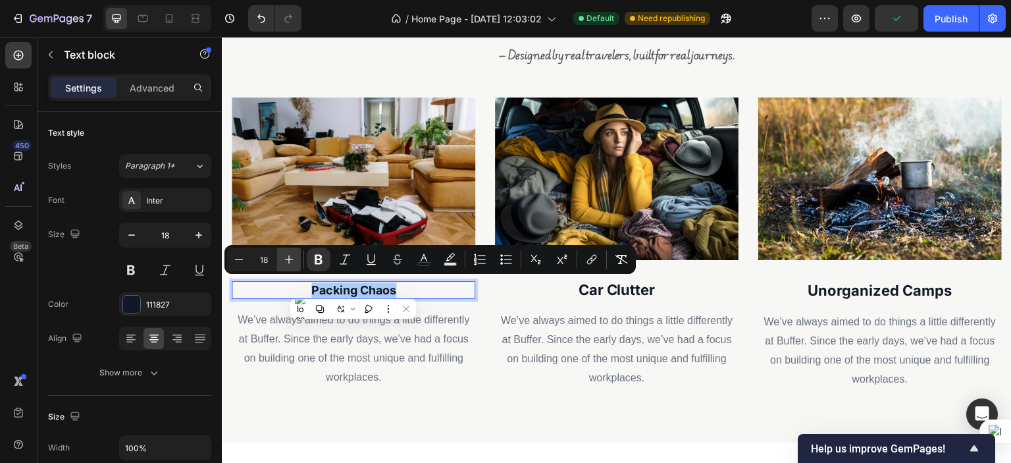
click at [291, 259] on icon "Editor contextual toolbar" at bounding box center [289, 259] width 9 height 9
type input "22"
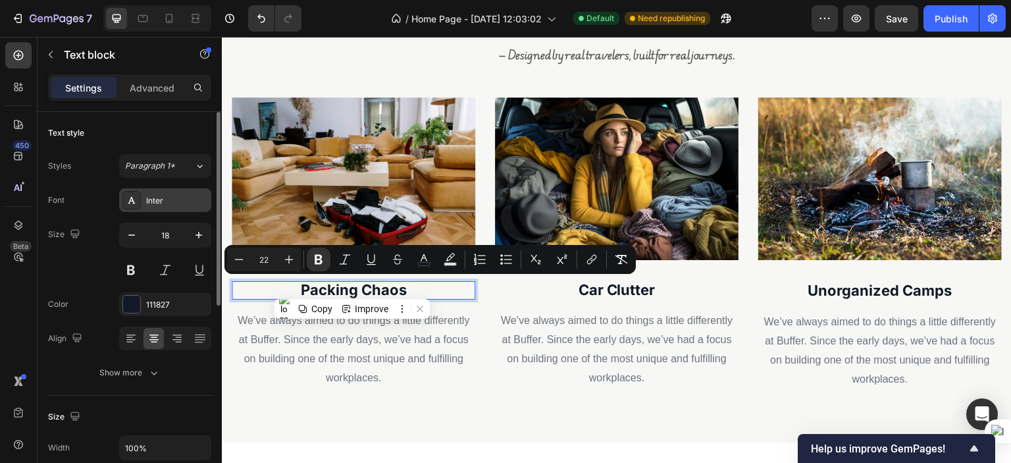
click at [165, 198] on div "Inter" at bounding box center [177, 201] width 62 height 12
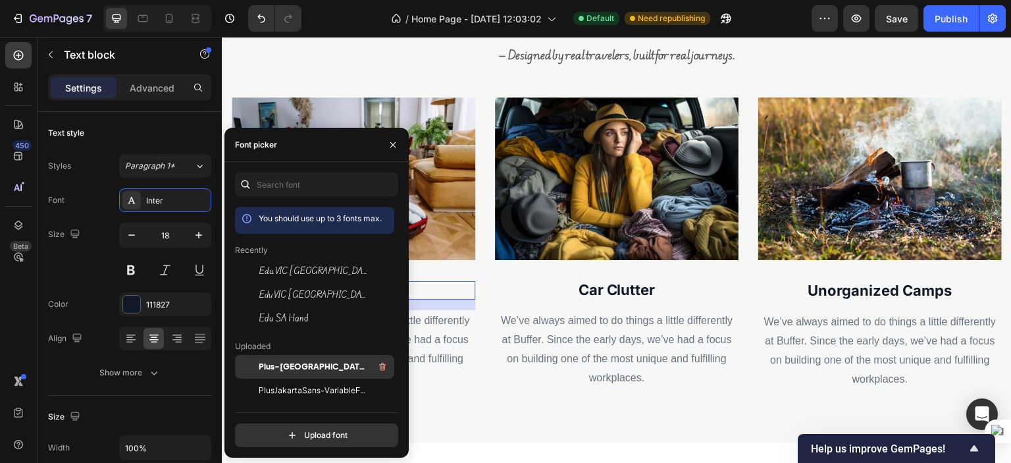
click at [303, 370] on span "Plus-[GEOGRAPHIC_DATA]-Sans-ExtraBold" at bounding box center [313, 367] width 109 height 12
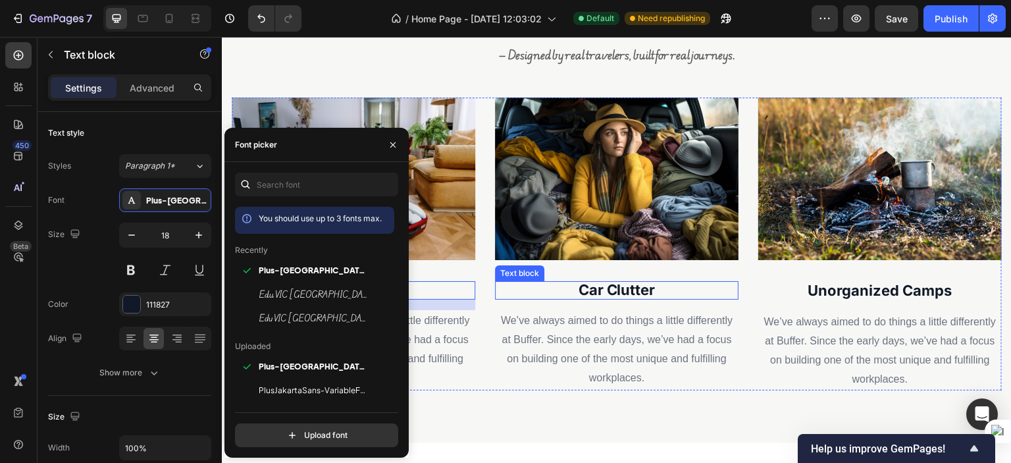
click at [497, 291] on p "Car Clutter" at bounding box center [616, 290] width 241 height 16
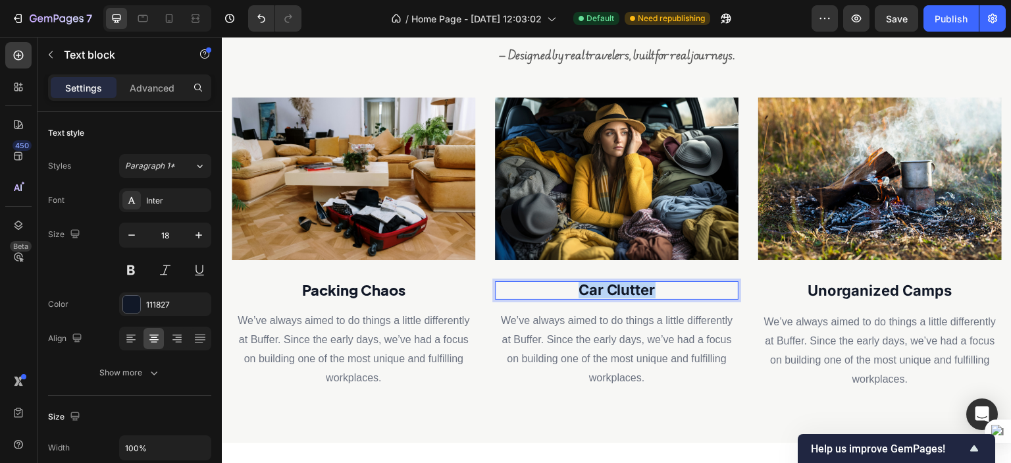
click at [530, 288] on p "Car Clutter" at bounding box center [616, 290] width 241 height 16
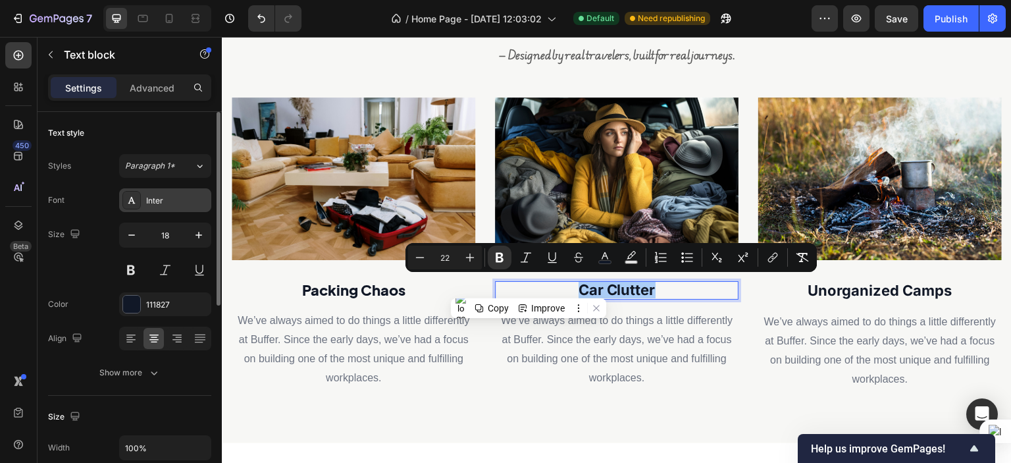
click at [155, 199] on div "Inter" at bounding box center [177, 201] width 62 height 12
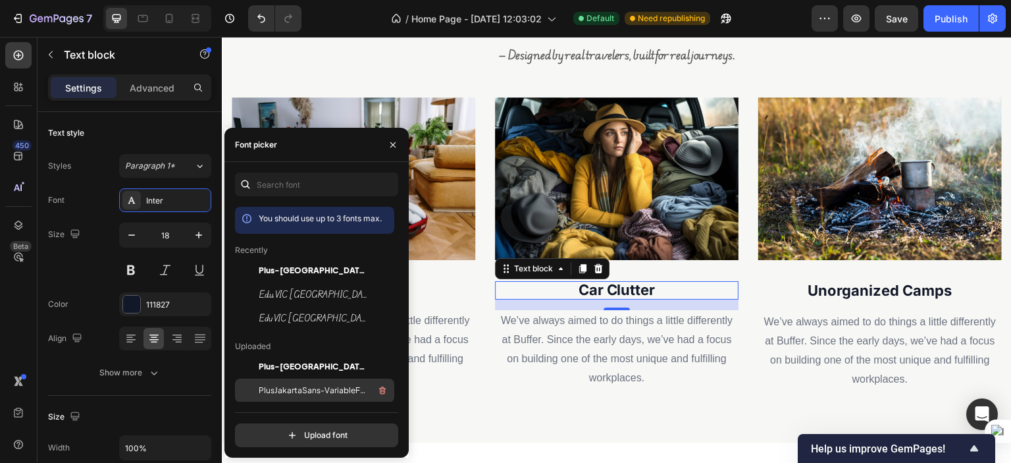
scroll to position [28, 0]
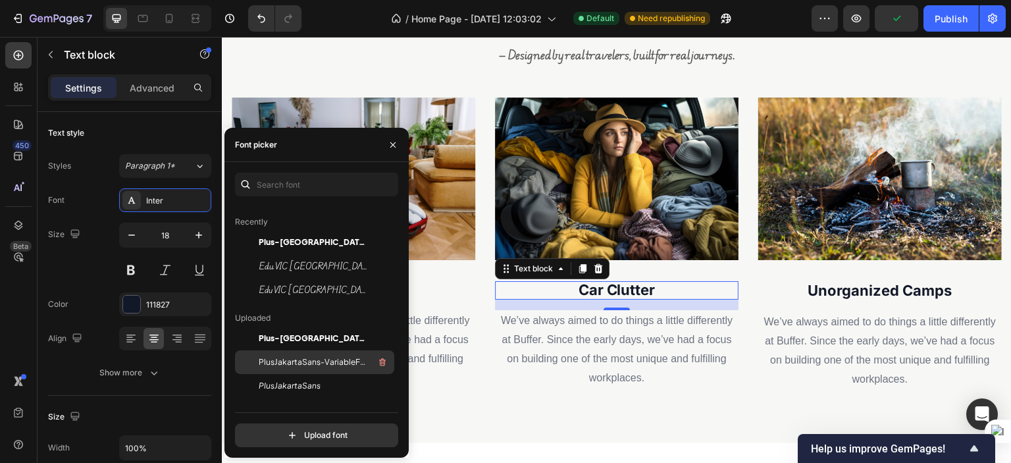
click at [311, 363] on span "PlusJakartaSans-VariableFont_wght" at bounding box center [313, 362] width 109 height 12
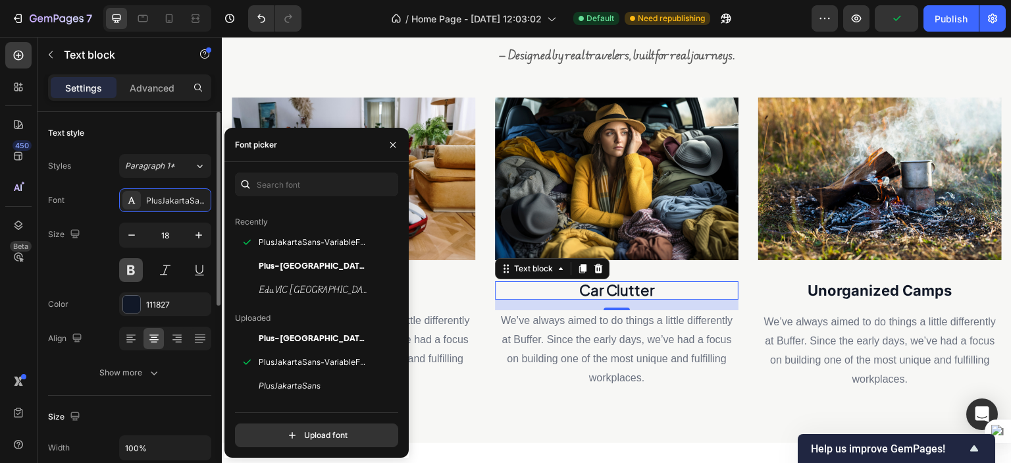
click at [130, 275] on button at bounding box center [131, 270] width 24 height 24
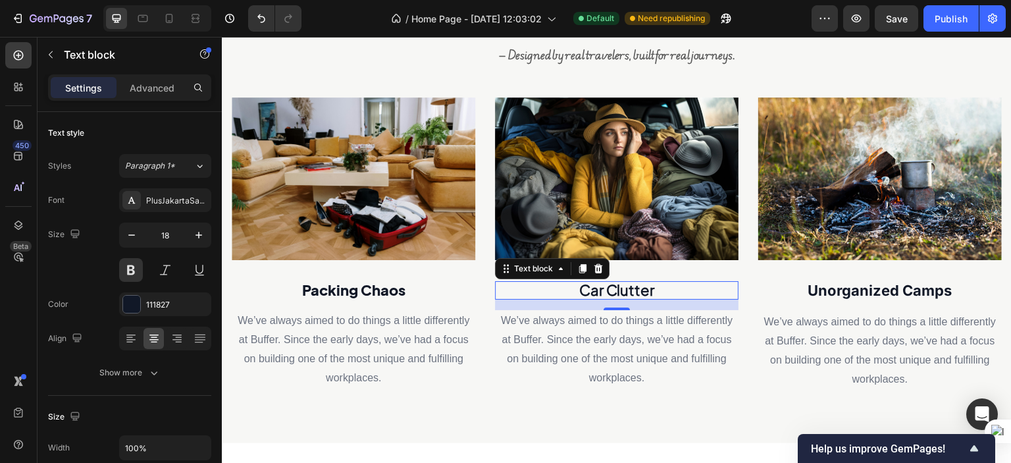
click at [572, 284] on p "Car Clutter" at bounding box center [616, 290] width 241 height 16
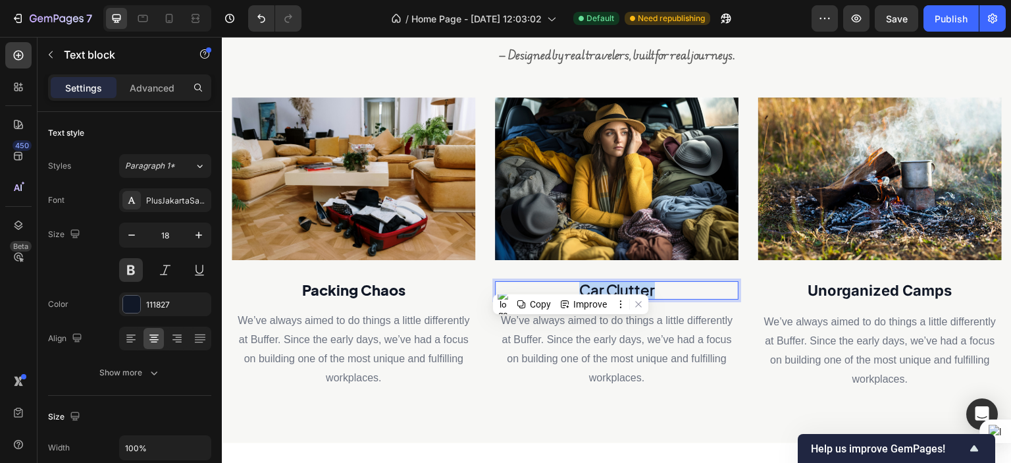
click at [572, 284] on p "Car Clutter" at bounding box center [616, 290] width 241 height 16
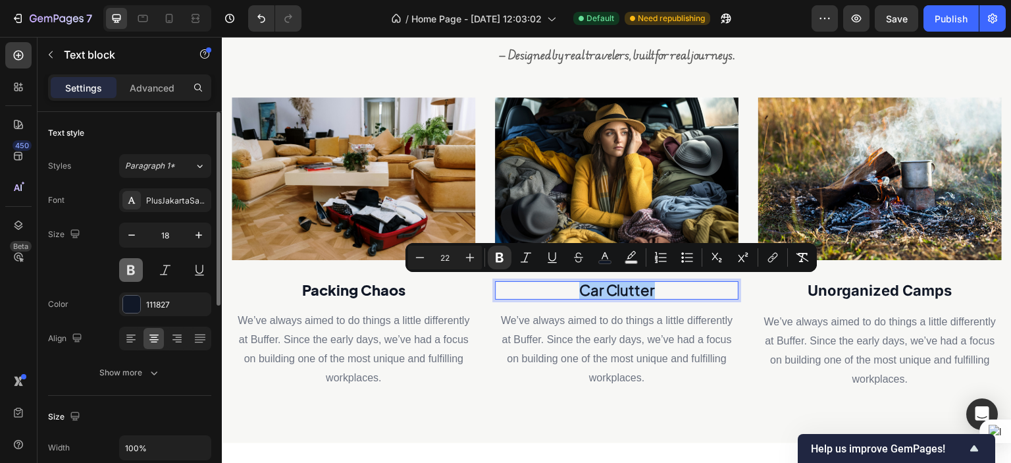
click at [124, 263] on button at bounding box center [131, 270] width 24 height 24
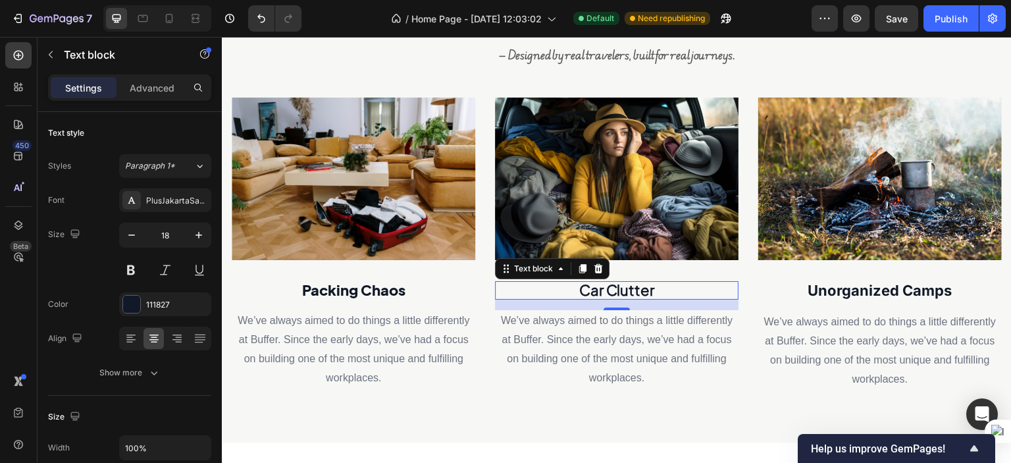
click at [568, 282] on p "Car Clutter" at bounding box center [616, 290] width 241 height 16
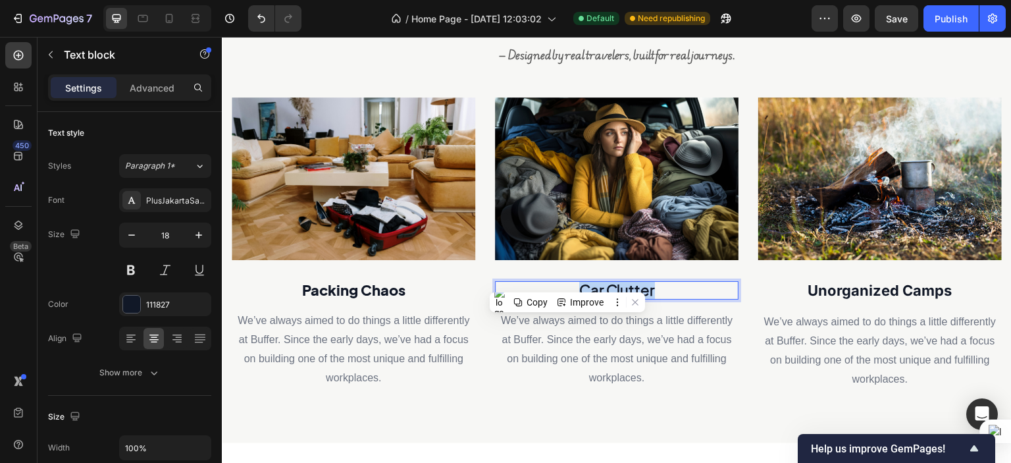
click at [568, 282] on p "Car Clutter" at bounding box center [616, 290] width 241 height 16
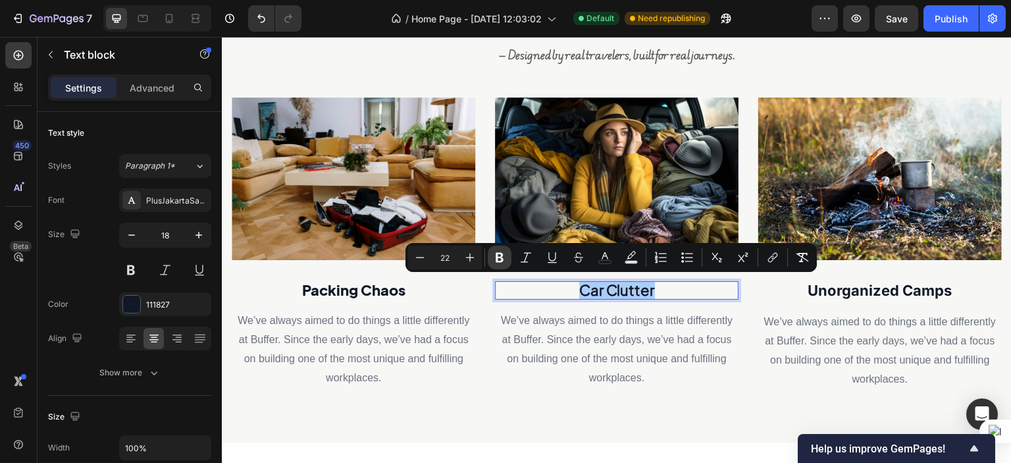
click at [497, 253] on icon "Editor contextual toolbar" at bounding box center [499, 258] width 8 height 10
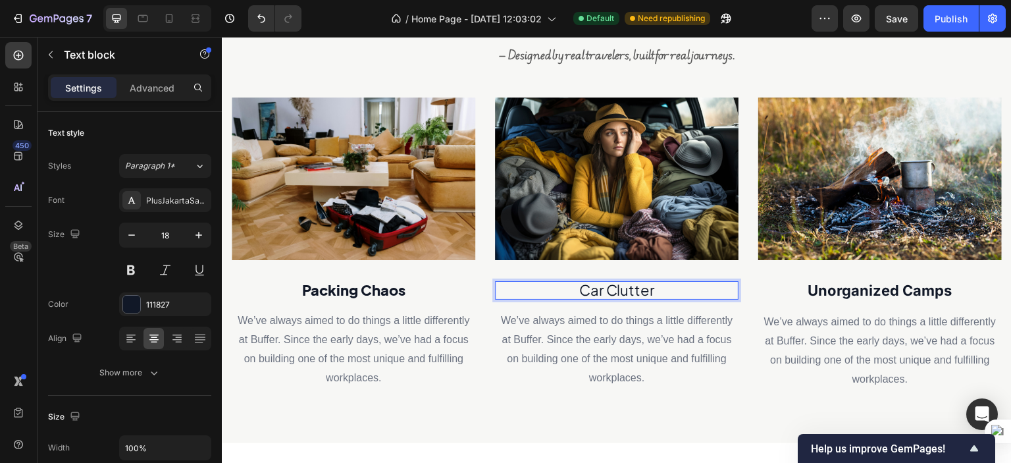
click at [497, 253] on img at bounding box center [616, 178] width 243 height 163
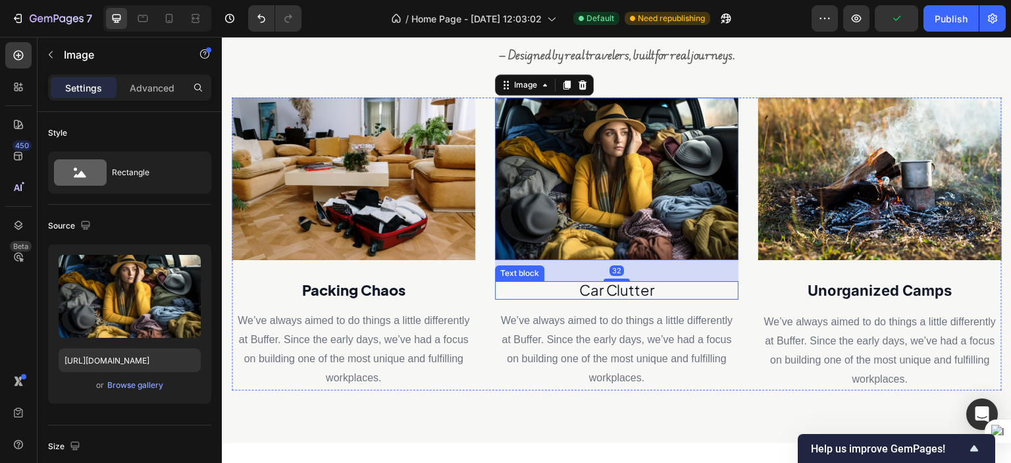
click at [568, 288] on p "Car Clutter" at bounding box center [616, 290] width 241 height 16
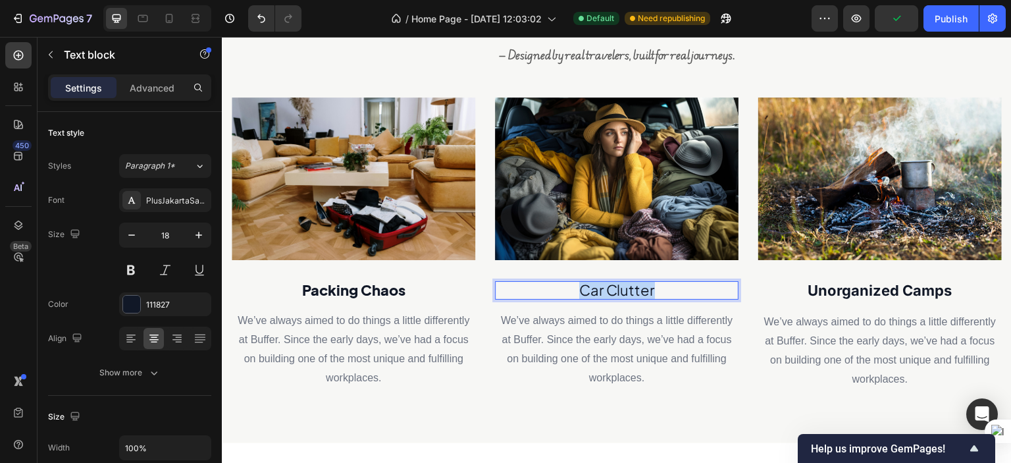
click at [568, 288] on p "Car Clutter" at bounding box center [616, 290] width 241 height 16
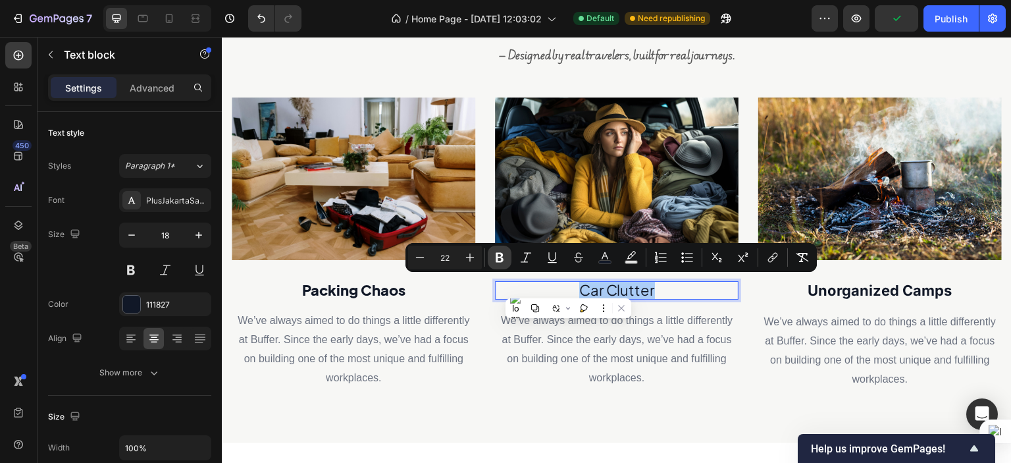
click at [500, 259] on icon "Editor contextual toolbar" at bounding box center [499, 257] width 13 height 13
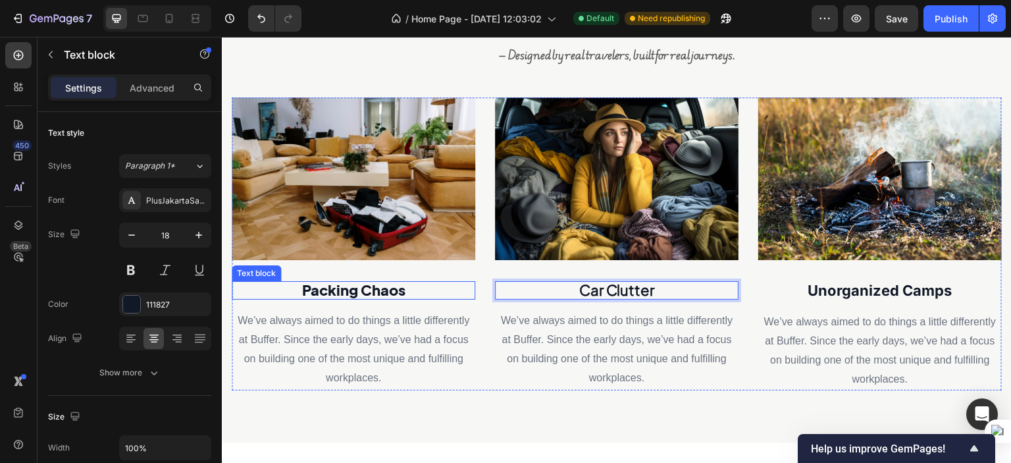
click at [391, 286] on strong "Packing Chaos" at bounding box center [353, 289] width 103 height 18
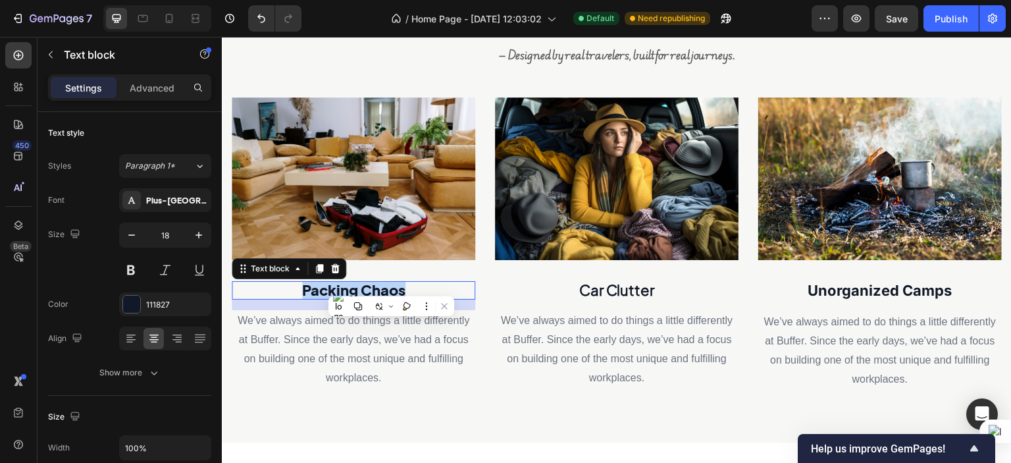
click at [391, 286] on strong "Packing Chaos" at bounding box center [353, 289] width 103 height 18
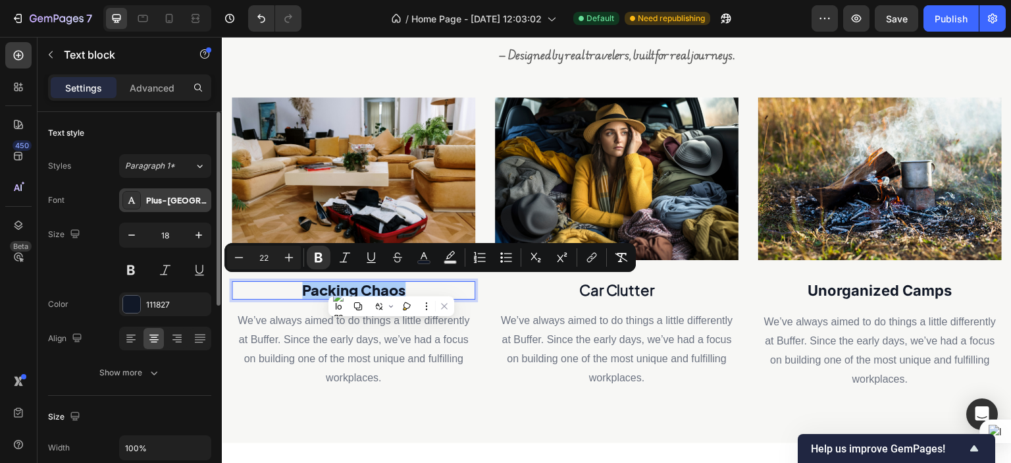
click at [182, 195] on div "Plus-[GEOGRAPHIC_DATA]-Sans-ExtraBold" at bounding box center [177, 201] width 62 height 12
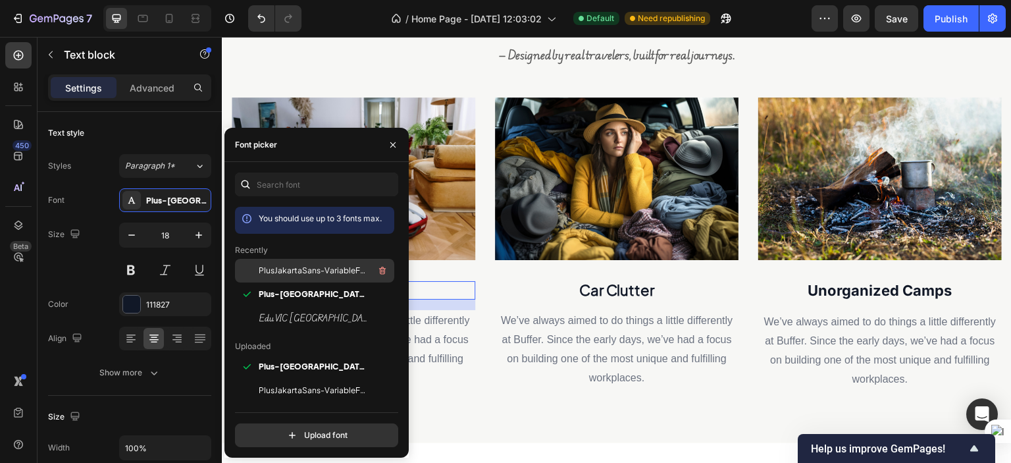
click at [332, 274] on span "PlusJakartaSans-VariableFont_wght" at bounding box center [313, 270] width 109 height 12
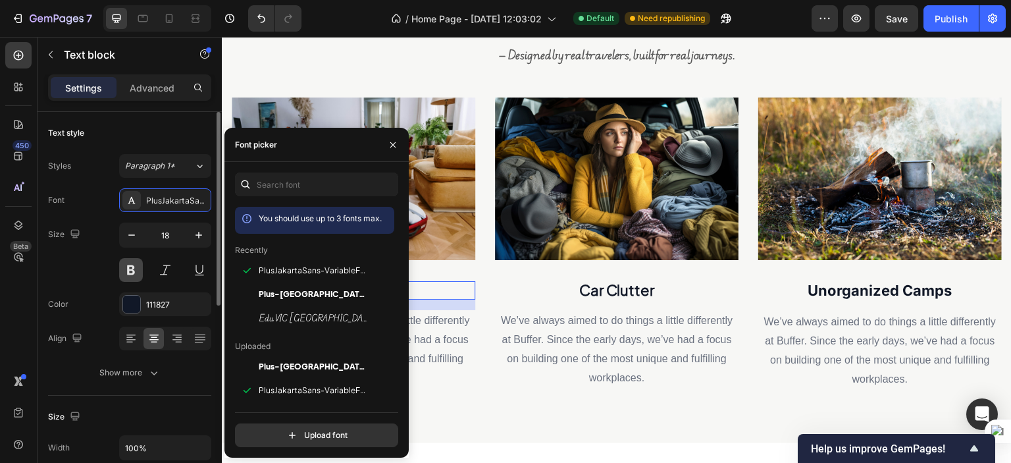
click at [132, 258] on button at bounding box center [131, 270] width 24 height 24
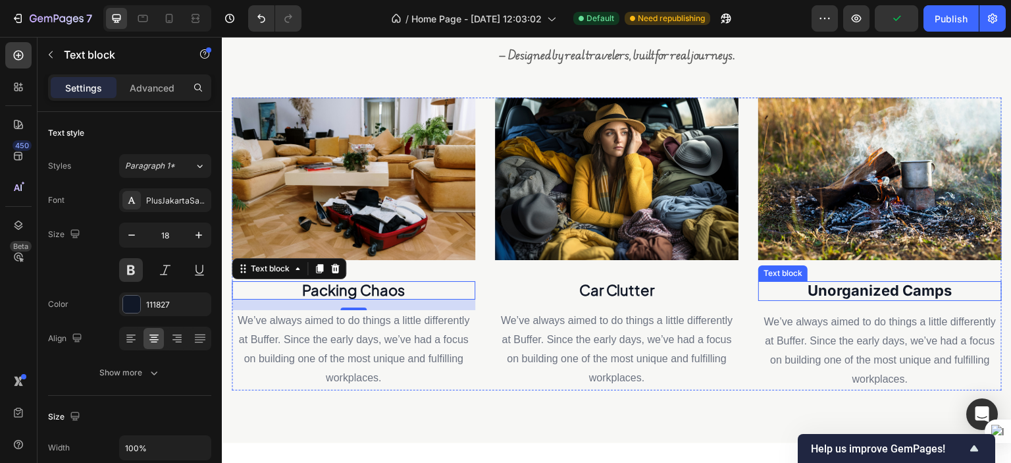
click at [798, 282] on p "Unorganized Camps" at bounding box center [879, 291] width 241 height 18
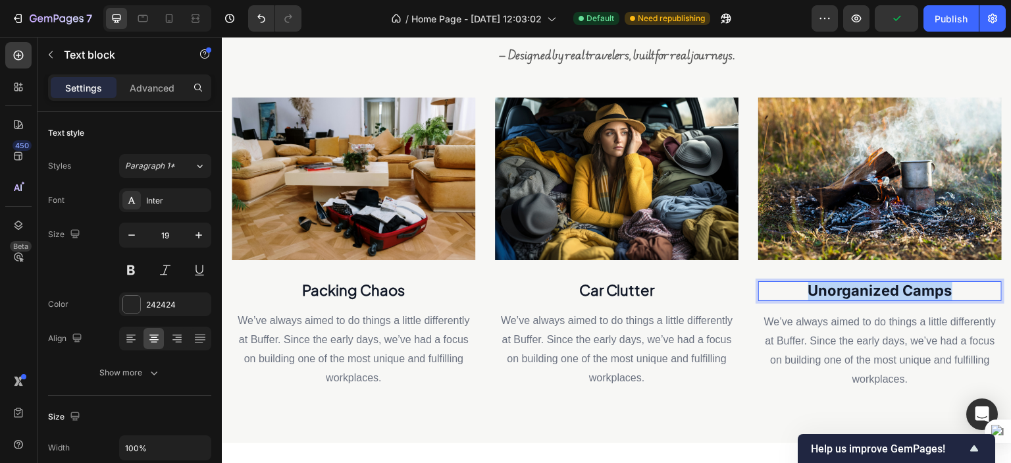
click at [798, 282] on p "Unorganized Camps" at bounding box center [879, 291] width 241 height 18
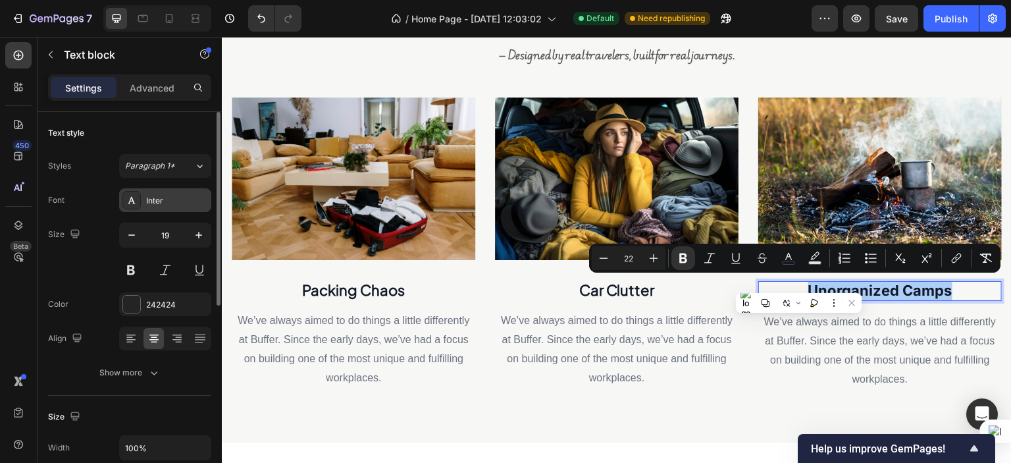
click at [150, 196] on div "Inter" at bounding box center [177, 201] width 62 height 12
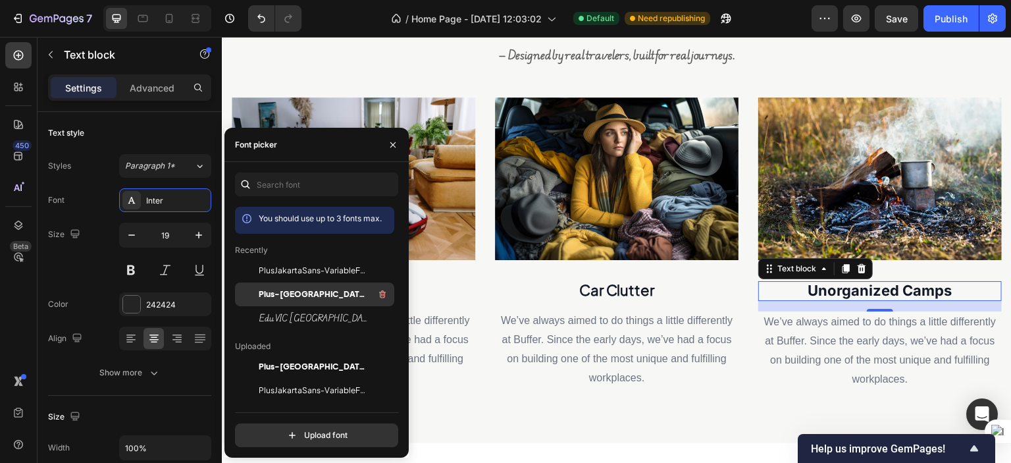
click at [311, 288] on span "Plus-[GEOGRAPHIC_DATA]-Sans-ExtraBold" at bounding box center [313, 294] width 109 height 12
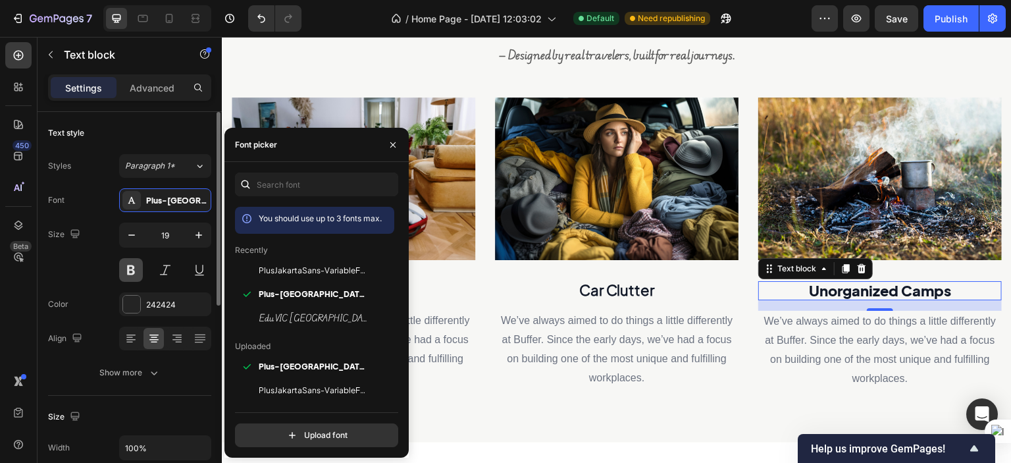
click at [136, 273] on button at bounding box center [131, 270] width 24 height 24
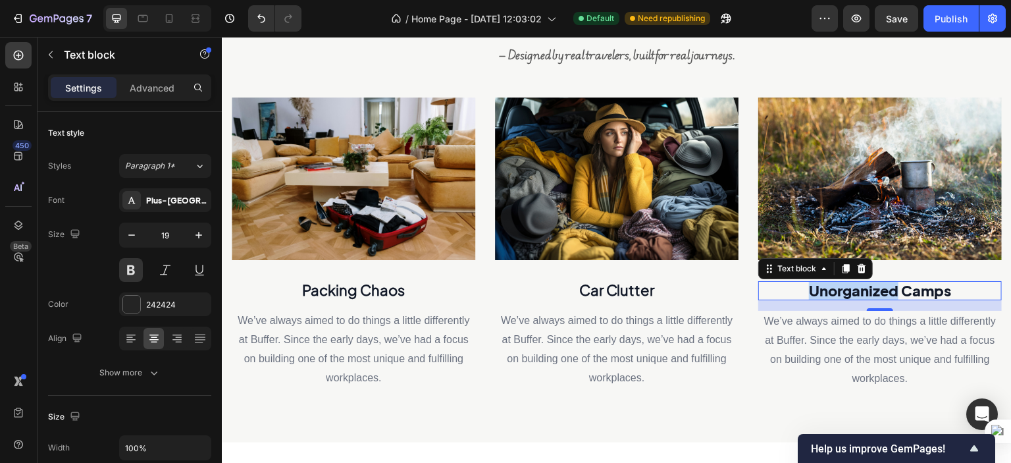
click at [798, 292] on p "Unorganized Camps" at bounding box center [879, 290] width 241 height 17
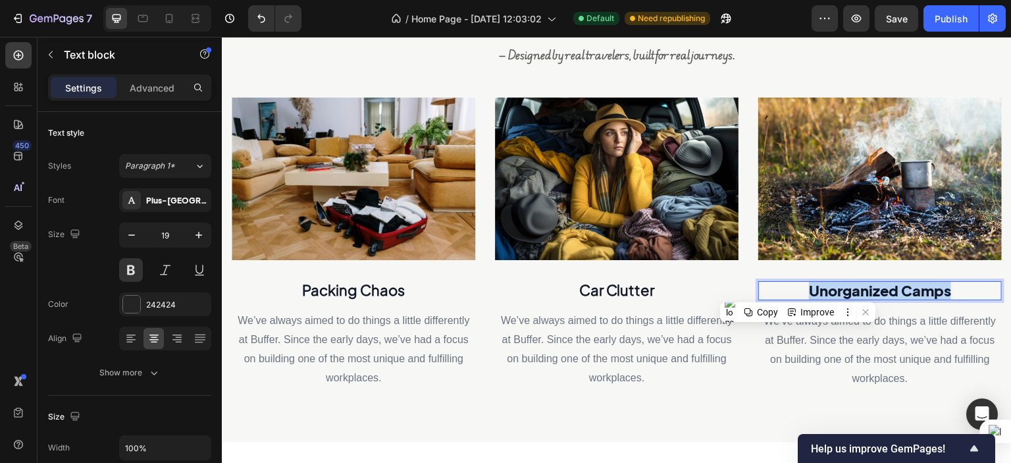
click at [798, 292] on p "Unorganized Camps" at bounding box center [879, 290] width 241 height 17
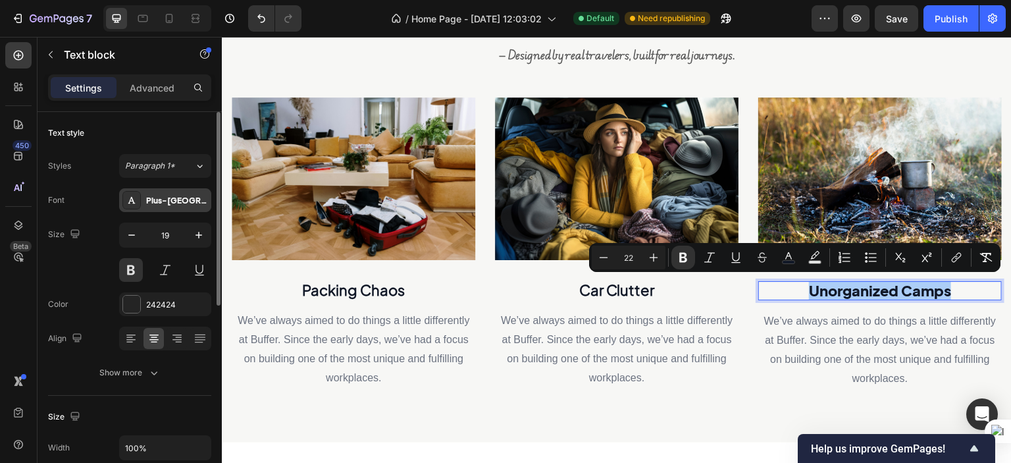
click at [162, 195] on div "Plus-[GEOGRAPHIC_DATA]-Sans-ExtraBold" at bounding box center [177, 201] width 62 height 12
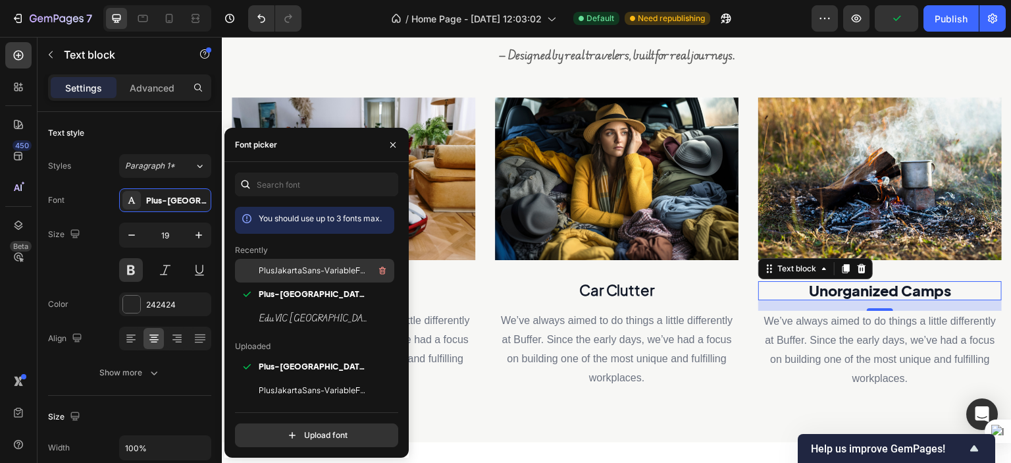
click at [276, 276] on span "PlusJakartaSans-VariableFont_wght" at bounding box center [313, 270] width 109 height 12
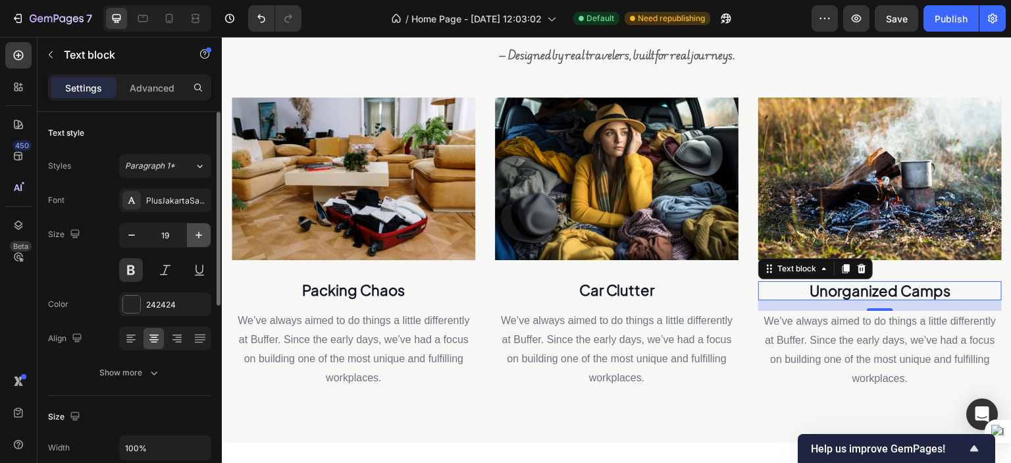
click at [203, 237] on icon "button" at bounding box center [198, 234] width 13 height 13
type input "22"
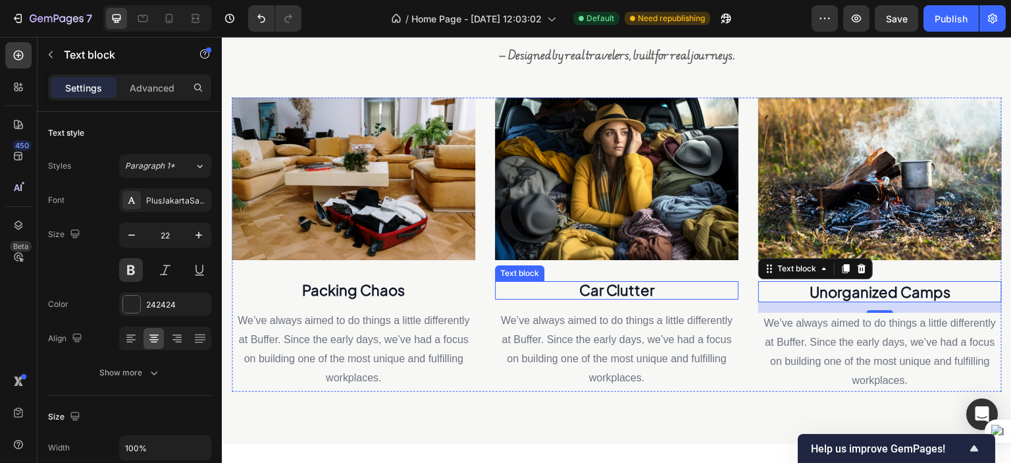
click at [626, 287] on strong "Car Clutter" at bounding box center [617, 289] width 76 height 18
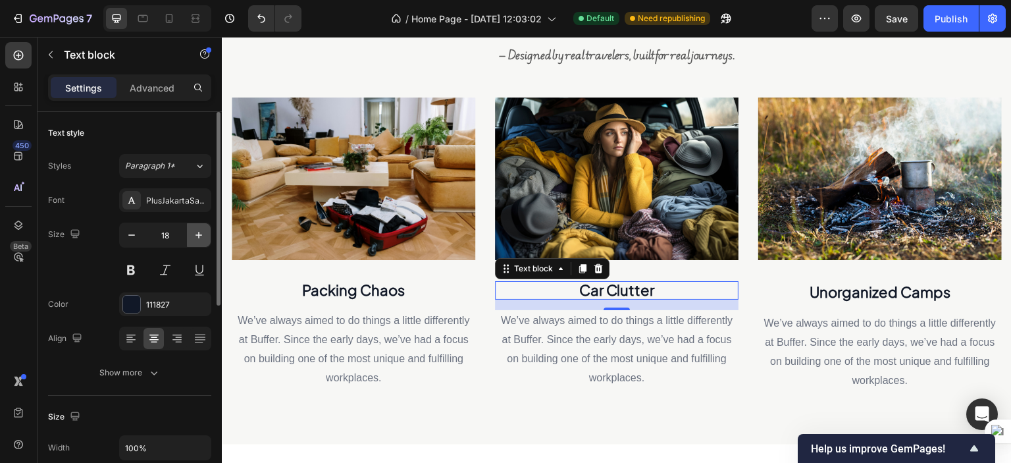
click at [193, 231] on icon "button" at bounding box center [198, 234] width 13 height 13
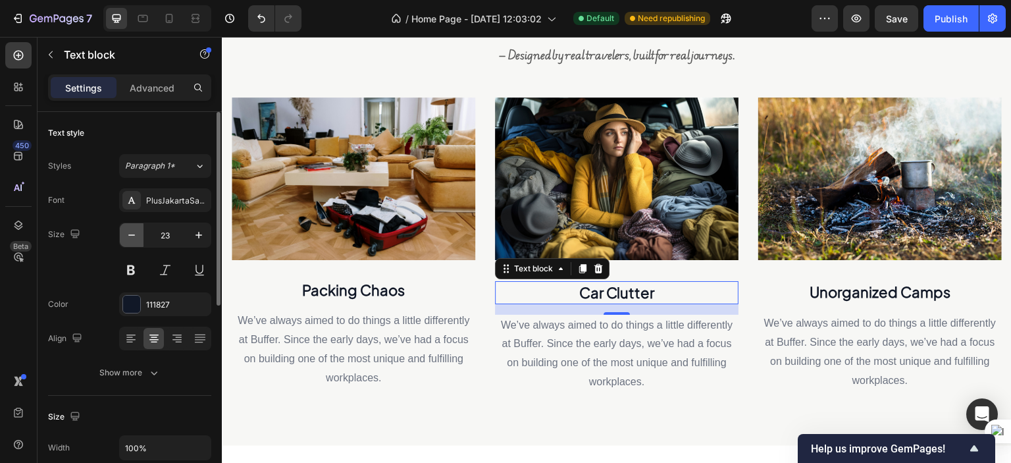
click at [126, 234] on icon "button" at bounding box center [131, 234] width 13 height 13
type input "22"
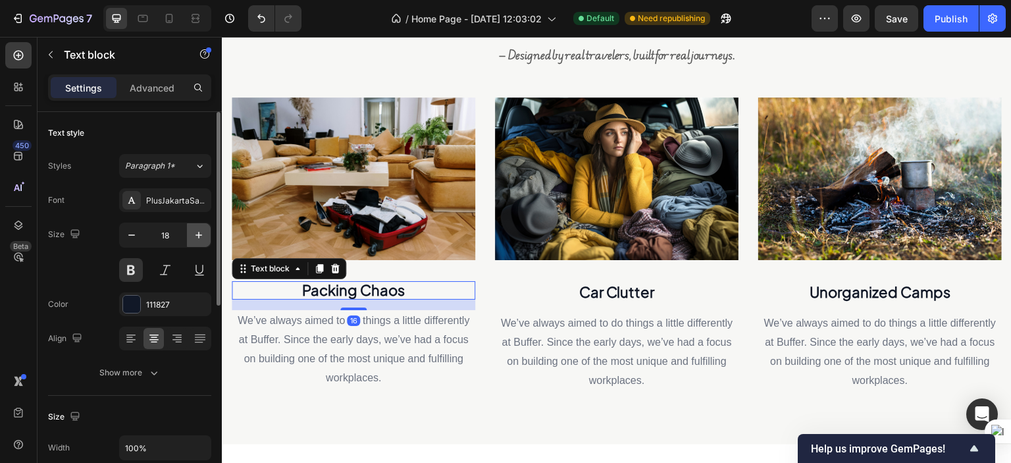
click at [200, 239] on icon "button" at bounding box center [198, 234] width 13 height 13
type input "22"
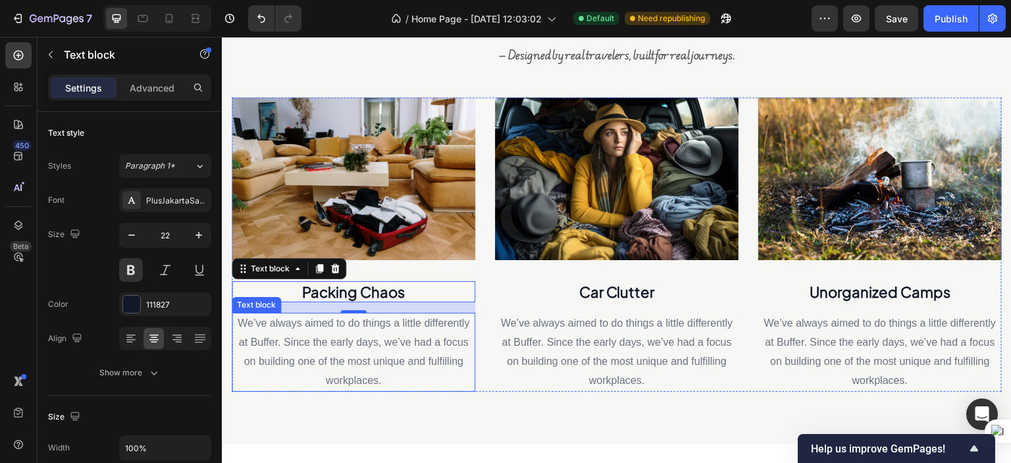
click at [368, 316] on p "We’ve always aimed to do things a little differently at Buffer. Since the early…" at bounding box center [353, 352] width 241 height 76
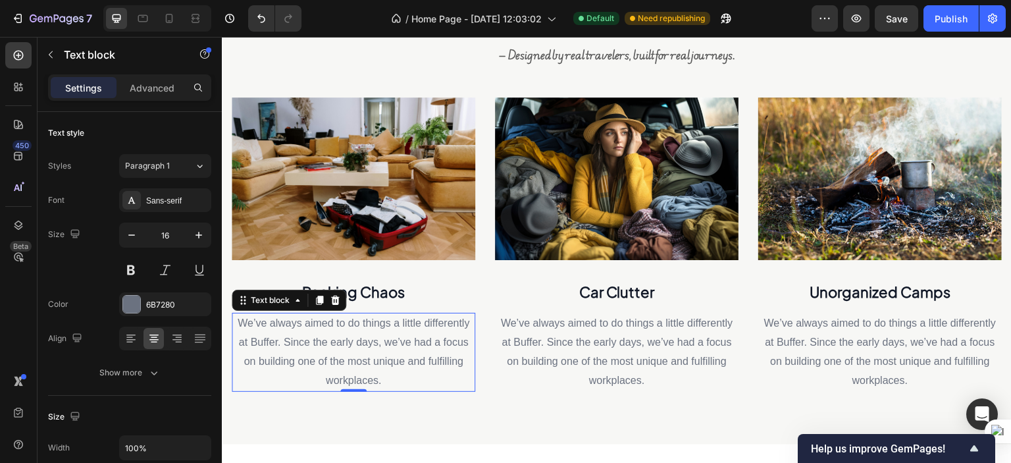
click at [355, 328] on p "We’ve always aimed to do things a little differently at Buffer. Since the early…" at bounding box center [353, 352] width 241 height 76
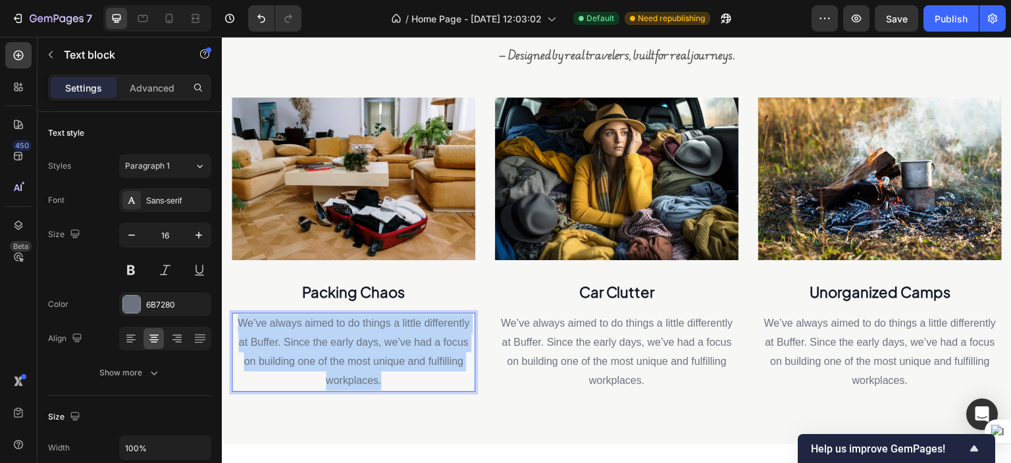
click at [355, 328] on p "We’ve always aimed to do things a little differently at Buffer. Since the early…" at bounding box center [353, 352] width 241 height 76
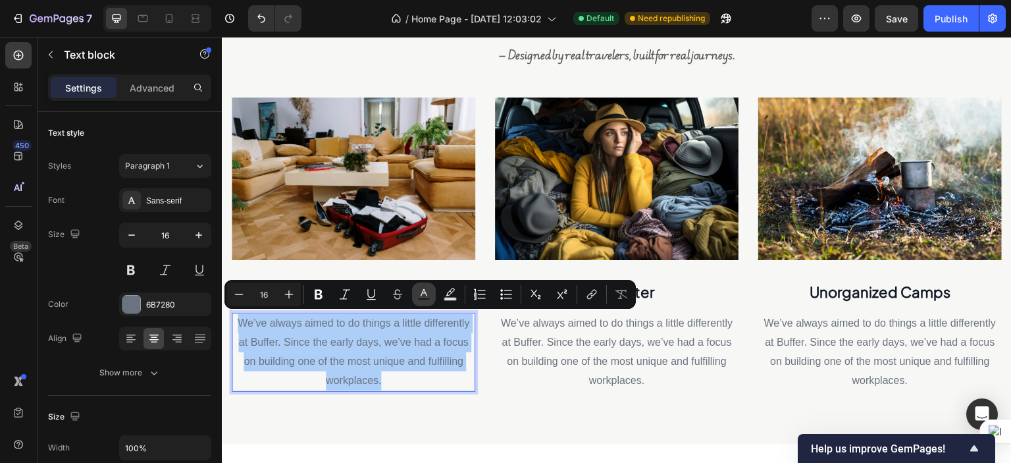
click at [422, 291] on icon "Editor contextual toolbar" at bounding box center [423, 292] width 7 height 7
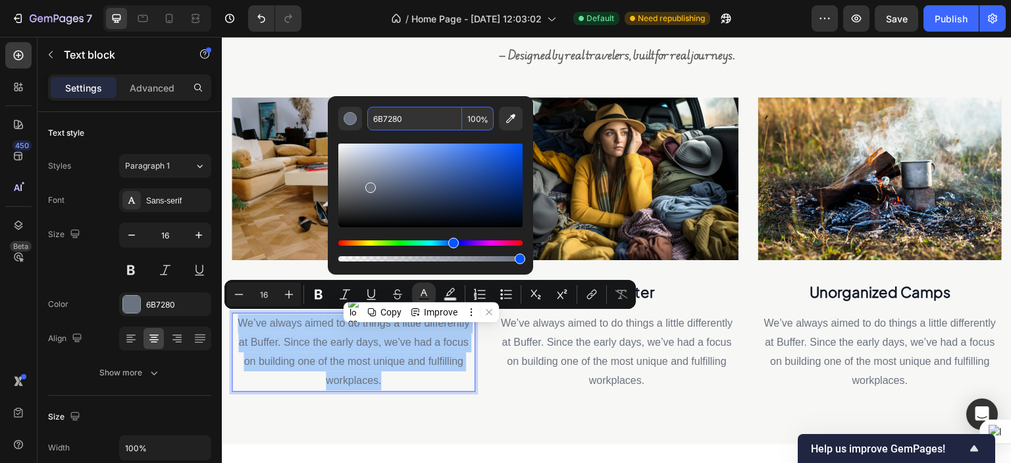
click at [400, 120] on input "6B7280" at bounding box center [414, 119] width 95 height 24
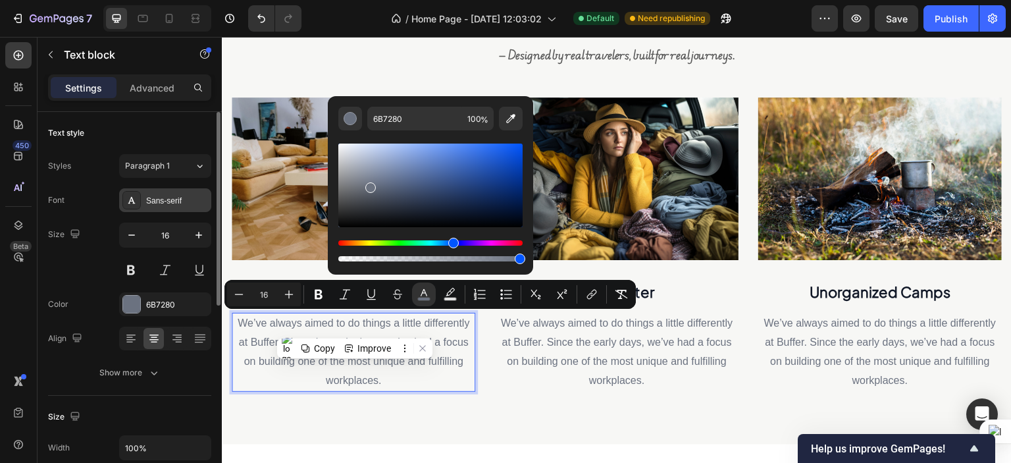
click at [168, 203] on div "Sans-serif" at bounding box center [177, 201] width 62 height 12
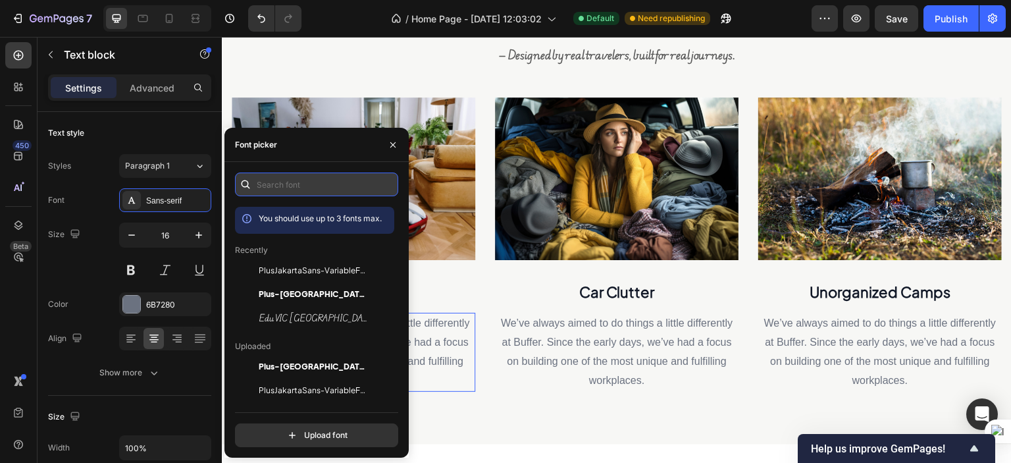
click at [292, 176] on input "text" at bounding box center [316, 184] width 163 height 24
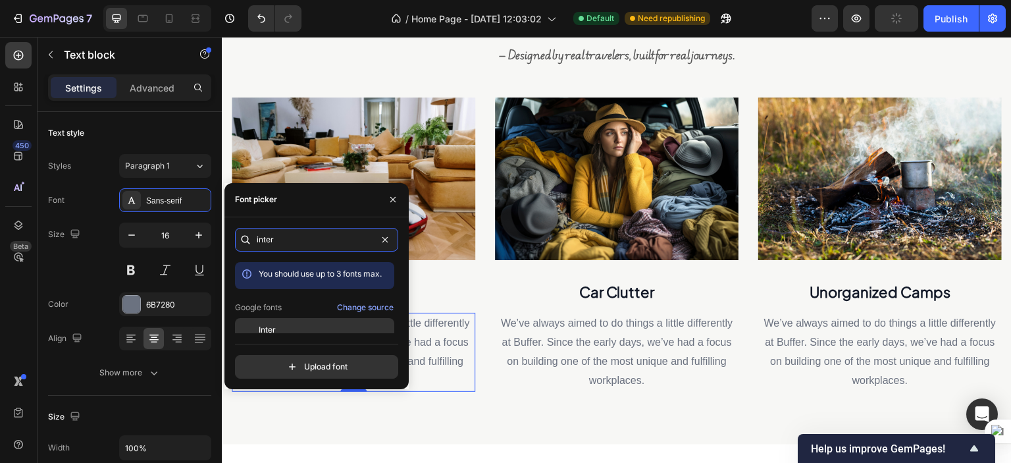
type input "inter"
click at [284, 319] on div "Inter" at bounding box center [314, 330] width 159 height 24
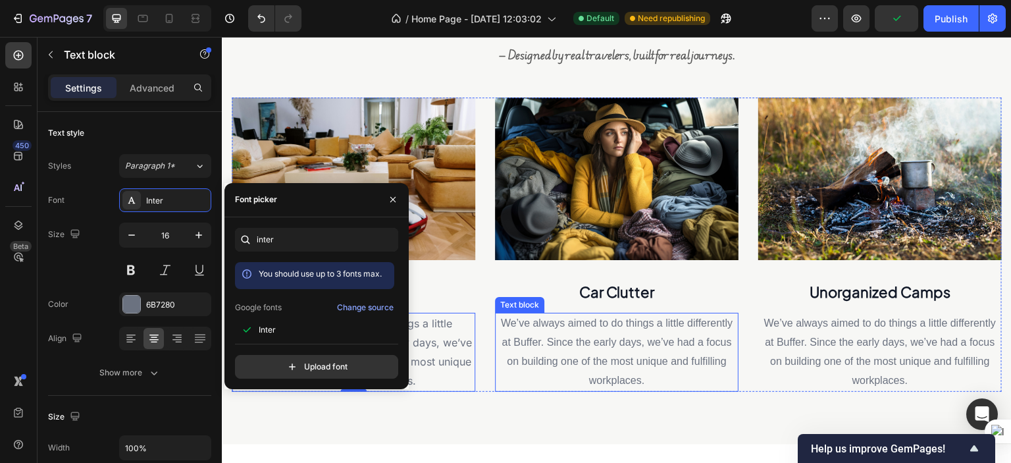
click at [509, 349] on p "We’ve always aimed to do things a little differently at Buffer. Since the early…" at bounding box center [616, 352] width 241 height 76
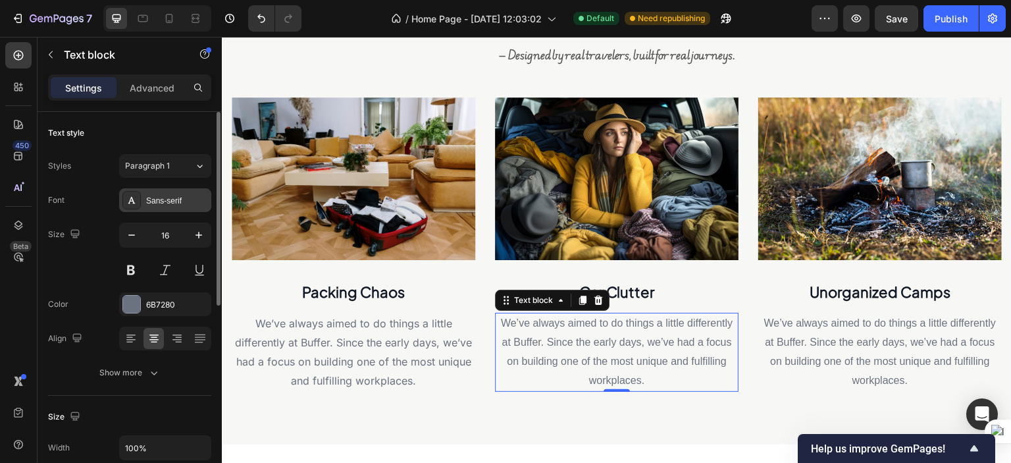
click at [170, 199] on div "Sans-serif" at bounding box center [177, 201] width 62 height 12
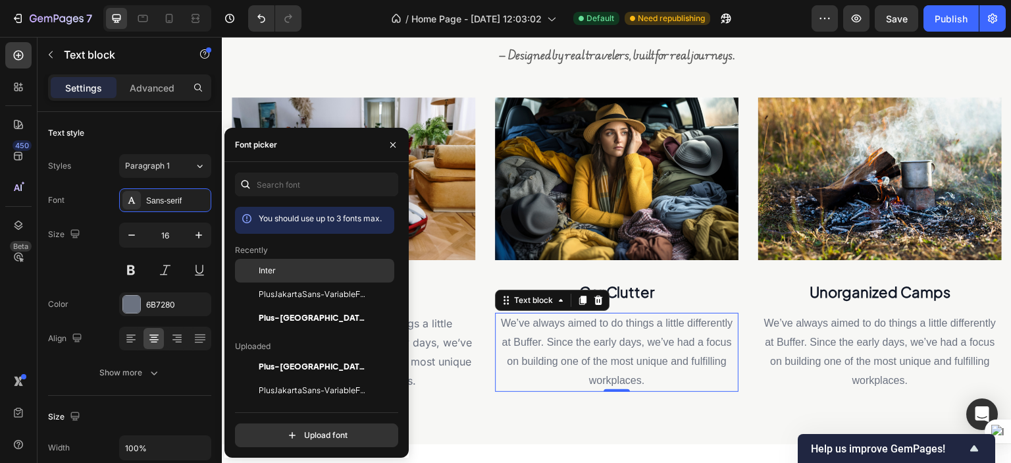
click at [264, 267] on span "Inter" at bounding box center [267, 270] width 17 height 12
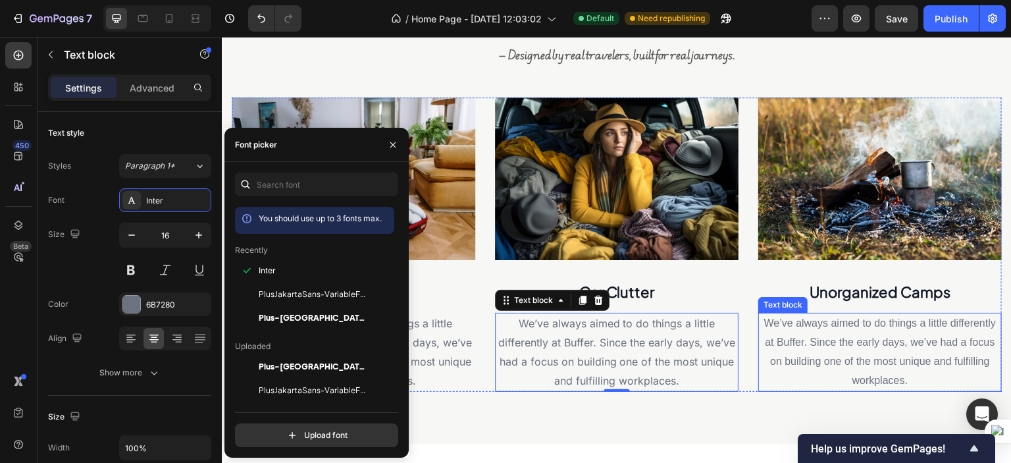
click at [809, 327] on p "We’ve always aimed to do things a little differently at Buffer. Since the early…" at bounding box center [879, 352] width 241 height 76
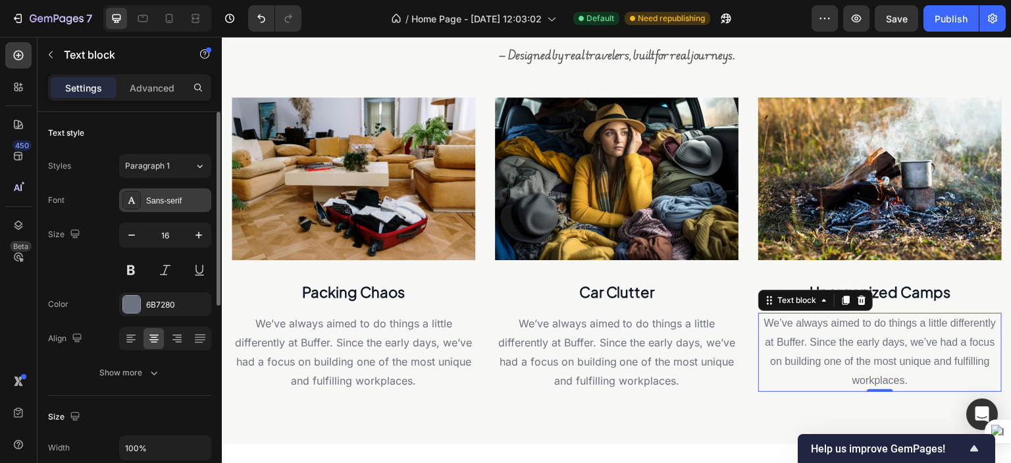
click at [174, 203] on div "Sans-serif" at bounding box center [177, 201] width 62 height 12
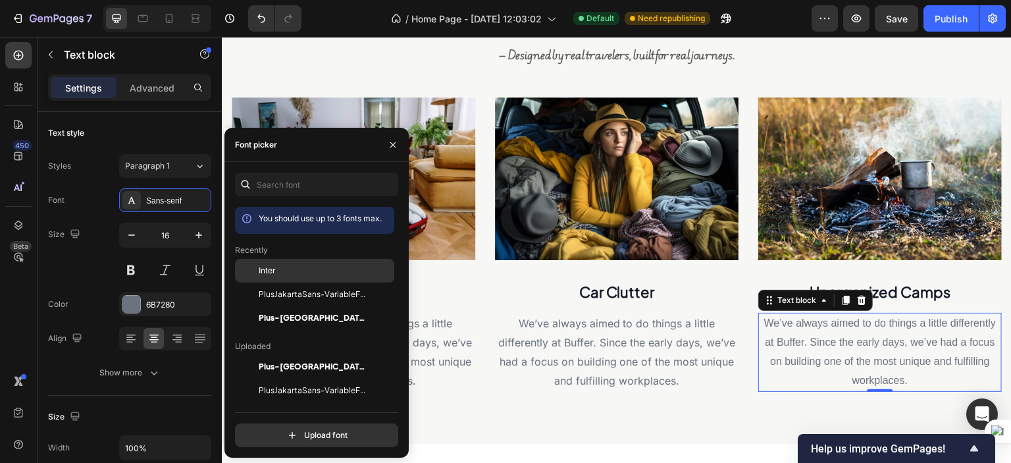
click at [255, 267] on div at bounding box center [247, 271] width 24 height 24
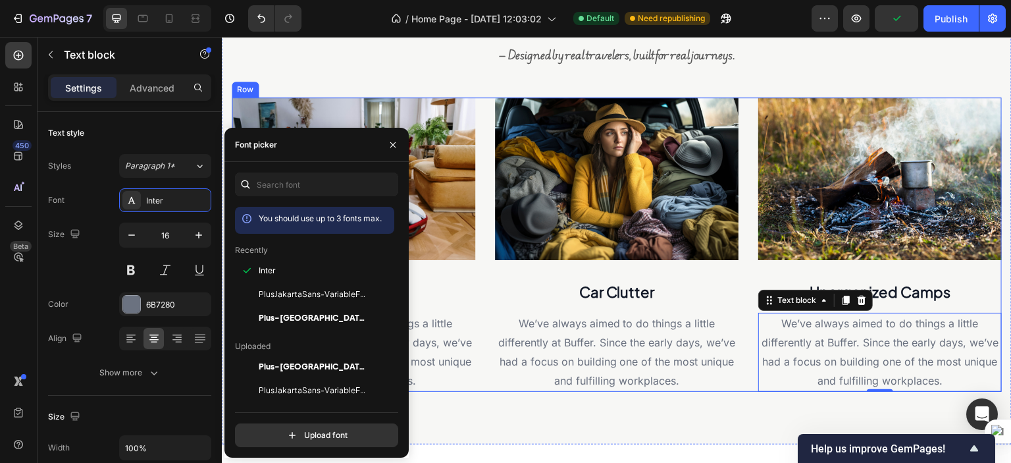
click at [742, 276] on div "Image Packing Chaos Text block We’ve always aimed to do things a little differe…" at bounding box center [617, 243] width 770 height 293
